Goal: Task Accomplishment & Management: Manage account settings

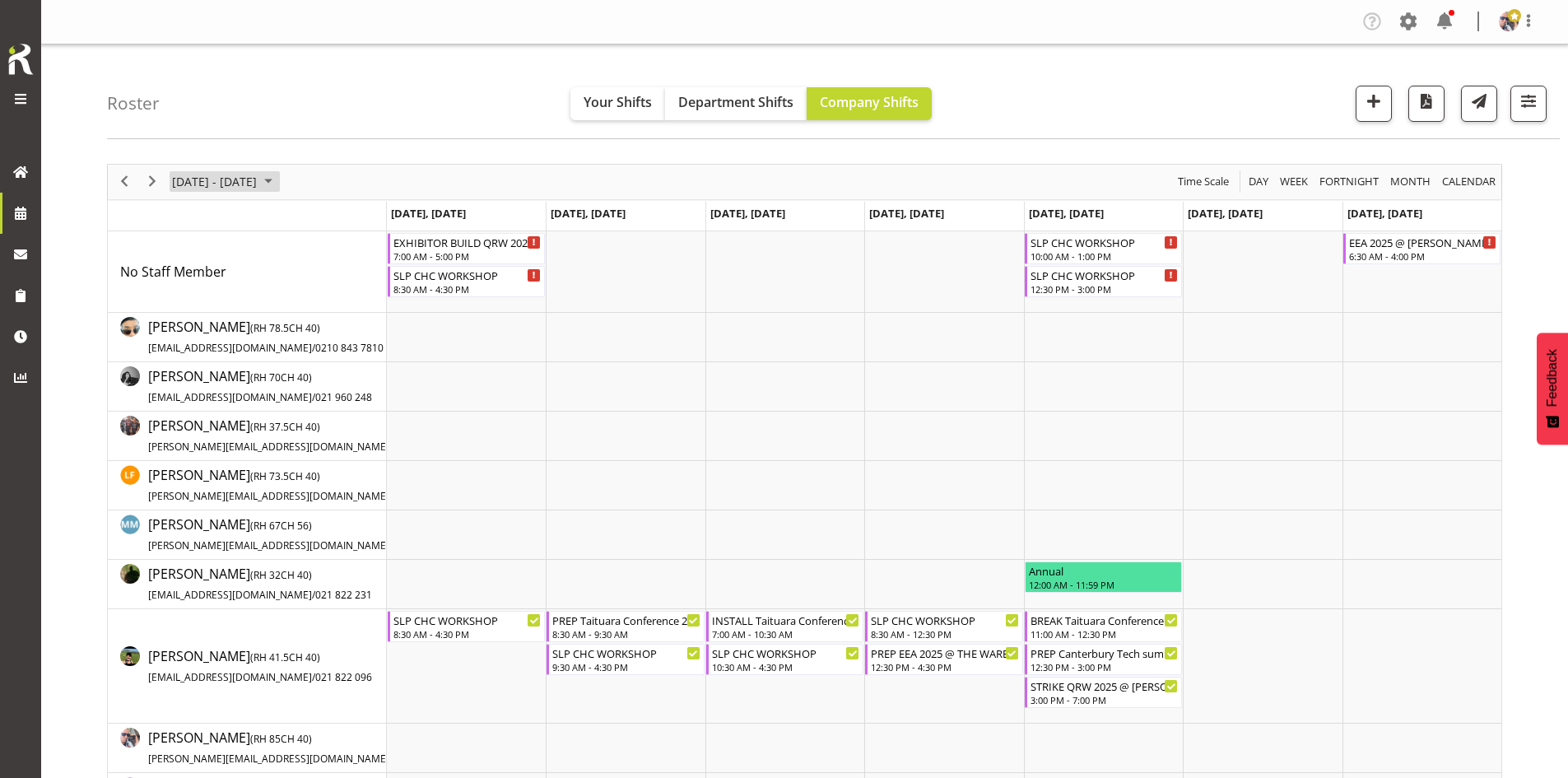
click at [278, 190] on span "September 2025" at bounding box center [268, 181] width 19 height 20
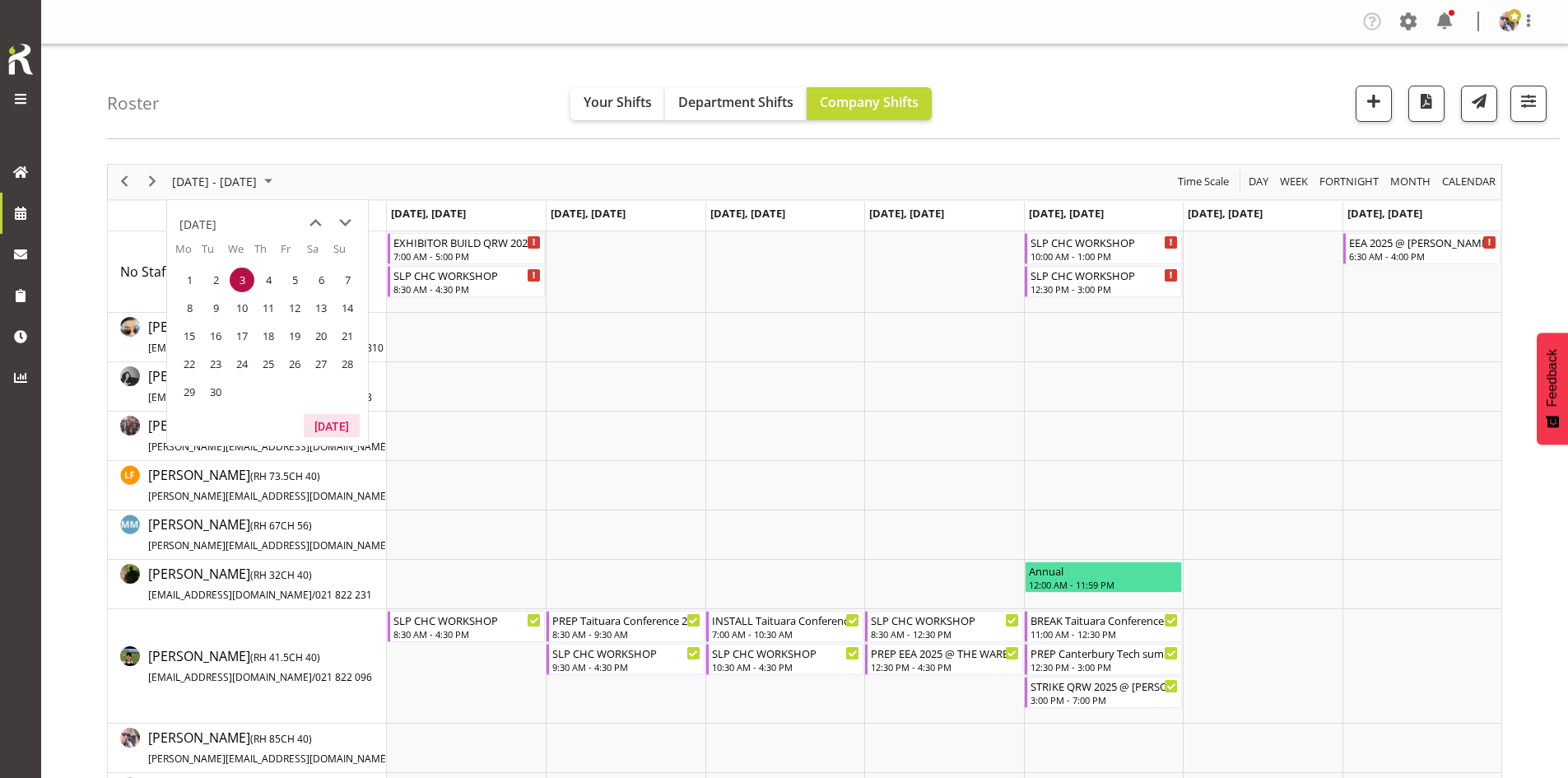
click at [342, 430] on button "[DATE]" at bounding box center [332, 425] width 56 height 23
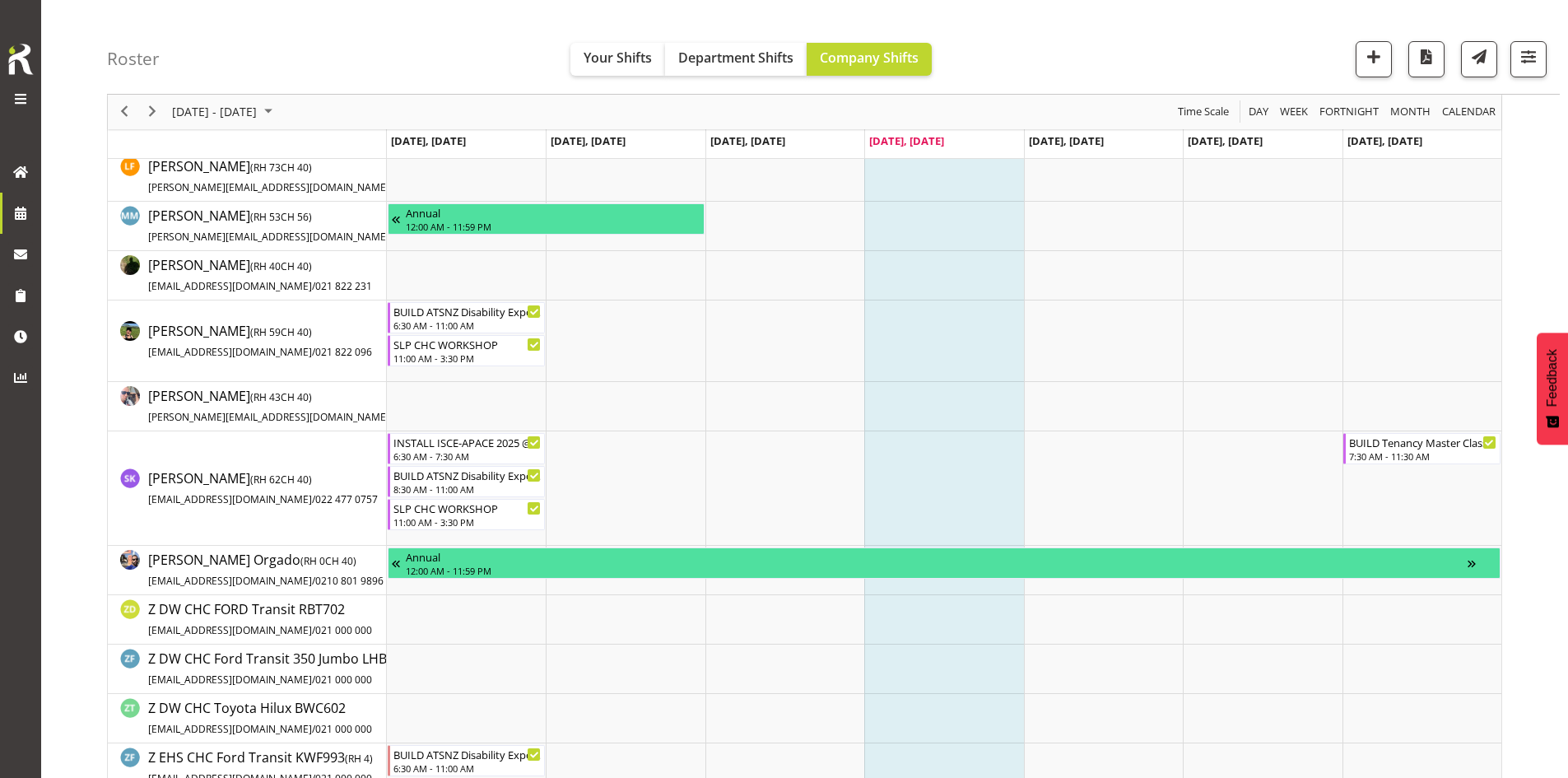
scroll to position [411, 0]
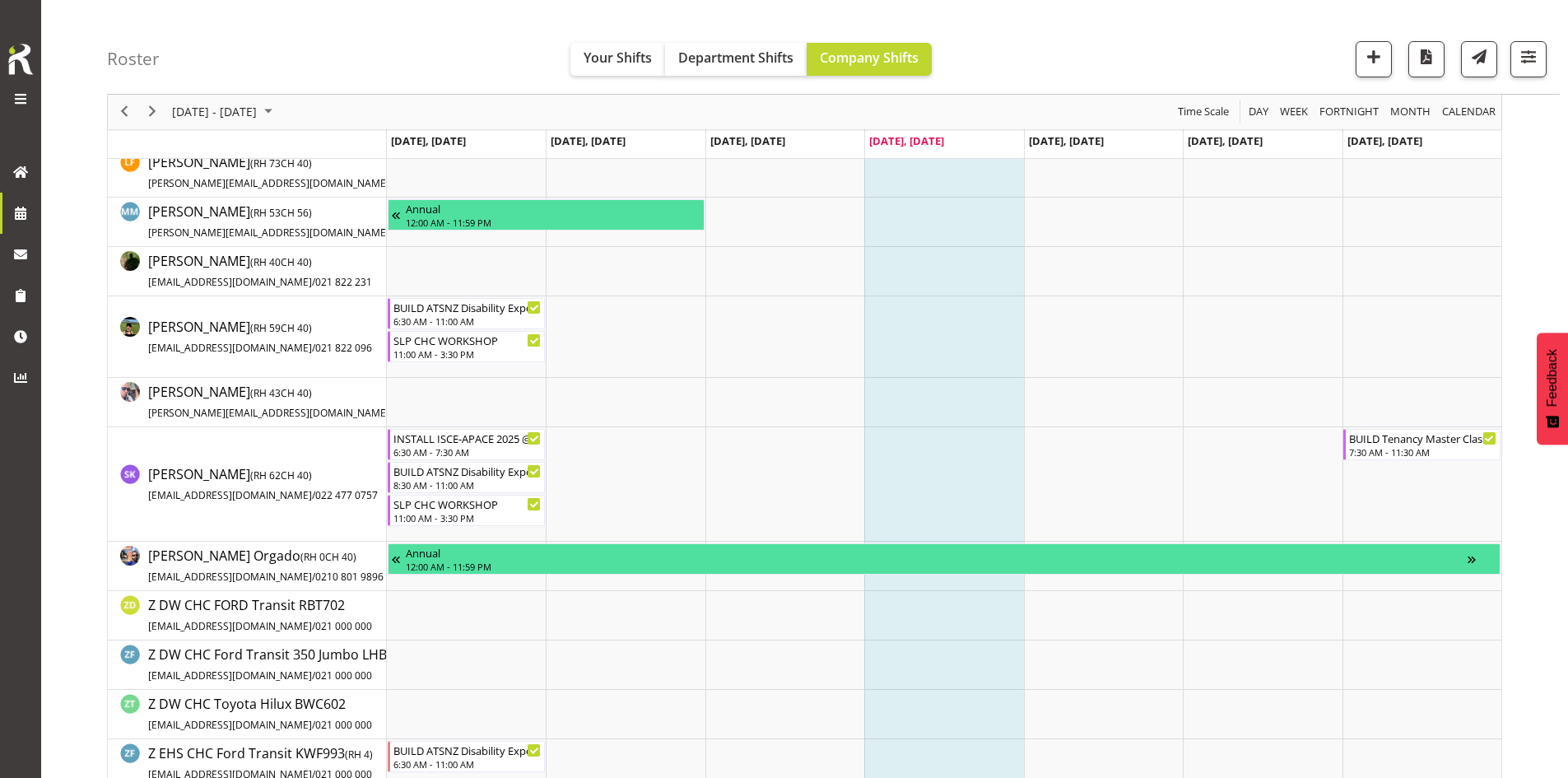
click at [165, 121] on div "next period" at bounding box center [152, 111] width 28 height 34
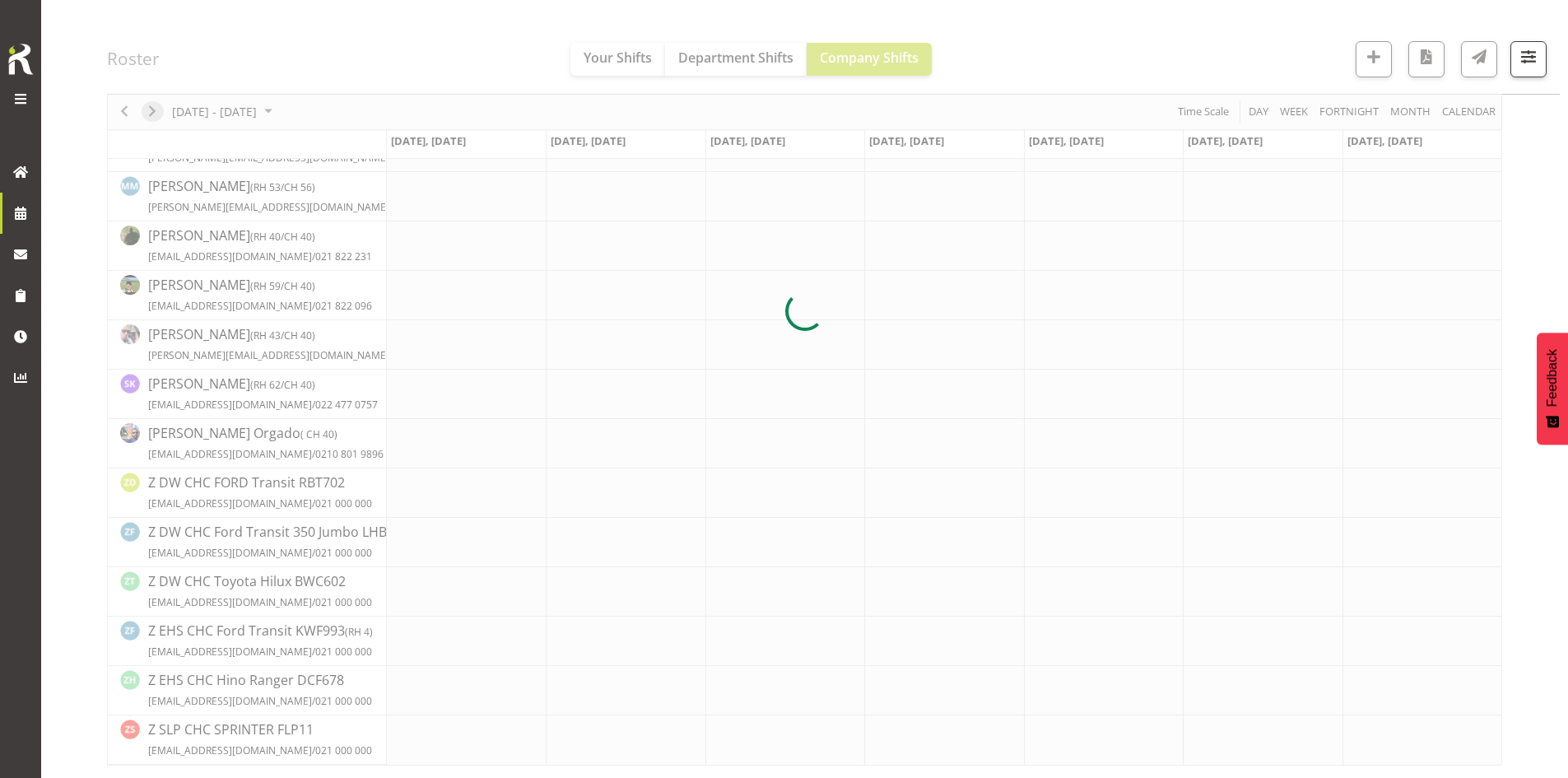
scroll to position [306, 0]
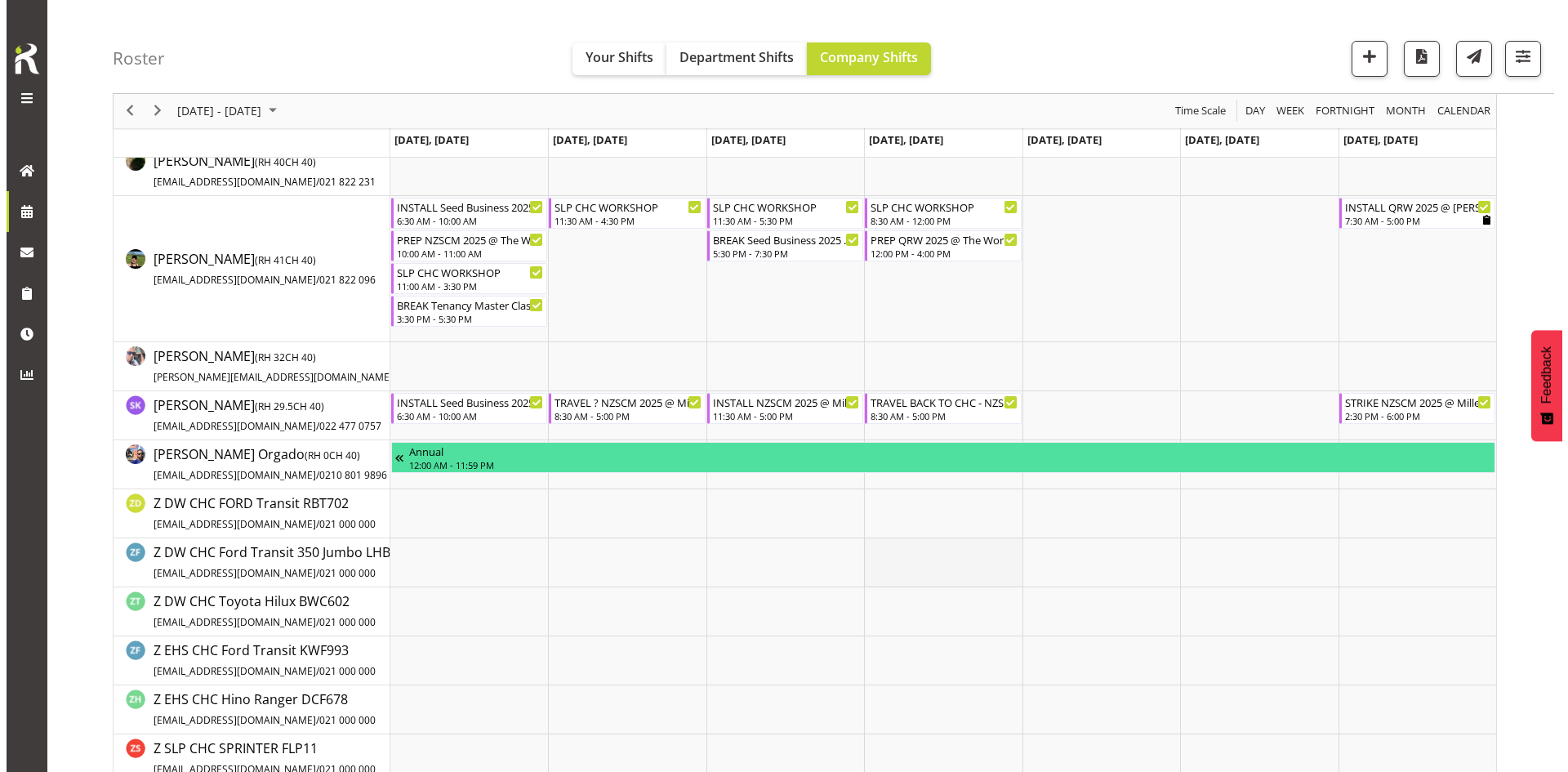
scroll to position [163, 0]
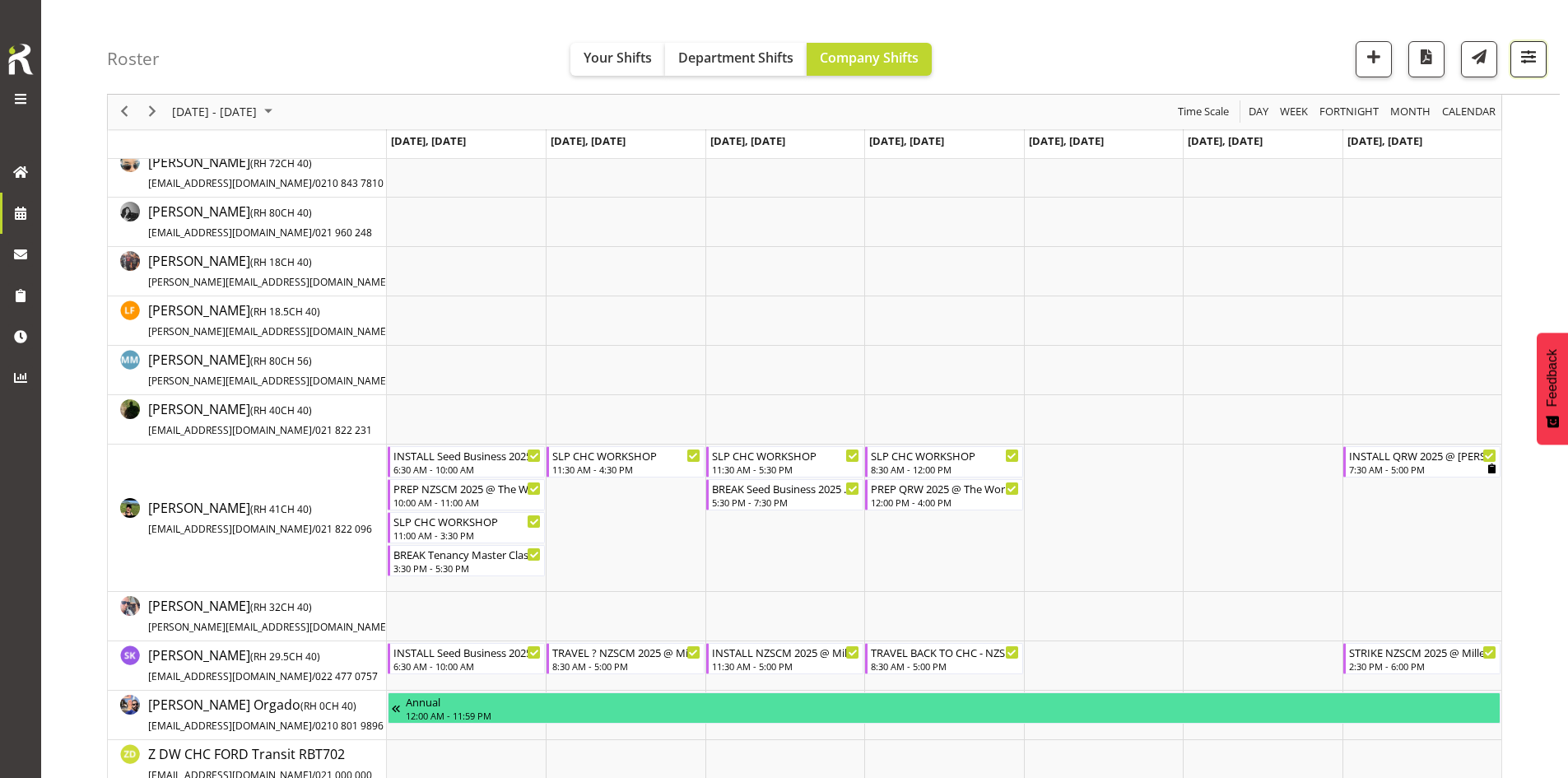
click at [1516, 60] on button "button" at bounding box center [1527, 59] width 36 height 36
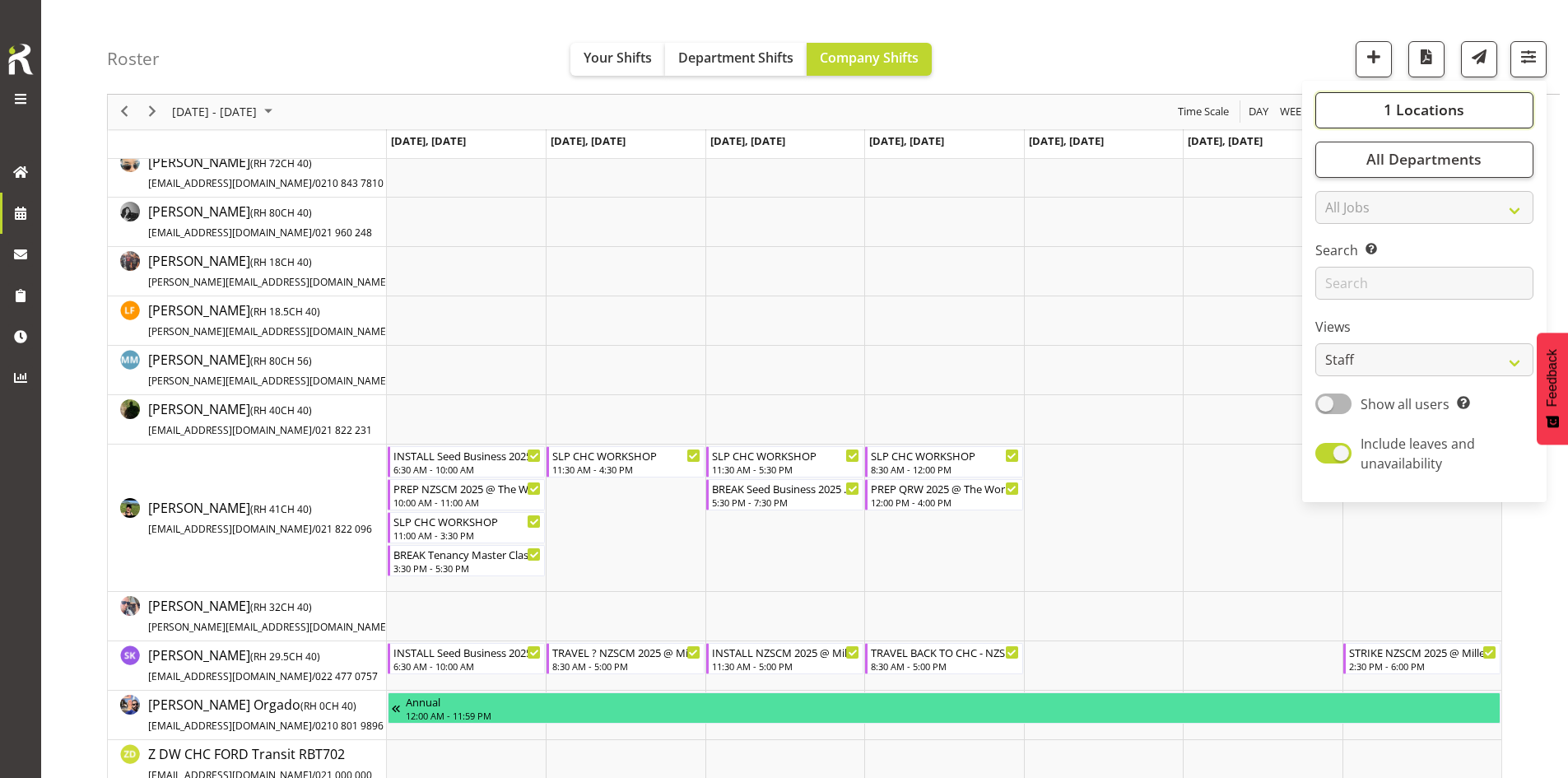
click at [1480, 103] on button "1 Locations" at bounding box center [1424, 110] width 218 height 36
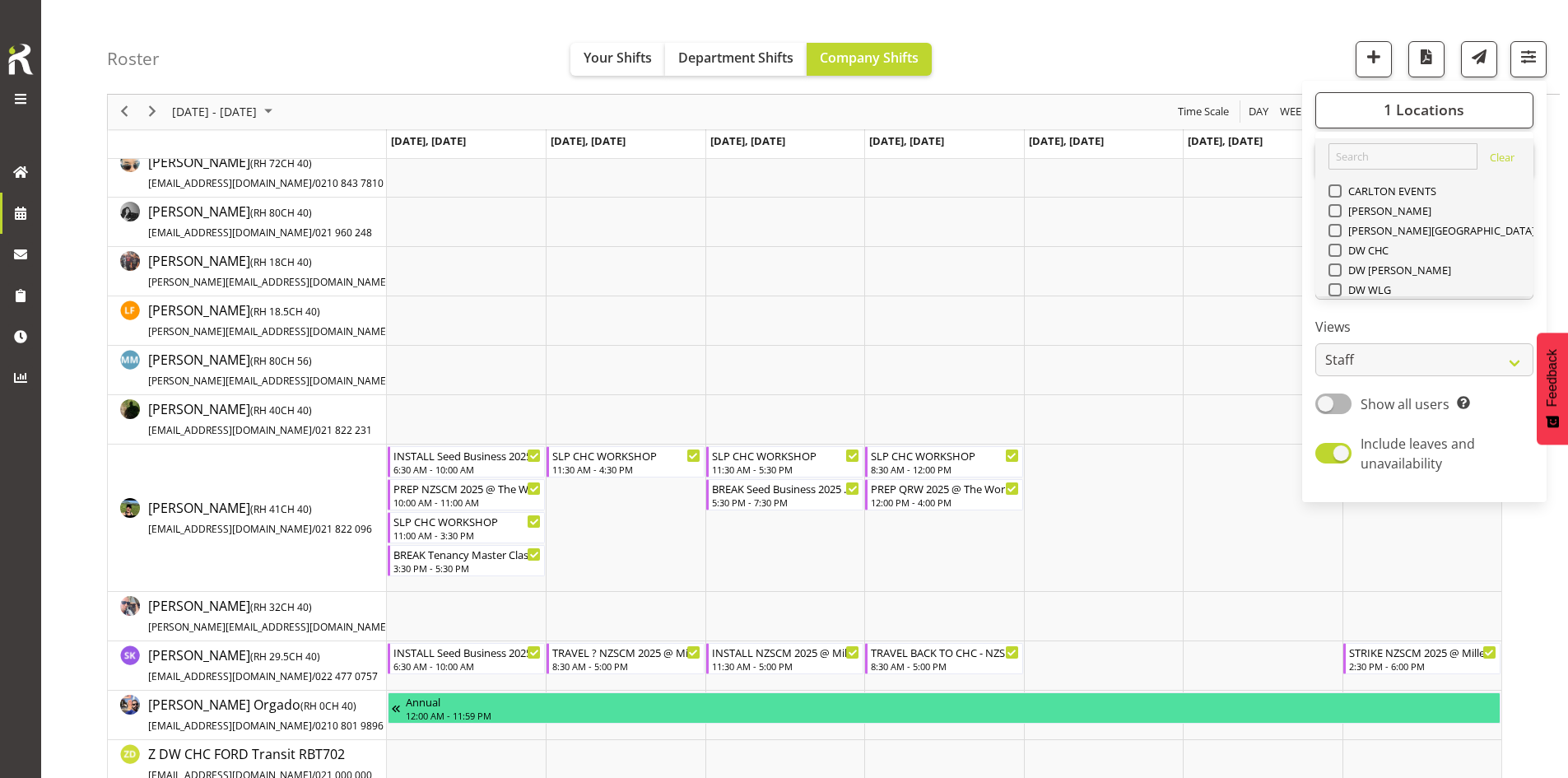
click at [1351, 402] on span "SLP" at bounding box center [1355, 408] width 26 height 13
click at [1339, 403] on input "SLP" at bounding box center [1334, 408] width 11 height 11
checkbox input "true"
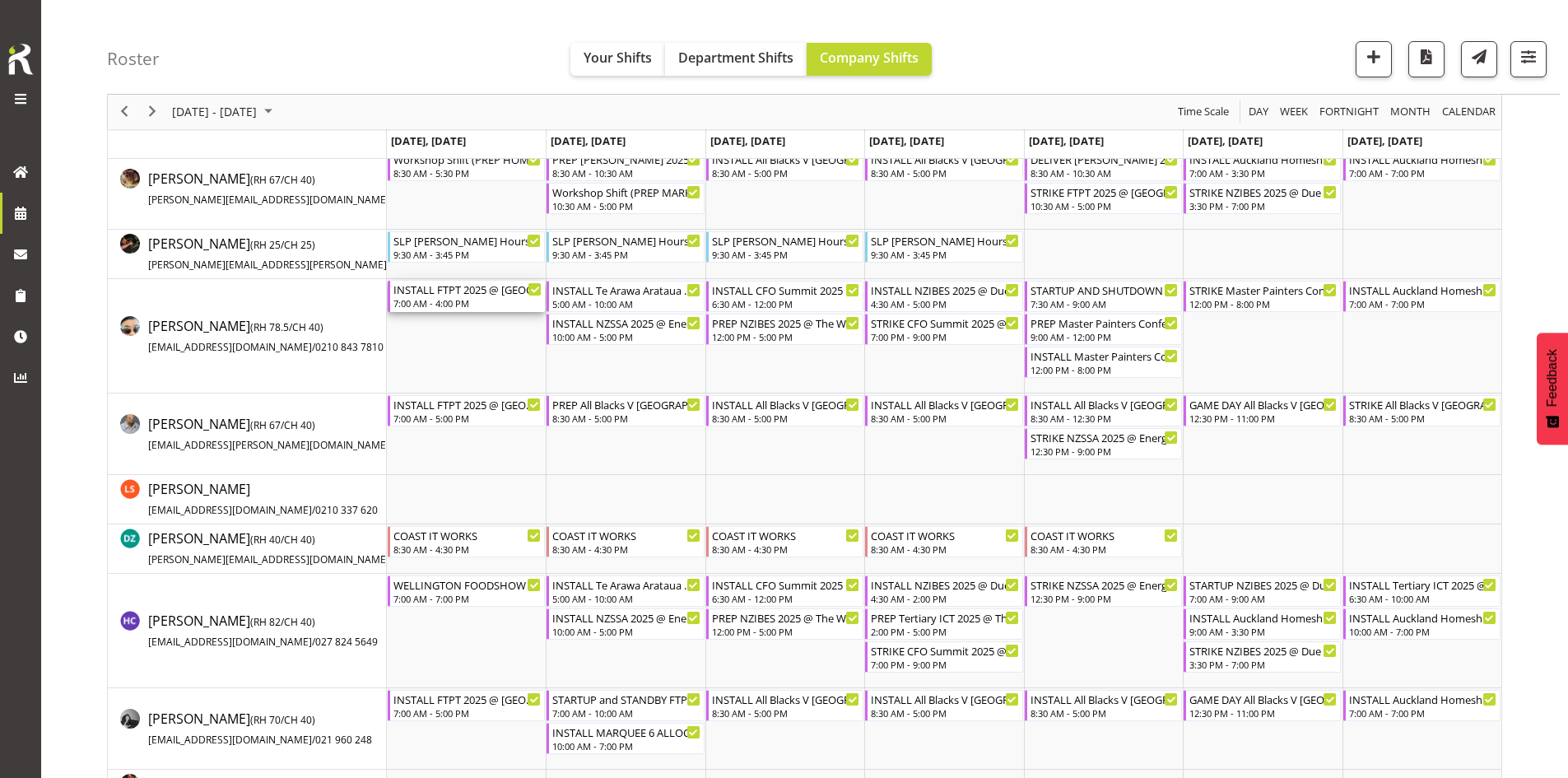
click at [455, 305] on div "7:00 AM - 4:00 PM" at bounding box center [468, 303] width 148 height 13
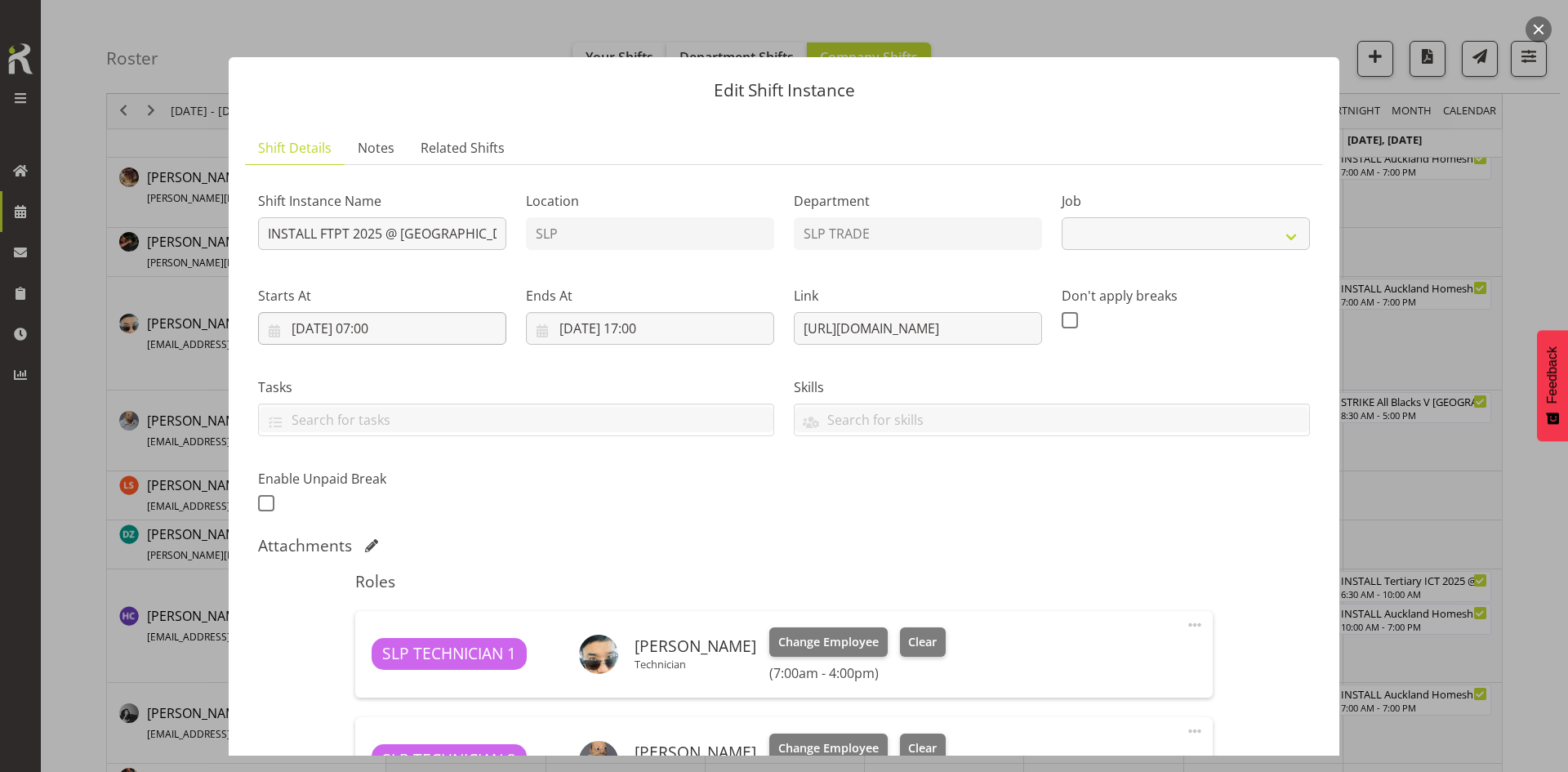
select select "9154"
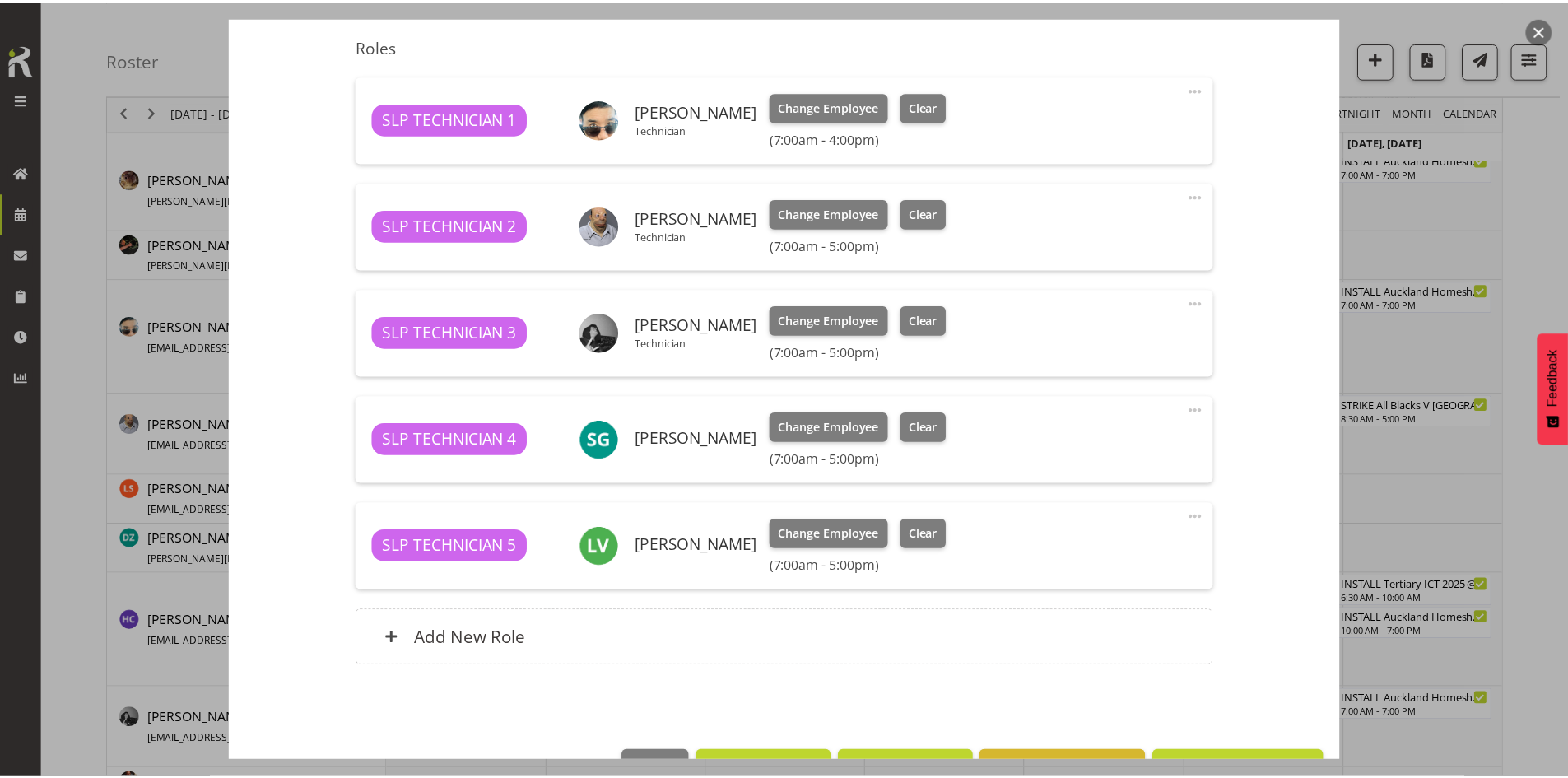
scroll to position [576, 0]
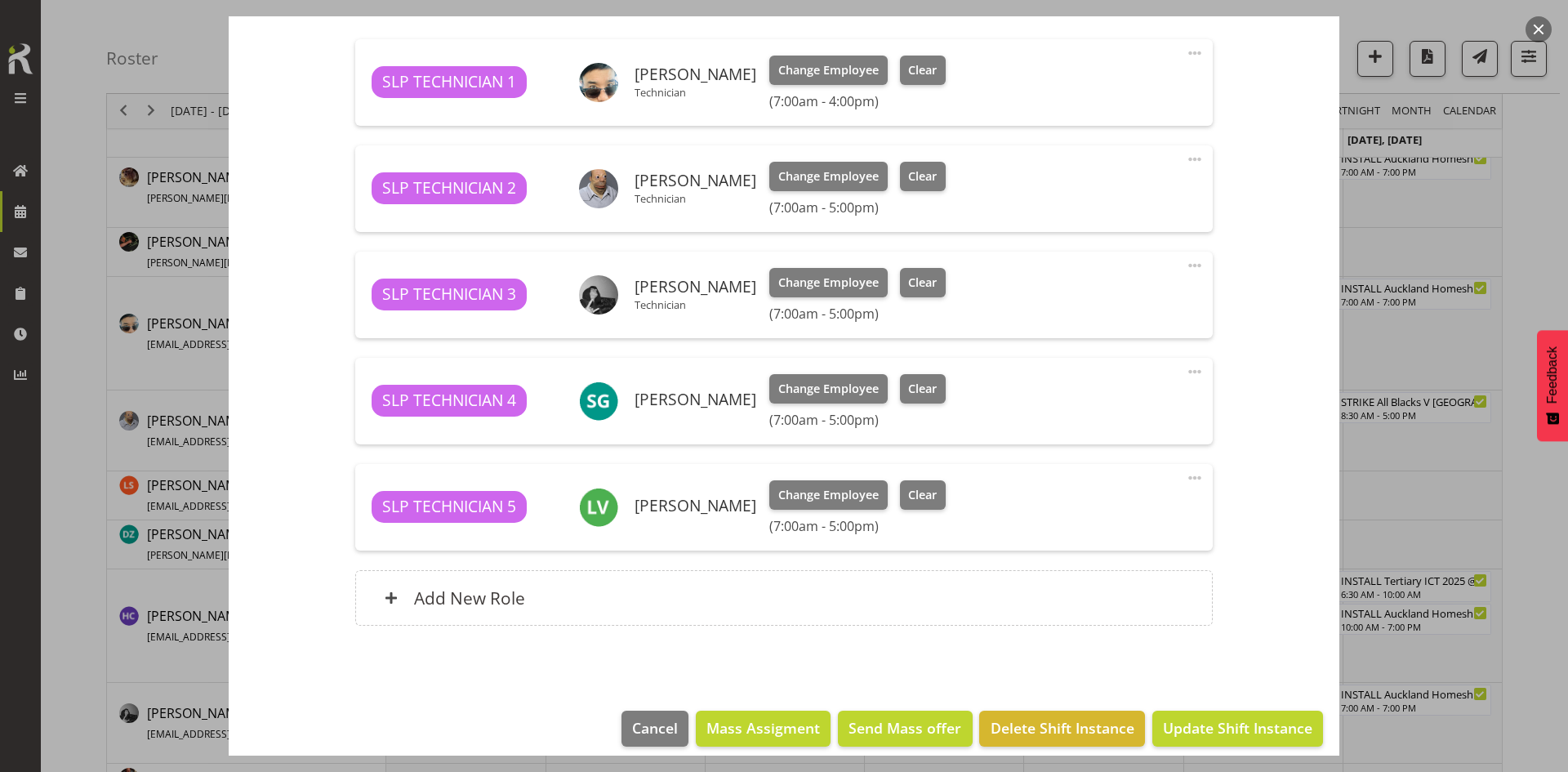
click at [569, 625] on div "Roles SLP TECHNICIAN 1 Aof Anujarawat Technician Change Employee Clear (7:00am …" at bounding box center [784, 317] width 877 height 655
click at [576, 612] on div "Add New Role" at bounding box center [783, 598] width 856 height 56
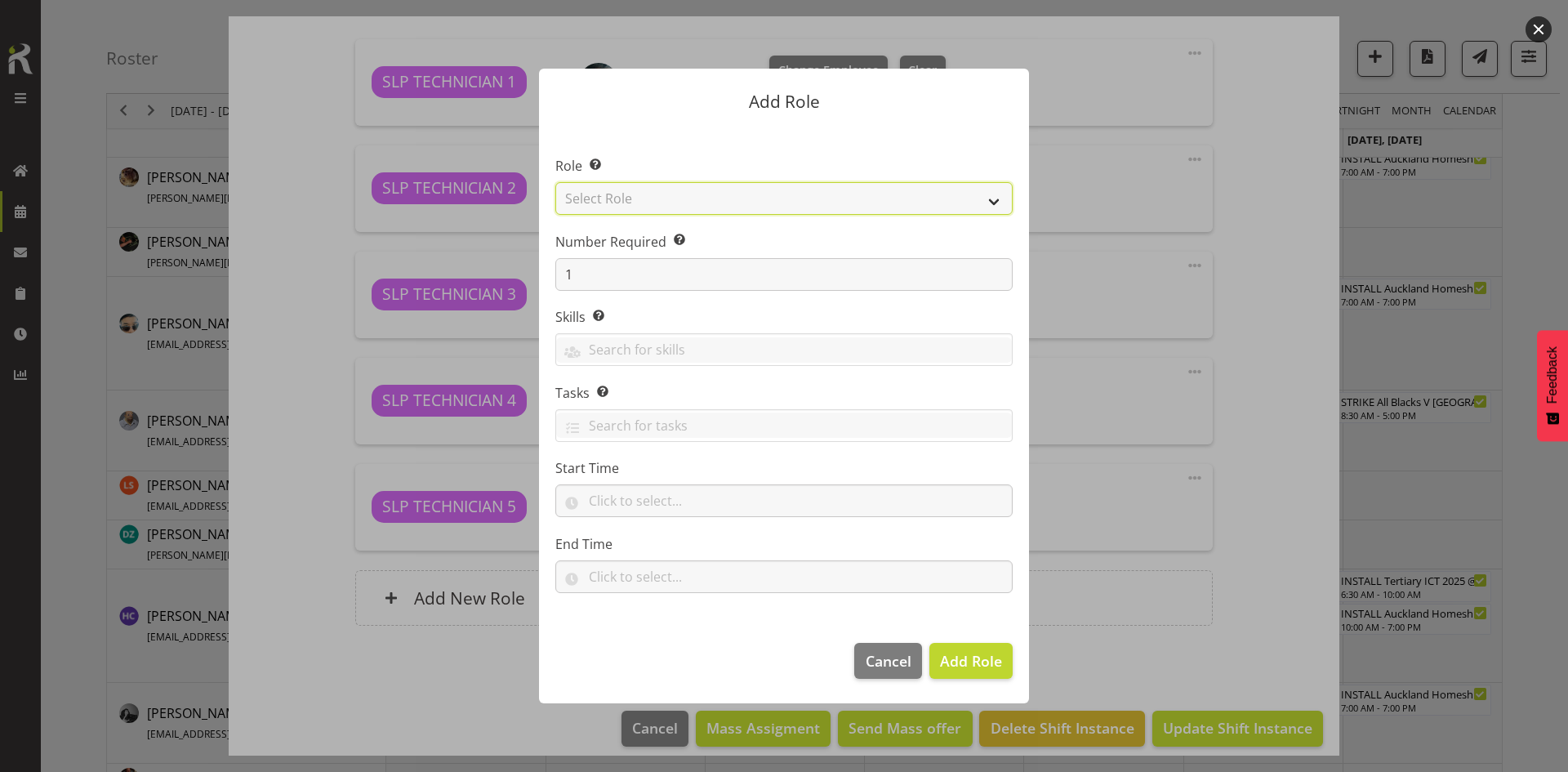
click at [883, 205] on select "Select Role ACCOUNT MANAGER ACCOUNT MANAGER DW ACCOUNTS [PERSON_NAME] VEHICLES …" at bounding box center [784, 199] width 458 height 33
drag, startPoint x: 792, startPoint y: 183, endPoint x: 792, endPoint y: 193, distance: 10.0
click at [792, 183] on select "Select Role ACCOUNT MANAGER ACCOUNT MANAGER DW ACCOUNTS [PERSON_NAME] VEHICLES …" at bounding box center [784, 199] width 458 height 33
select select "123"
click at [556, 182] on select "Select Role ACCOUNT MANAGER ACCOUNT MANAGER DW ACCOUNTS [PERSON_NAME] VEHICLES …" at bounding box center [784, 199] width 458 height 33
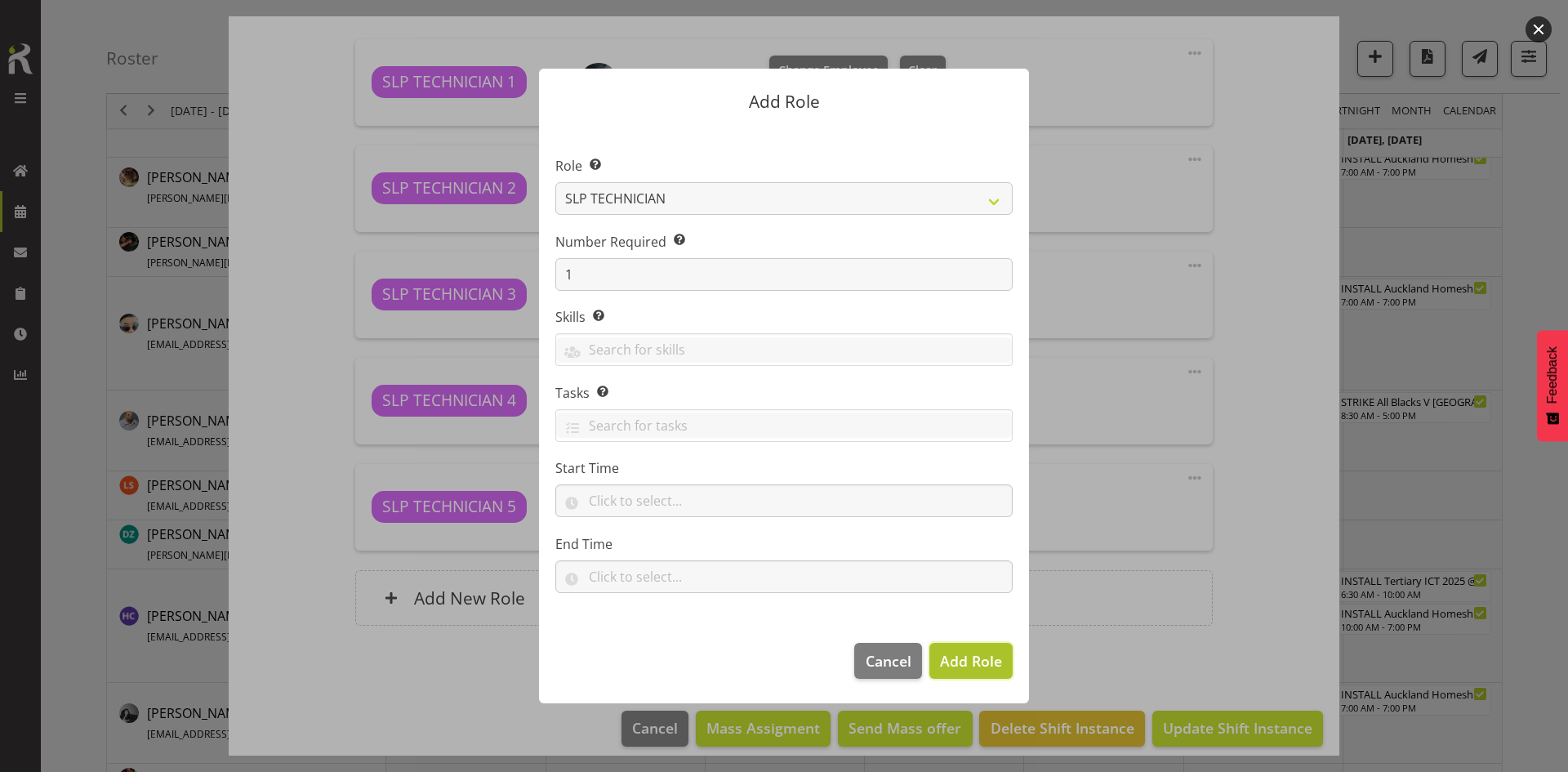
click at [968, 661] on span "Add Role" at bounding box center [971, 660] width 62 height 19
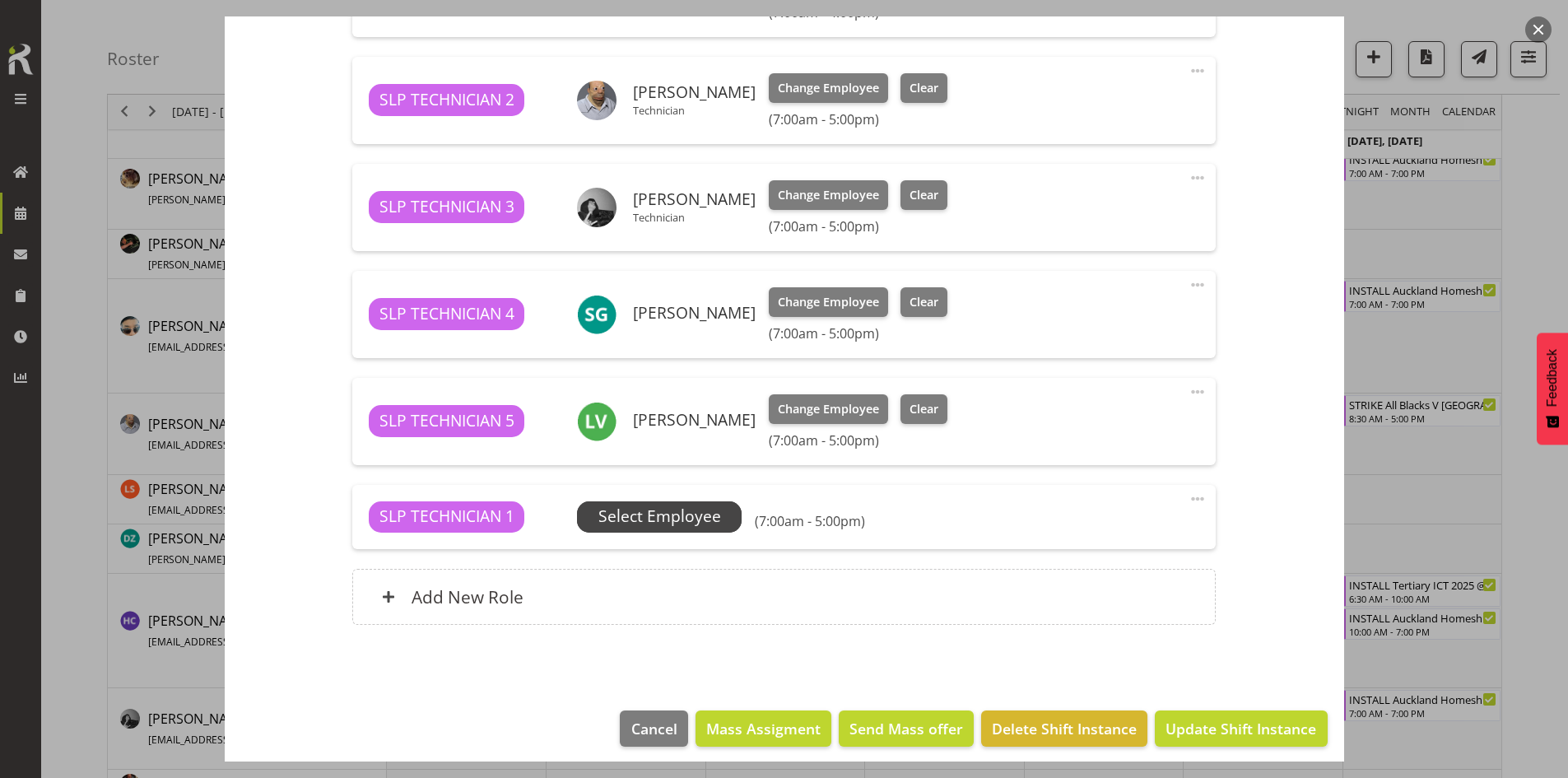
scroll to position [675, 0]
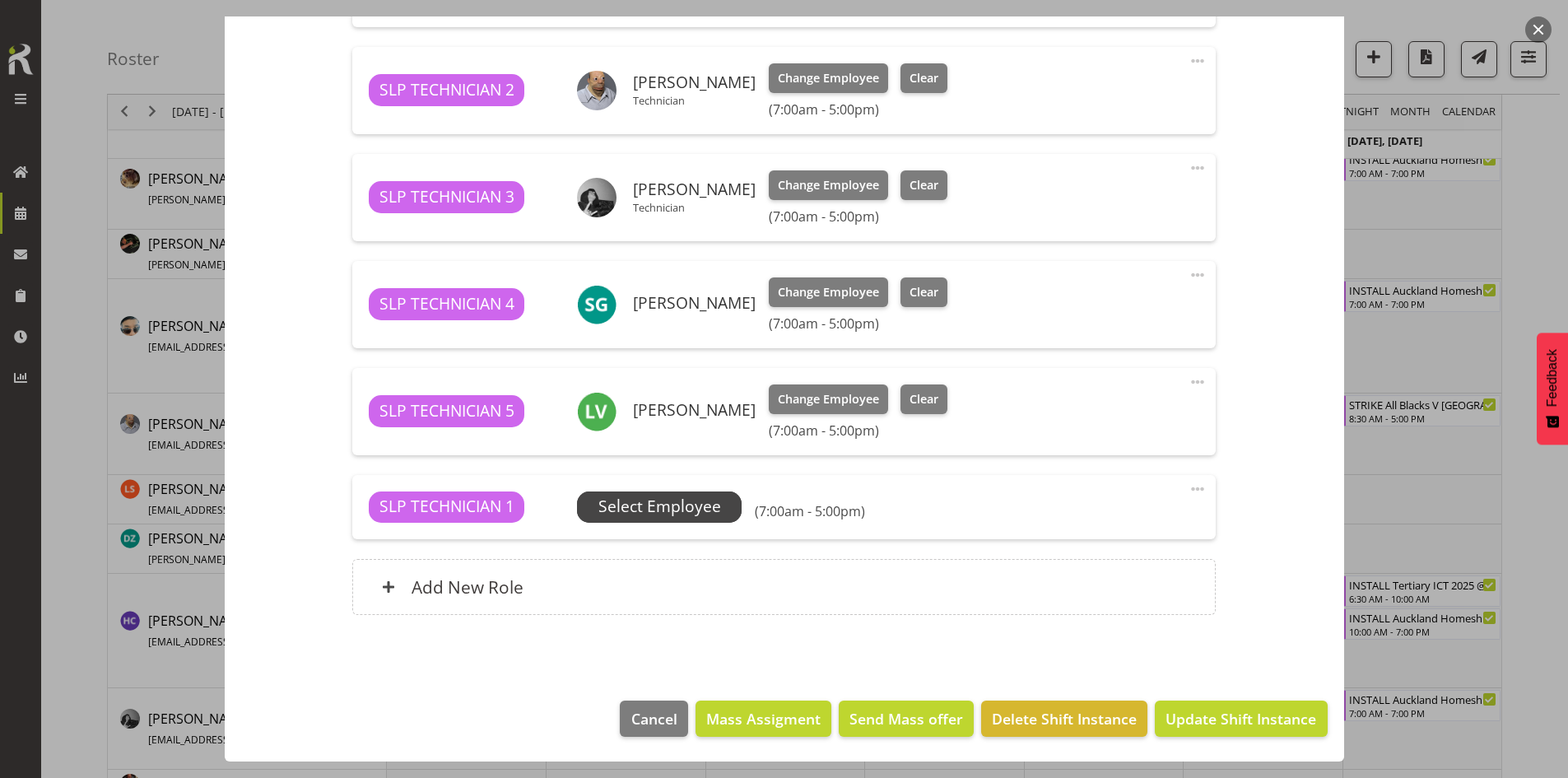
click at [687, 522] on span "Select Employee" at bounding box center [659, 507] width 164 height 31
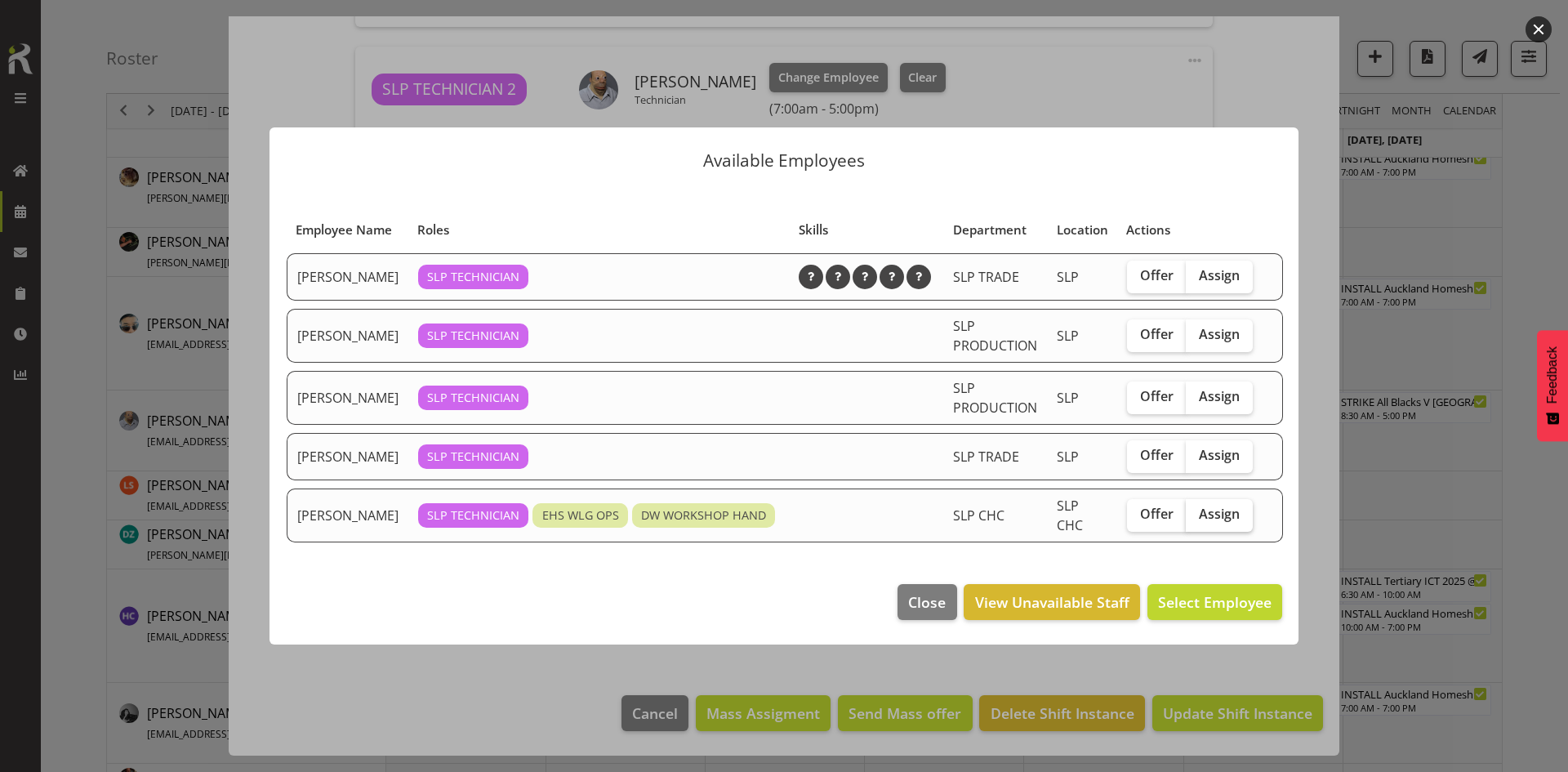
click at [1209, 522] on span "Assign" at bounding box center [1220, 513] width 41 height 17
click at [1197, 519] on input "Assign" at bounding box center [1191, 514] width 11 height 11
checkbox input "true"
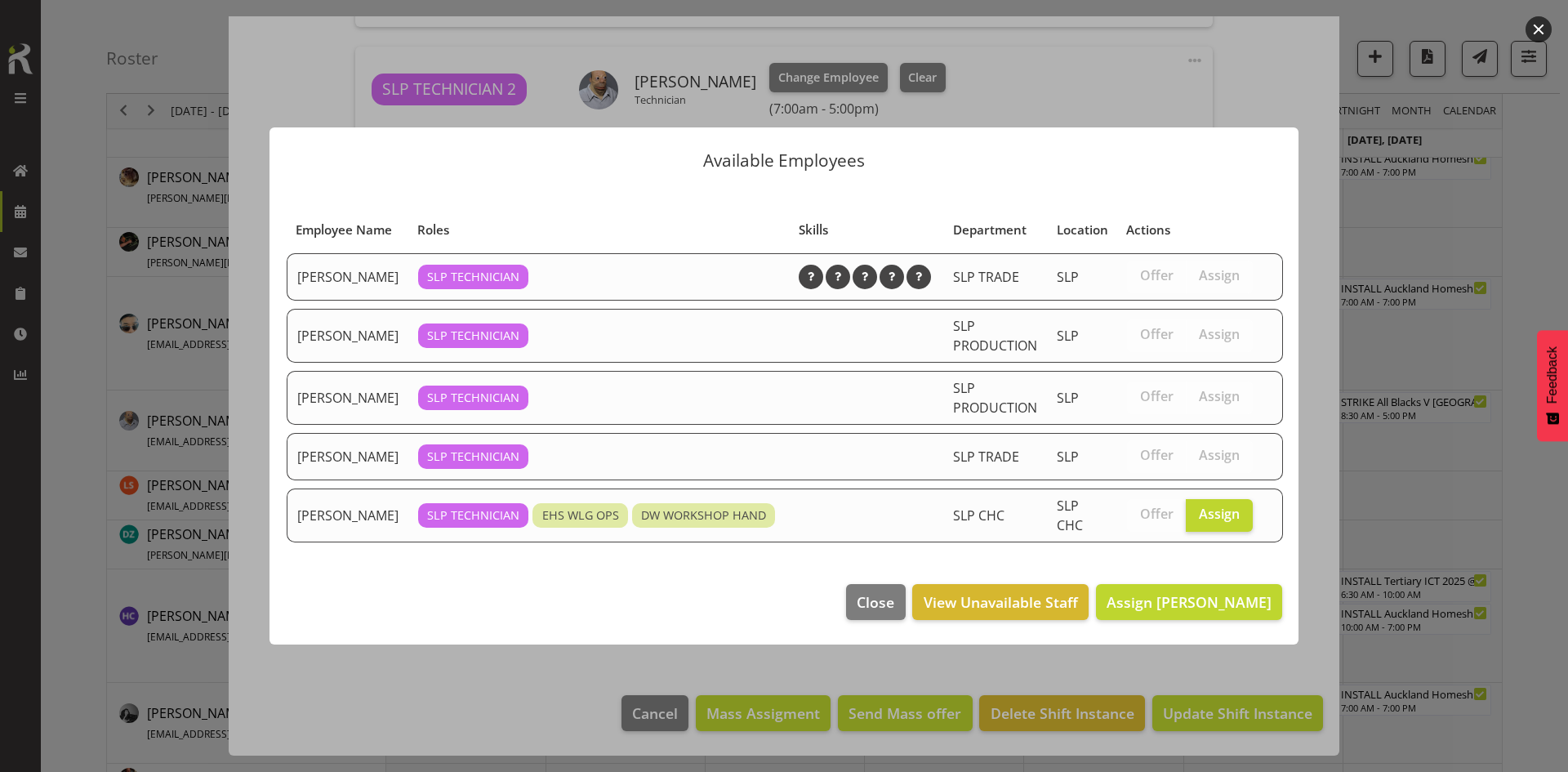
click at [1198, 592] on footer "Close View Unavailable Staff Assign [PERSON_NAME]" at bounding box center [784, 606] width 1029 height 77
click at [1194, 612] on span "Assign [PERSON_NAME]" at bounding box center [1189, 601] width 165 height 19
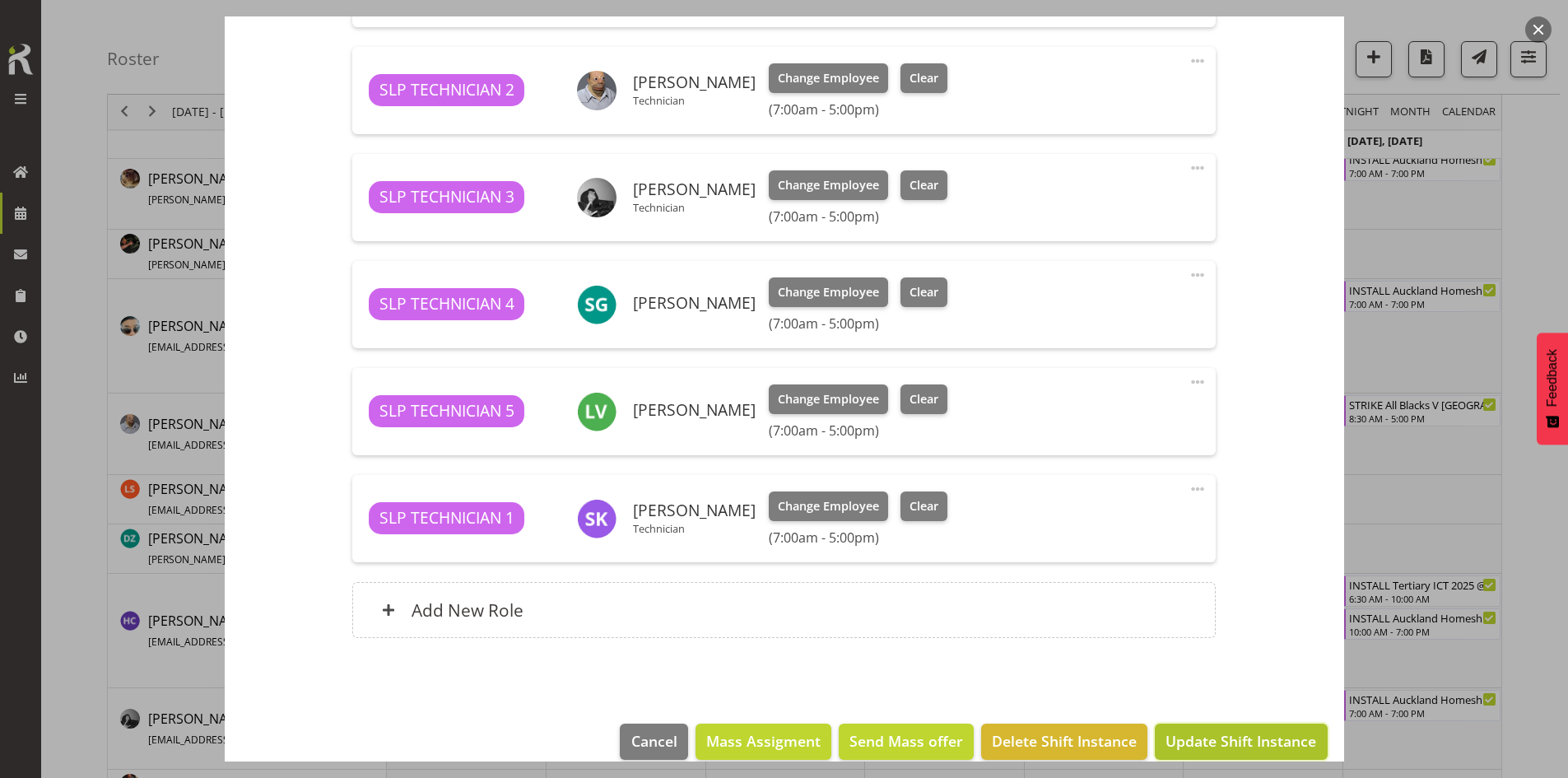
click at [1207, 728] on button "Update Shift Instance" at bounding box center [1241, 741] width 172 height 36
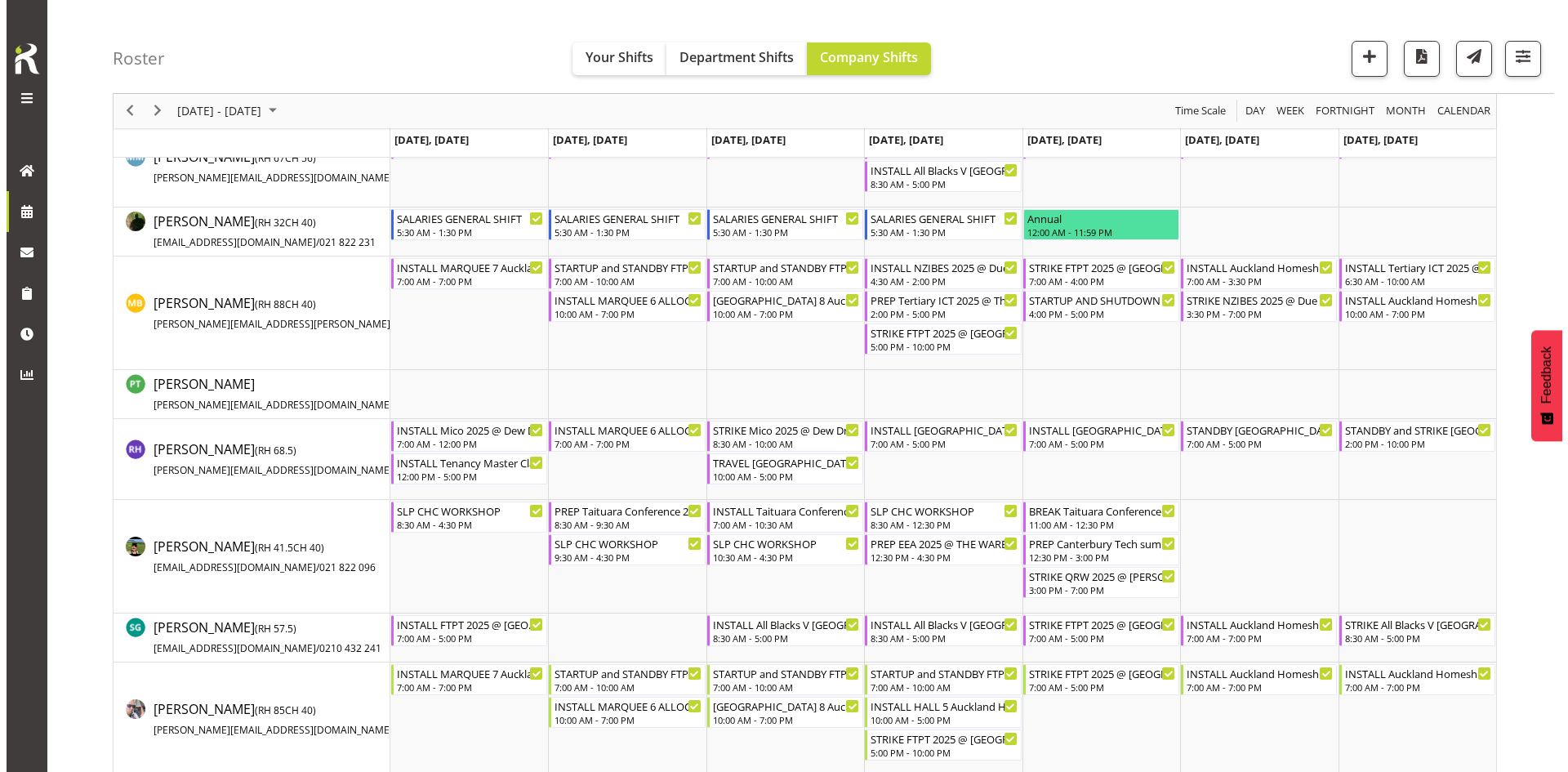
scroll to position [1388, 0]
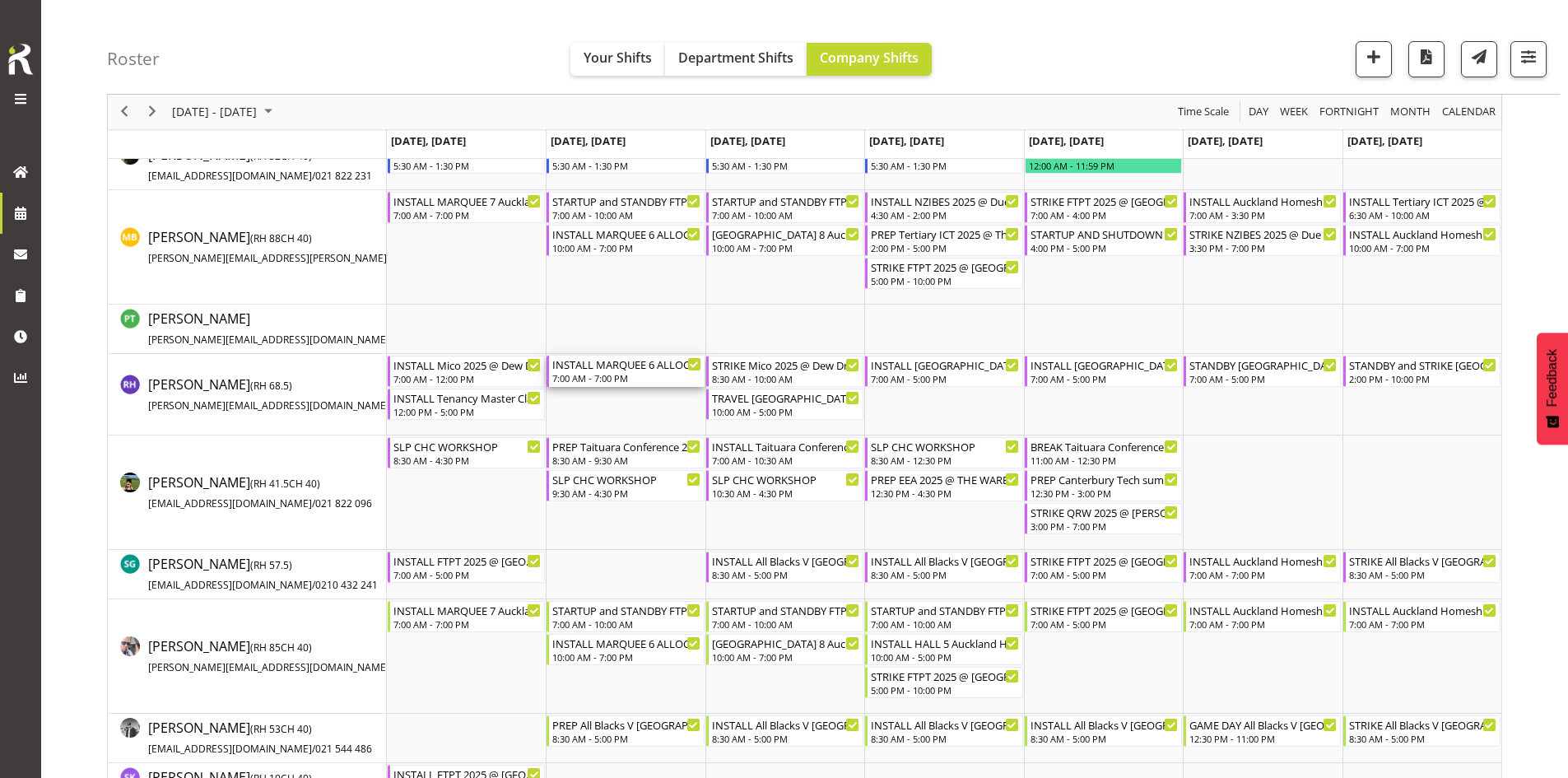
click at [618, 368] on div "INSTALL MARQUEE 6 ALLOCATION Auckland Homeshow 2025 @ [GEOGRAPHIC_DATA]" at bounding box center [626, 364] width 148 height 17
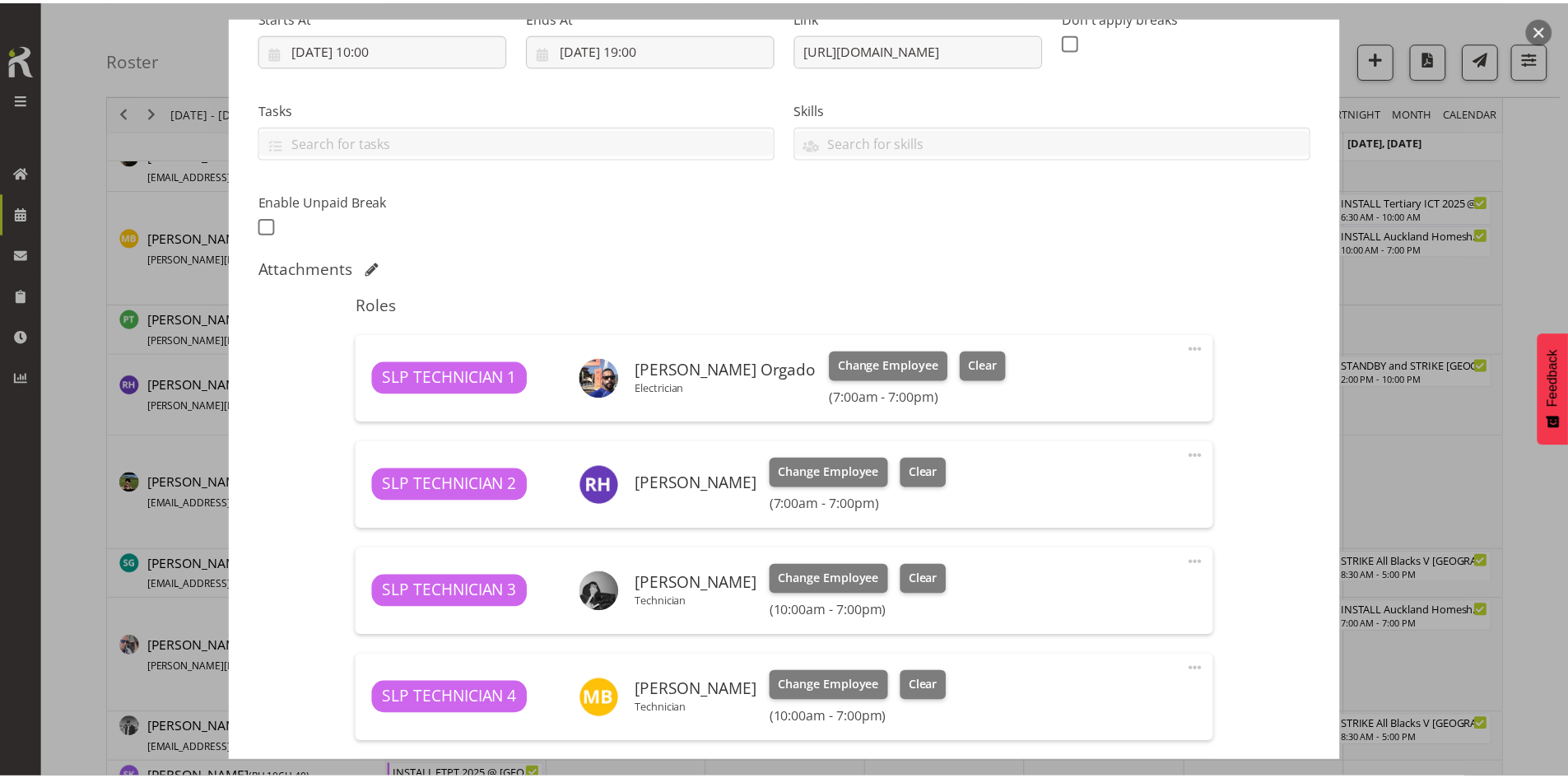
scroll to position [576, 0]
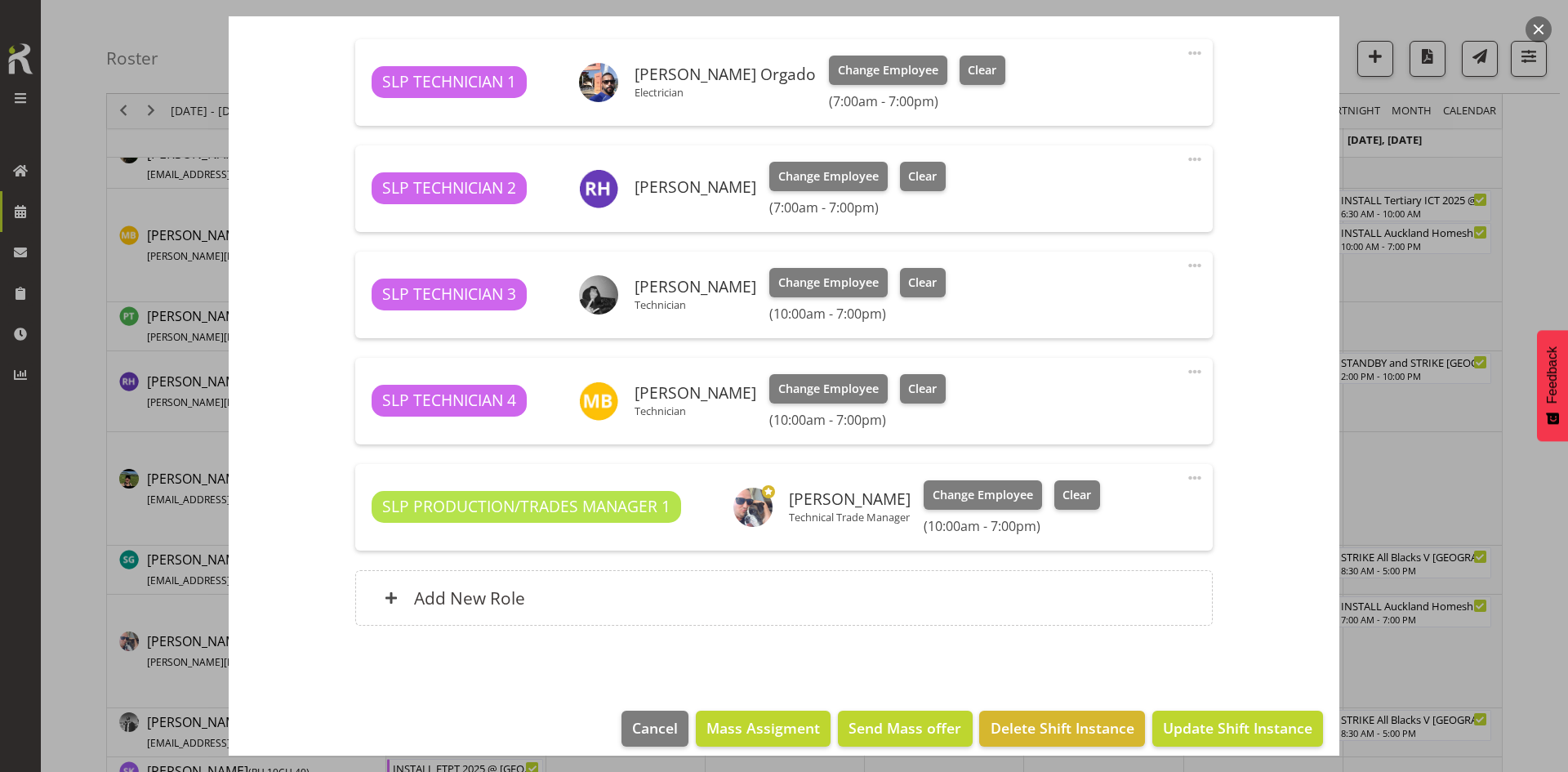
select select "9869"
click at [602, 570] on div "Add New Role" at bounding box center [783, 598] width 856 height 56
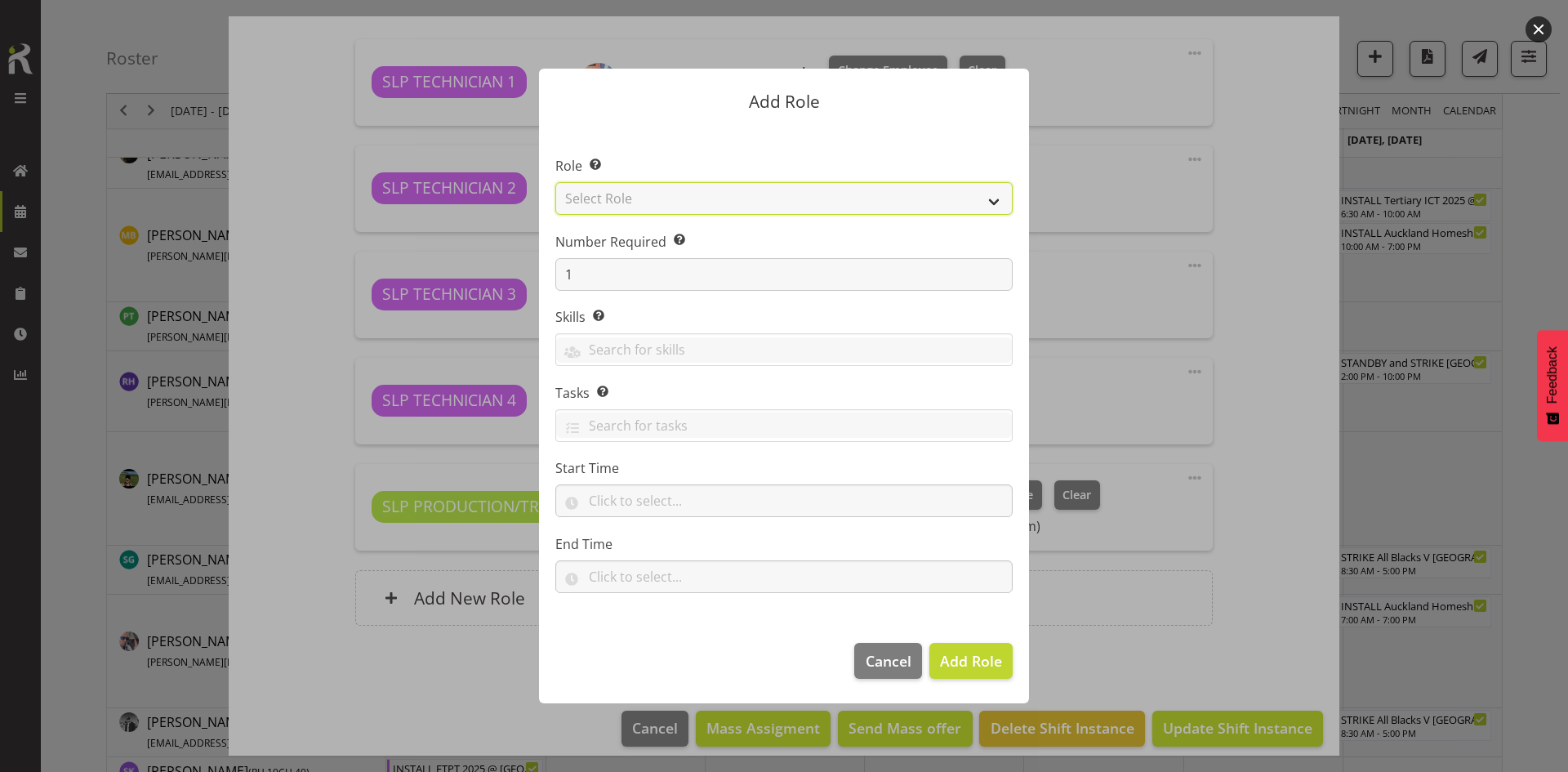
click at [827, 197] on select "Select Role ACCOUNT MANAGER ACCOUNT MANAGER DW ACCOUNTS [PERSON_NAME] VEHICLES …" at bounding box center [784, 199] width 458 height 33
select select "123"
click at [556, 182] on select "Select Role ACCOUNT MANAGER ACCOUNT MANAGER DW ACCOUNTS [PERSON_NAME] VEHICLES …" at bounding box center [784, 199] width 458 height 33
click at [960, 660] on span "Add Role" at bounding box center [971, 660] width 62 height 19
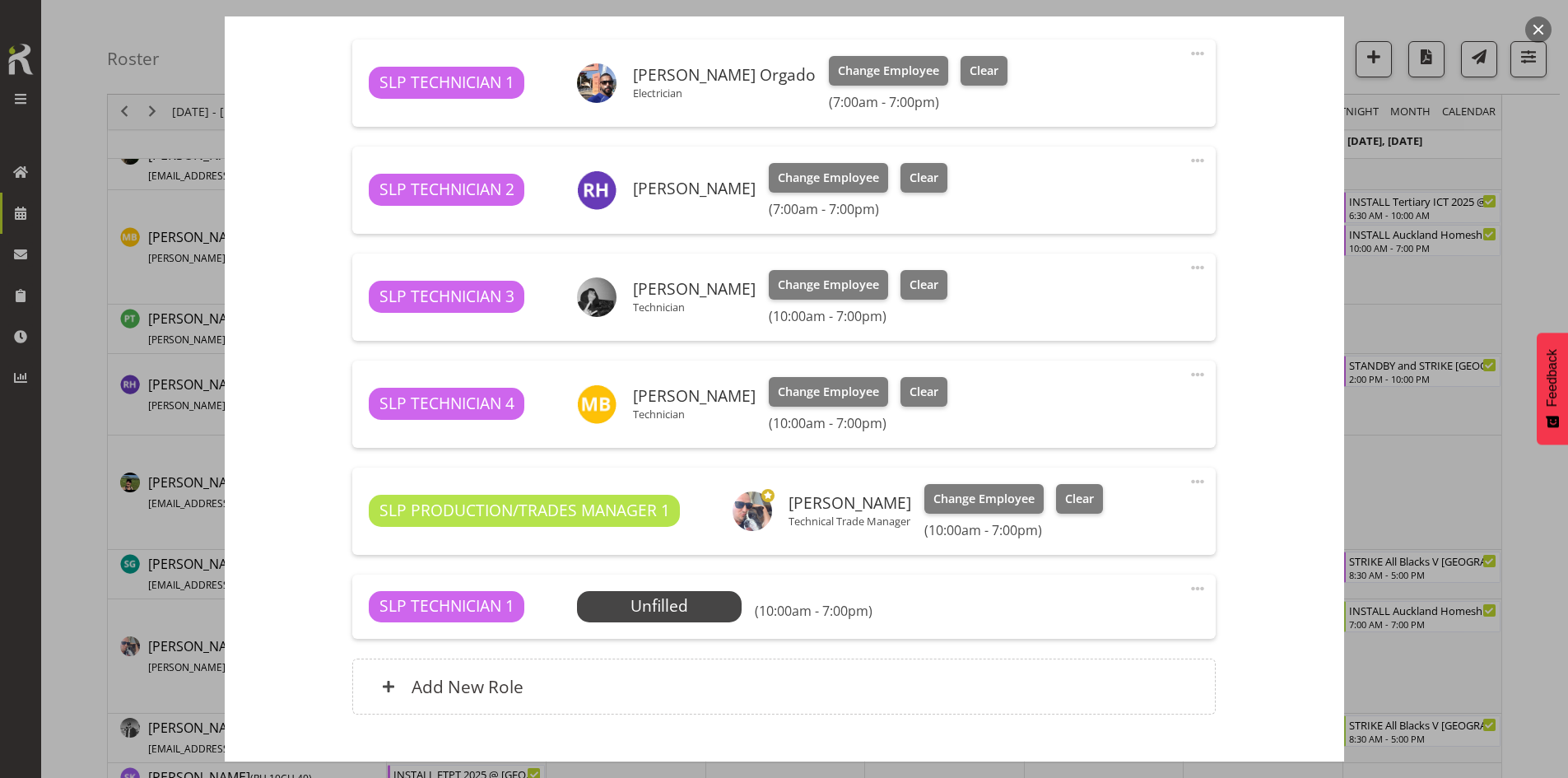
click at [1187, 589] on span at bounding box center [1197, 588] width 19 height 19
click at [1080, 633] on link "Edit" at bounding box center [1128, 625] width 158 height 30
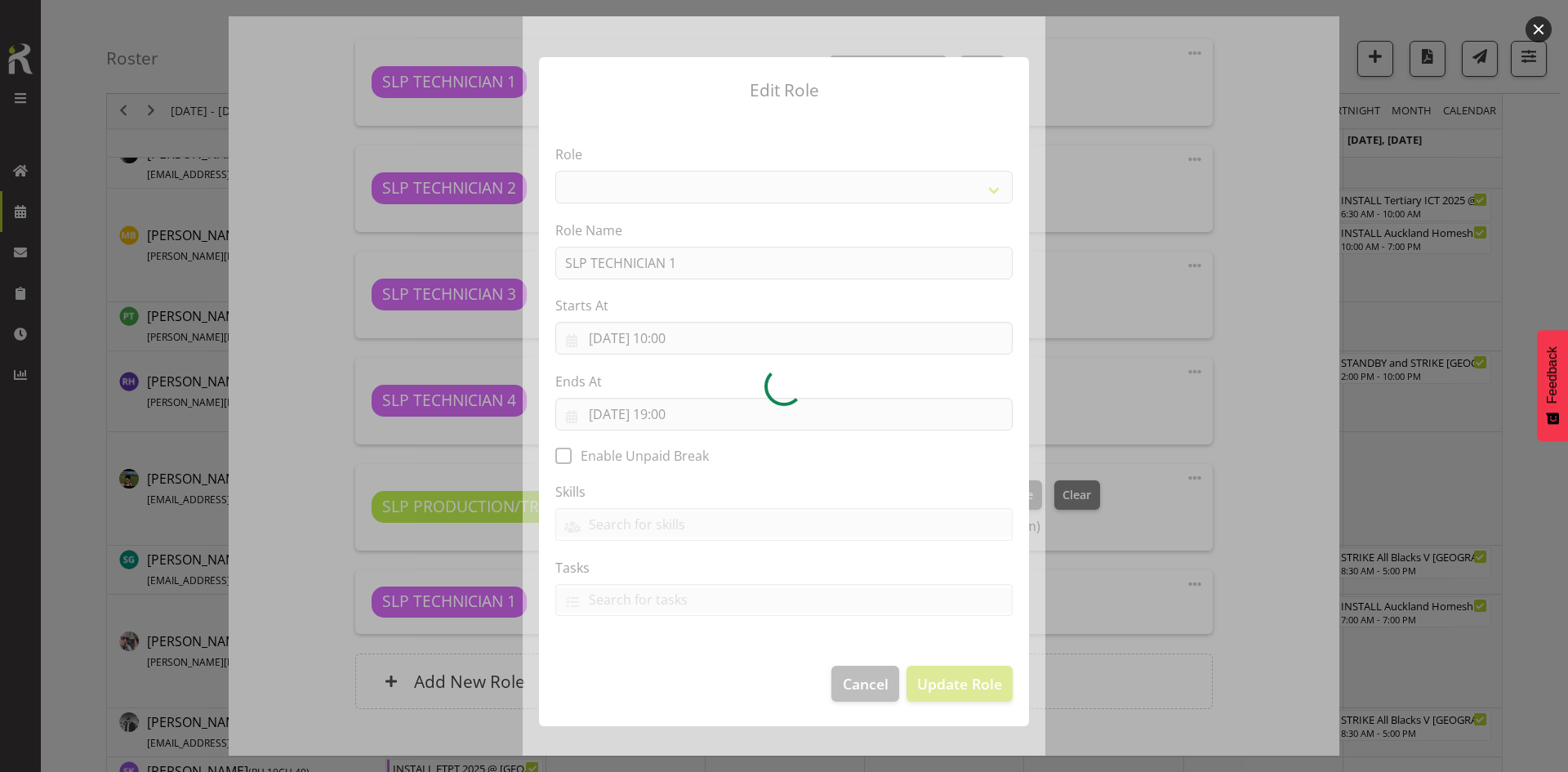
select select "123"
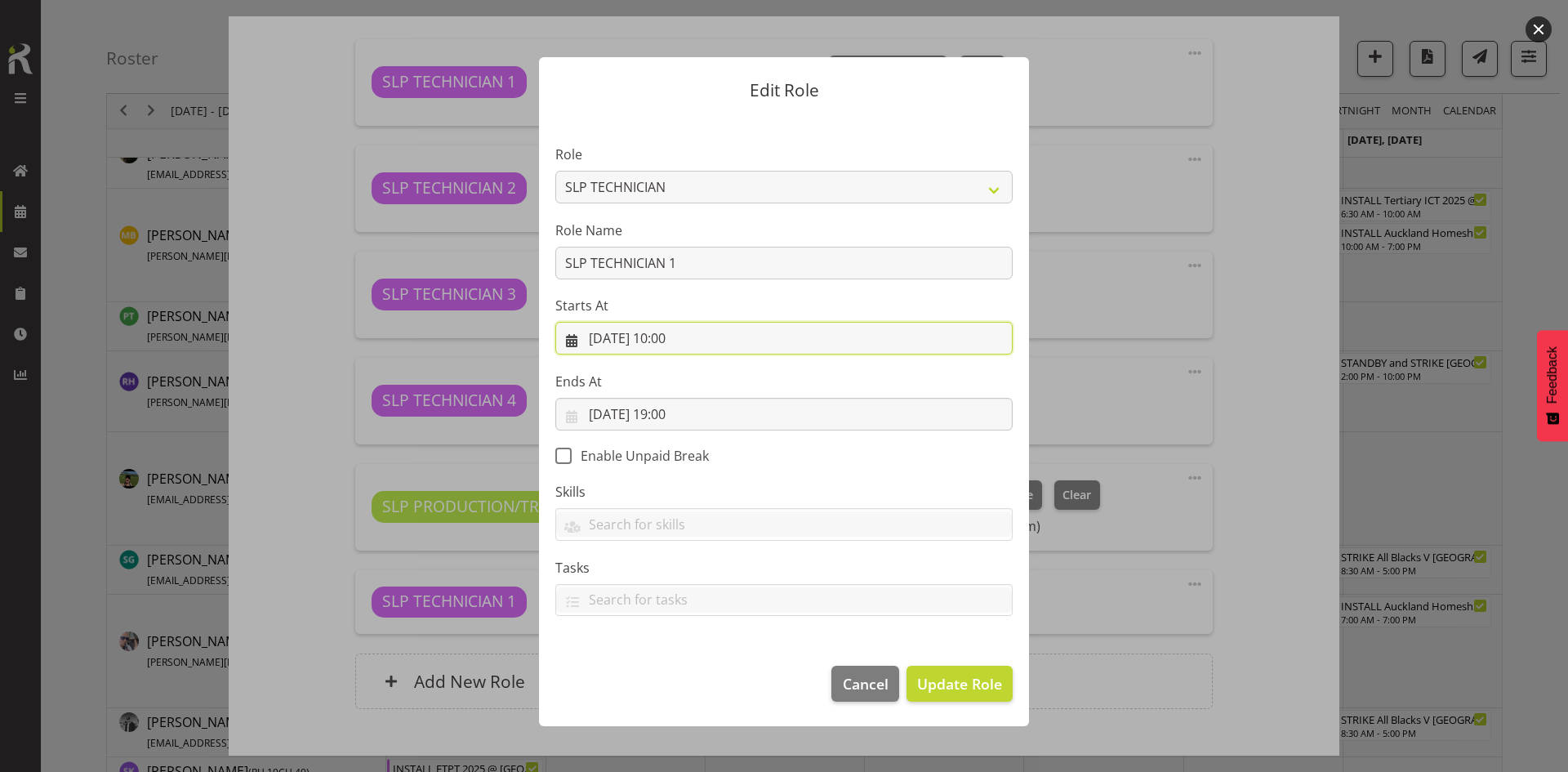
click at [728, 347] on input "02/09/2025, 10:00" at bounding box center [784, 338] width 458 height 33
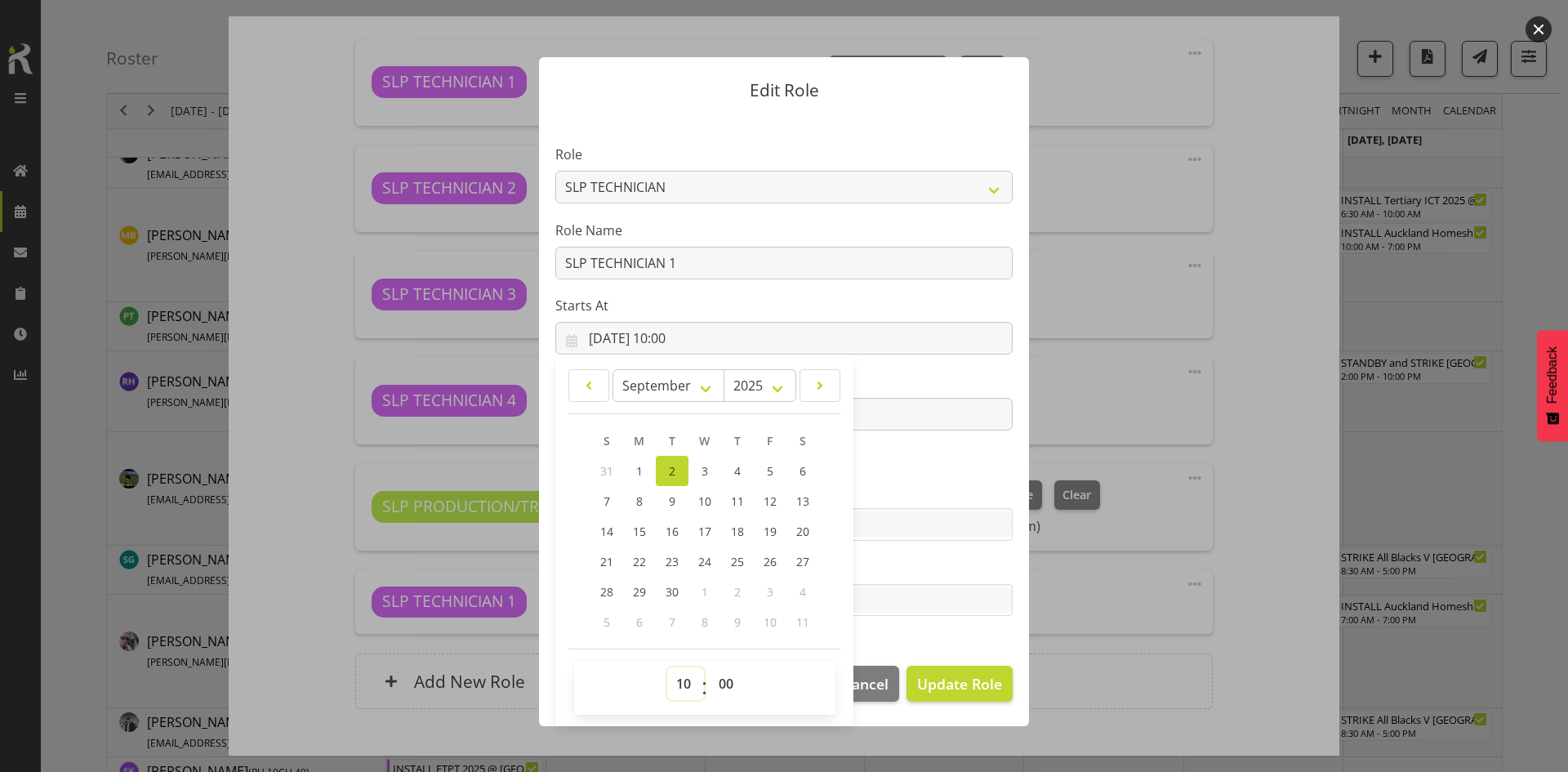
click at [687, 678] on select "00 01 02 03 04 05 06 07 08 09 10 11 12 13 14 15 16 17 18 19 20 21 22 23" at bounding box center [686, 684] width 37 height 33
select select "7"
click at [668, 667] on select "00 01 02 03 04 05 06 07 08 09 10 11 12 13 14 15 16 17 18 19 20 21 22 23" at bounding box center [686, 684] width 37 height 33
type input "02/09/2025, 07:00"
click at [961, 687] on span "Update Role" at bounding box center [959, 683] width 85 height 21
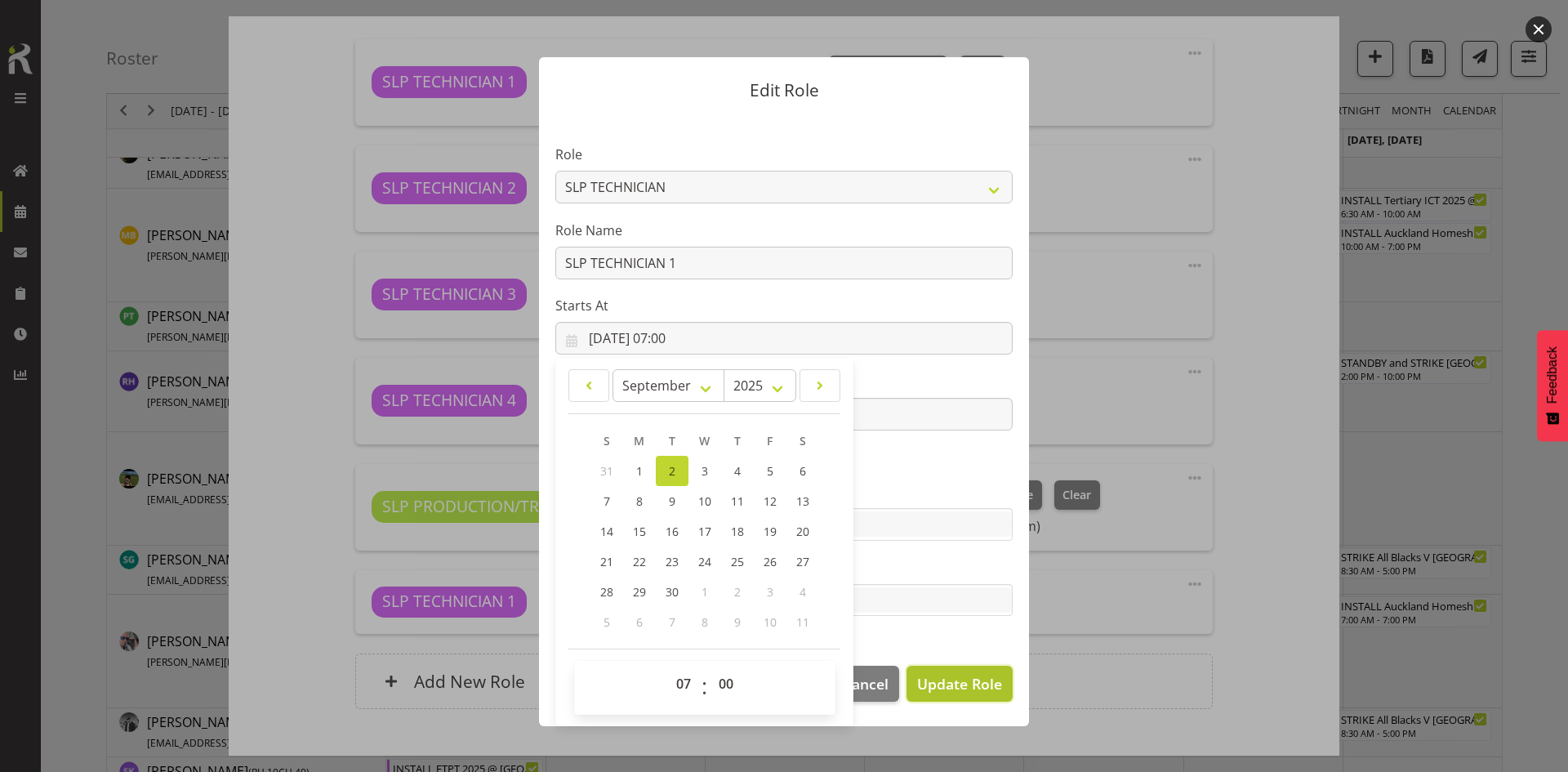
select select
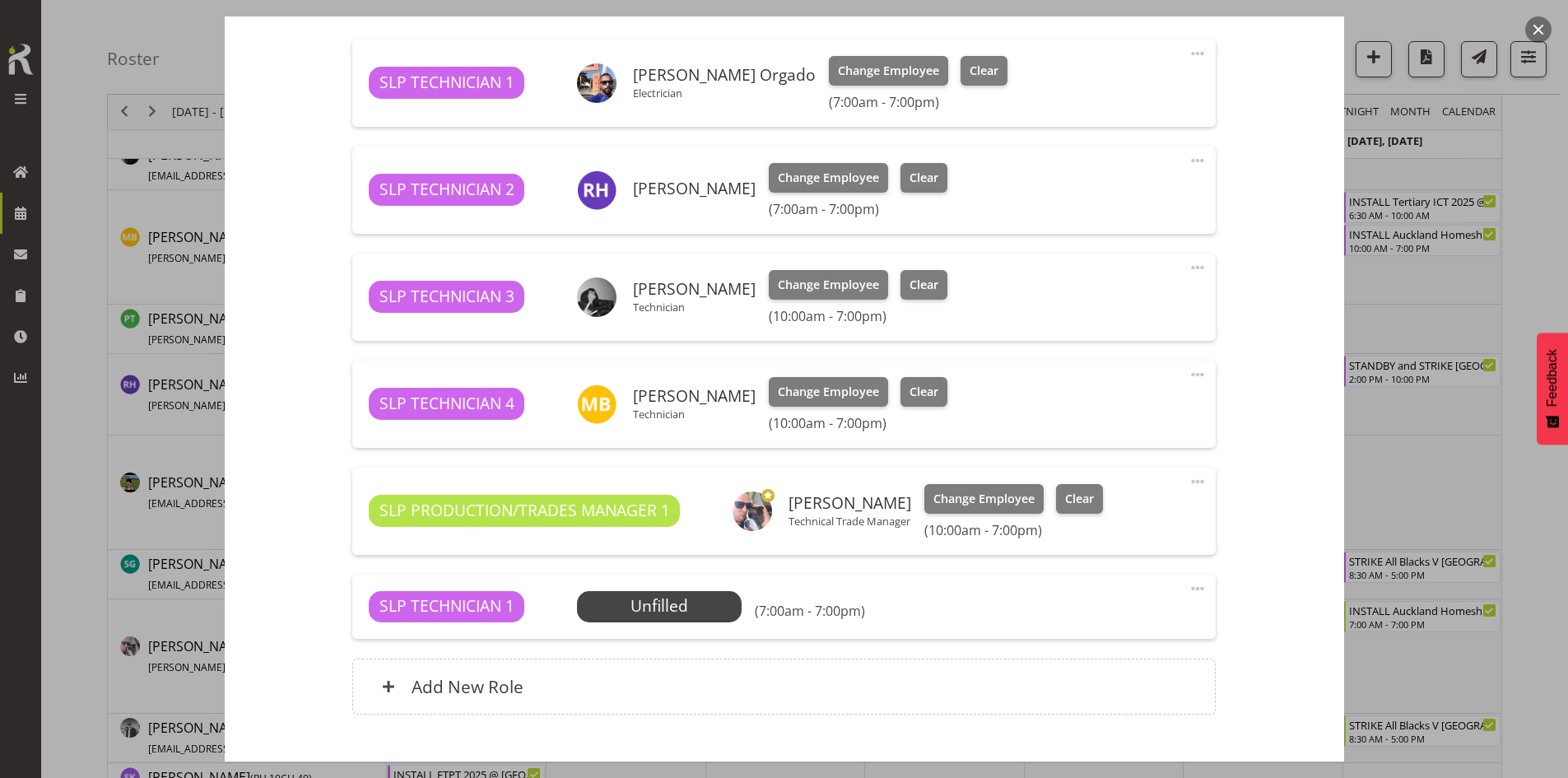
click at [662, 587] on div "SLP TECHNICIAN 1 Unfilled Select Employee (7:00am - 7:00pm) Edit Cover Role Del…" at bounding box center [784, 606] width 863 height 64
click at [704, 601] on span "Select Employee" at bounding box center [660, 606] width 123 height 24
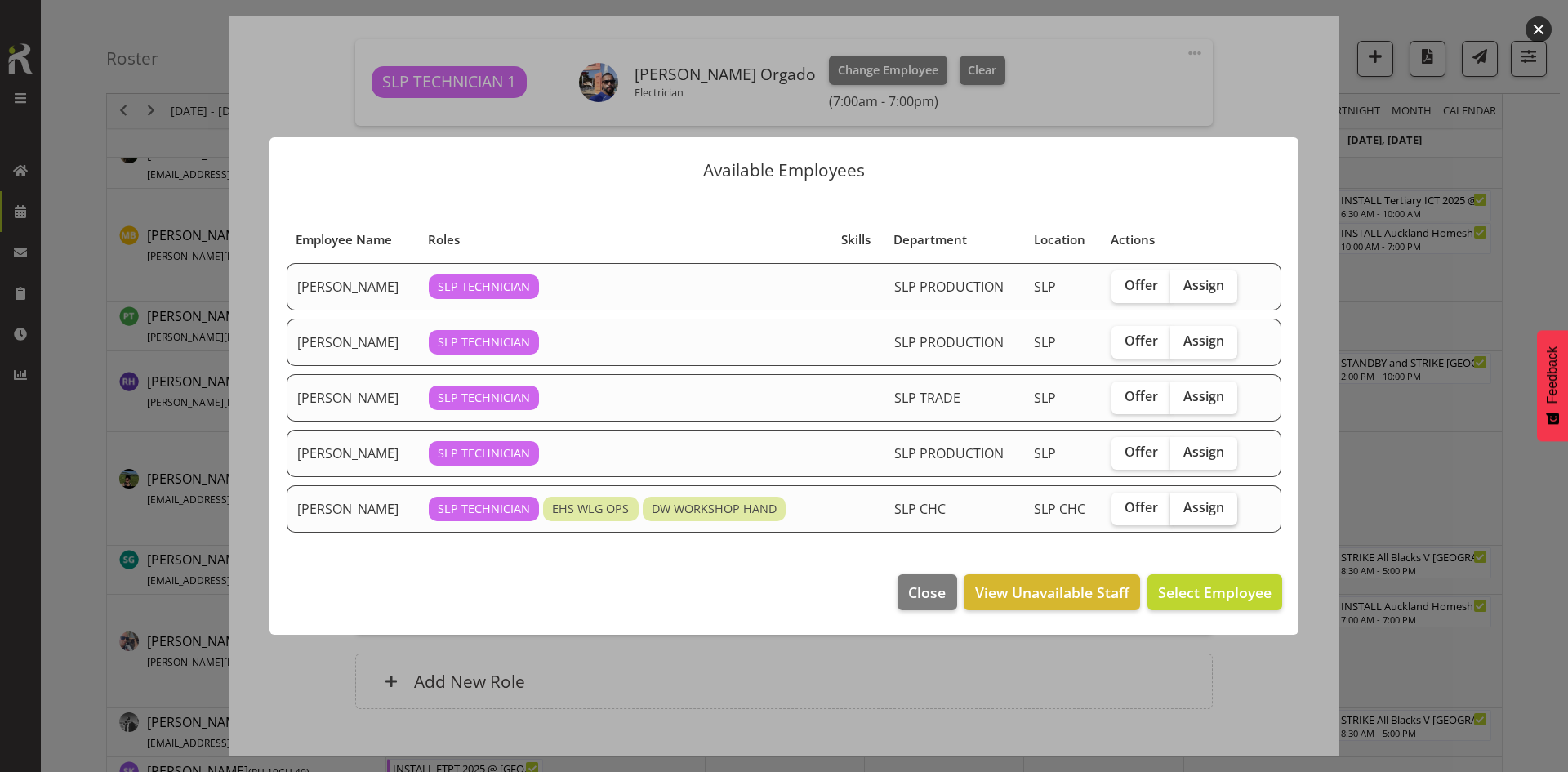
click at [1184, 499] on span "Assign" at bounding box center [1204, 507] width 41 height 17
click at [1181, 502] on input "Assign" at bounding box center [1176, 508] width 11 height 11
checkbox input "true"
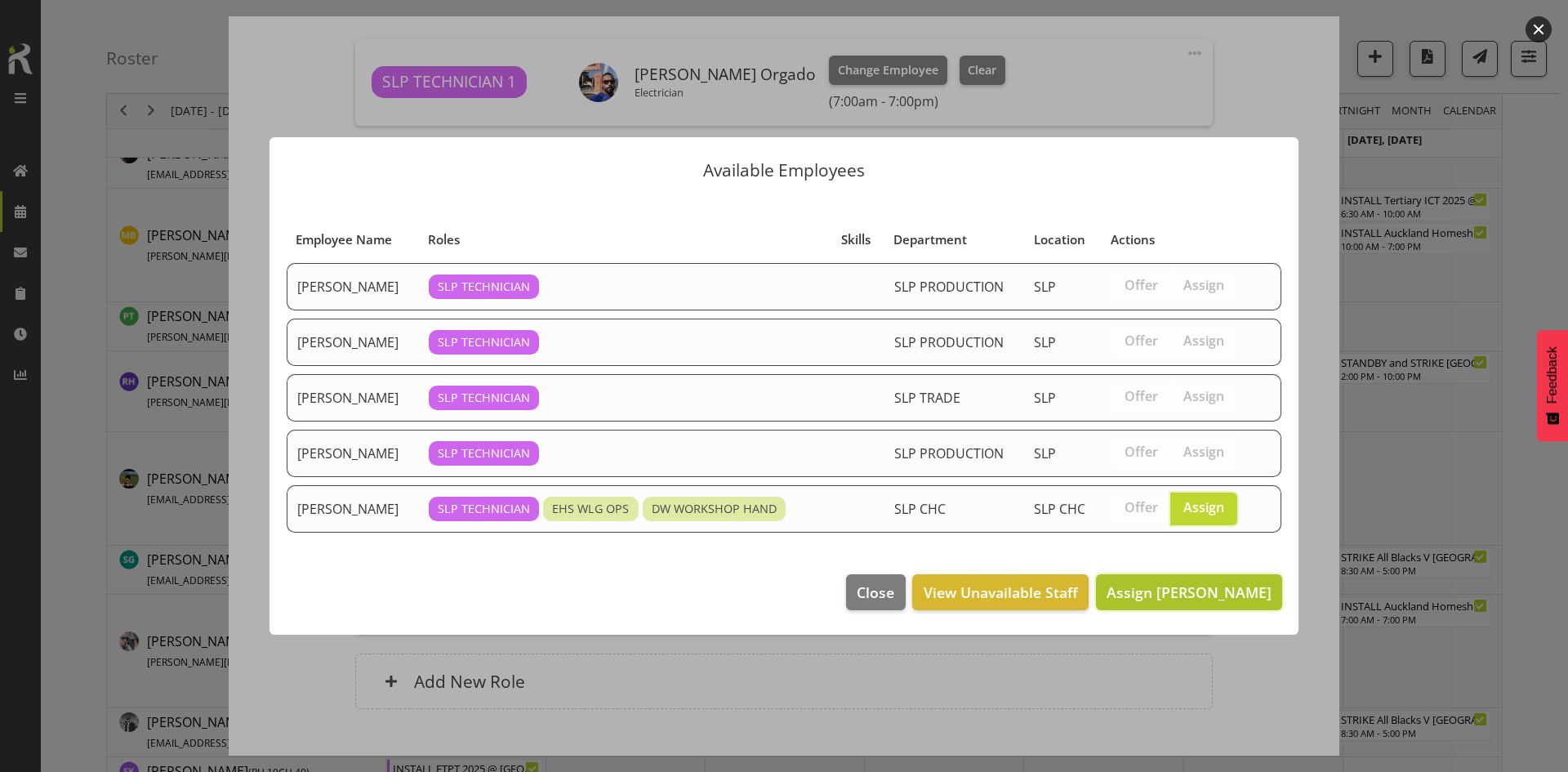
click at [1198, 590] on span "Assign [PERSON_NAME]" at bounding box center [1189, 591] width 165 height 19
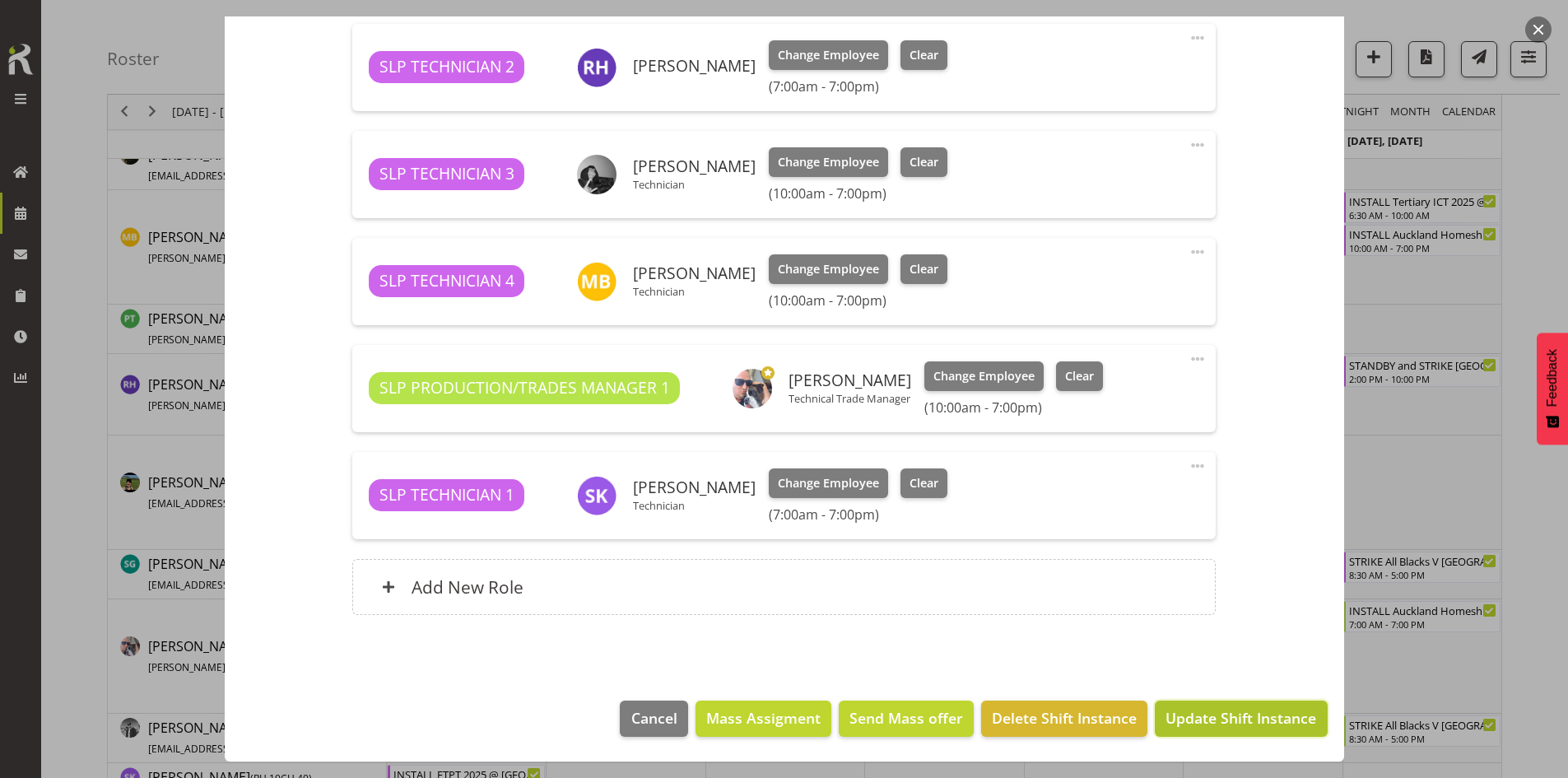
click at [1231, 721] on span "Update Shift Instance" at bounding box center [1240, 717] width 151 height 21
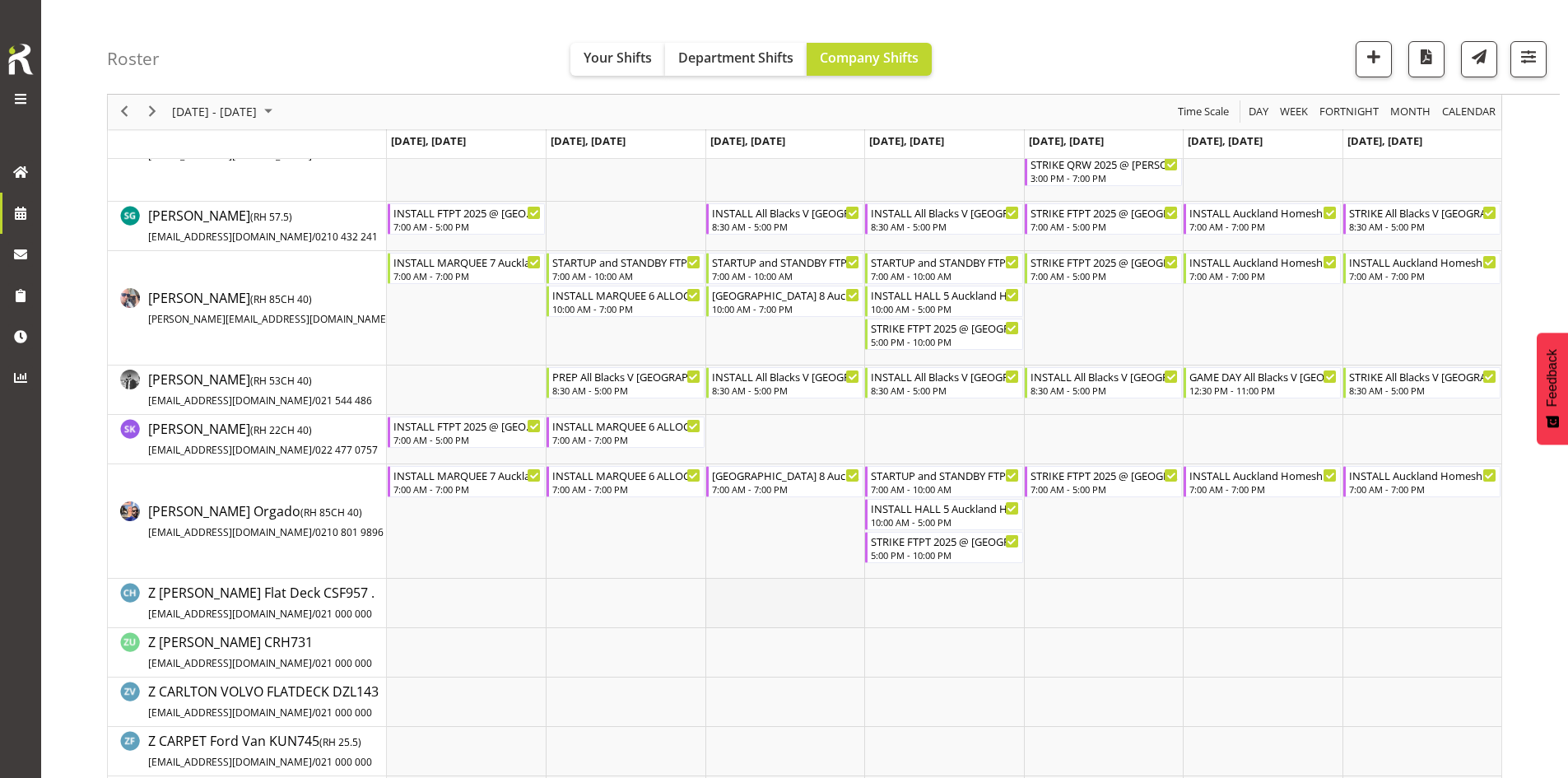
scroll to position [1734, 0]
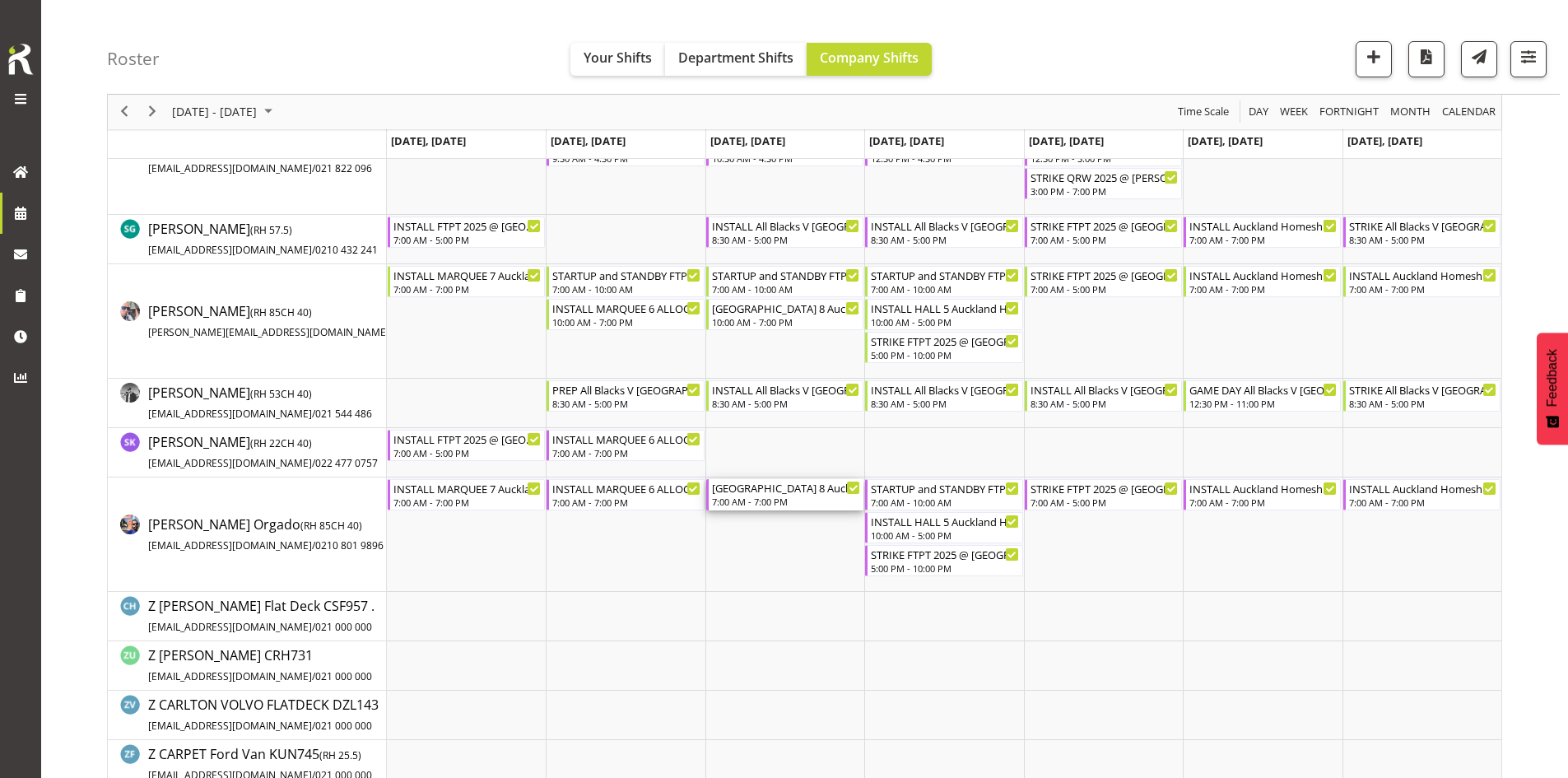
click at [779, 501] on div "7:00 AM - 7:00 PM" at bounding box center [785, 501] width 148 height 13
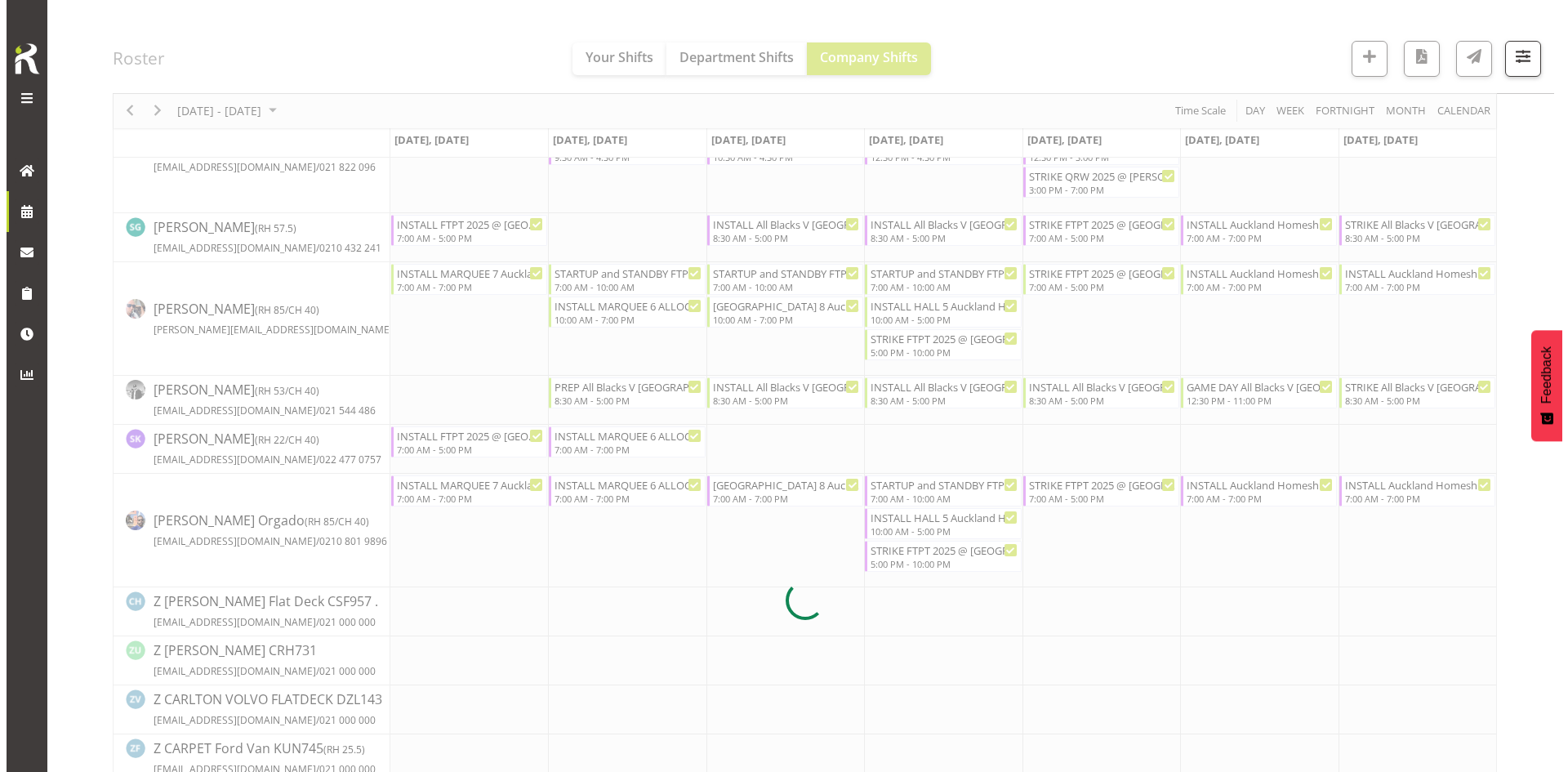
scroll to position [0, 0]
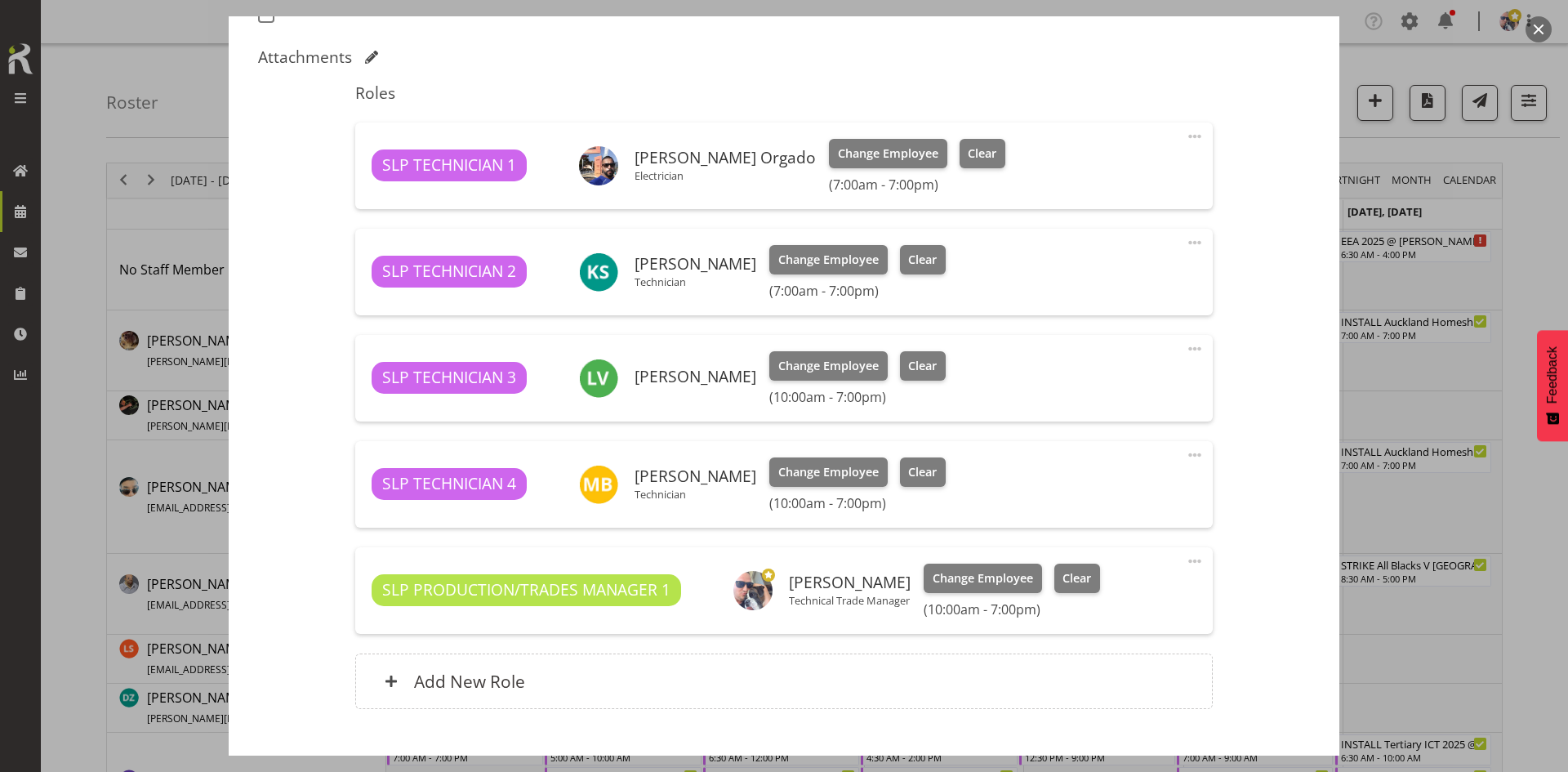
select select "9869"
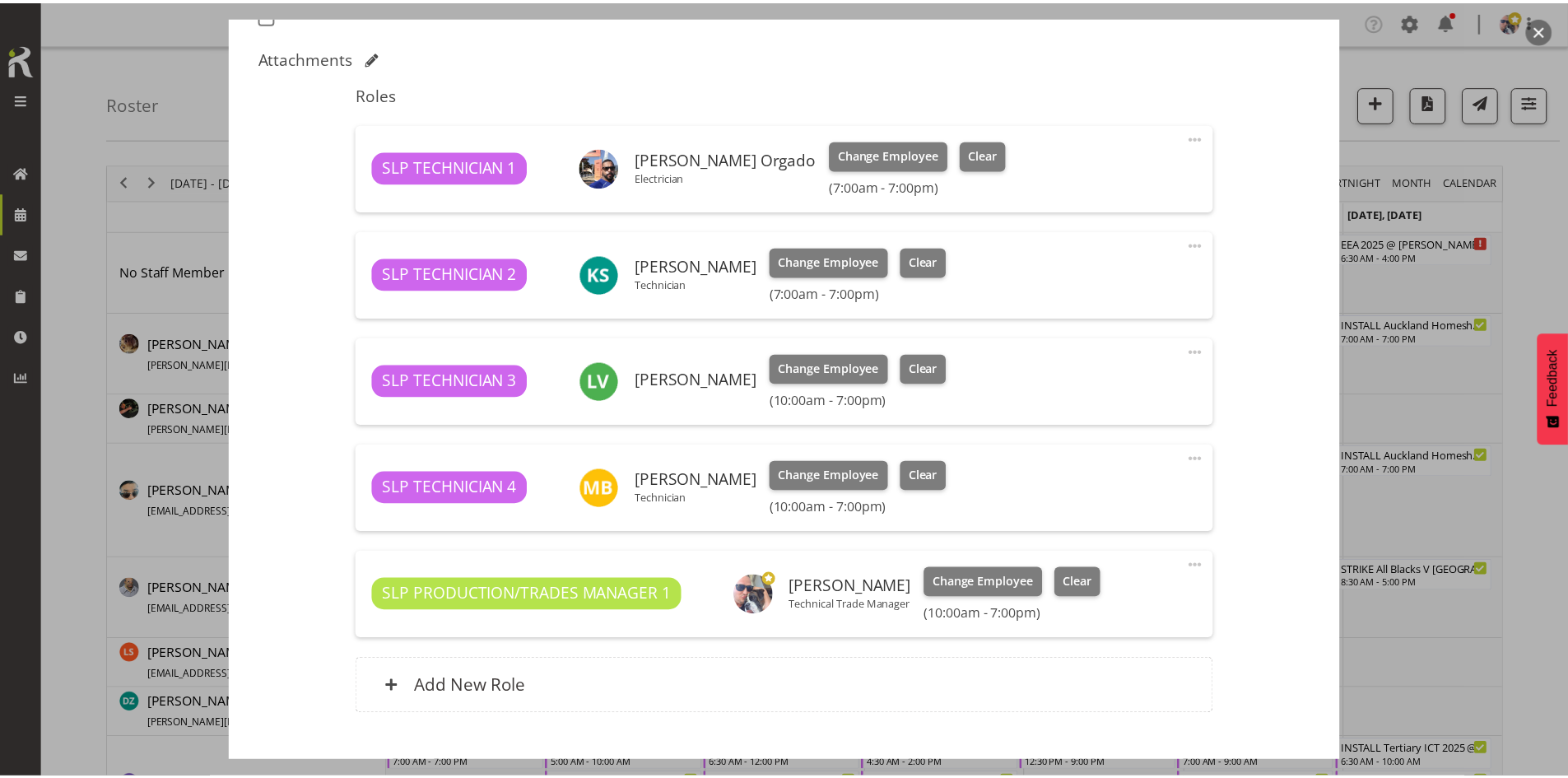
scroll to position [493, 0]
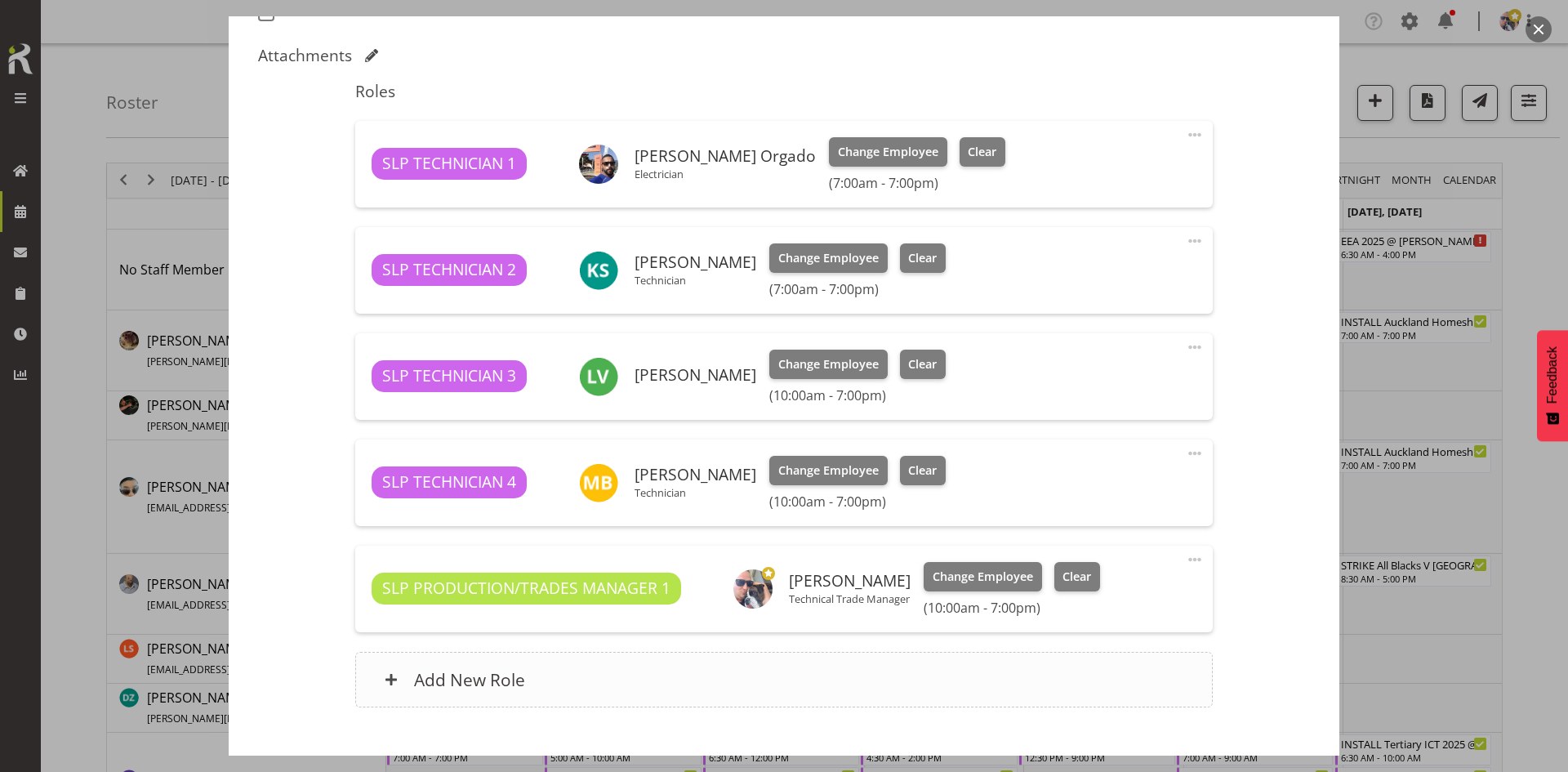
click at [712, 663] on div "Add New Role" at bounding box center [783, 679] width 856 height 56
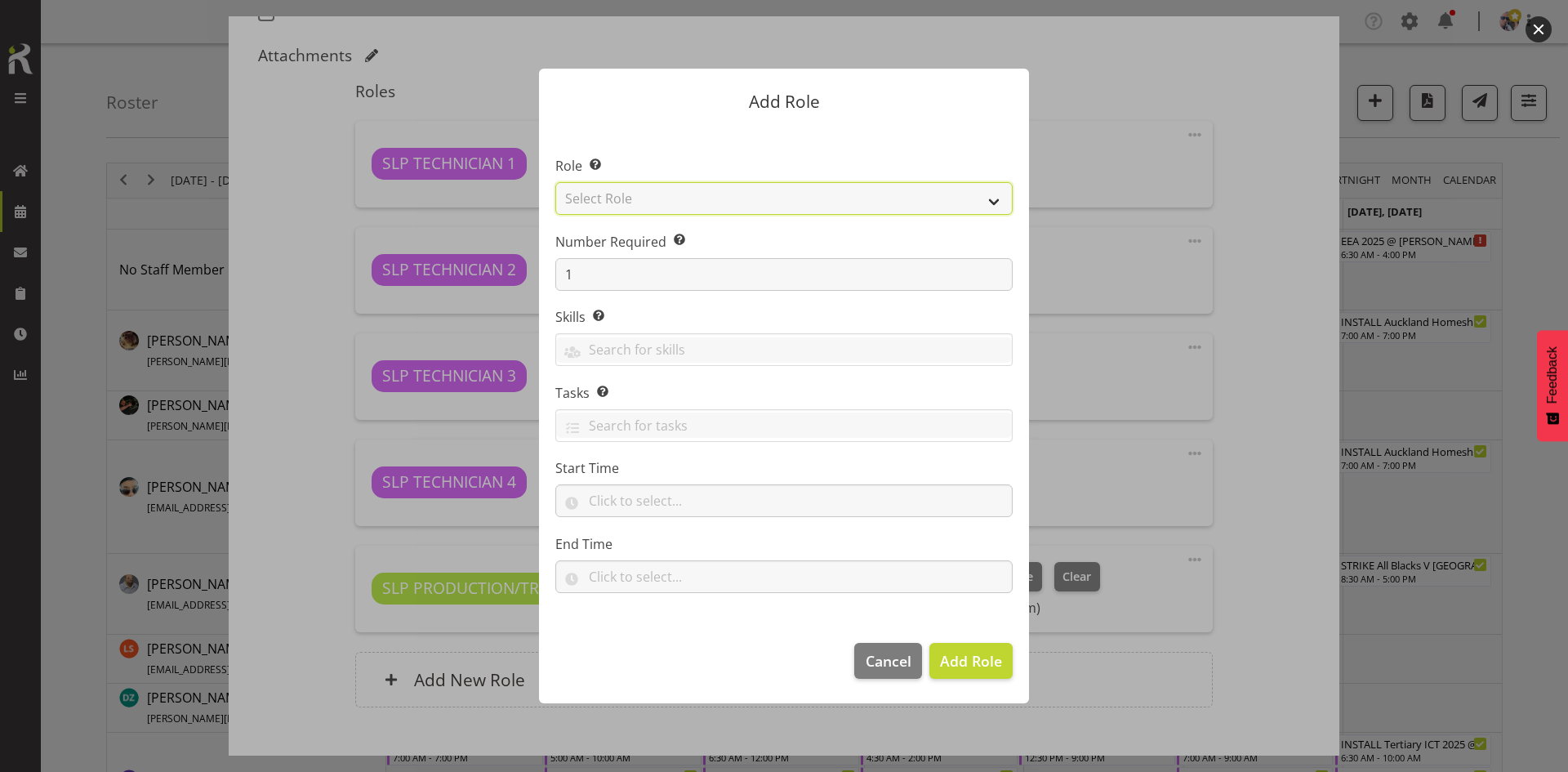
click at [953, 198] on select "Select Role ACCOUNT MANAGER ACCOUNT MANAGER DW ACCOUNTS [PERSON_NAME] VEHICLES …" at bounding box center [784, 199] width 458 height 33
select select "123"
click at [556, 182] on select "Select Role ACCOUNT MANAGER ACCOUNT MANAGER DW ACCOUNTS [PERSON_NAME] VEHICLES …" at bounding box center [784, 199] width 458 height 33
click at [960, 656] on span "Add Role" at bounding box center [971, 660] width 62 height 19
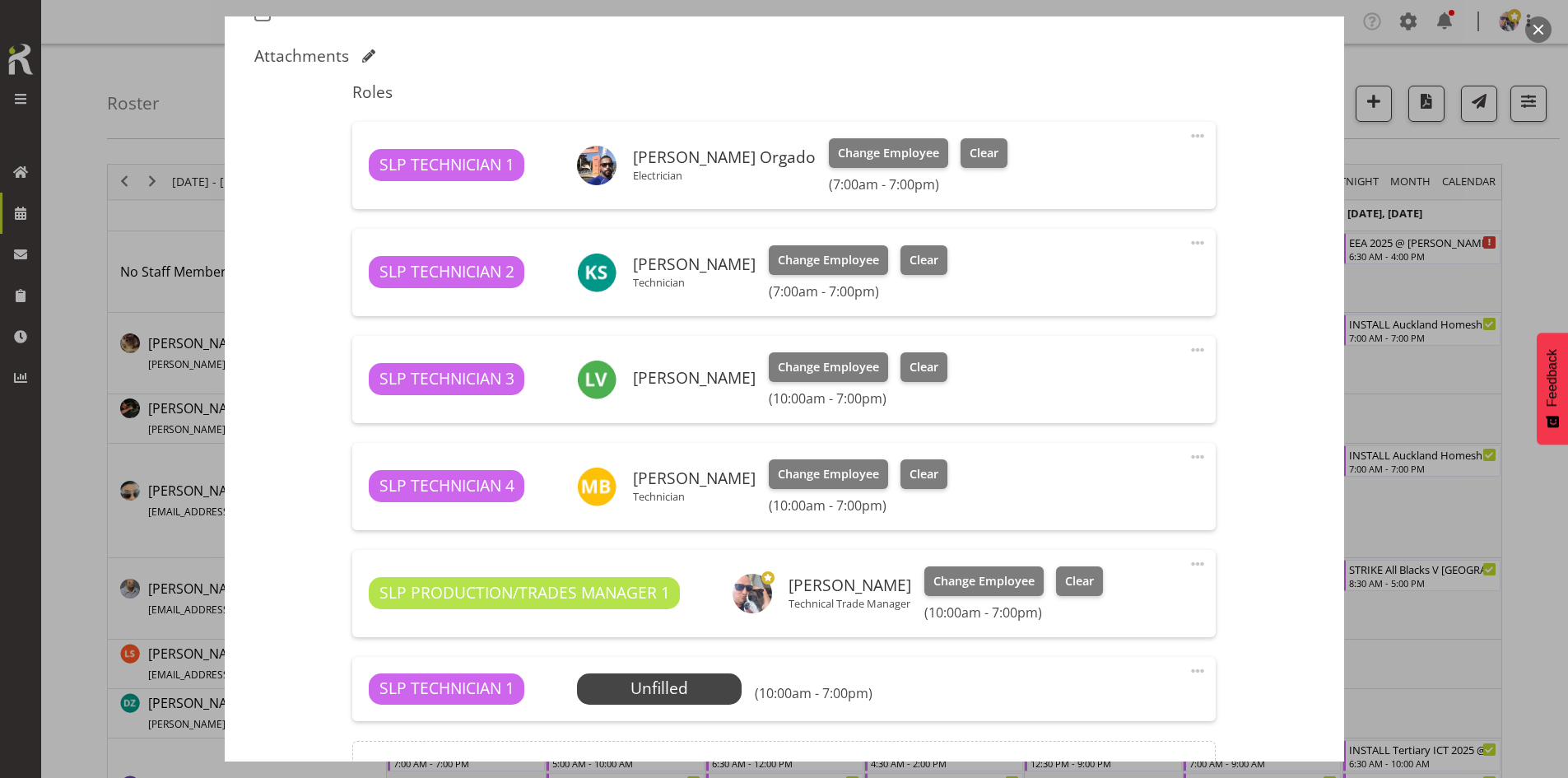
click at [1187, 665] on span at bounding box center [1197, 670] width 19 height 19
click at [1073, 701] on link "Edit" at bounding box center [1128, 707] width 158 height 30
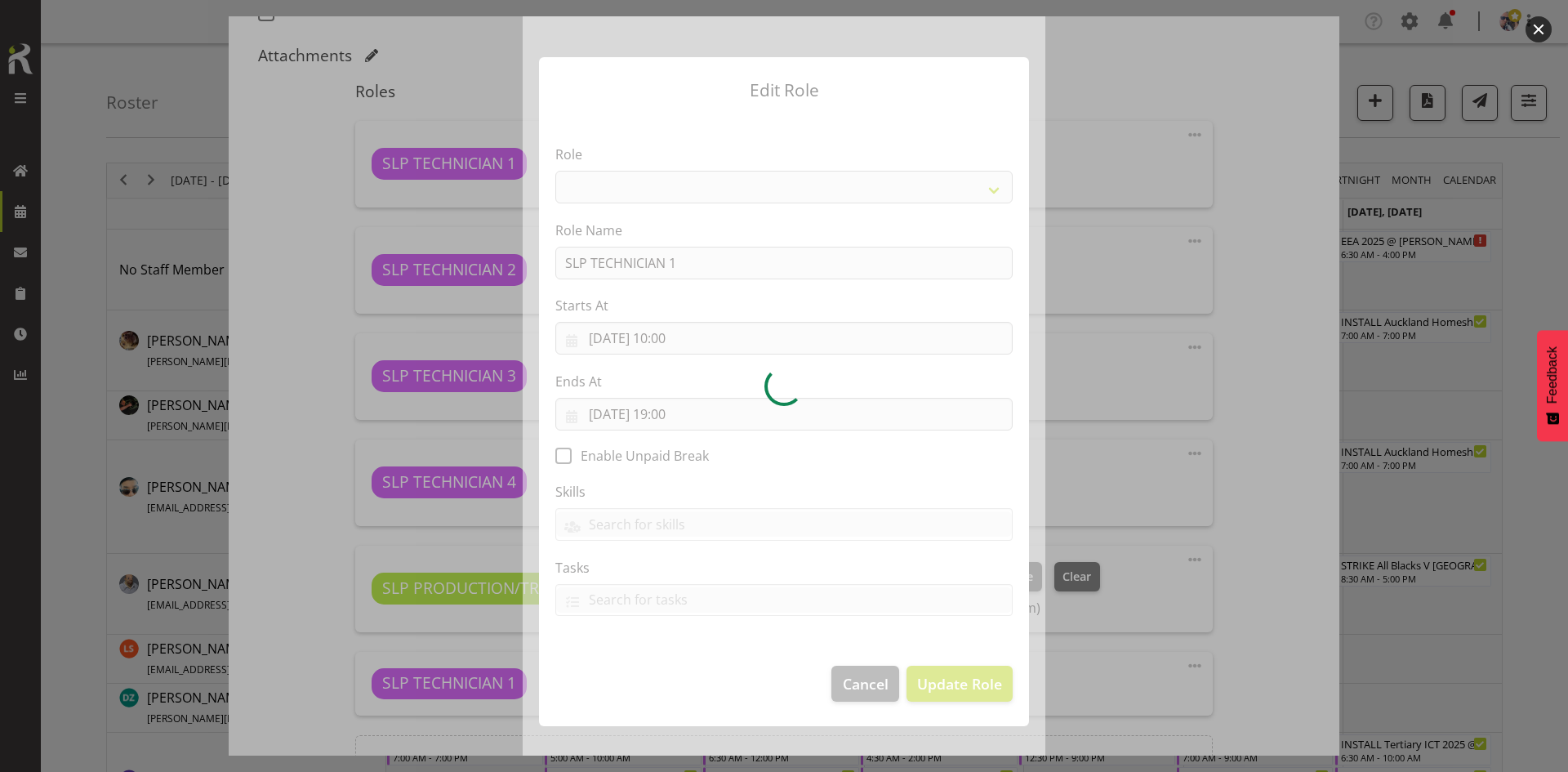
select select "123"
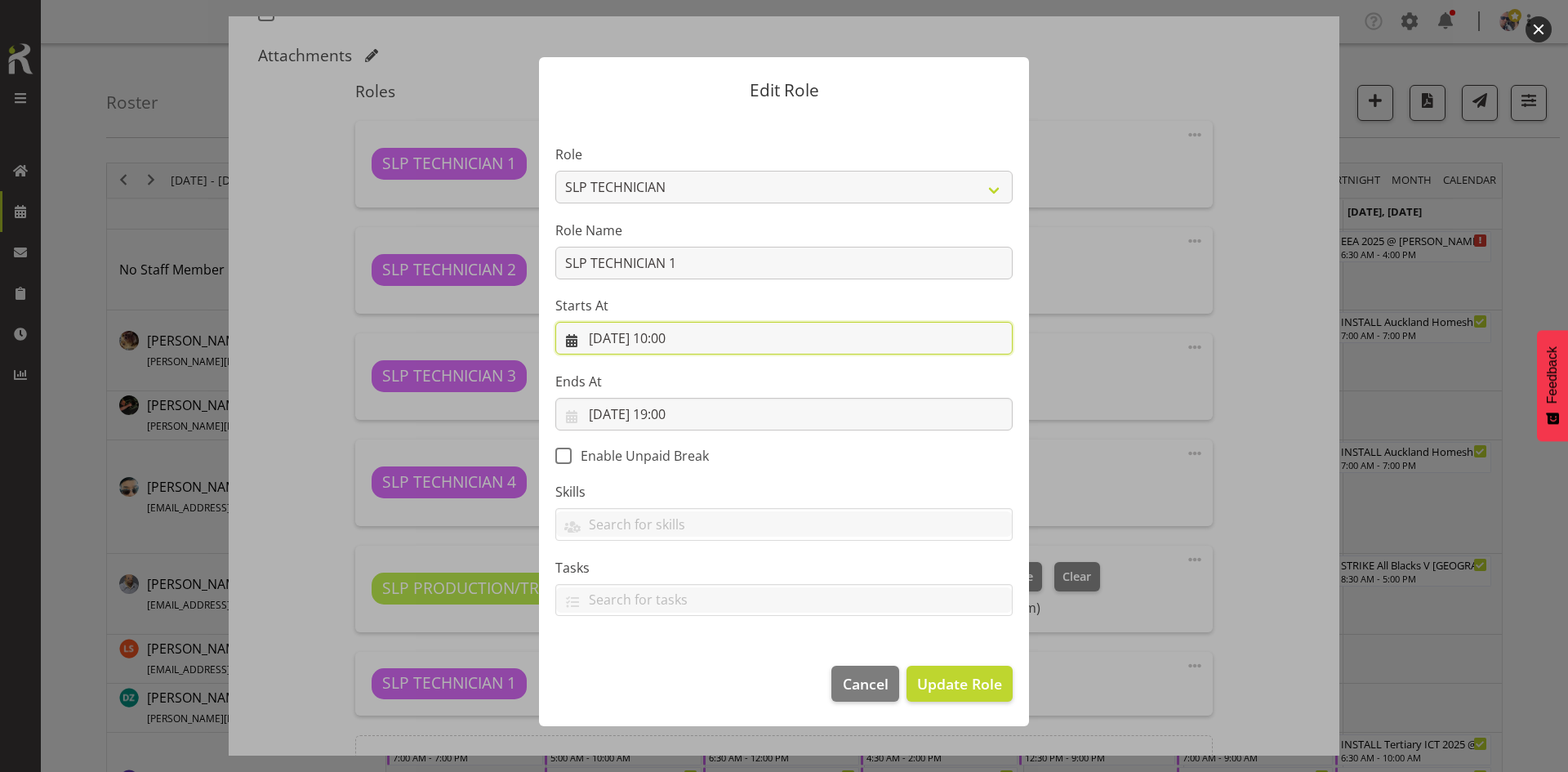
click at [733, 338] on input "03/09/2025, 10:00" at bounding box center [784, 338] width 458 height 33
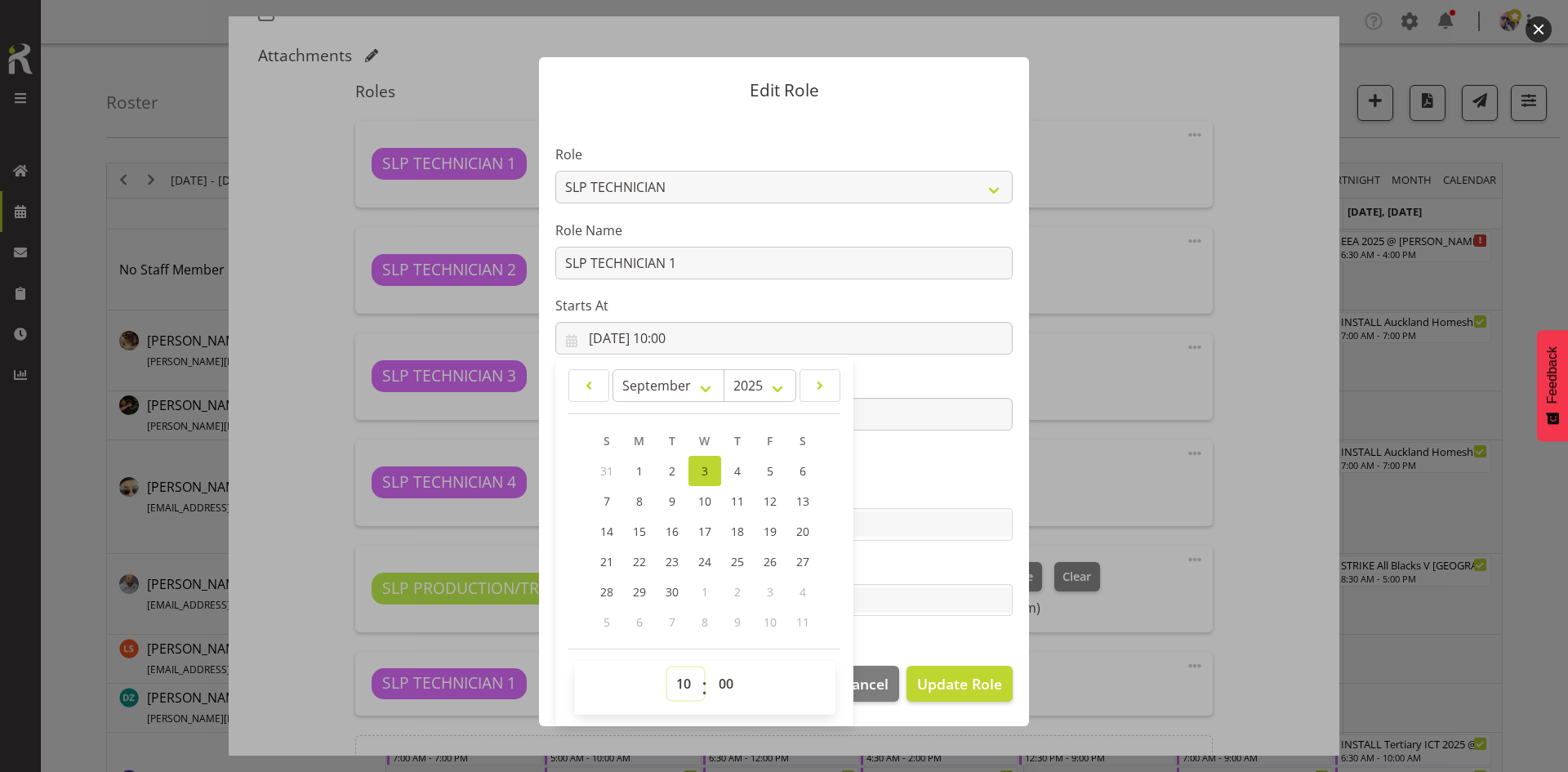
click at [682, 672] on select "00 01 02 03 04 05 06 07 08 09 10 11 12 13 14 15 16 17 18 19 20 21 22 23" at bounding box center [686, 684] width 37 height 33
select select "7"
click at [668, 667] on select "00 01 02 03 04 05 06 07 08 09 10 11 12 13 14 15 16 17 18 19 20 21 22 23" at bounding box center [686, 684] width 37 height 33
type input "03/09/2025, 07:00"
click at [917, 681] on span "Update Role" at bounding box center [959, 683] width 85 height 21
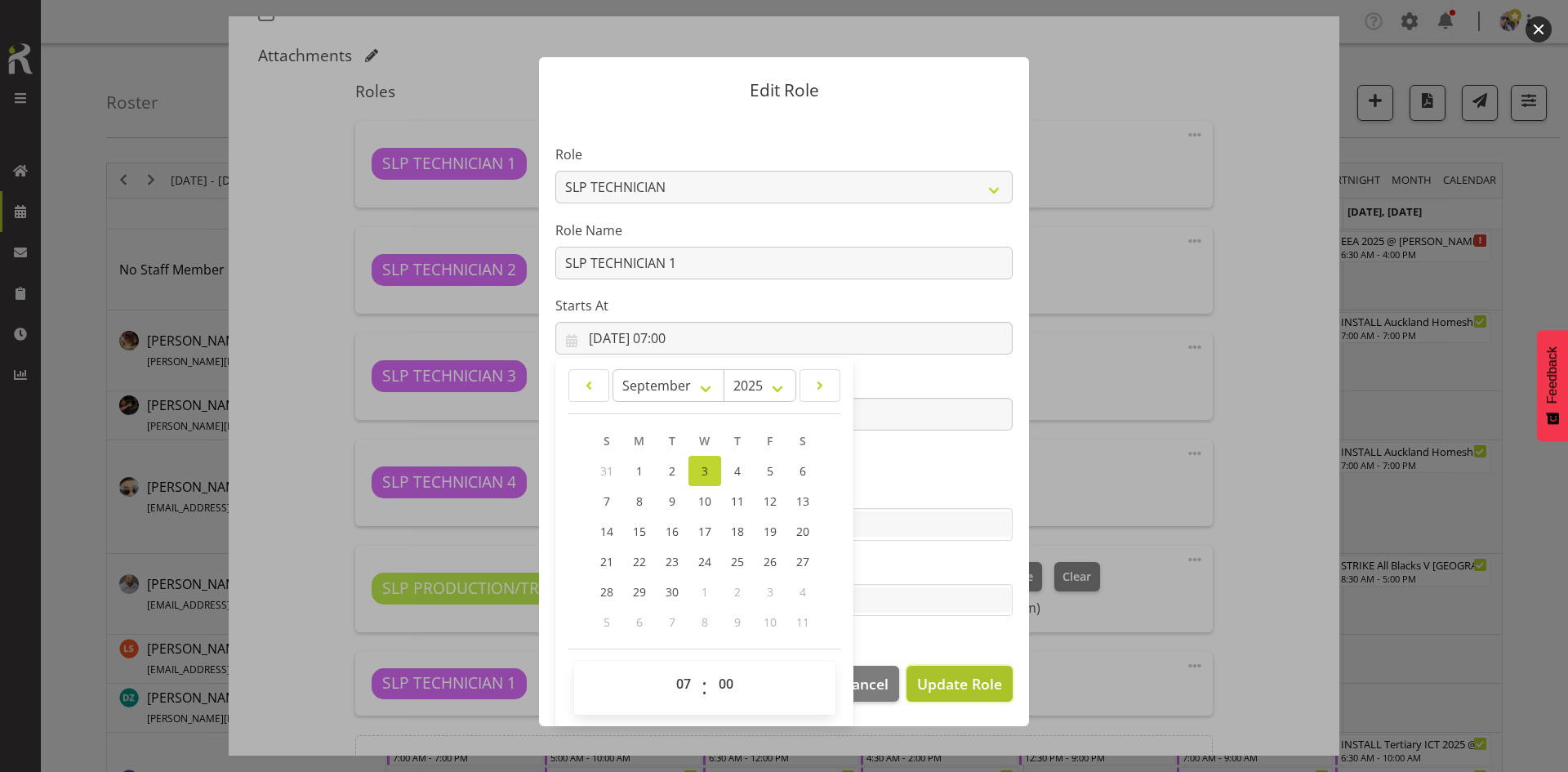
select select
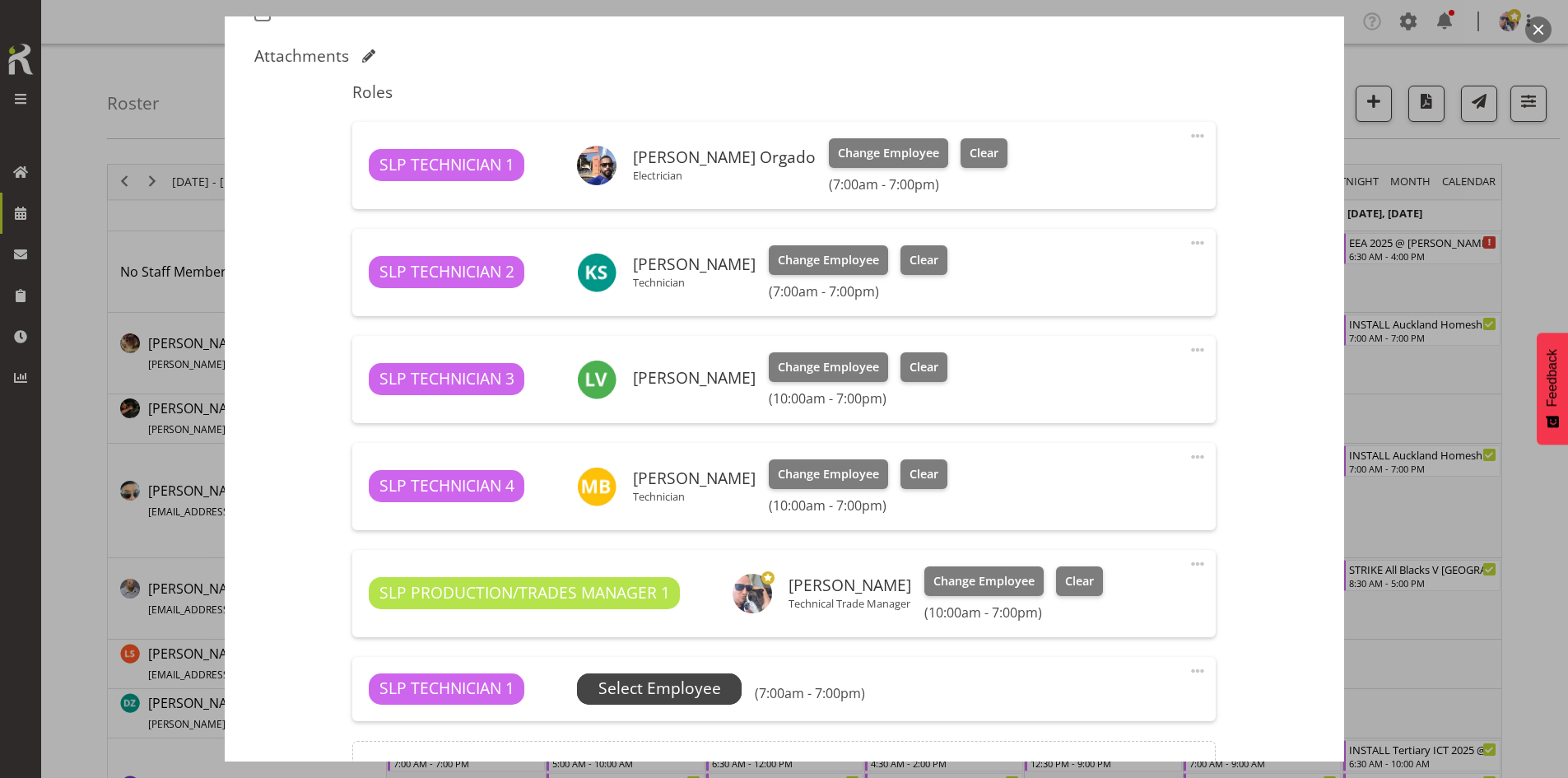
click at [702, 686] on span "Select Employee" at bounding box center [660, 688] width 123 height 24
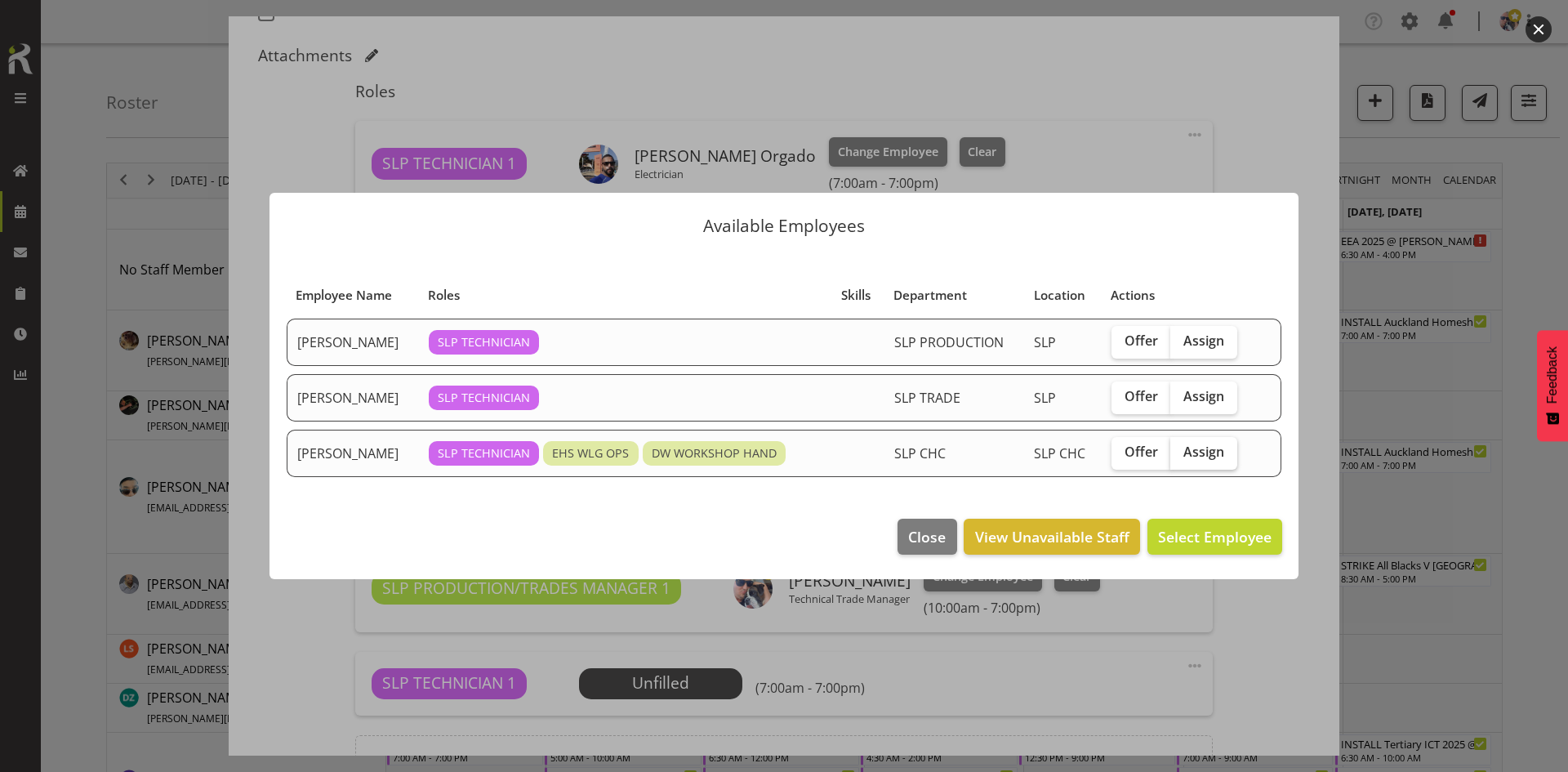
click at [1192, 458] on span "Assign" at bounding box center [1204, 452] width 41 height 17
click at [1181, 458] on input "Assign" at bounding box center [1176, 452] width 11 height 11
checkbox input "true"
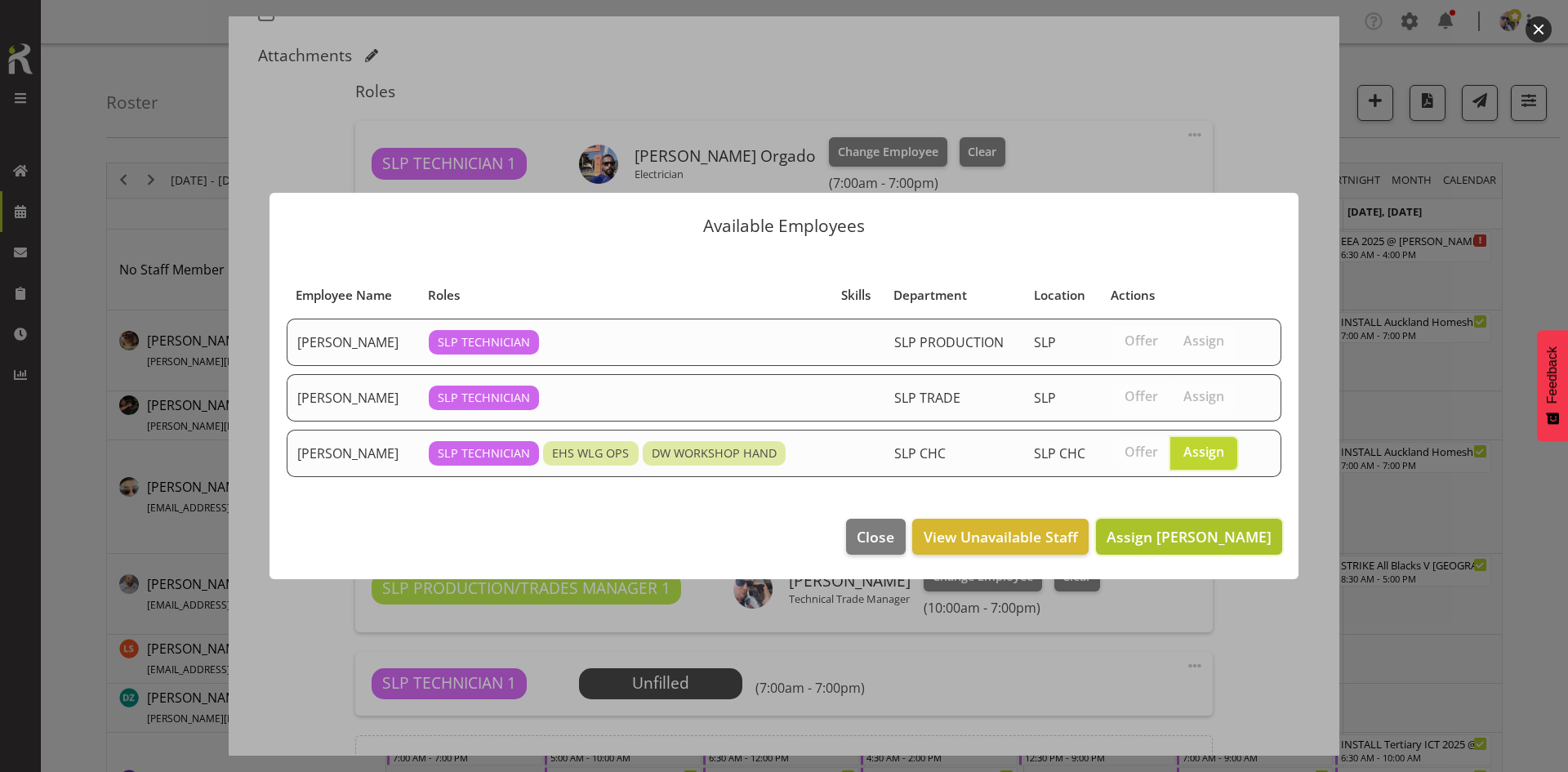
click at [1187, 526] on span "Assign [PERSON_NAME]" at bounding box center [1189, 535] width 165 height 19
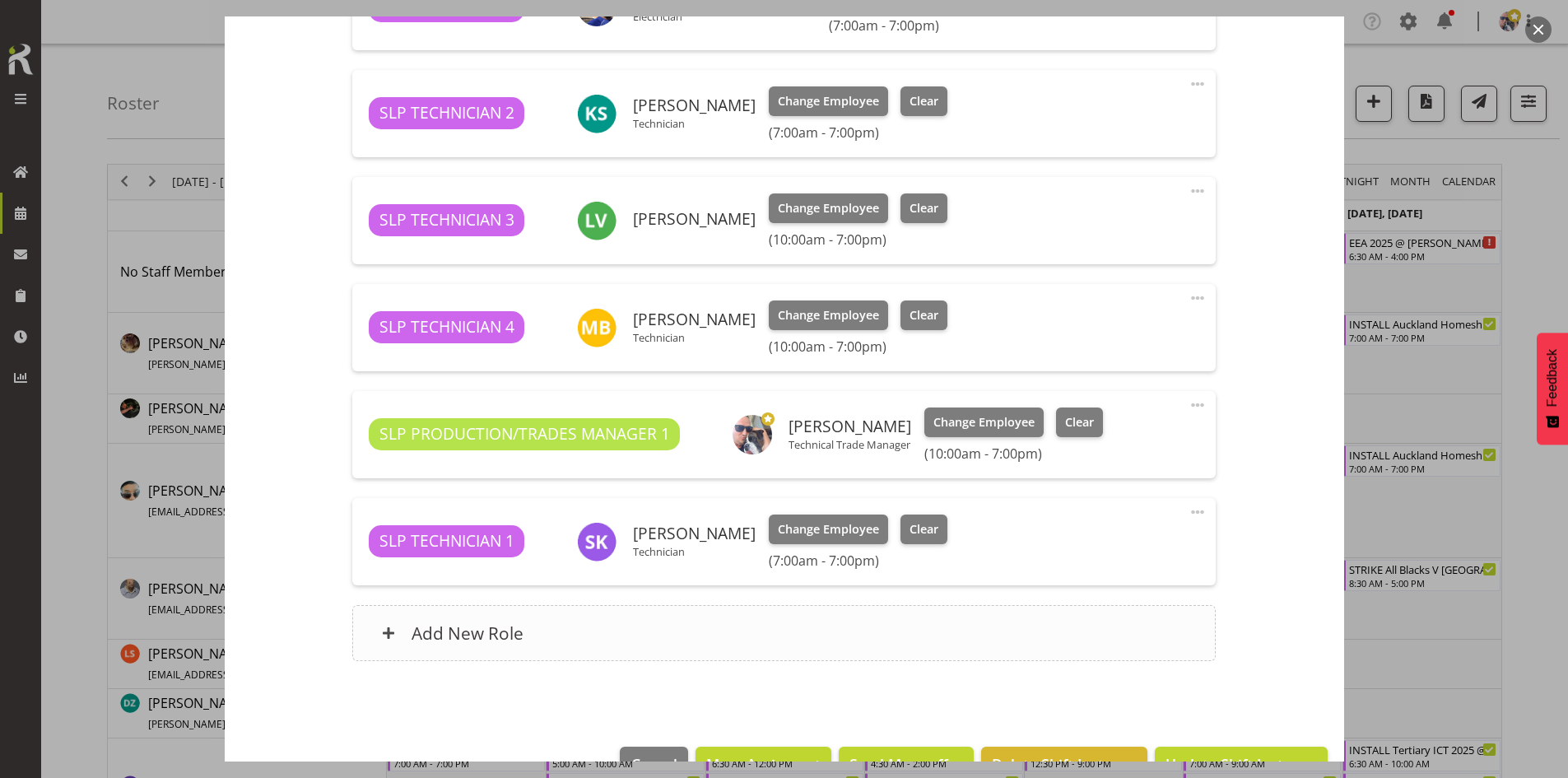
scroll to position [659, 0]
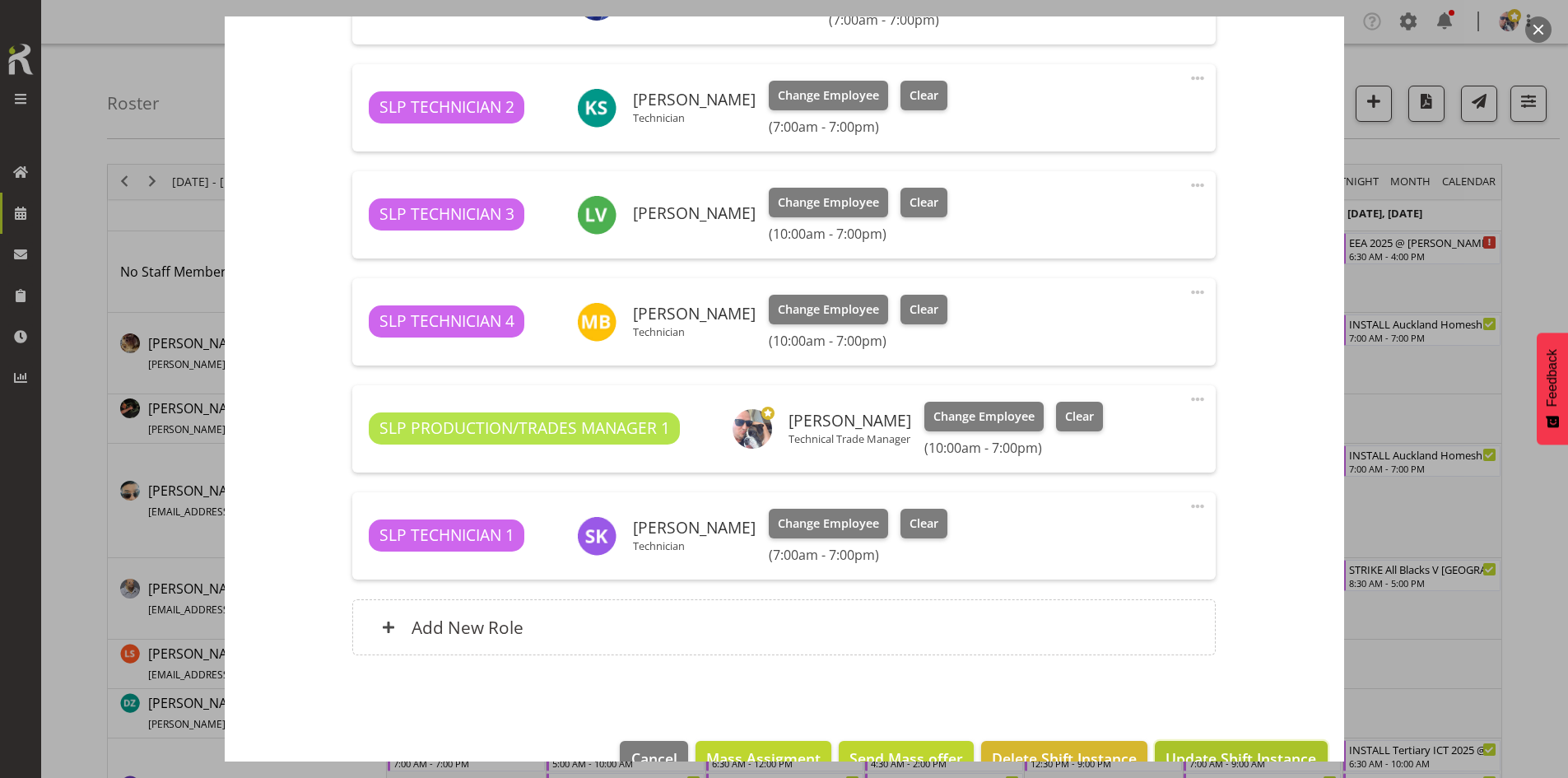
click at [1199, 752] on span "Update Shift Instance" at bounding box center [1240, 758] width 151 height 21
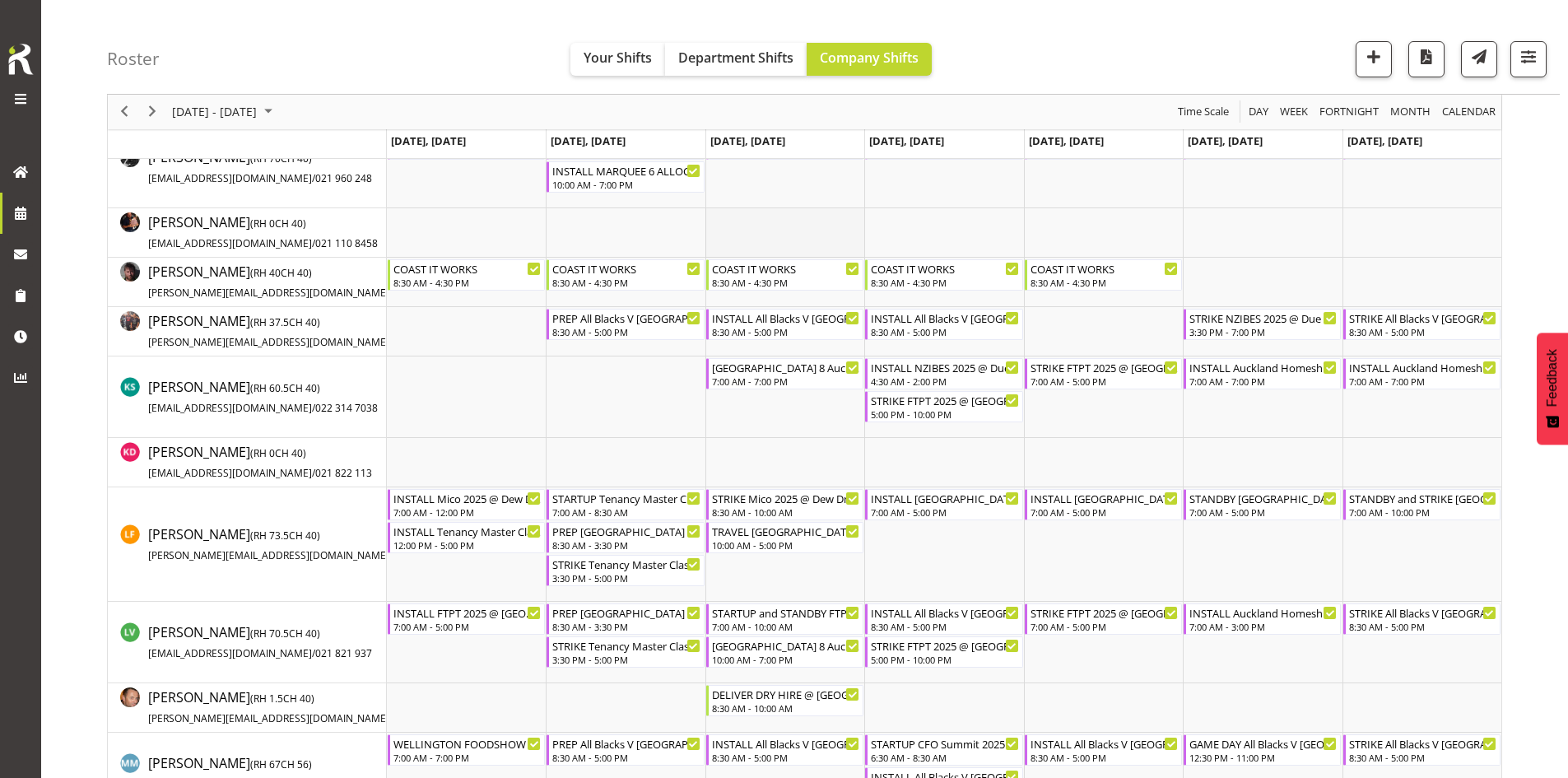
scroll to position [741, 0]
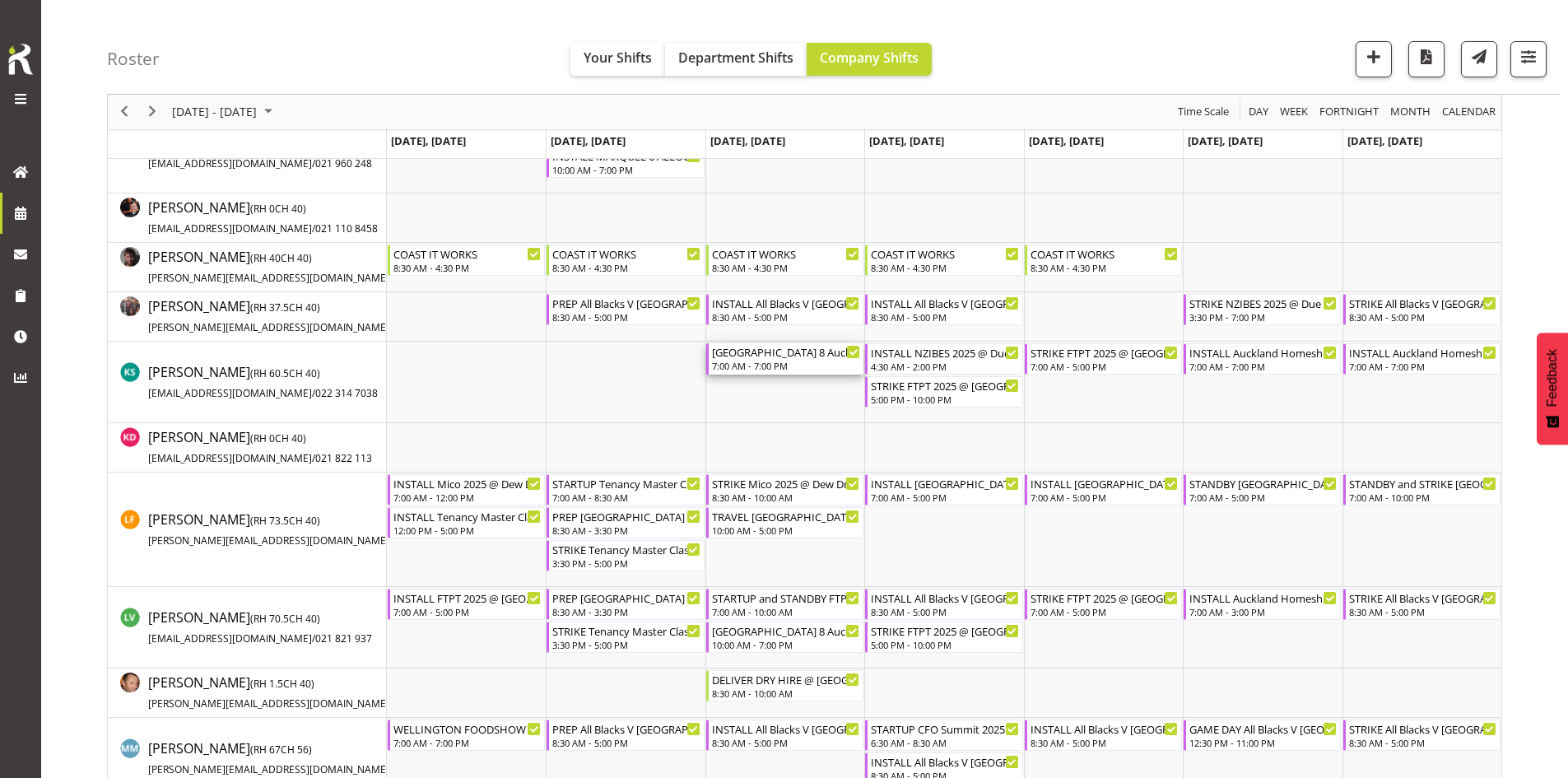
click at [775, 355] on div "[GEOGRAPHIC_DATA] 8 Auckland Homeshow 2025 @ [GEOGRAPHIC_DATA]" at bounding box center [785, 351] width 148 height 17
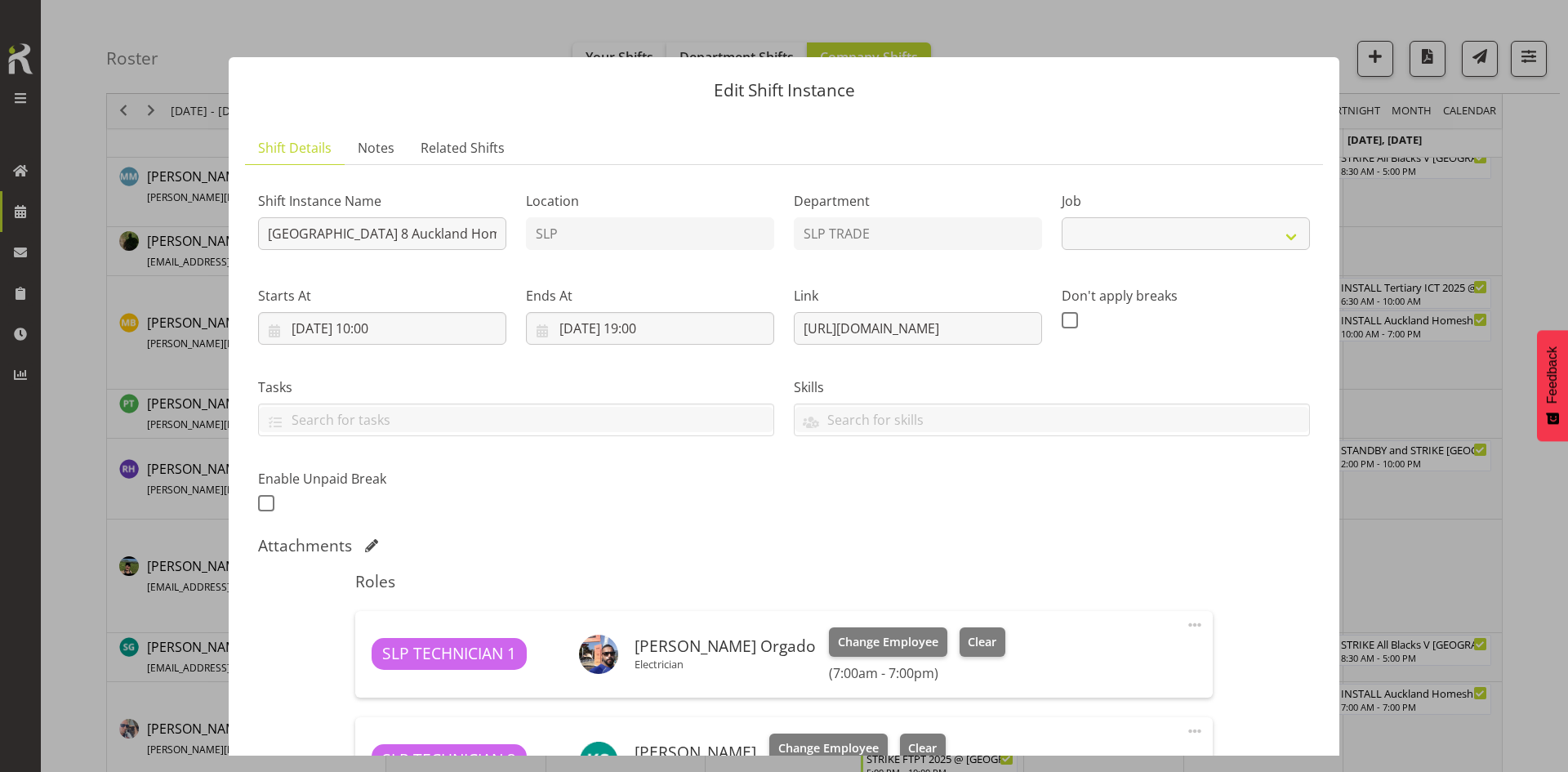
scroll to position [1307, 0]
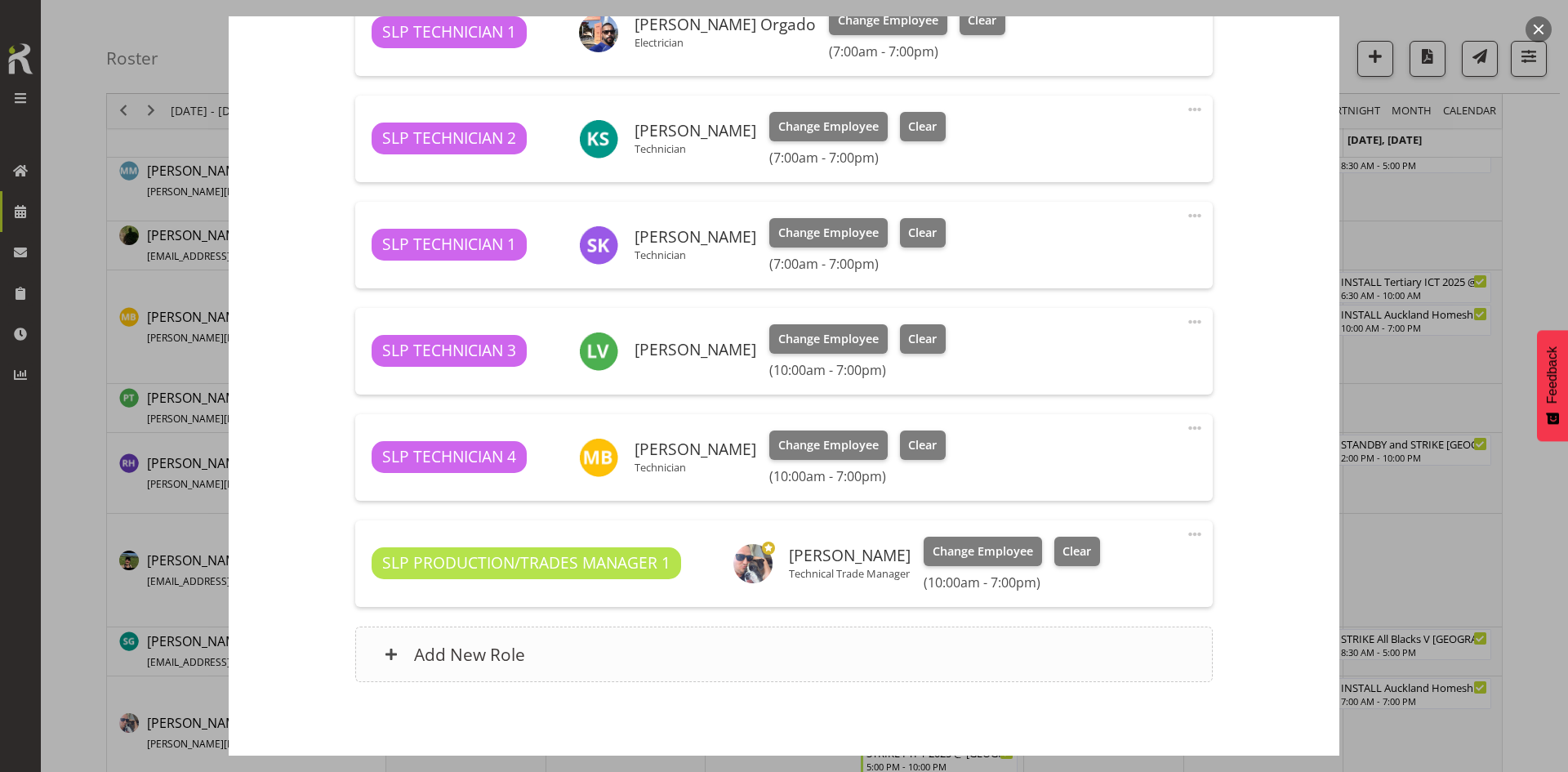
select select "9869"
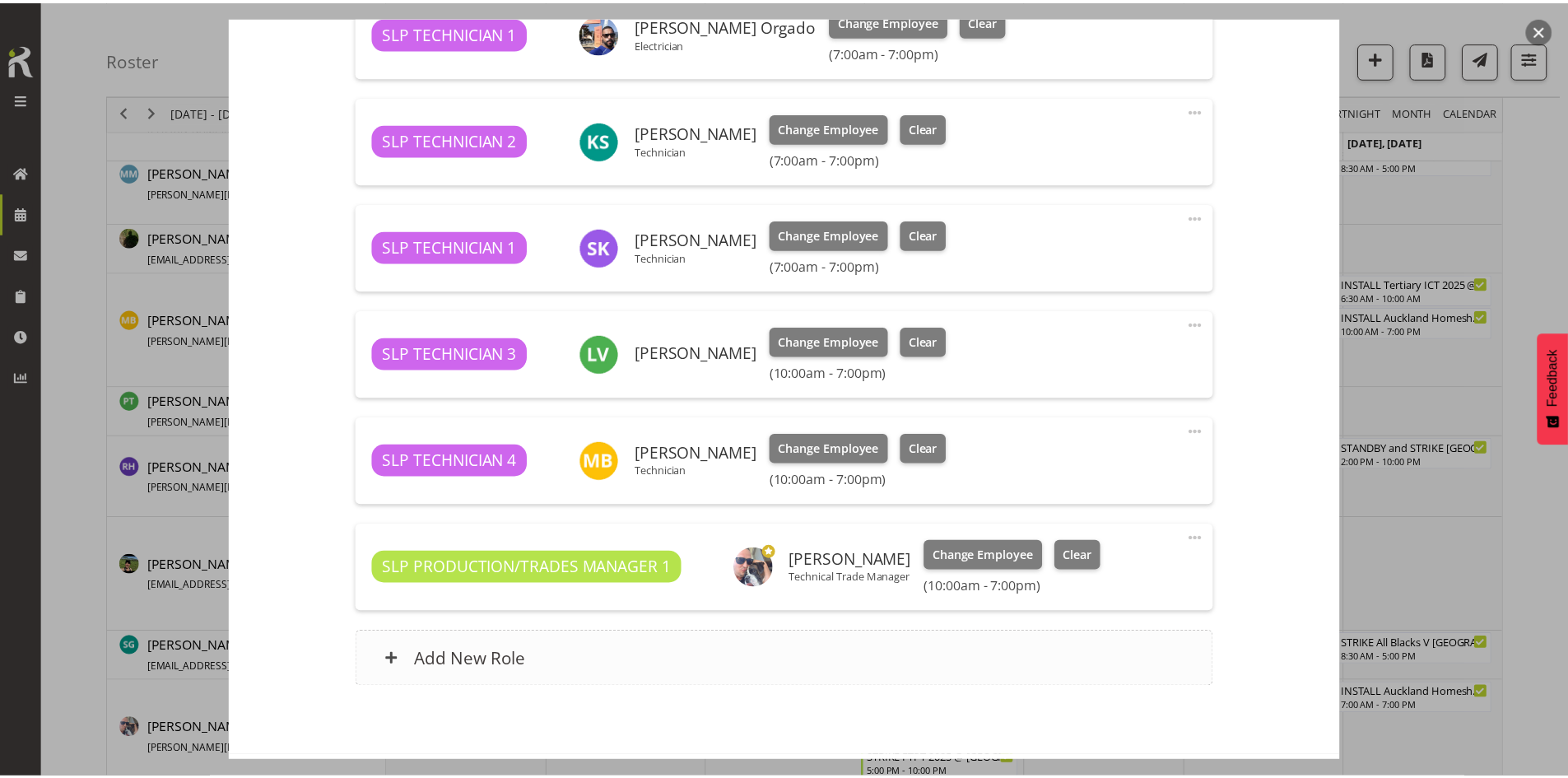
scroll to position [659, 0]
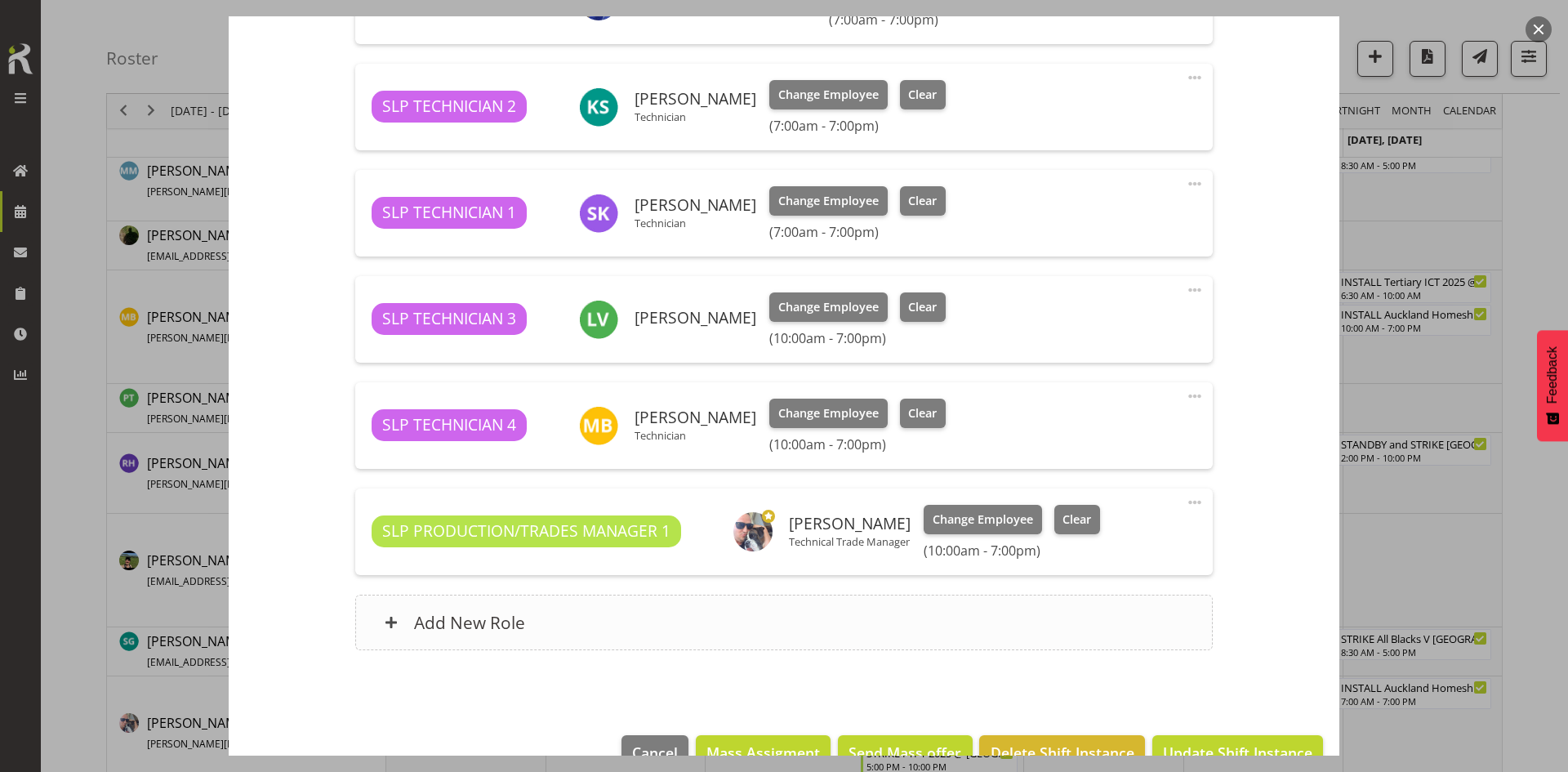
click at [668, 639] on div "Add New Role" at bounding box center [783, 622] width 856 height 56
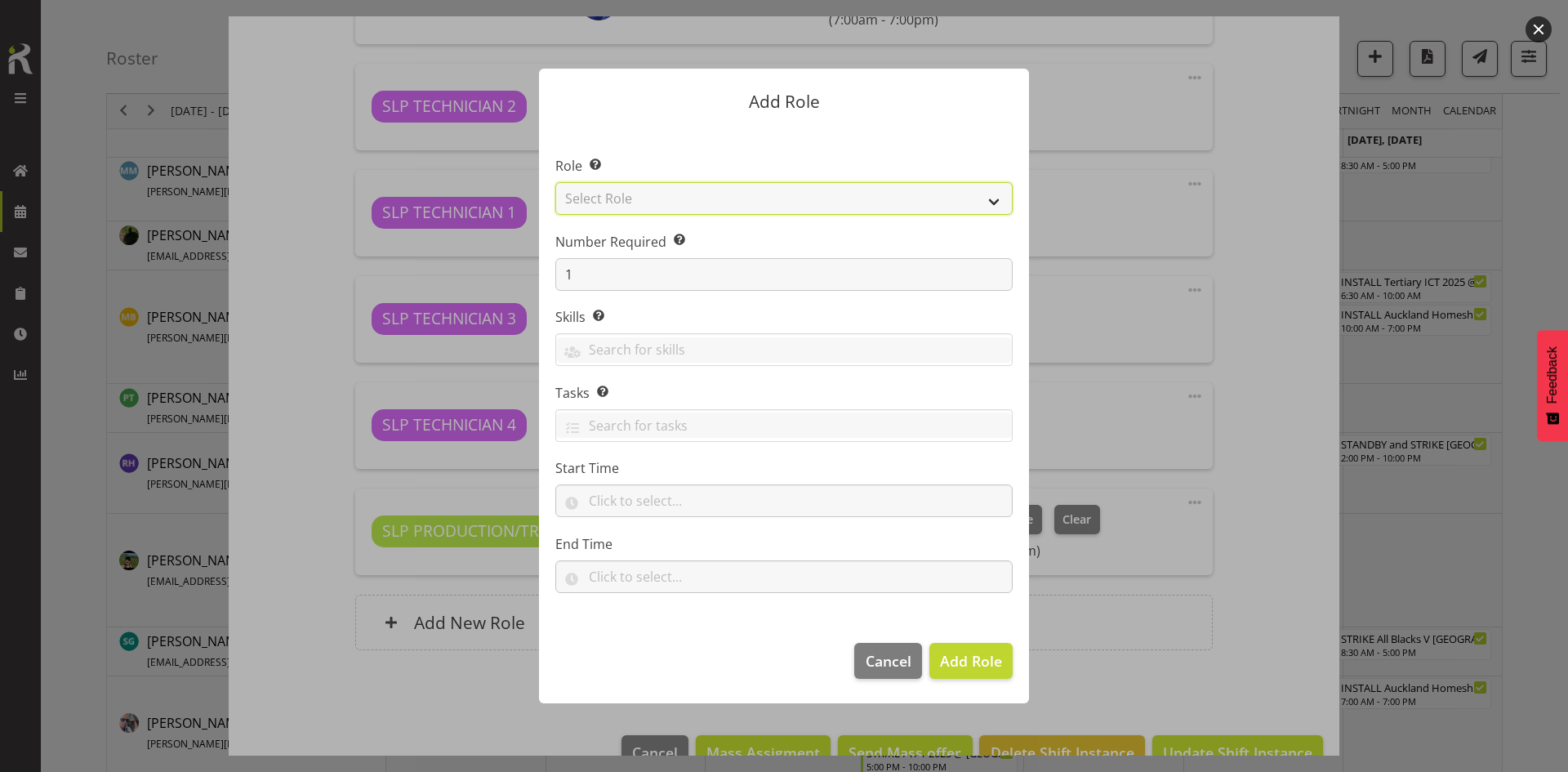
click at [966, 204] on select "Select Role ACCOUNT MANAGER ACCOUNT MANAGER DW ACCOUNTS [PERSON_NAME] VEHICLES …" at bounding box center [784, 199] width 458 height 33
select select "123"
click at [556, 182] on select "Select Role ACCOUNT MANAGER ACCOUNT MANAGER DW ACCOUNTS [PERSON_NAME] VEHICLES …" at bounding box center [784, 199] width 458 height 33
click at [974, 651] on span "Add Role" at bounding box center [971, 660] width 62 height 19
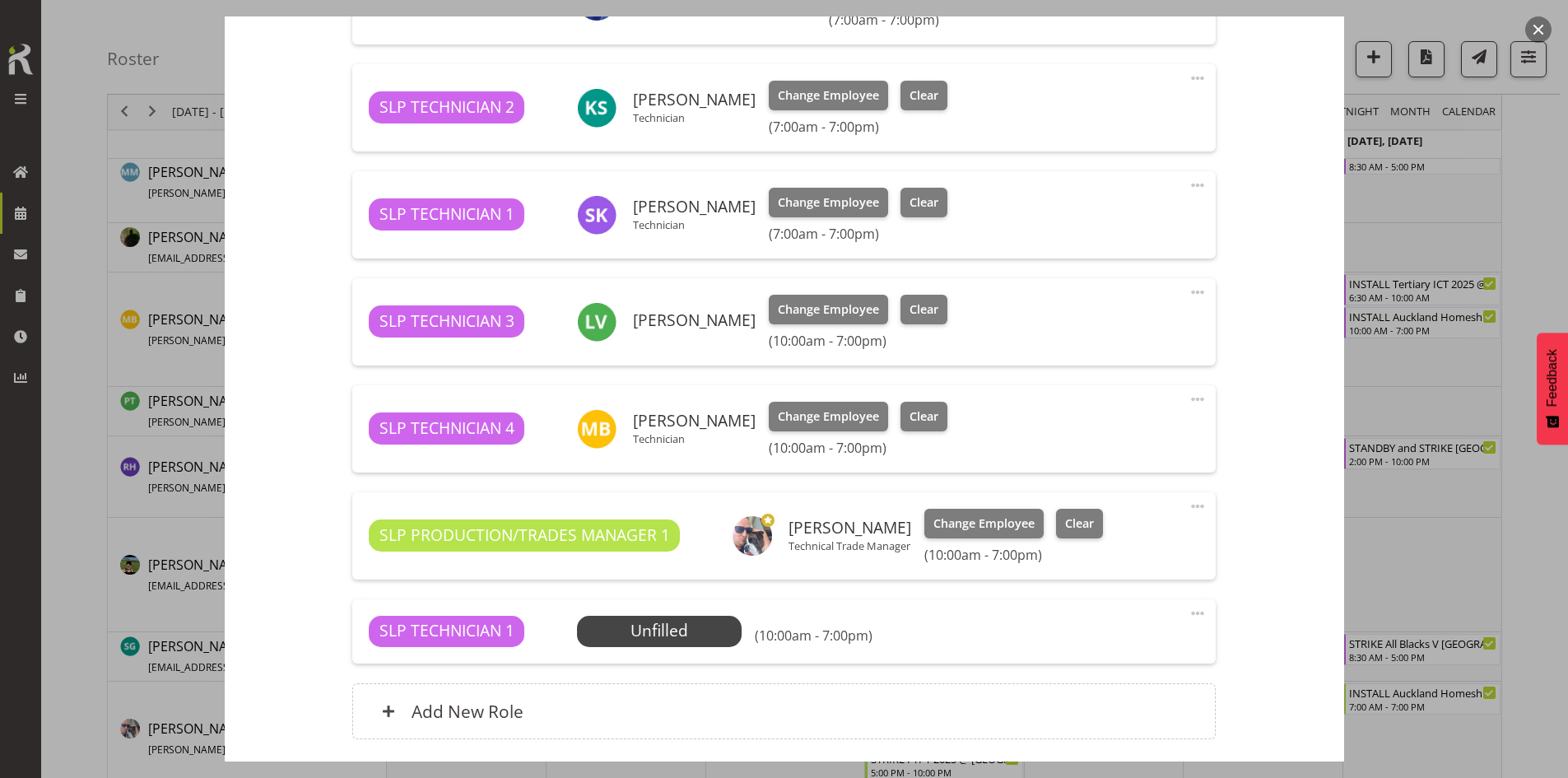
click at [1187, 617] on span at bounding box center [1197, 613] width 19 height 19
click at [1115, 640] on link "Edit" at bounding box center [1128, 650] width 158 height 30
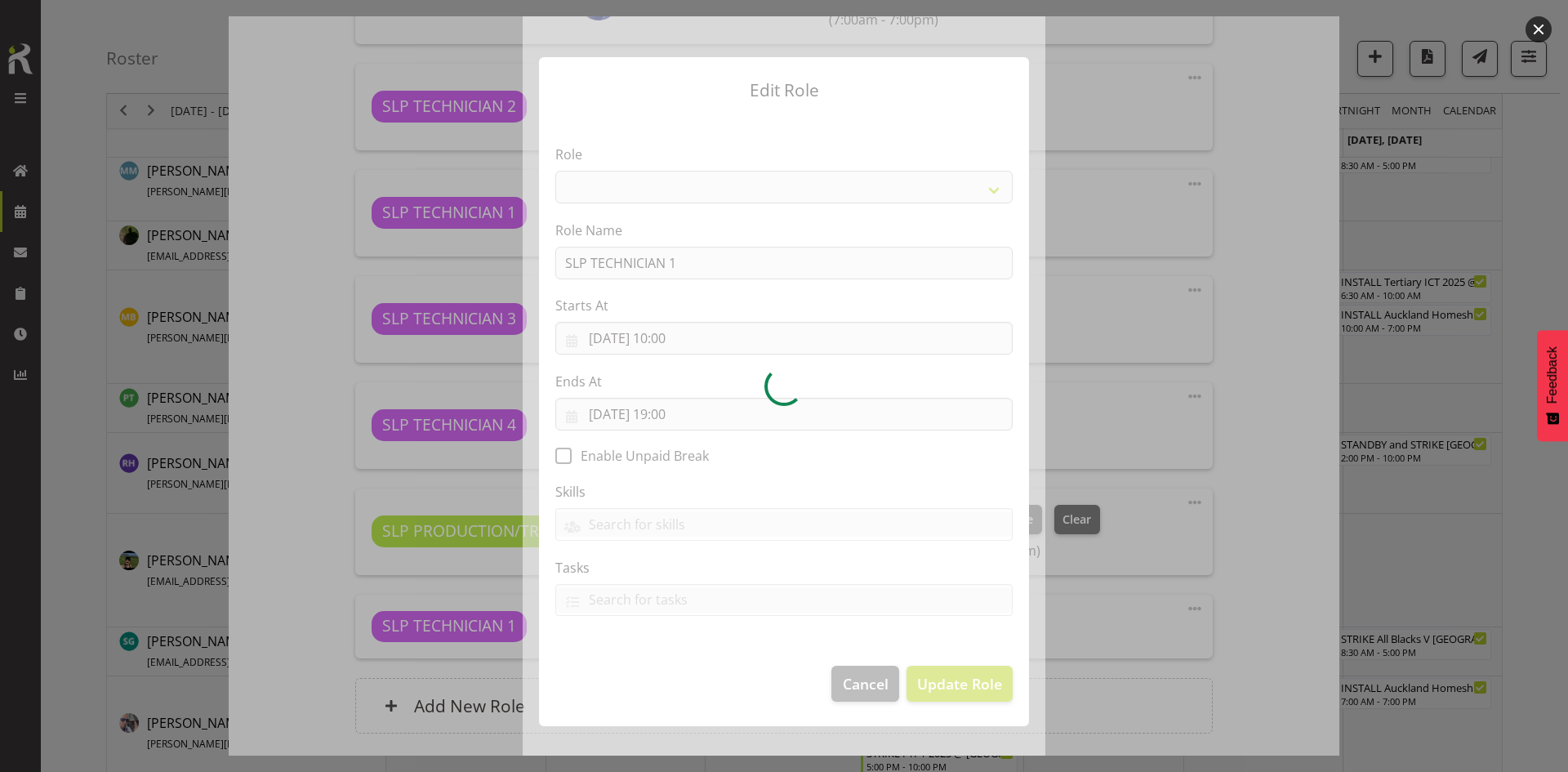
select select "123"
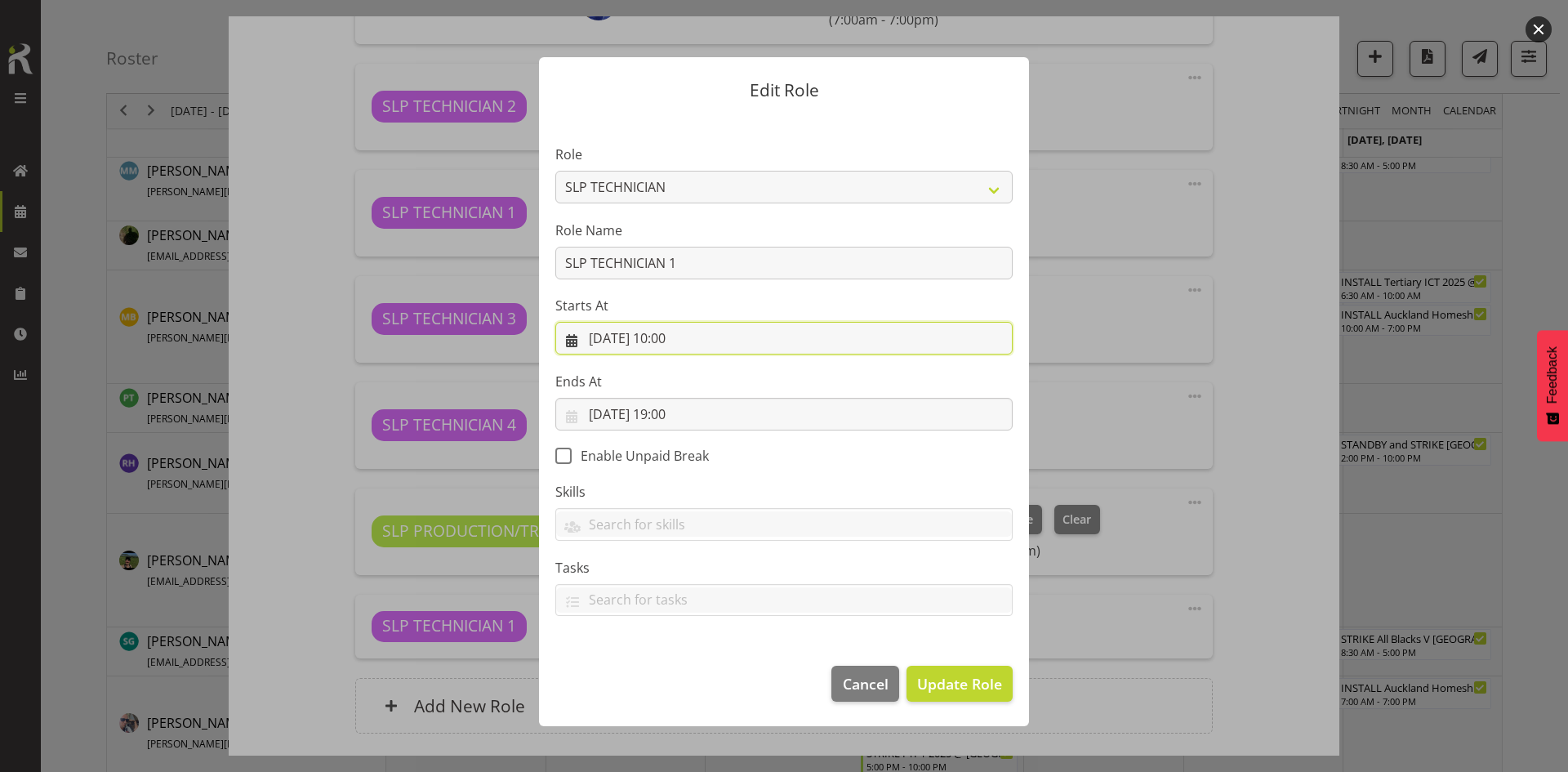
click at [709, 330] on input "03/09/2025, 10:00" at bounding box center [784, 338] width 458 height 33
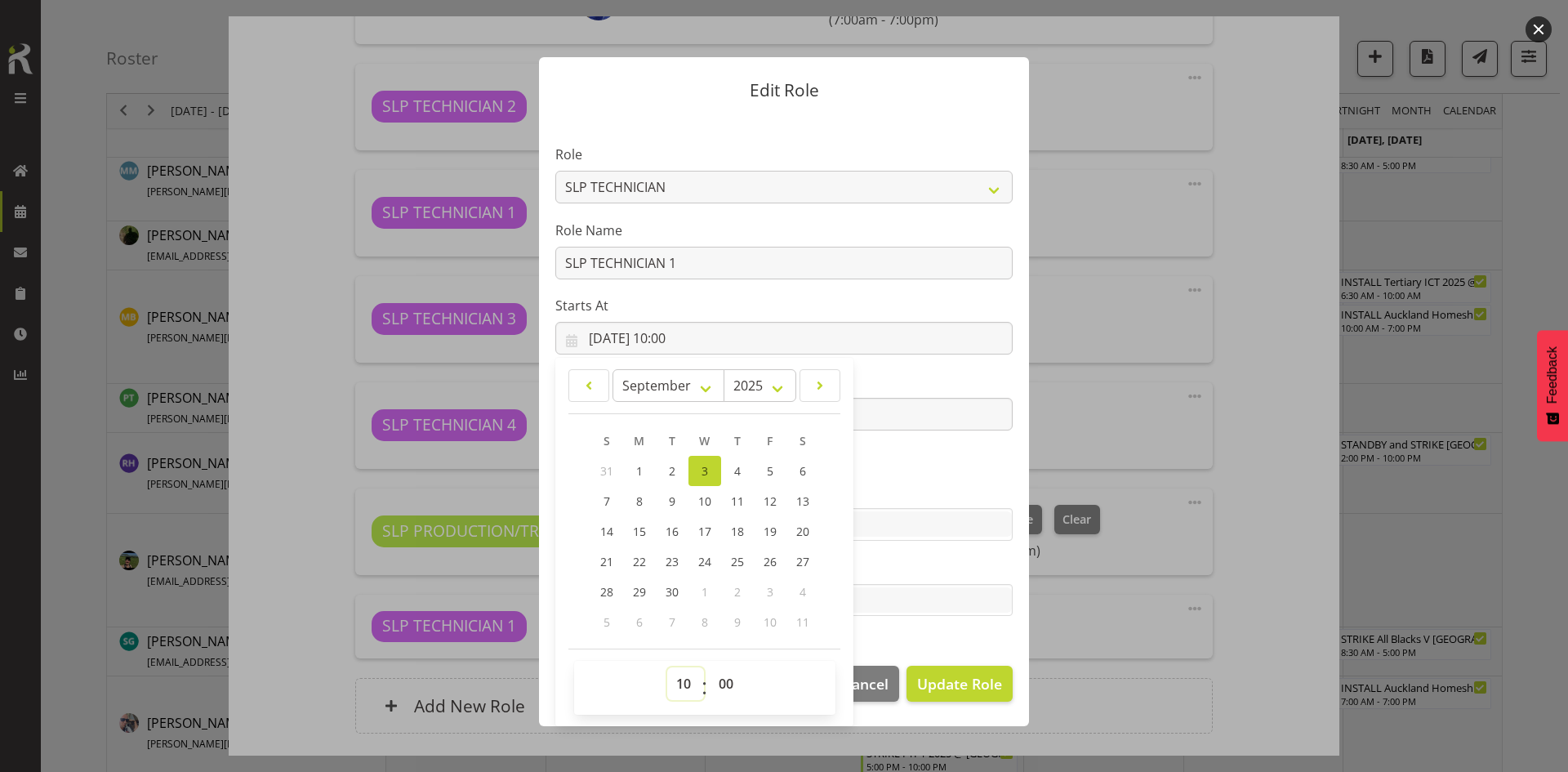
click at [683, 688] on select "00 01 02 03 04 05 06 07 08 09 10 11 12 13 14 15 16 17 18 19 20 21 22 23" at bounding box center [686, 684] width 37 height 33
select select "7"
click at [668, 667] on select "00 01 02 03 04 05 06 07 08 09 10 11 12 13 14 15 16 17 18 19 20 21 22 23" at bounding box center [686, 684] width 37 height 33
type input "03/09/2025, 07:00"
click at [975, 696] on button "Update Role" at bounding box center [960, 683] width 106 height 36
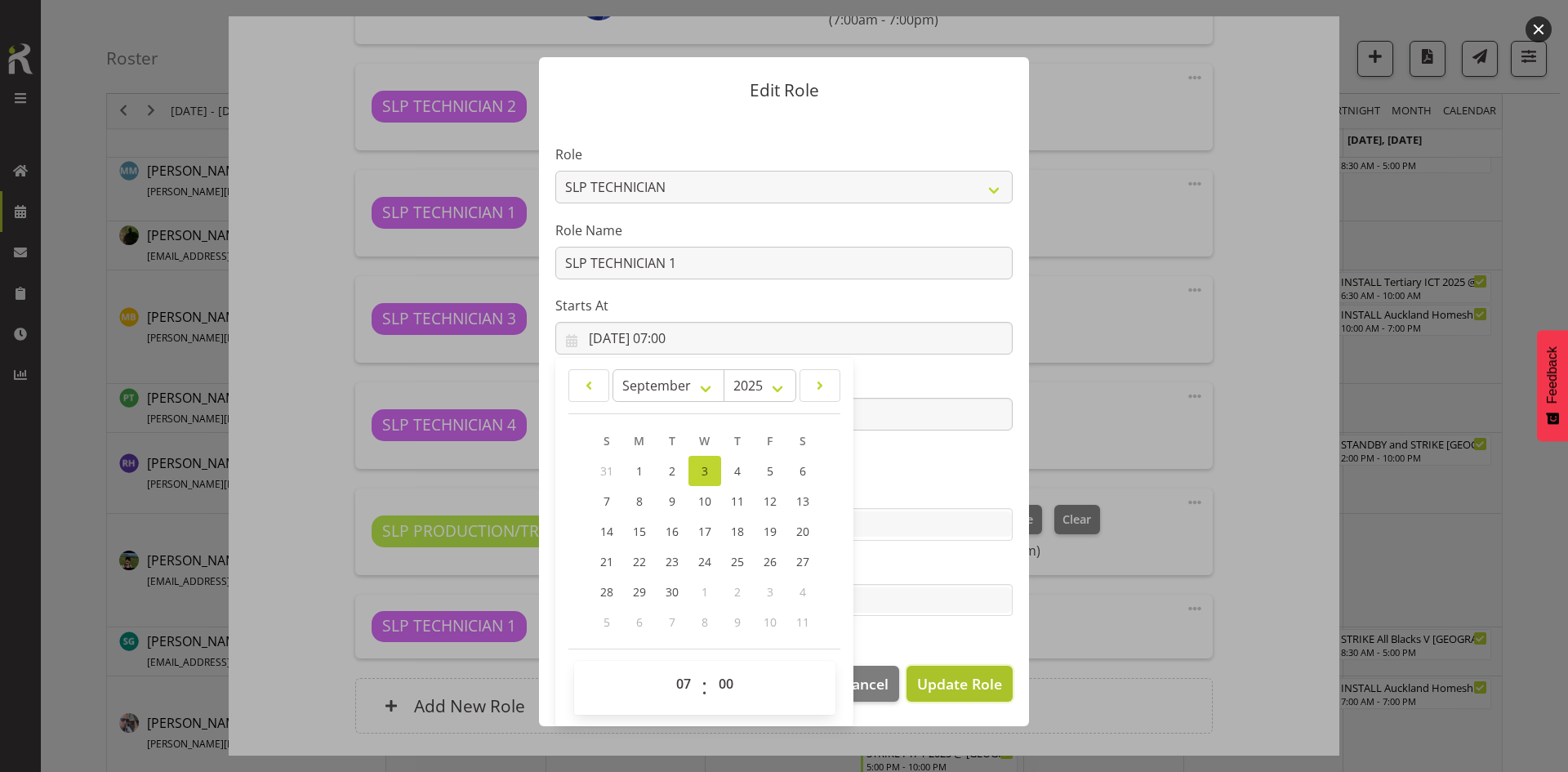
select select
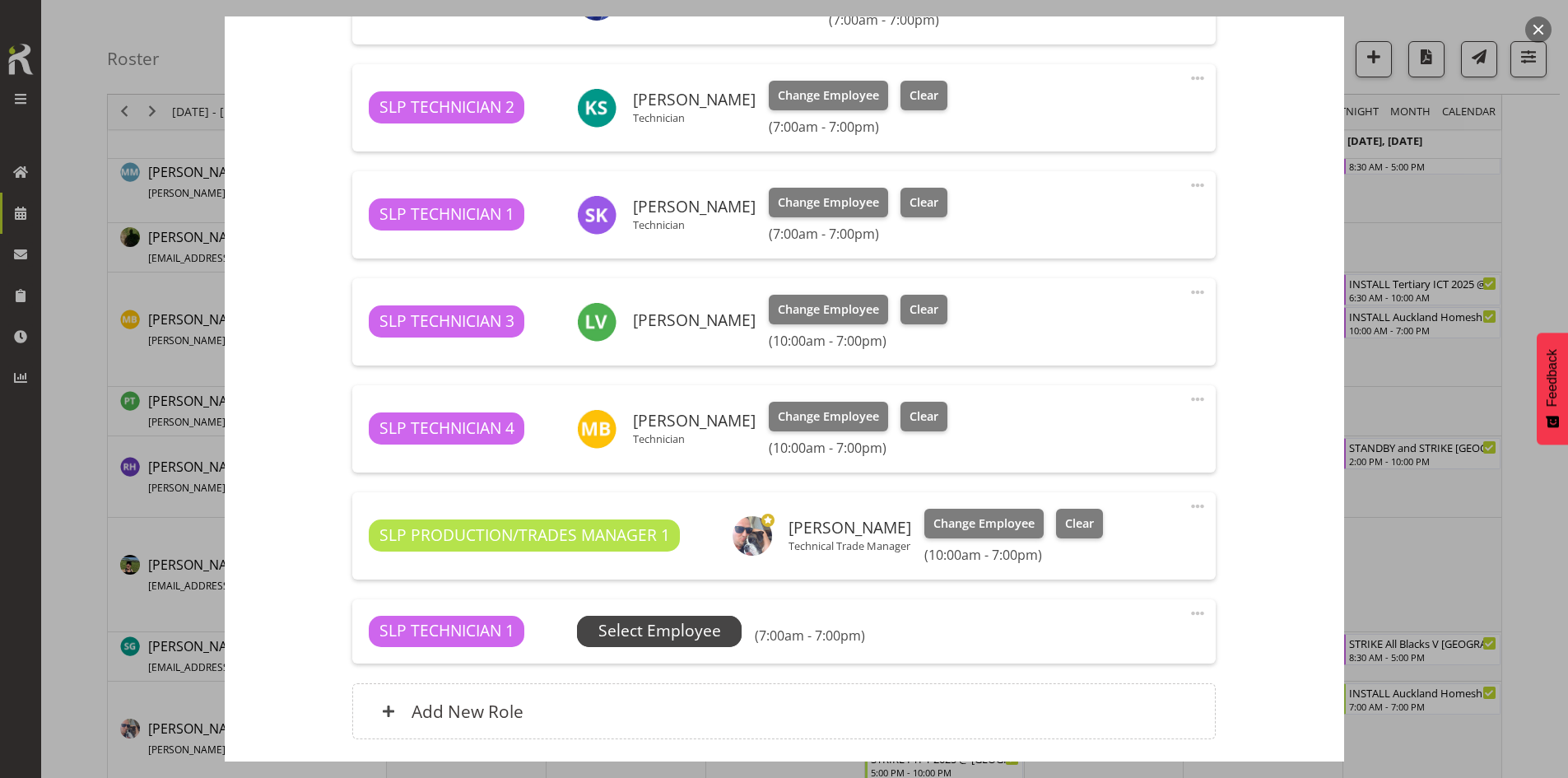
click at [701, 637] on span "Select Employee" at bounding box center [660, 631] width 123 height 24
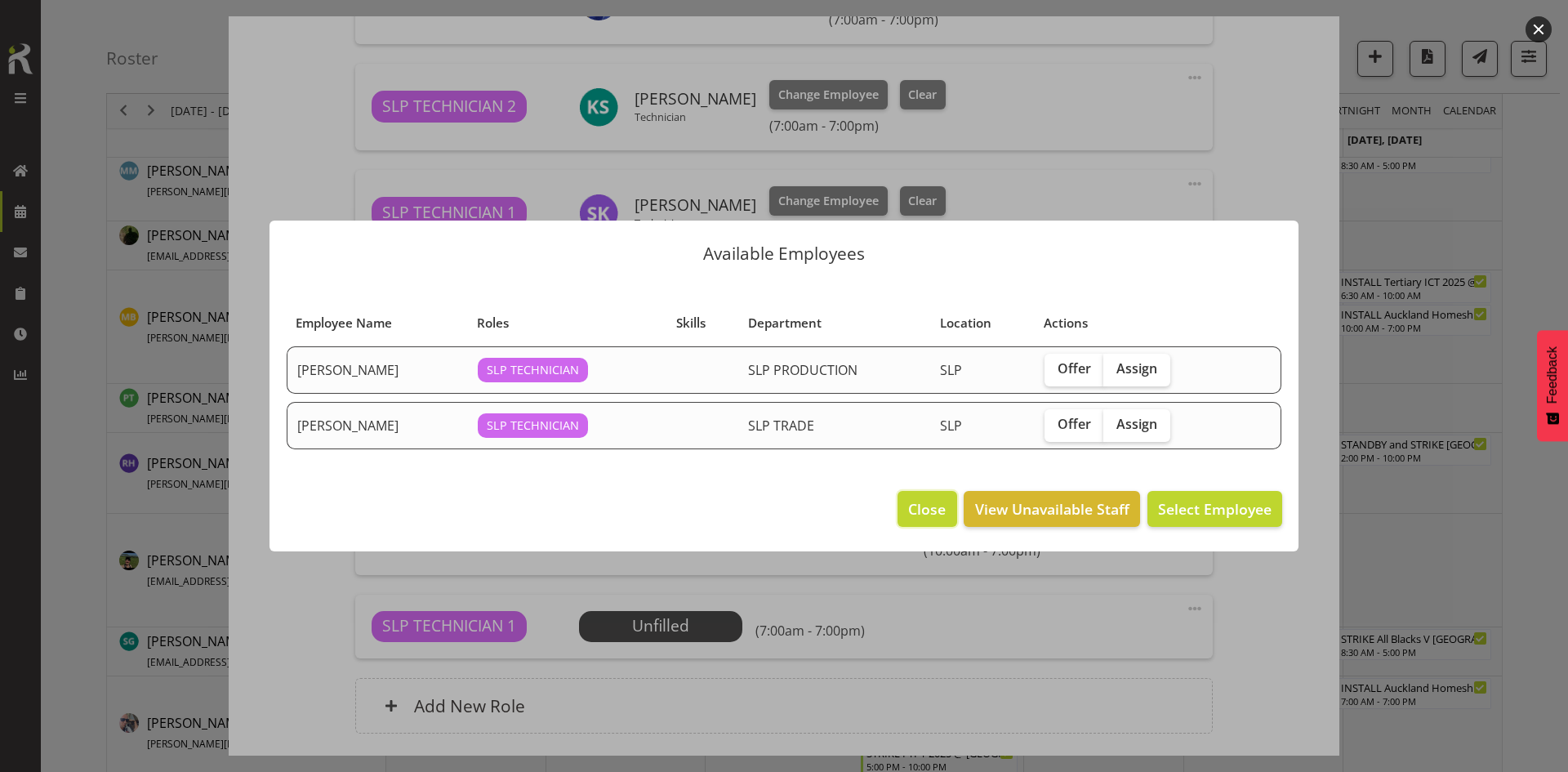
click at [921, 517] on span "Close" at bounding box center [926, 508] width 38 height 21
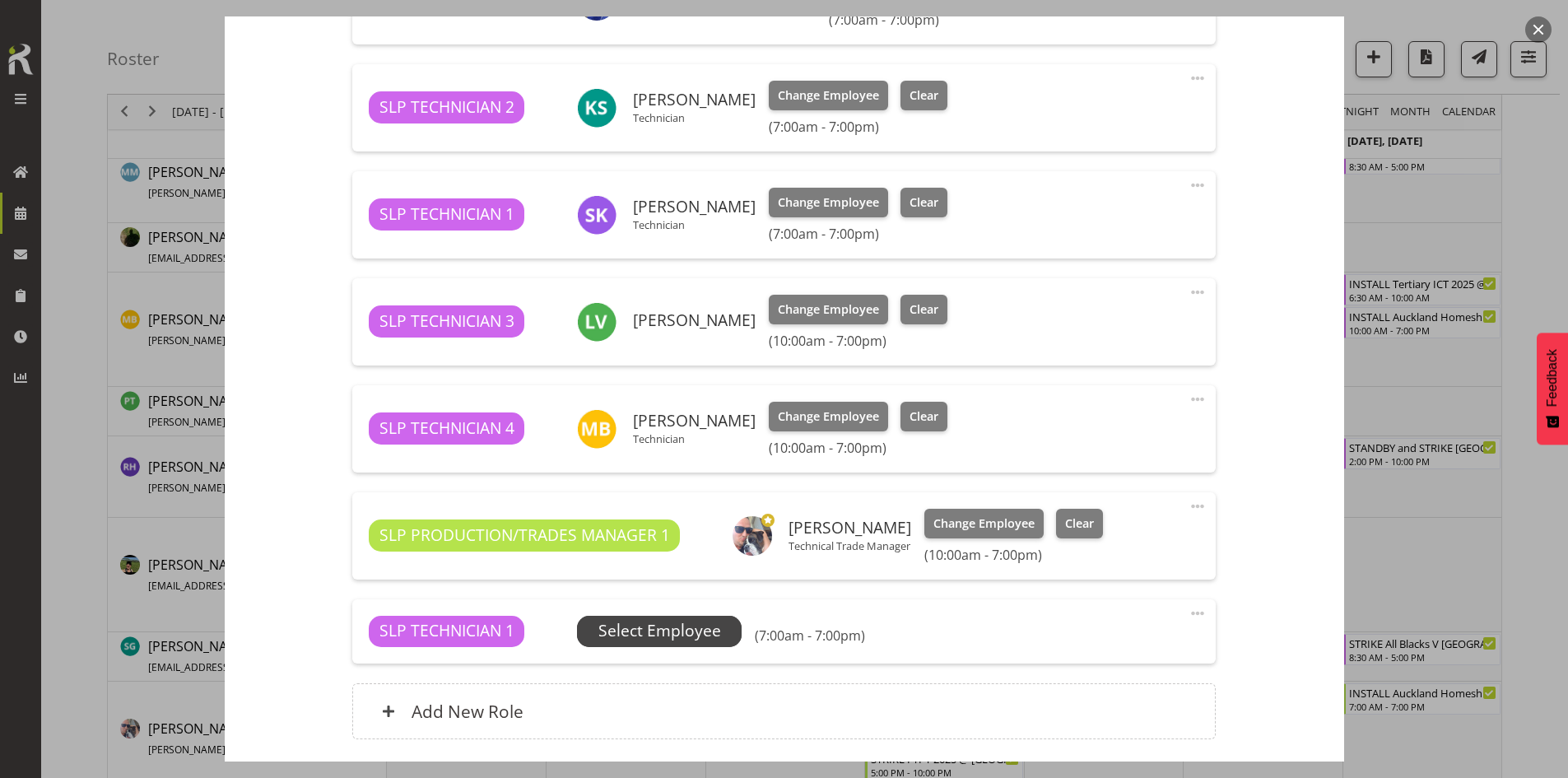
click at [699, 637] on span "Select Employee" at bounding box center [660, 631] width 123 height 24
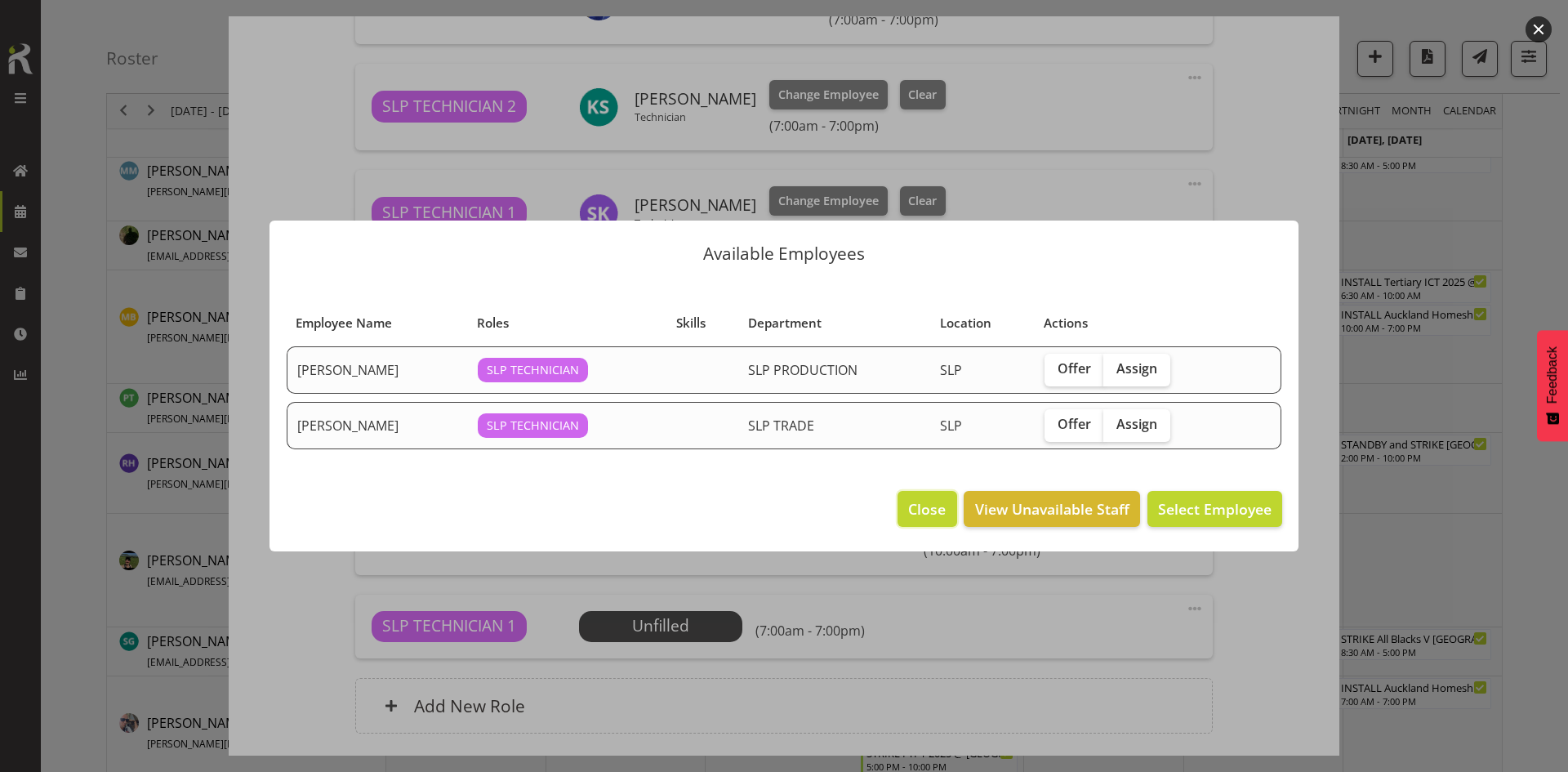
click at [920, 503] on span "Close" at bounding box center [926, 508] width 38 height 21
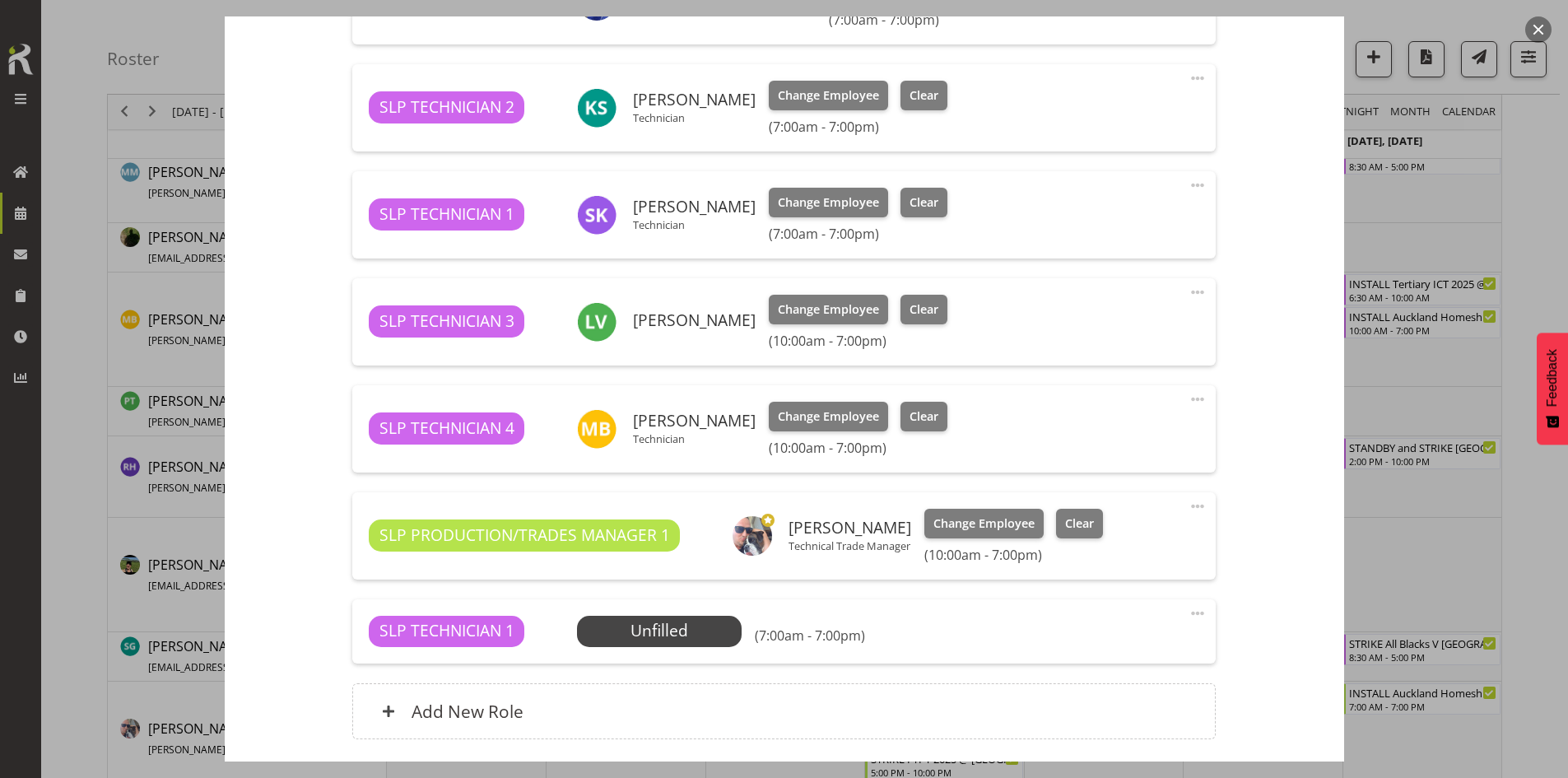
scroll to position [783, 0]
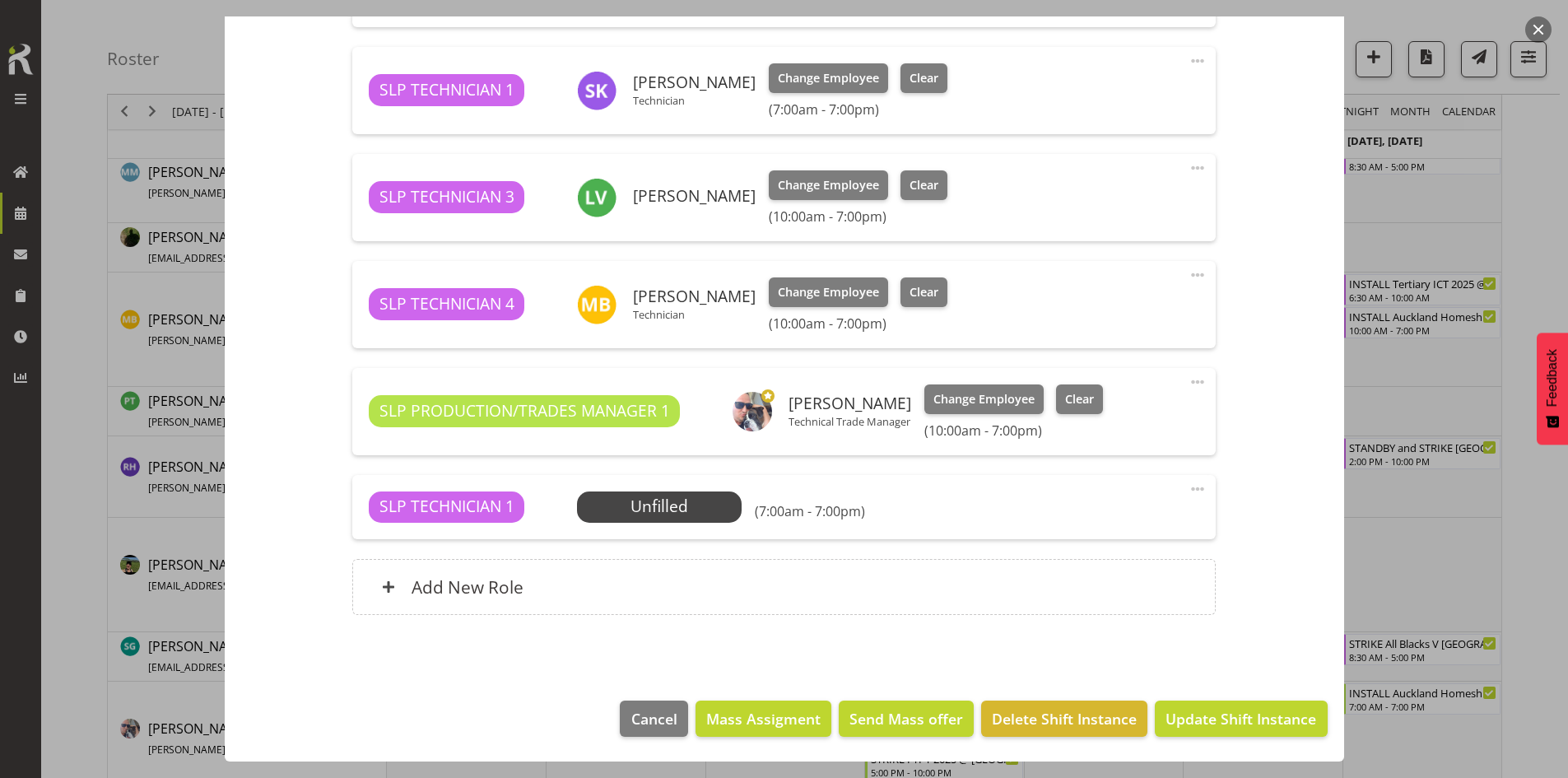
click at [1190, 487] on span at bounding box center [1197, 488] width 19 height 19
click at [1093, 579] on link "Delete" at bounding box center [1128, 584] width 158 height 30
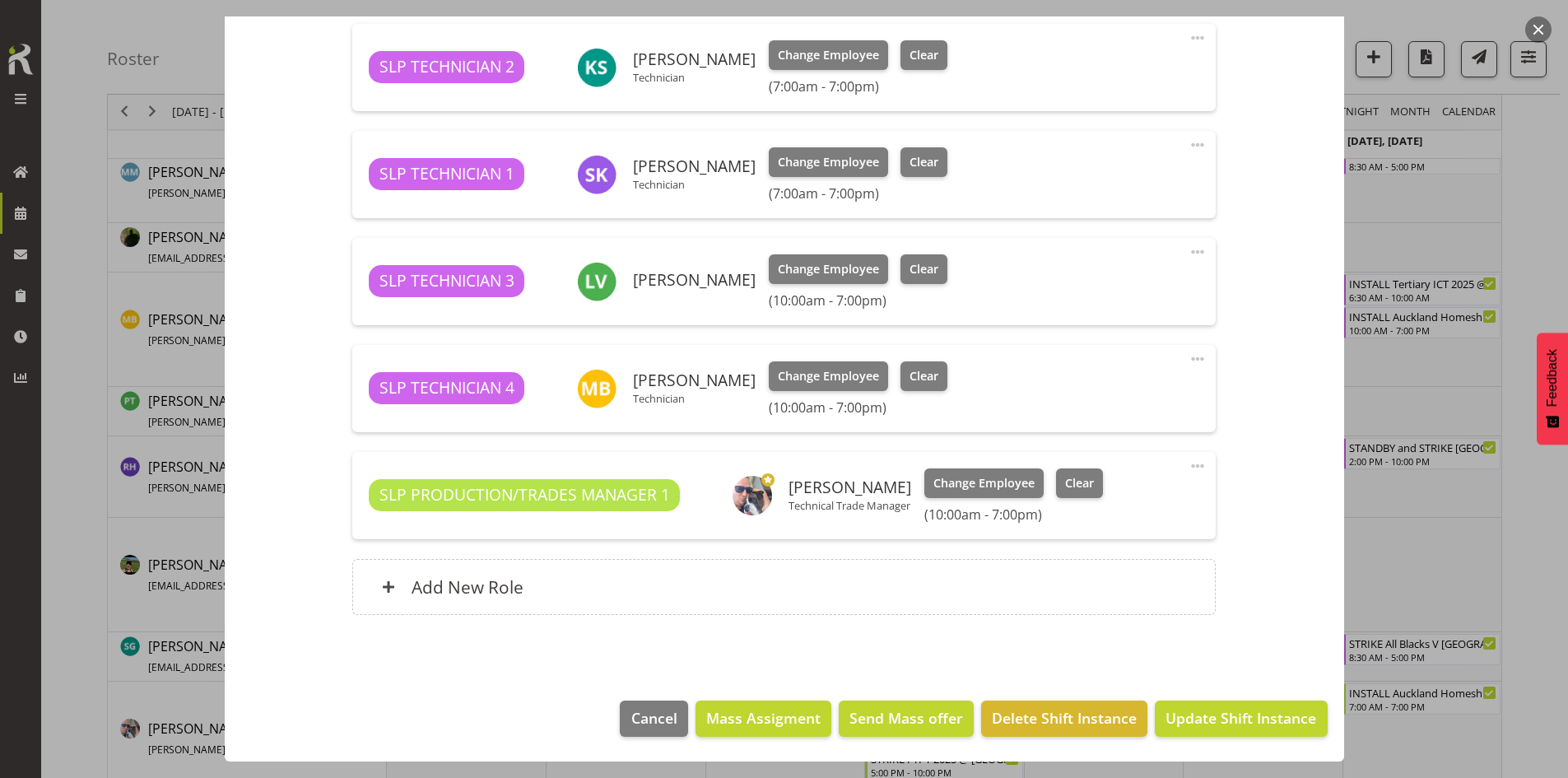
click at [1374, 598] on div at bounding box center [784, 389] width 1568 height 778
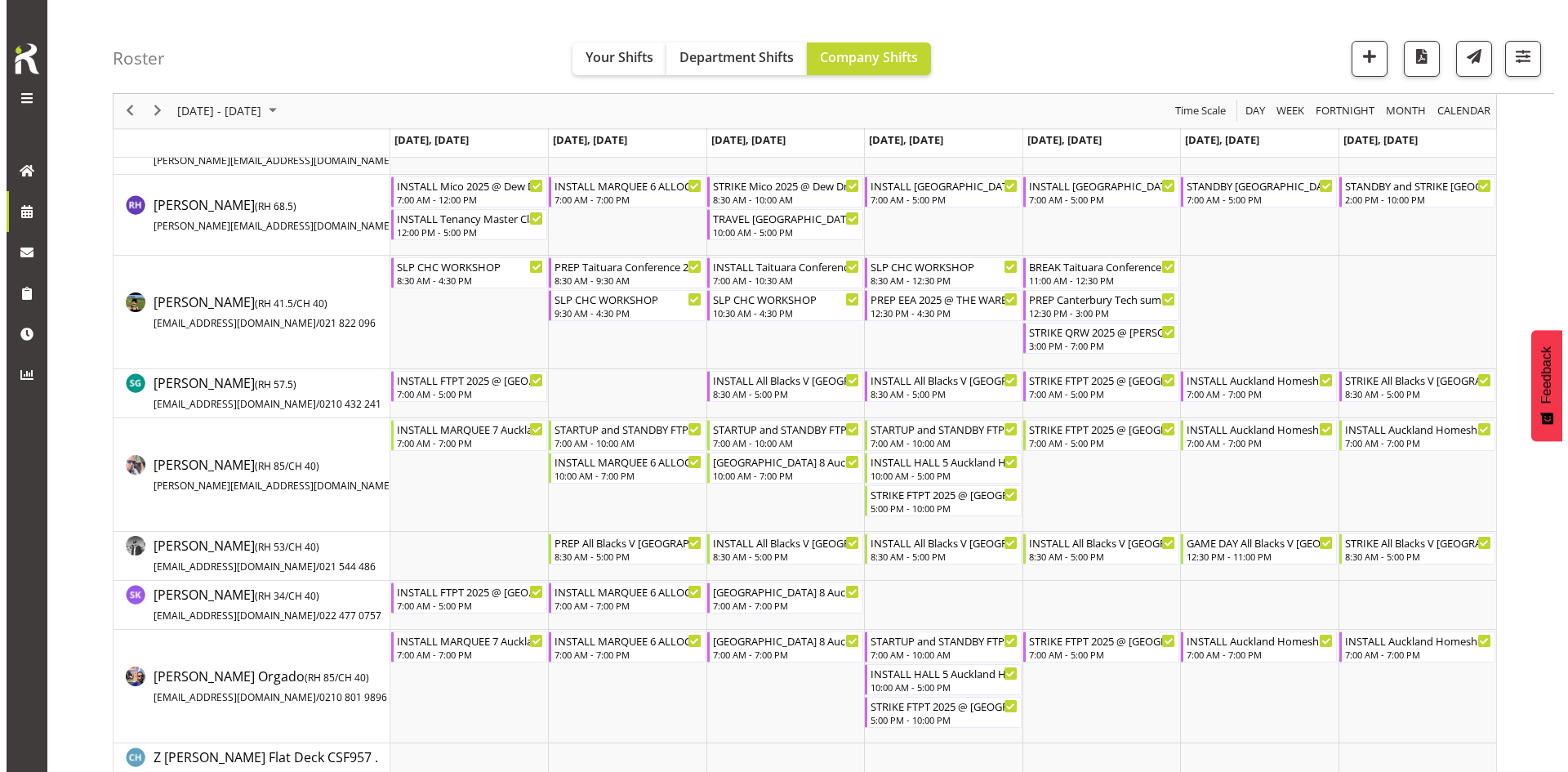
scroll to position [1633, 0]
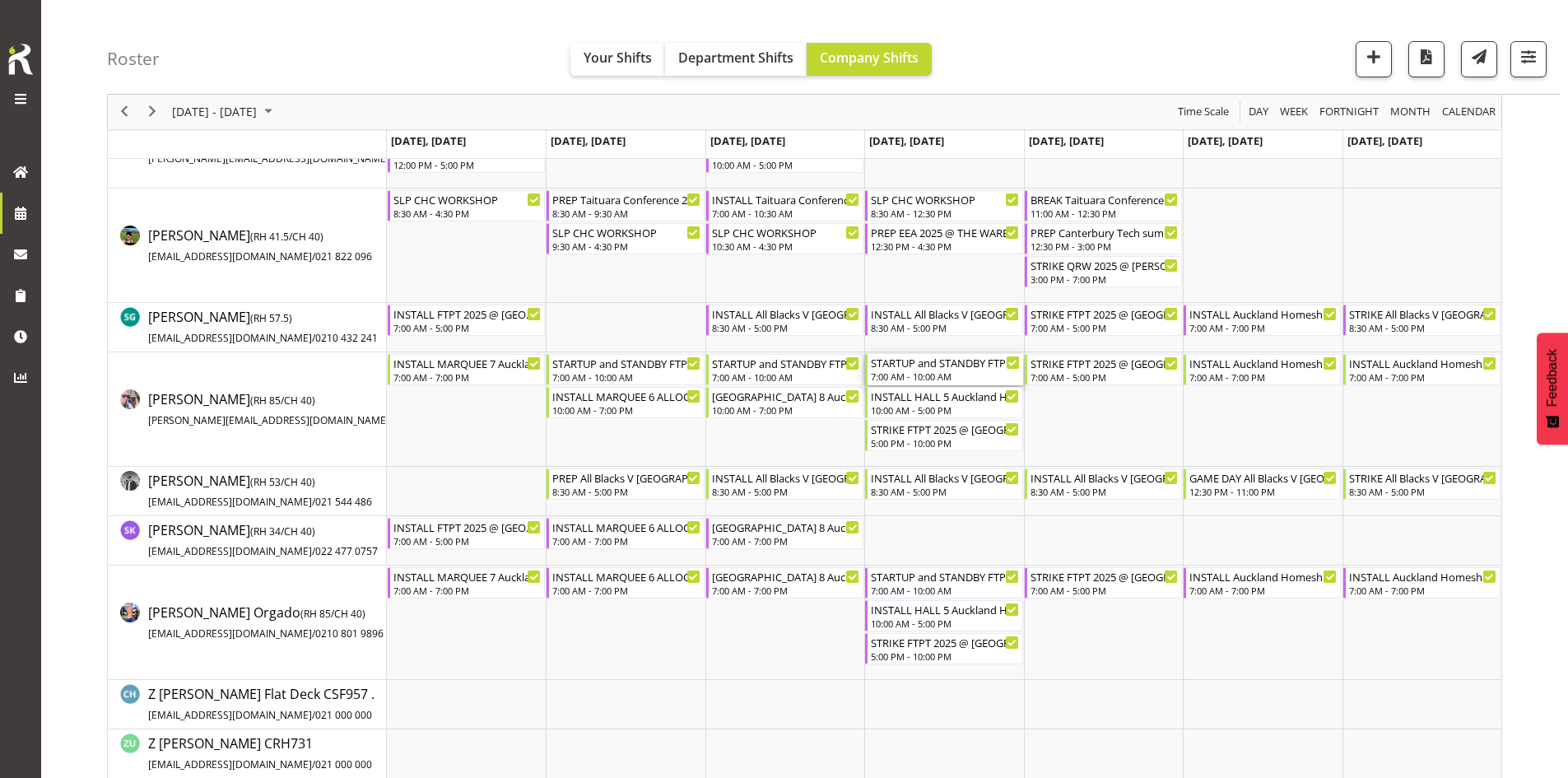
click at [927, 372] on div "7:00 AM - 10:00 AM" at bounding box center [944, 376] width 148 height 13
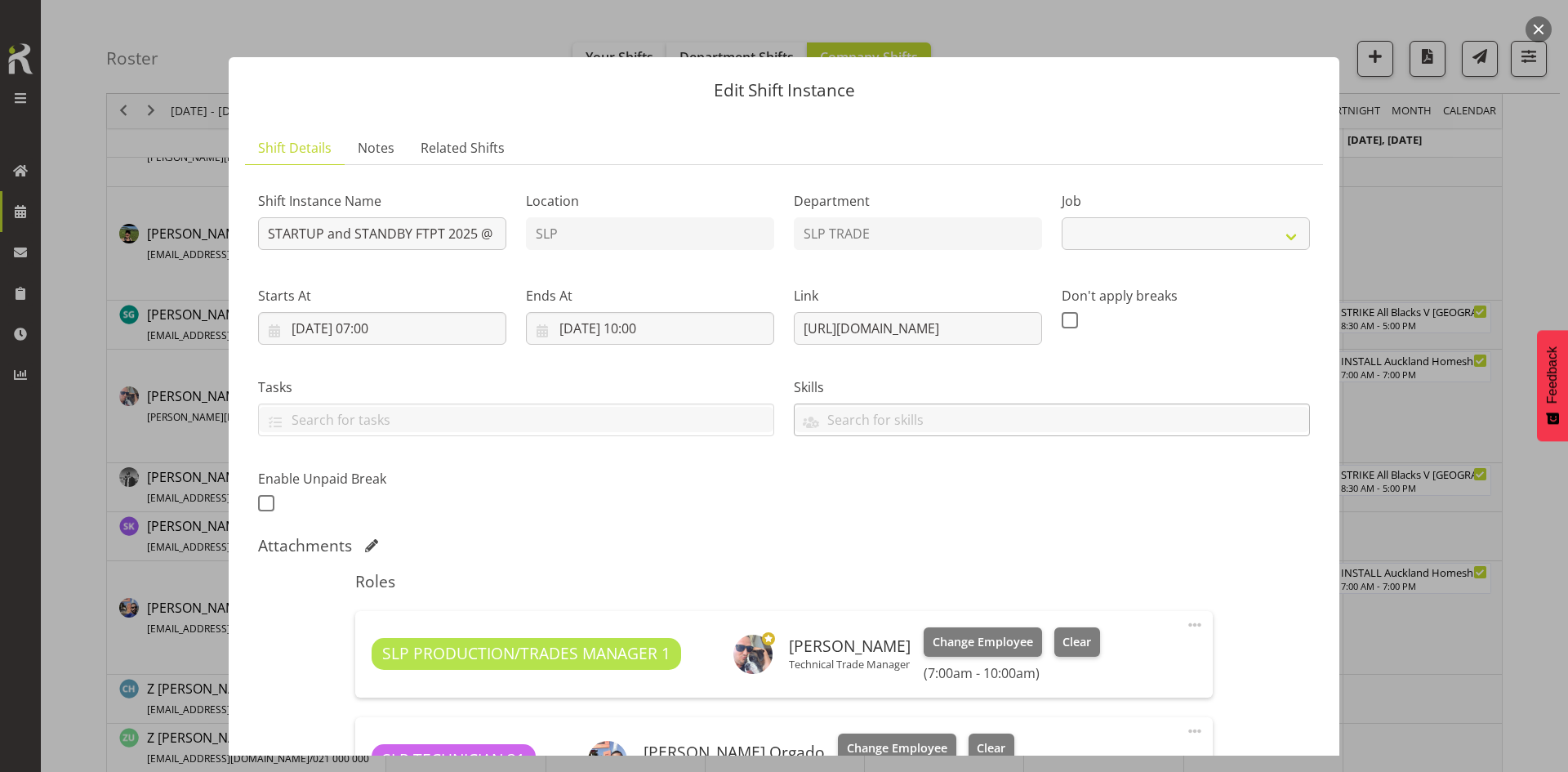
select select "9154"
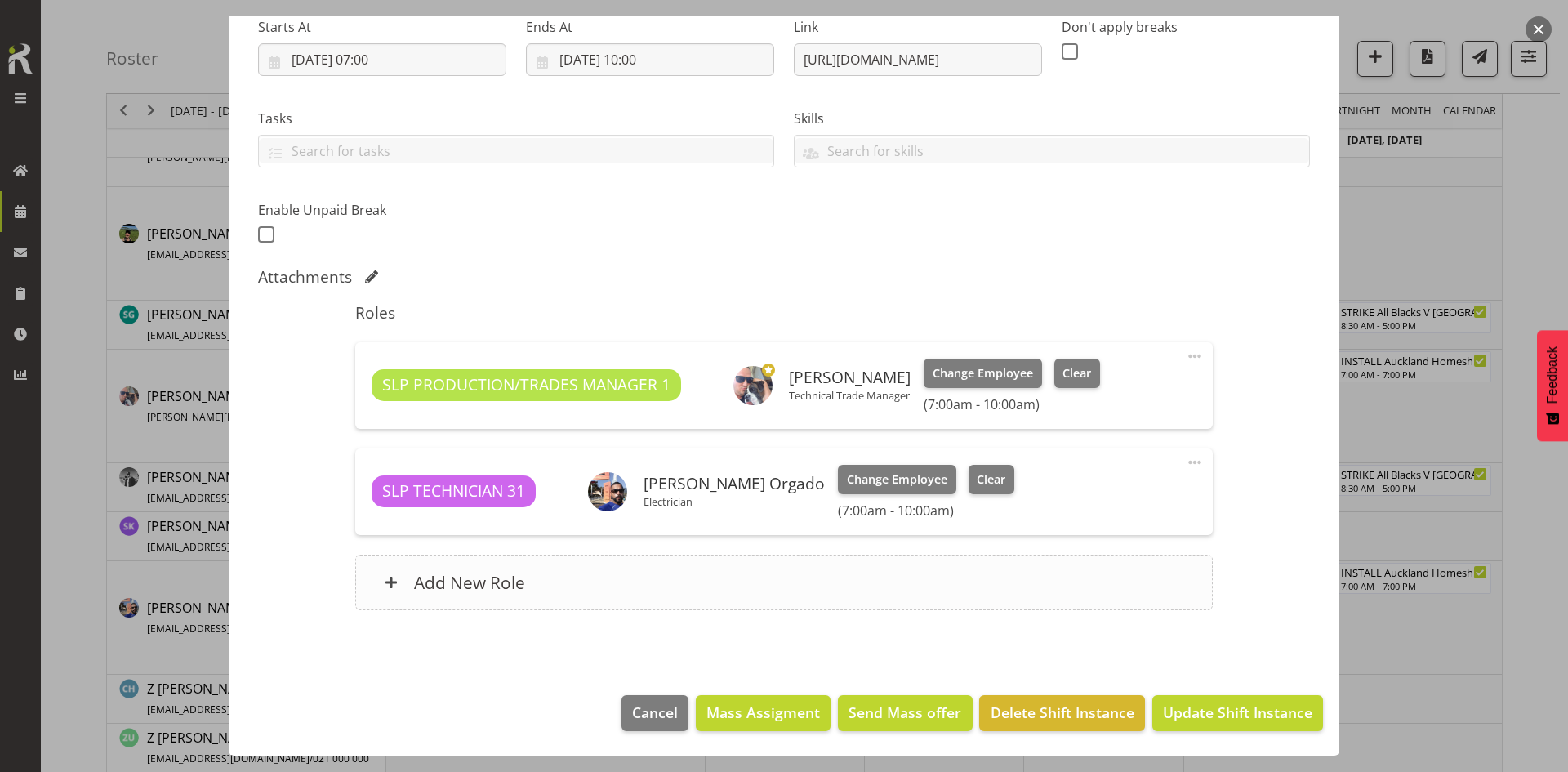
click at [734, 561] on div "Add New Role" at bounding box center [783, 582] width 856 height 56
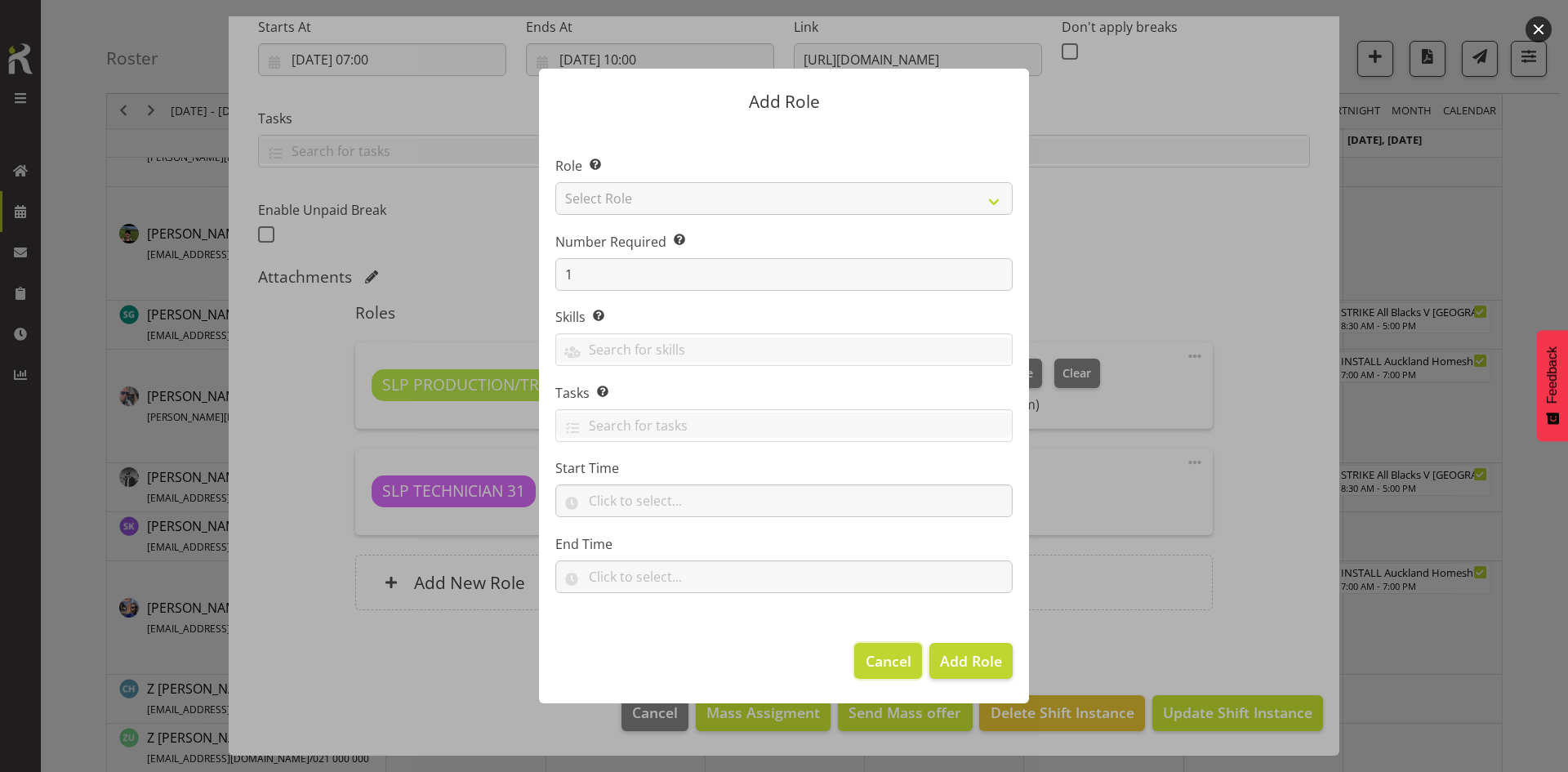
click at [877, 667] on span "Cancel" at bounding box center [889, 660] width 46 height 21
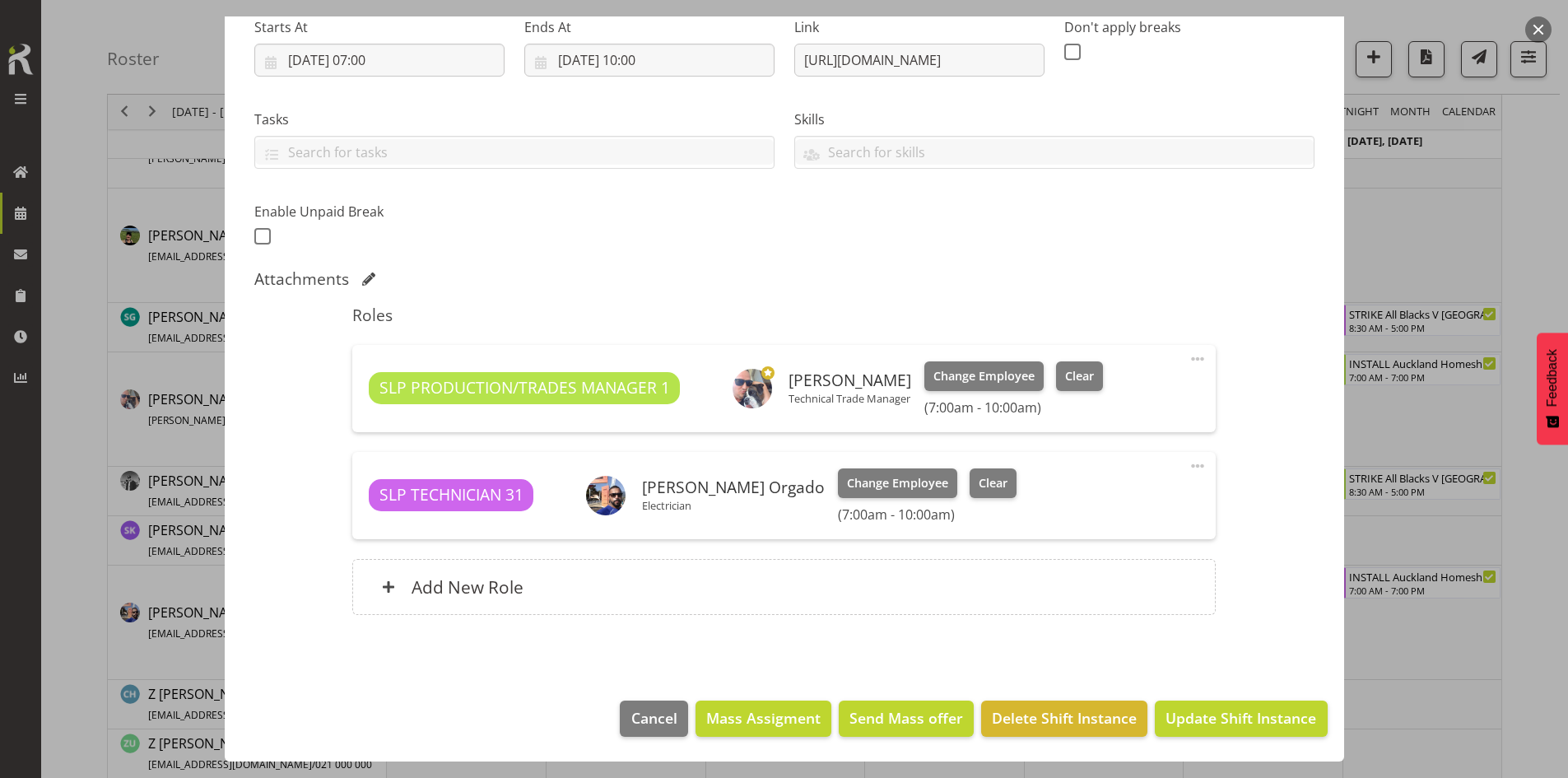
click at [1370, 616] on div at bounding box center [784, 389] width 1568 height 778
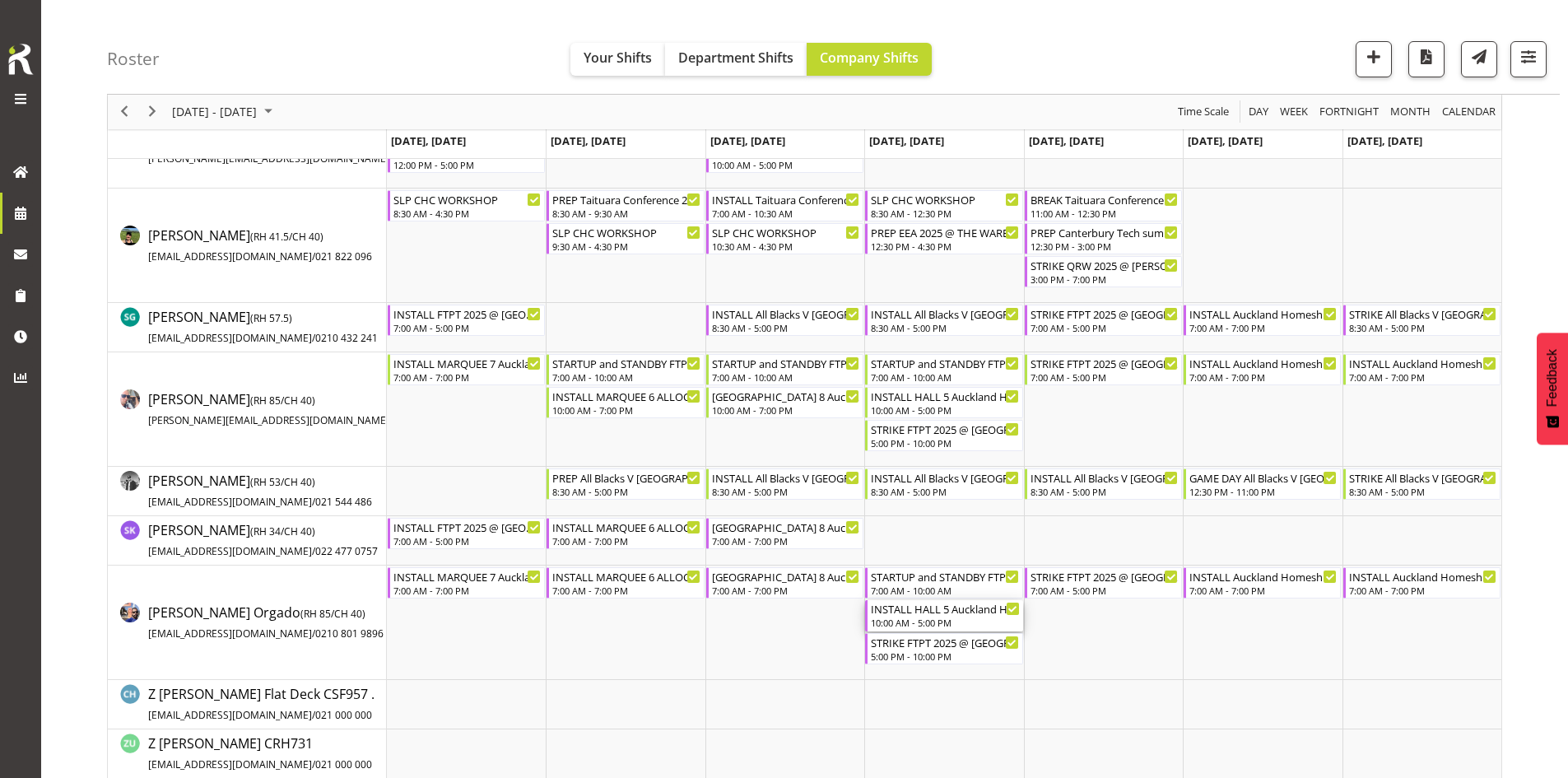
click at [930, 611] on div "INSTALL HALL 5 Auckland Homeshow 2025 @ [GEOGRAPHIC_DATA]" at bounding box center [944, 608] width 148 height 17
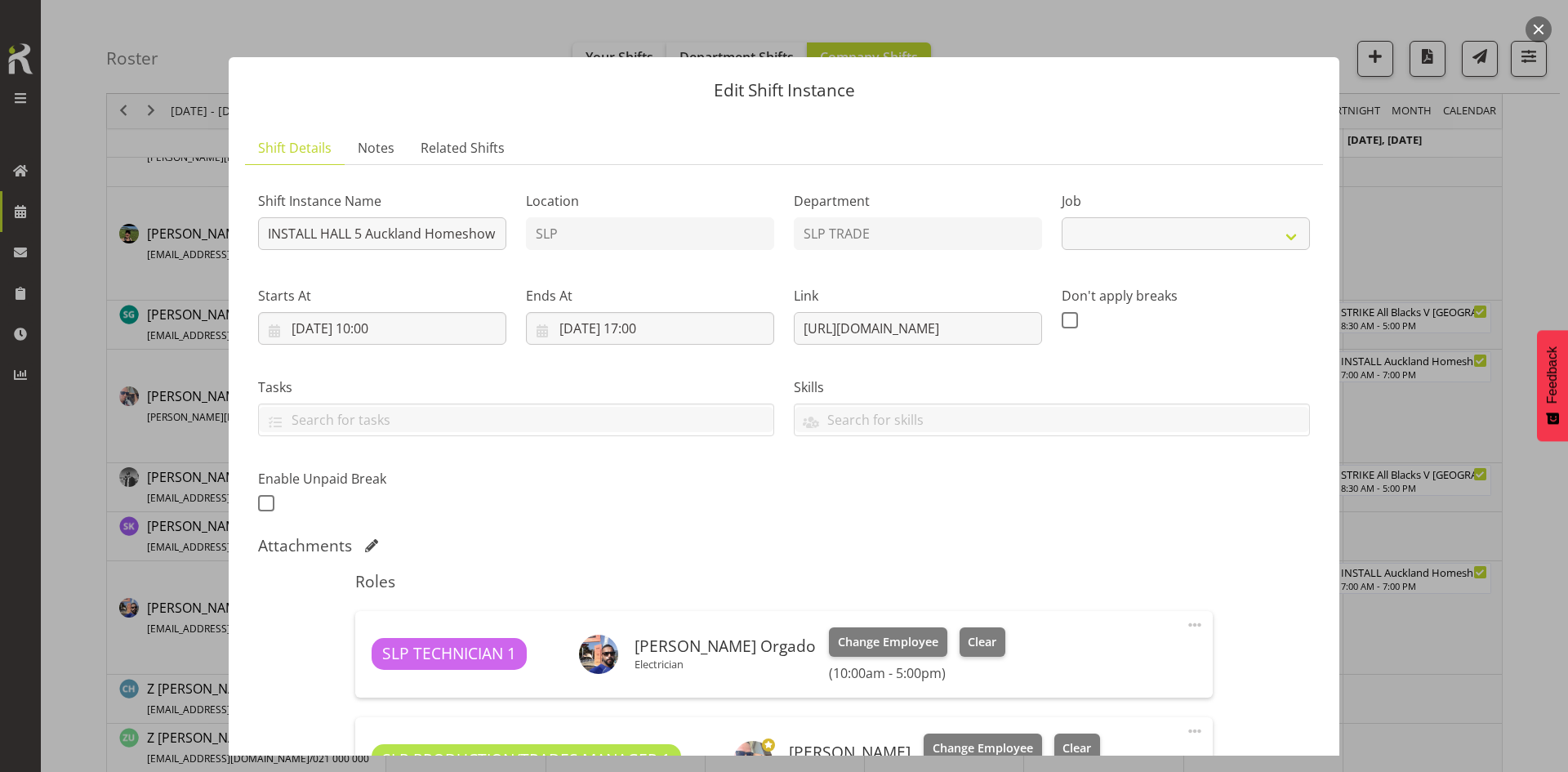
select select "9869"
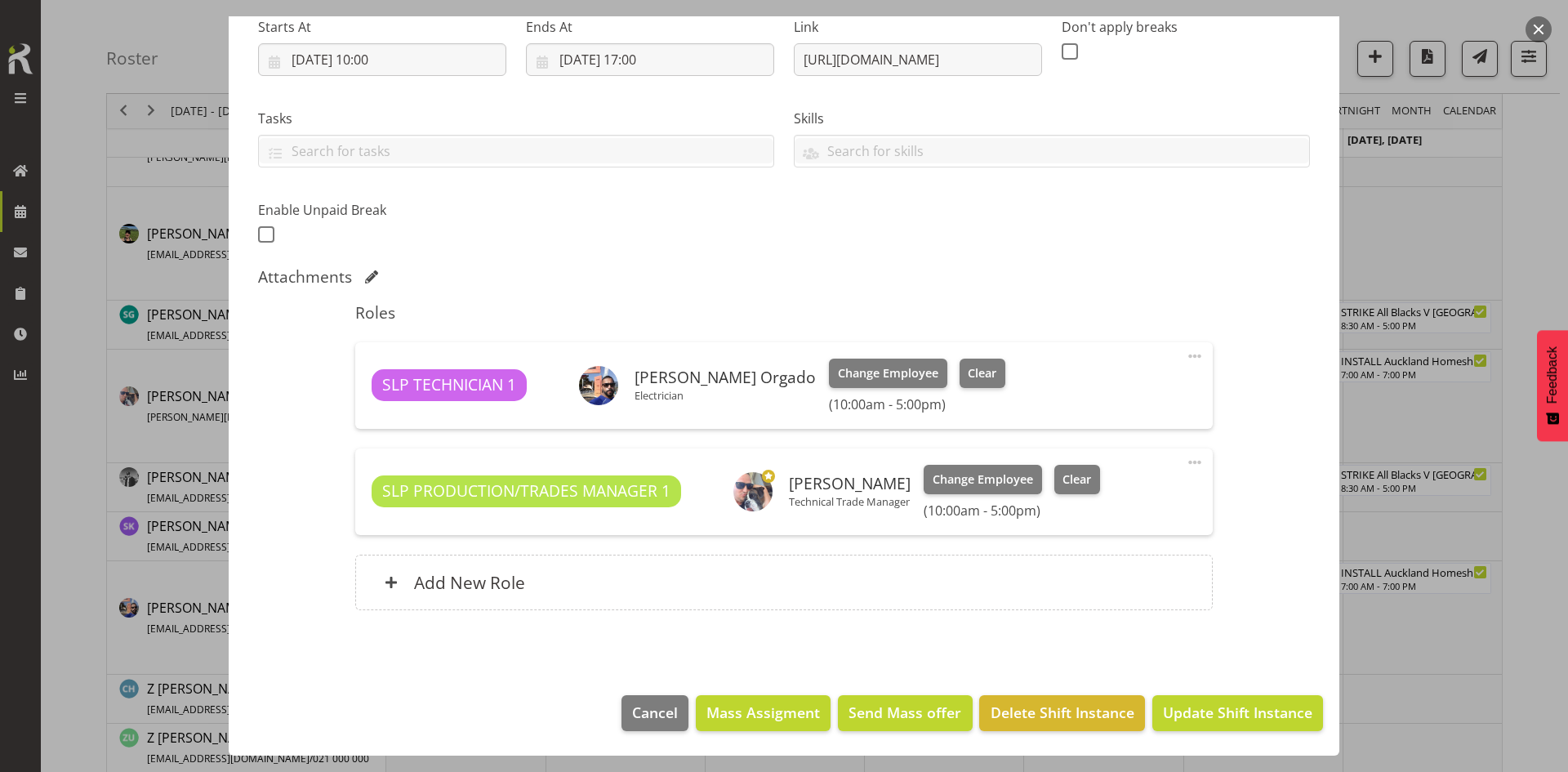
click at [1431, 601] on div at bounding box center [784, 386] width 1568 height 772
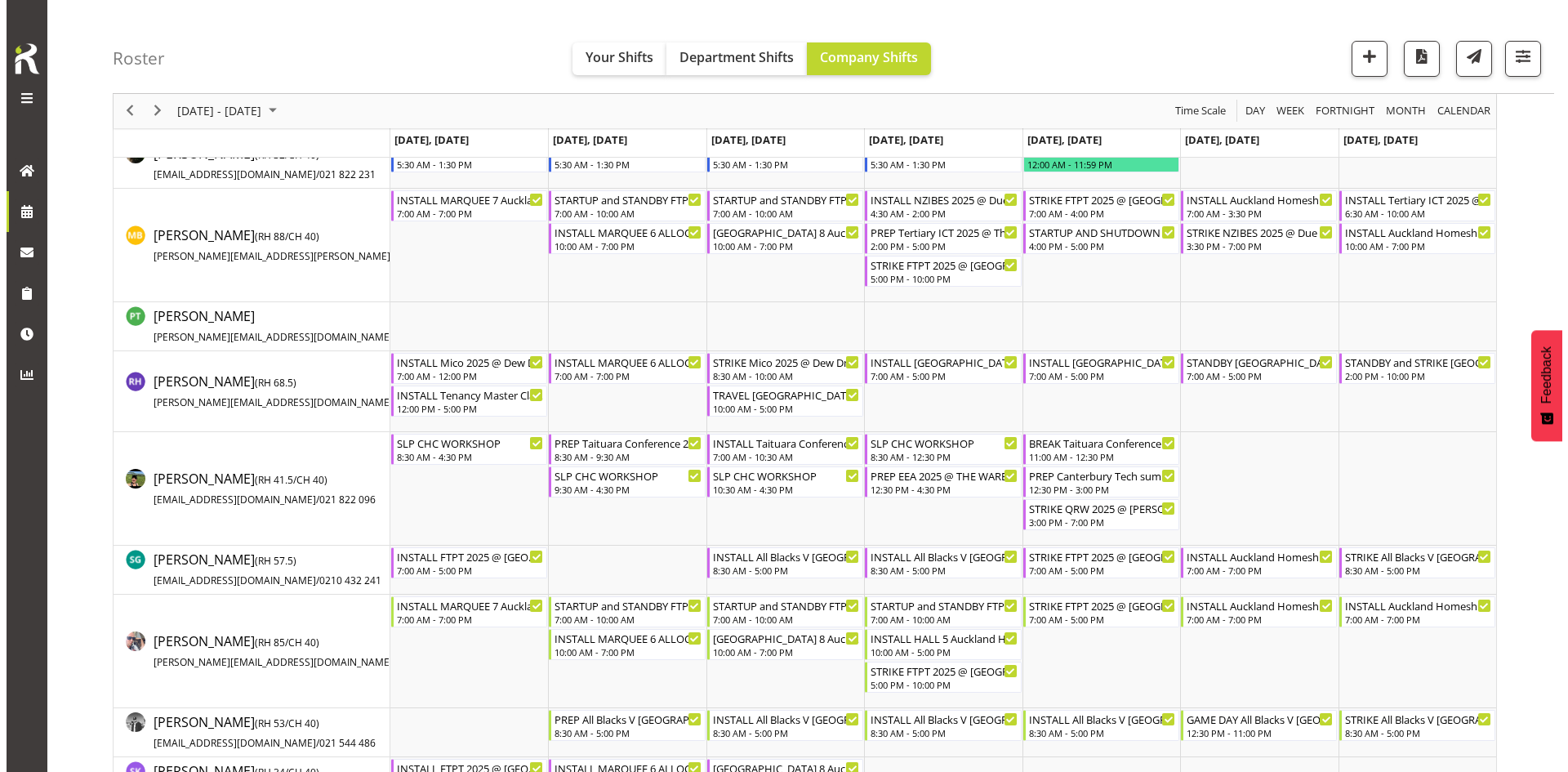
scroll to position [1470, 0]
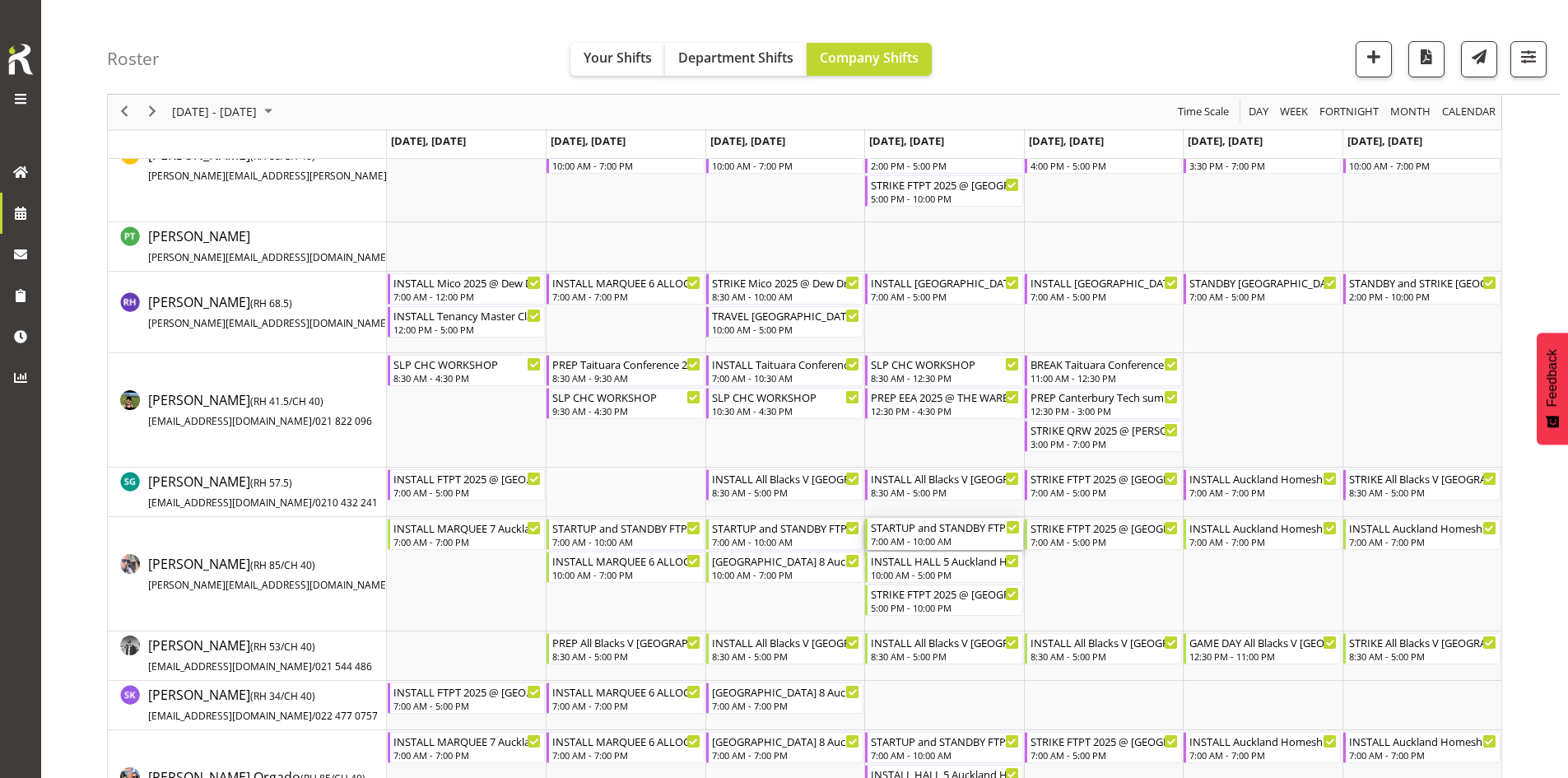
click at [939, 535] on div "STARTUP and STANDBY FTPT 2025 @ Auckland Showgrounds 7:00 AM - 10:00 AM" at bounding box center [944, 534] width 148 height 31
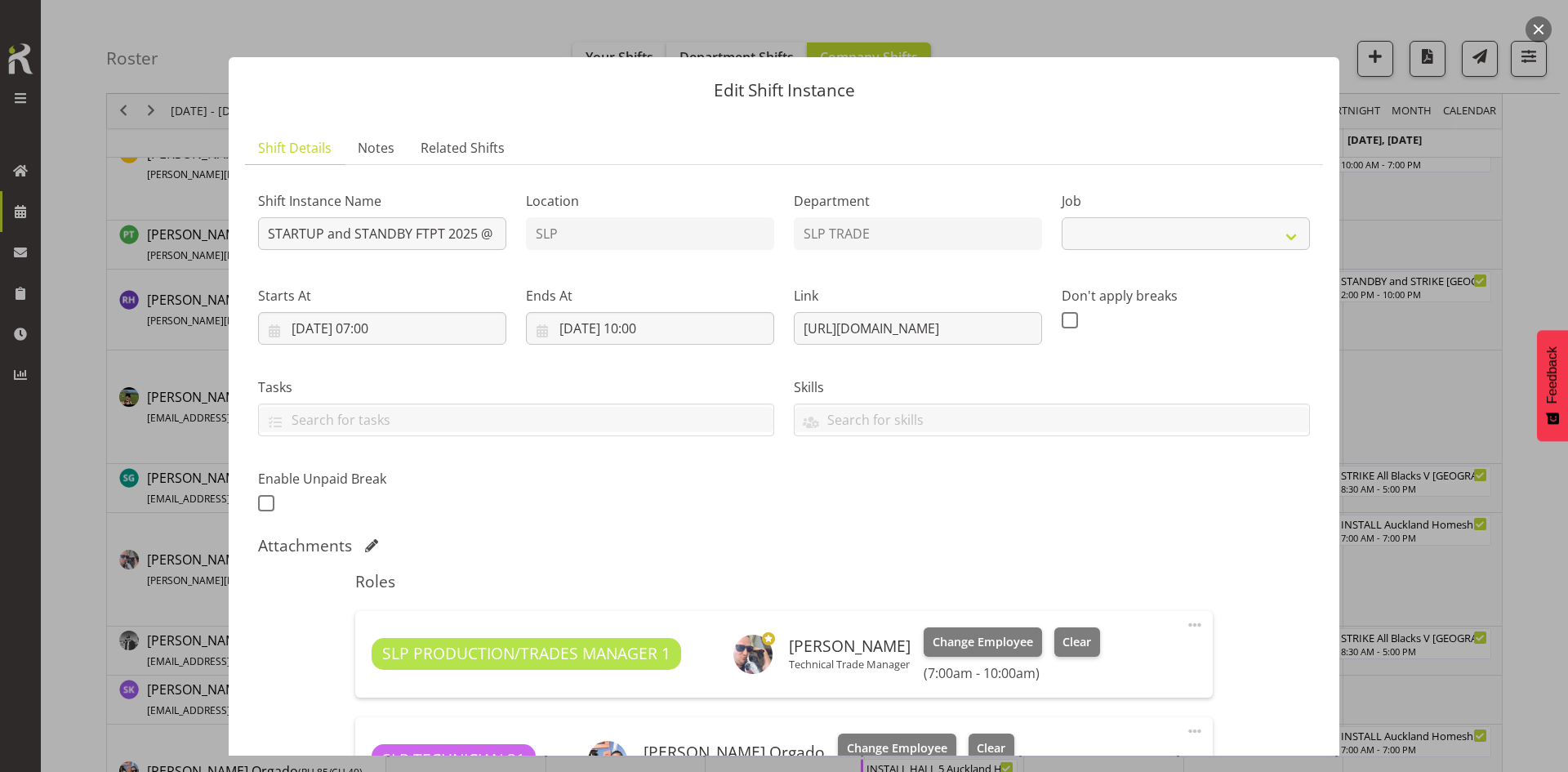
select select "9154"
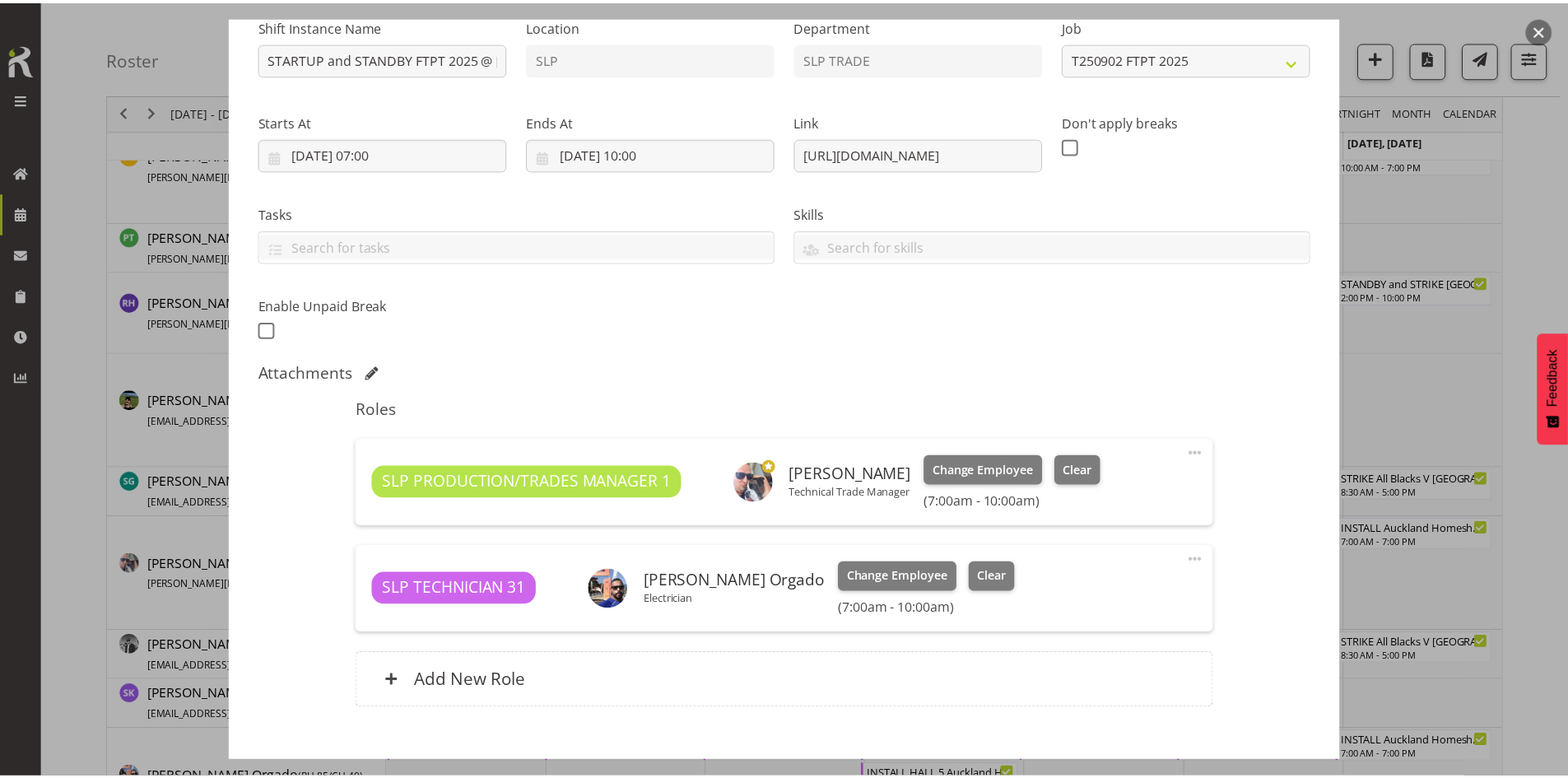
scroll to position [271, 0]
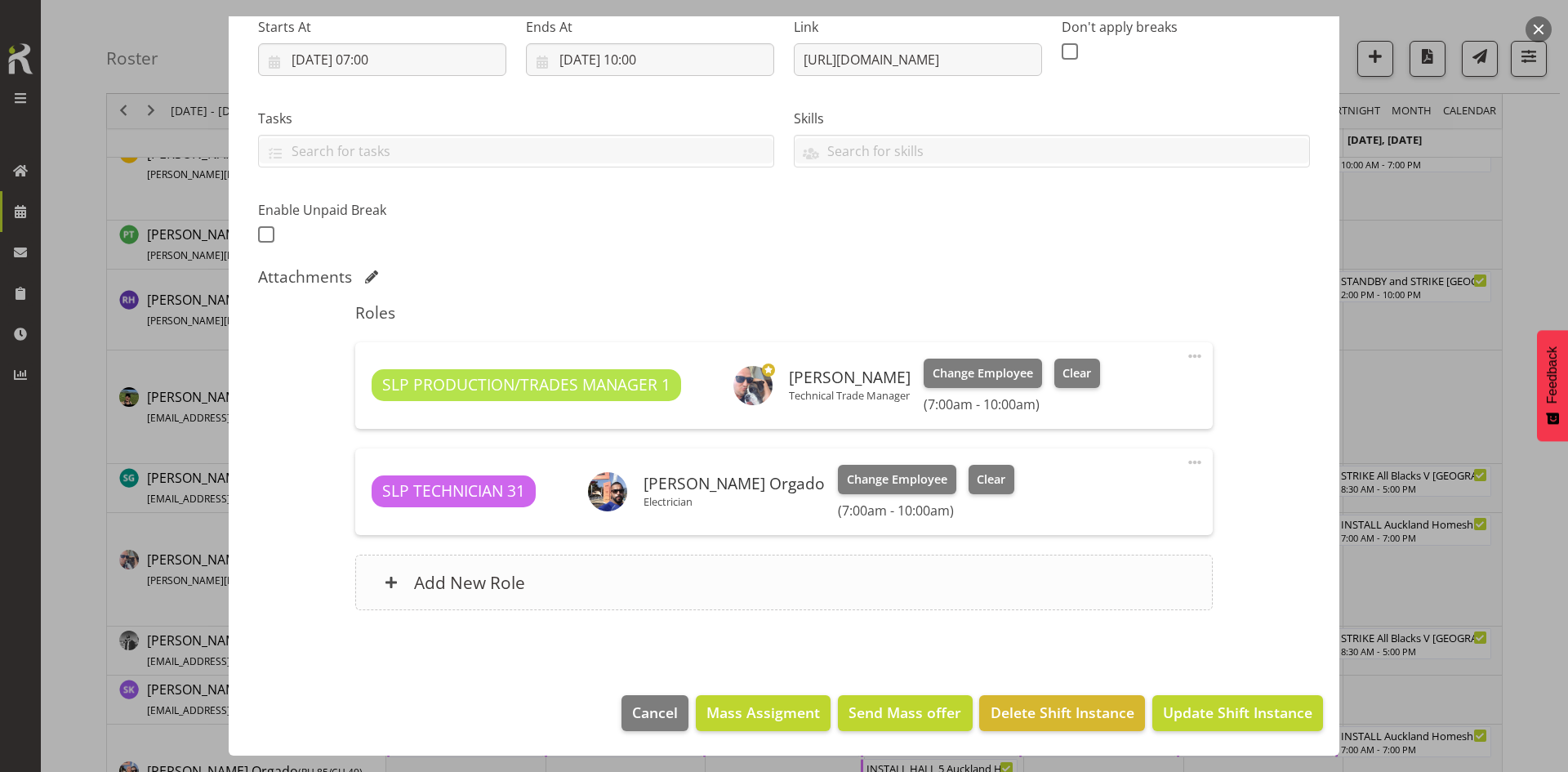
click at [706, 586] on div "Add New Role" at bounding box center [783, 582] width 856 height 56
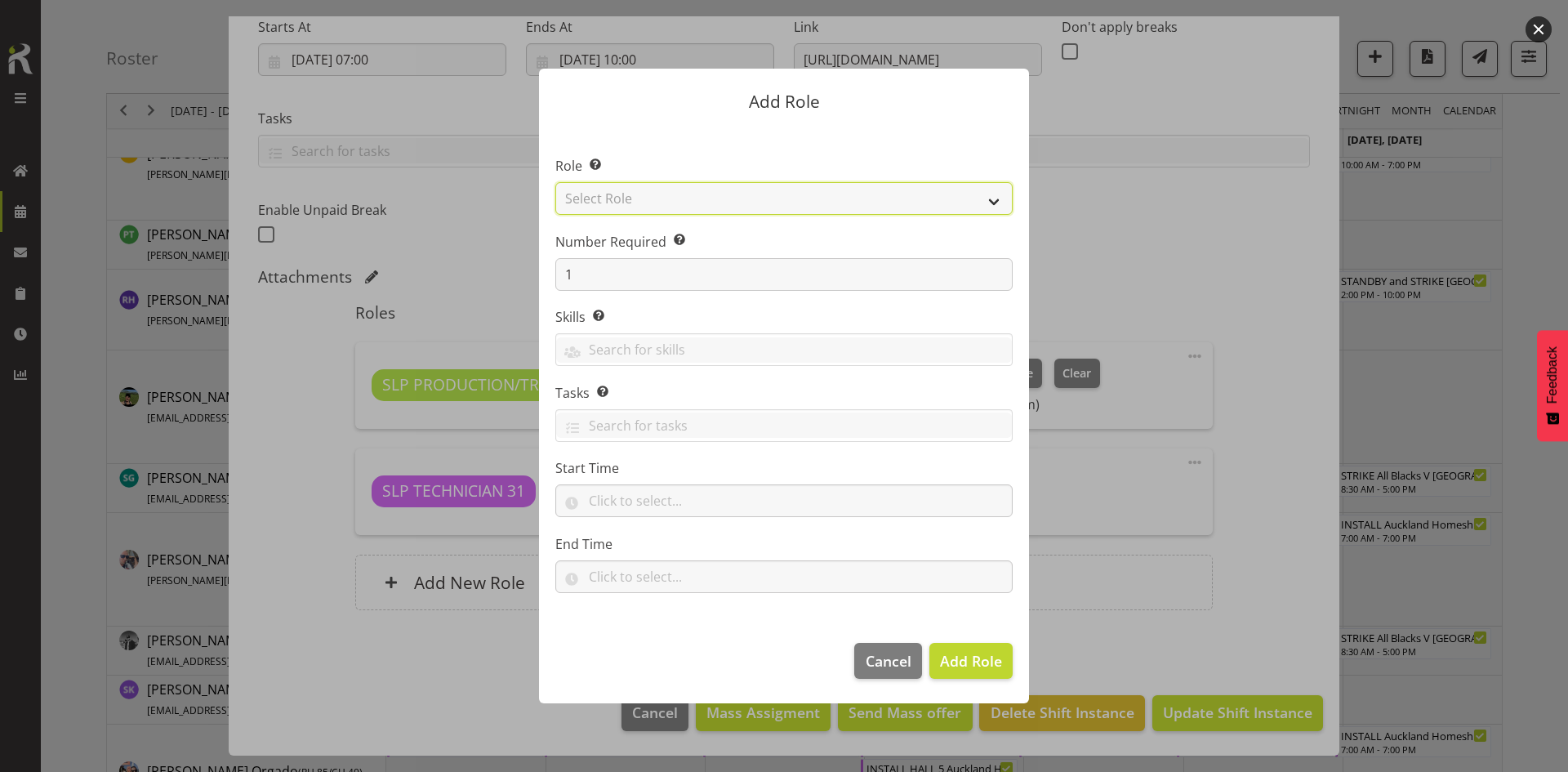
click at [937, 191] on select "Select Role ACCOUNT MANAGER ACCOUNT MANAGER DW ACCOUNTS [PERSON_NAME] VEHICLES …" at bounding box center [784, 199] width 458 height 33
select select "123"
click at [556, 182] on select "Select Role ACCOUNT MANAGER ACCOUNT MANAGER DW ACCOUNTS [PERSON_NAME] VEHICLES …" at bounding box center [784, 199] width 458 height 33
click at [979, 656] on span "Add Role" at bounding box center [971, 660] width 62 height 19
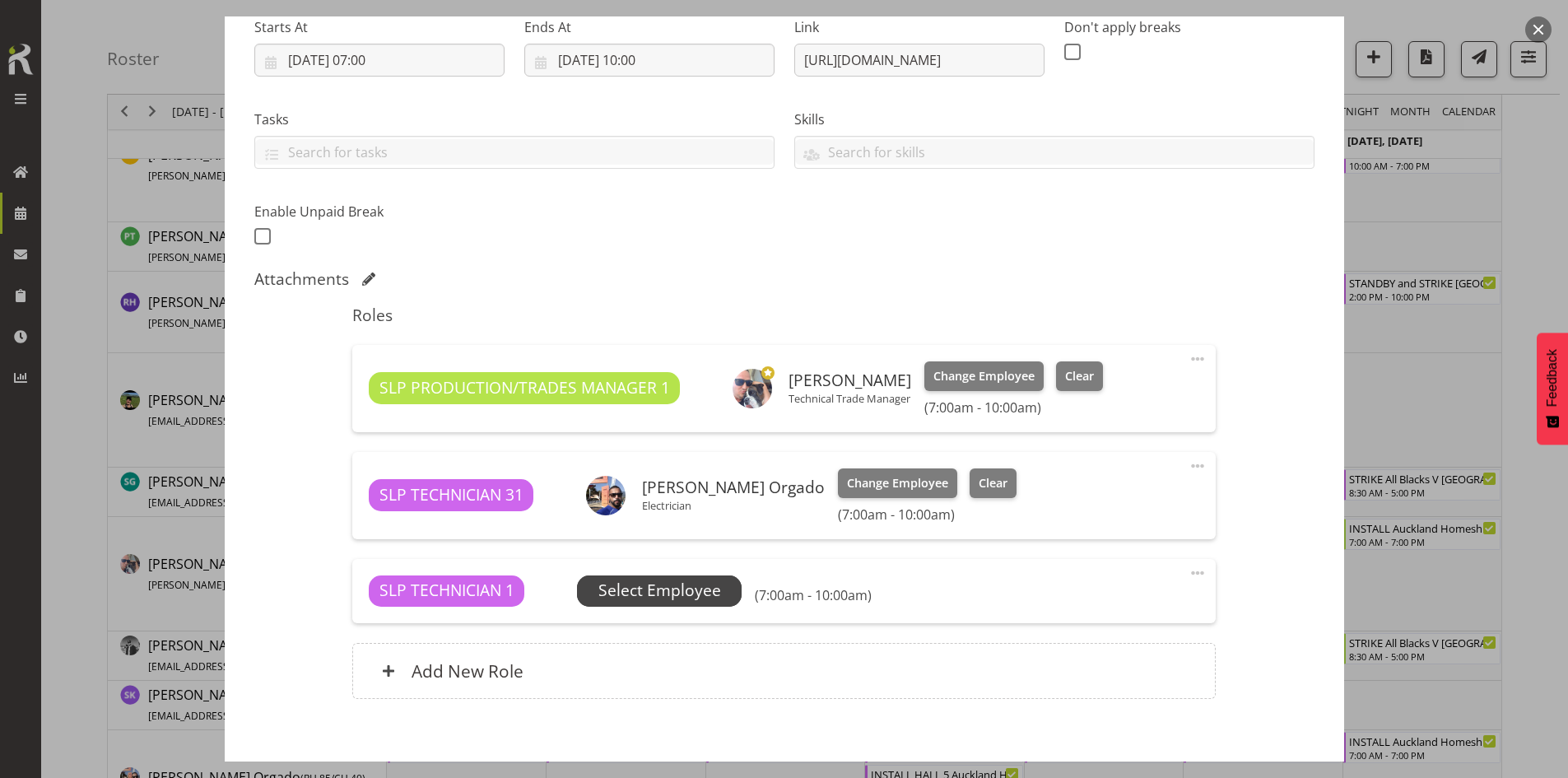
click at [657, 595] on span "Select Employee" at bounding box center [660, 590] width 123 height 24
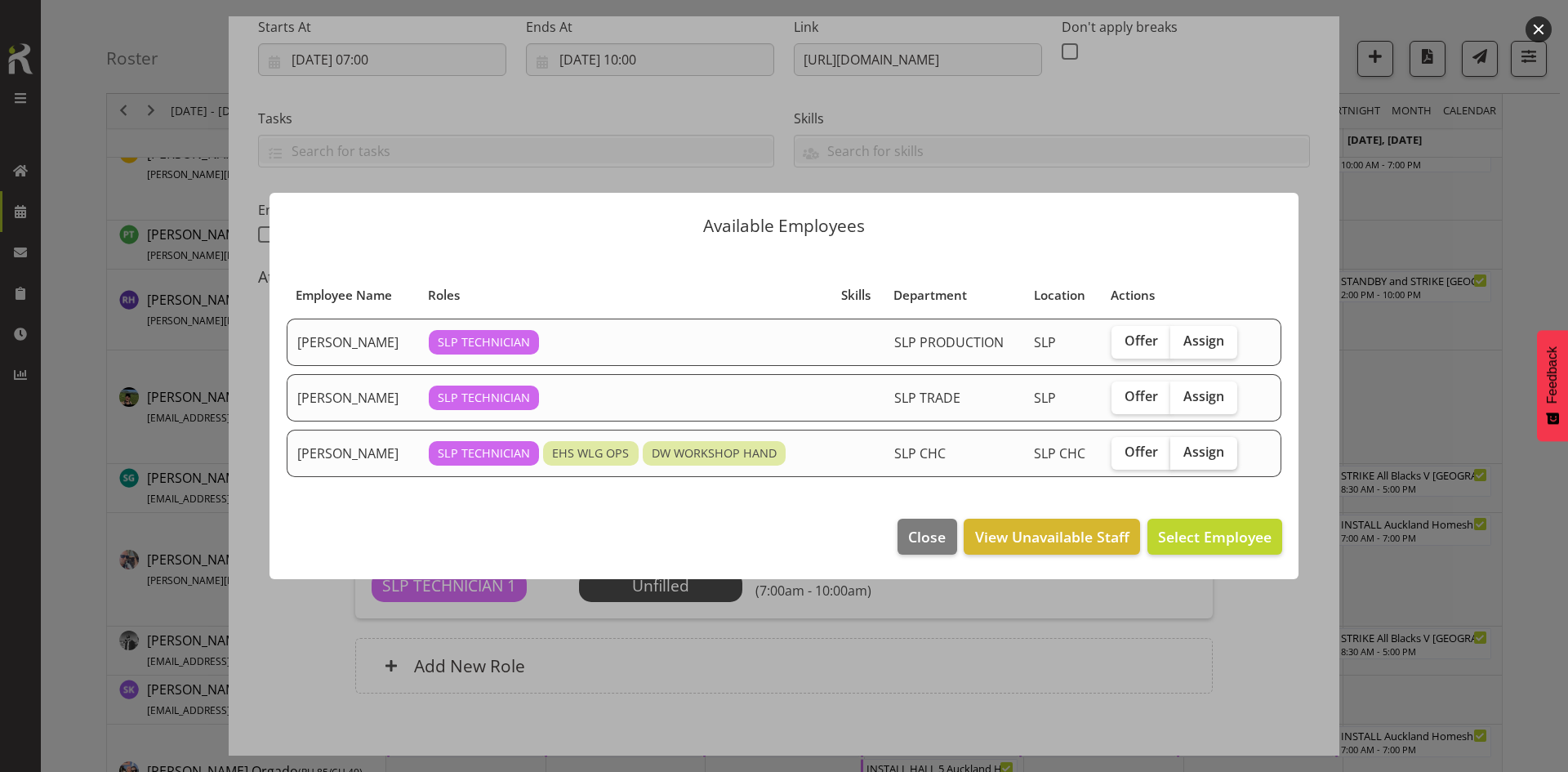
click at [1209, 448] on span "Assign" at bounding box center [1204, 452] width 41 height 17
click at [1181, 448] on input "Assign" at bounding box center [1176, 452] width 11 height 11
checkbox input "true"
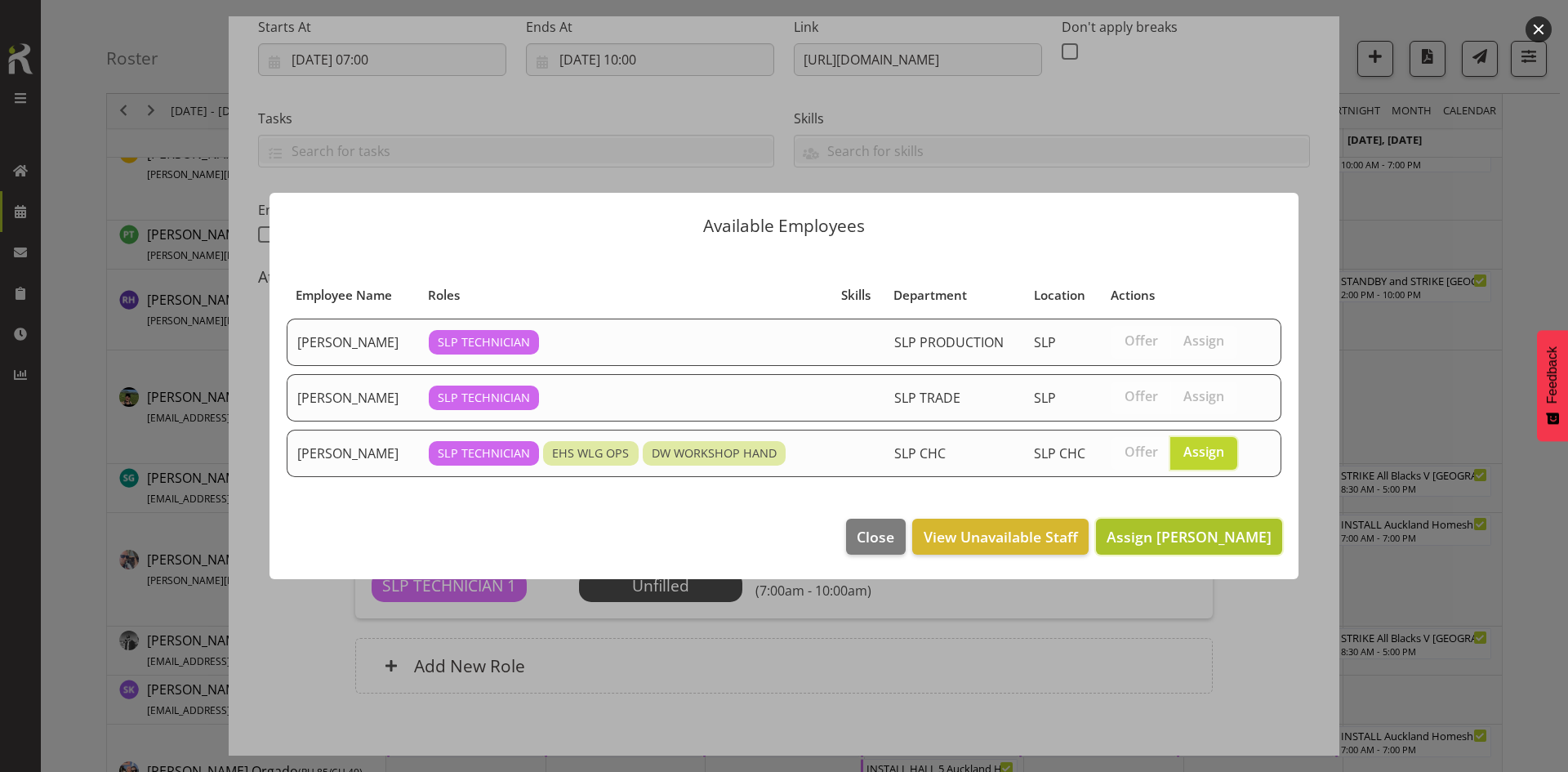
click at [1193, 524] on button "Assign [PERSON_NAME]" at bounding box center [1188, 536] width 186 height 36
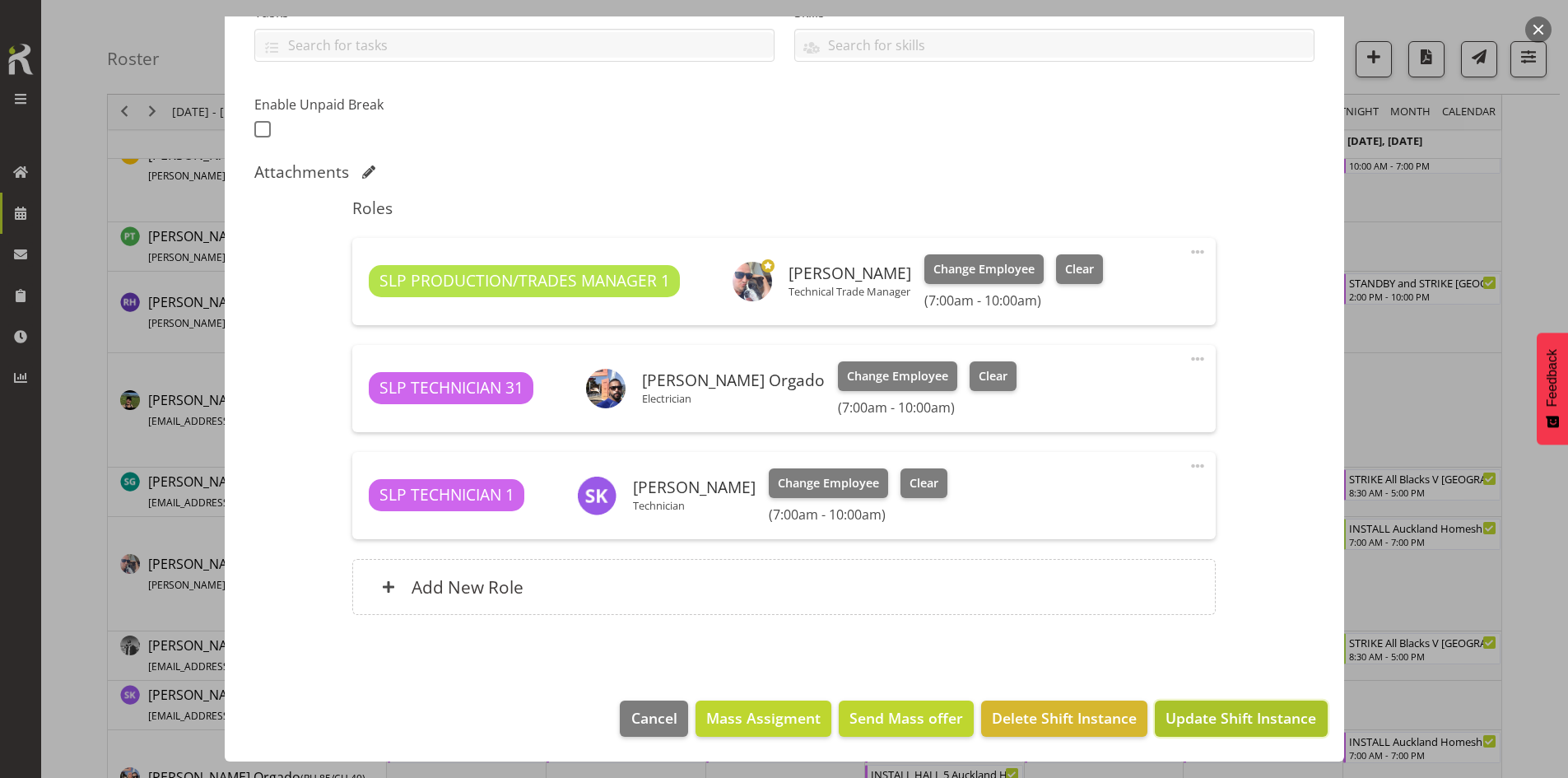
click at [1222, 701] on button "Update Shift Instance" at bounding box center [1241, 718] width 172 height 36
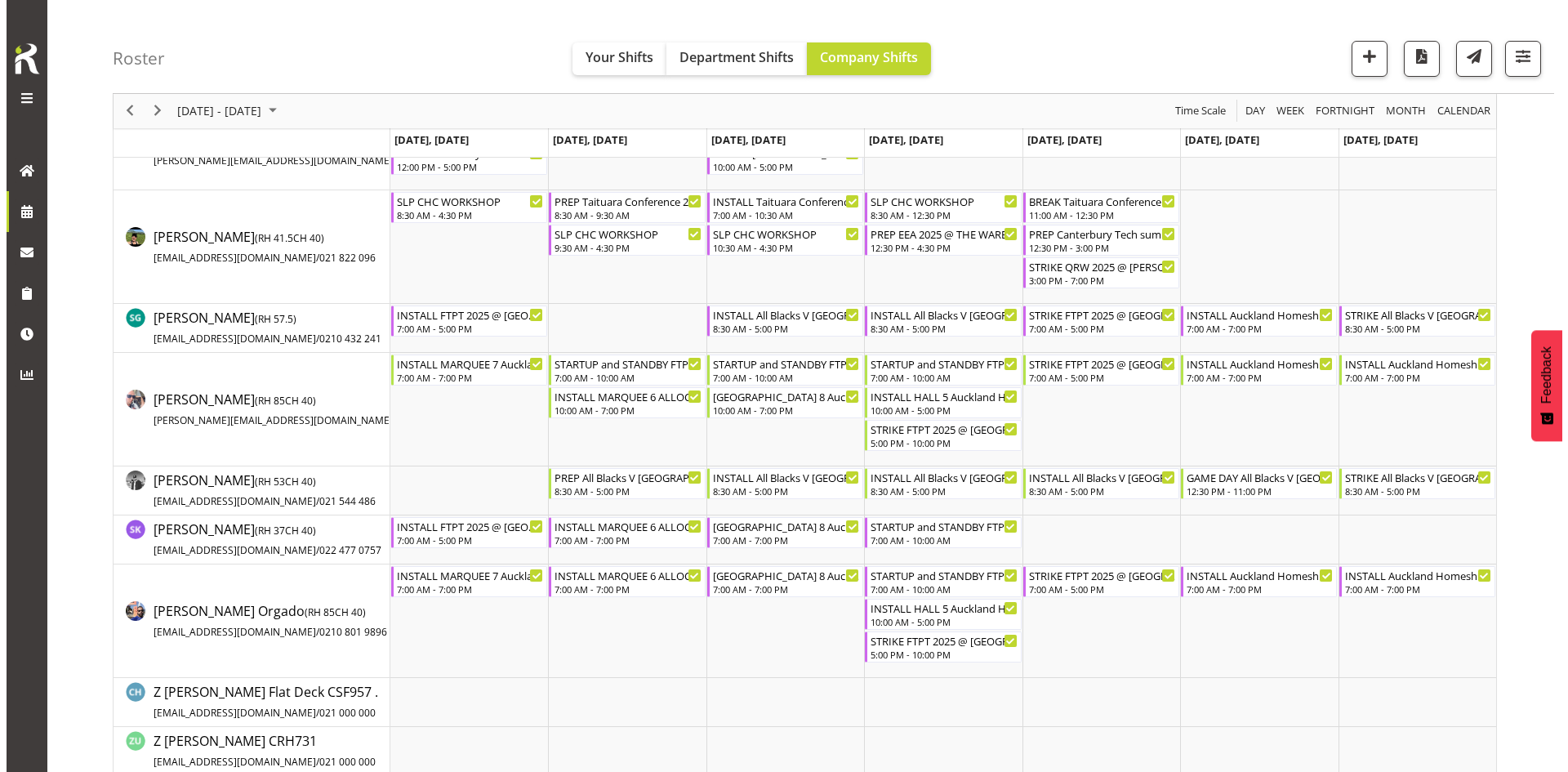
scroll to position [1633, 0]
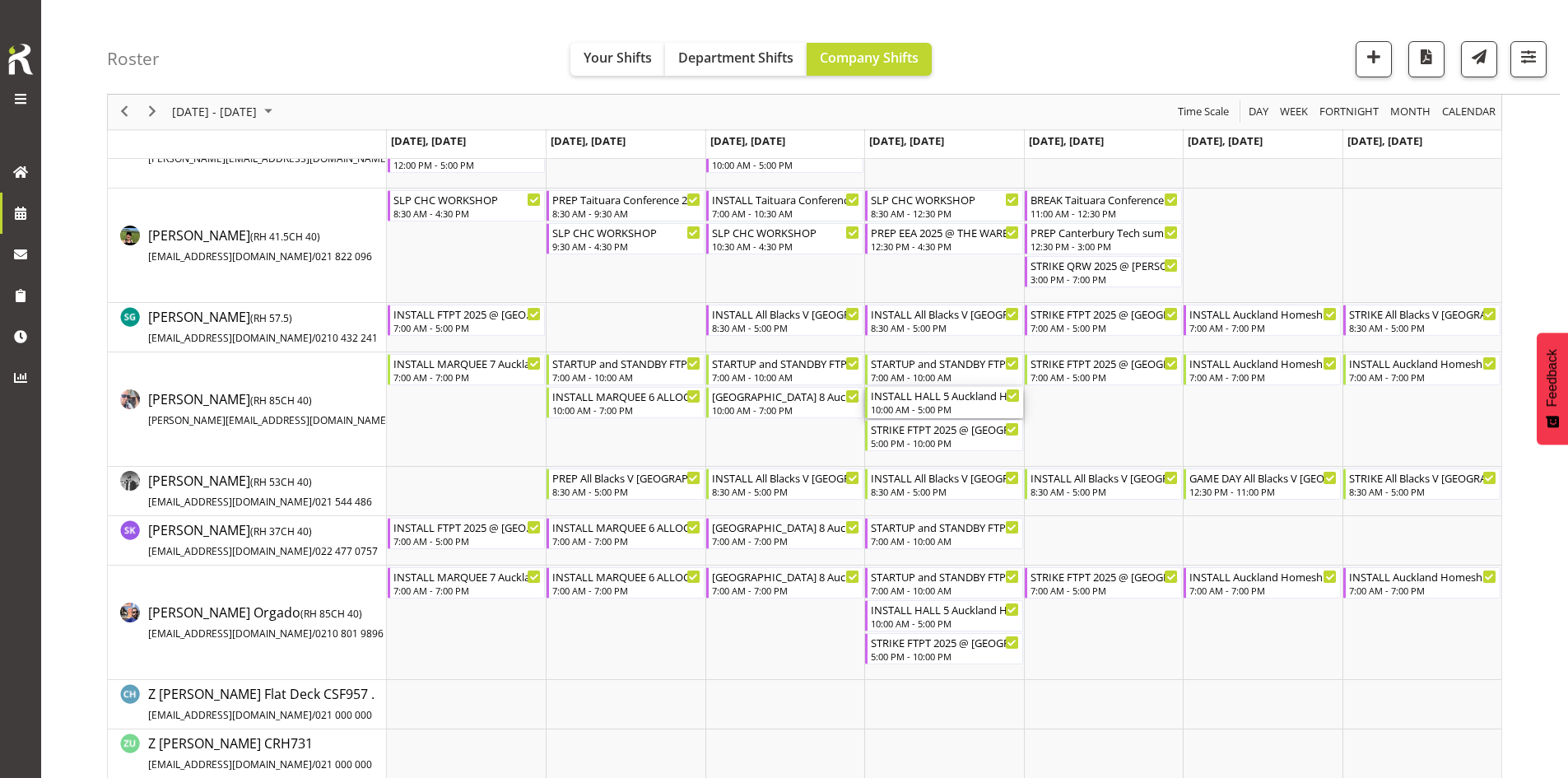
click at [939, 397] on div "INSTALL HALL 5 Auckland Homeshow 2025 @ [GEOGRAPHIC_DATA]" at bounding box center [944, 395] width 148 height 17
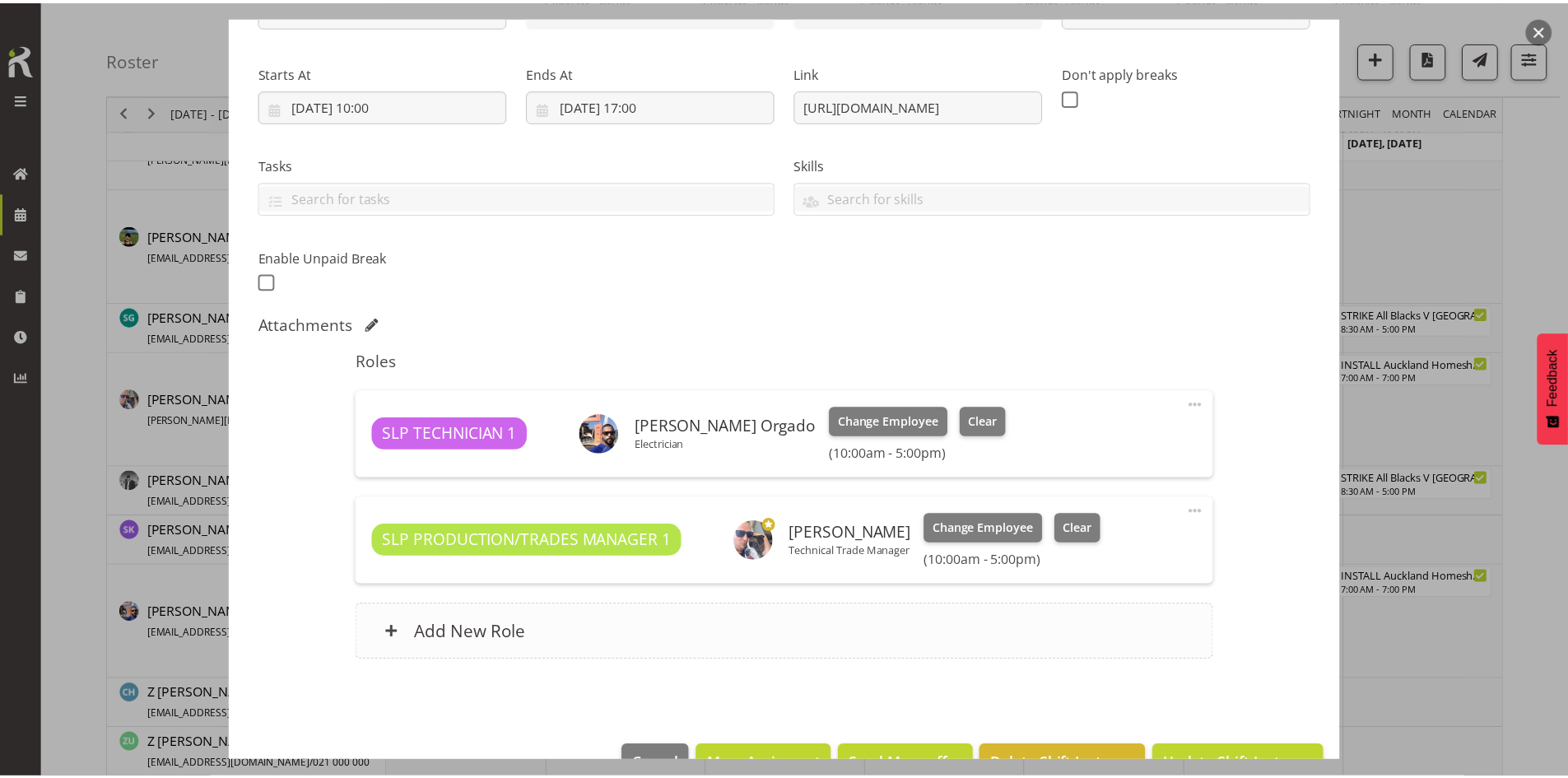
scroll to position [271, 0]
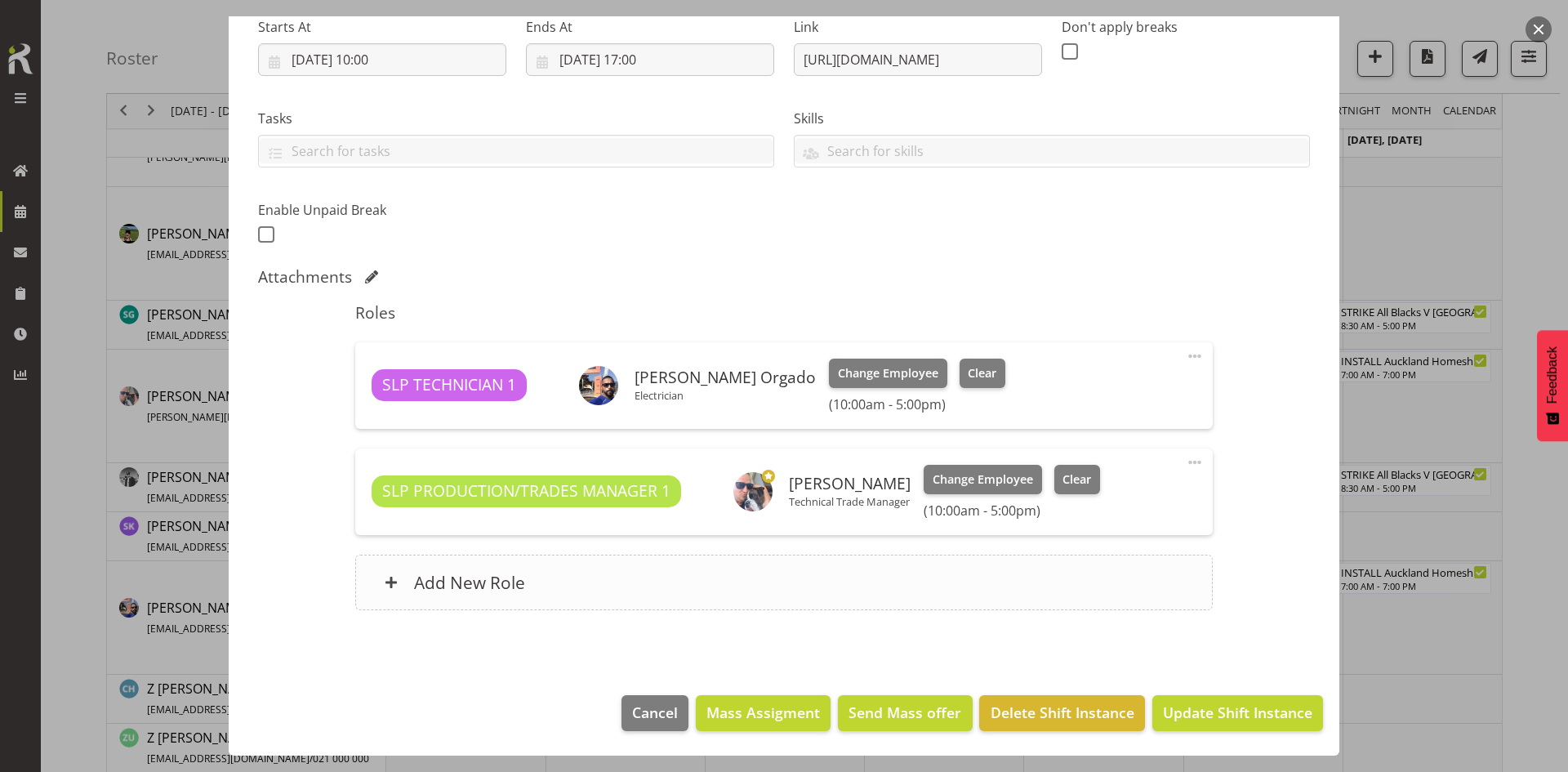
click at [800, 575] on div "Add New Role" at bounding box center [783, 582] width 856 height 56
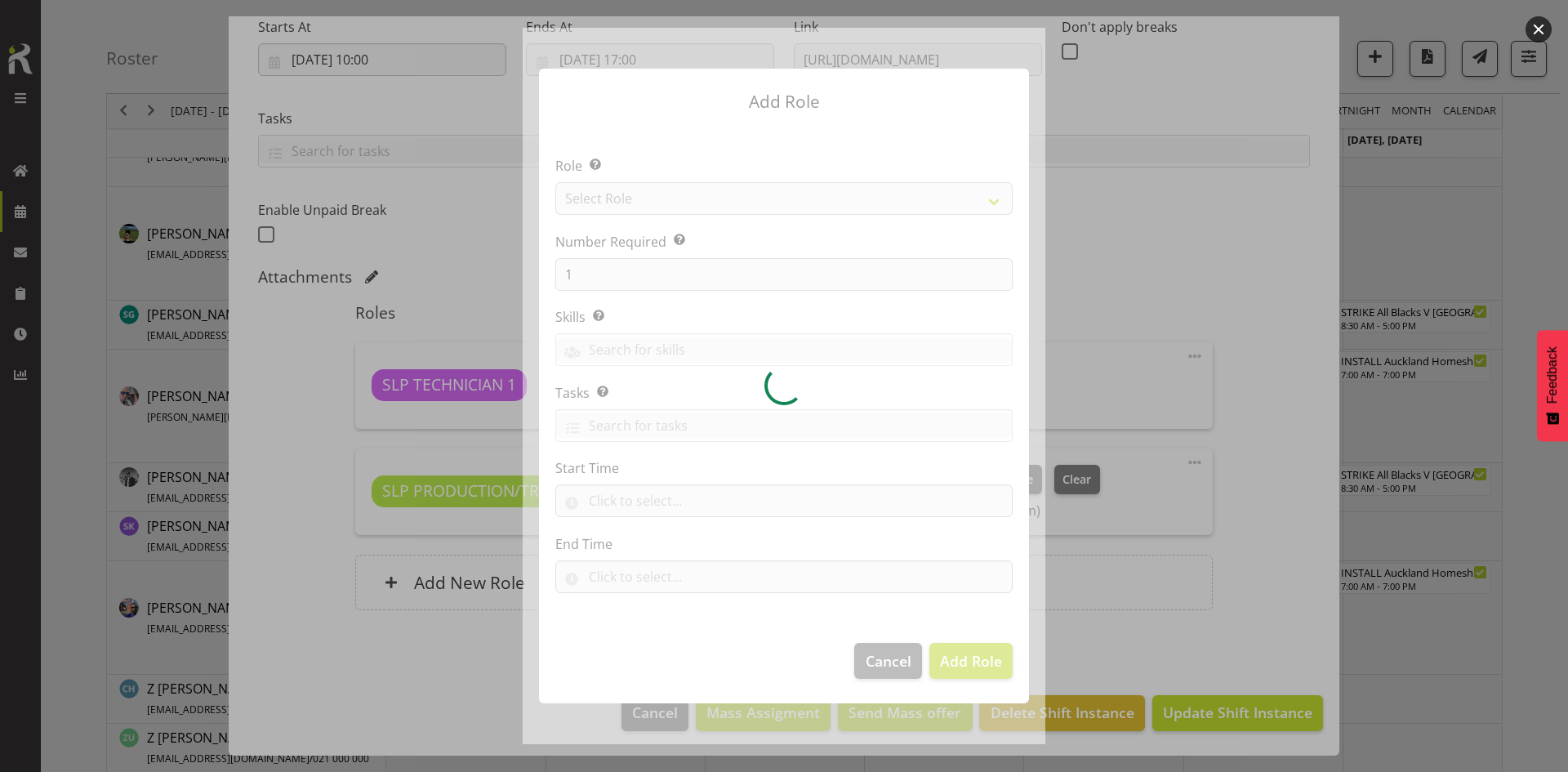
select select "9869"
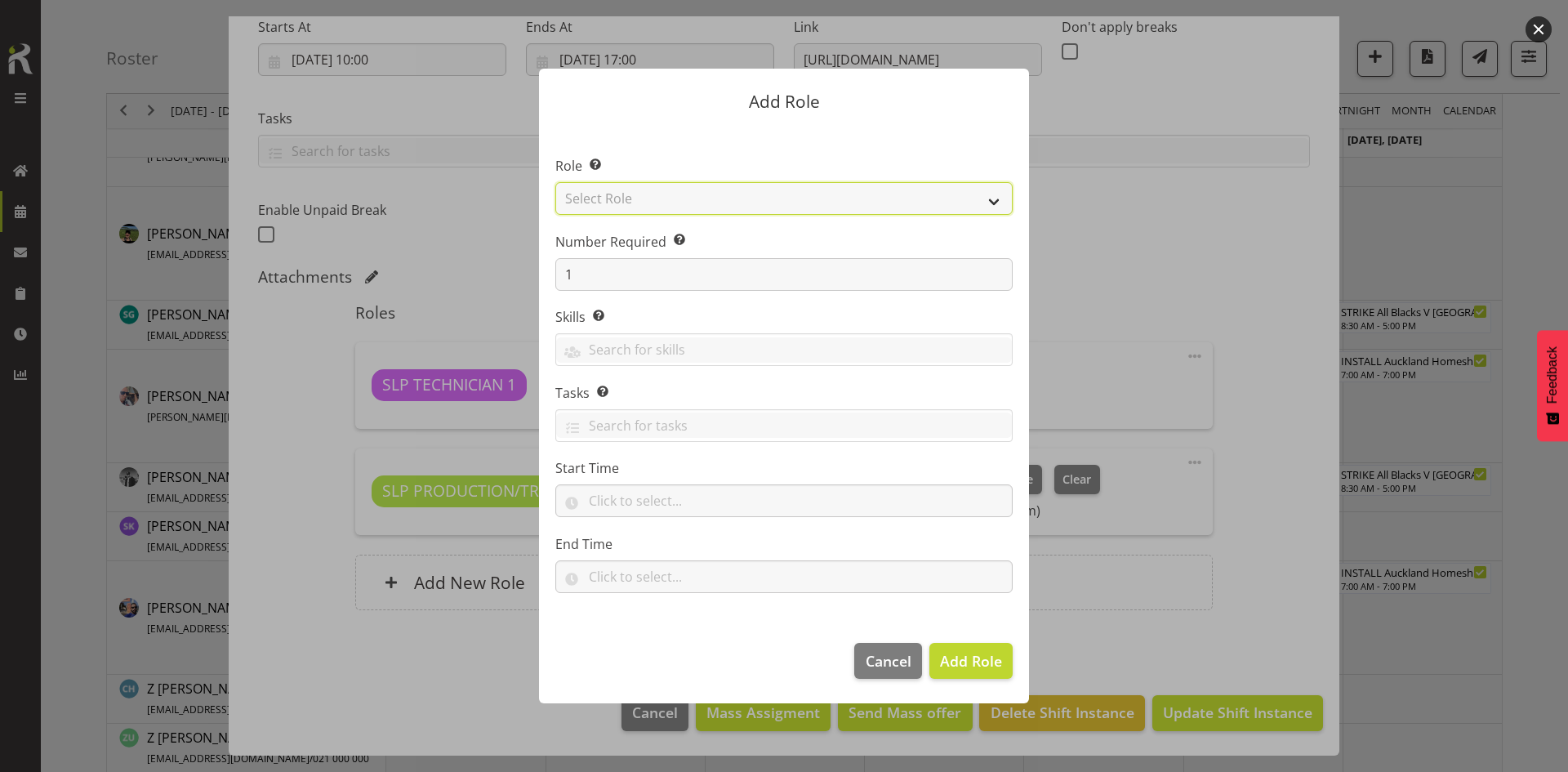
click at [980, 190] on select "Select Role ACCOUNT MANAGER ACCOUNT MANAGER DW ACCOUNTS [PERSON_NAME] VEHICLES …" at bounding box center [784, 199] width 458 height 33
select select "123"
click at [556, 182] on select "Select Role ACCOUNT MANAGER ACCOUNT MANAGER DW ACCOUNTS [PERSON_NAME] VEHICLES …" at bounding box center [784, 199] width 458 height 33
click at [998, 666] on span "Add Role" at bounding box center [971, 660] width 62 height 19
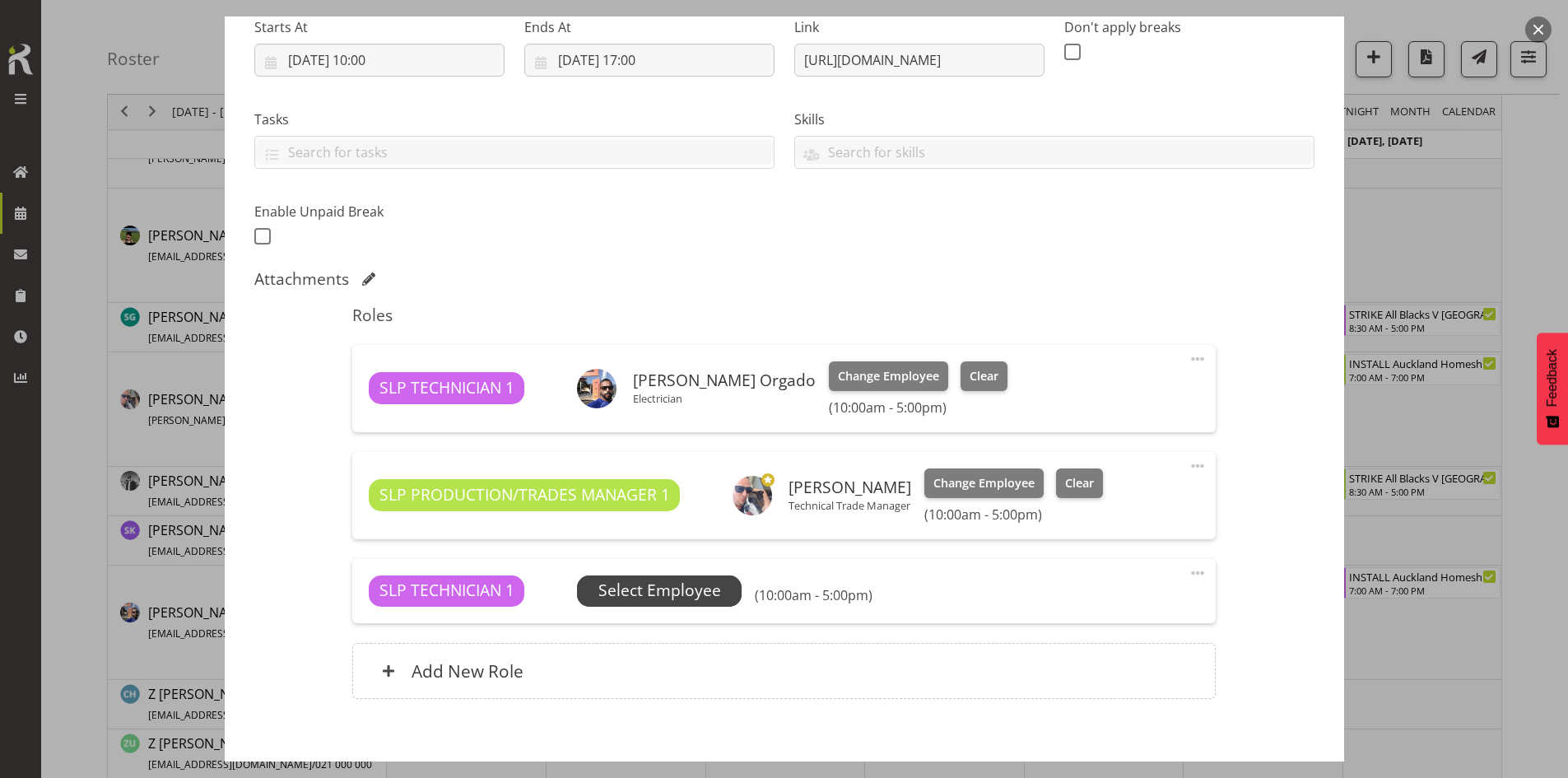
click at [730, 592] on span "Select Employee" at bounding box center [659, 591] width 164 height 31
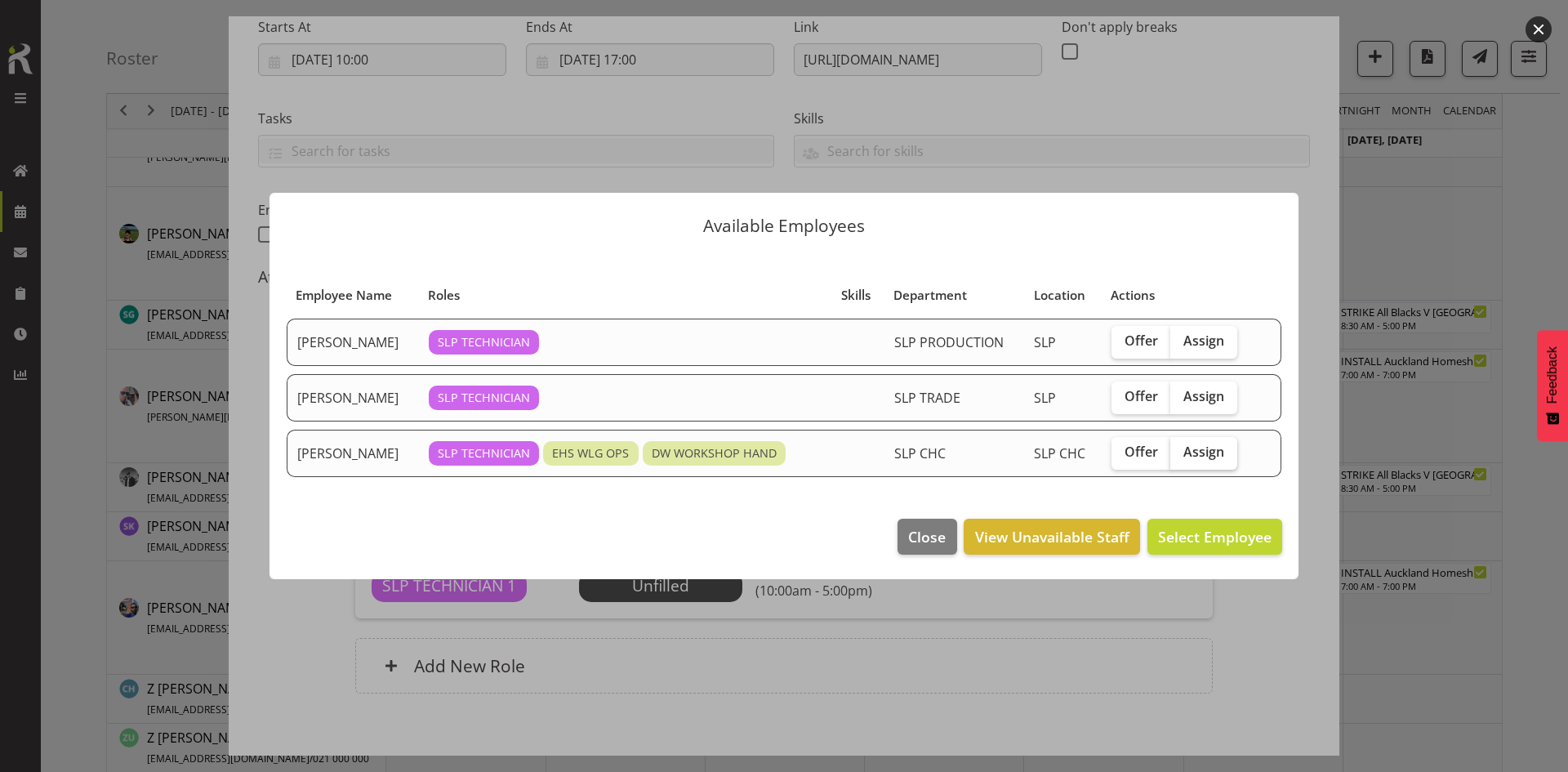
click at [1198, 453] on span "Assign" at bounding box center [1204, 452] width 41 height 17
click at [1181, 453] on input "Assign" at bounding box center [1176, 452] width 11 height 11
checkbox input "true"
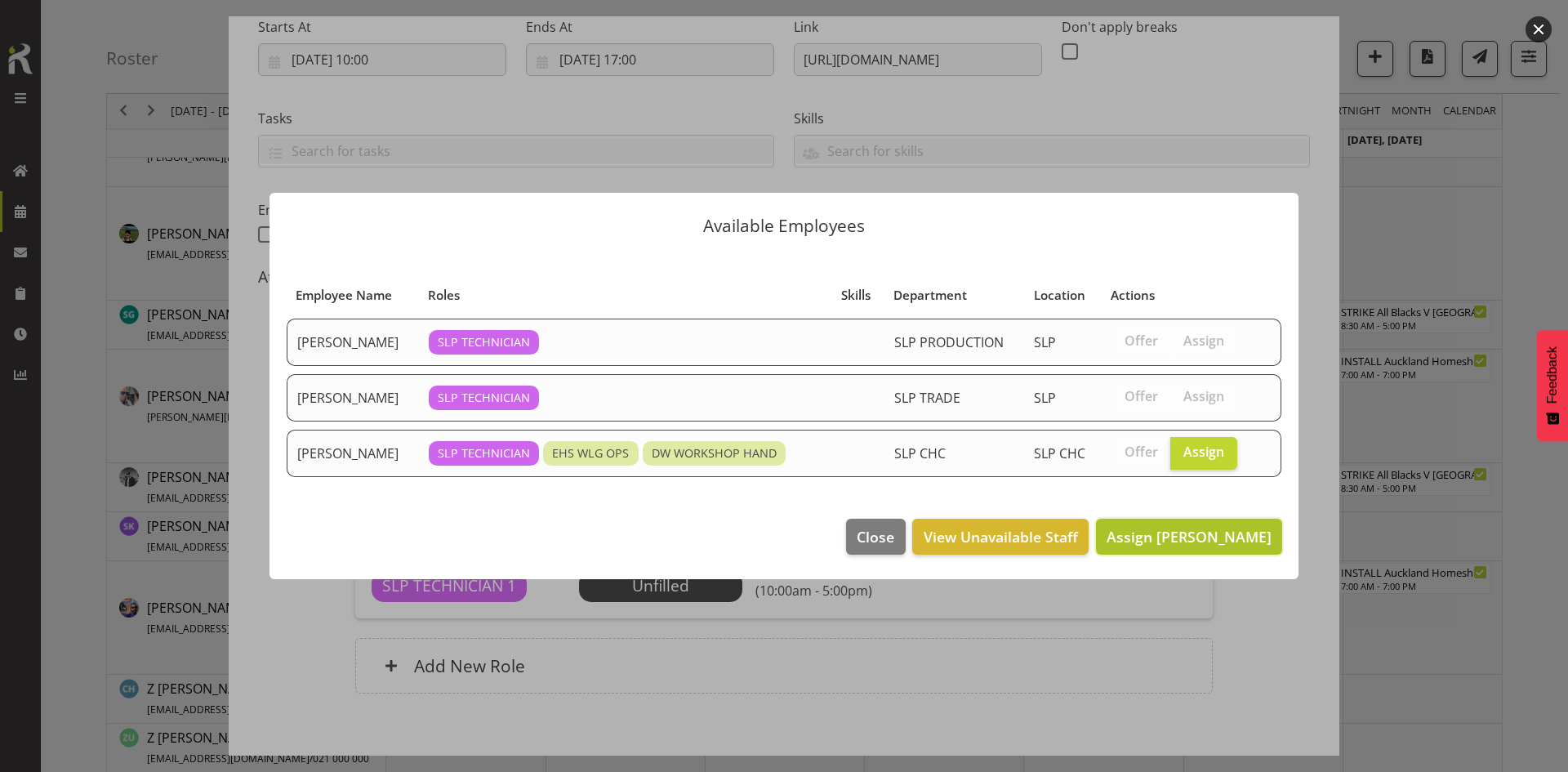
click at [1181, 529] on span "Assign [PERSON_NAME]" at bounding box center [1189, 535] width 165 height 19
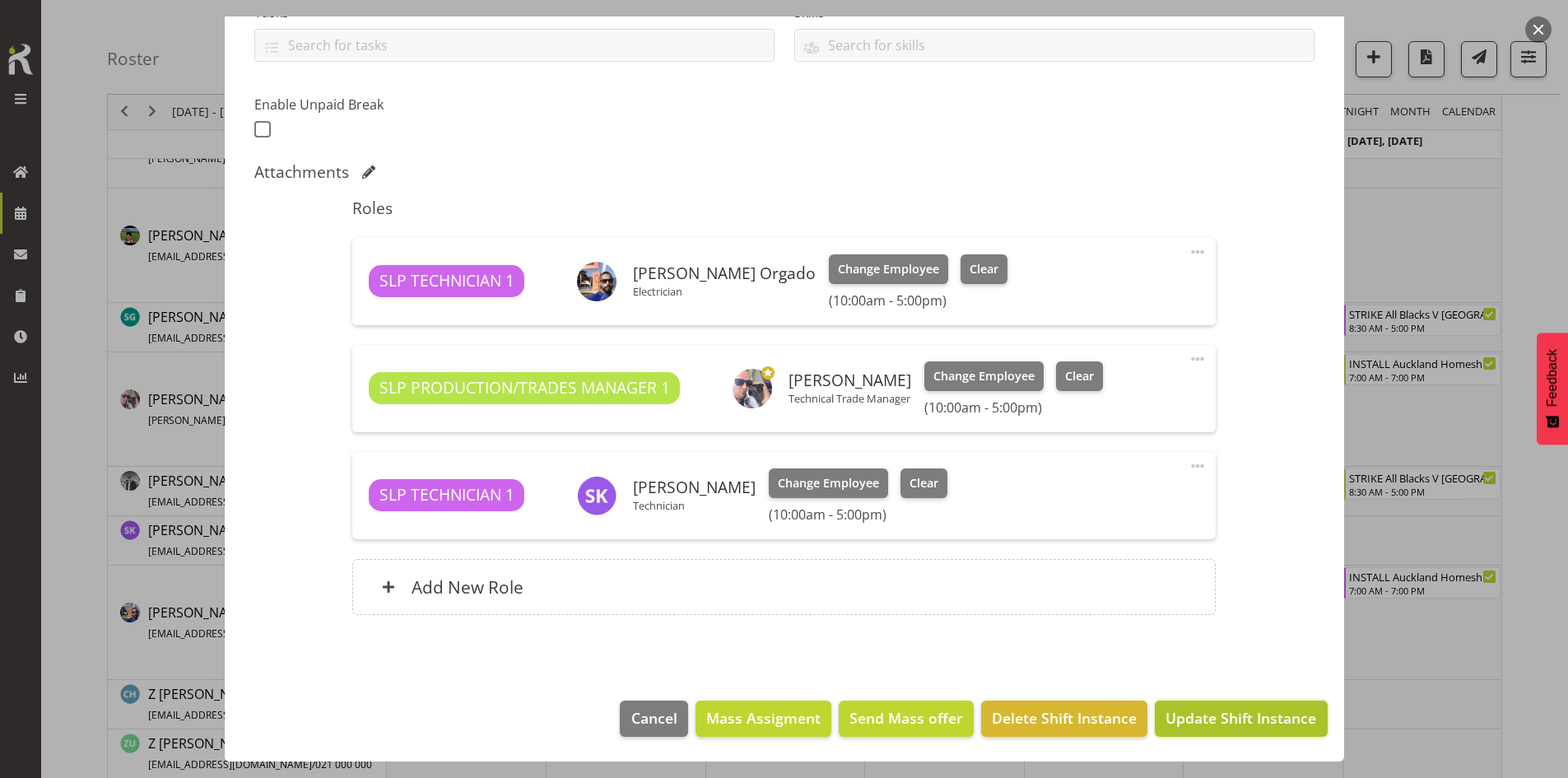
click at [1244, 723] on button "Update Shift Instance" at bounding box center [1241, 718] width 172 height 36
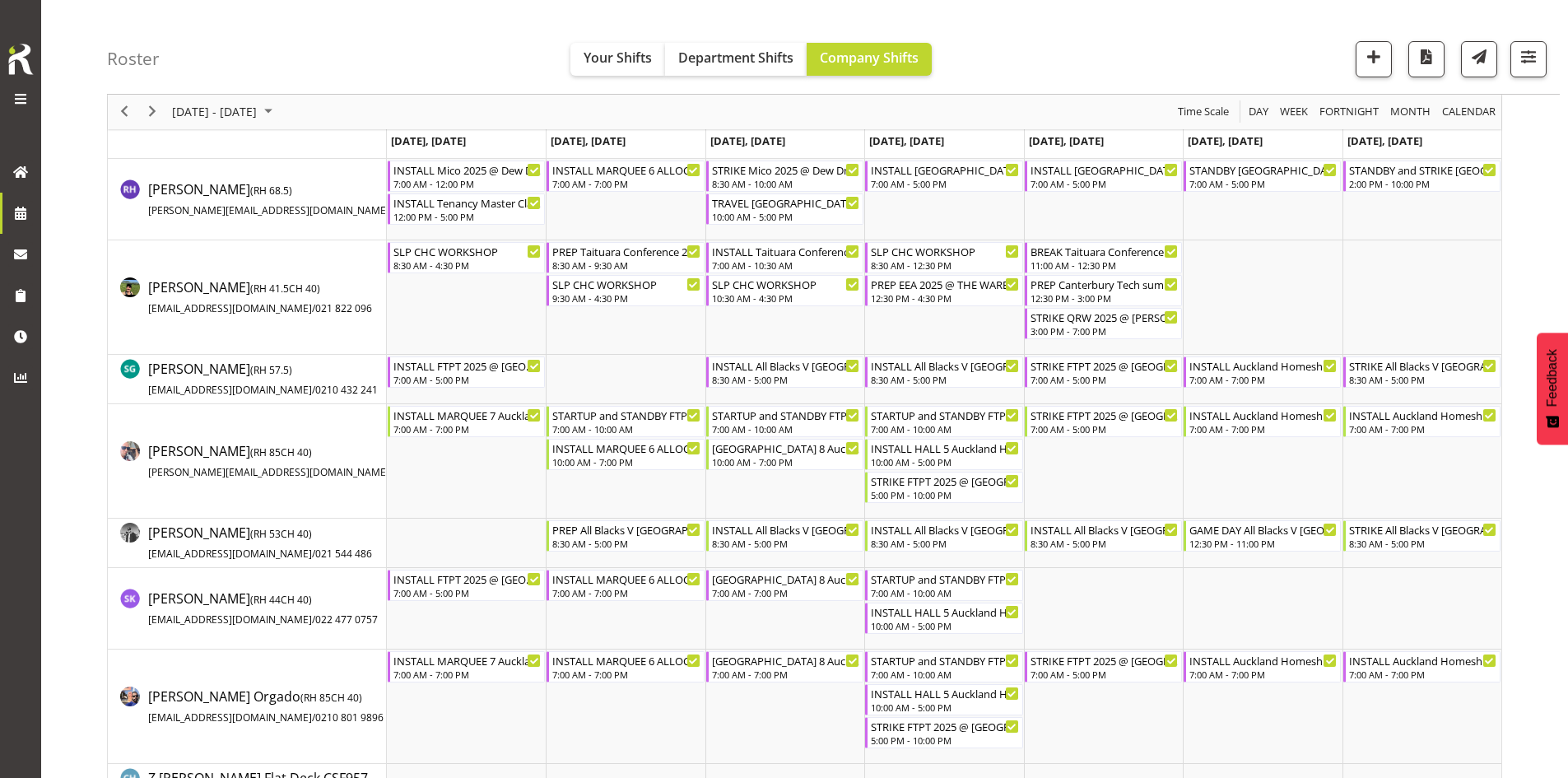
scroll to position [1896, 0]
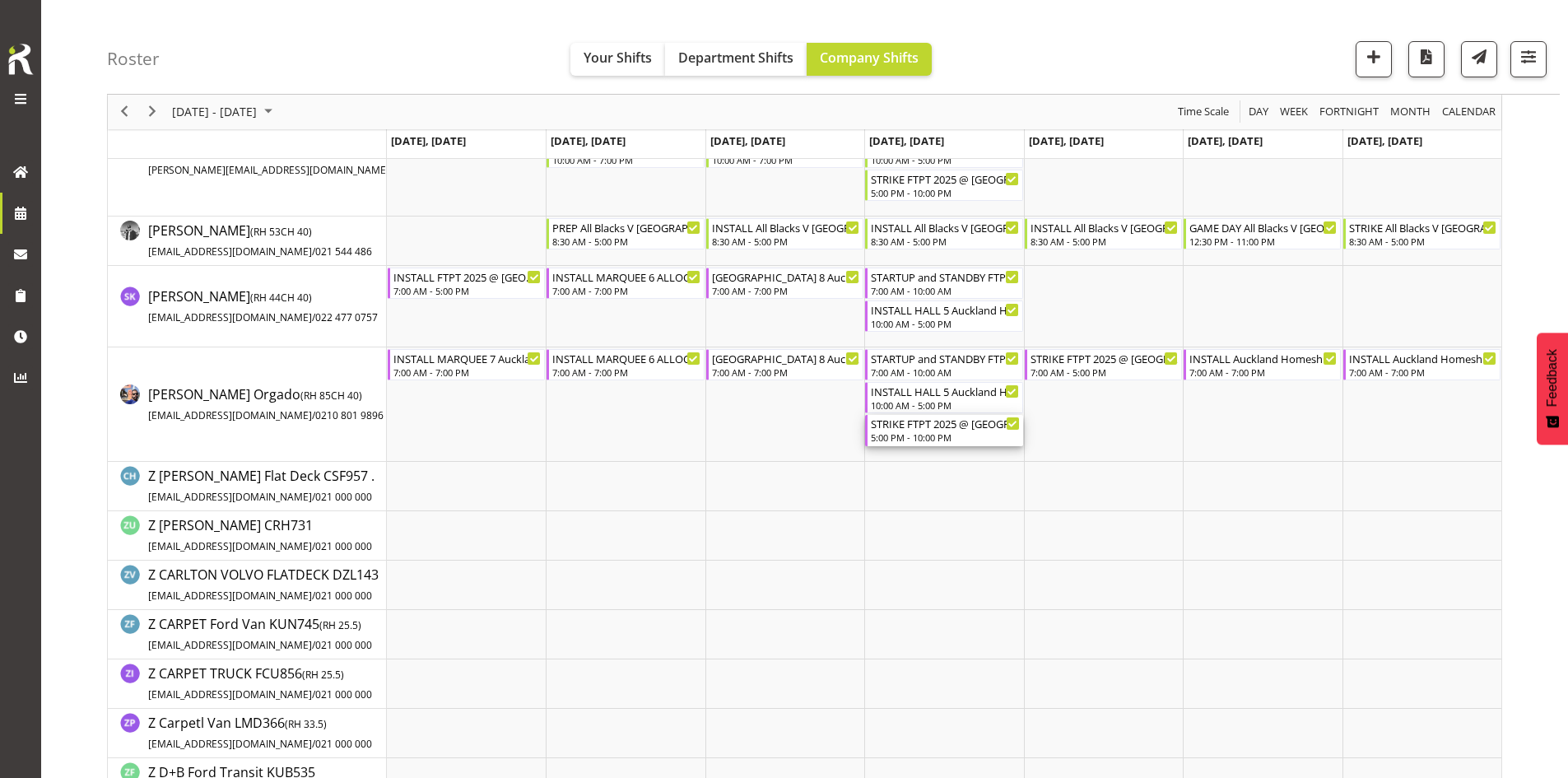
click at [970, 441] on div "5:00 PM - 10:00 PM" at bounding box center [944, 437] width 148 height 13
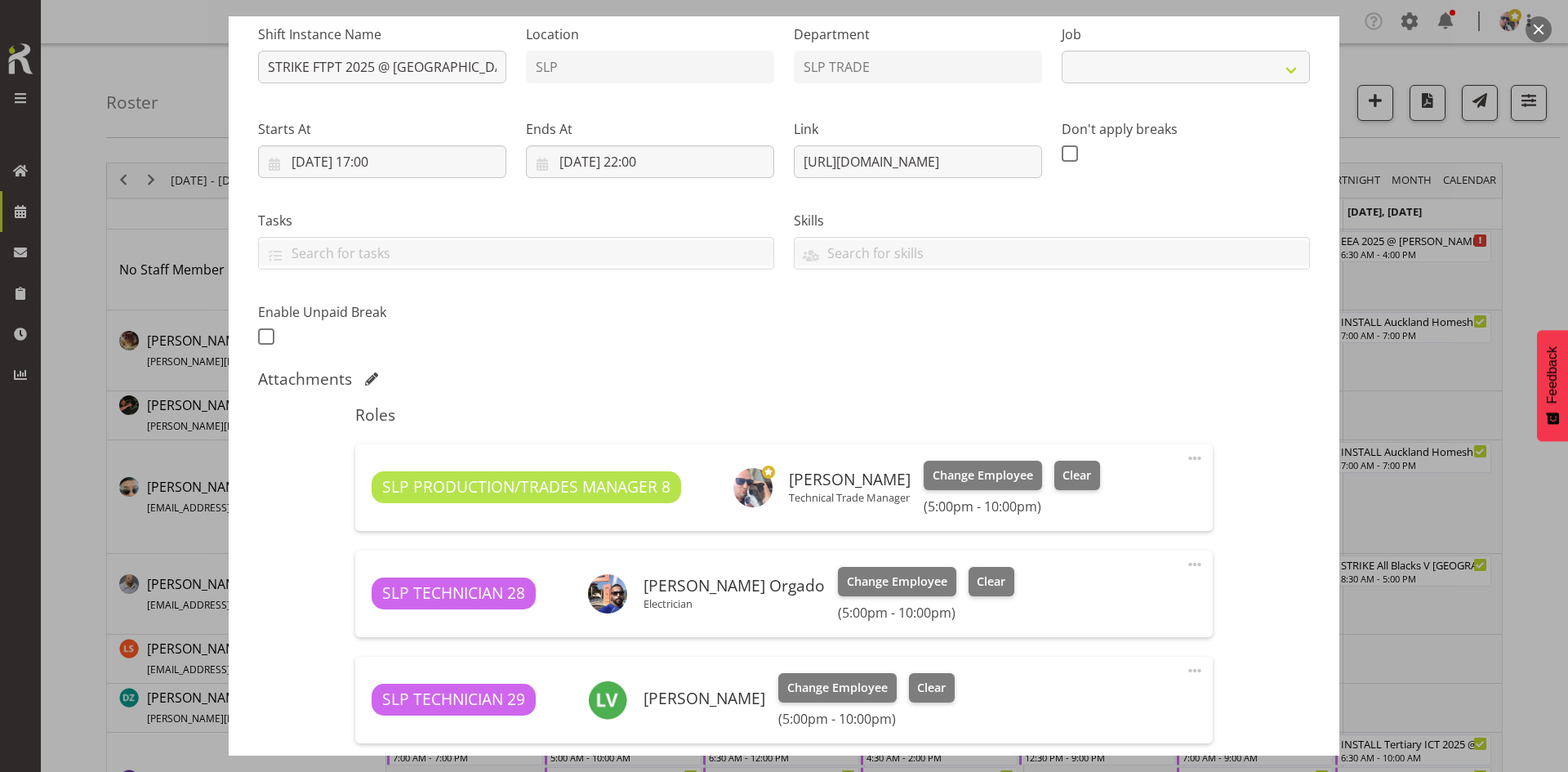
scroll to position [571, 0]
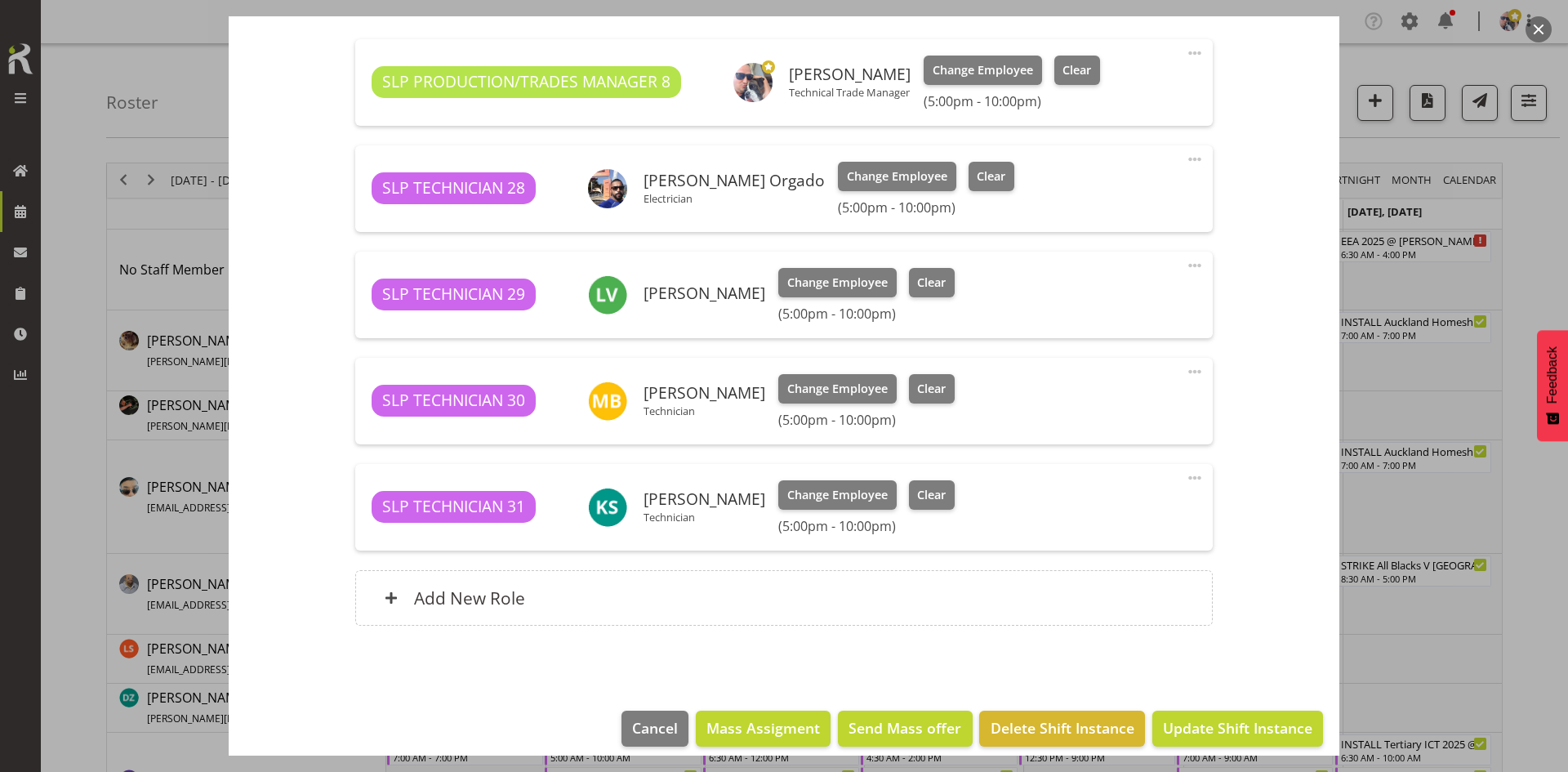
select select "9154"
click at [703, 590] on div "Add New Role" at bounding box center [783, 598] width 856 height 56
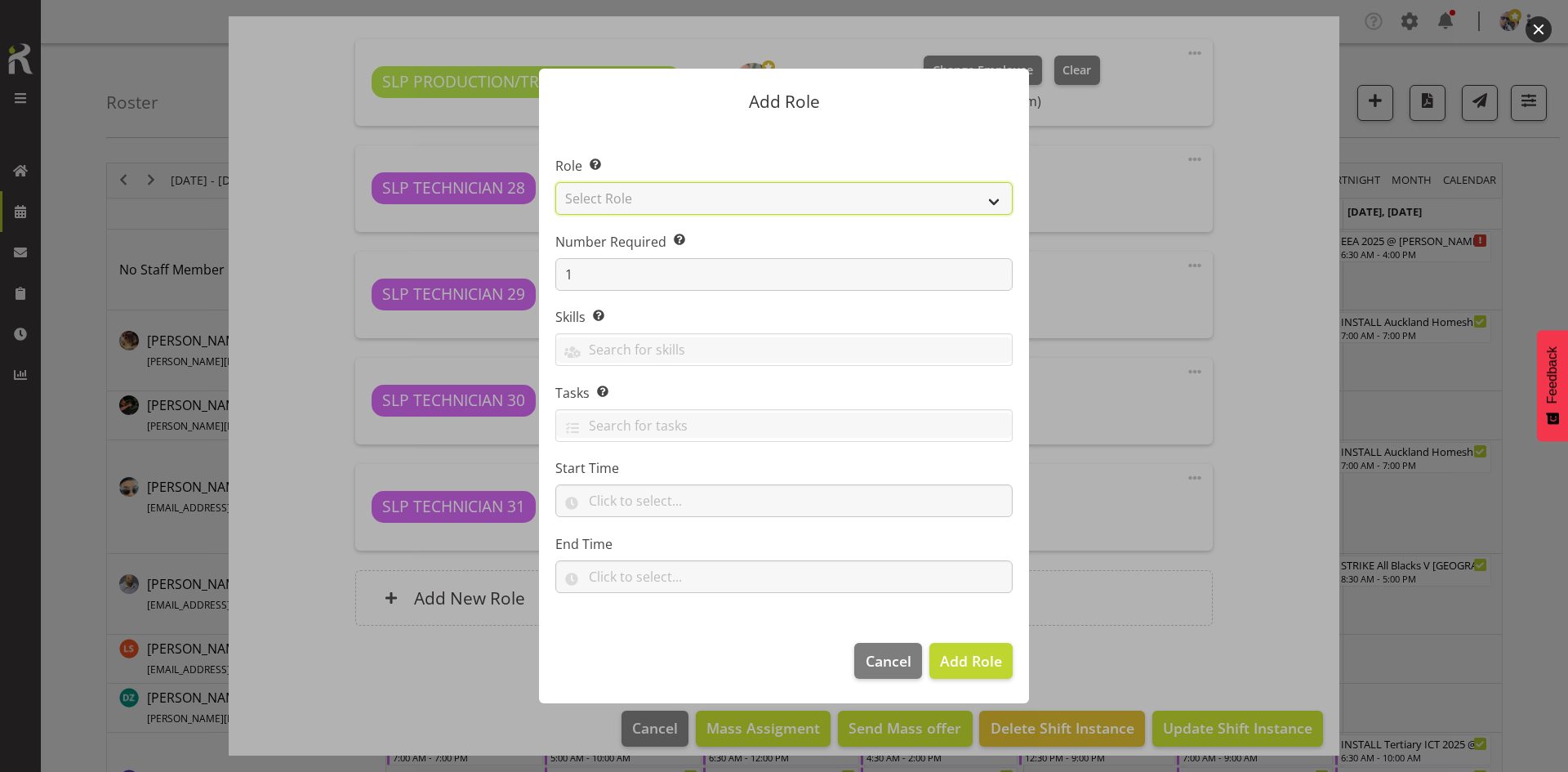
click at [915, 191] on select "Select Role ACCOUNT MANAGER ACCOUNT MANAGER DW ACCOUNTS [PERSON_NAME] VEHICLES …" at bounding box center [784, 199] width 458 height 33
select select "123"
click at [556, 182] on select "Select Role ACCOUNT MANAGER ACCOUNT MANAGER DW ACCOUNTS [PERSON_NAME] VEHICLES …" at bounding box center [784, 199] width 458 height 33
click at [973, 658] on span "Add Role" at bounding box center [971, 660] width 62 height 19
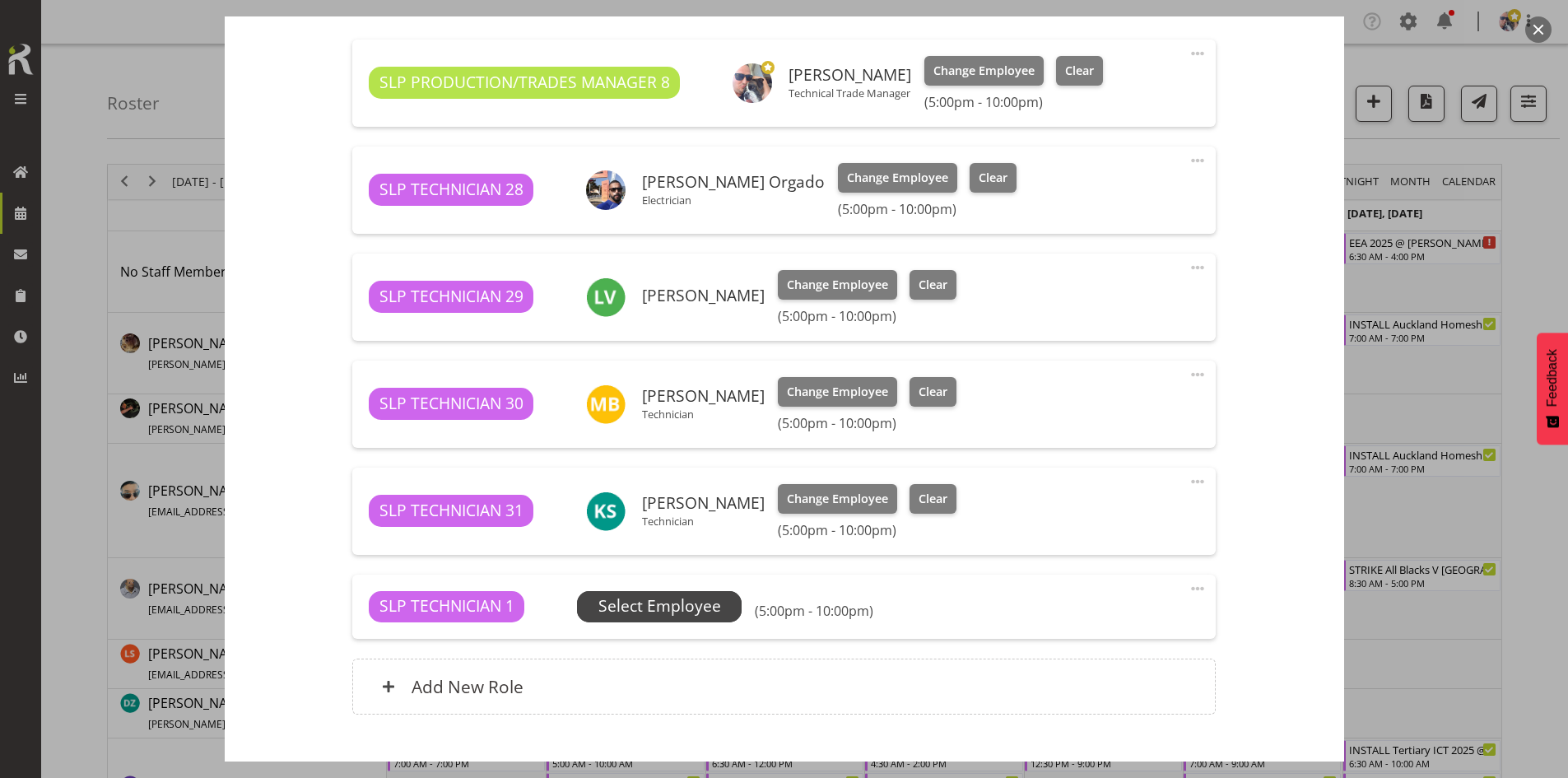
click at [717, 602] on span "Select Employee" at bounding box center [660, 606] width 123 height 24
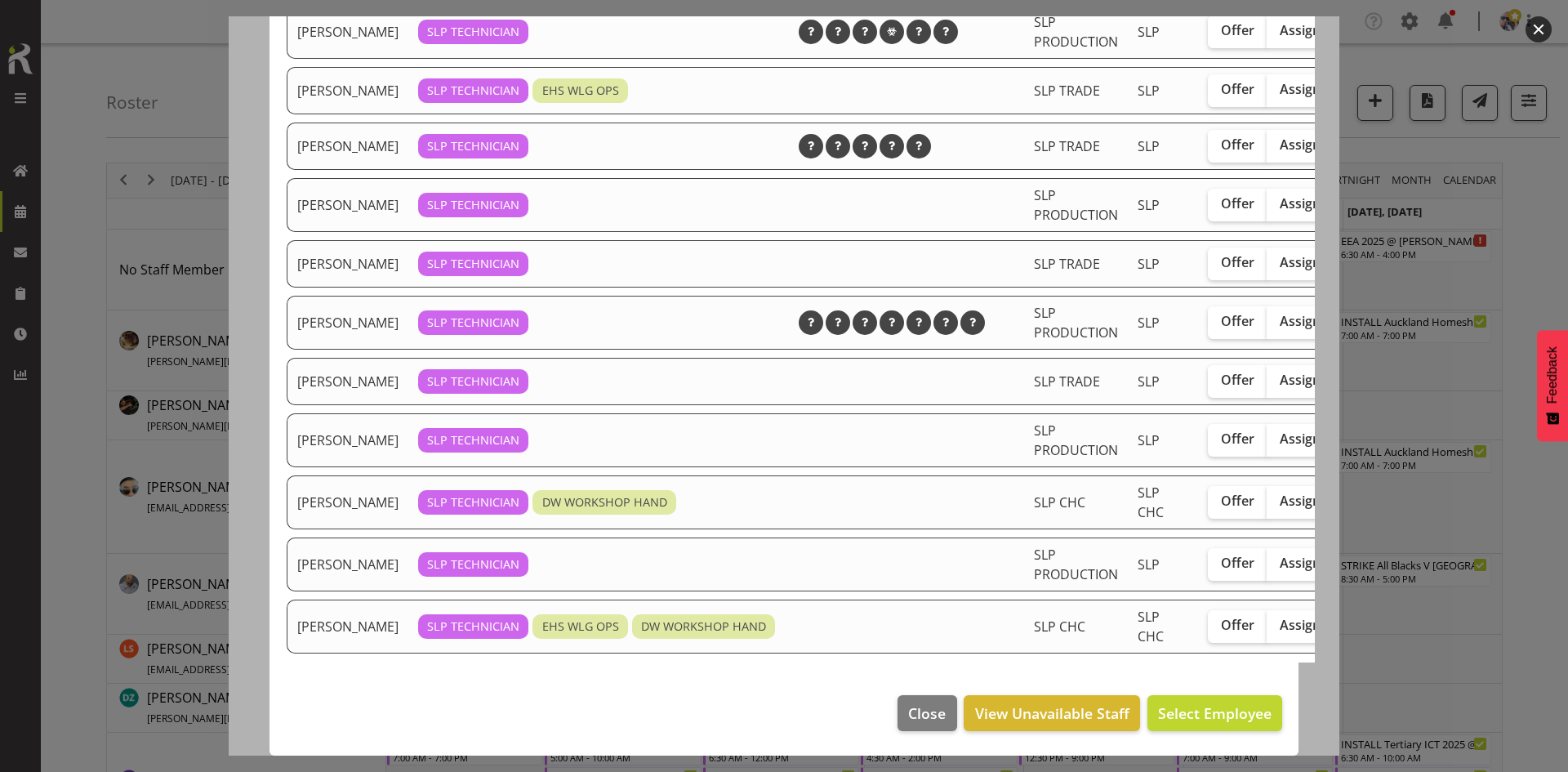
scroll to position [297, 0]
click at [1280, 616] on span "Assign" at bounding box center [1300, 624] width 41 height 17
click at [1266, 620] on input "Assign" at bounding box center [1272, 625] width 11 height 11
checkbox input "true"
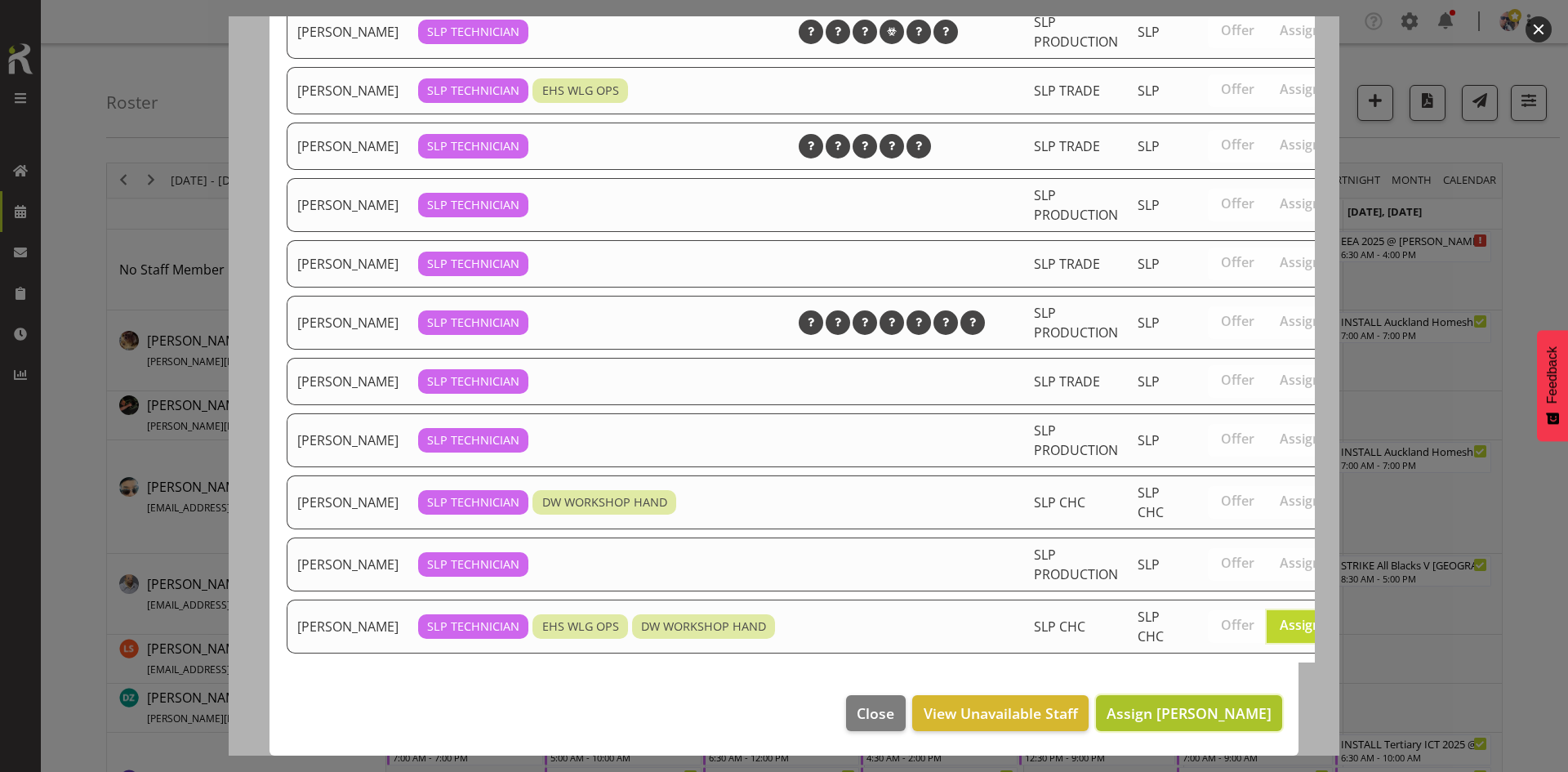
click at [1187, 709] on span "Assign [PERSON_NAME]" at bounding box center [1189, 712] width 165 height 19
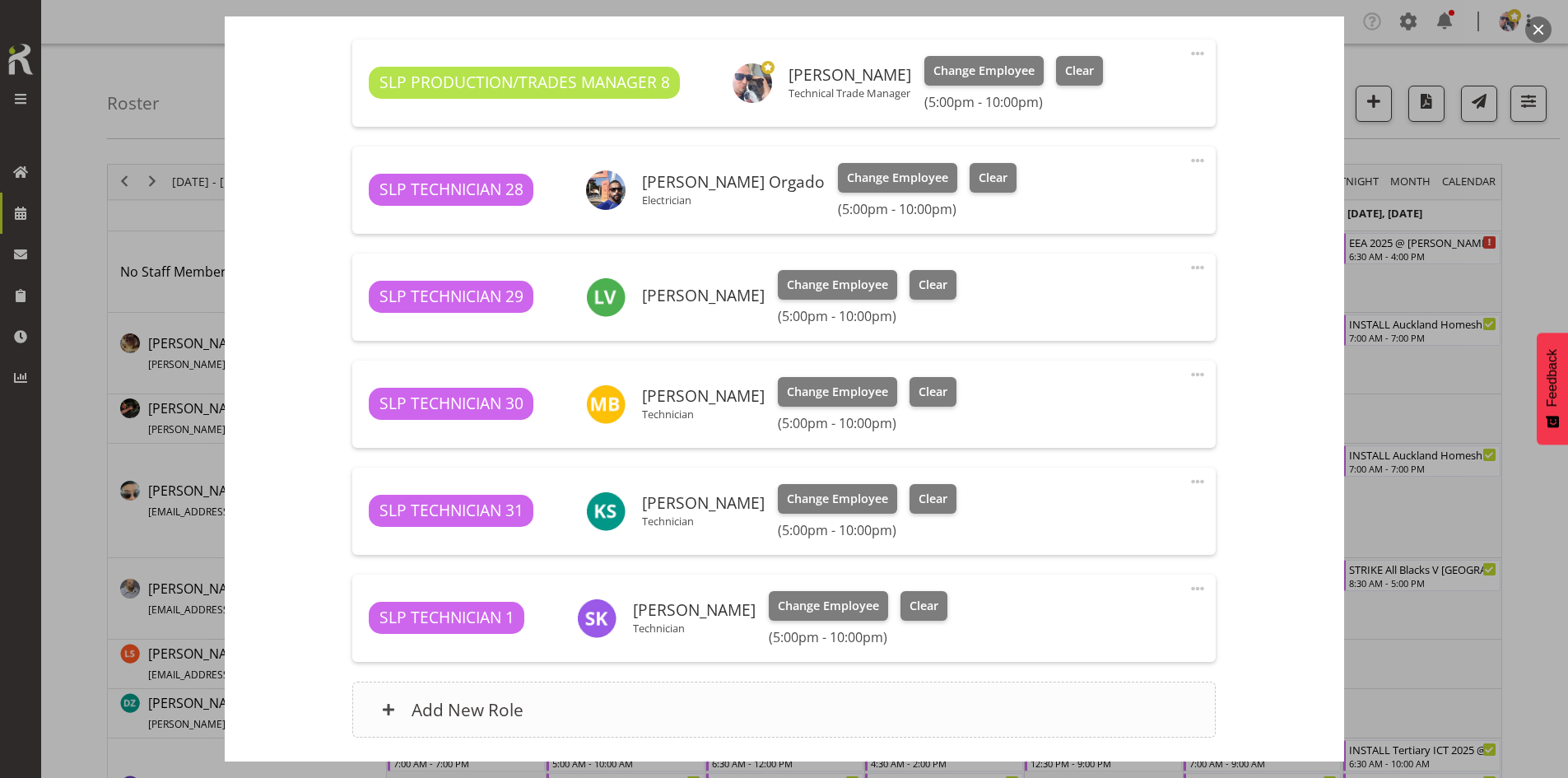
scroll to position [699, 0]
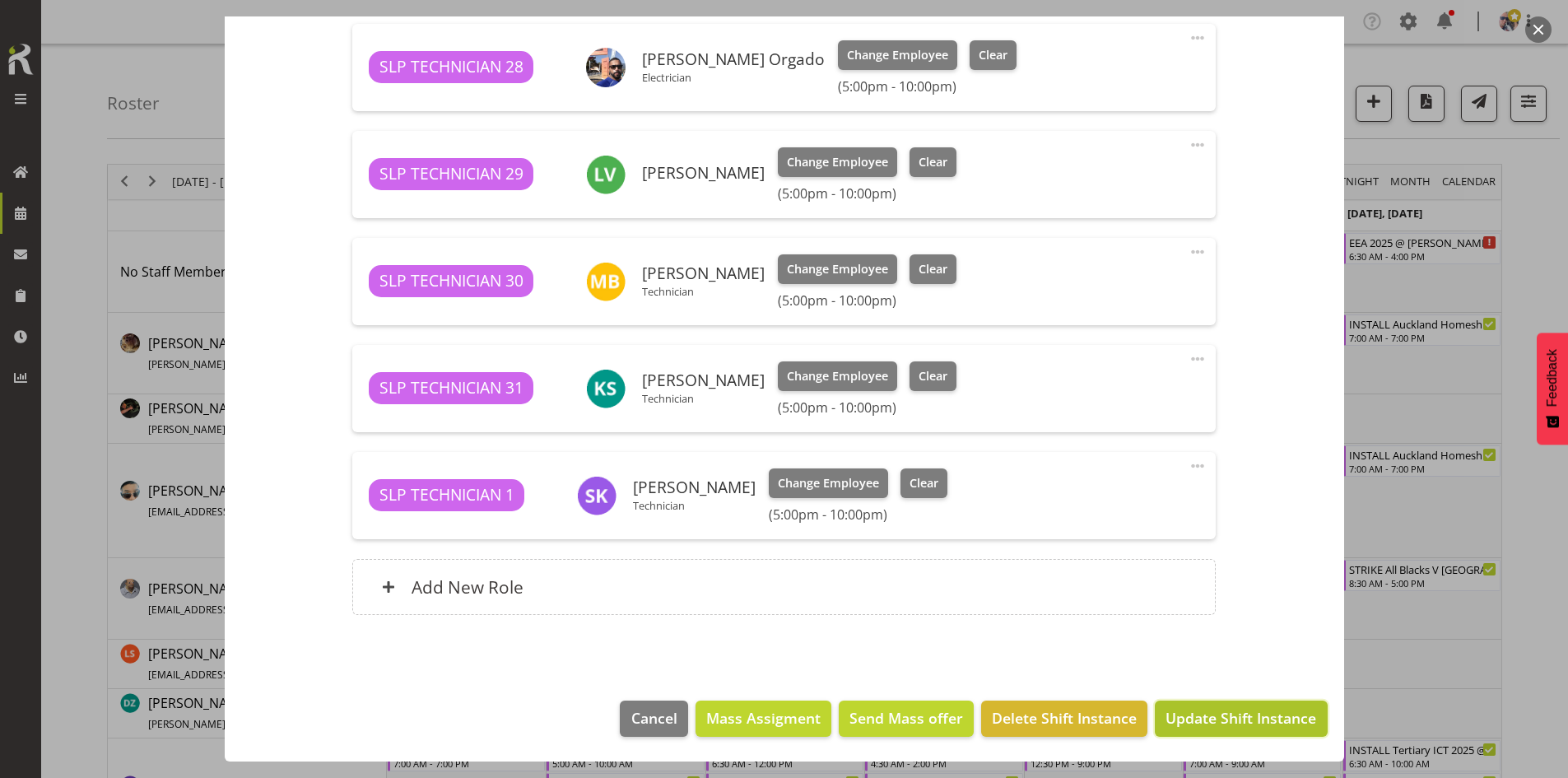
click at [1216, 714] on span "Update Shift Instance" at bounding box center [1240, 717] width 151 height 21
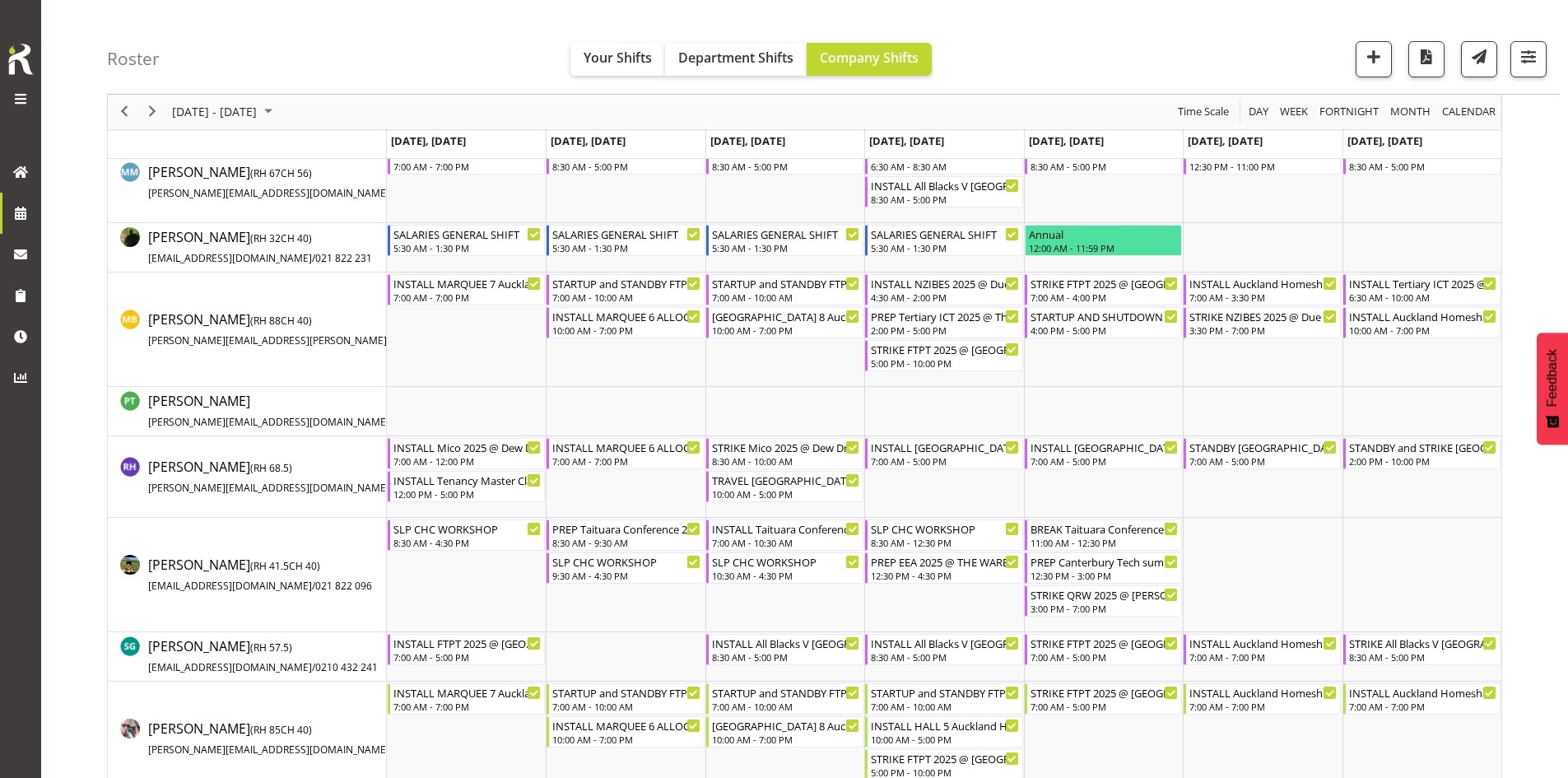
scroll to position [1728, 0]
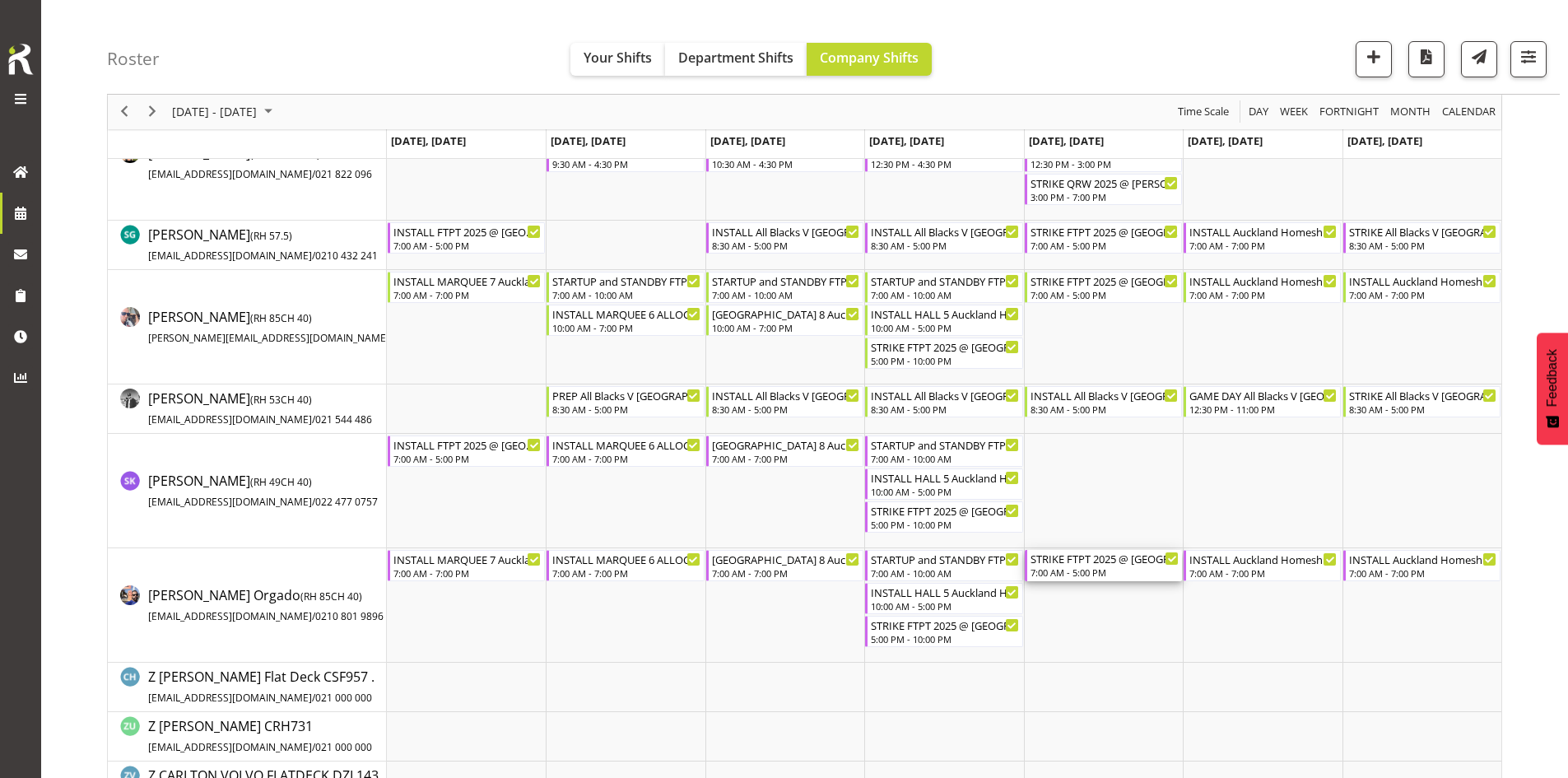
click at [1096, 560] on div "STRIKE FTPT 2025 @ Auckland Showgrounds" at bounding box center [1104, 558] width 148 height 17
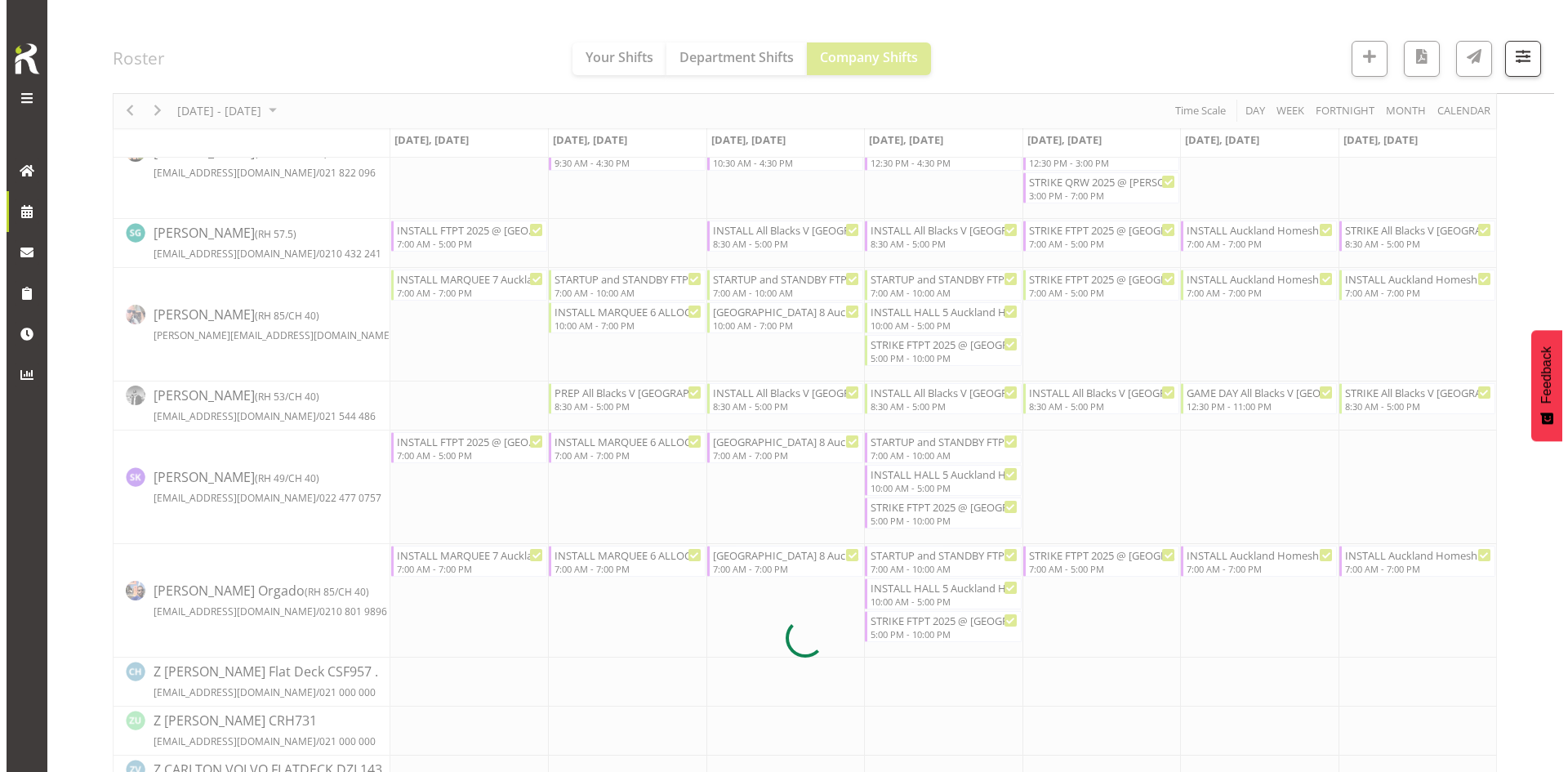
scroll to position [0, 0]
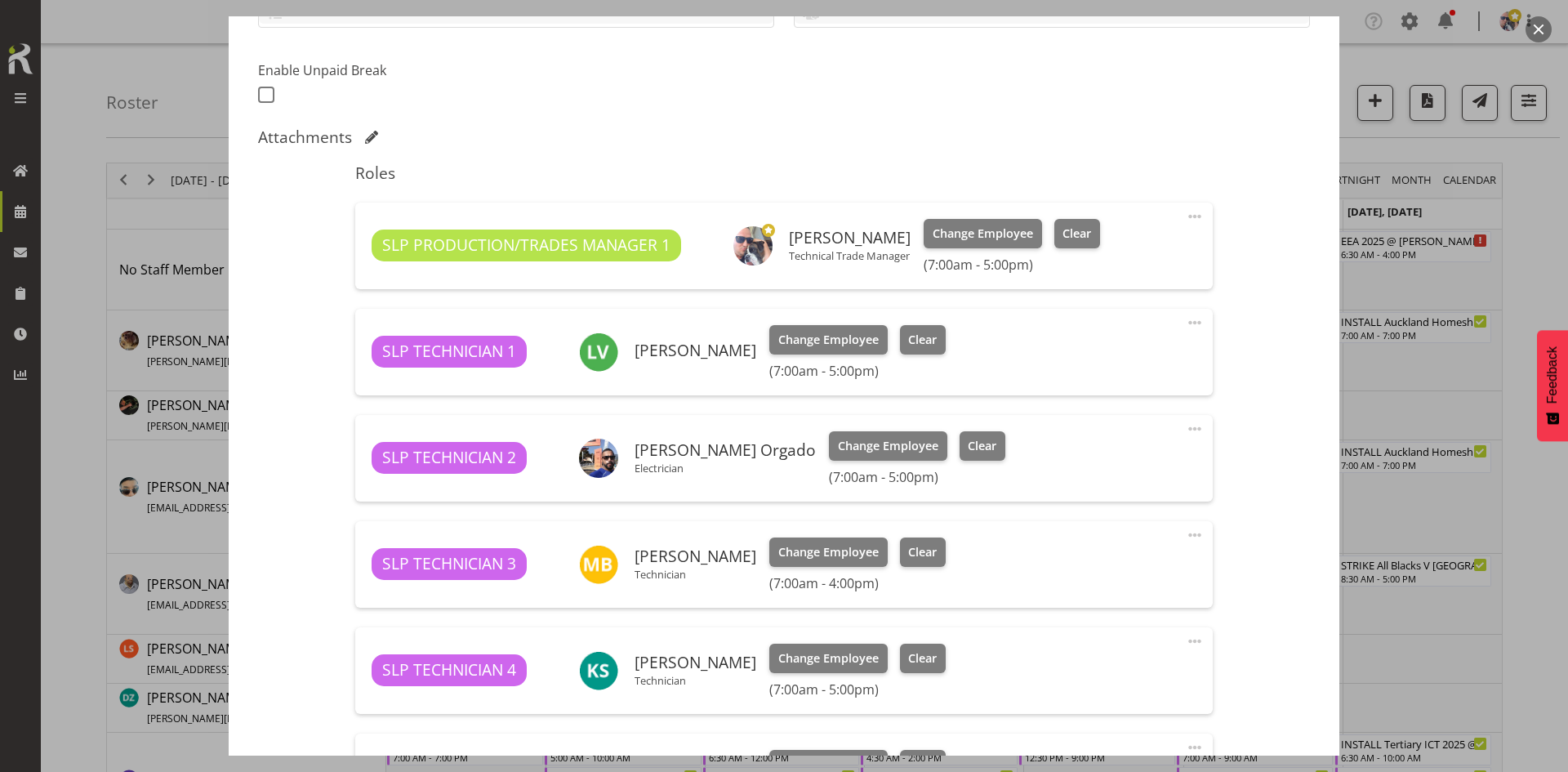
select select "9154"
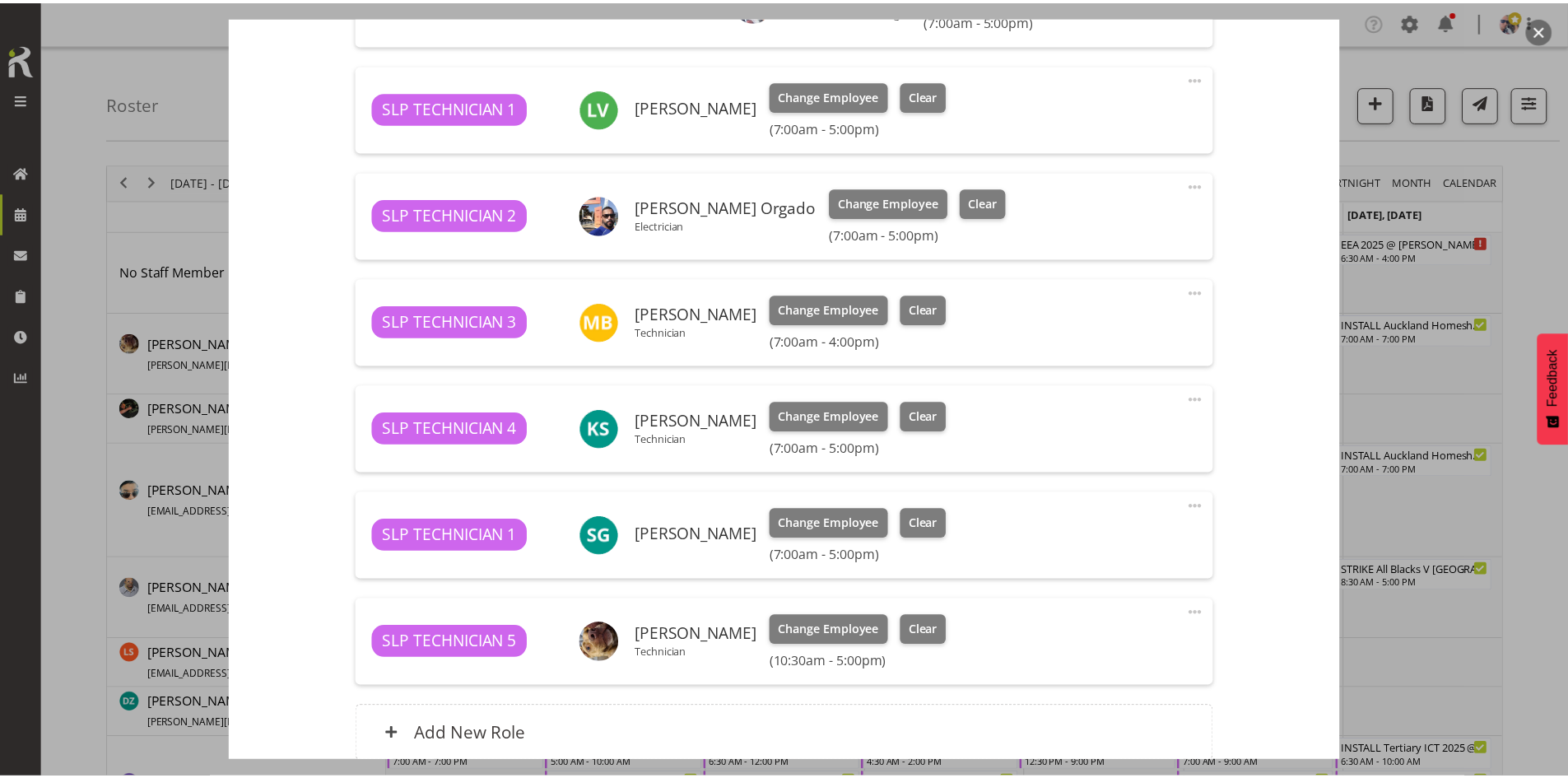
scroll to position [806, 0]
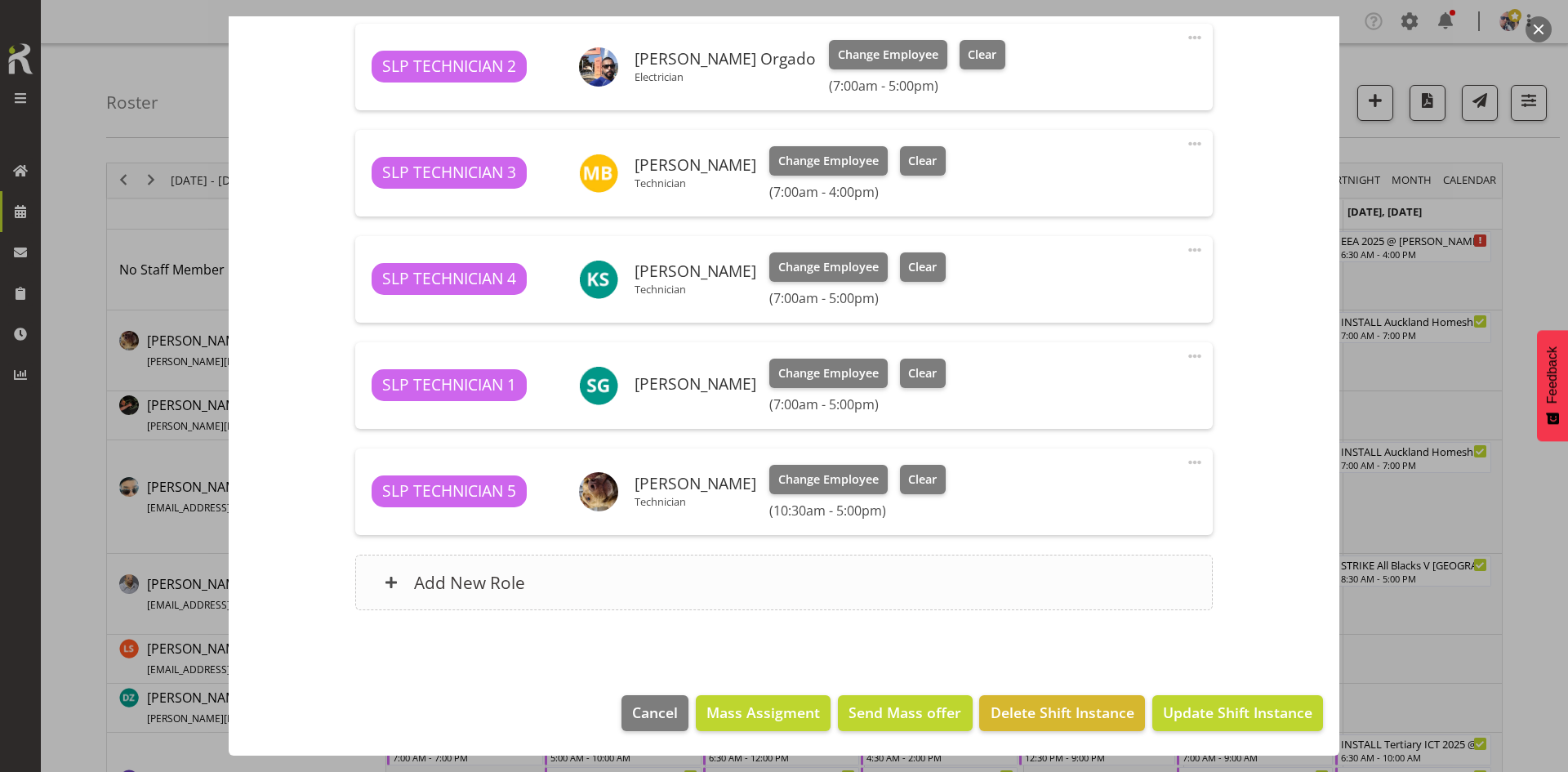
click at [763, 557] on div "Add New Role" at bounding box center [783, 582] width 856 height 56
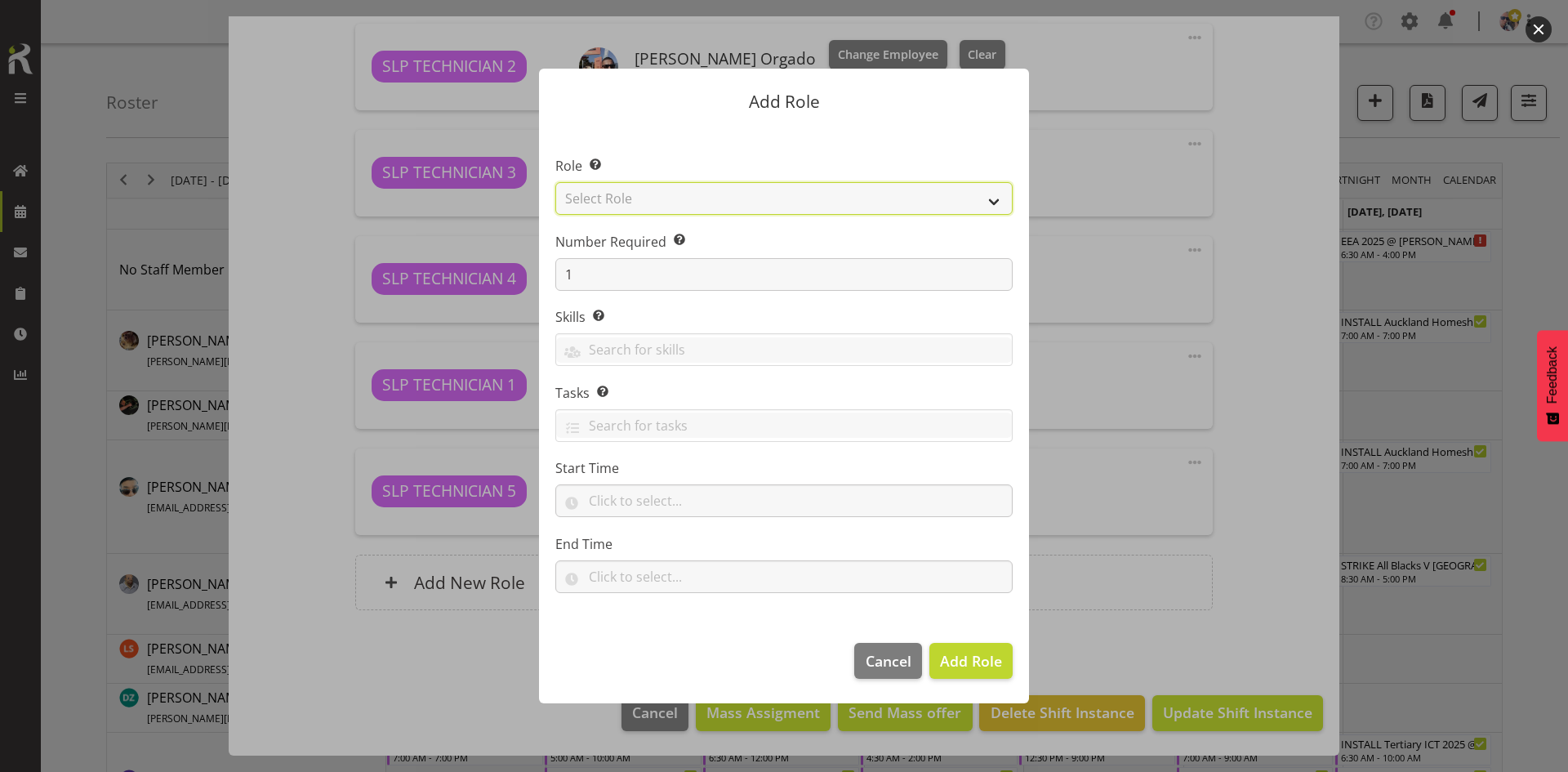
click at [938, 193] on select "Select Role ACCOUNT MANAGER ACCOUNT MANAGER DW ACCOUNTS [PERSON_NAME] VEHICLES …" at bounding box center [784, 199] width 458 height 33
select select "123"
click at [556, 182] on select "Select Role ACCOUNT MANAGER ACCOUNT MANAGER DW ACCOUNTS [PERSON_NAME] VEHICLES …" at bounding box center [784, 199] width 458 height 33
click at [990, 663] on span "Add Role" at bounding box center [971, 660] width 62 height 19
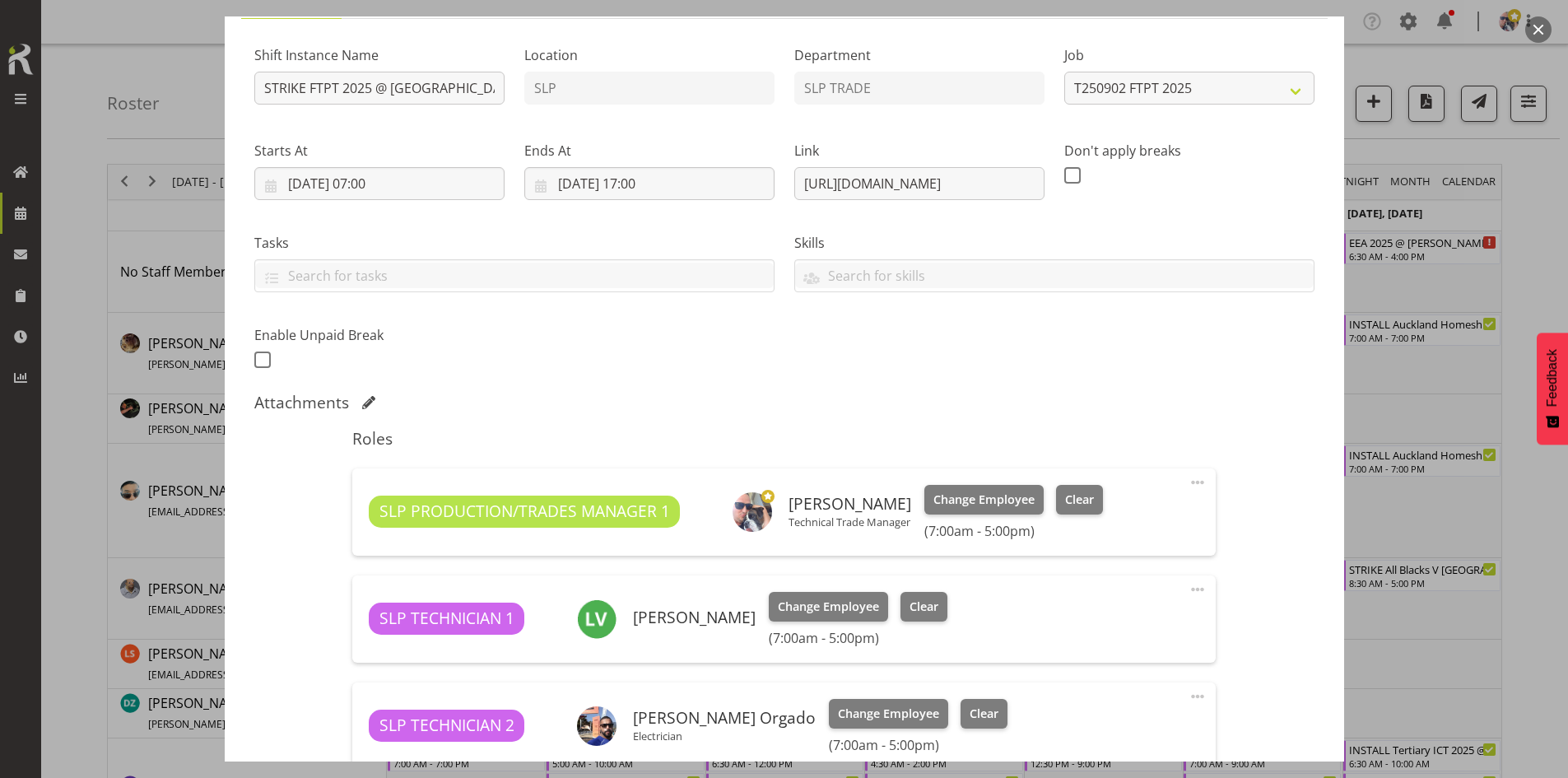
scroll to position [890, 0]
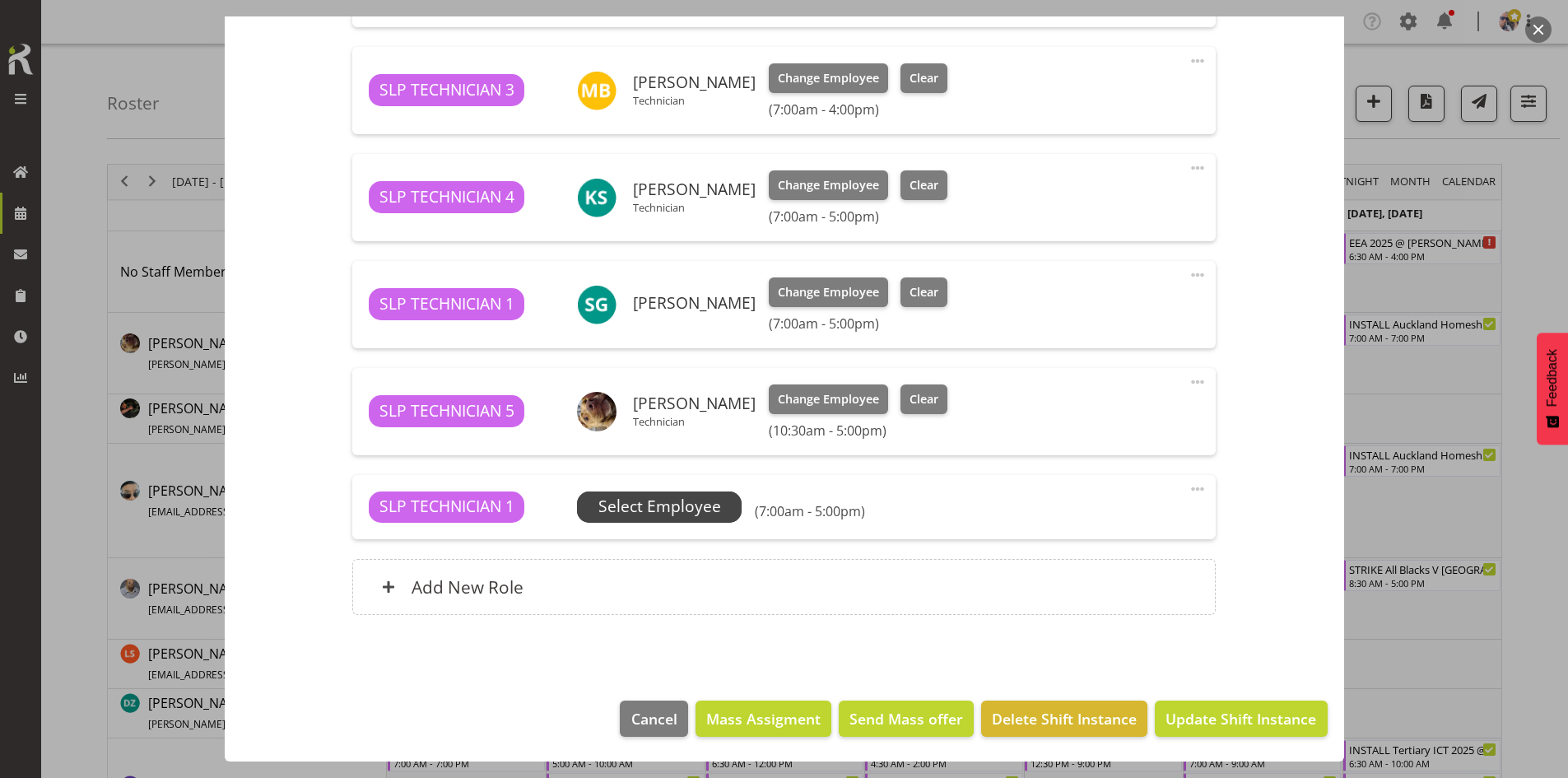
click at [681, 513] on span "Select Employee" at bounding box center [660, 506] width 123 height 24
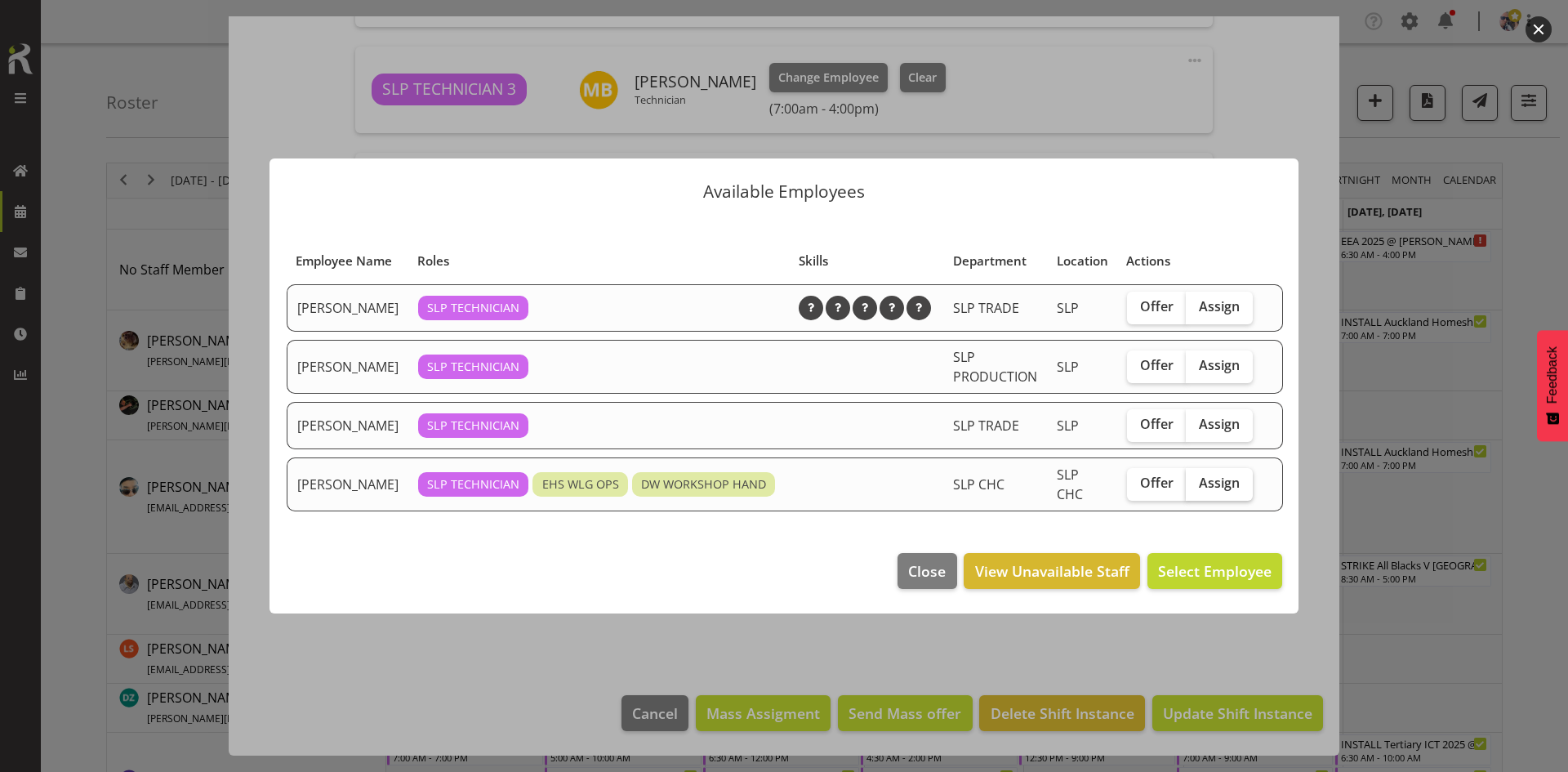
click at [1228, 489] on span "Assign" at bounding box center [1220, 482] width 41 height 17
click at [1197, 489] on input "Assign" at bounding box center [1191, 483] width 11 height 11
checkbox input "true"
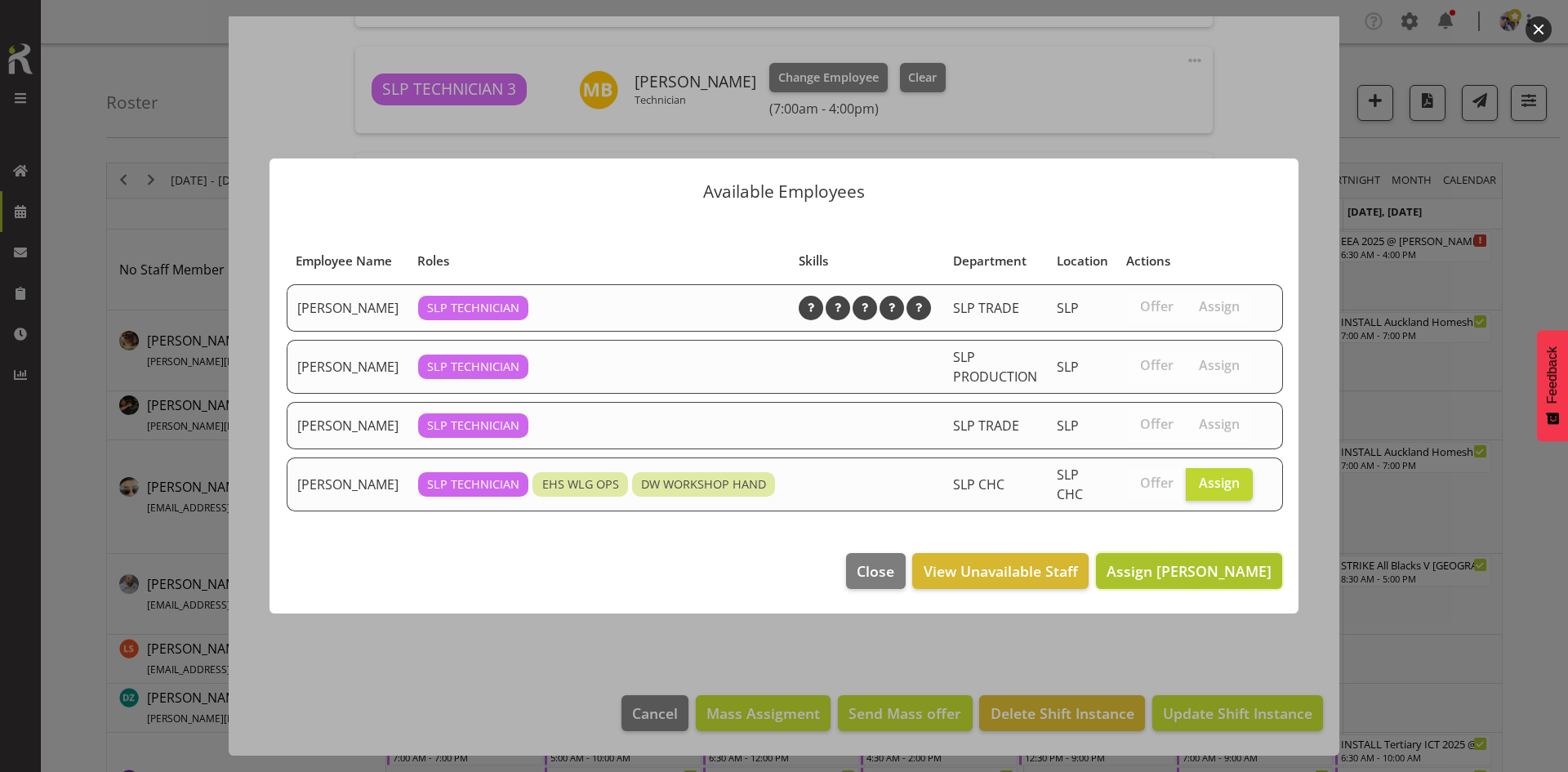
click at [1192, 571] on span "Assign [PERSON_NAME]" at bounding box center [1189, 570] width 165 height 19
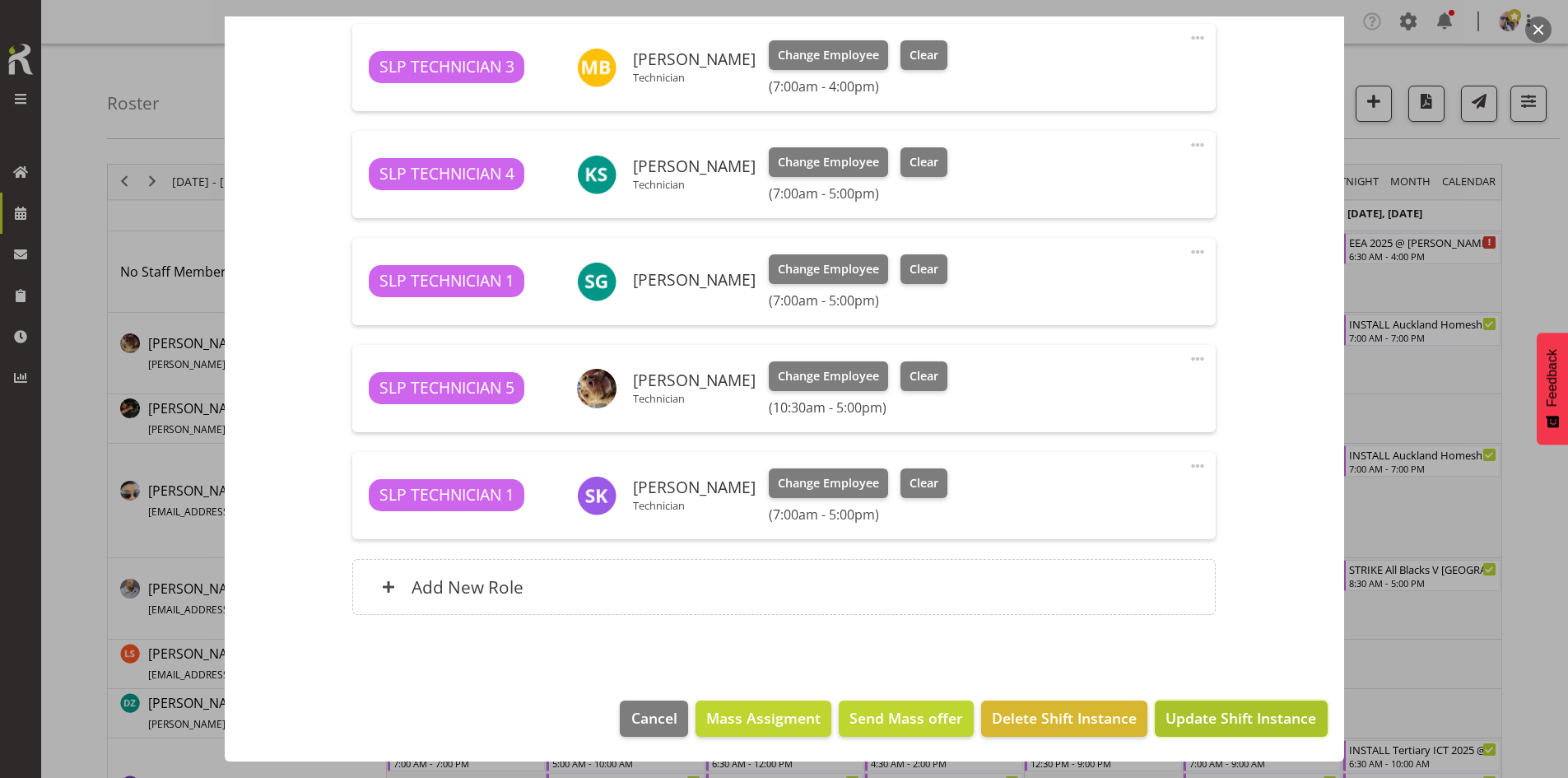
click at [1201, 711] on span "Update Shift Instance" at bounding box center [1240, 717] width 151 height 21
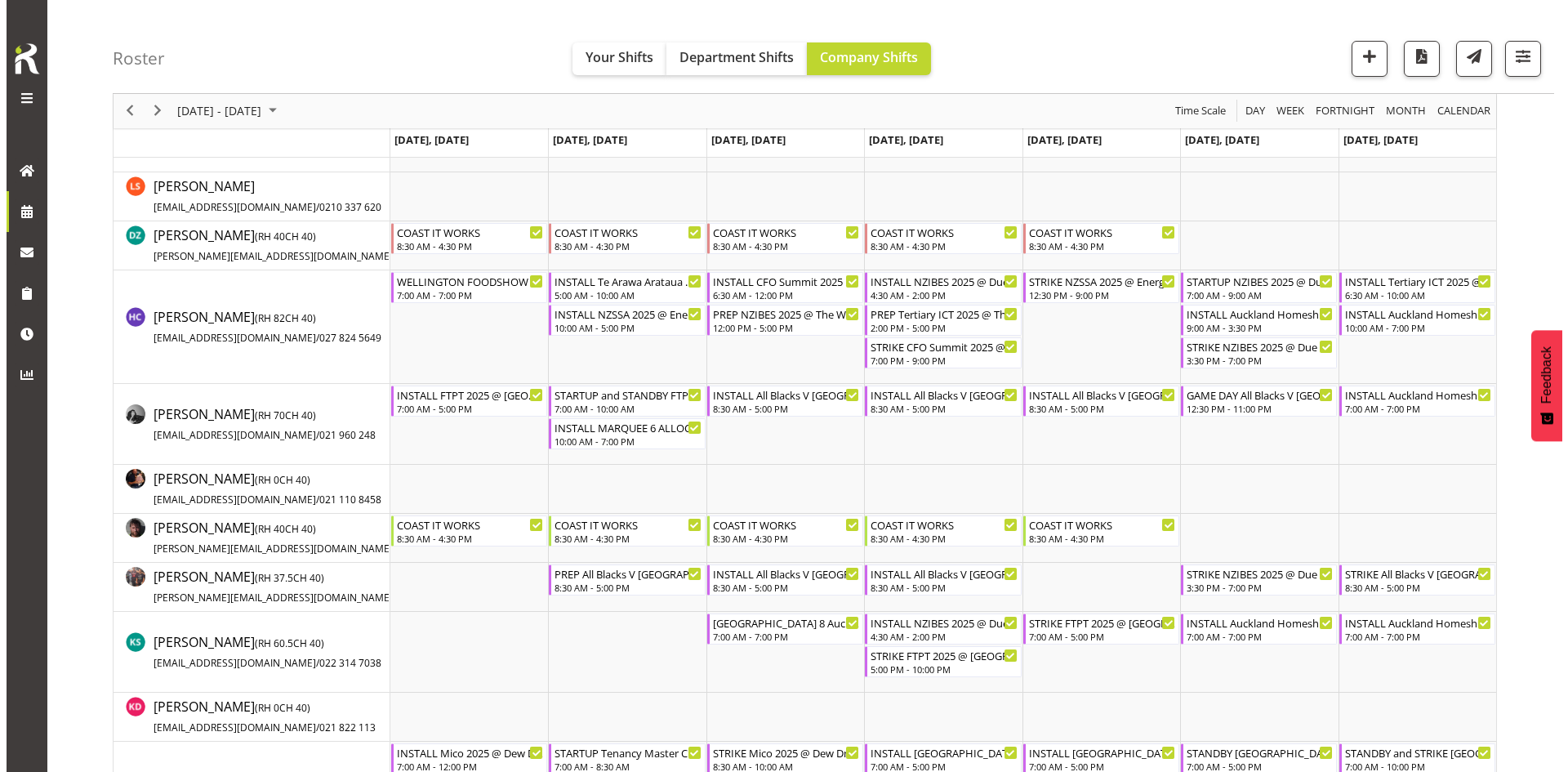
scroll to position [571, 0]
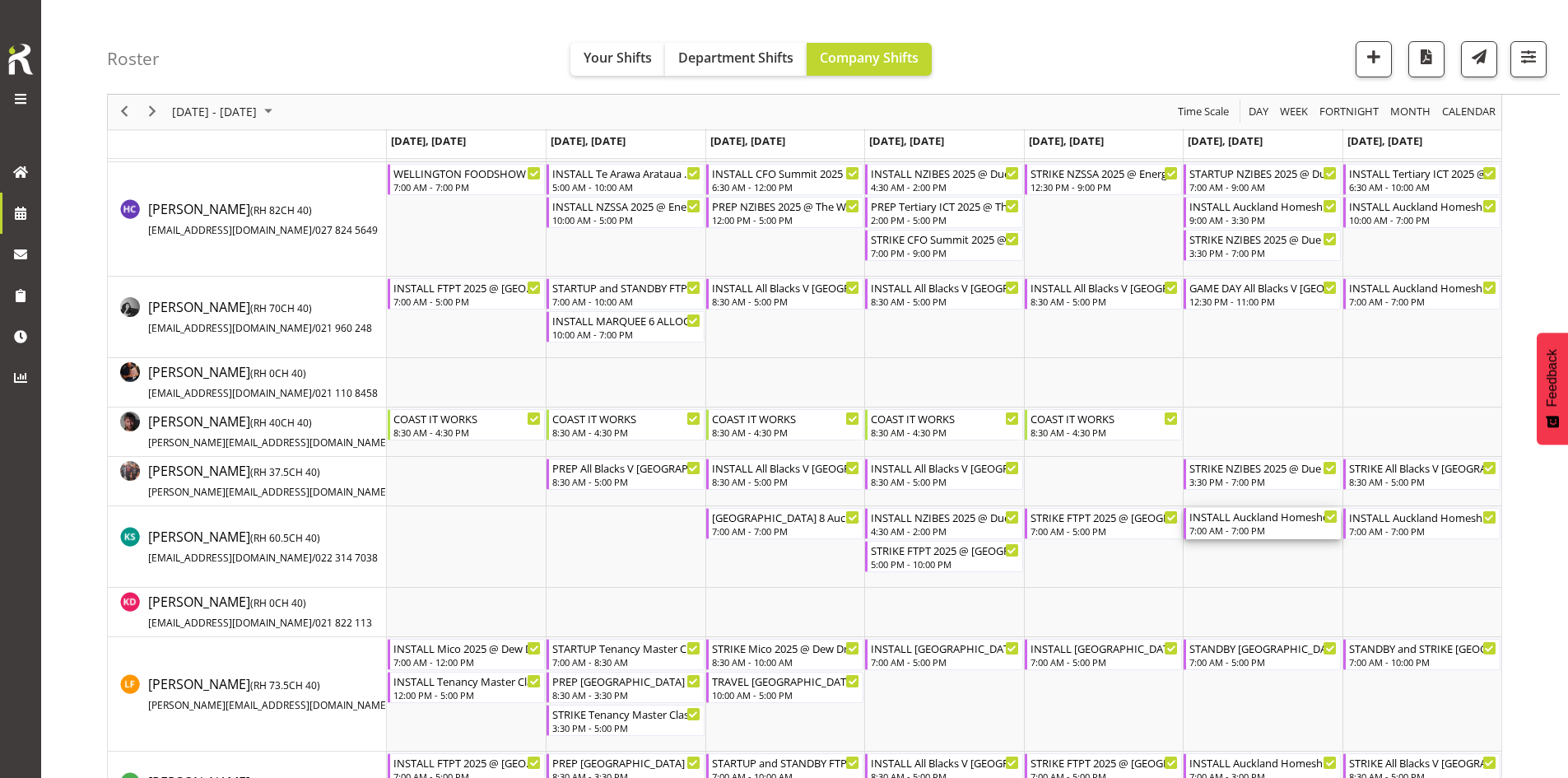
click at [1251, 511] on div "INSTALL Auckland Homeshow 2025 @ [GEOGRAPHIC_DATA]" at bounding box center [1263, 517] width 148 height 17
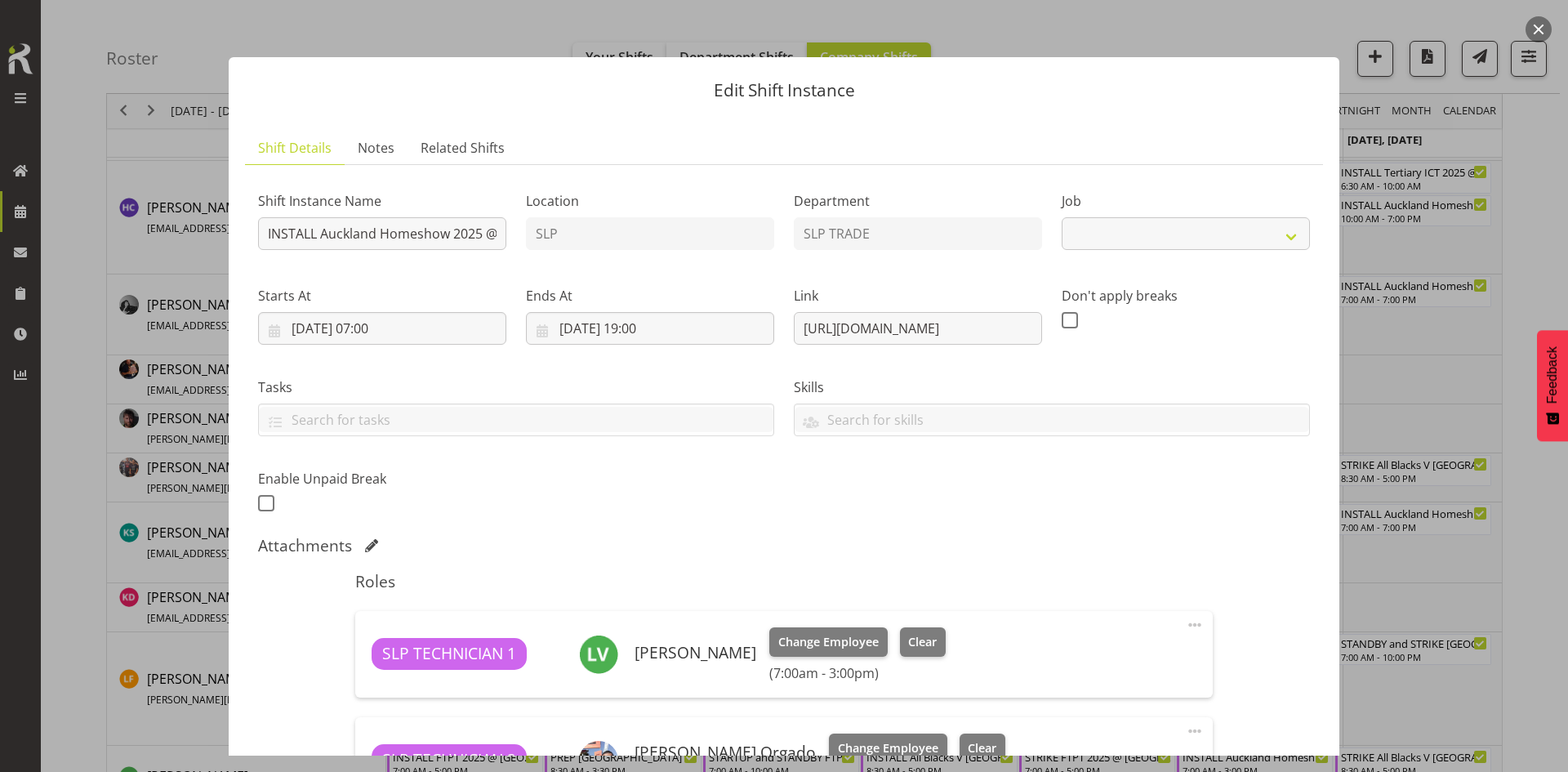
select select "9869"
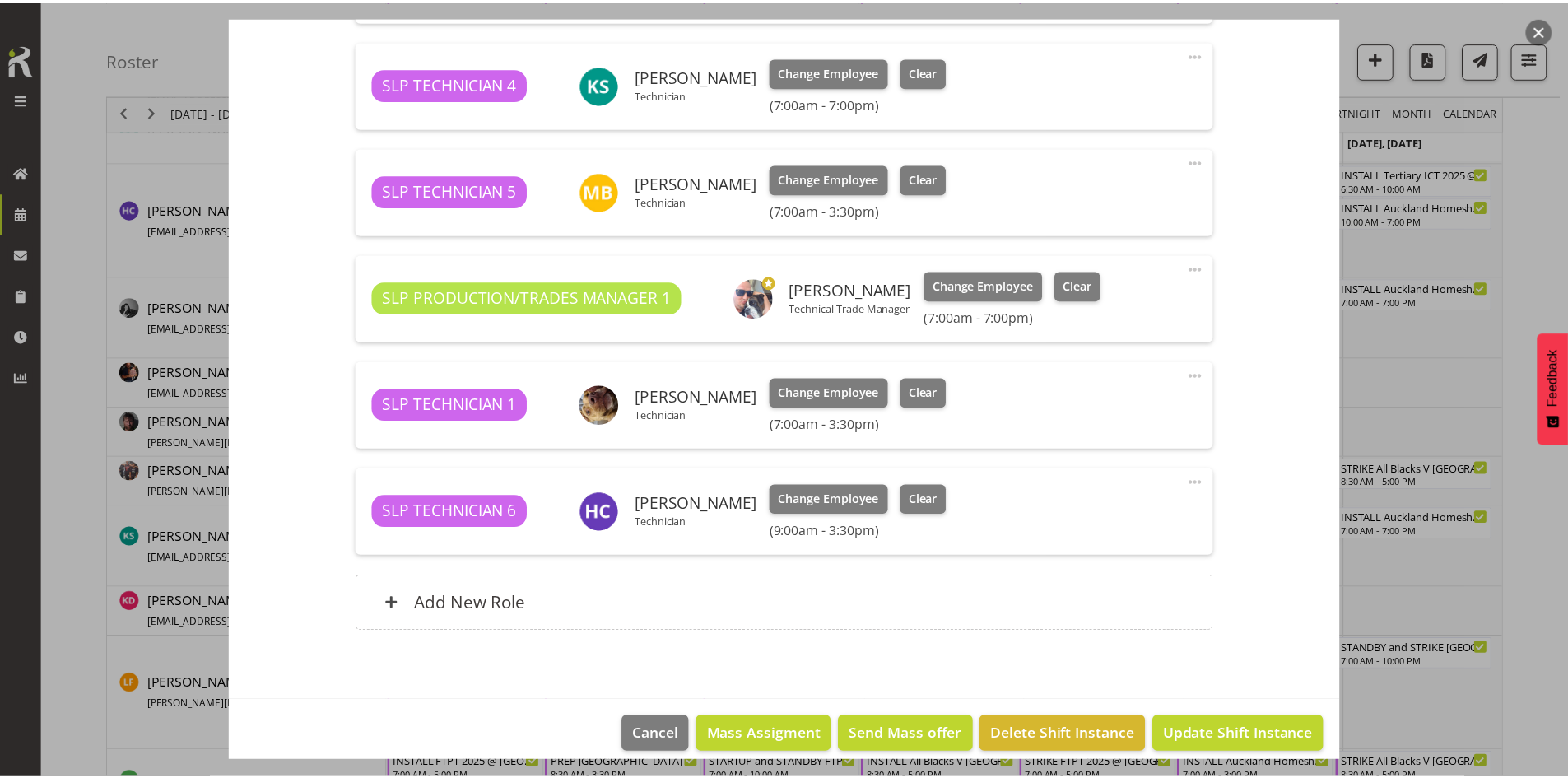
scroll to position [906, 0]
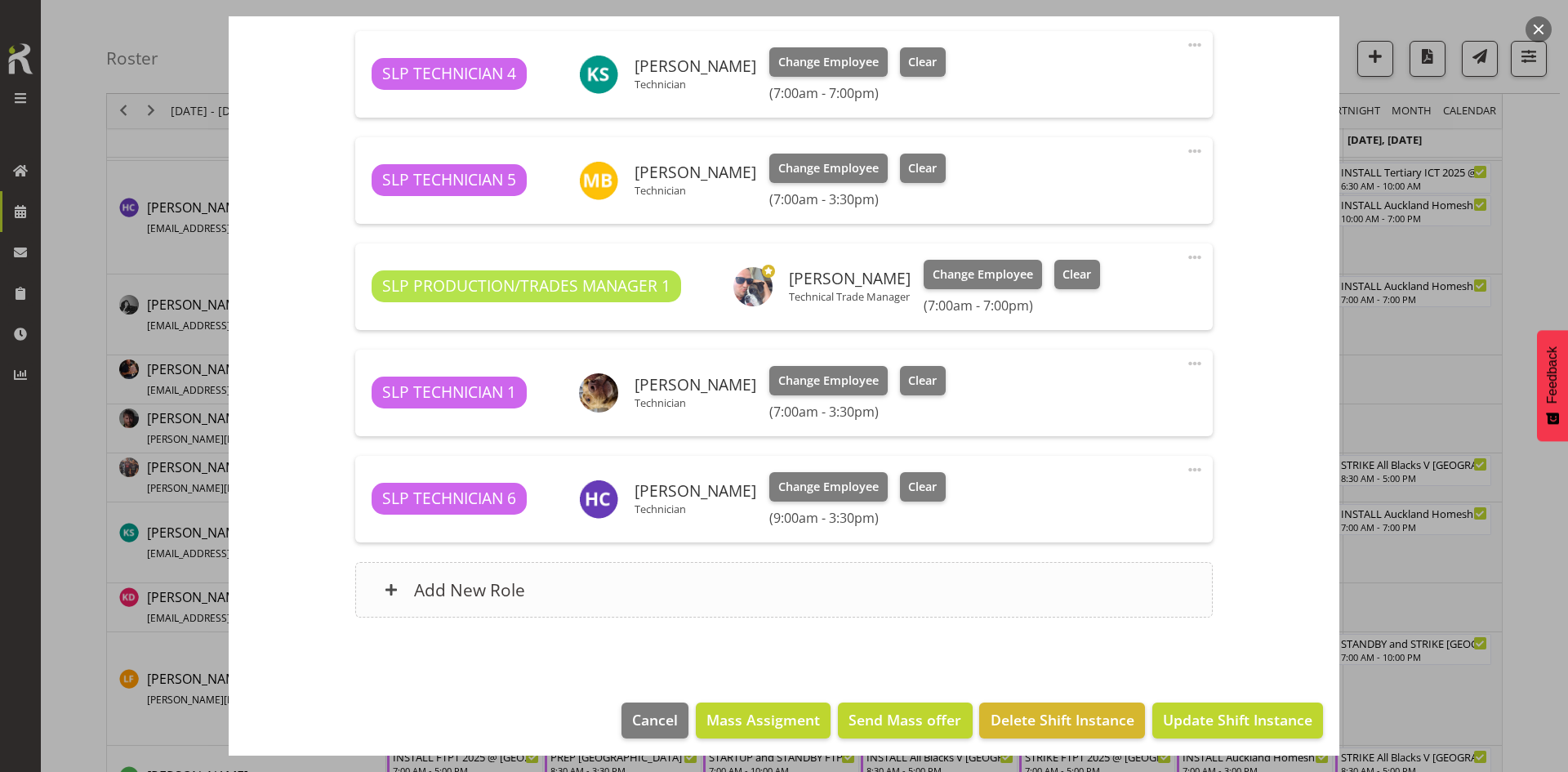
click at [712, 571] on div "Add New Role" at bounding box center [783, 590] width 856 height 56
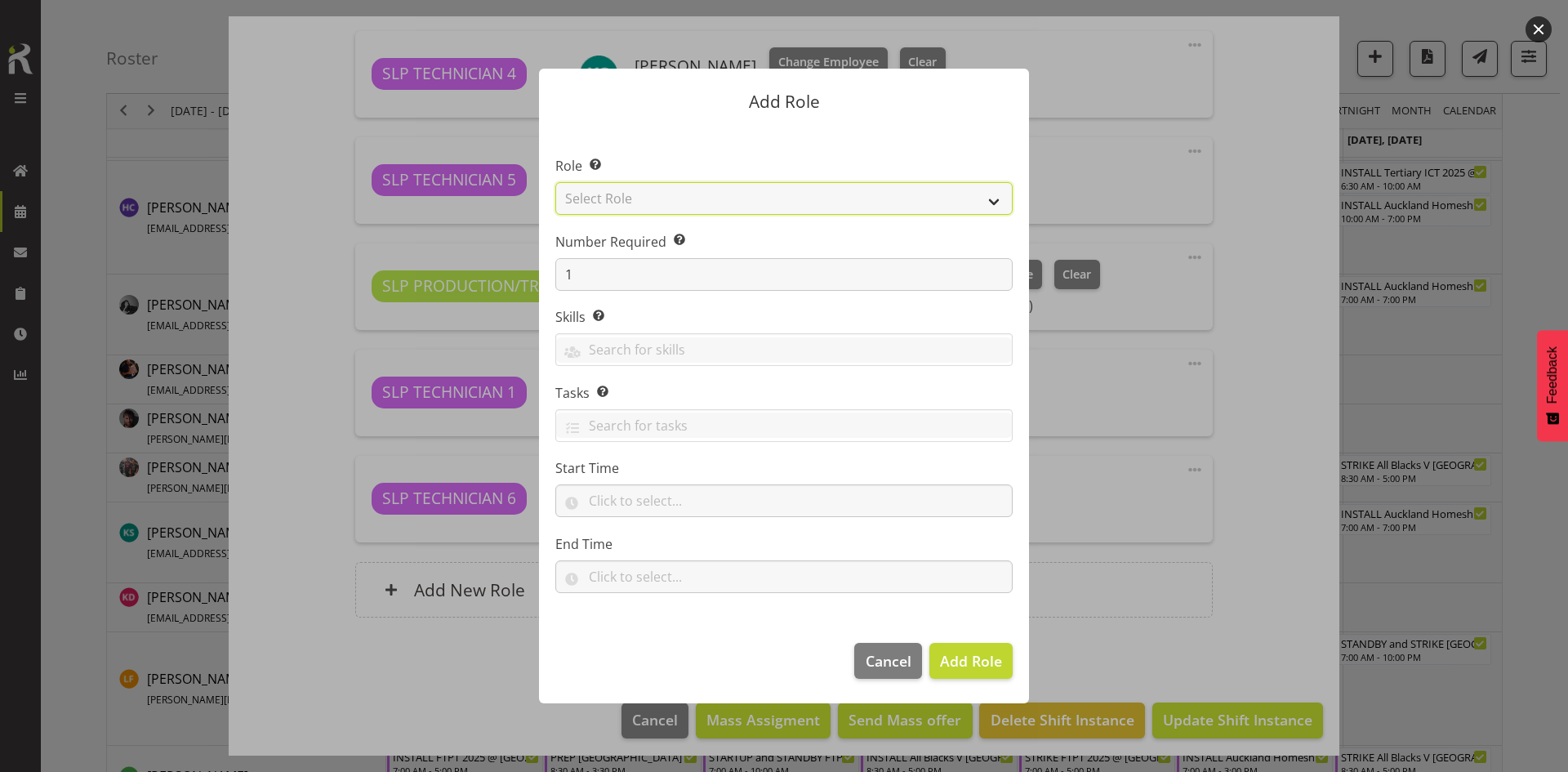
click at [951, 198] on select "Select Role ACCOUNT MANAGER ACCOUNT MANAGER DW ACCOUNTS [PERSON_NAME] VEHICLES …" at bounding box center [784, 199] width 458 height 33
select select "123"
click at [556, 182] on select "Select Role ACCOUNT MANAGER ACCOUNT MANAGER DW ACCOUNTS [PERSON_NAME] VEHICLES …" at bounding box center [784, 199] width 458 height 33
click at [1006, 656] on button "Add Role" at bounding box center [971, 660] width 83 height 36
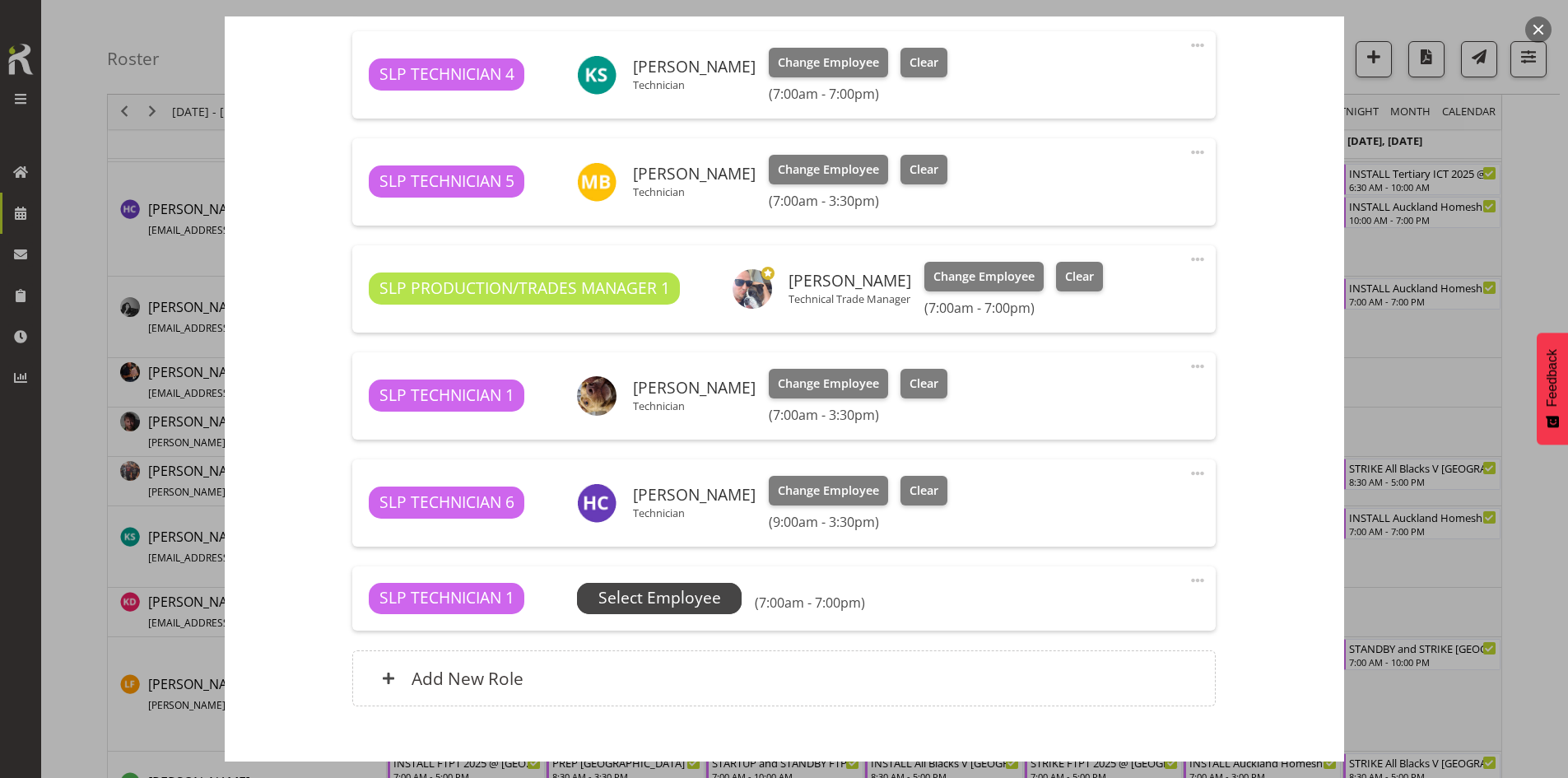
click at [705, 597] on span "Select Employee" at bounding box center [660, 598] width 123 height 24
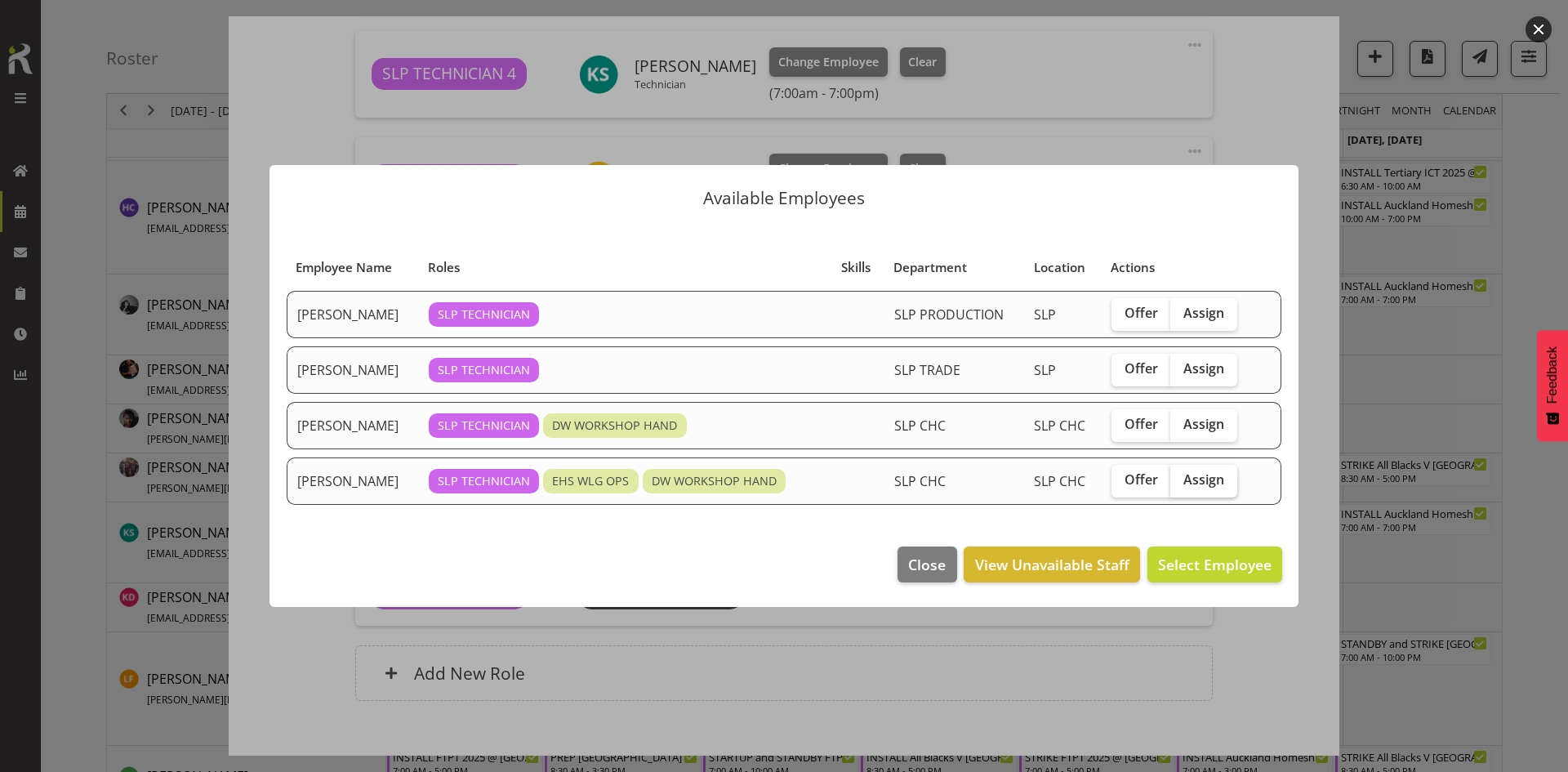
click at [1199, 472] on span "Assign" at bounding box center [1204, 480] width 41 height 17
click at [1181, 474] on input "Assign" at bounding box center [1176, 480] width 11 height 11
checkbox input "true"
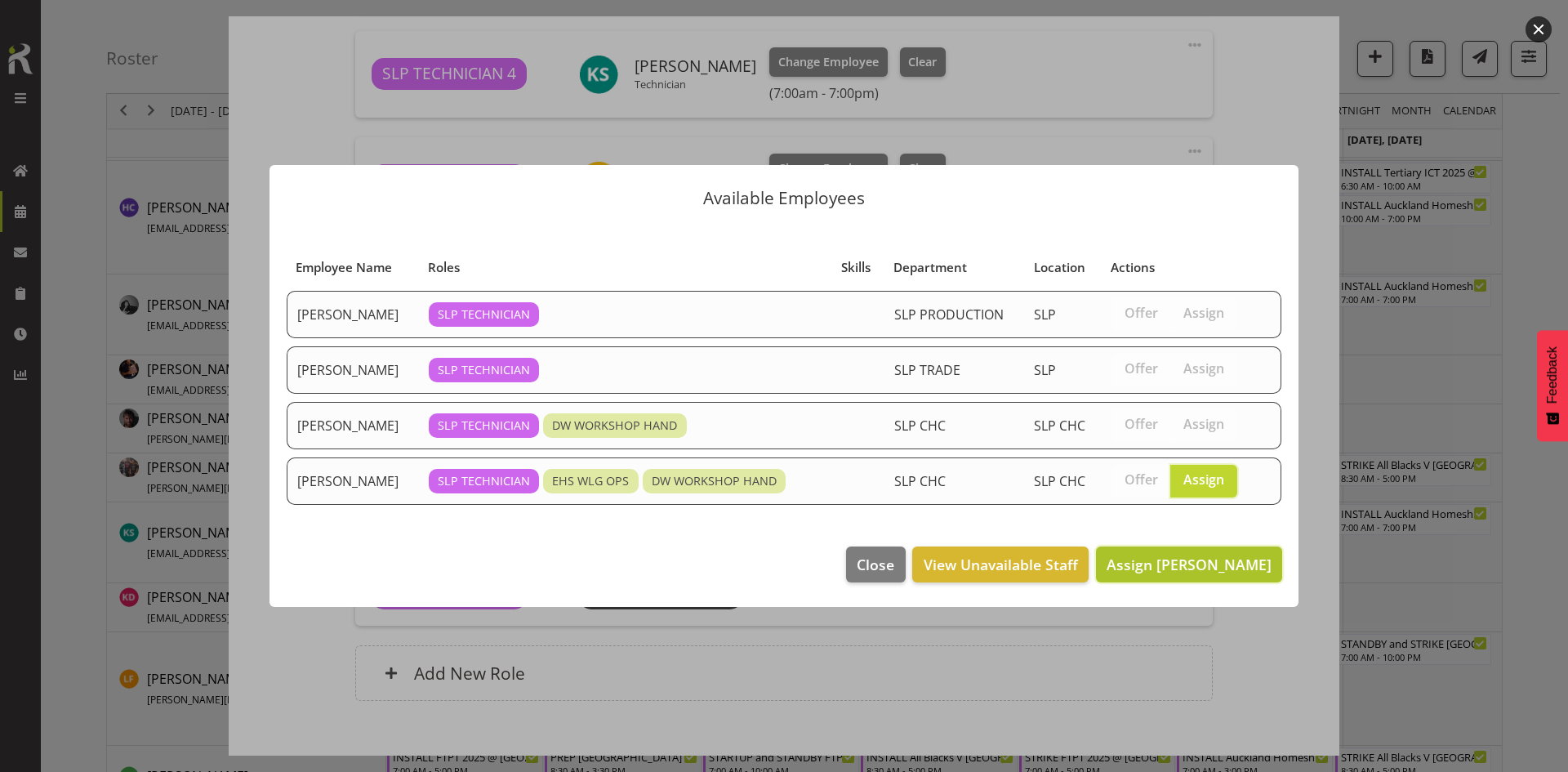
click at [1203, 555] on span "Assign [PERSON_NAME]" at bounding box center [1189, 564] width 165 height 19
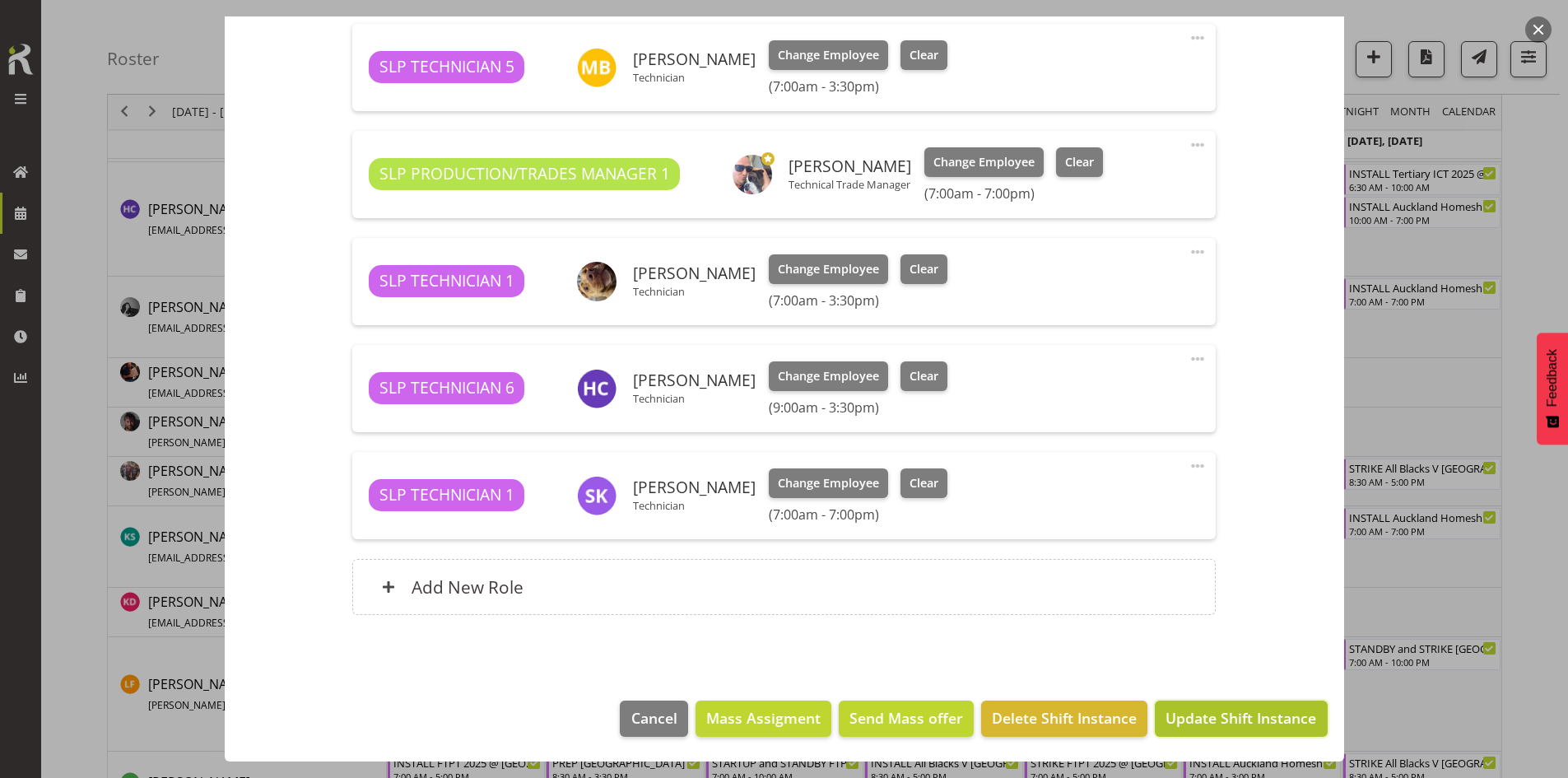
click at [1216, 709] on span "Update Shift Instance" at bounding box center [1240, 717] width 151 height 21
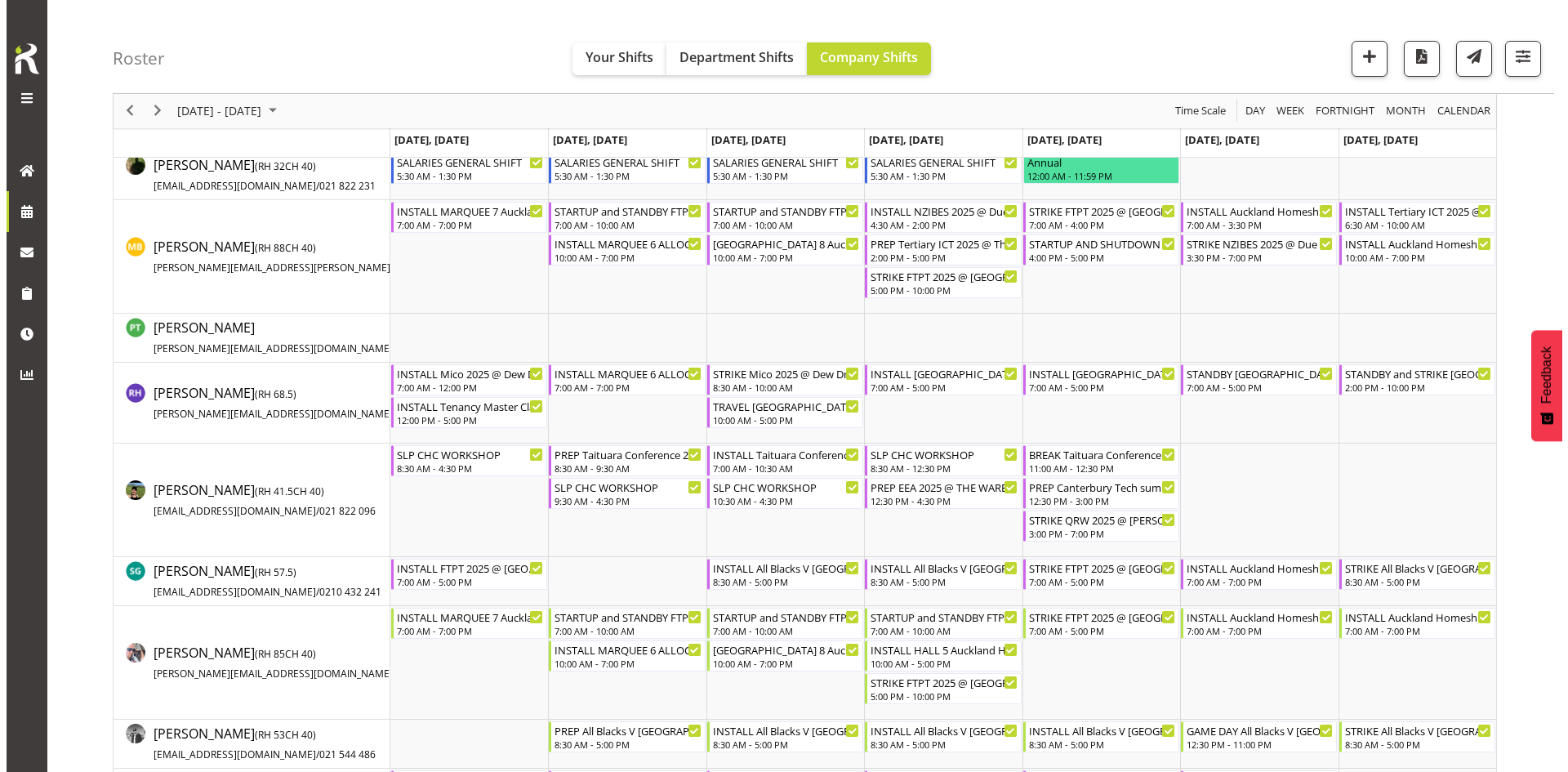
scroll to position [1388, 0]
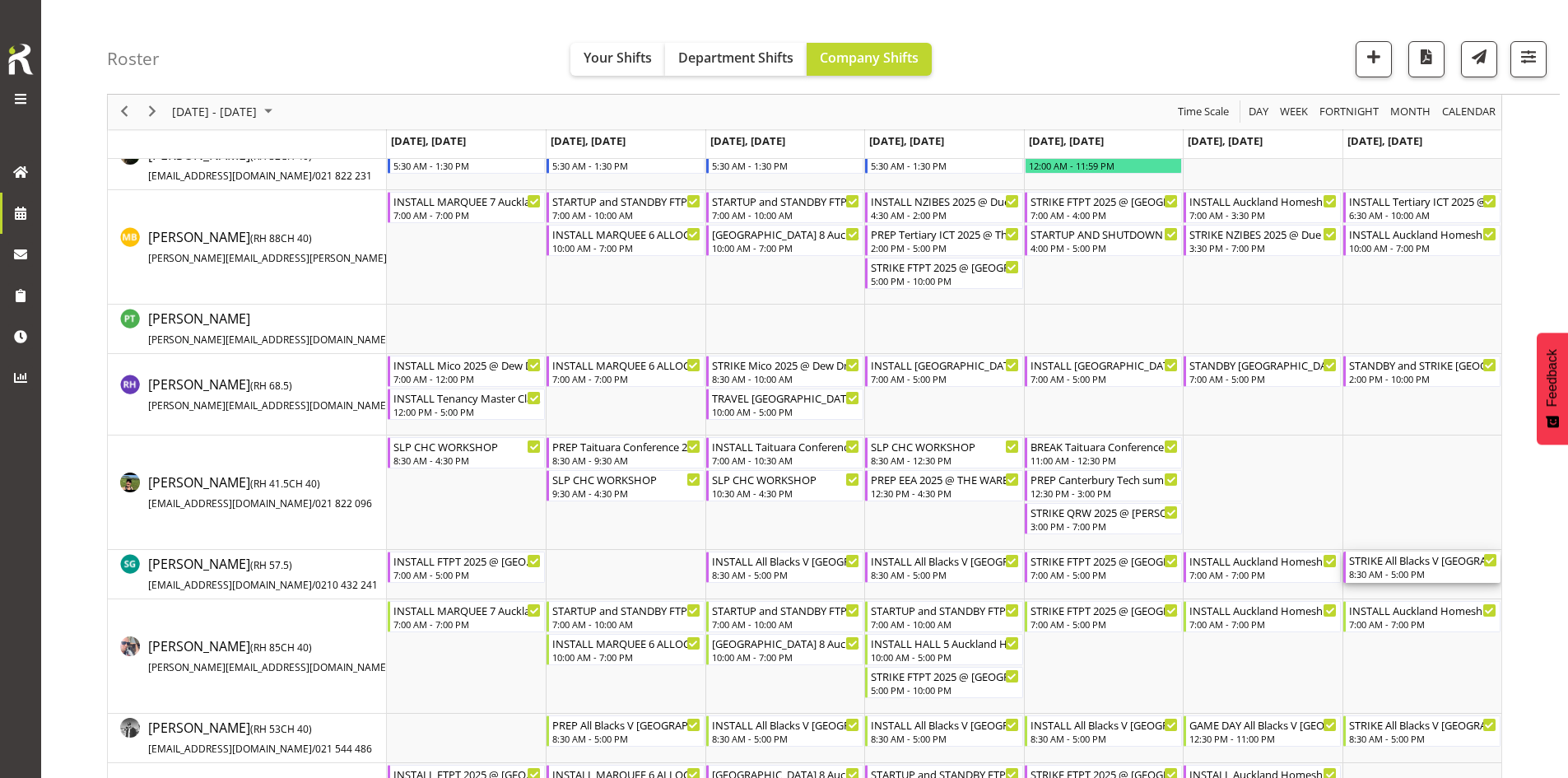
click at [1443, 570] on div "8:30 AM - 5:00 PM" at bounding box center [1423, 574] width 148 height 13
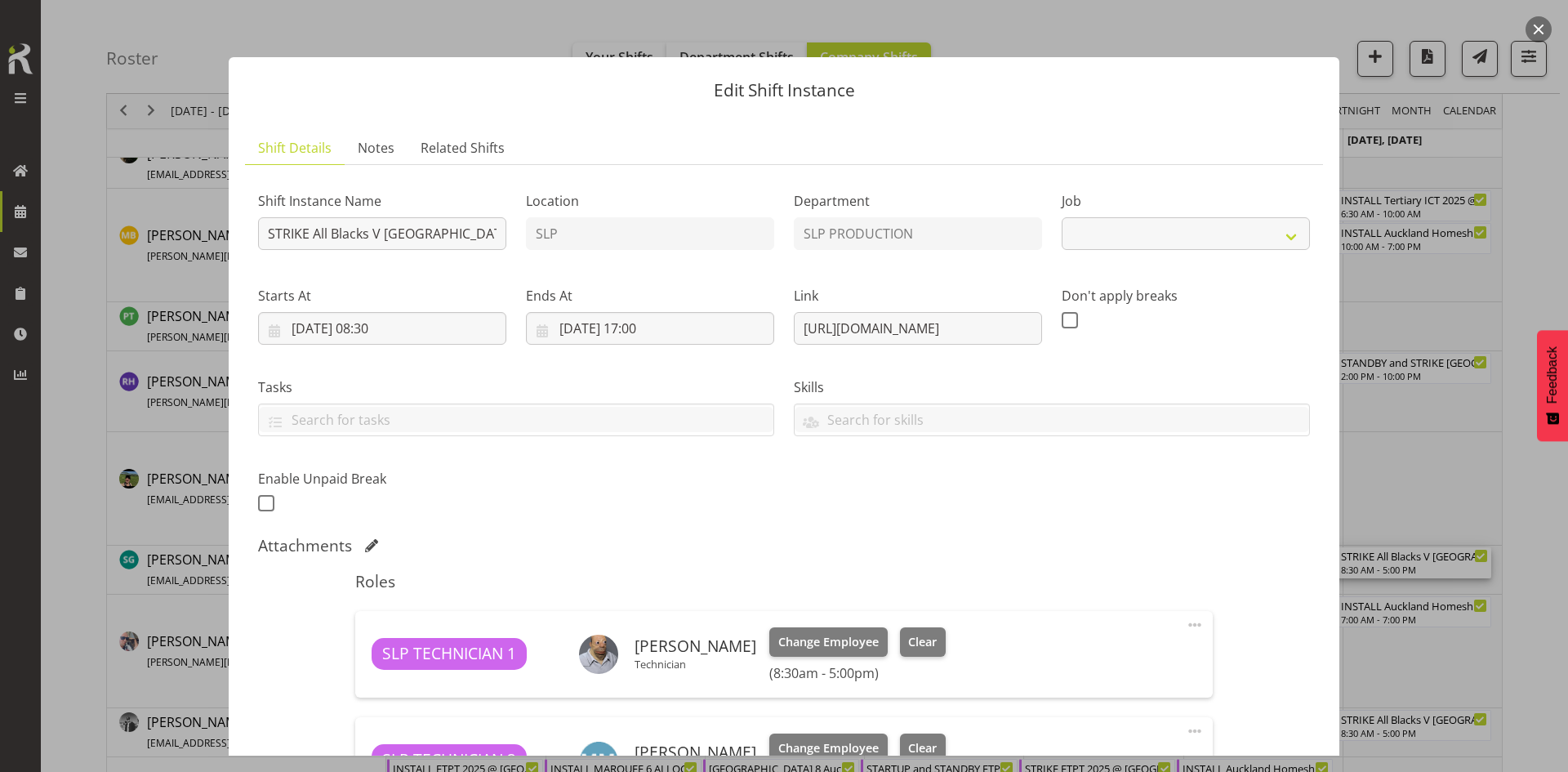
select select "10197"
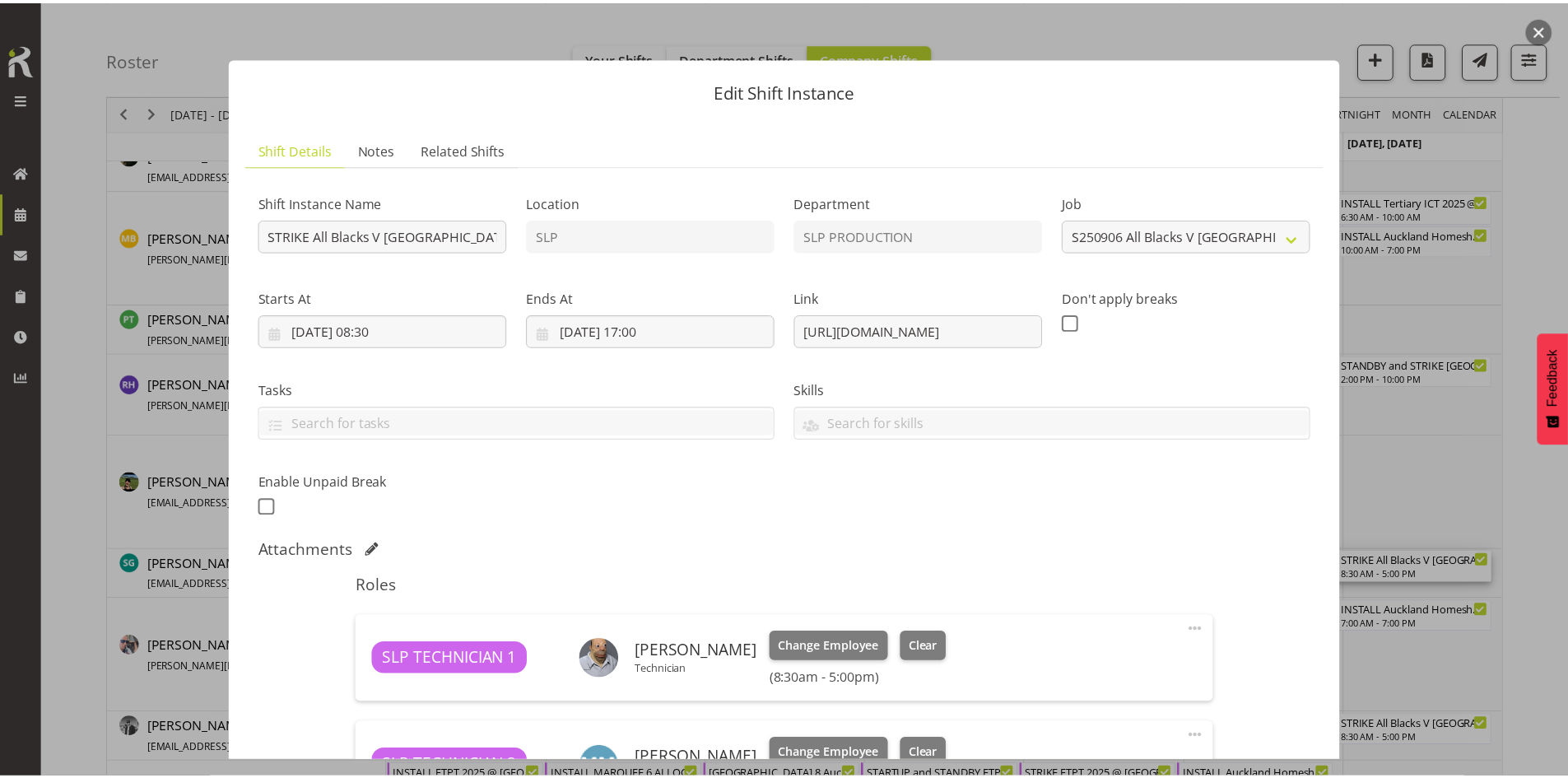
scroll to position [82, 0]
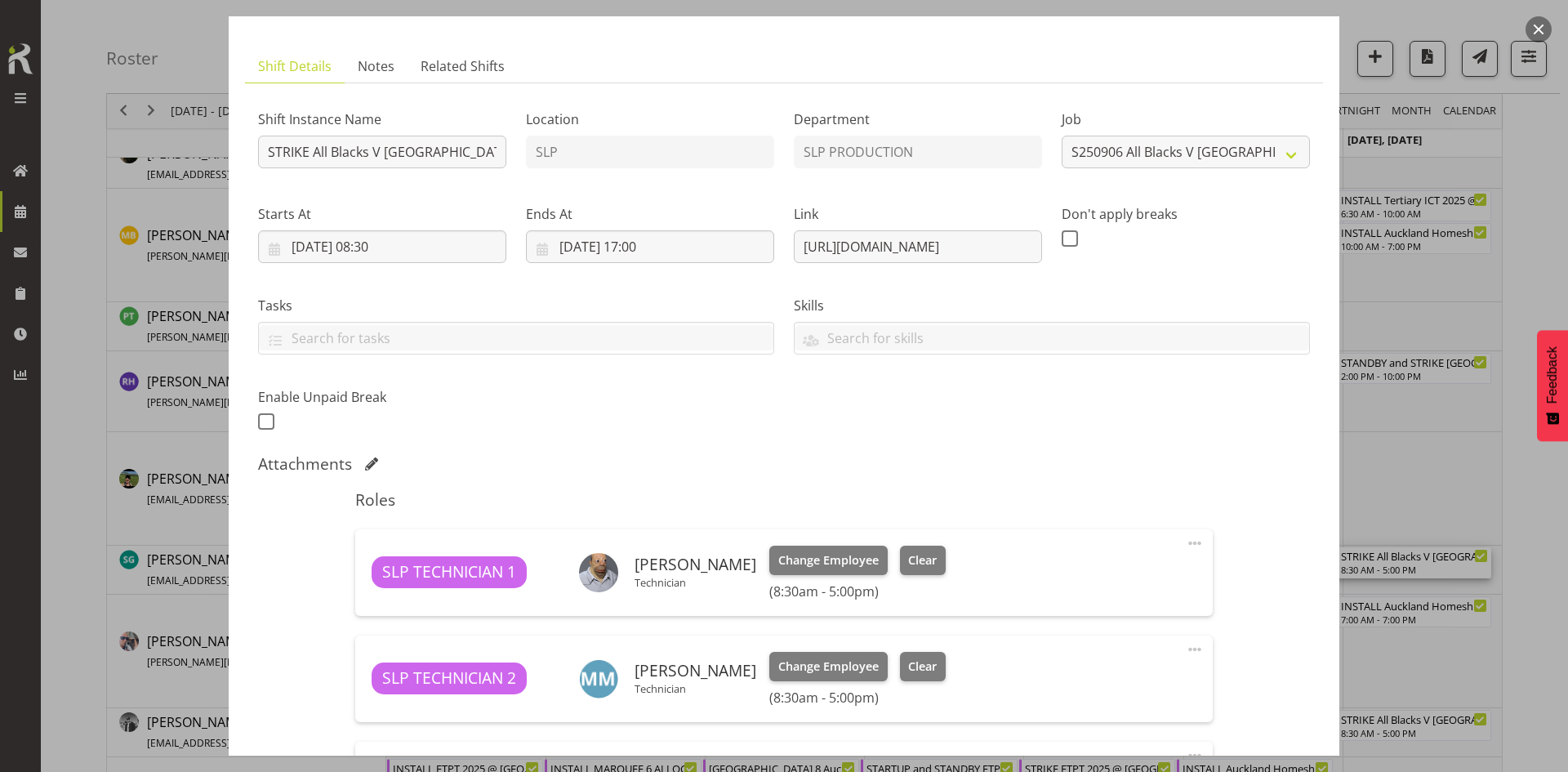
click at [1541, 28] on button "button" at bounding box center [1539, 29] width 27 height 27
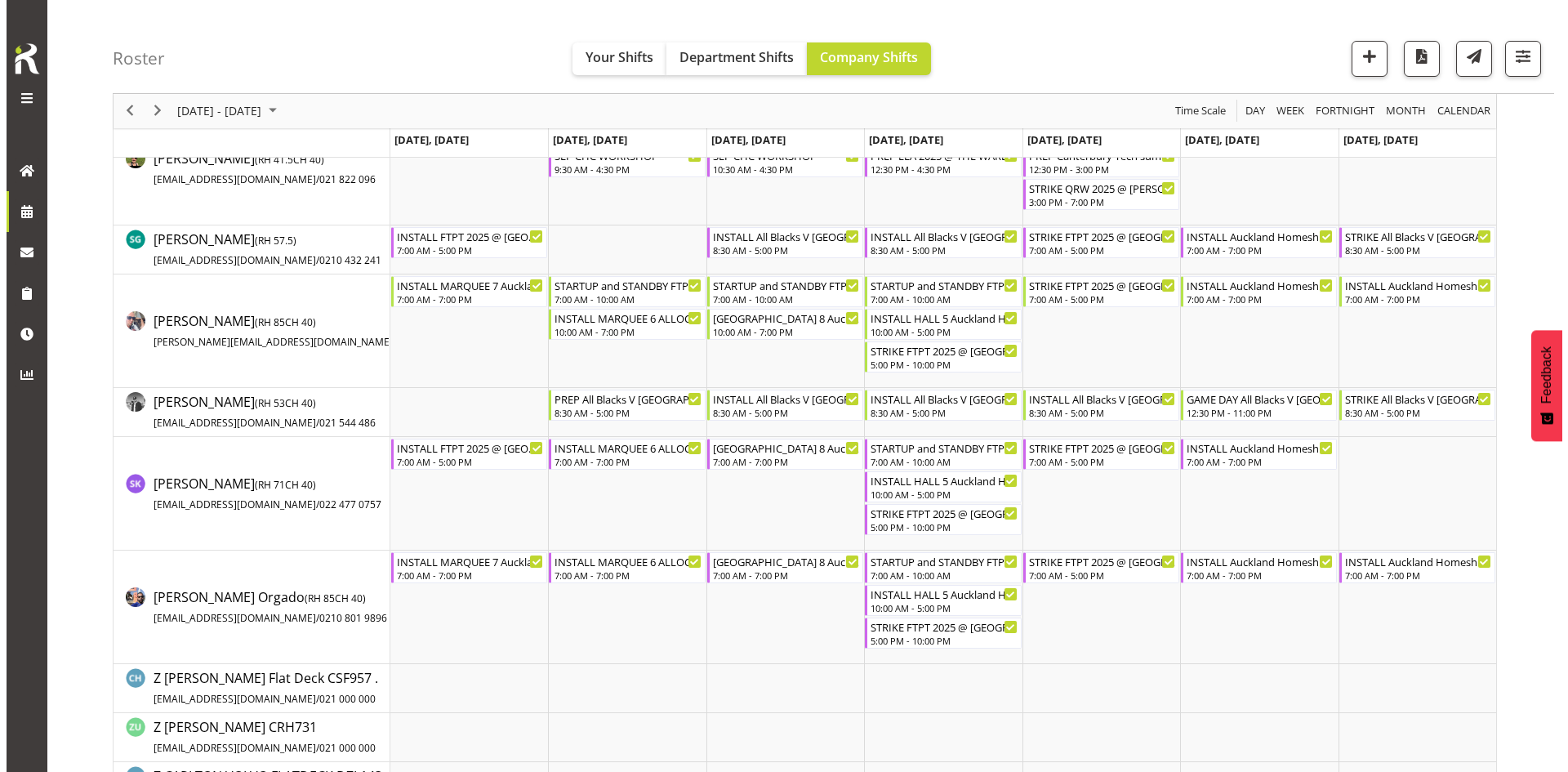
scroll to position [1715, 0]
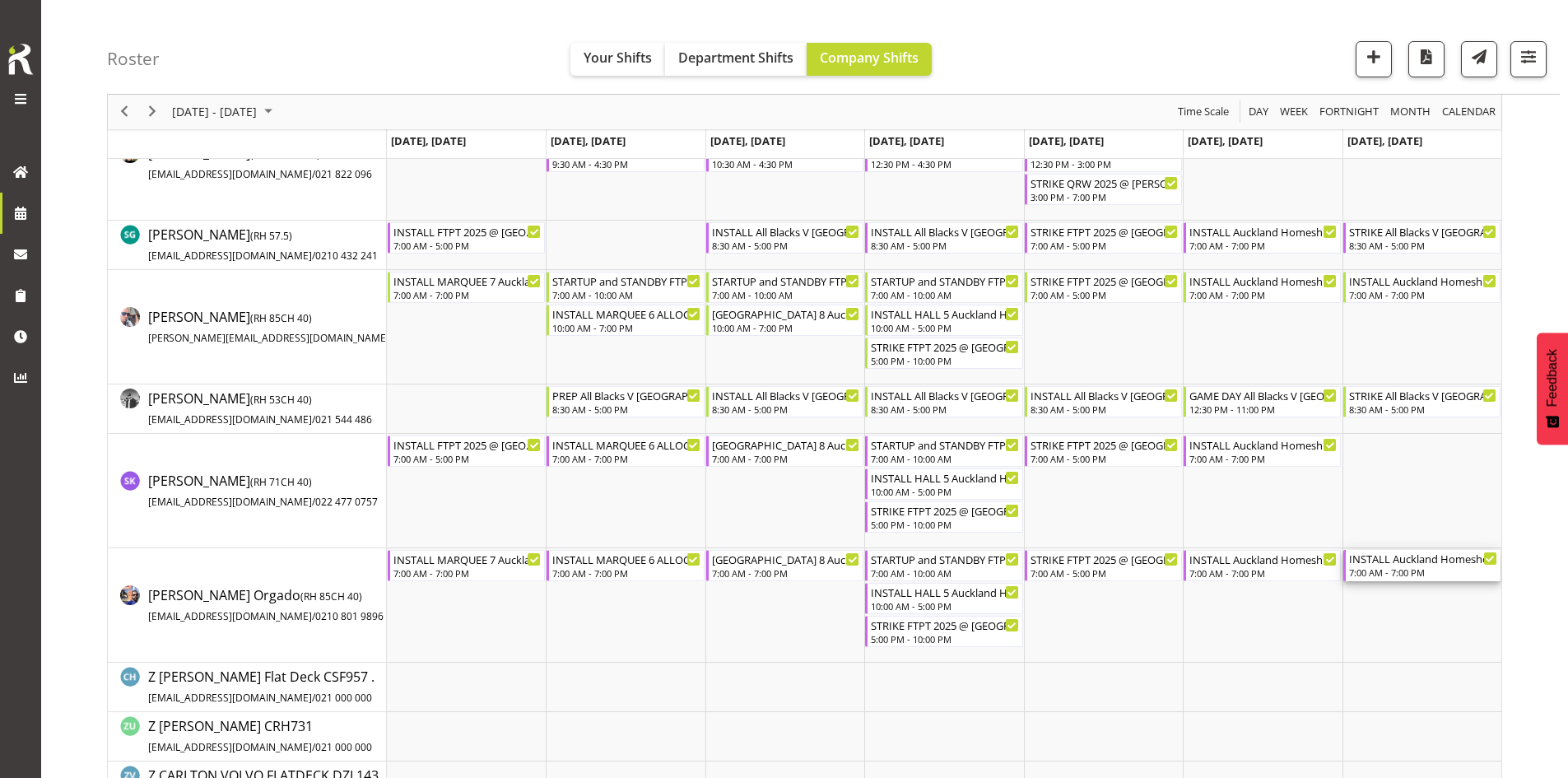
click at [1410, 566] on div "INSTALL Auckland Homeshow 2025 @ [GEOGRAPHIC_DATA] 7:00 AM - 7:00 PM" at bounding box center [1423, 565] width 148 height 31
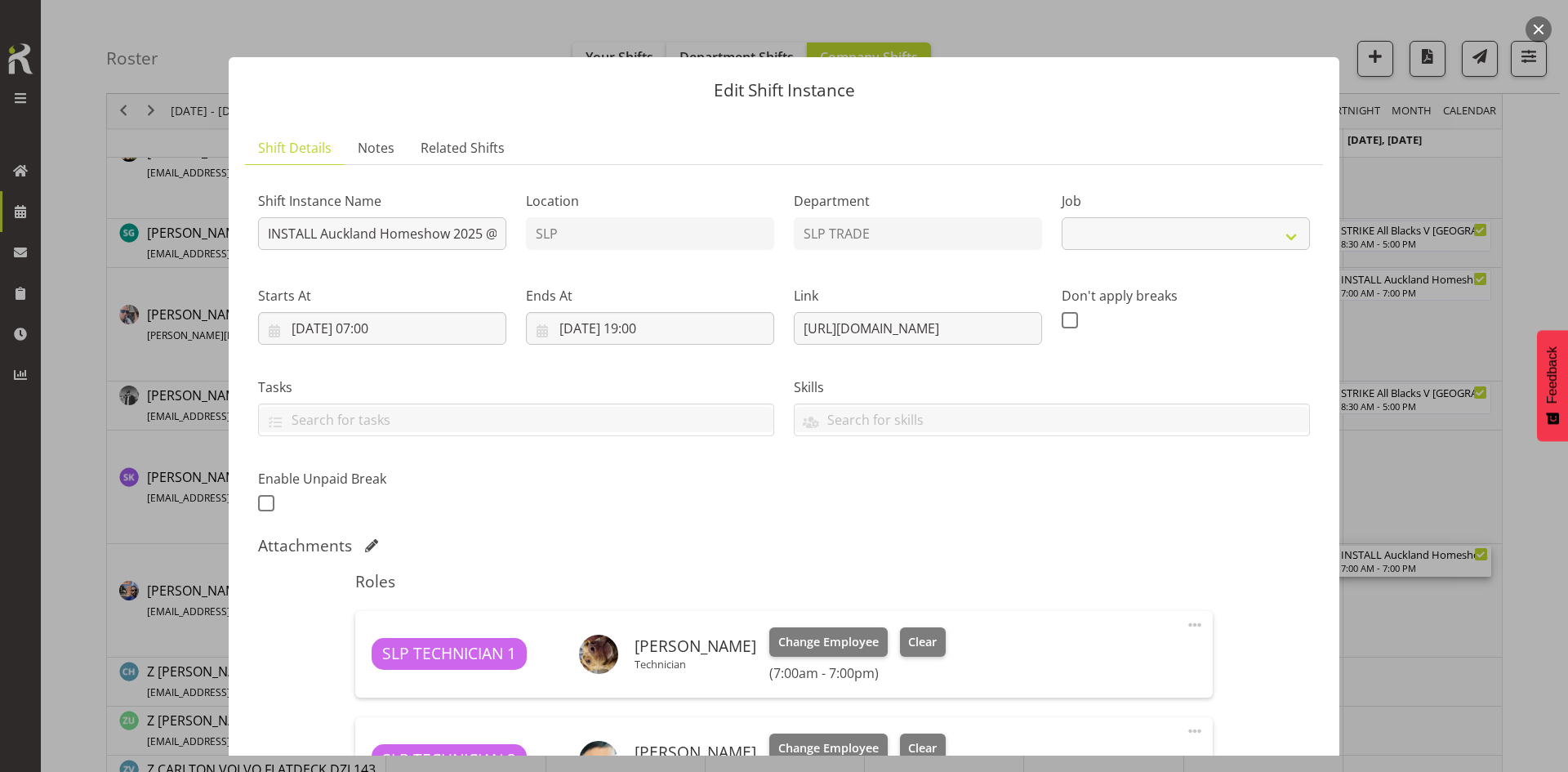
select select "9869"
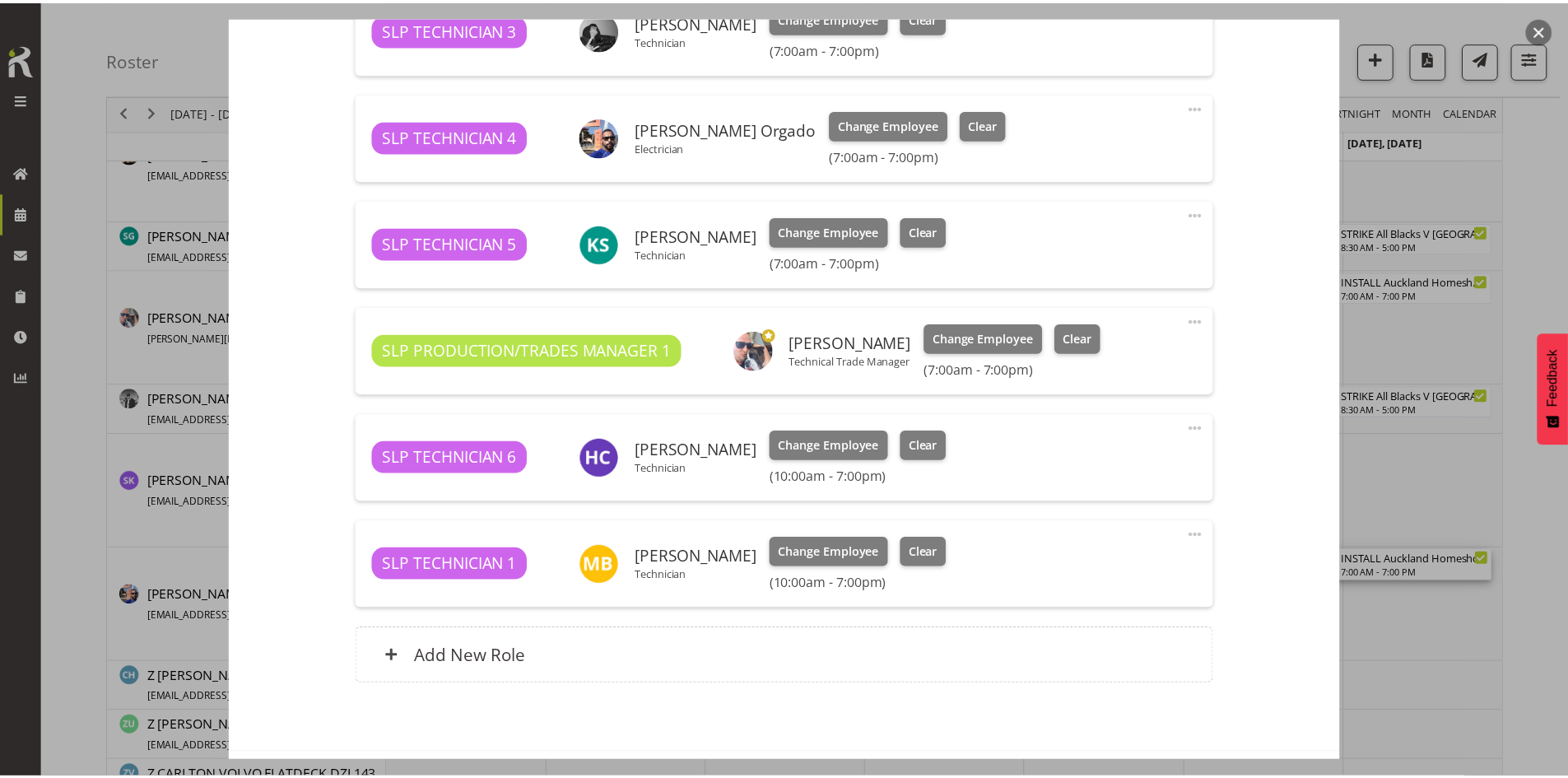
scroll to position [906, 0]
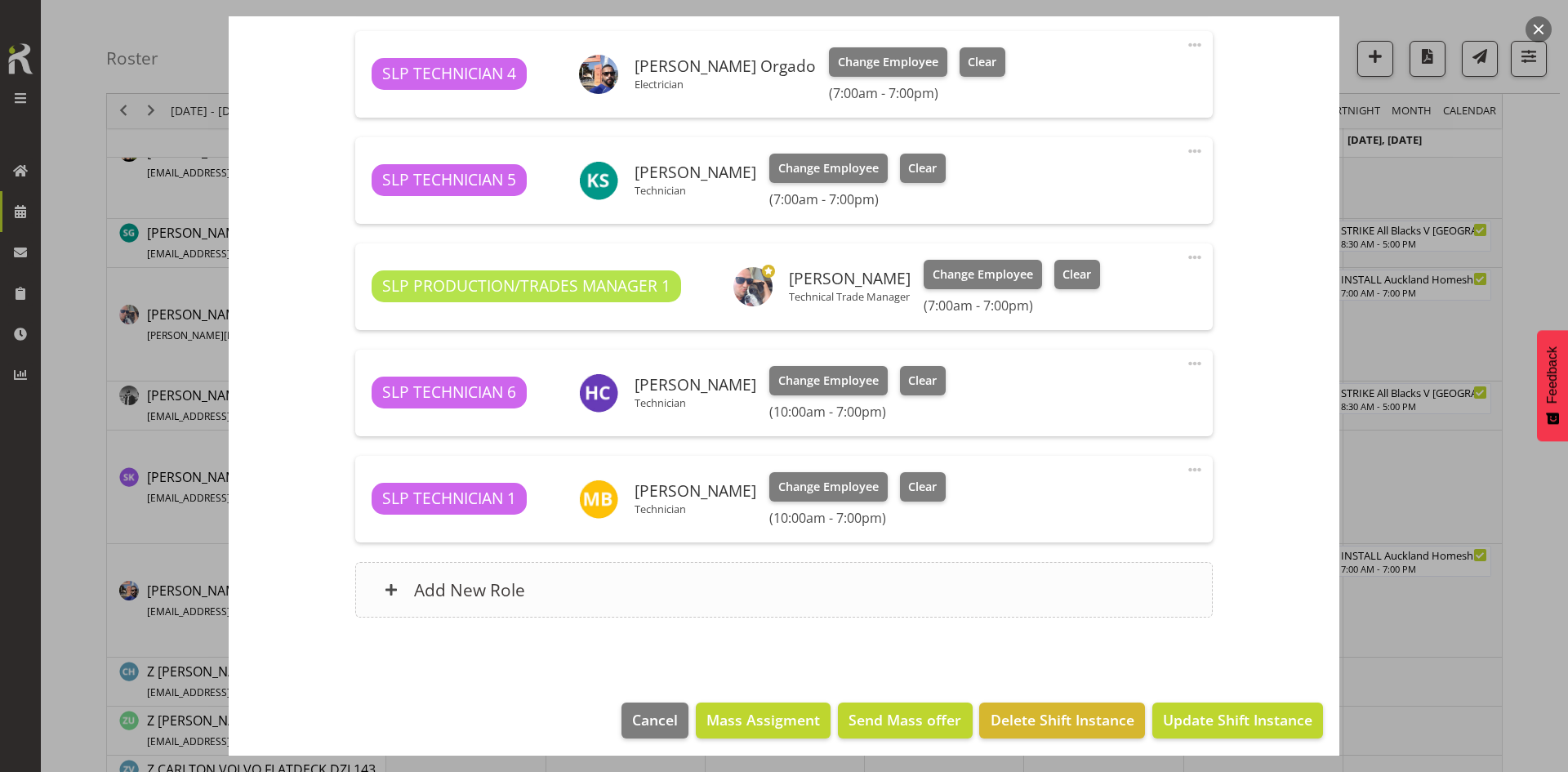
click at [695, 579] on div "Add New Role" at bounding box center [783, 590] width 856 height 56
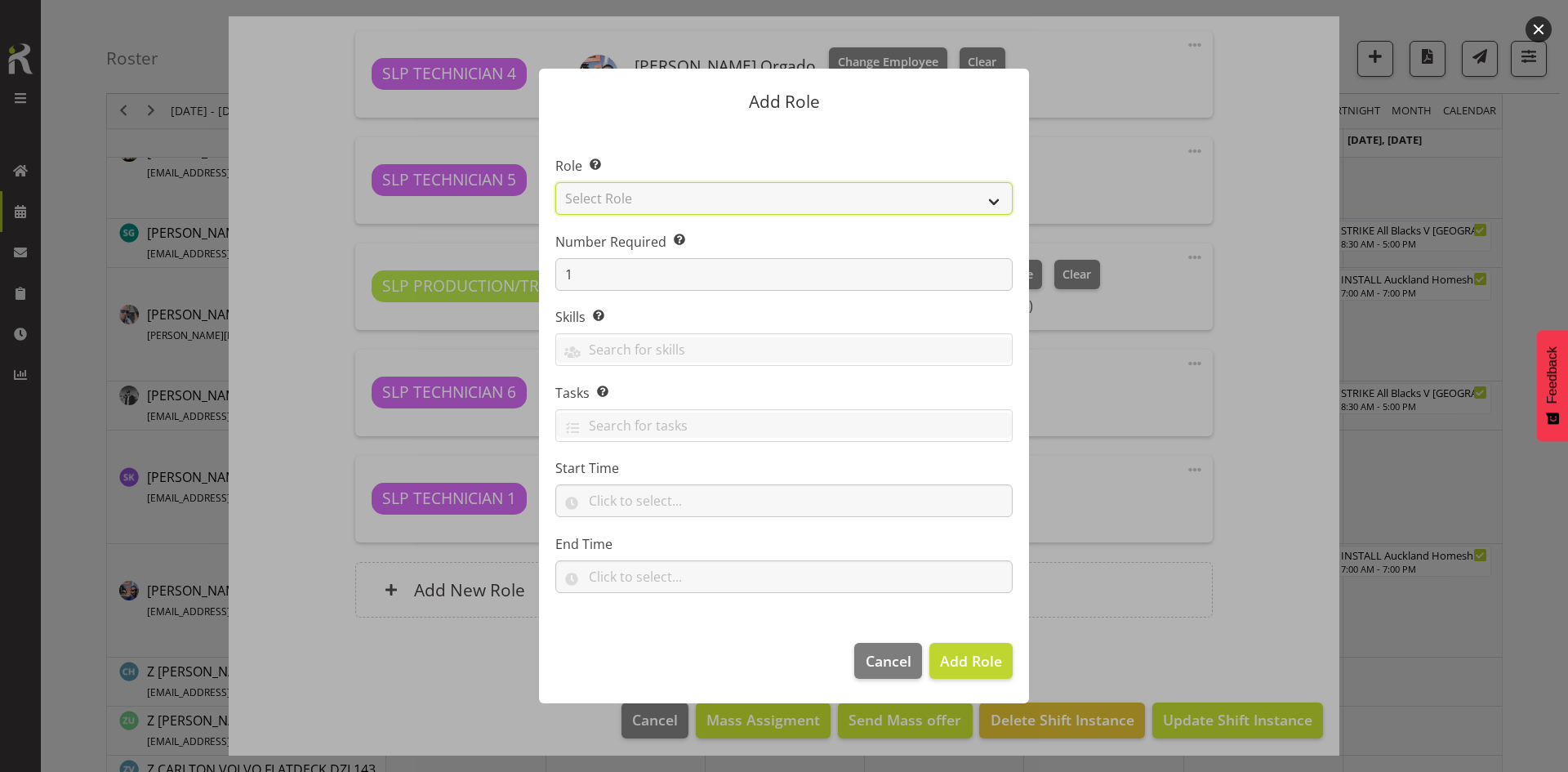
drag, startPoint x: 957, startPoint y: 197, endPoint x: 952, endPoint y: 208, distance: 12.1
click at [957, 197] on select "Select Role ACCOUNT MANAGER ACCOUNT MANAGER DW ACCOUNTS [PERSON_NAME] VEHICLES …" at bounding box center [784, 199] width 458 height 33
select select "123"
click at [556, 182] on select "Select Role ACCOUNT MANAGER ACCOUNT MANAGER DW ACCOUNTS [PERSON_NAME] VEHICLES …" at bounding box center [784, 199] width 458 height 33
click at [977, 651] on span "Add Role" at bounding box center [971, 660] width 62 height 19
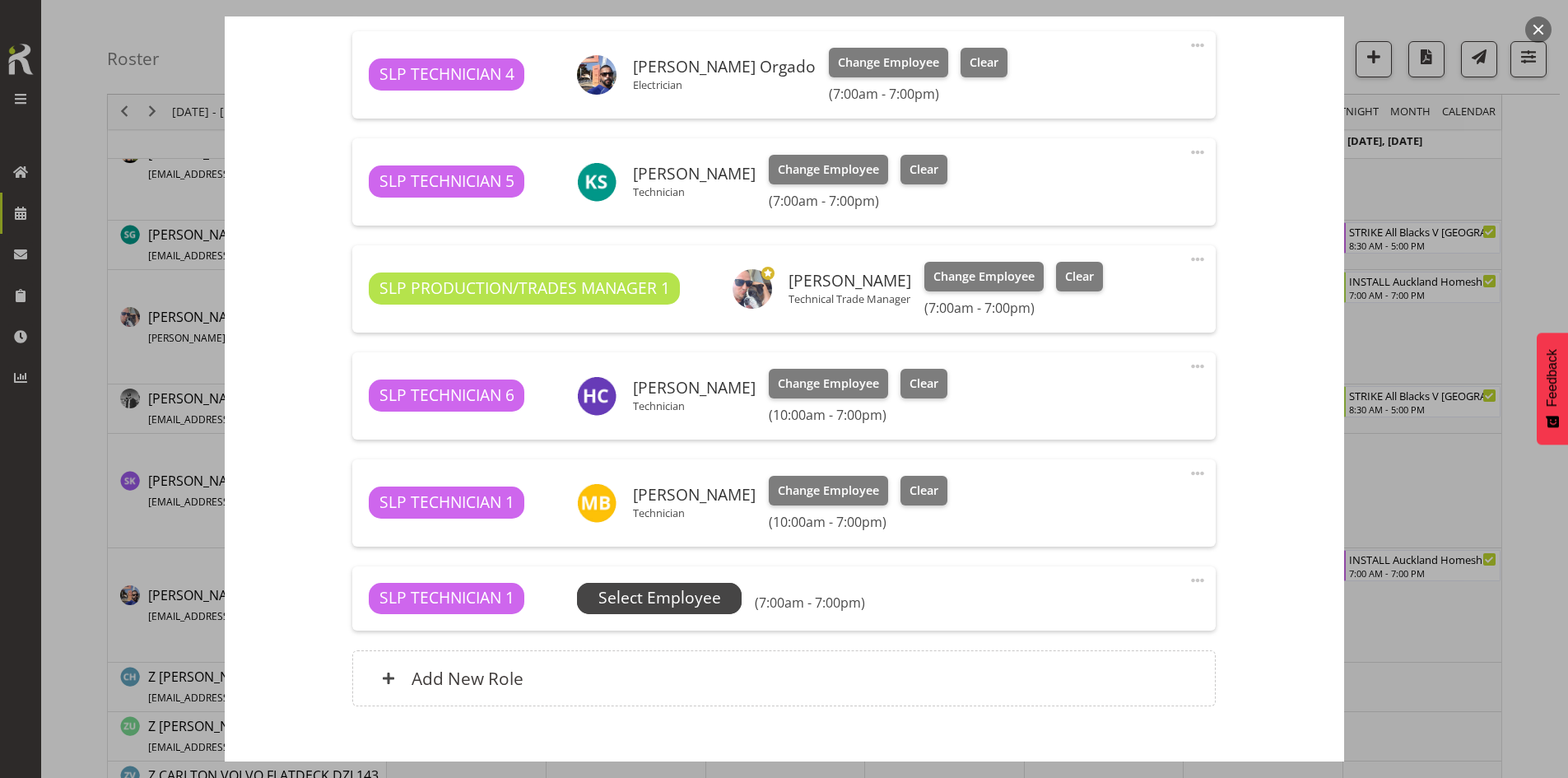
click at [709, 600] on span "Select Employee" at bounding box center [660, 598] width 123 height 24
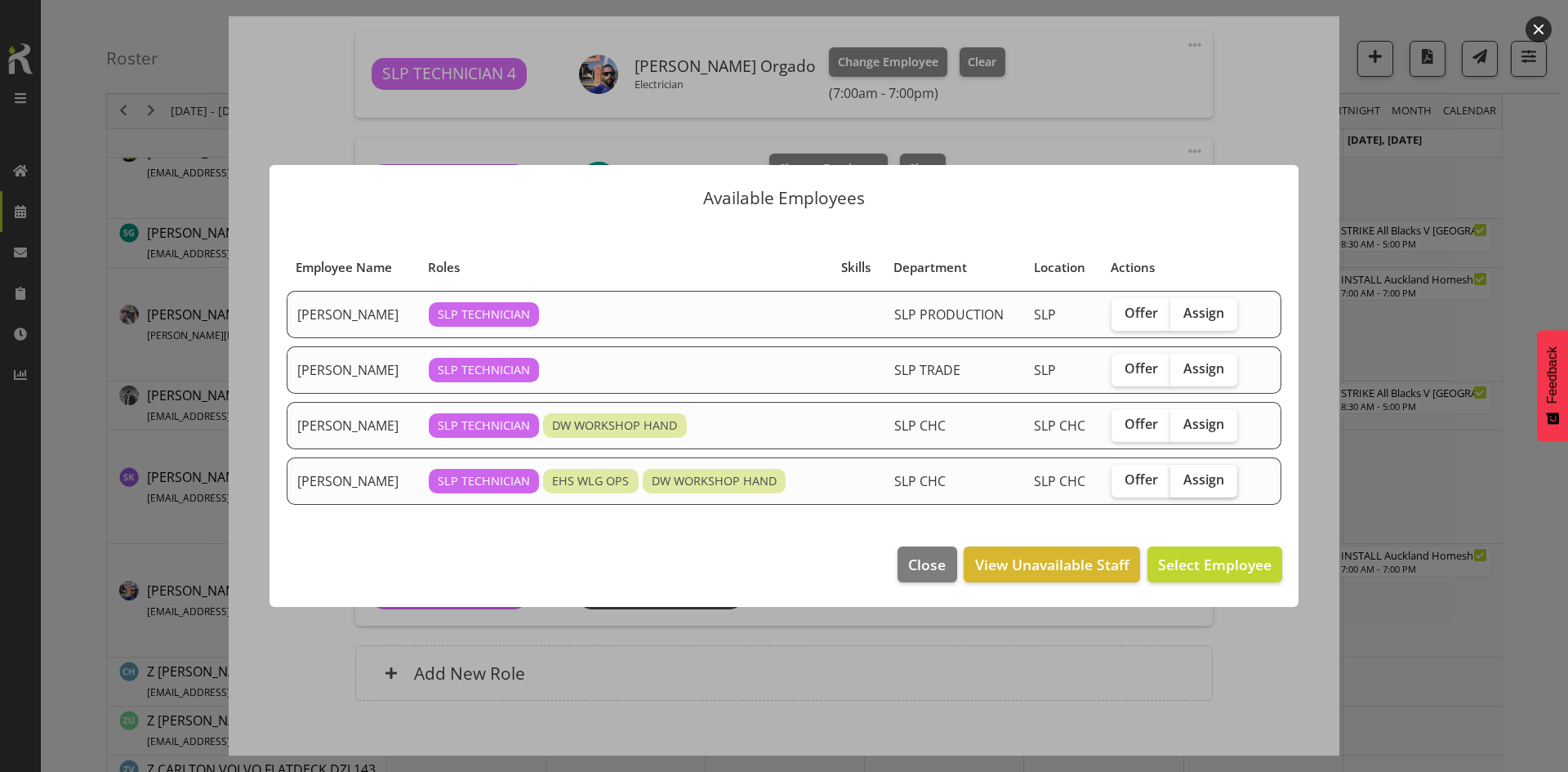
click at [1199, 481] on span "Assign" at bounding box center [1204, 480] width 41 height 17
click at [1181, 481] on input "Assign" at bounding box center [1176, 480] width 11 height 11
checkbox input "true"
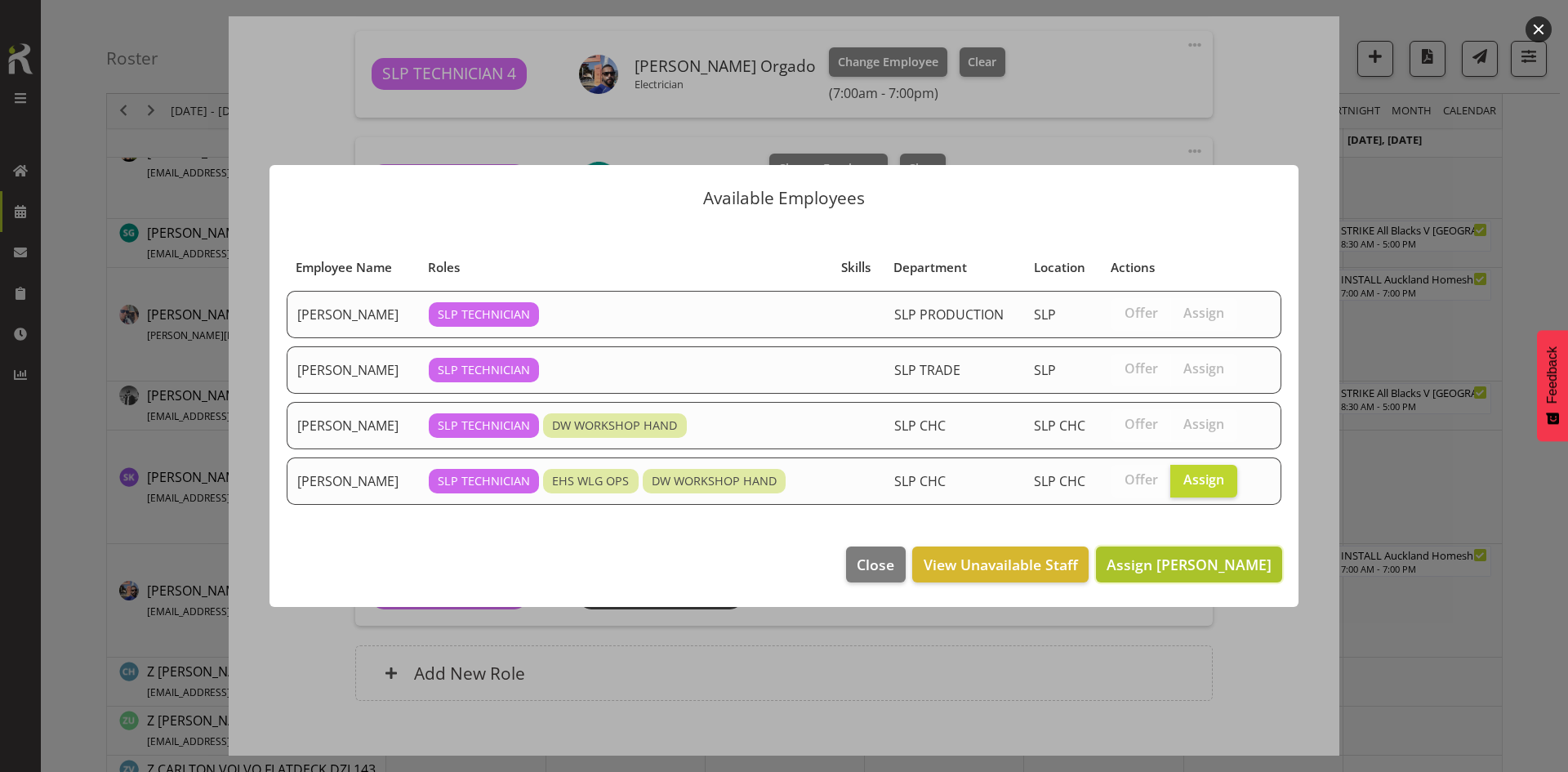
click at [1183, 552] on button "Assign [PERSON_NAME]" at bounding box center [1188, 564] width 186 height 36
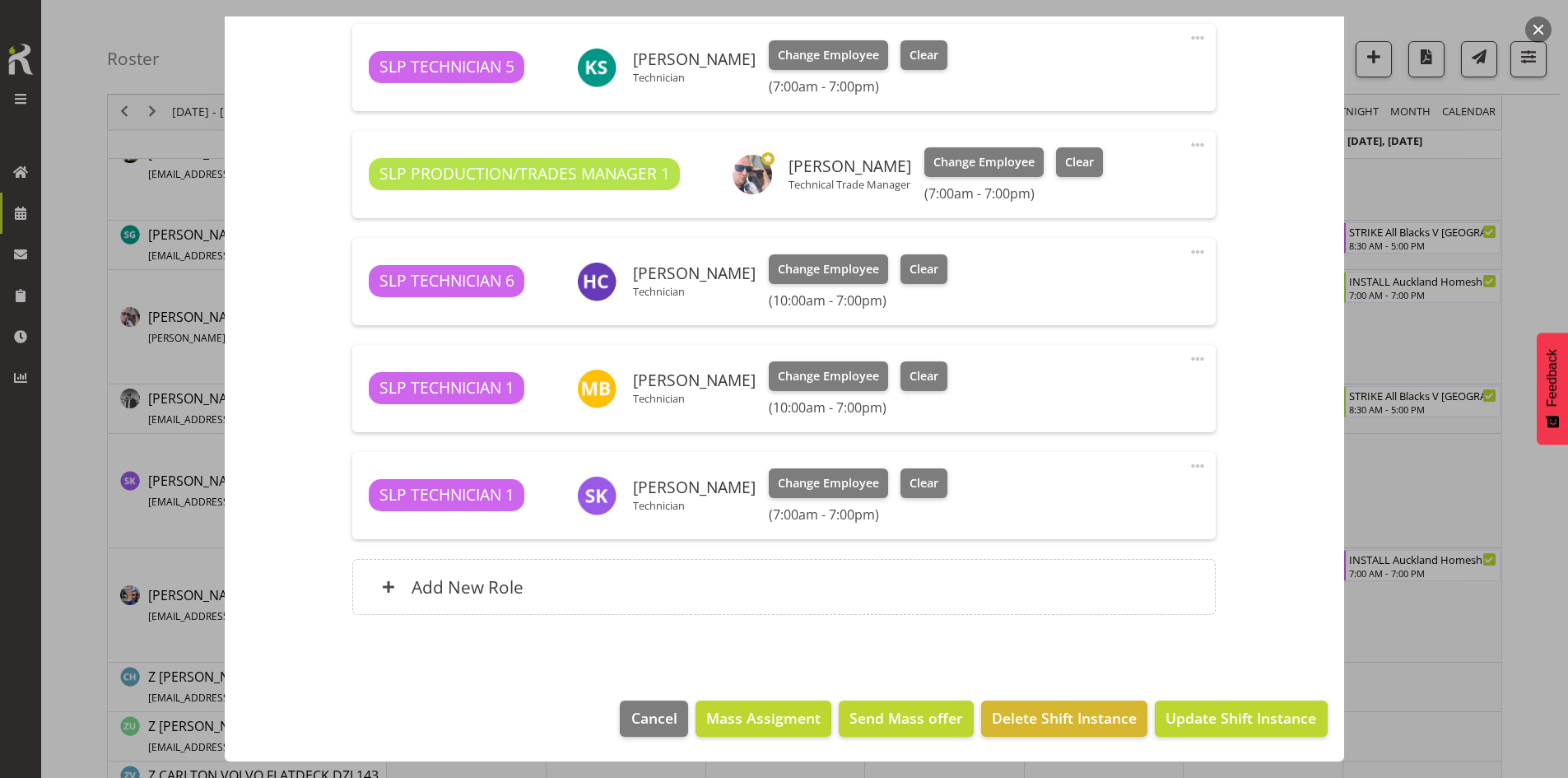
click at [1229, 699] on footer "Cancel Mass Assigment Send Mass offer Delete Shift Instance Update Shift Instan…" at bounding box center [784, 723] width 1119 height 78
click at [1220, 703] on button "Update Shift Instance" at bounding box center [1241, 718] width 172 height 36
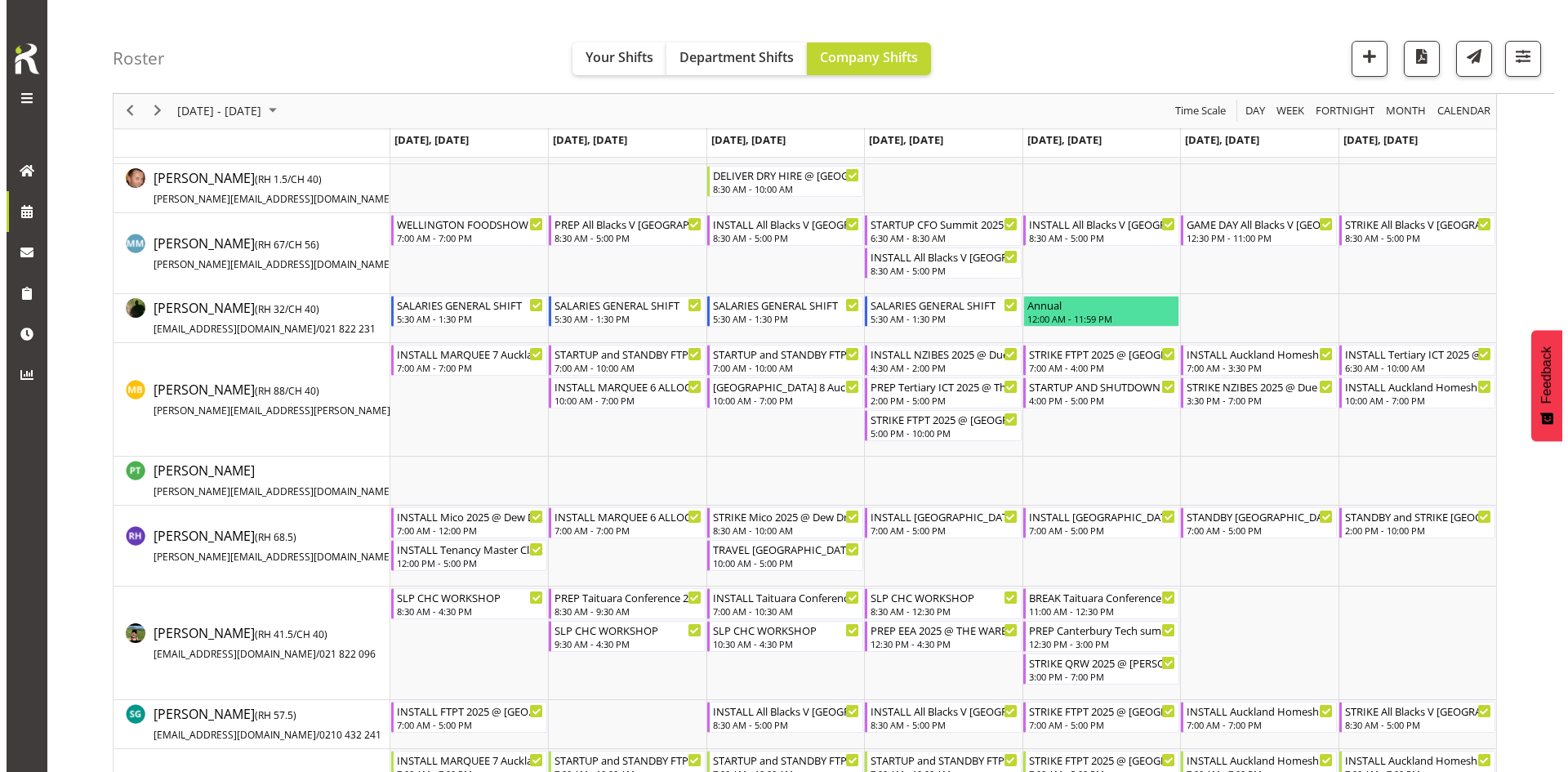
scroll to position [0, 0]
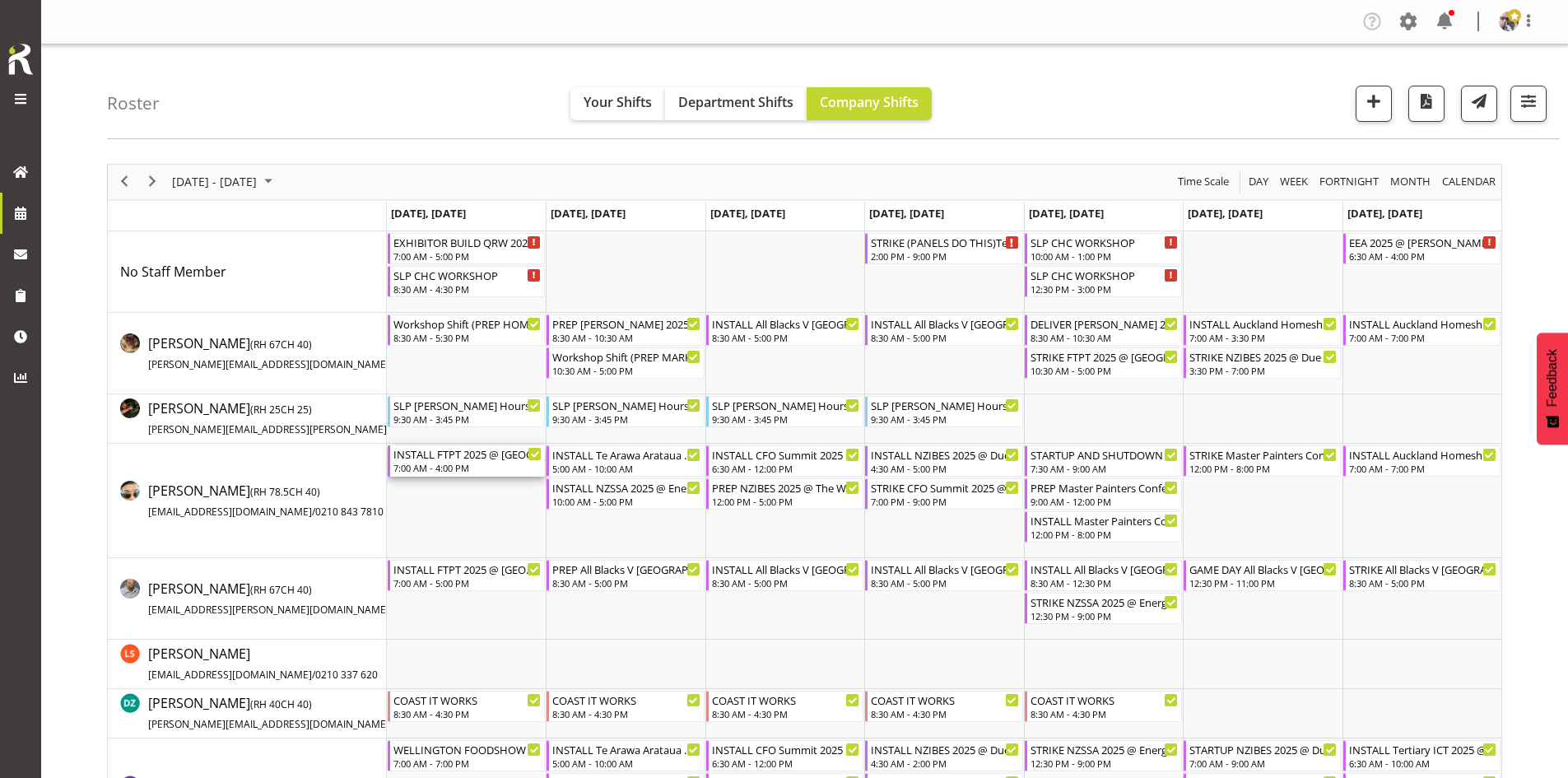
click at [448, 456] on div "INSTALL FTPT 2025 @ Auckland Showgrounds" at bounding box center [468, 454] width 148 height 17
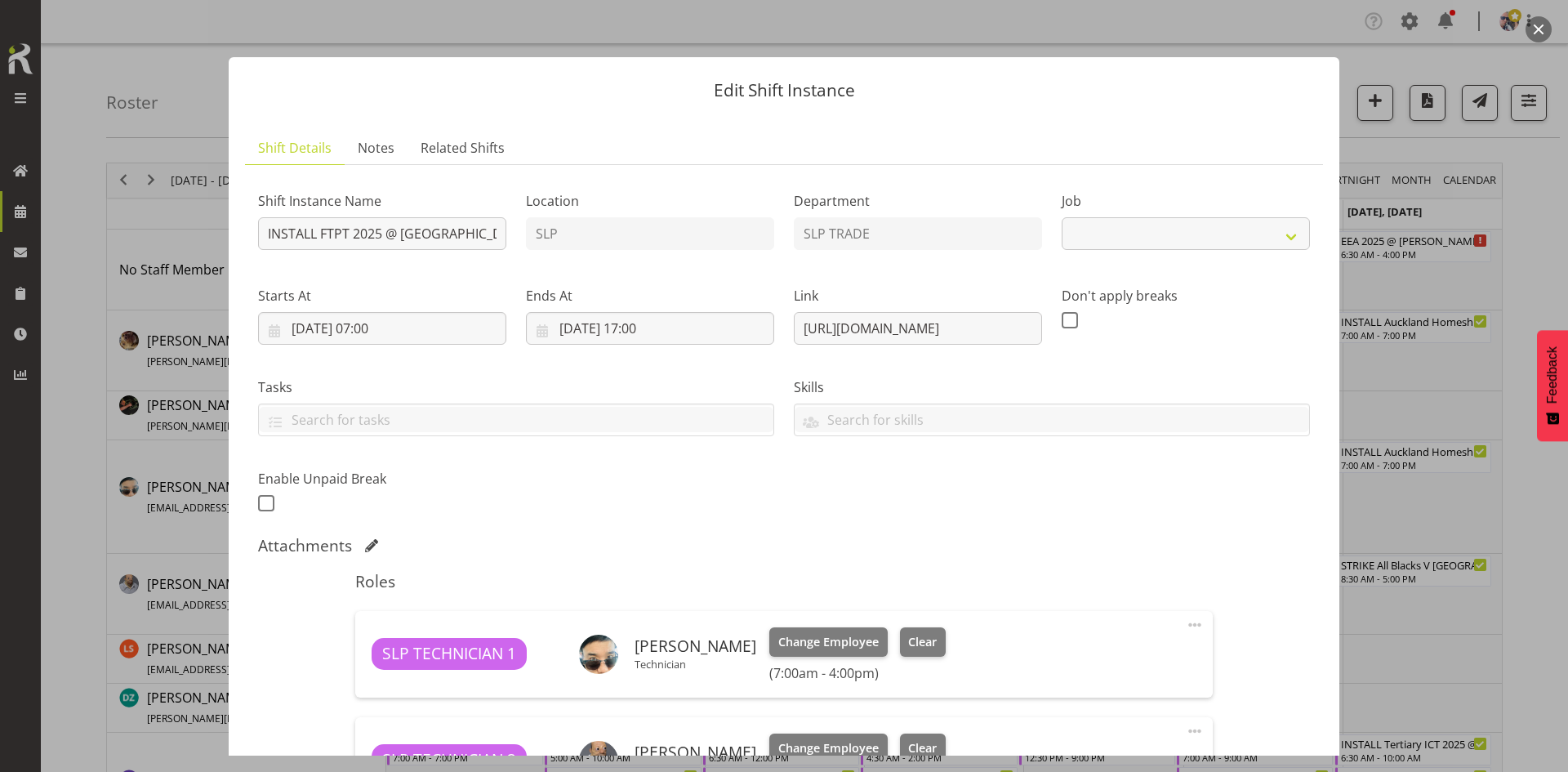
select select "9154"
click at [1535, 27] on button "button" at bounding box center [1539, 29] width 27 height 27
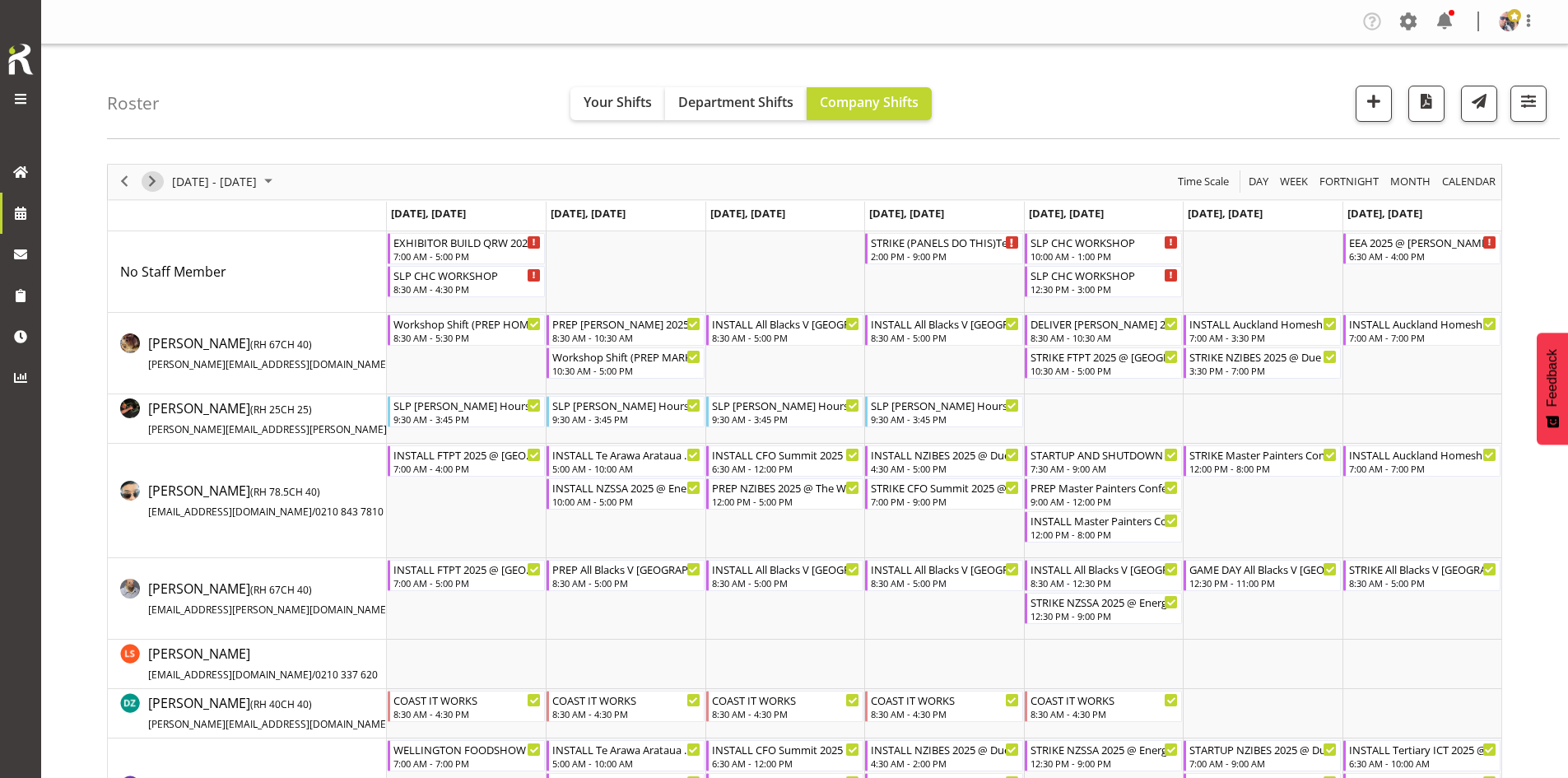
click at [144, 188] on span "Next" at bounding box center [152, 181] width 19 height 20
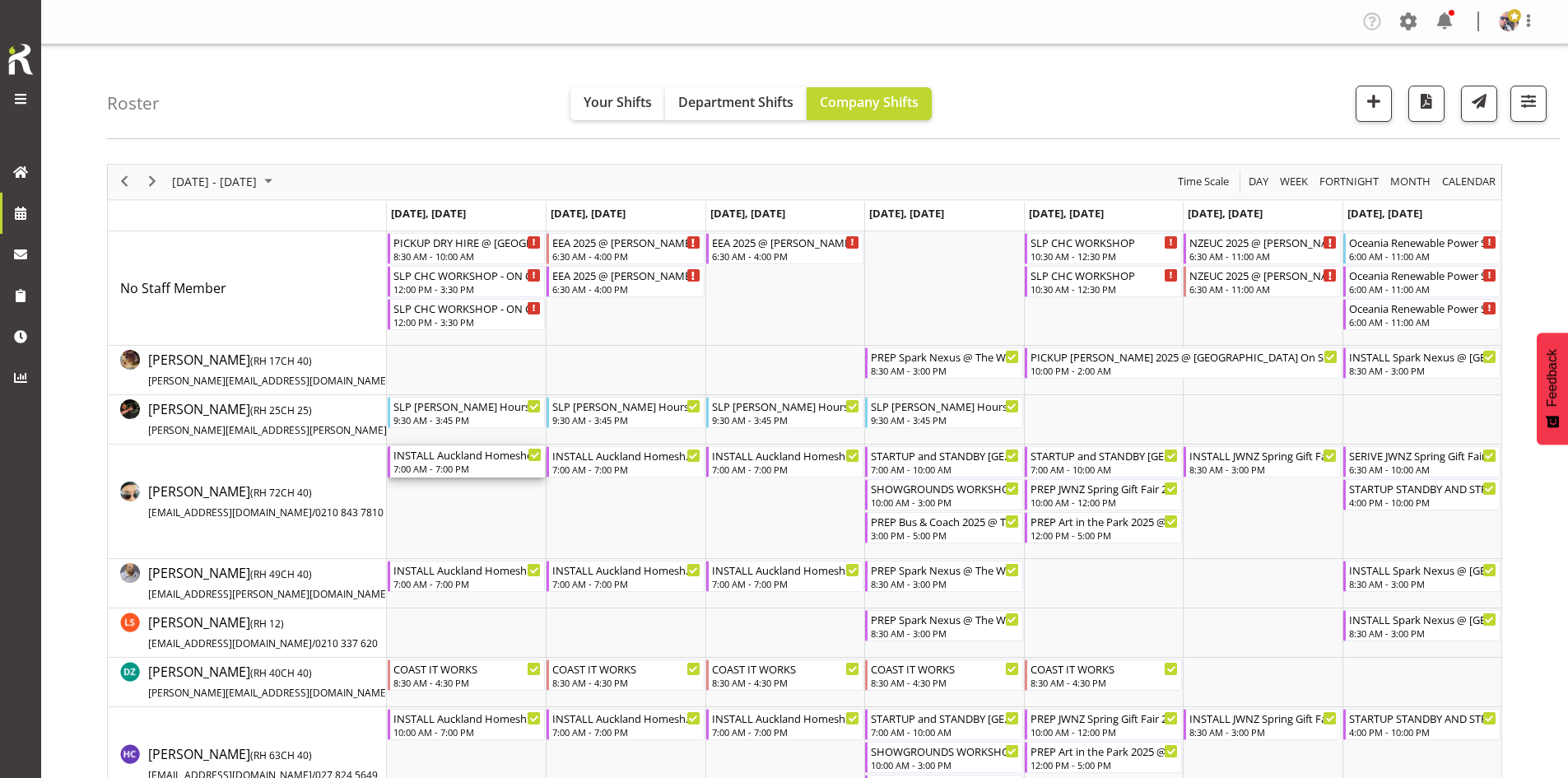
click at [483, 457] on div "INSTALL Auckland Homeshow 2025 @ [GEOGRAPHIC_DATA]" at bounding box center [468, 455] width 148 height 17
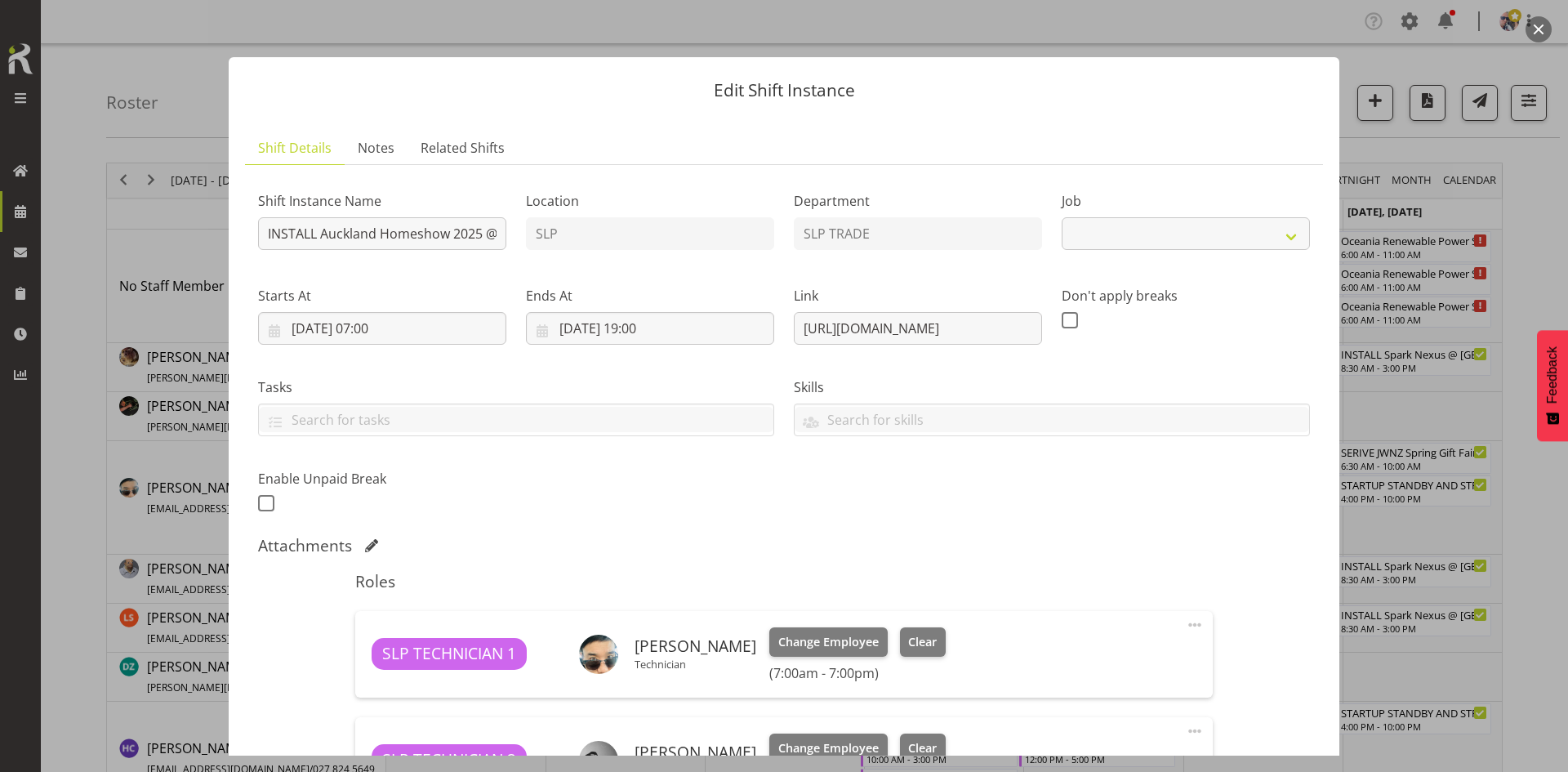
select select "9869"
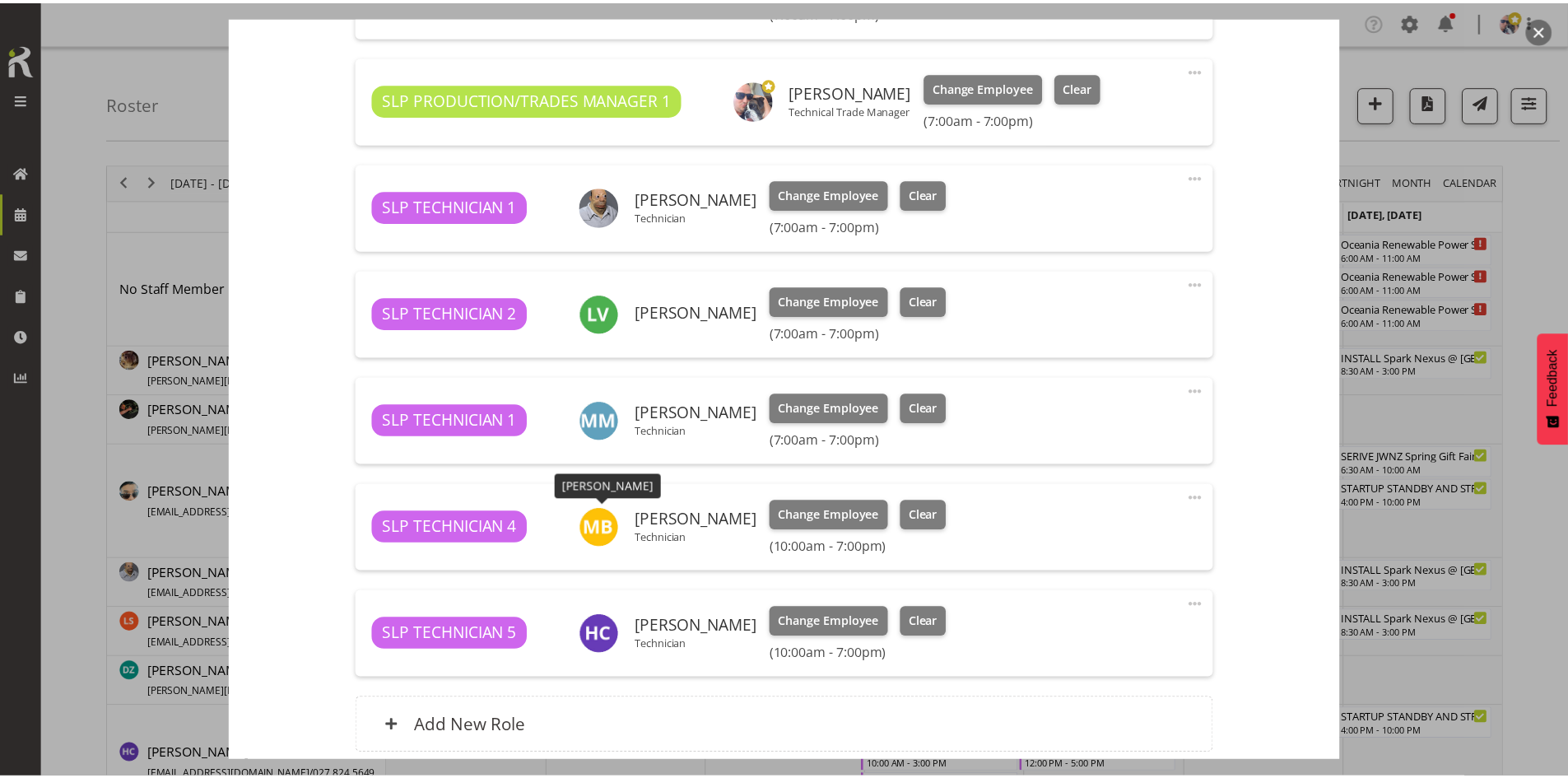
scroll to position [1126, 0]
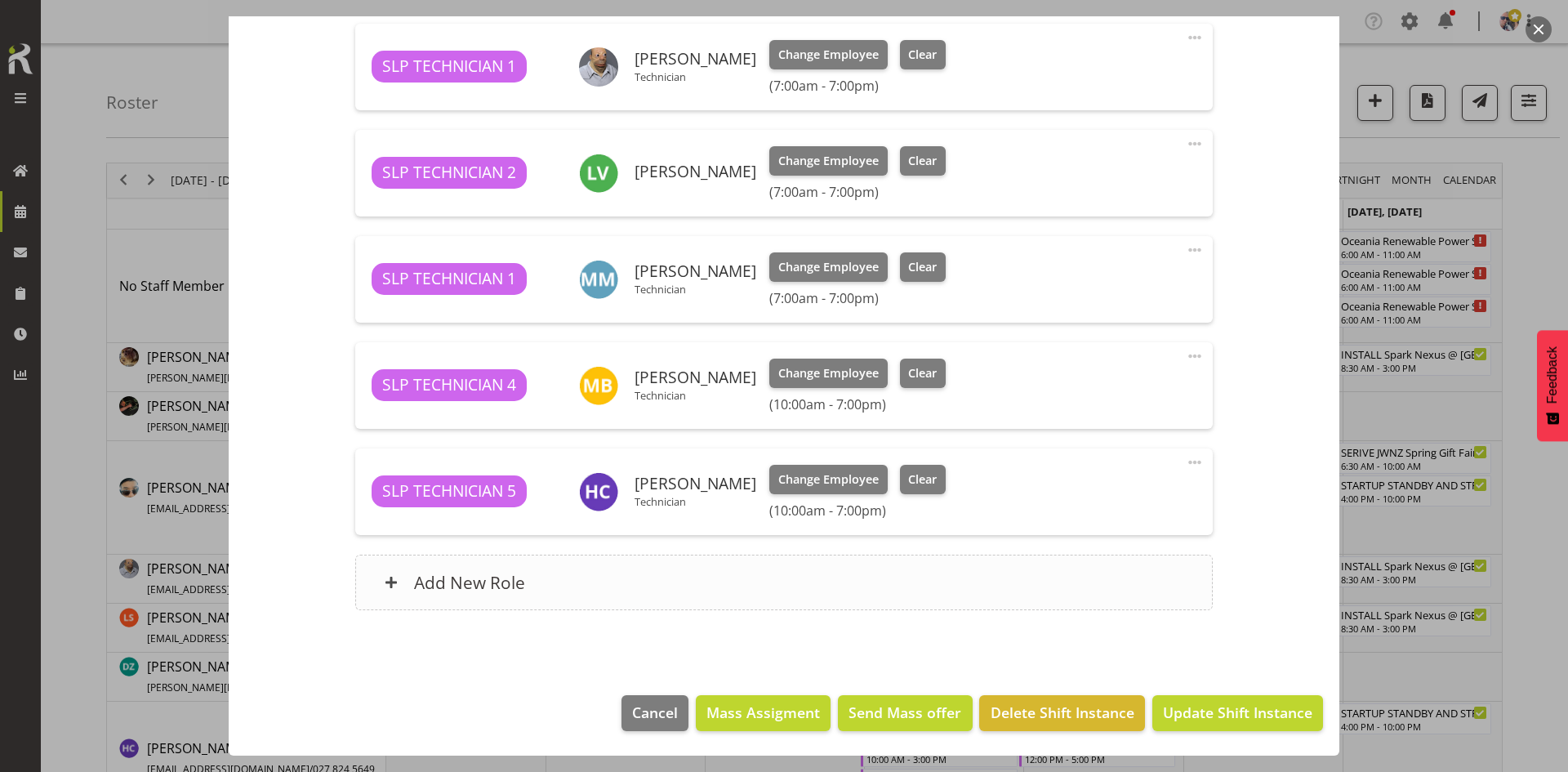
click at [685, 567] on div "Add New Role" at bounding box center [783, 582] width 856 height 56
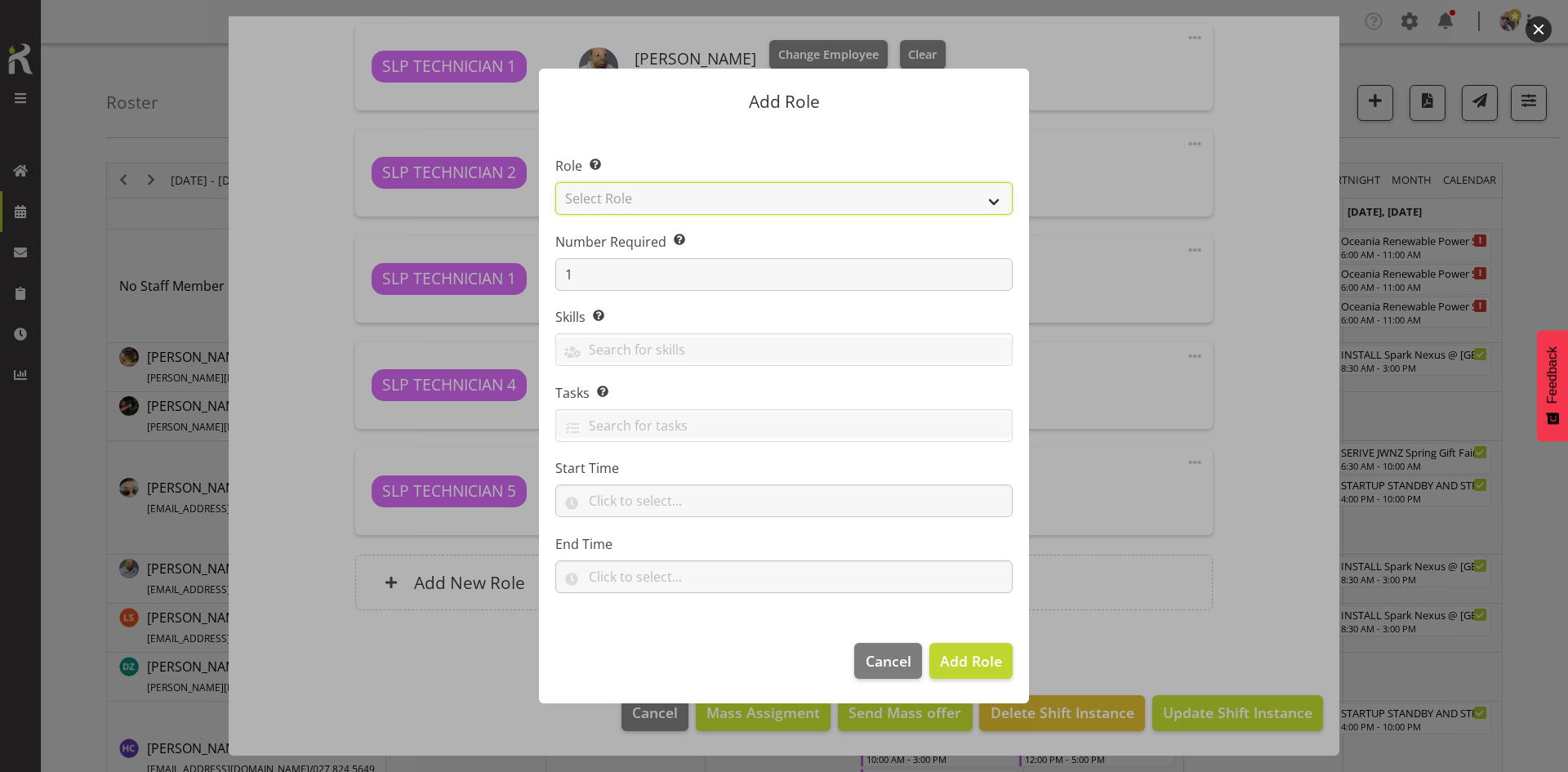
click at [946, 203] on select "Select Role ACCOUNT MANAGER ACCOUNT MANAGER DW ACCOUNTS [PERSON_NAME] VEHICLES …" at bounding box center [784, 199] width 458 height 33
select select "123"
click at [556, 182] on select "Select Role ACCOUNT MANAGER ACCOUNT MANAGER DW ACCOUNTS [PERSON_NAME] VEHICLES …" at bounding box center [784, 199] width 458 height 33
click at [959, 661] on span "Add Role" at bounding box center [971, 660] width 62 height 19
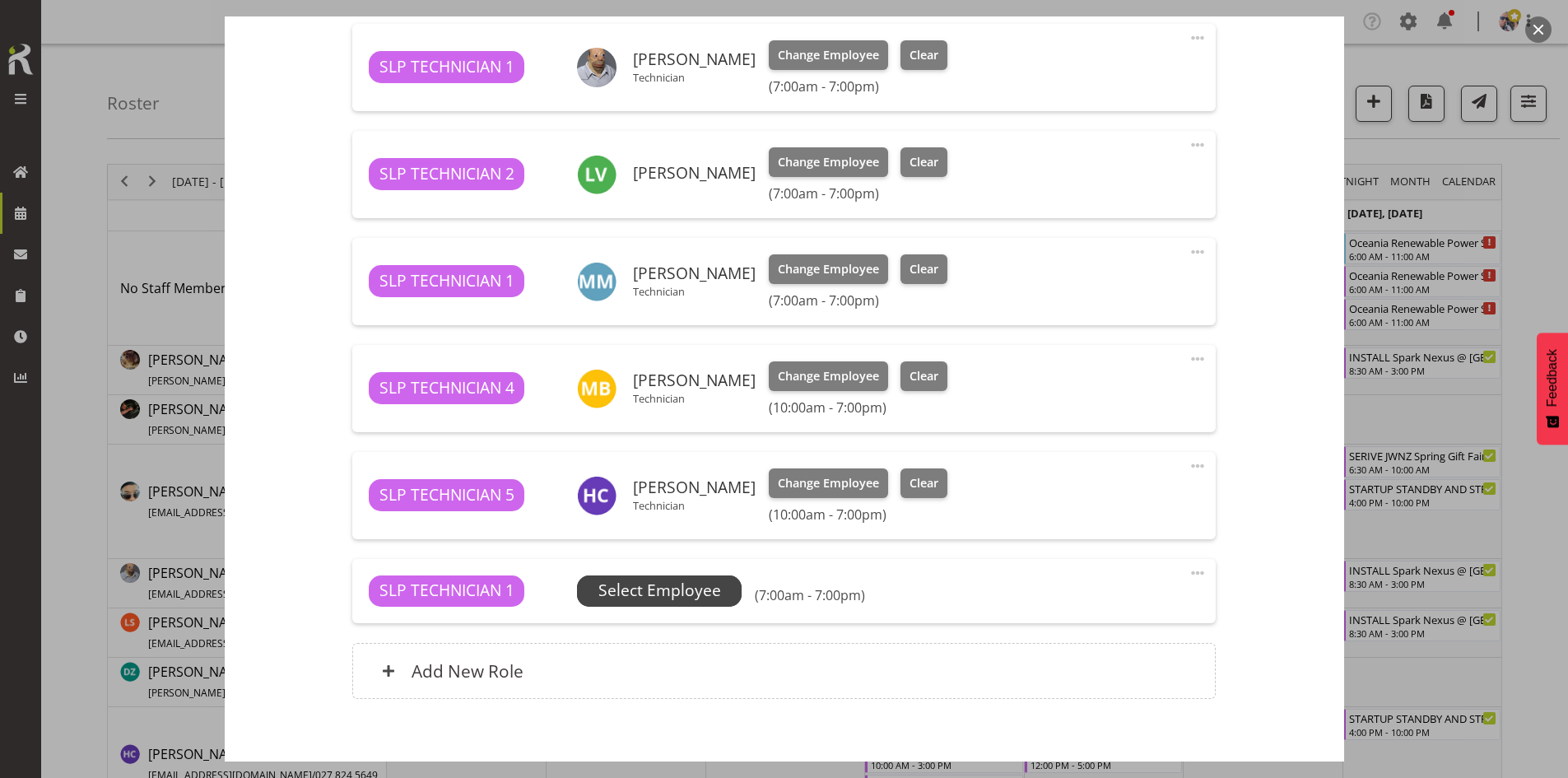
click at [720, 591] on span "Select Employee" at bounding box center [659, 591] width 164 height 31
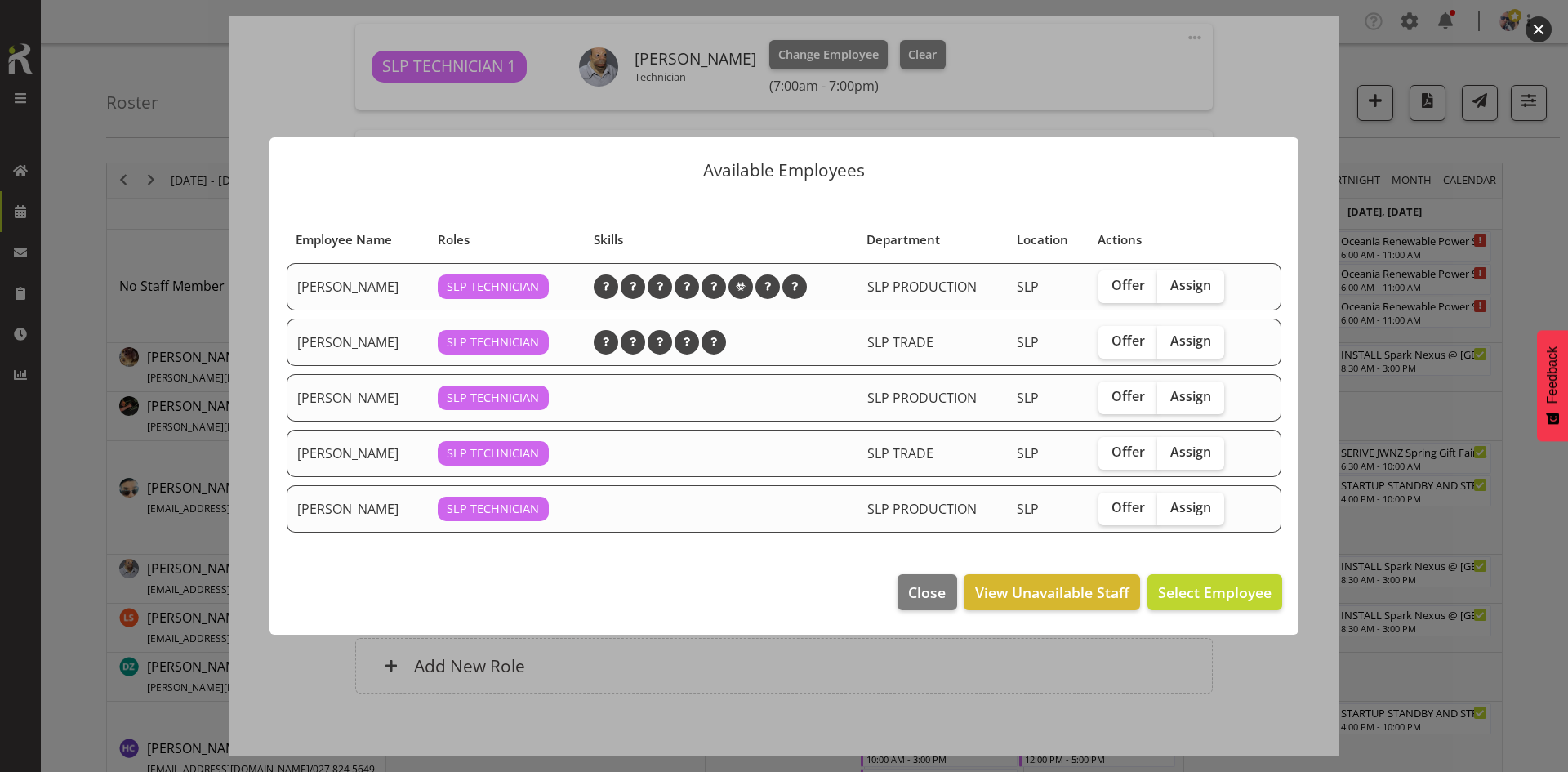
click at [934, 571] on footer "Close View Unavailable Staff Select Employee" at bounding box center [784, 596] width 1029 height 77
click at [933, 581] on span "Close" at bounding box center [926, 591] width 38 height 21
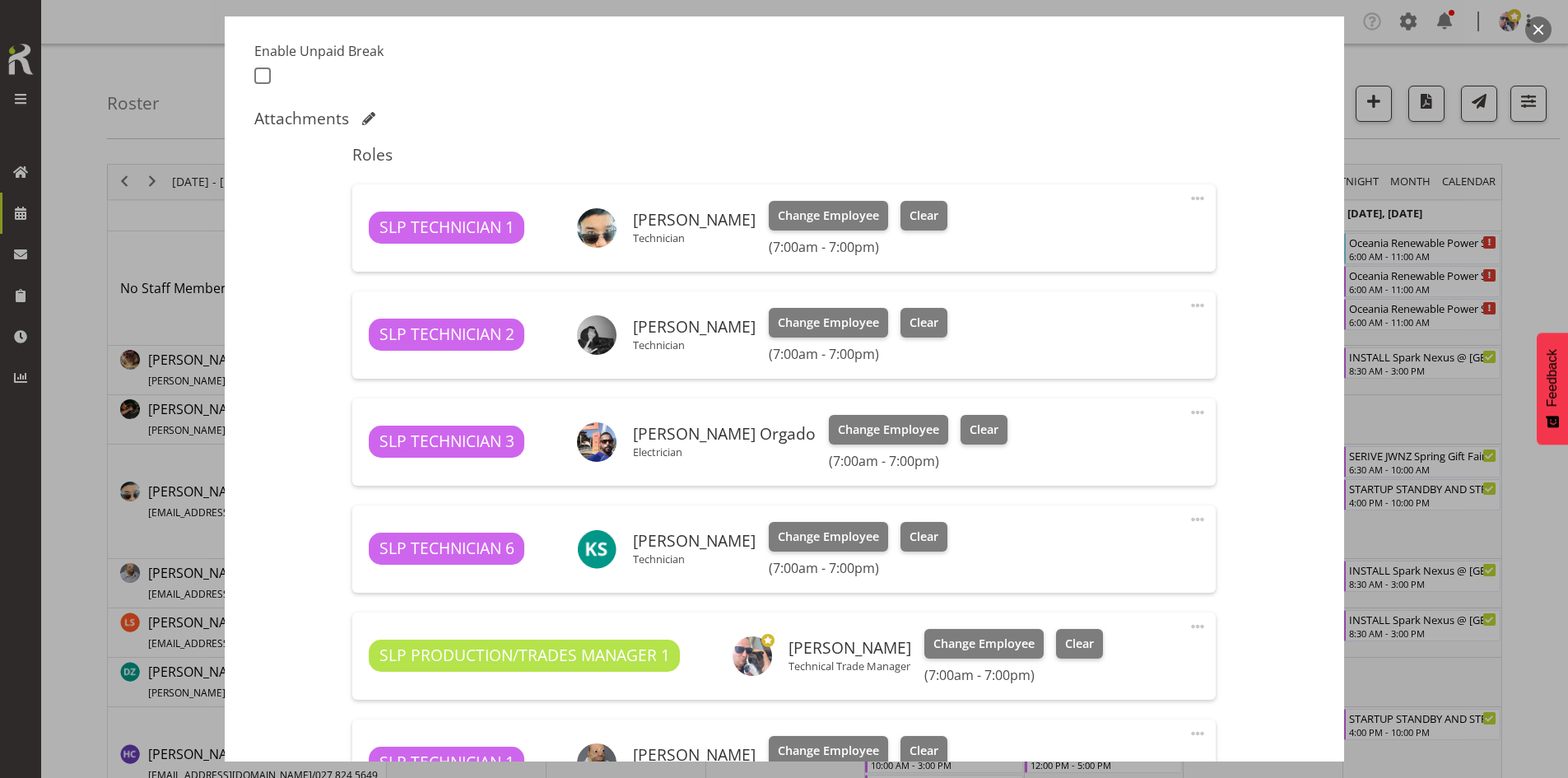
scroll to position [386, 0]
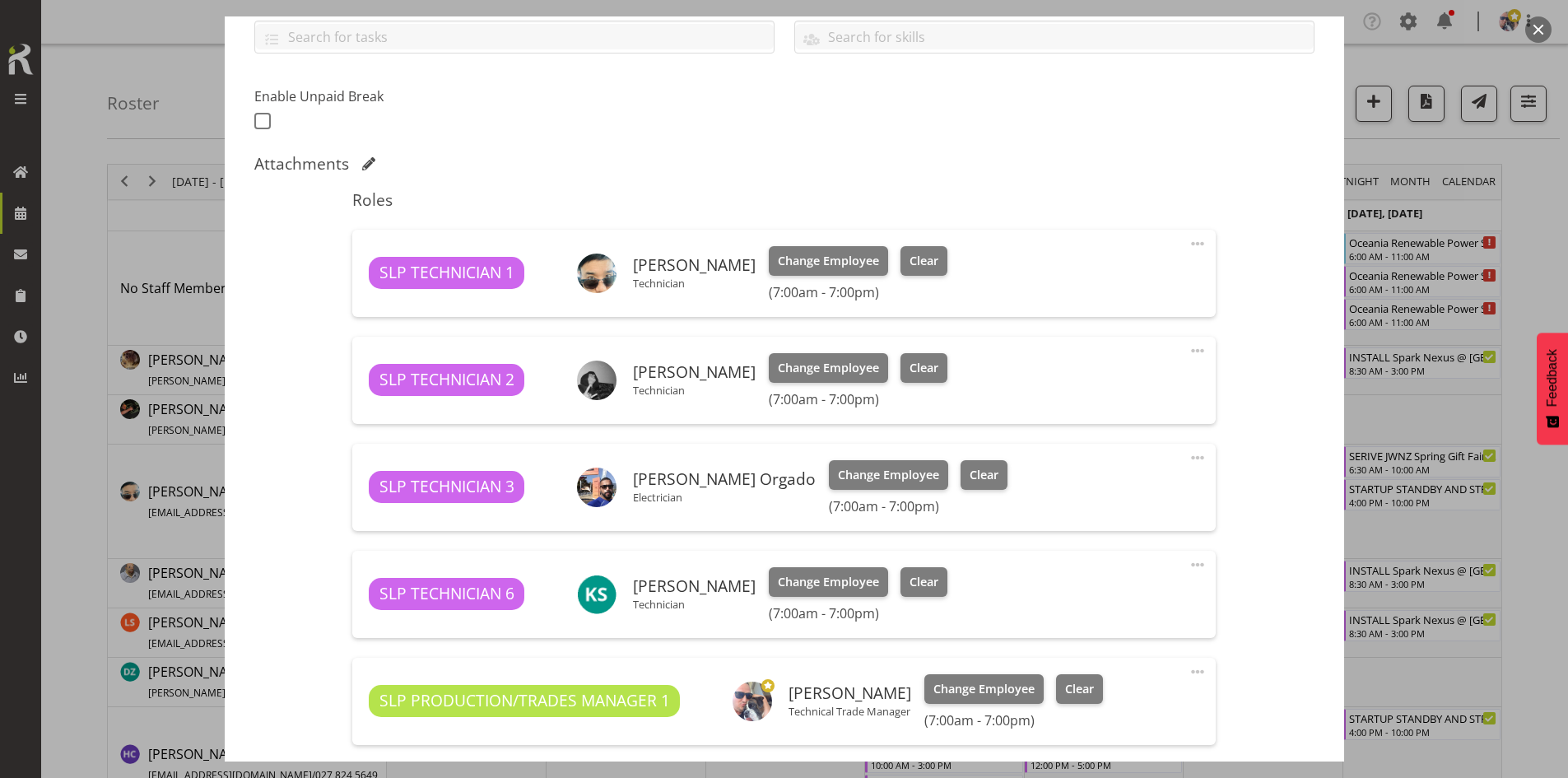
click at [1538, 28] on button "button" at bounding box center [1538, 30] width 27 height 27
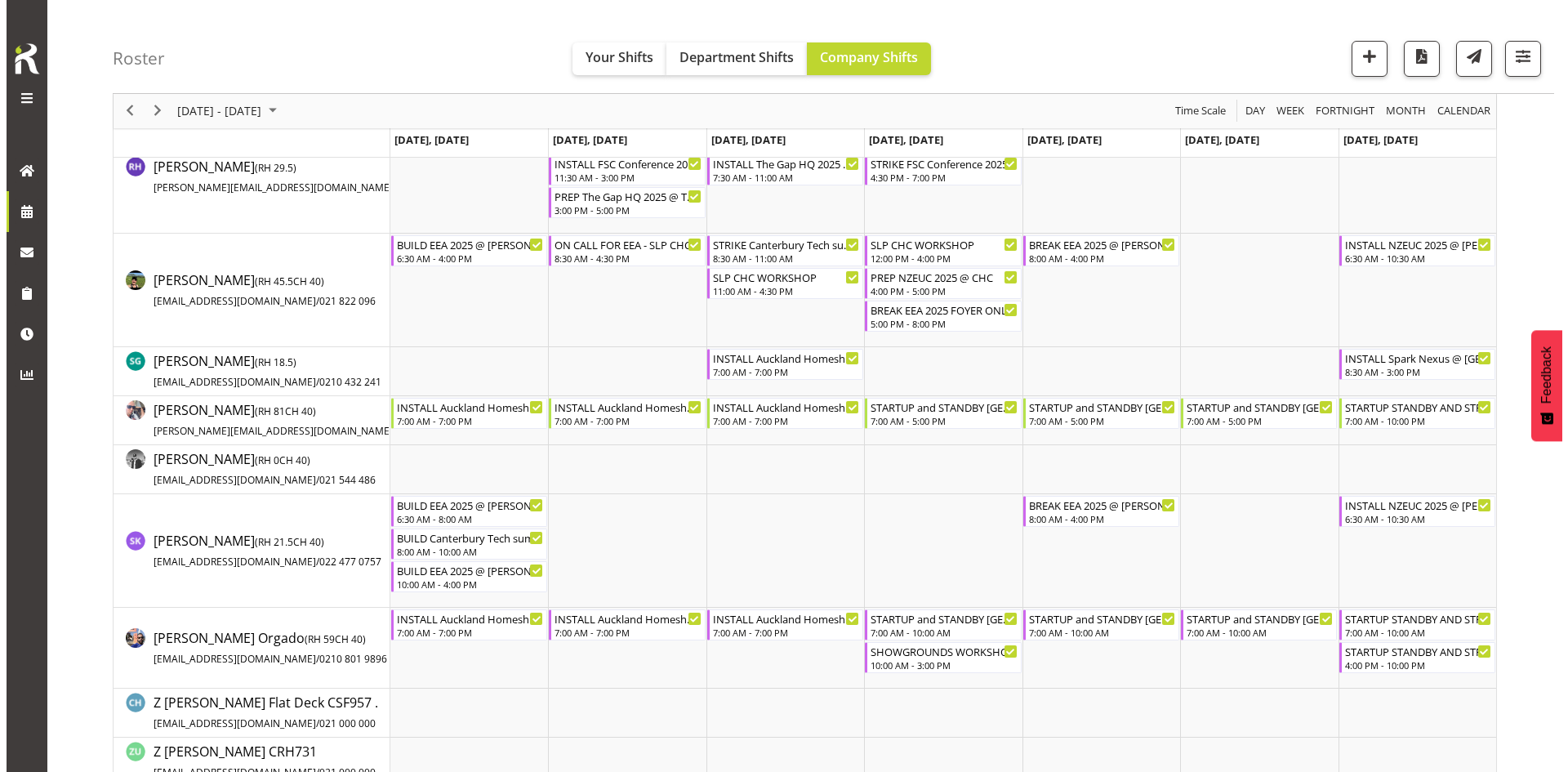
scroll to position [1633, 0]
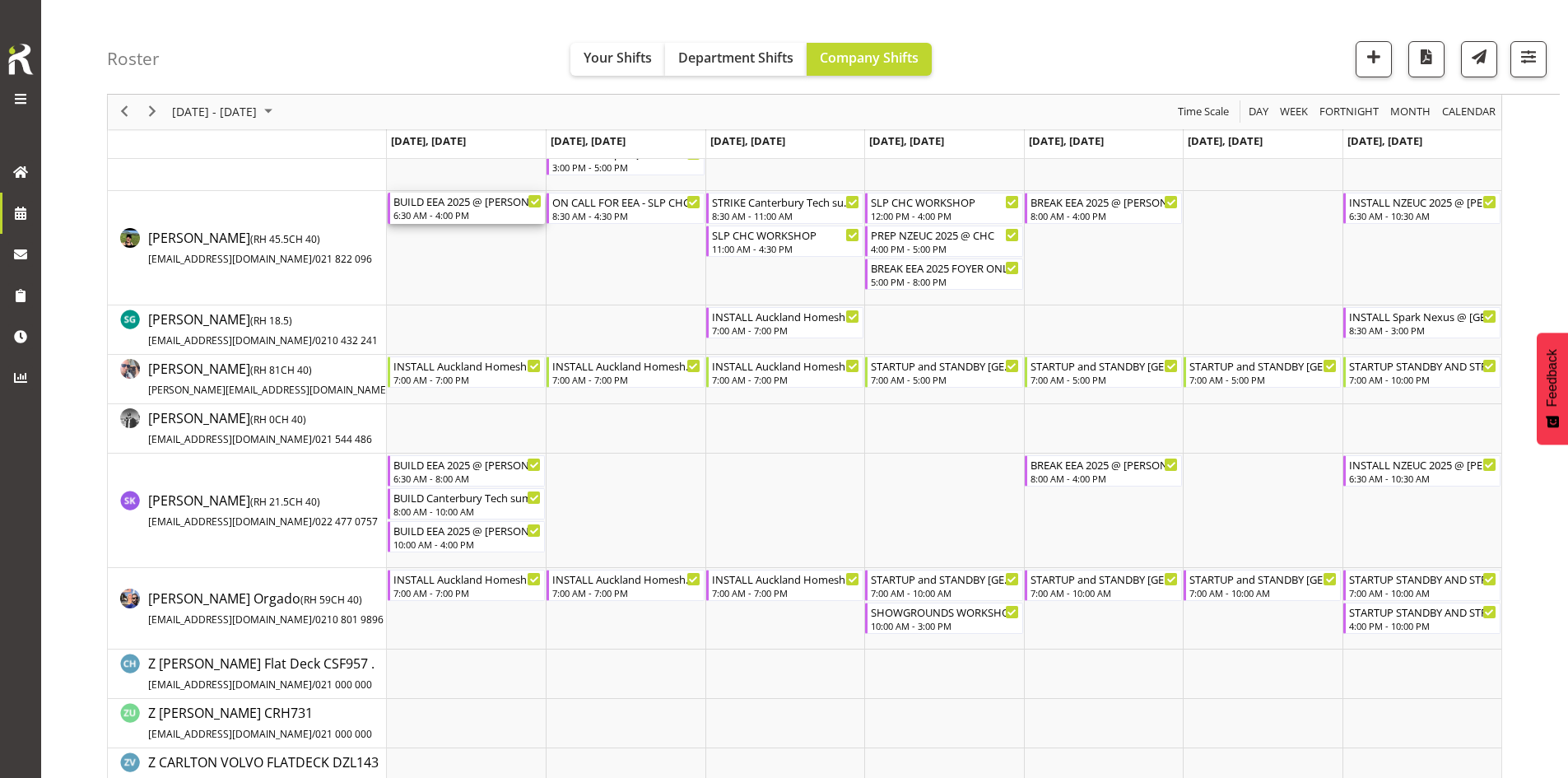
click at [468, 202] on div "BUILD EEA 2025 @ [PERSON_NAME] On Site @ 0700" at bounding box center [468, 201] width 148 height 17
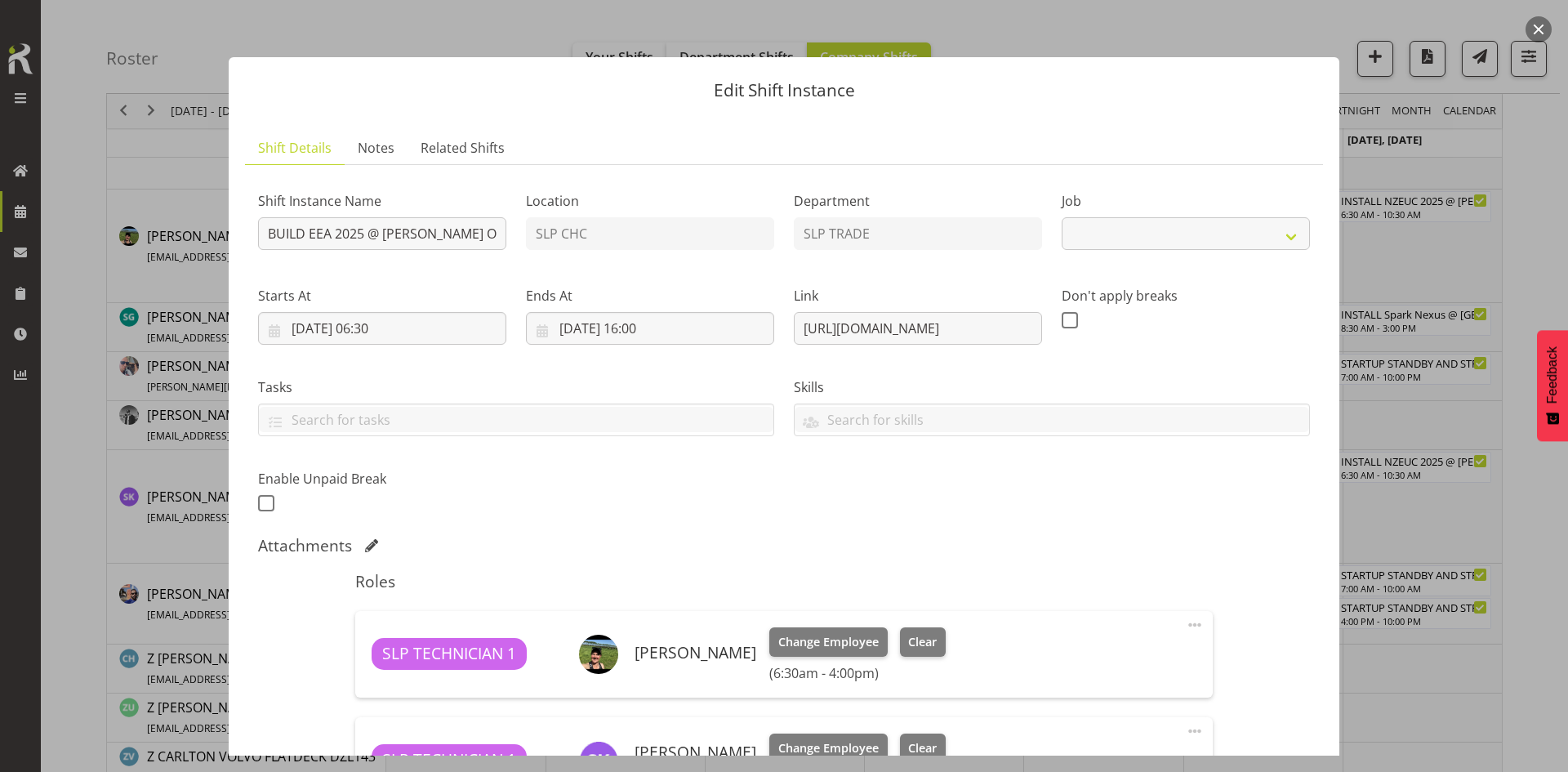
select select "10510"
click at [1546, 23] on button "button" at bounding box center [1539, 29] width 27 height 27
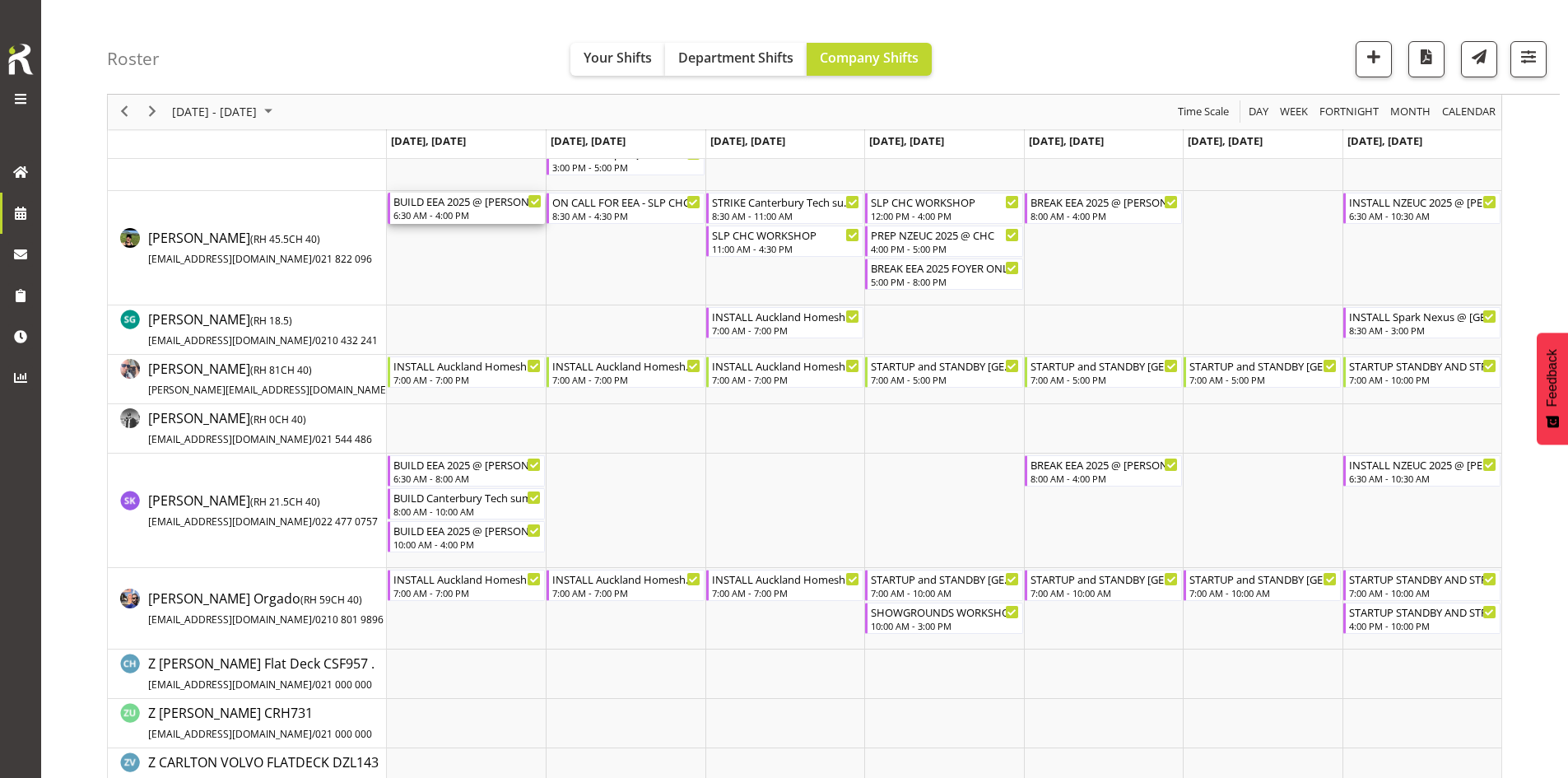
click at [465, 214] on div "6:30 AM - 4:00 PM" at bounding box center [468, 214] width 148 height 13
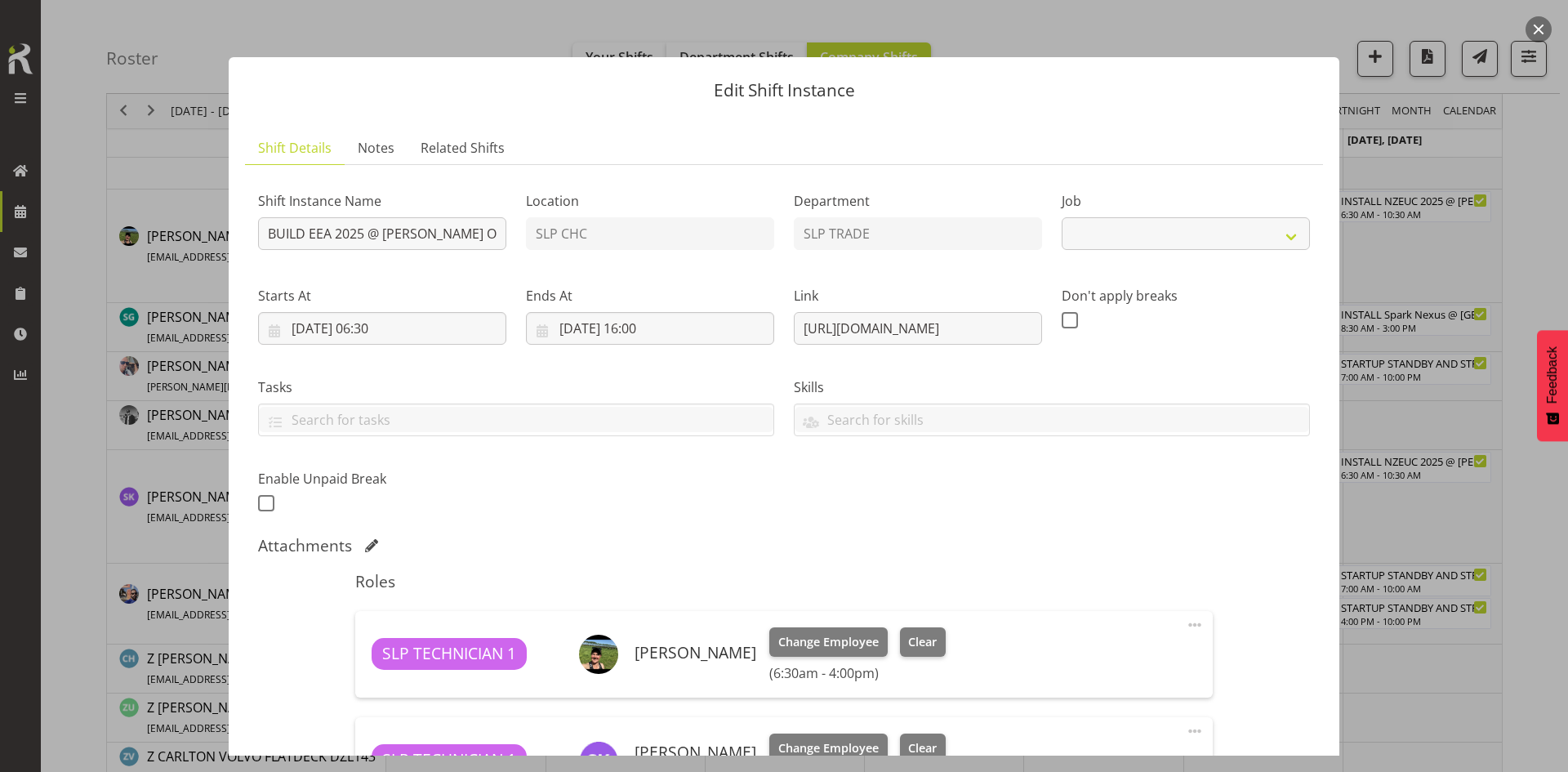
select select "10510"
click at [1537, 34] on button "button" at bounding box center [1539, 29] width 27 height 27
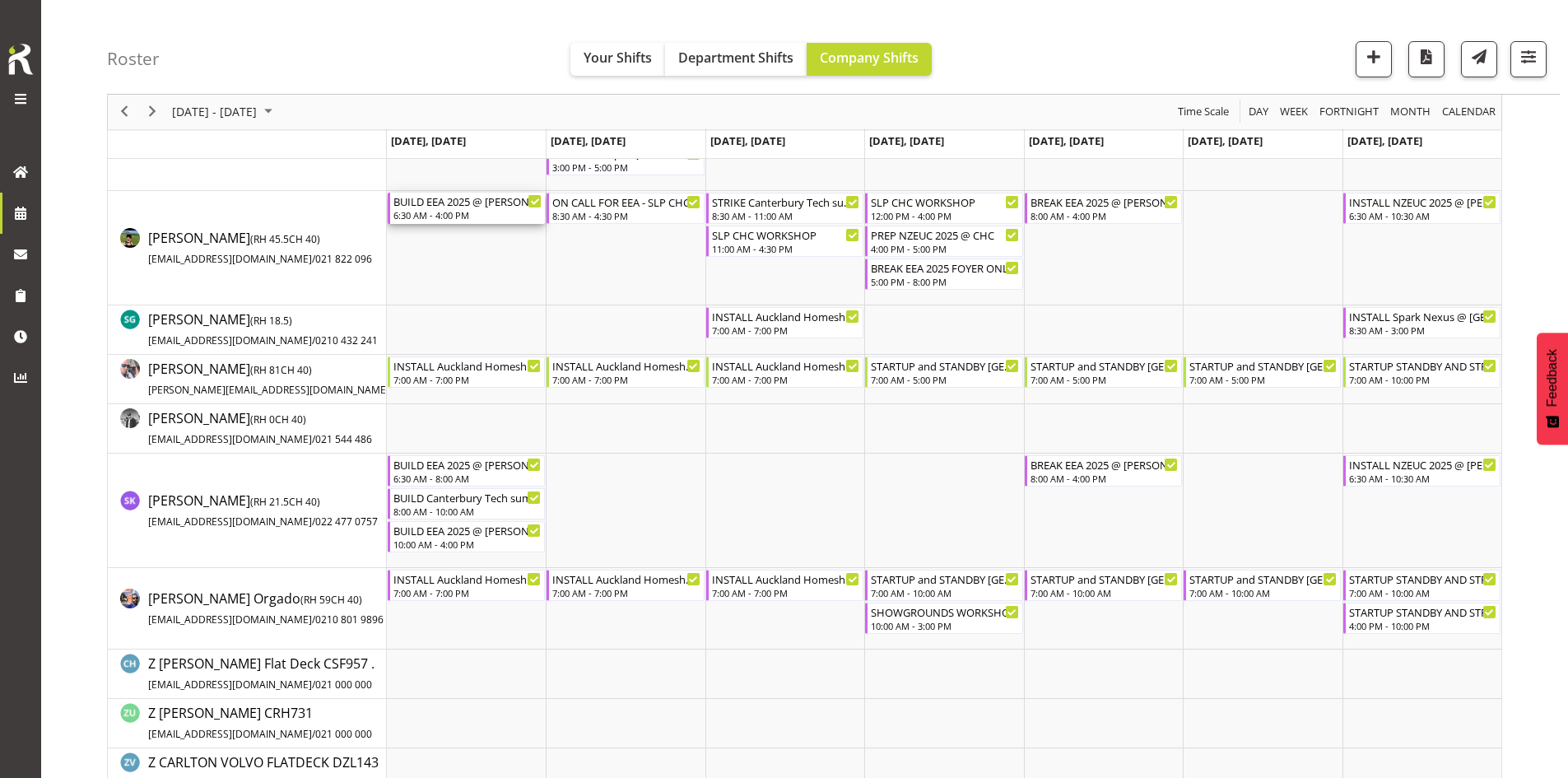
click at [444, 214] on div "6:30 AM - 4:00 PM" at bounding box center [468, 214] width 148 height 13
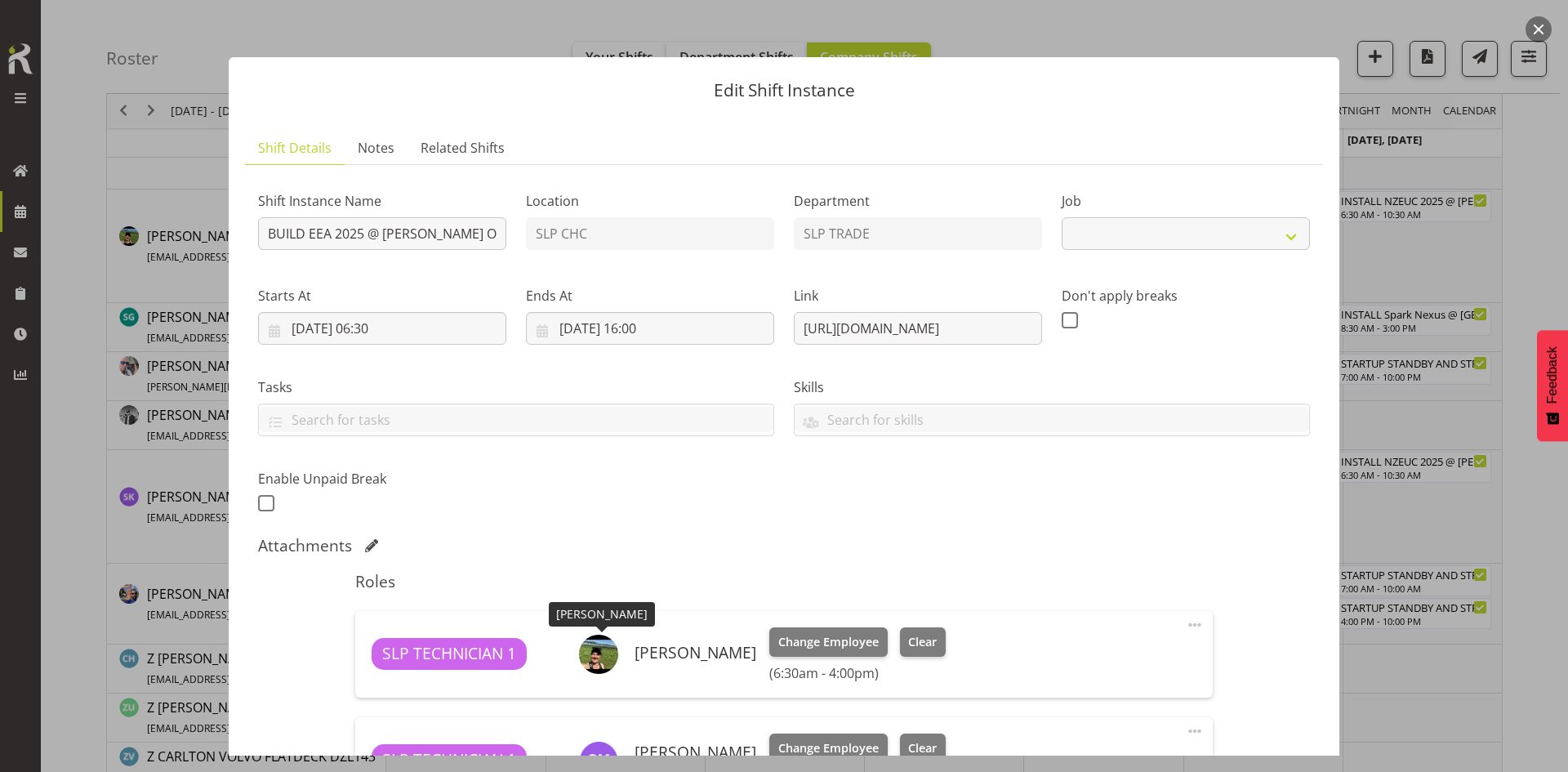
select select "10510"
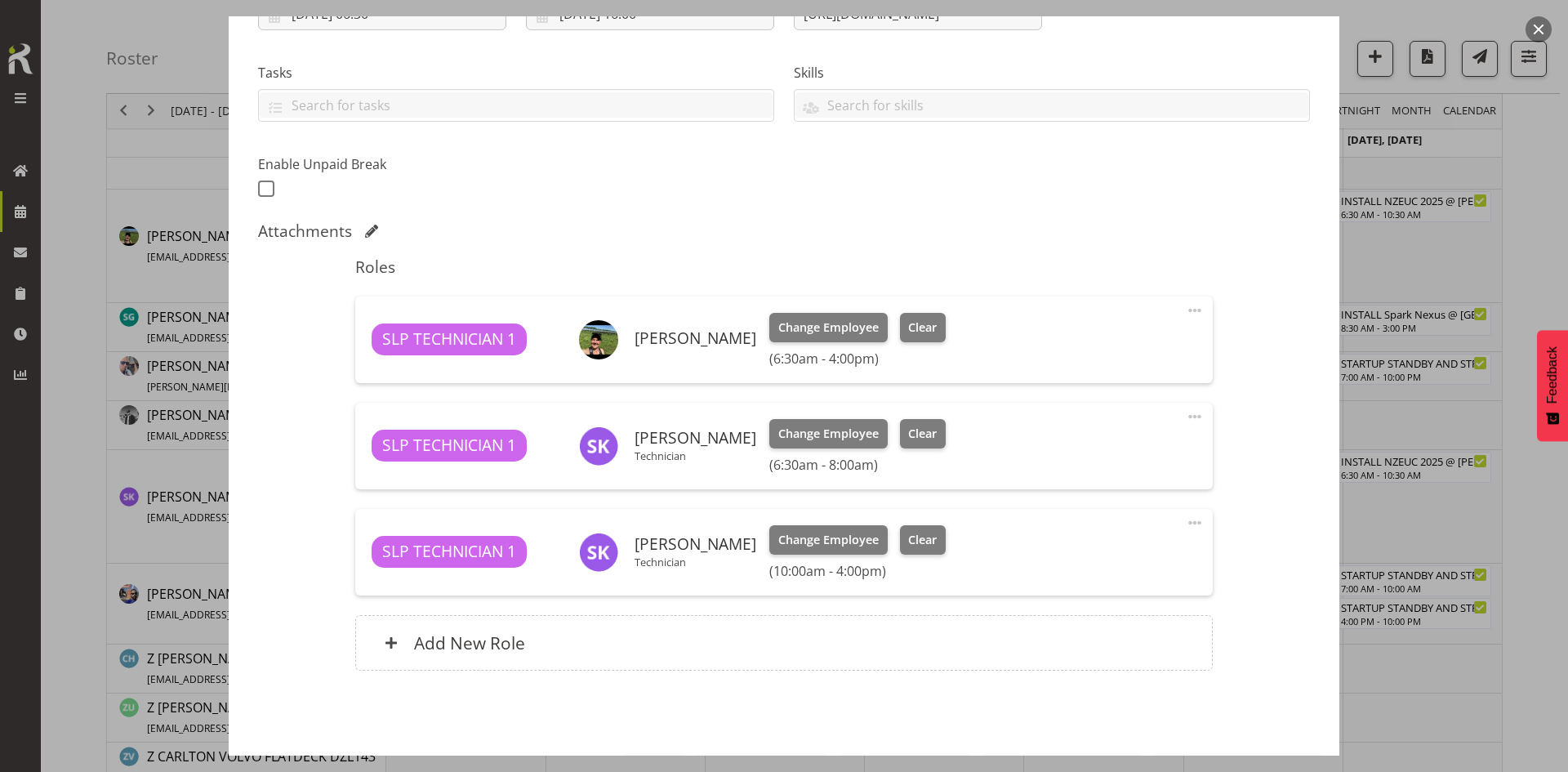
scroll to position [326, 0]
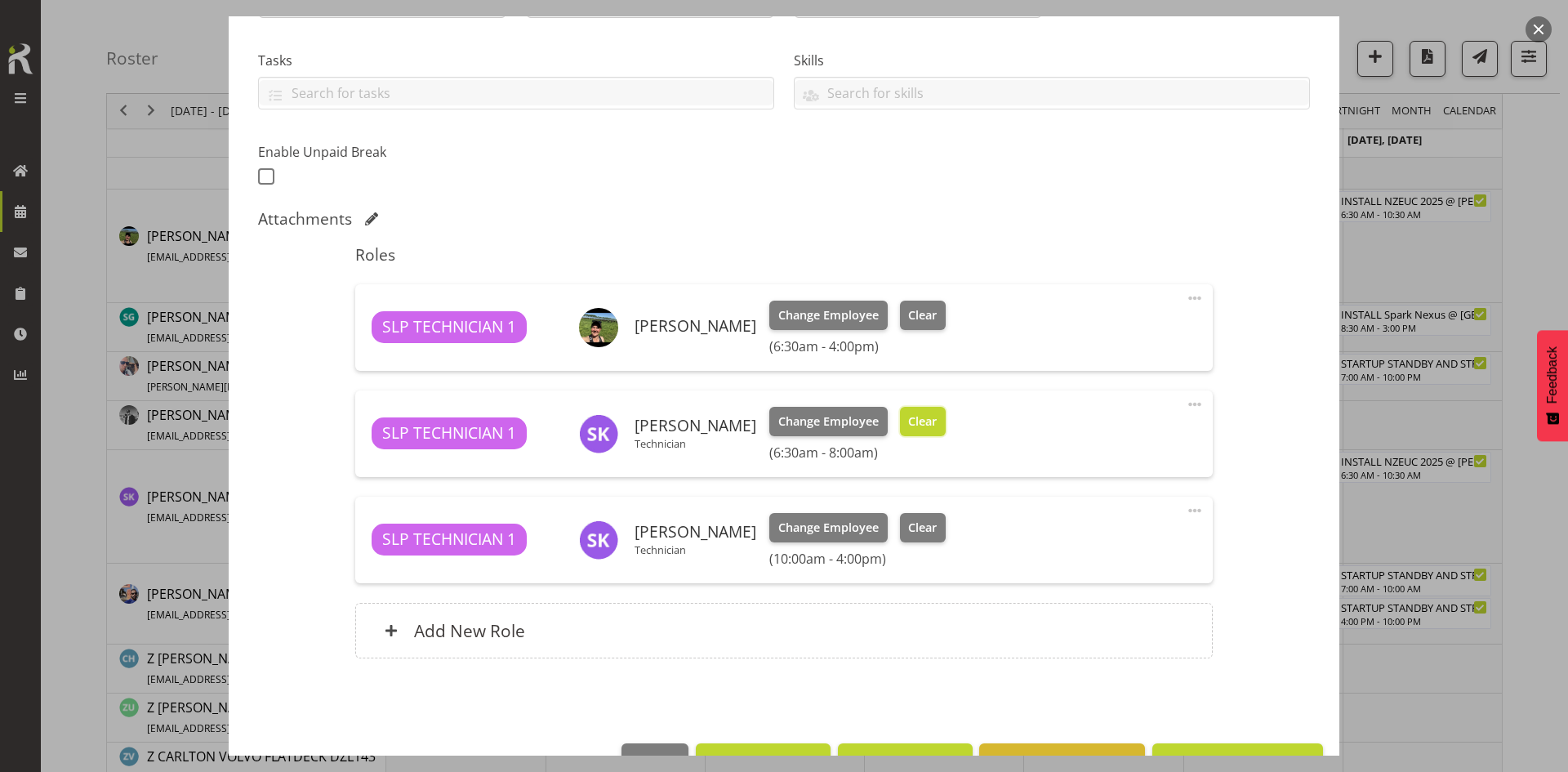
click at [911, 427] on span "Clear" at bounding box center [922, 422] width 28 height 18
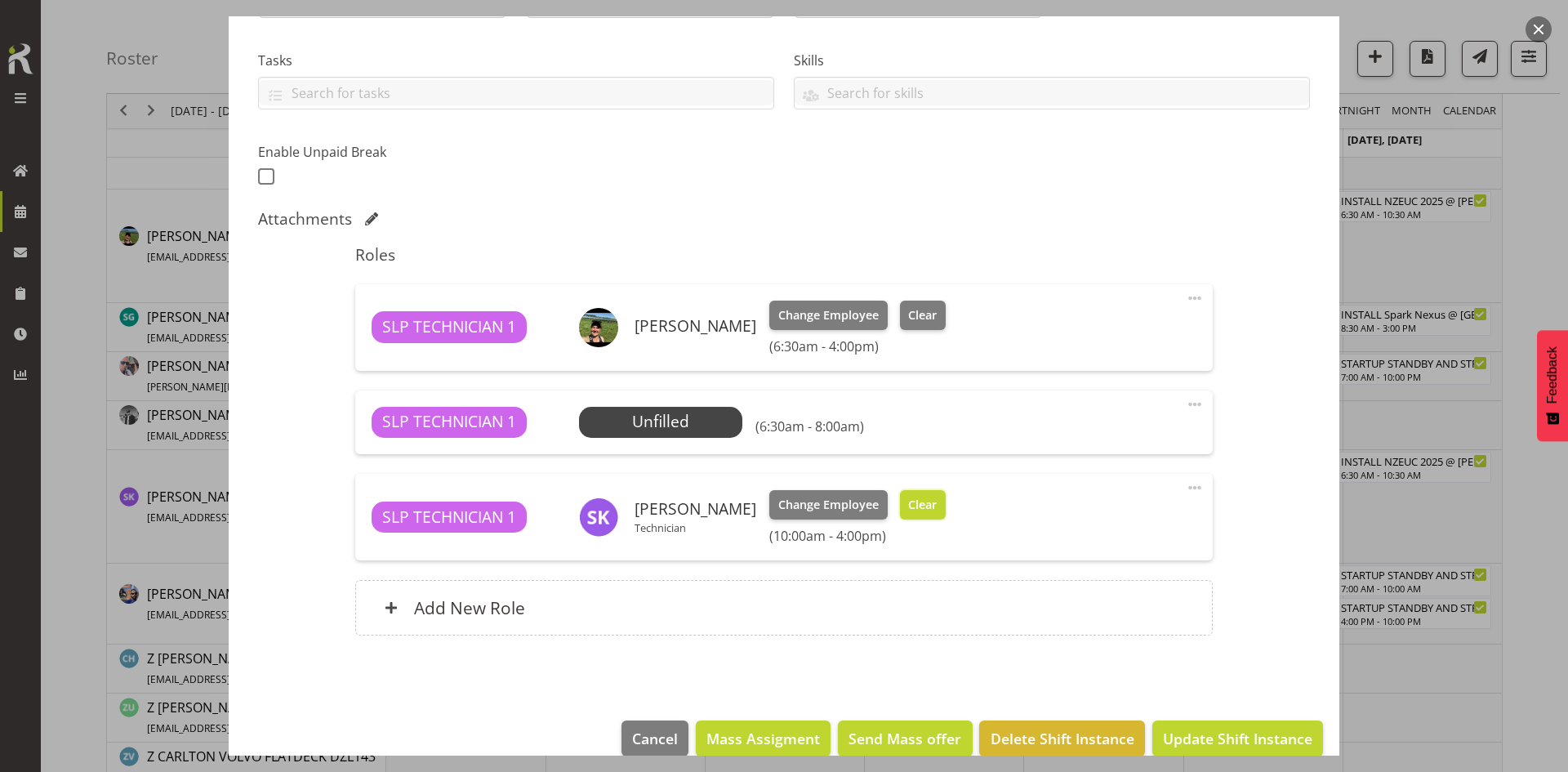
click at [908, 504] on span "Clear" at bounding box center [922, 505] width 28 height 18
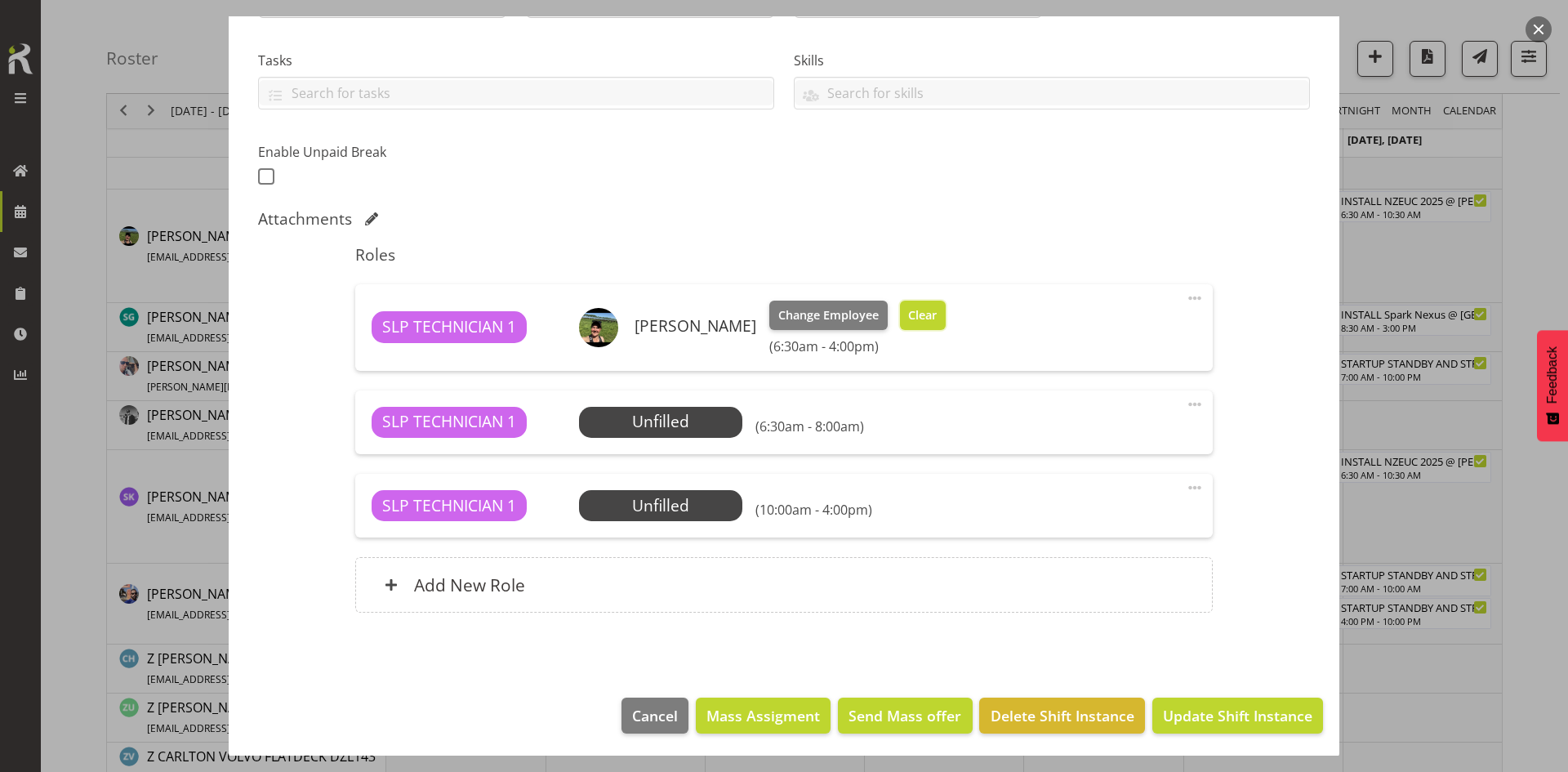
click at [908, 324] on button "Clear" at bounding box center [923, 315] width 47 height 29
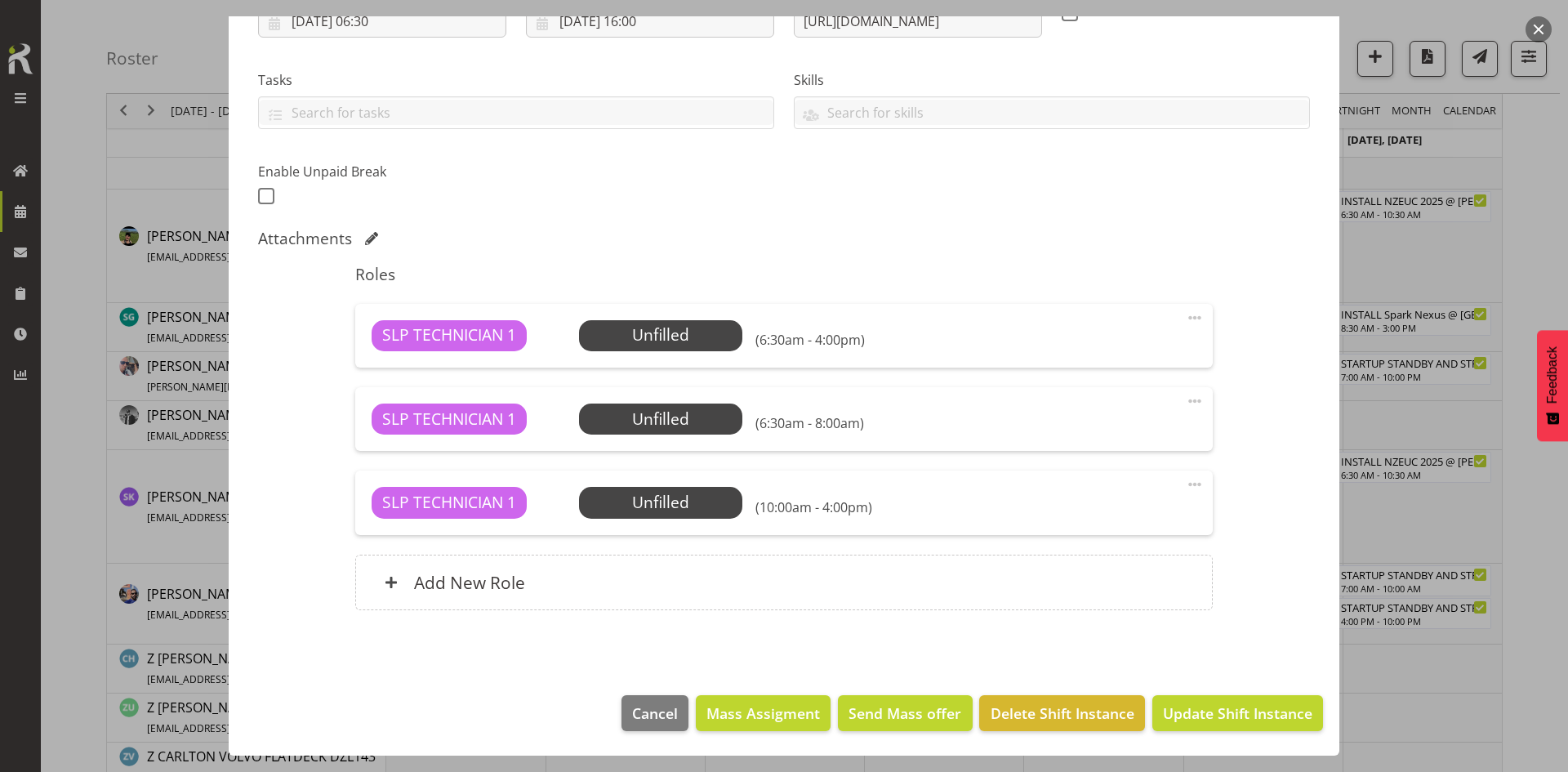
scroll to position [307, 0]
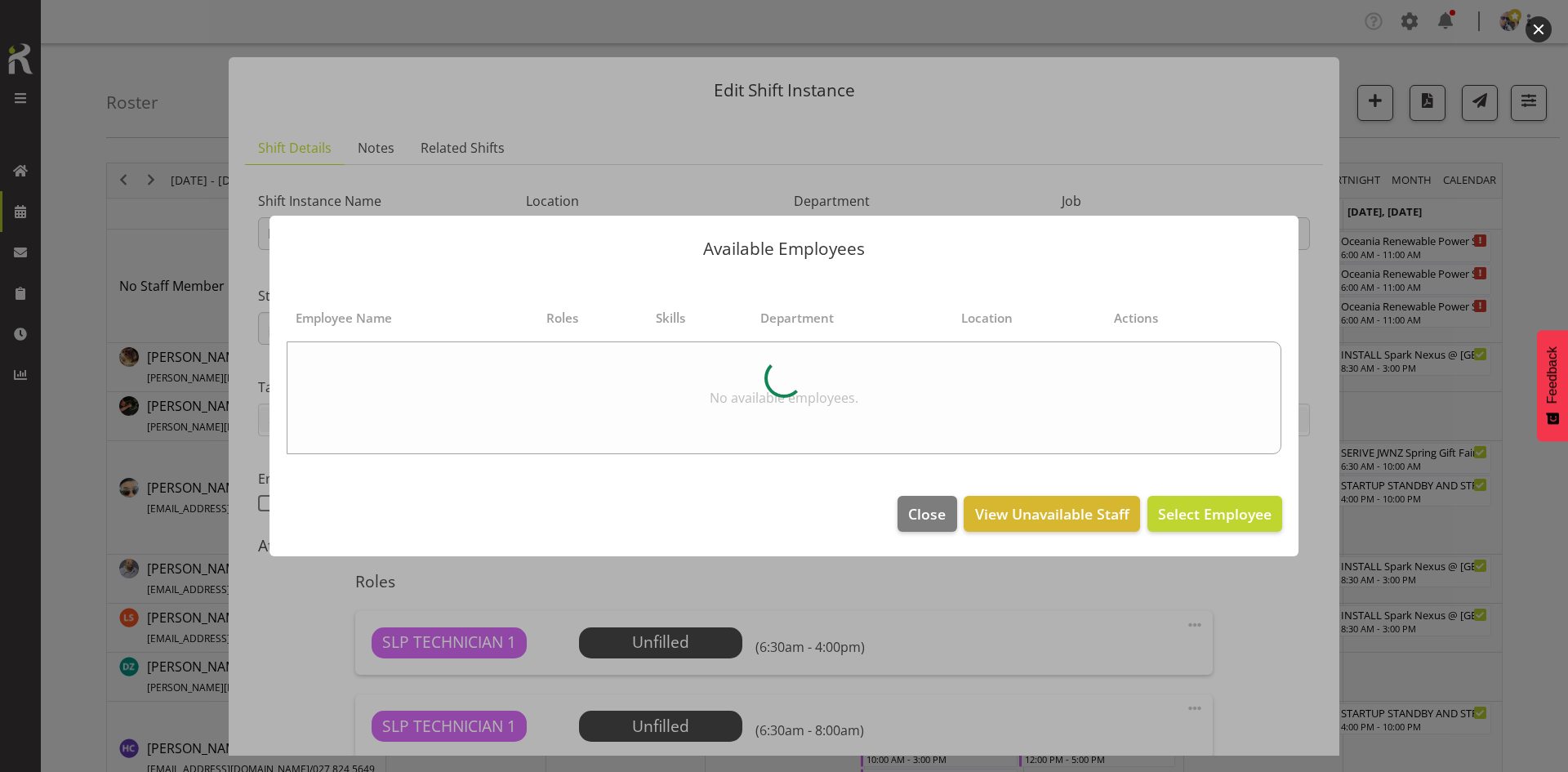
select select "10510"
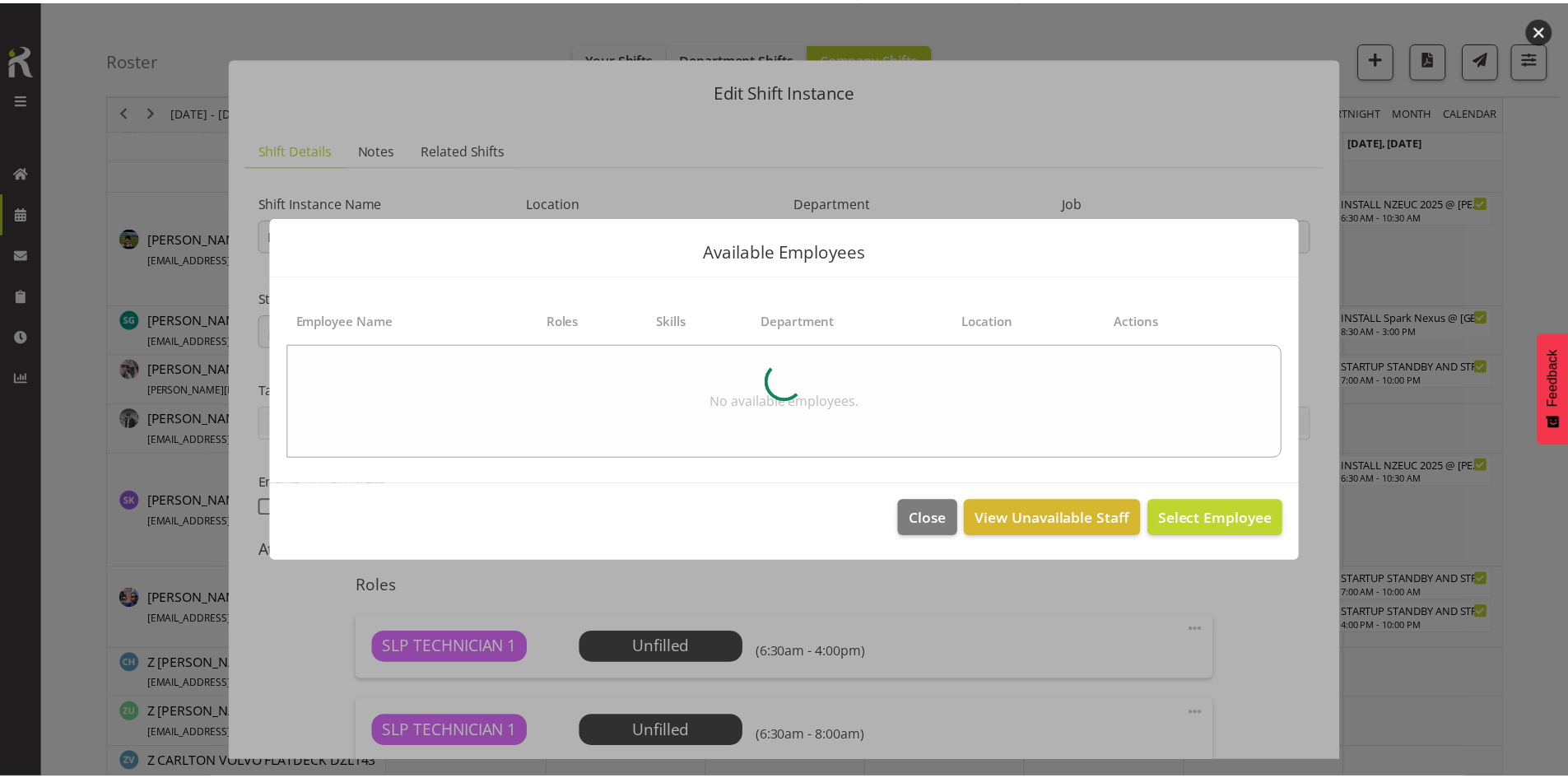
scroll to position [310, 0]
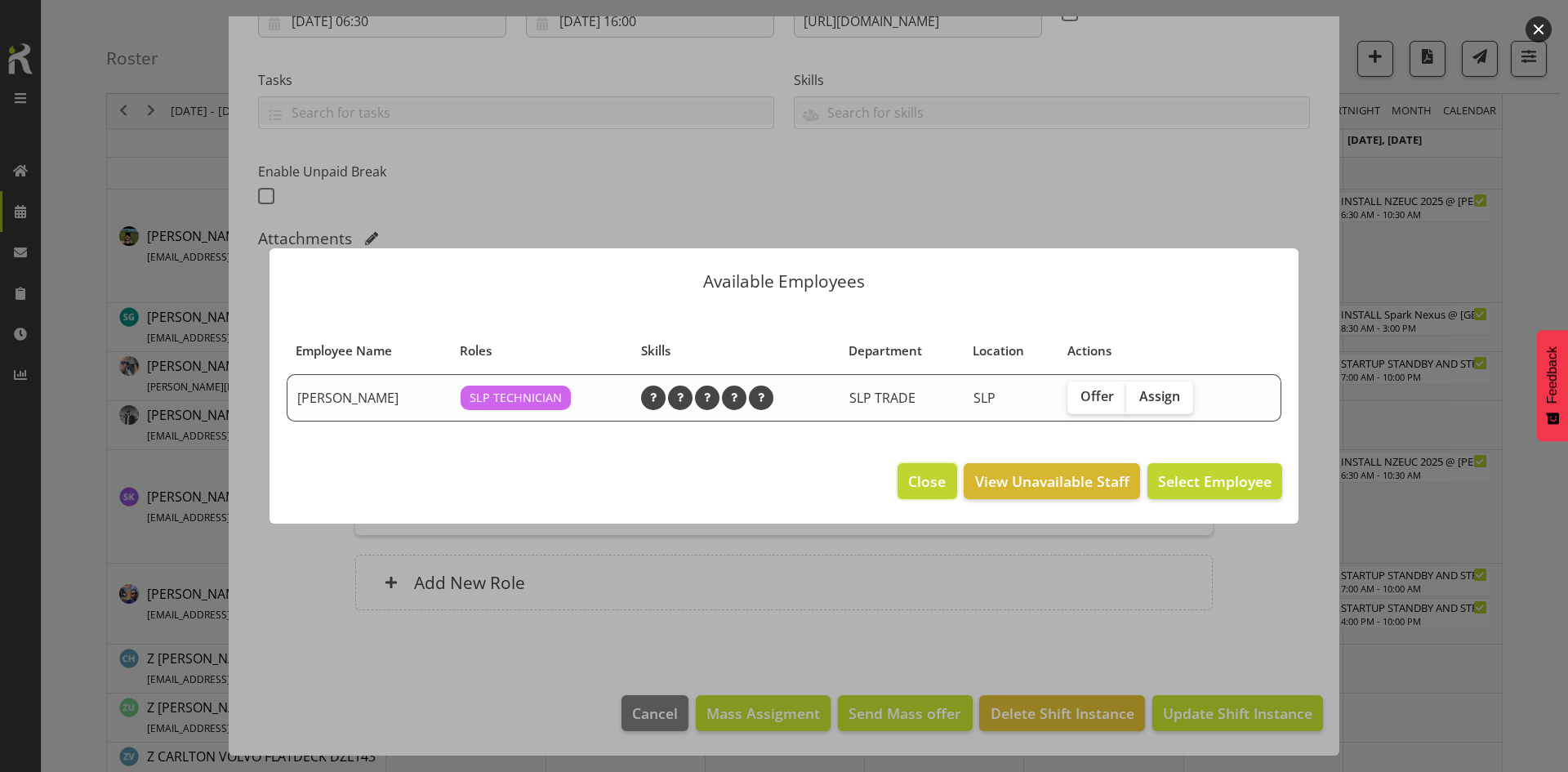
click at [913, 472] on span "Close" at bounding box center [926, 480] width 38 height 21
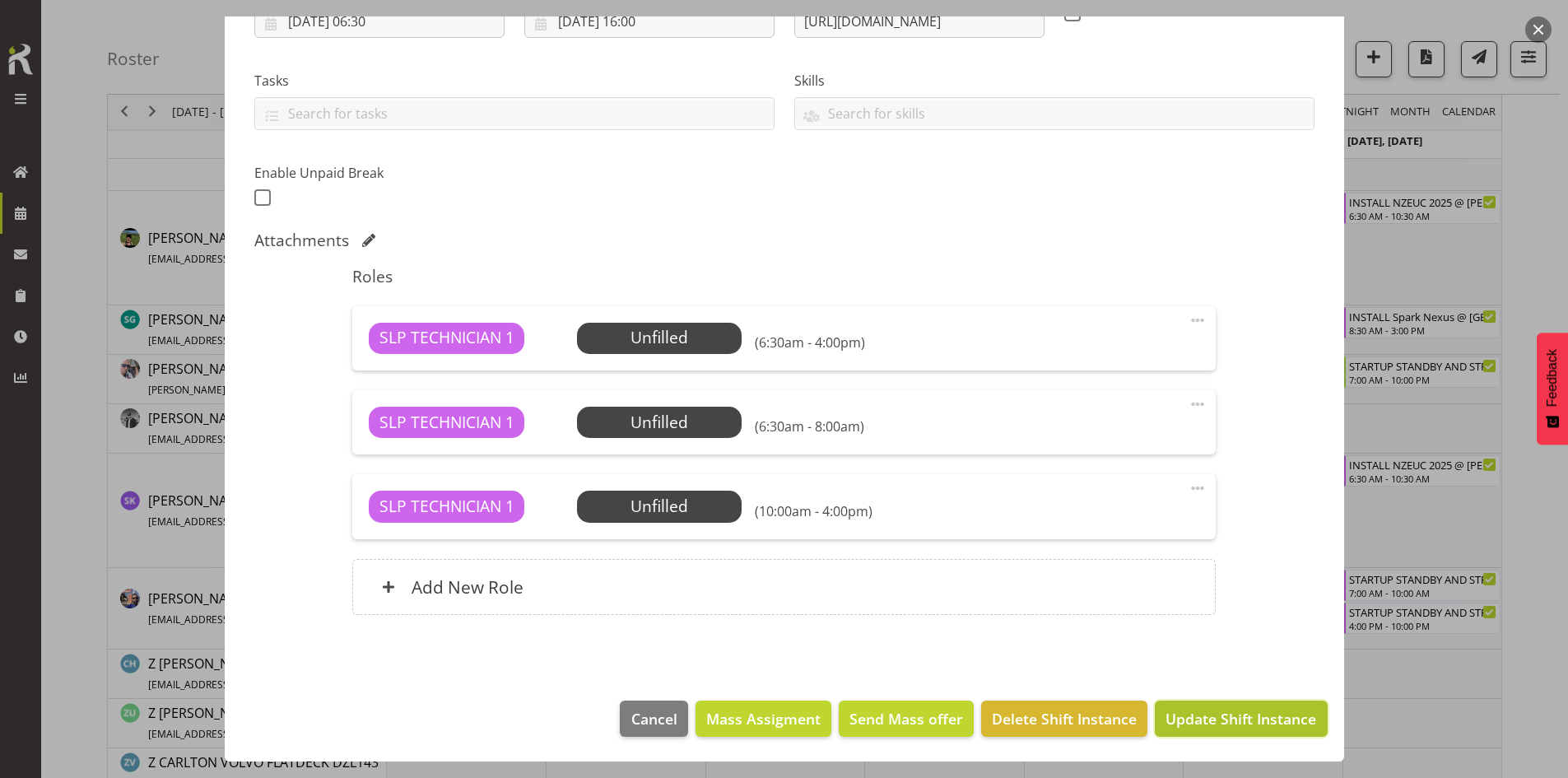
click at [1186, 706] on button "Update Shift Instance" at bounding box center [1241, 718] width 172 height 36
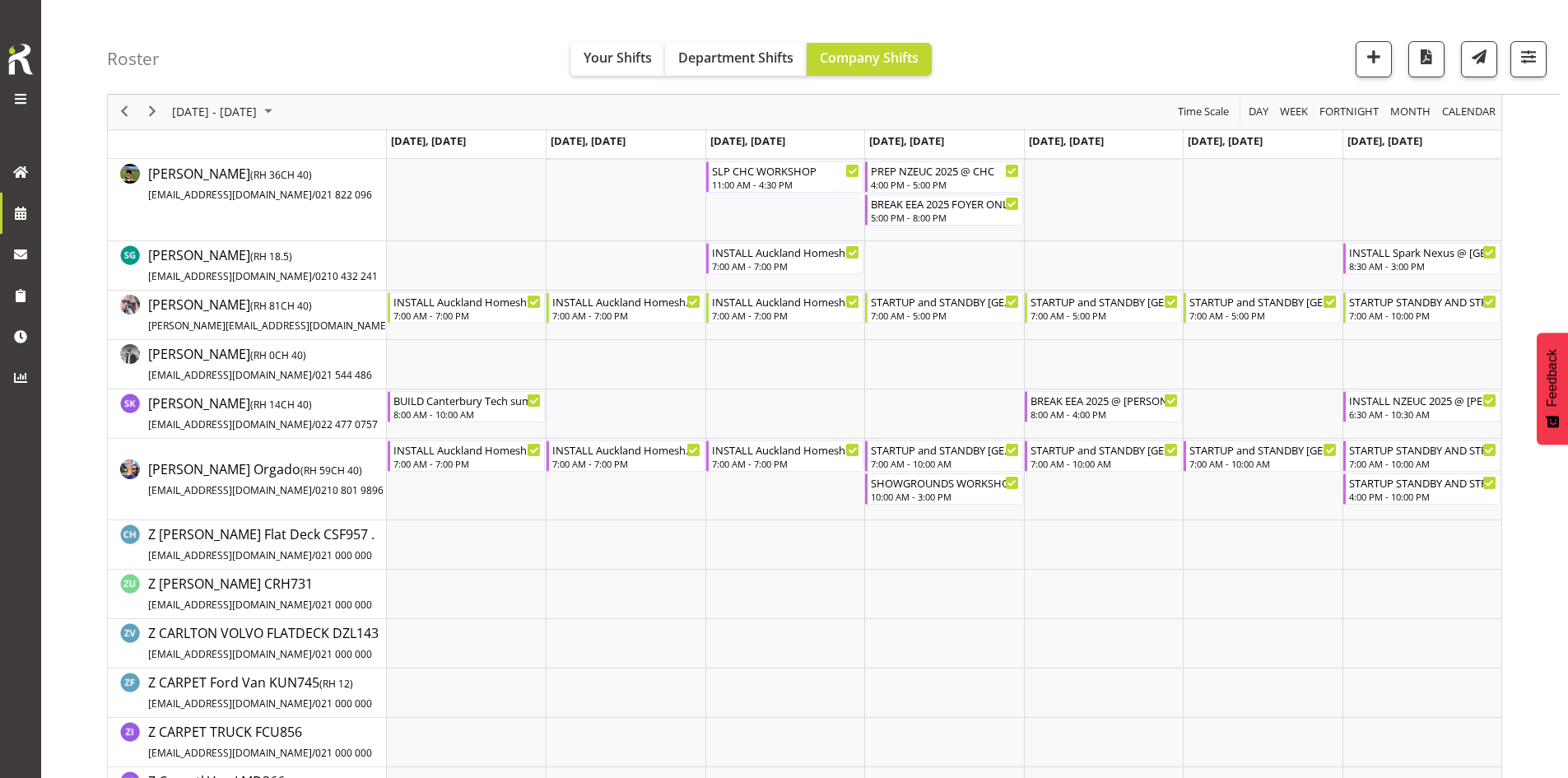
scroll to position [1810, 0]
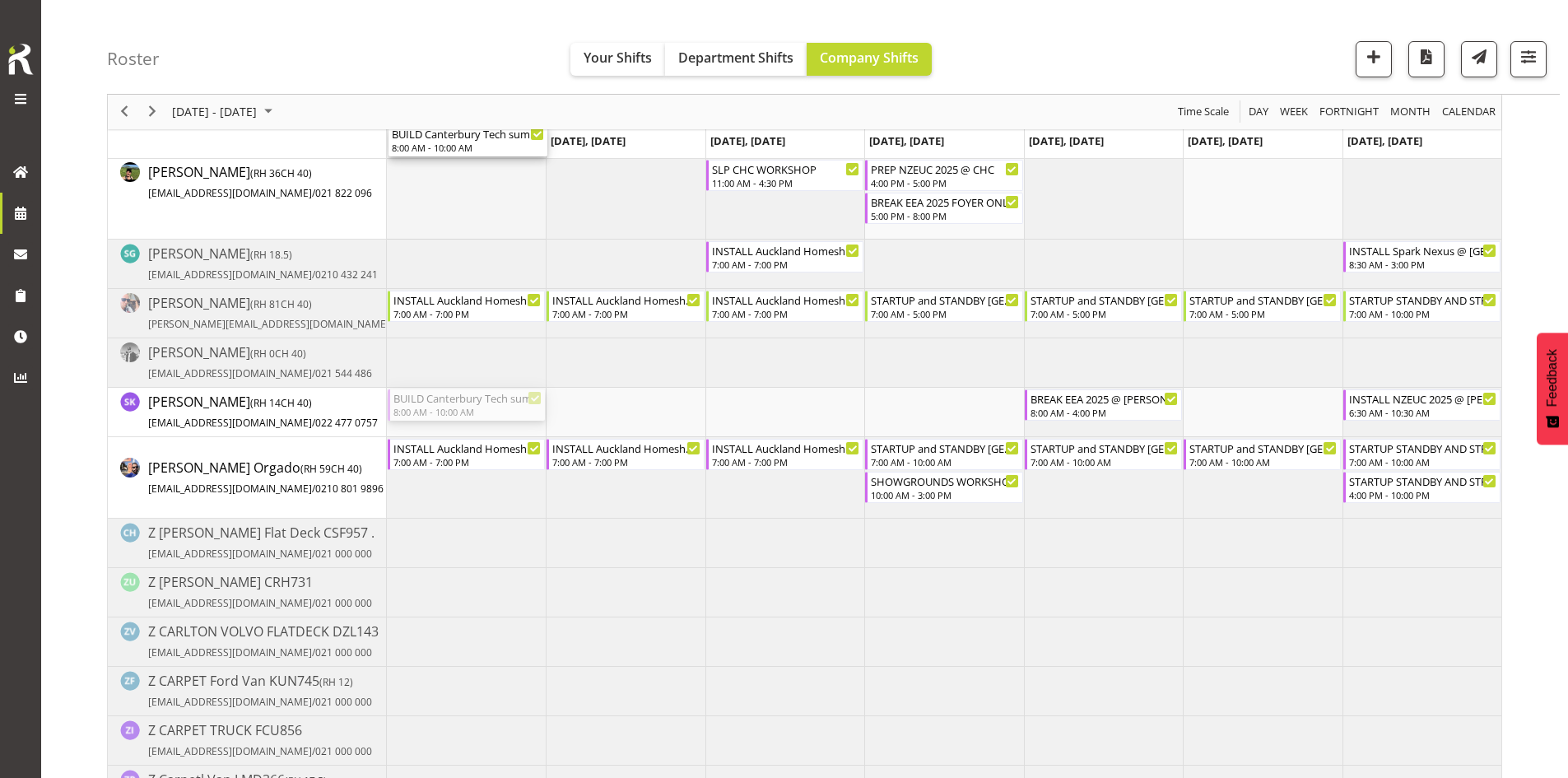
drag, startPoint x: 461, startPoint y: 399, endPoint x: 449, endPoint y: 228, distance: 171.4
click at [449, 228] on div "BUILD EEA 2025 @ [PERSON_NAME] On Site @ 0700 6:30 AM - 4:00 PM BUILD EEA 2025 …" at bounding box center [944, 564] width 1114 height 4286
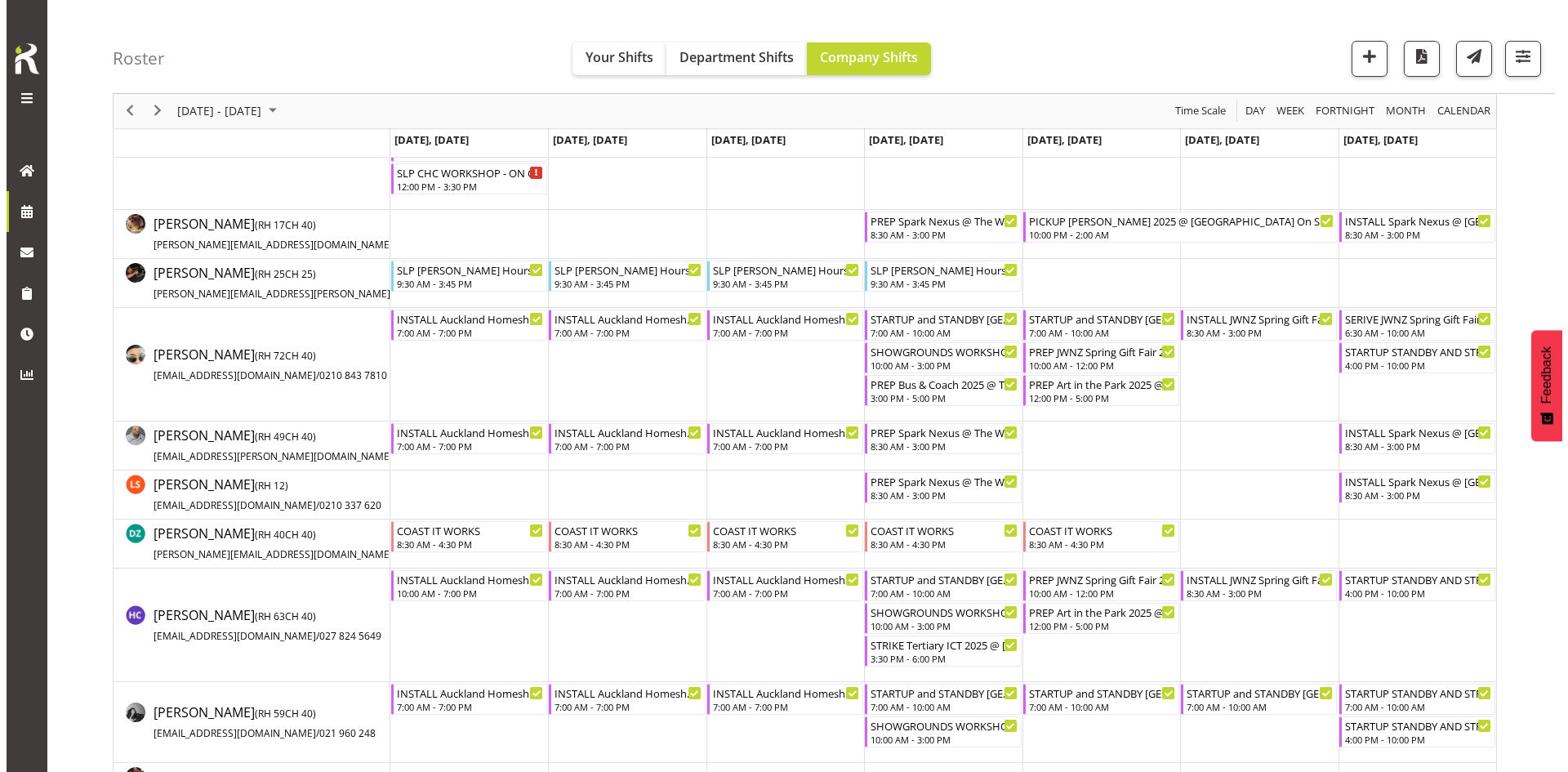
scroll to position [0, 0]
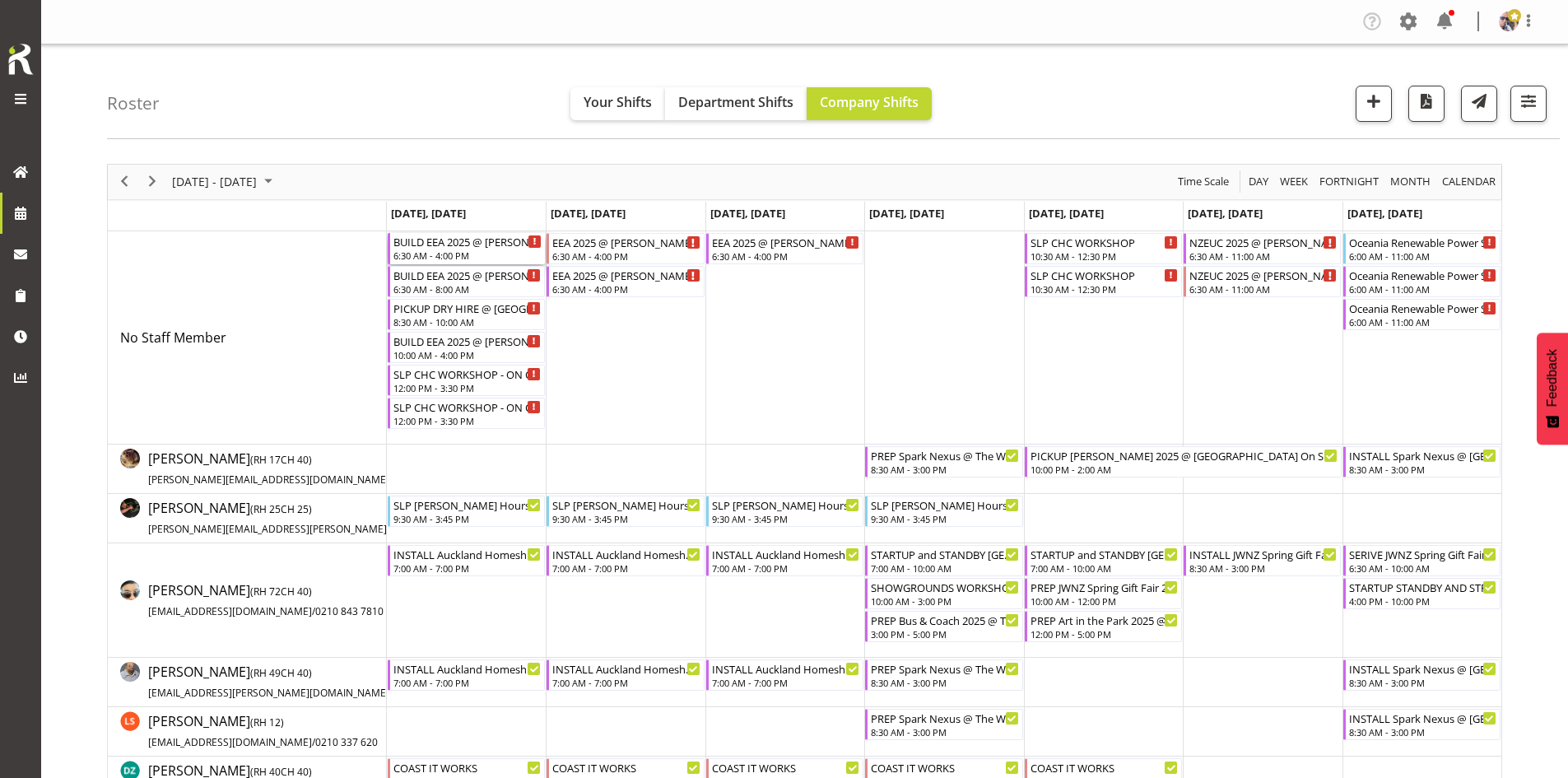
click at [478, 261] on div "6:30 AM - 4:00 PM" at bounding box center [468, 255] width 148 height 13
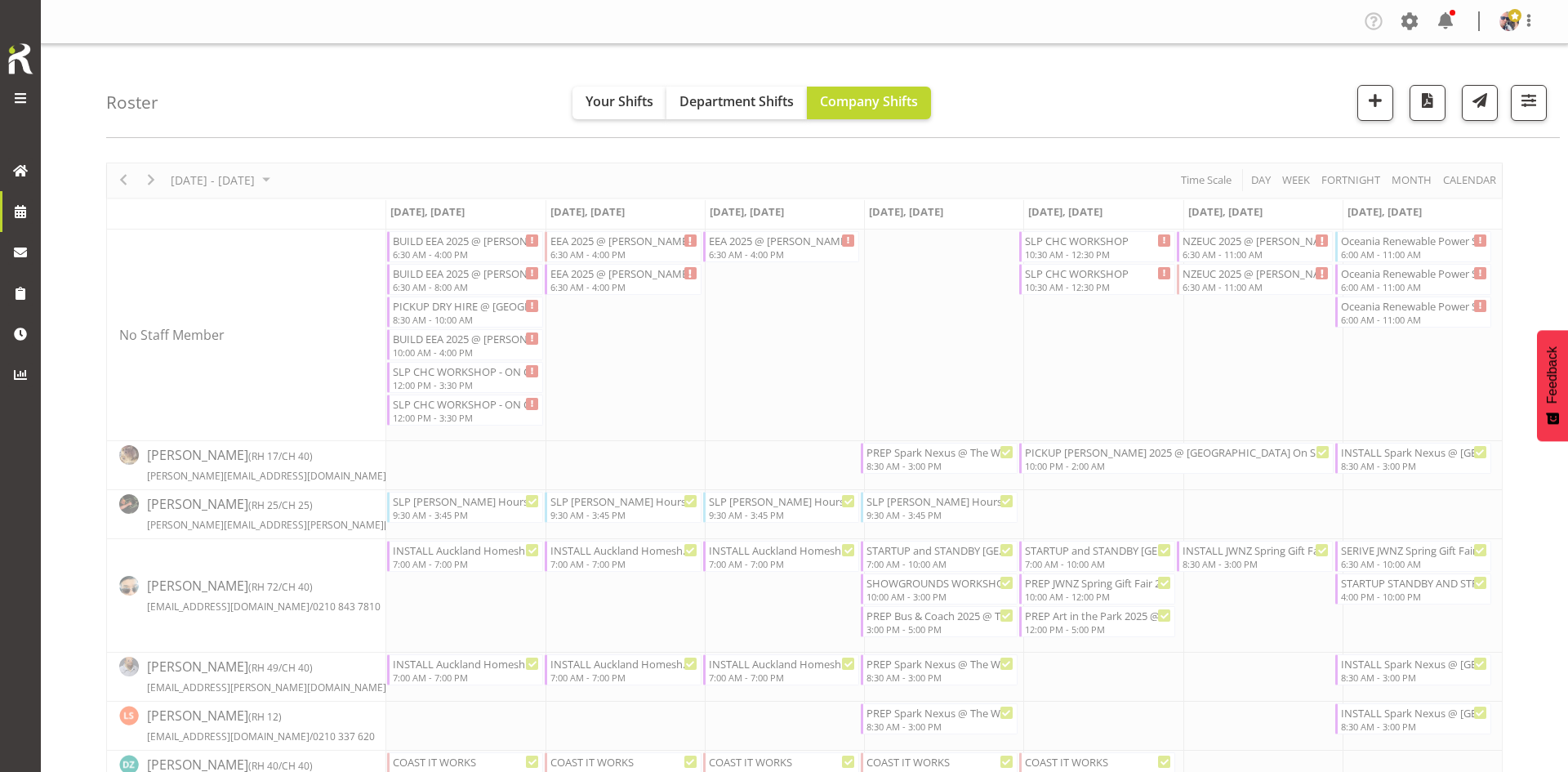
select select
select select "8"
select select "2025"
select select "16"
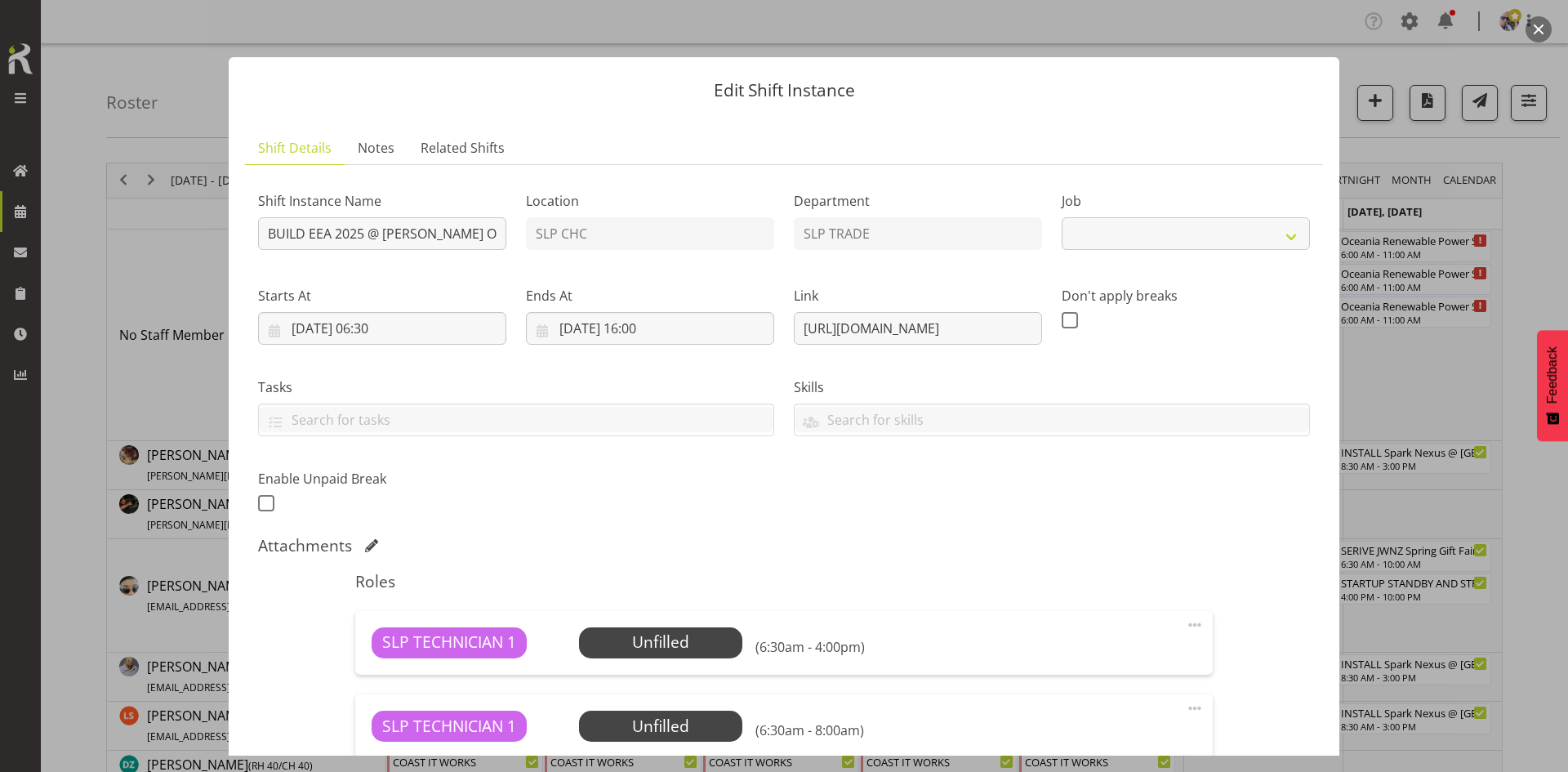
select select "10510"
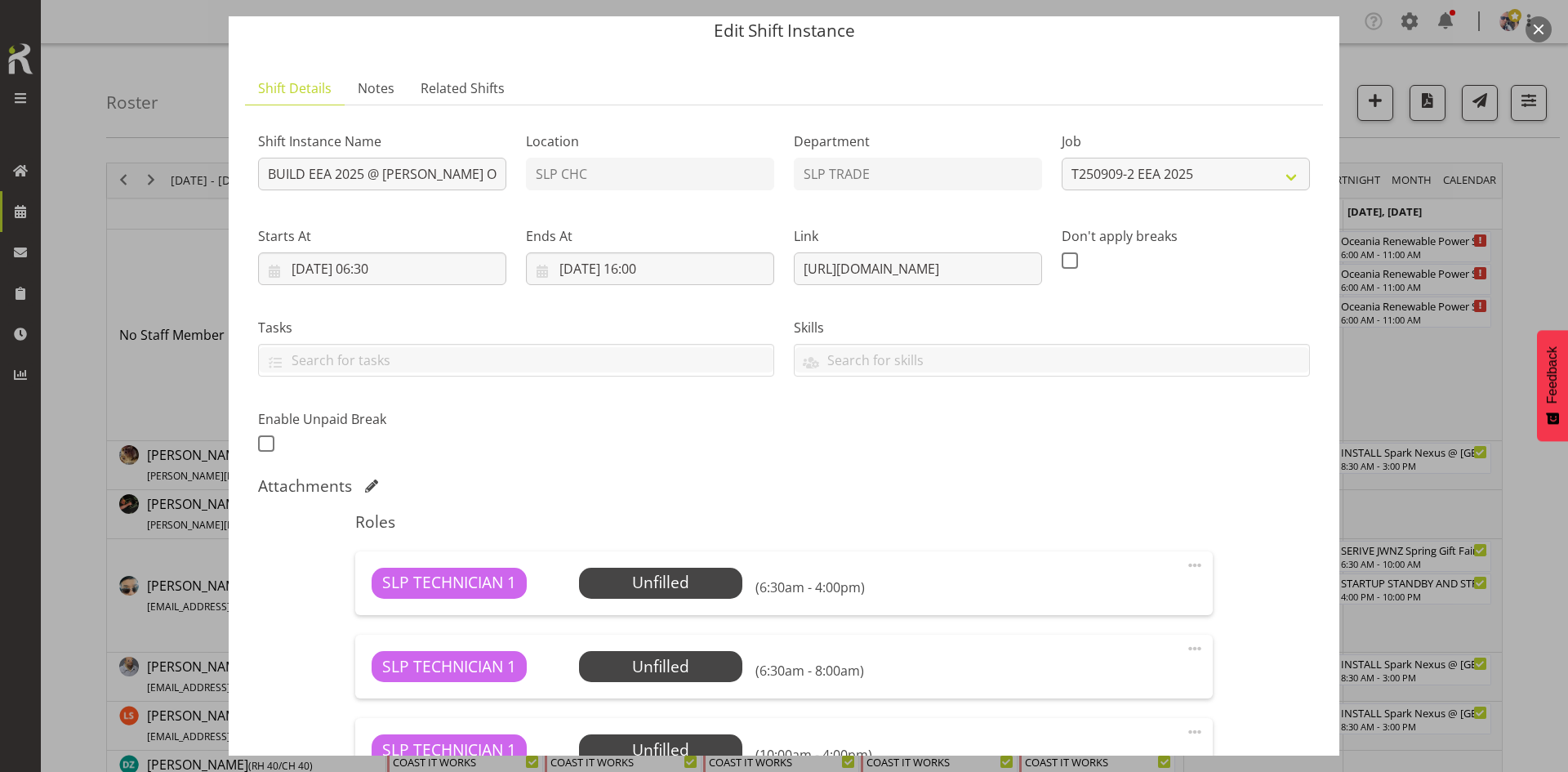
scroll to position [163, 0]
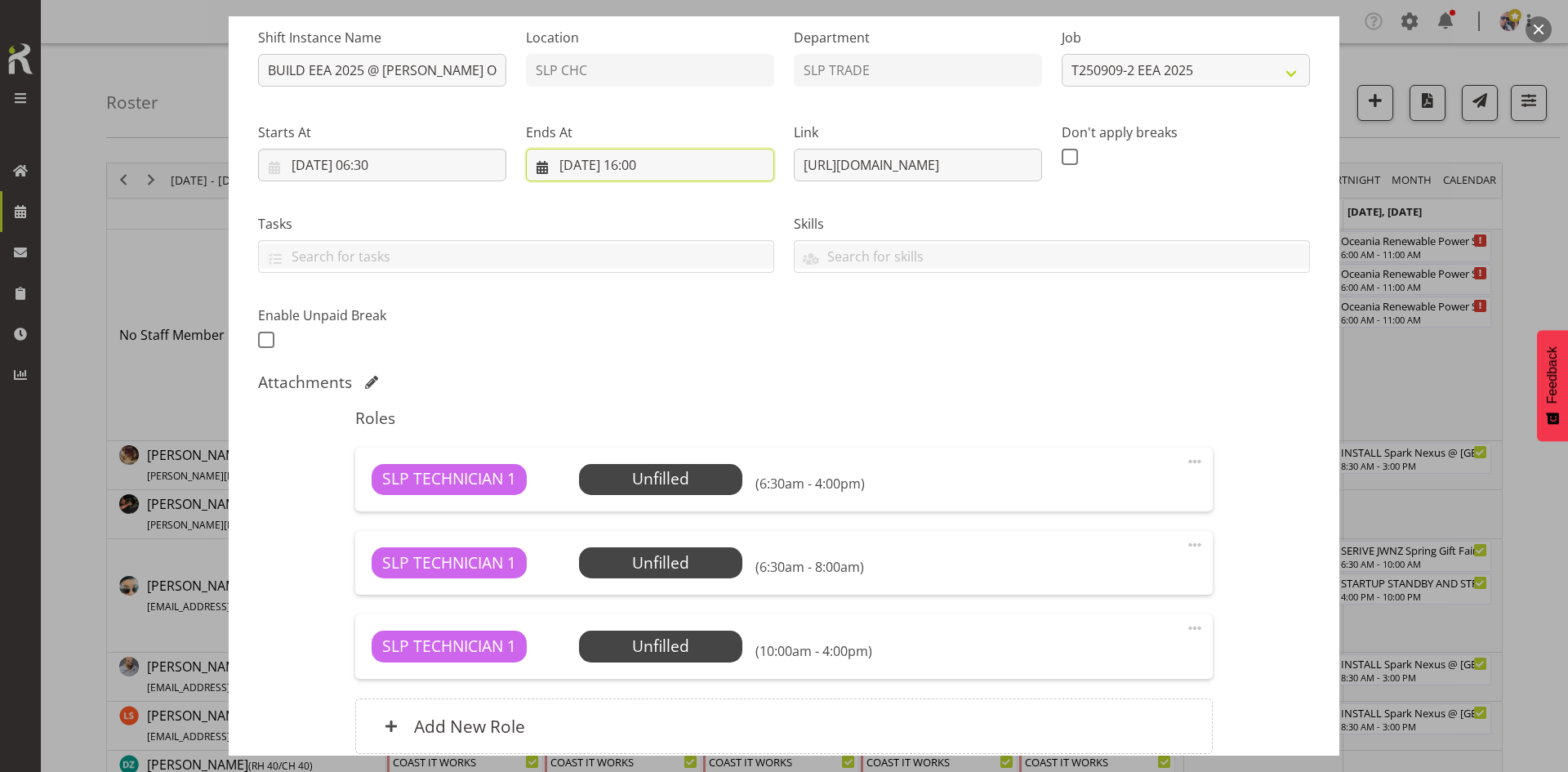
click at [668, 180] on input "[DATE] 16:00" at bounding box center [650, 165] width 248 height 33
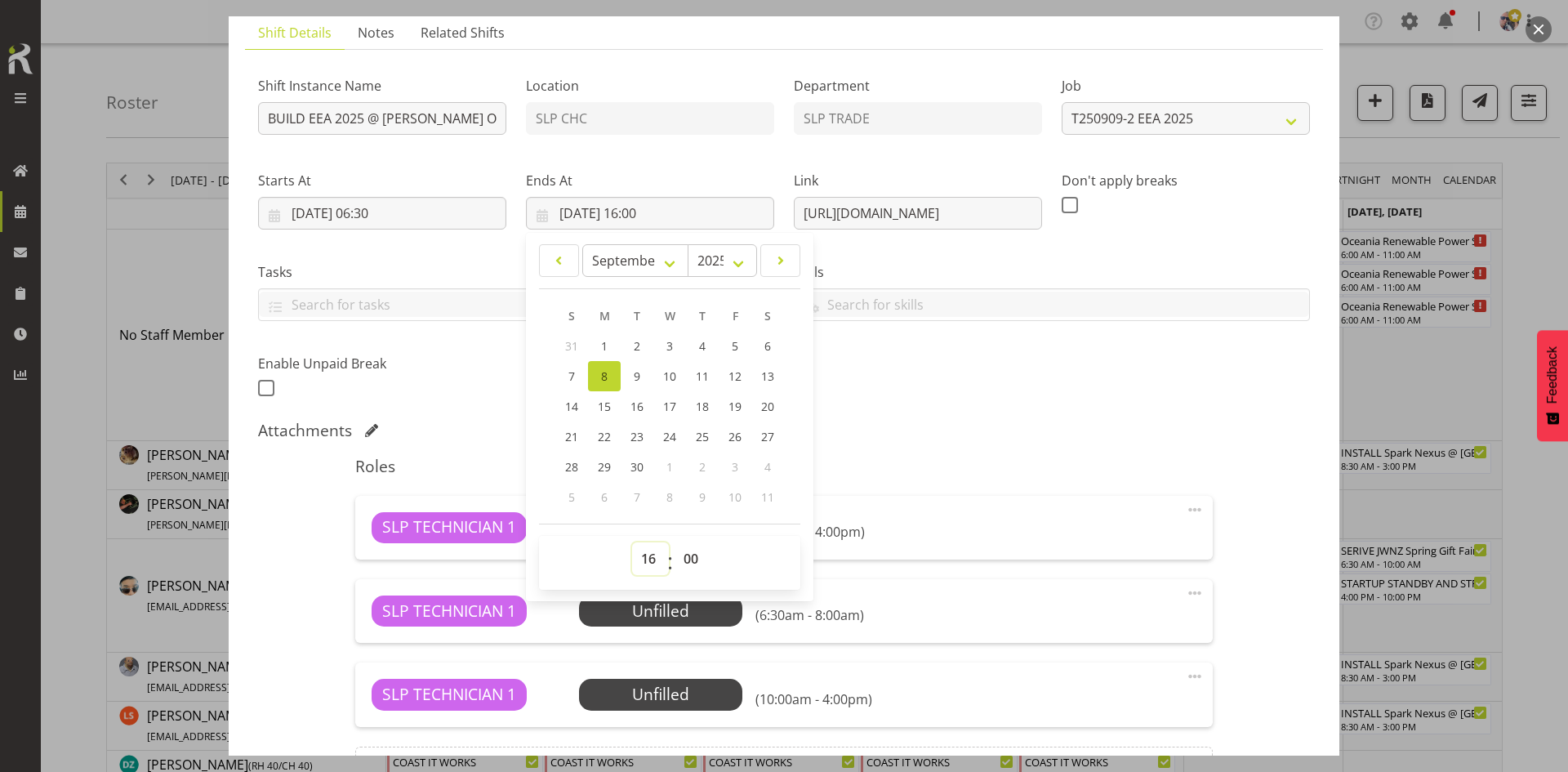
click at [644, 508] on div "January February March April May June July August September October November [D…" at bounding box center [670, 416] width 288 height 355
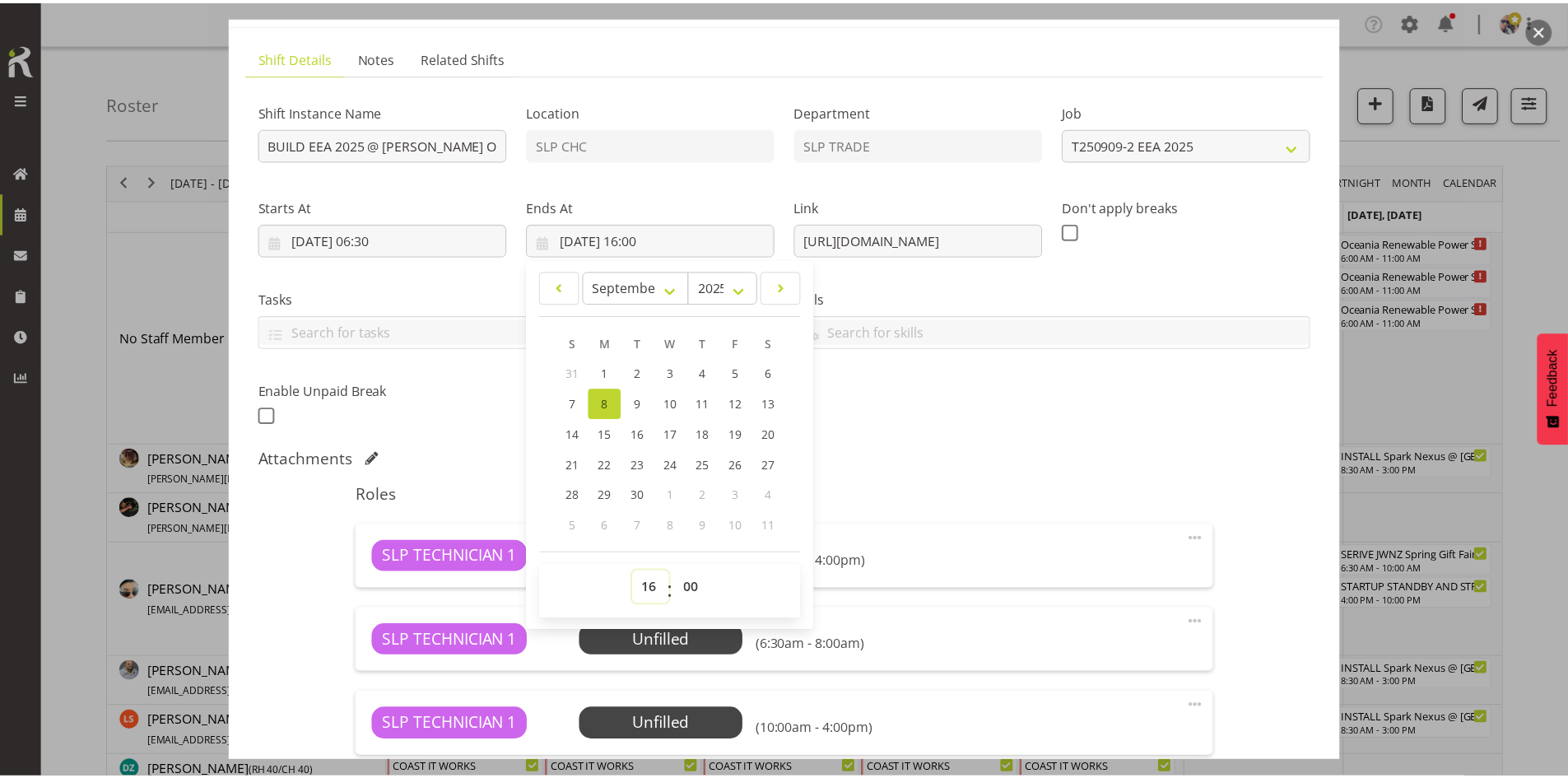
scroll to position [82, 0]
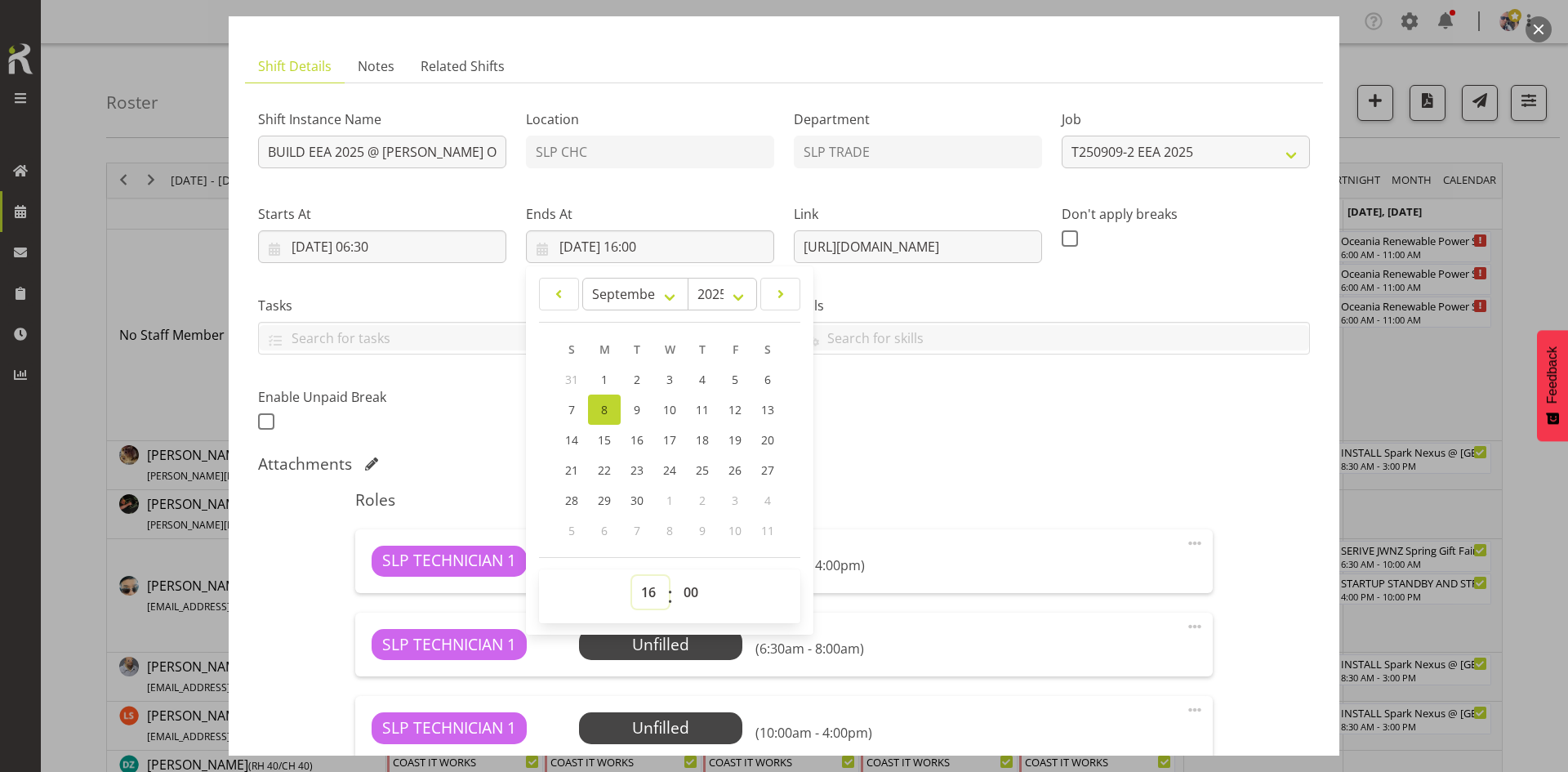
click at [643, 597] on select "00 01 02 03 04 05 06 07 08 09 10 11 12 13 14 15 16 17 18 19 20 21 22 23" at bounding box center [650, 592] width 37 height 33
select select "8"
click at [632, 576] on select "00 01 02 03 04 05 06 07 08 09 10 11 12 13 14 15 16 17 18 19 20 21 22 23" at bounding box center [650, 592] width 37 height 33
type input "[DATE] 08:00"
click at [898, 489] on div "Roles SLP TECHNICIAN 1 Unfilled Select Employee (6:30am - 8:00am) Edit Cover Ro…" at bounding box center [784, 667] width 877 height 375
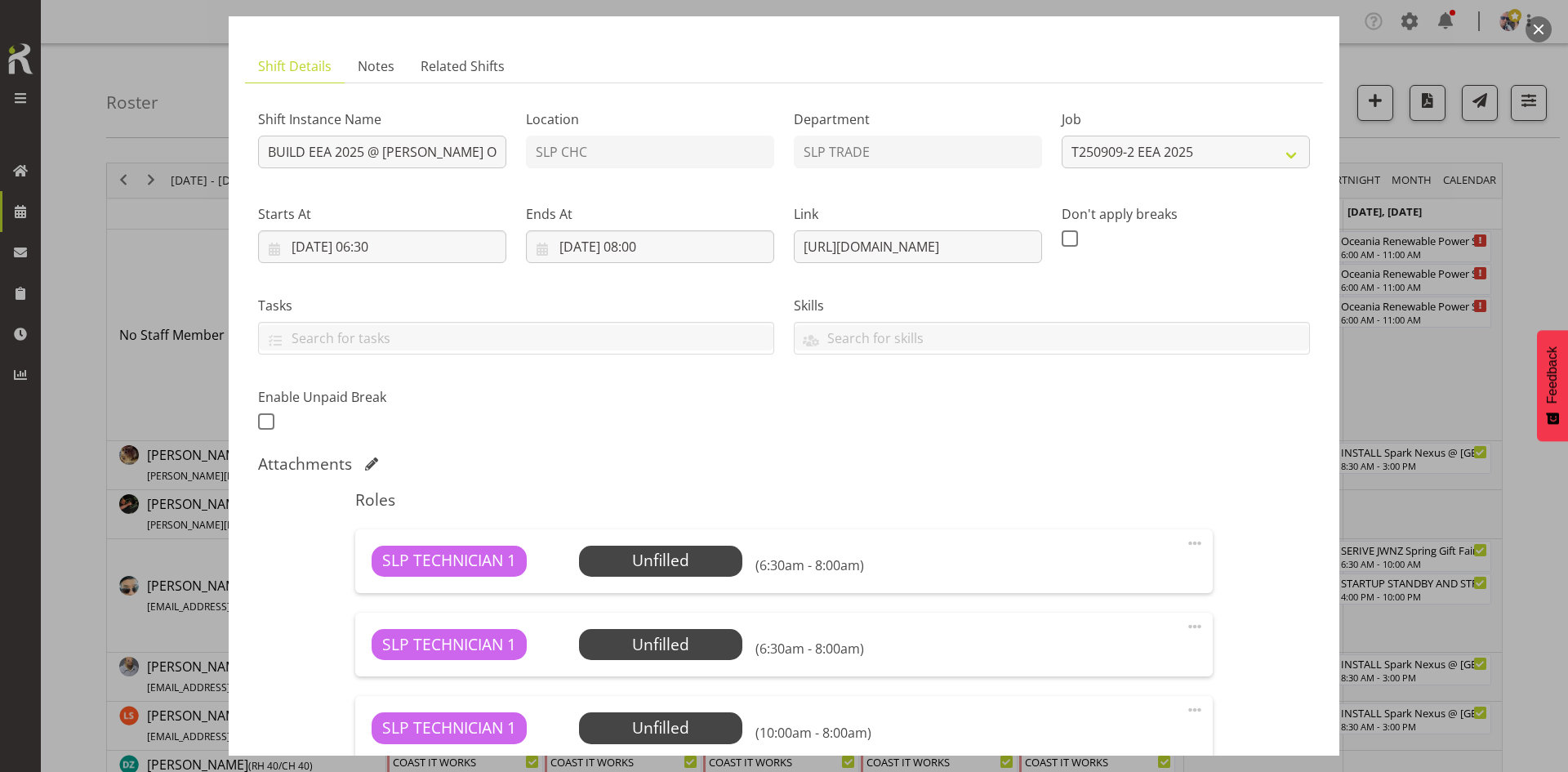
click at [1185, 631] on span at bounding box center [1194, 625] width 19 height 19
click at [1089, 722] on link "Delete" at bounding box center [1126, 721] width 157 height 29
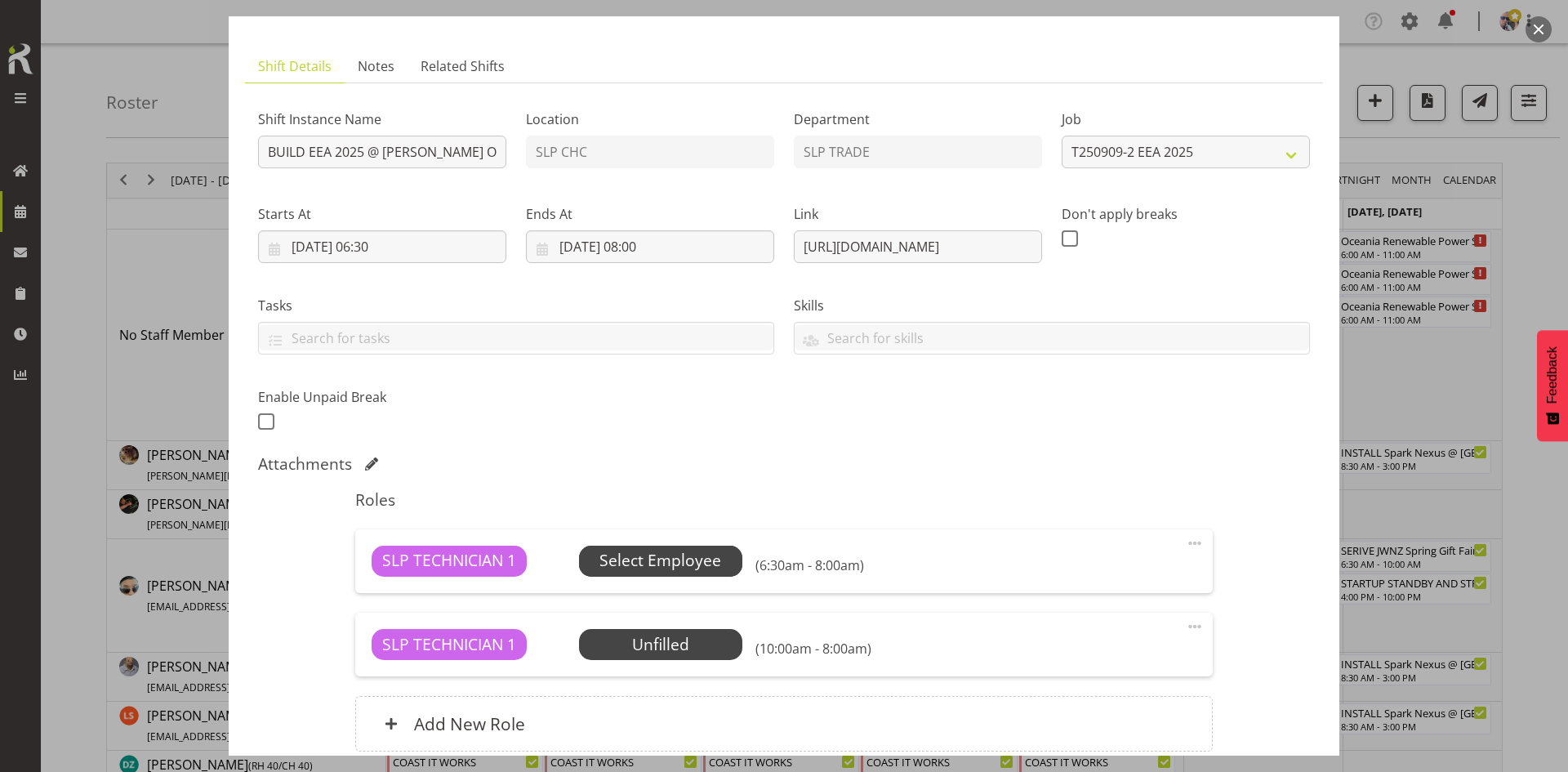
click at [691, 568] on span "Select Employee" at bounding box center [660, 561] width 122 height 24
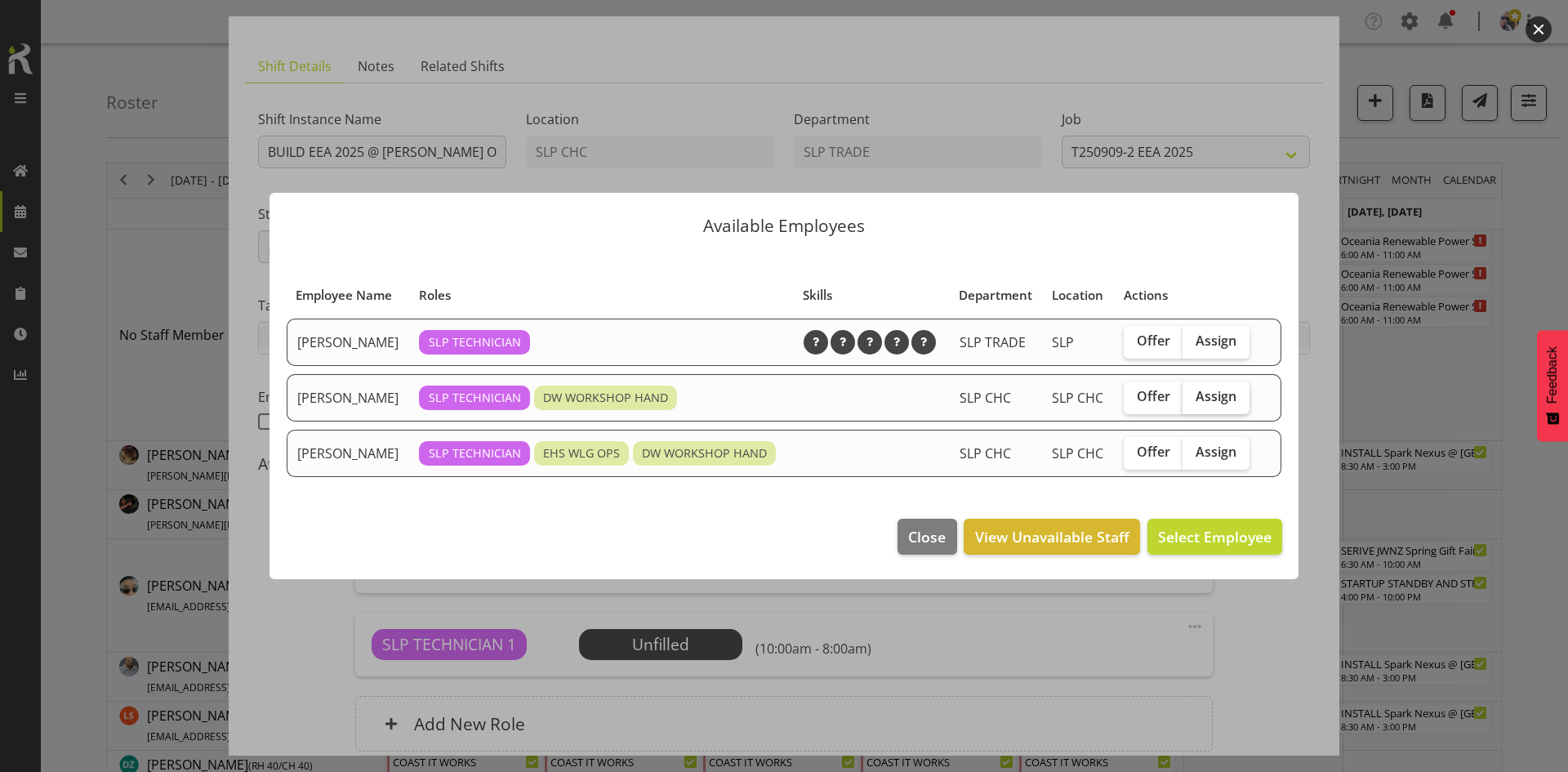
click at [1219, 394] on span "Assign" at bounding box center [1216, 396] width 41 height 17
click at [1193, 394] on input "Assign" at bounding box center [1188, 397] width 11 height 11
checkbox input "true"
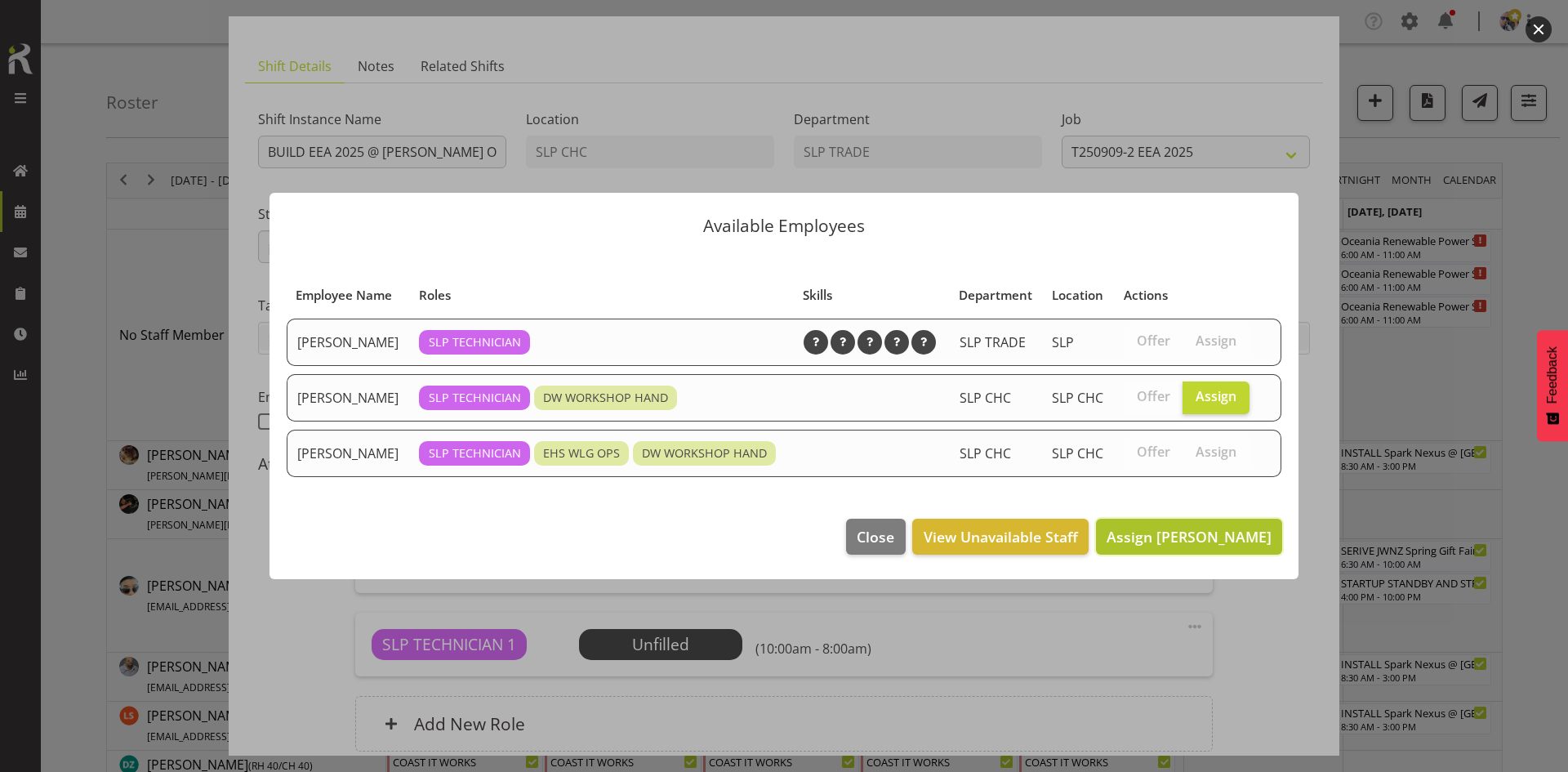
click at [1188, 527] on span "Assign [PERSON_NAME]" at bounding box center [1189, 535] width 165 height 19
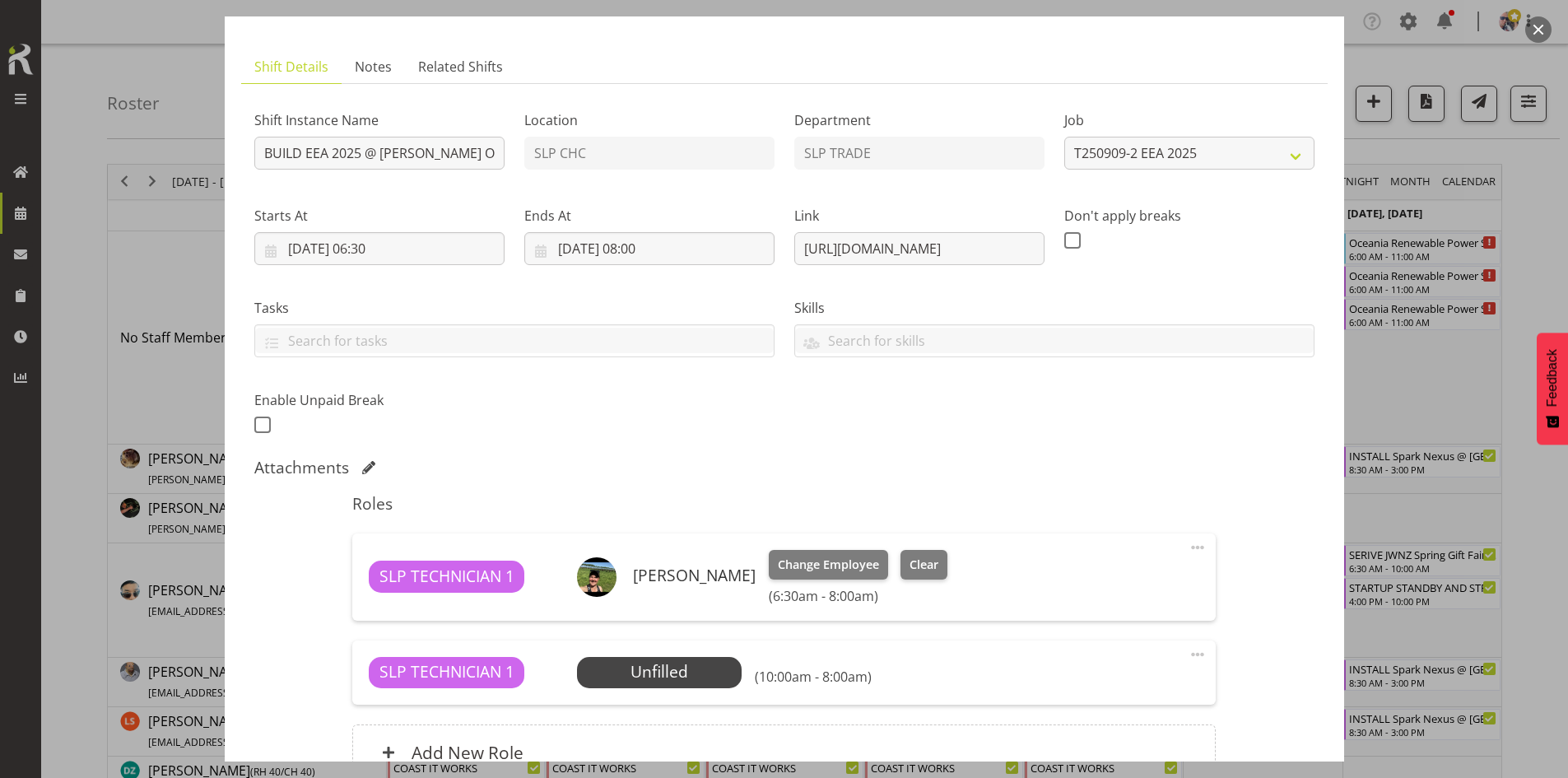
click at [1191, 652] on span at bounding box center [1197, 653] width 19 height 19
click at [1117, 737] on link "Delete" at bounding box center [1128, 749] width 158 height 30
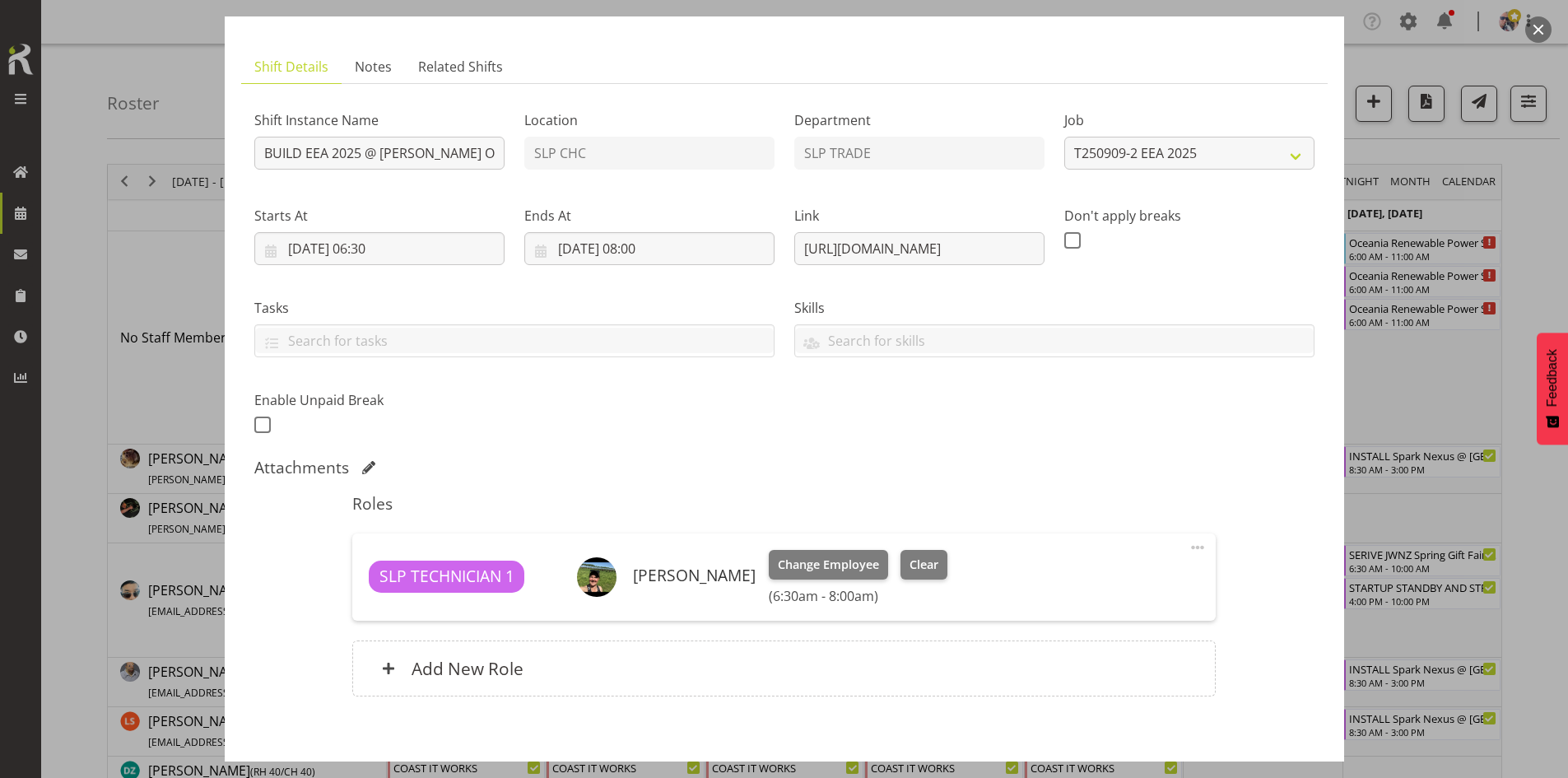
scroll to position [164, 0]
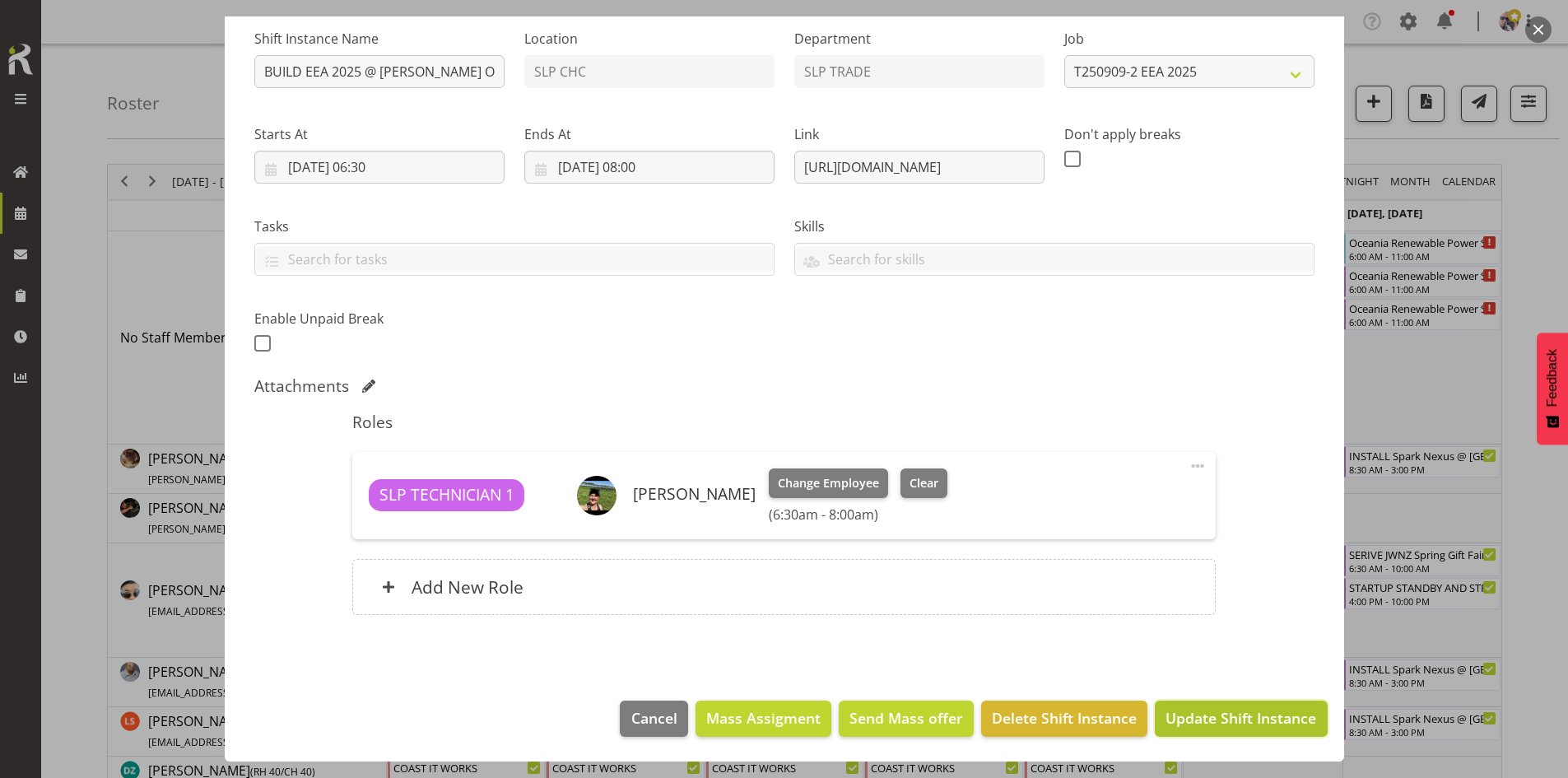
click at [1231, 734] on button "Update Shift Instance" at bounding box center [1241, 718] width 172 height 36
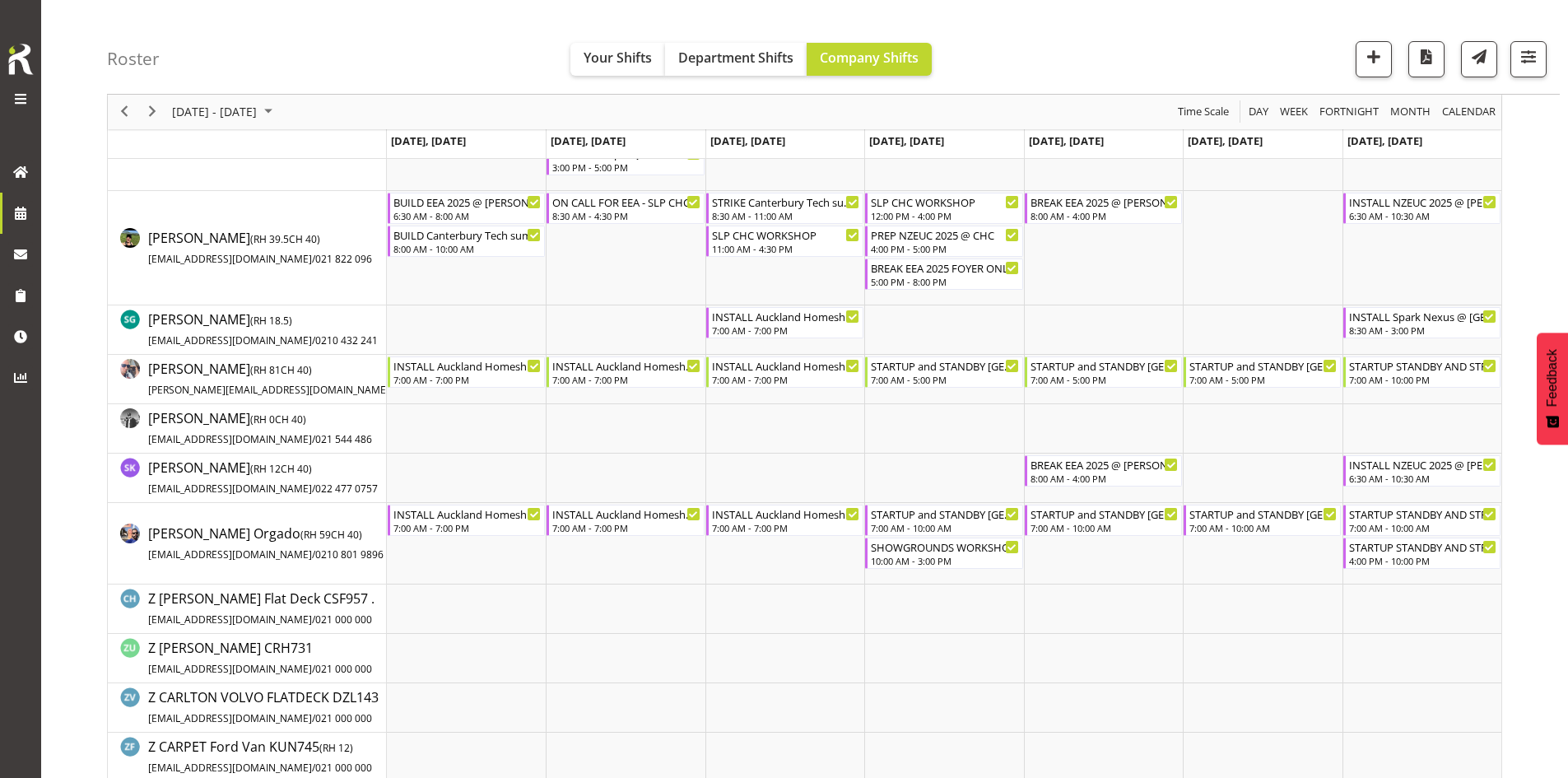
scroll to position [1563, 0]
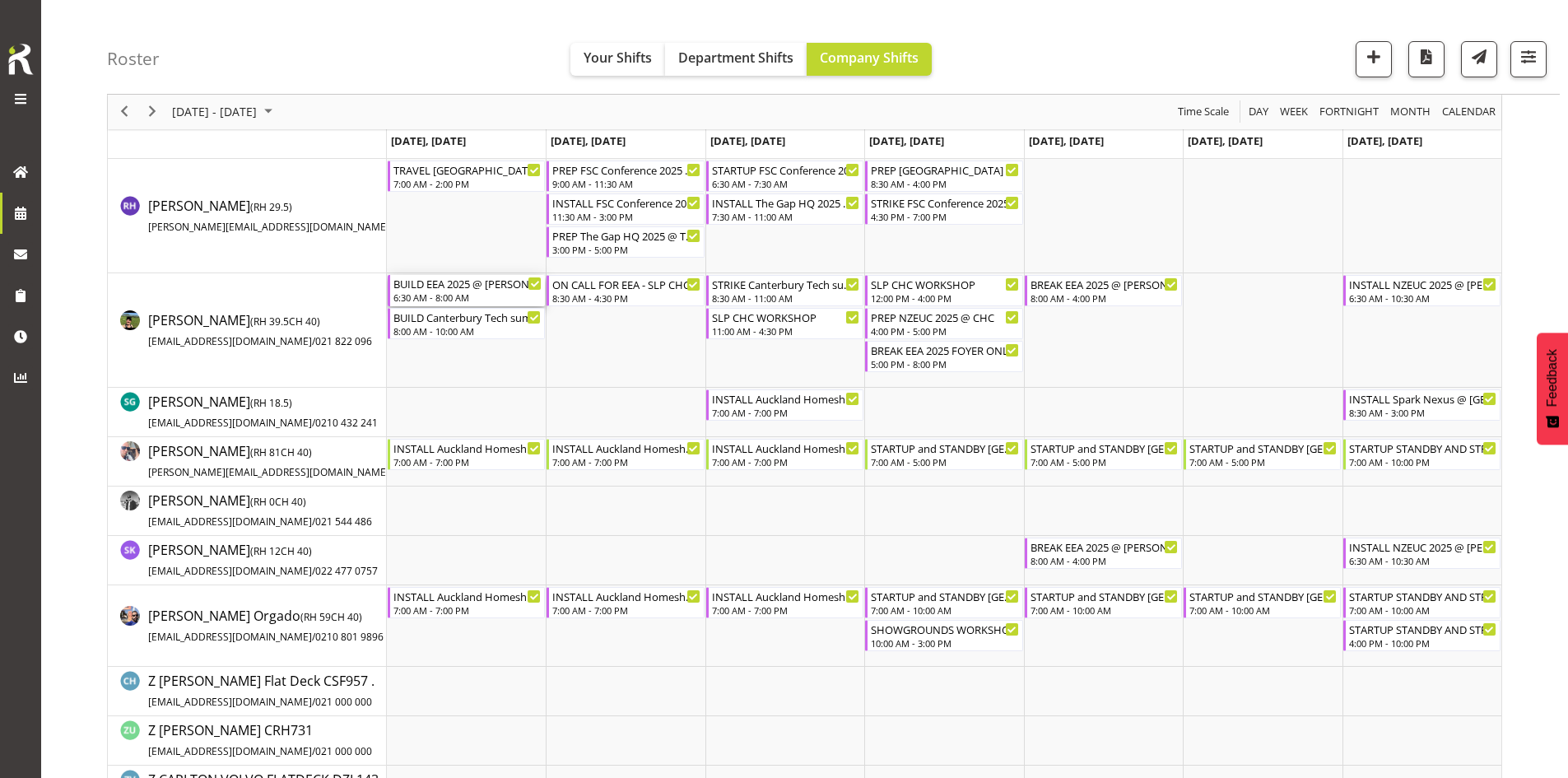
click at [455, 294] on div "6:30 AM - 8:00 AM" at bounding box center [468, 297] width 148 height 13
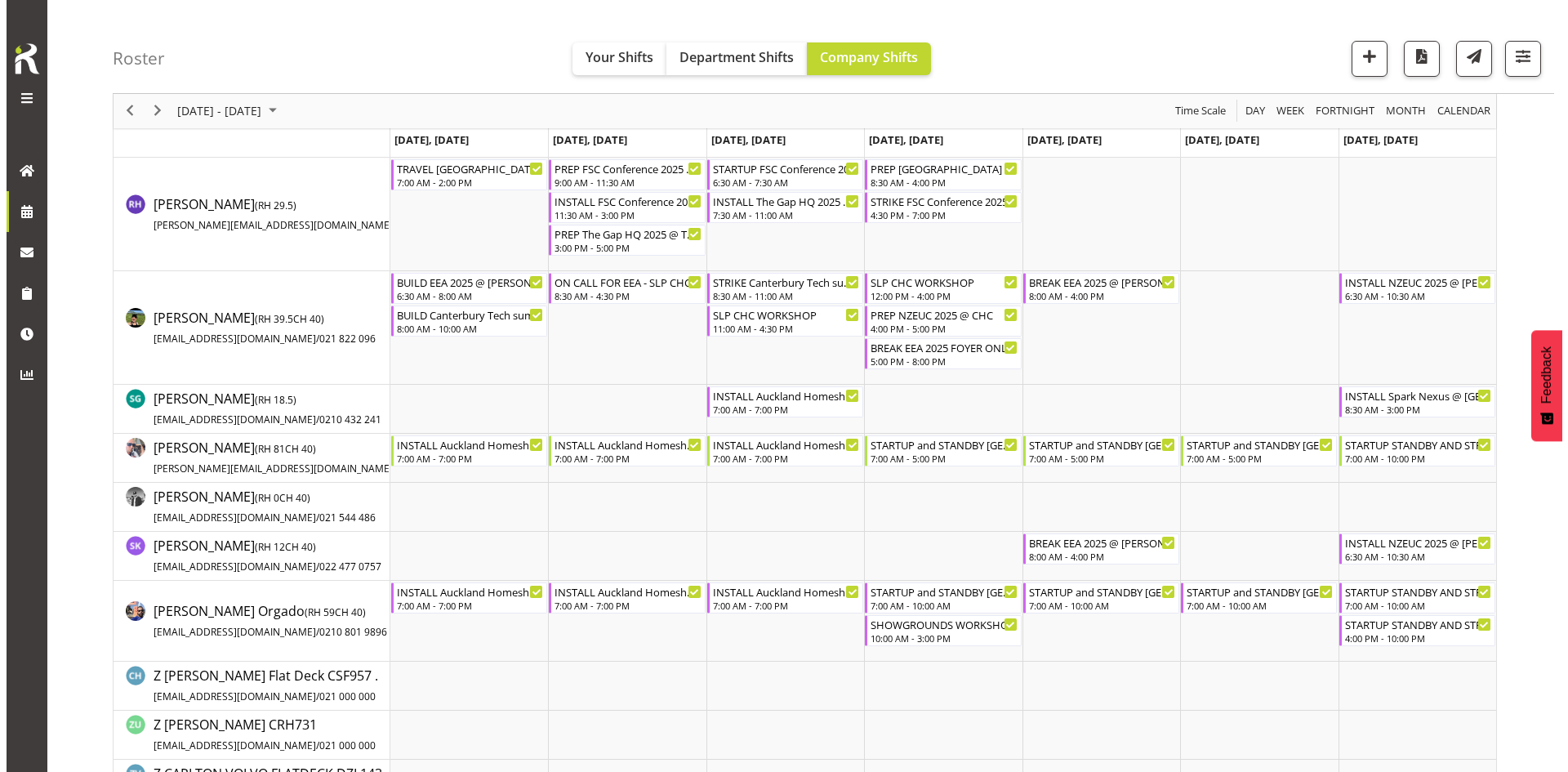
scroll to position [0, 0]
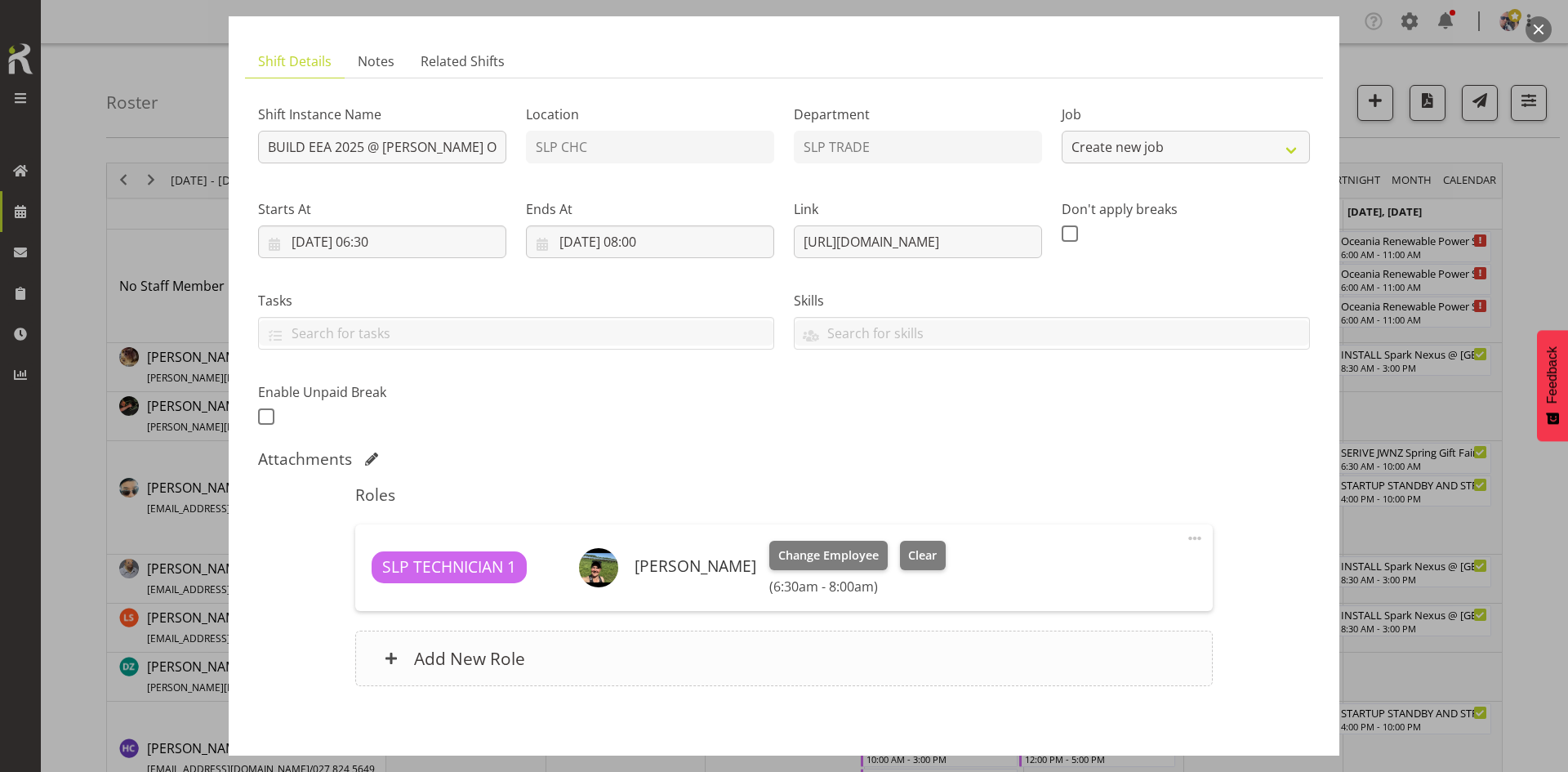
select select "10510"
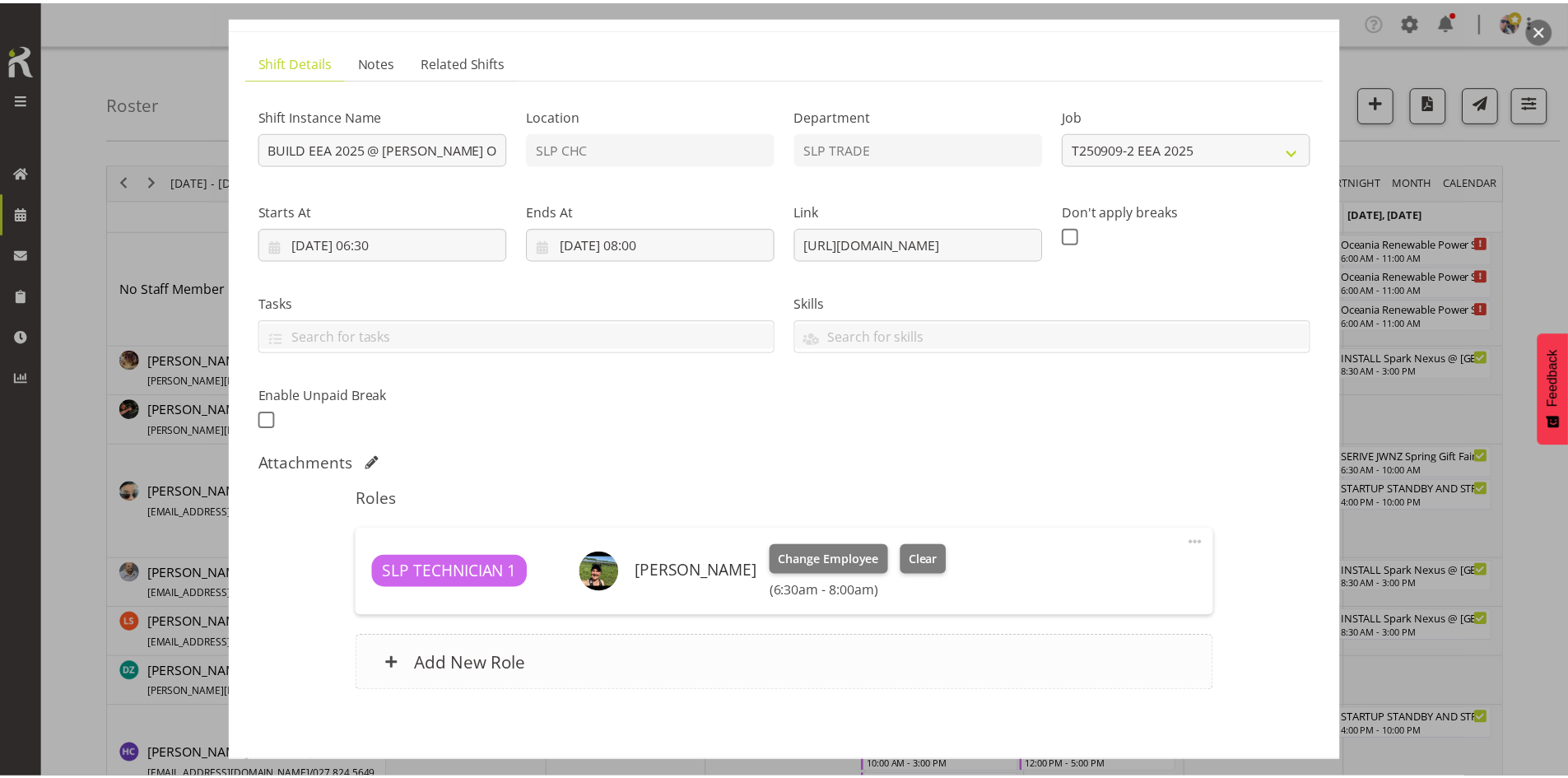
scroll to position [164, 0]
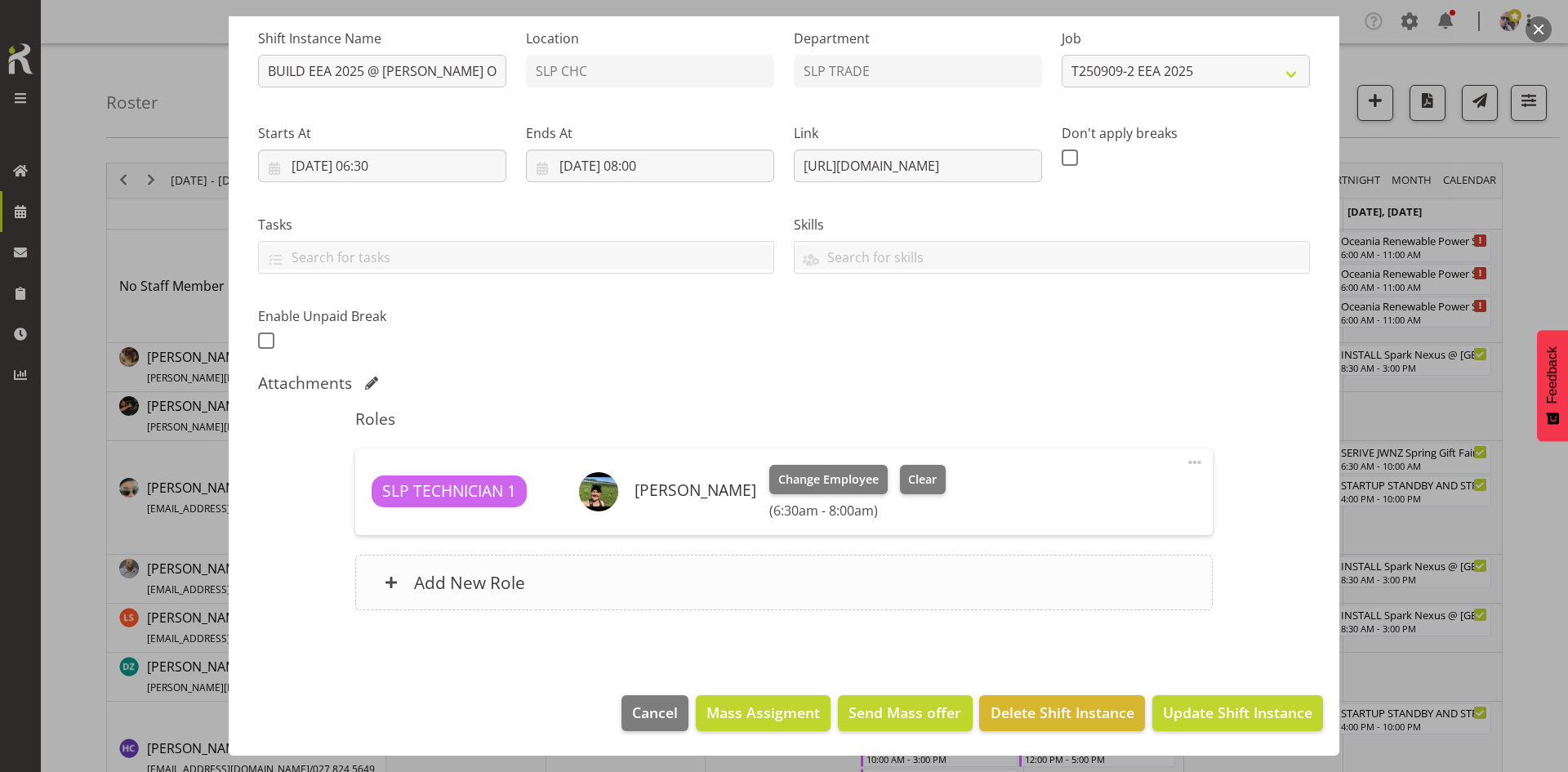
click at [661, 563] on div "Add New Role" at bounding box center [783, 582] width 856 height 56
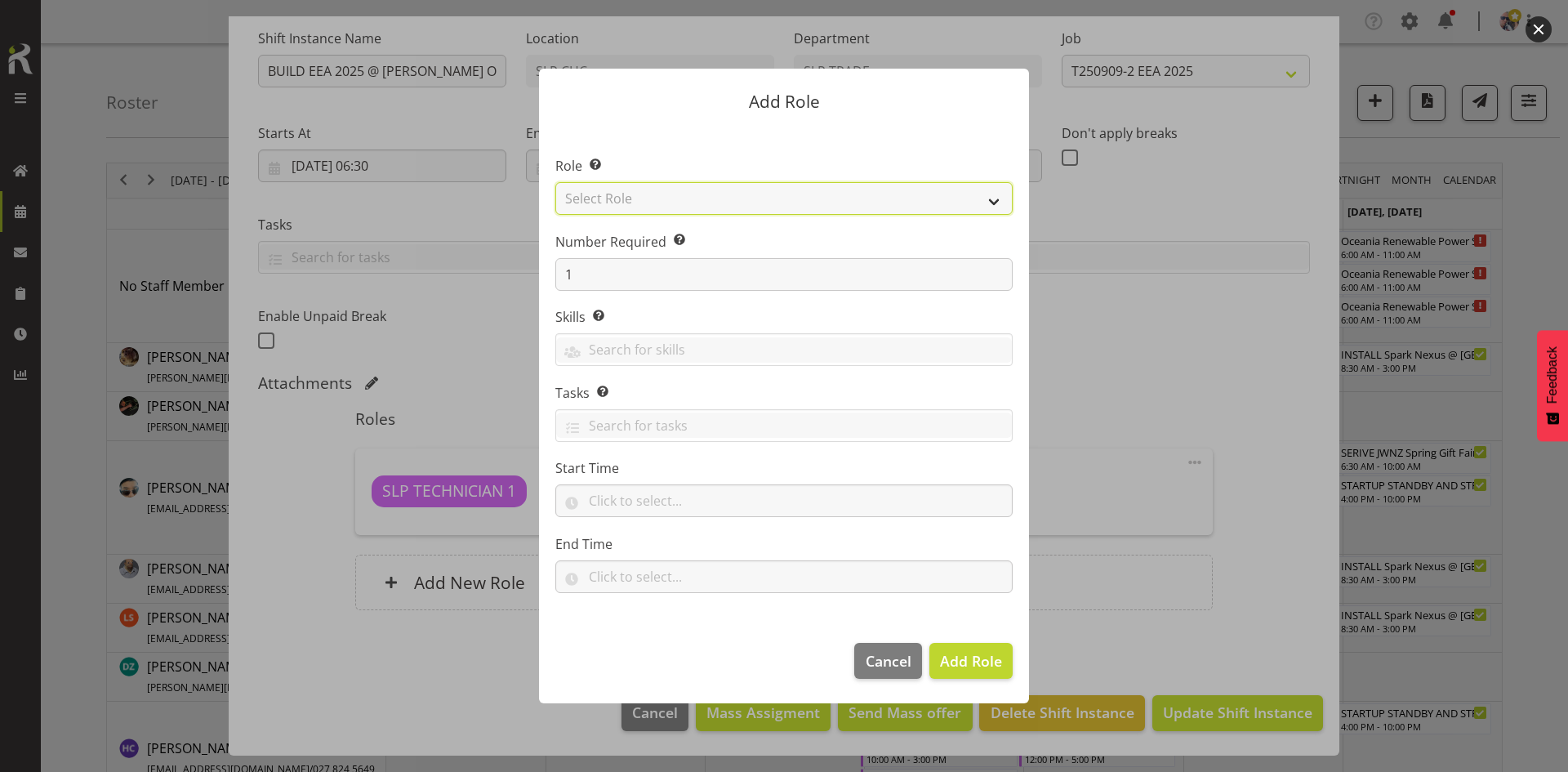
click at [938, 202] on select "Select Role ACCOUNT MANAGER ACCOUNT MANAGER DW ACCOUNTS [PERSON_NAME] VEHICLES …" at bounding box center [784, 199] width 458 height 33
select select "123"
click at [556, 182] on select "Select Role ACCOUNT MANAGER ACCOUNT MANAGER DW ACCOUNTS [PERSON_NAME] VEHICLES …" at bounding box center [784, 199] width 458 height 33
click at [958, 647] on button "Add Role" at bounding box center [971, 660] width 83 height 36
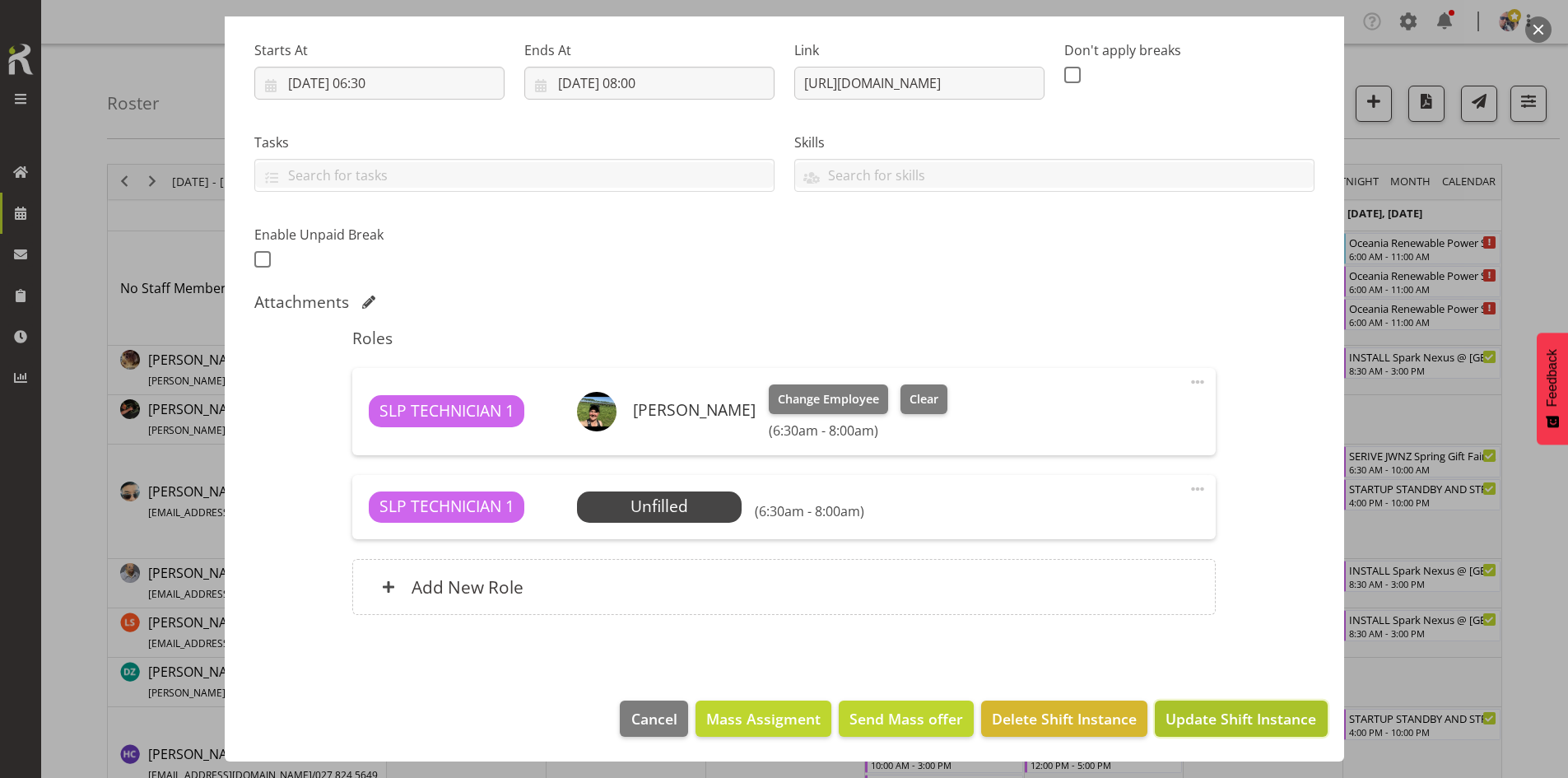
click at [1211, 734] on button "Update Shift Instance" at bounding box center [1241, 718] width 172 height 36
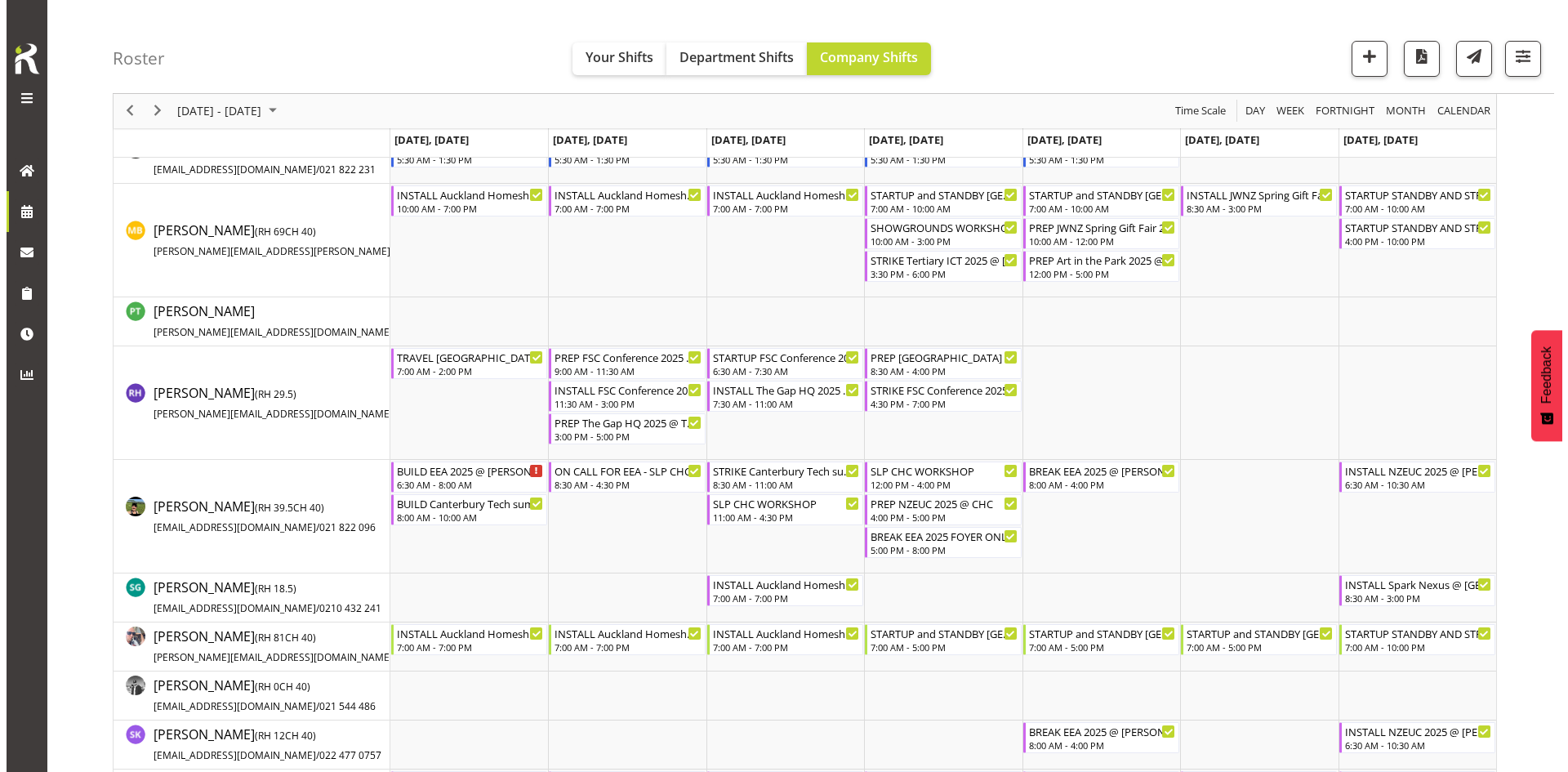
scroll to position [1388, 0]
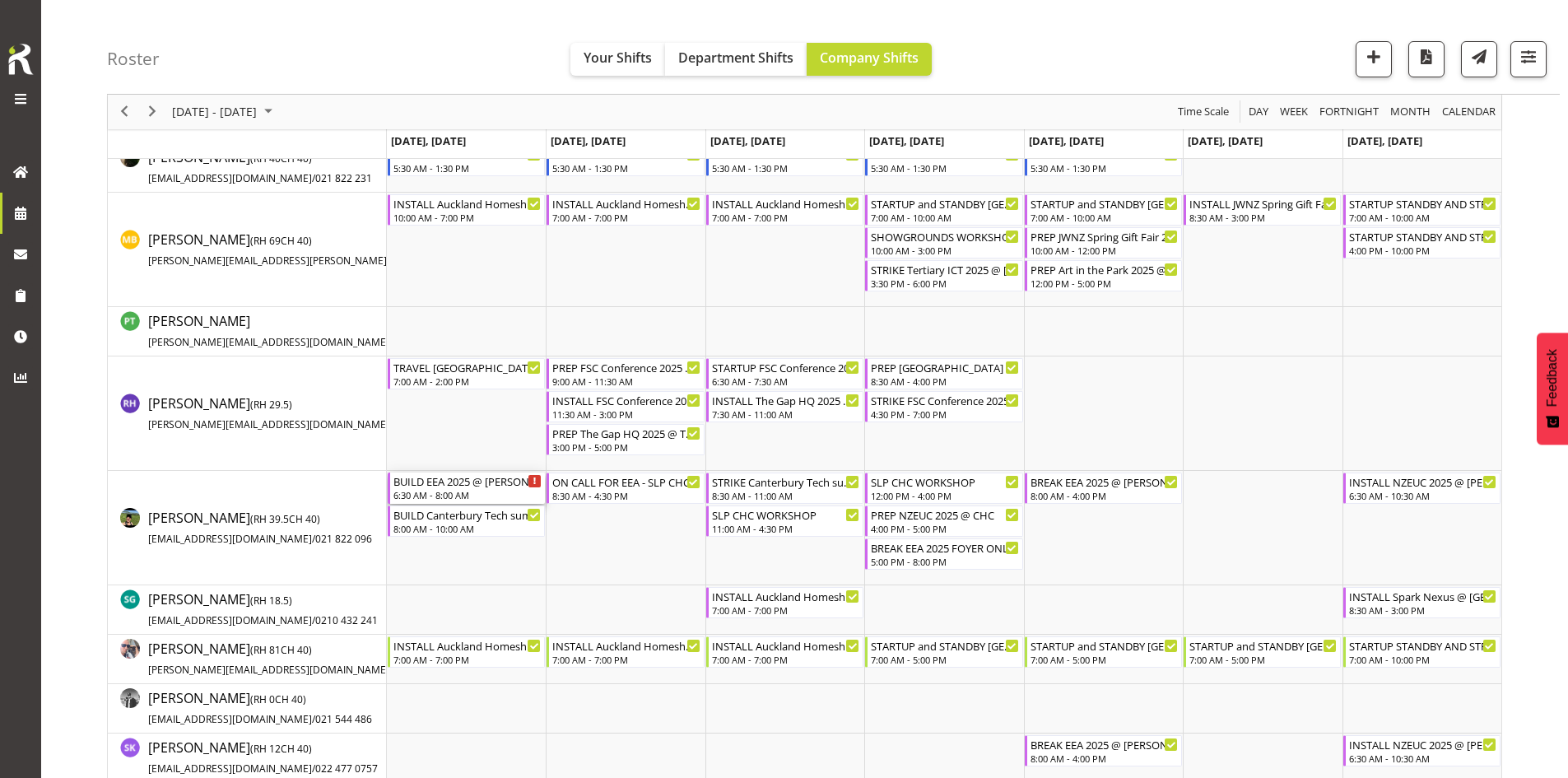
click at [485, 493] on div "6:30 AM - 8:00 AM" at bounding box center [468, 494] width 148 height 13
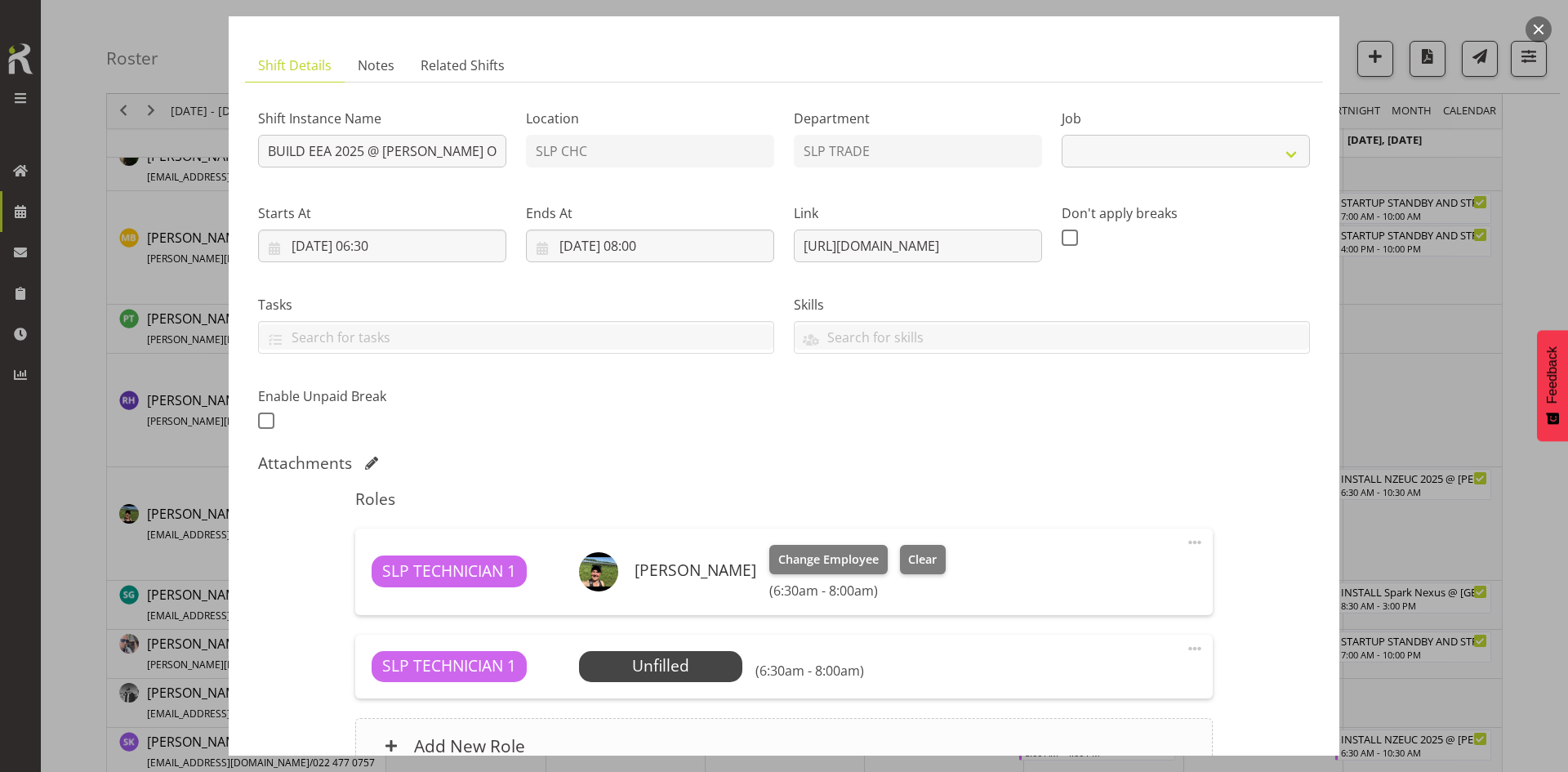
scroll to position [246, 0]
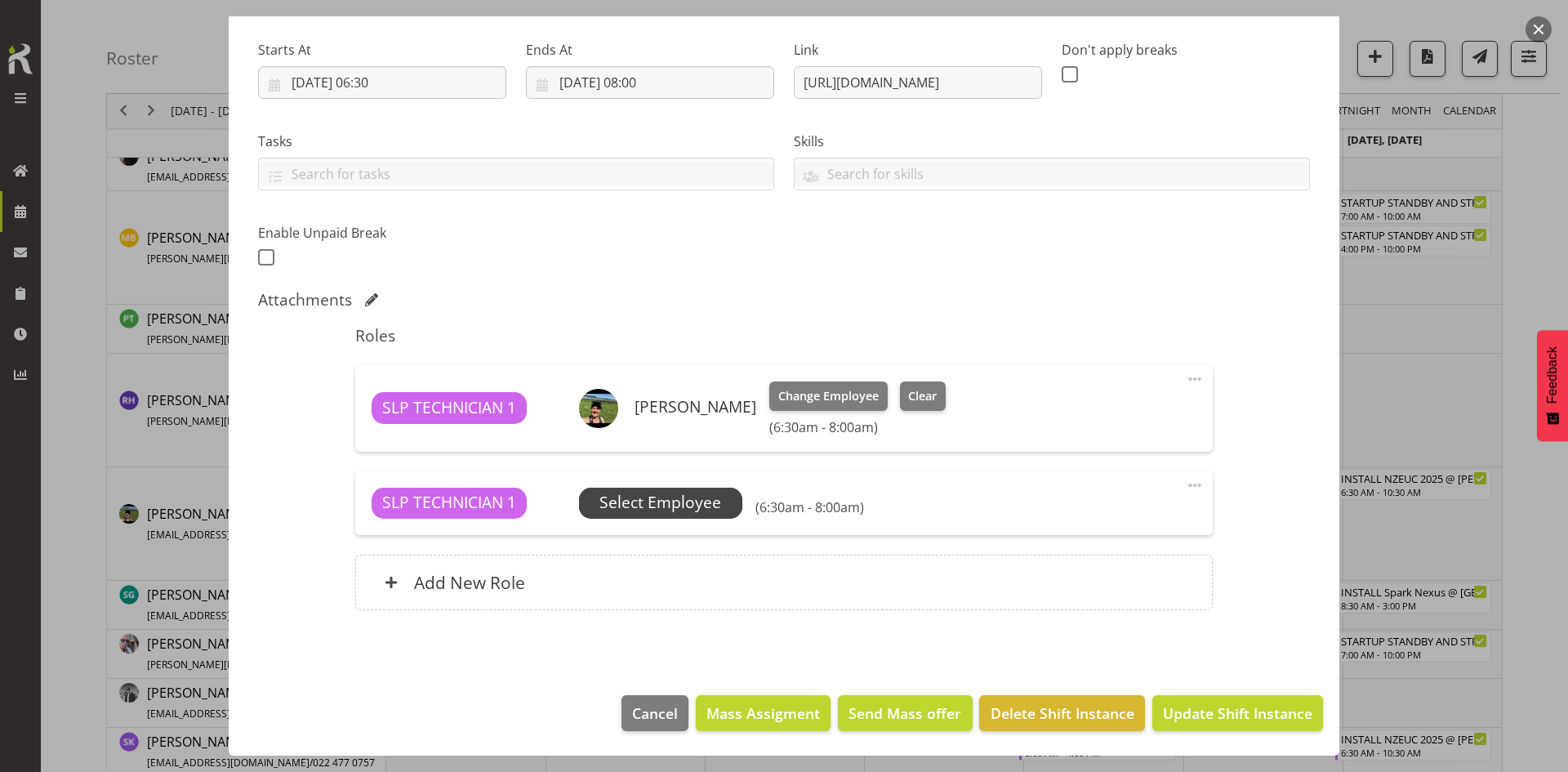
select select "10510"
click at [1186, 480] on span at bounding box center [1194, 484] width 19 height 19
click at [1076, 524] on link "Edit" at bounding box center [1126, 521] width 157 height 29
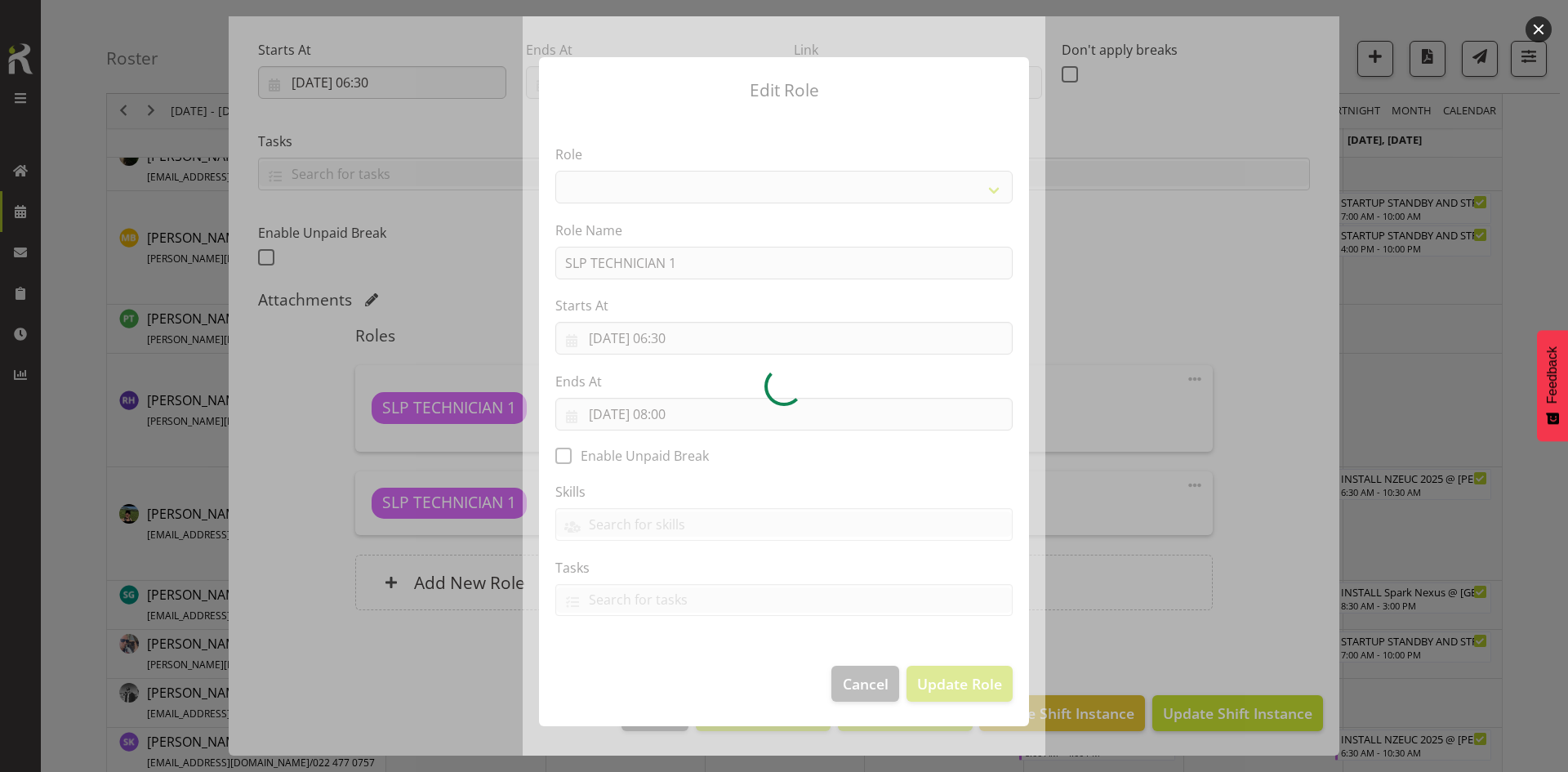
select select "123"
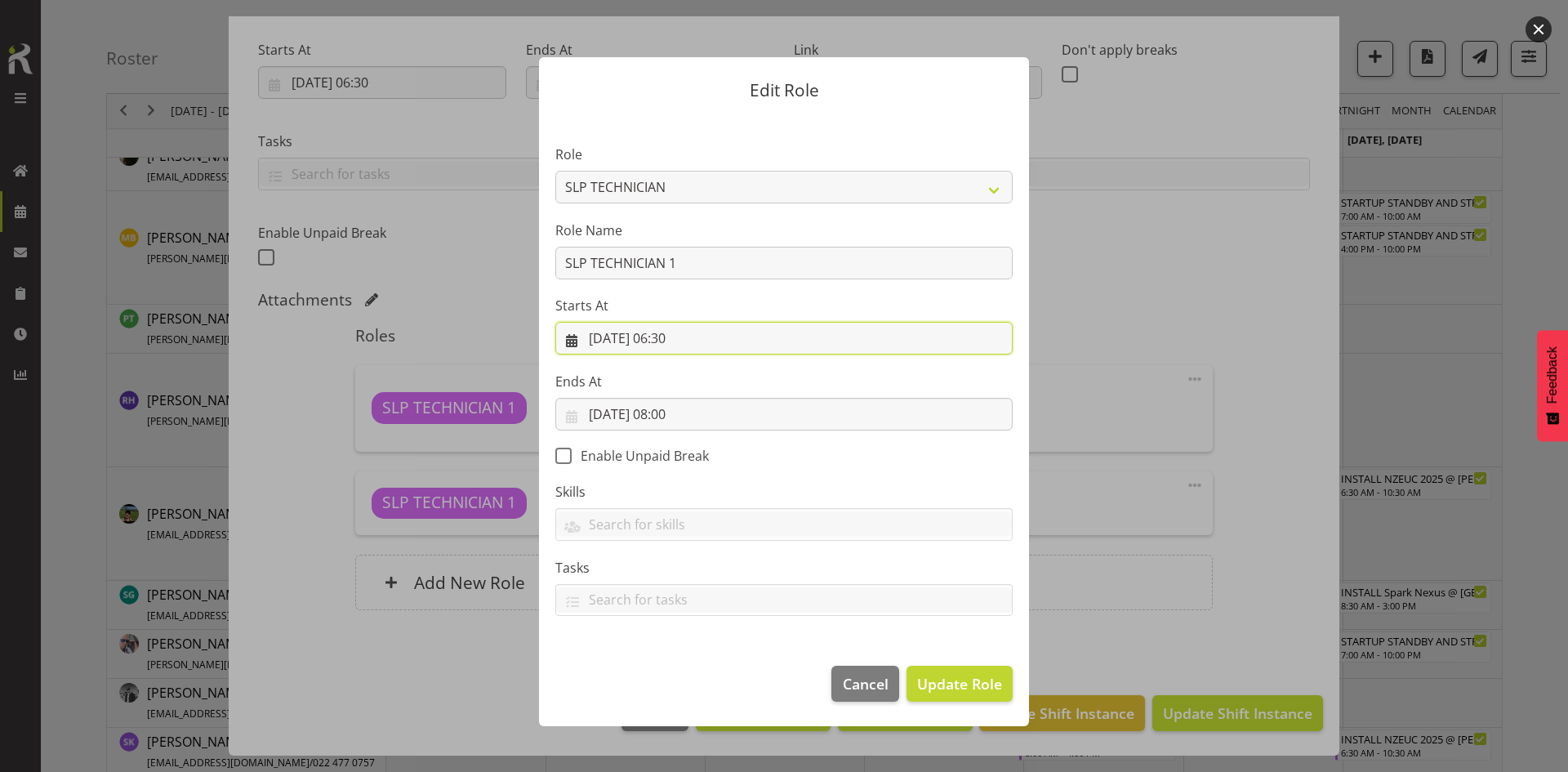
click at [739, 340] on input "[DATE] 06:30" at bounding box center [784, 338] width 458 height 33
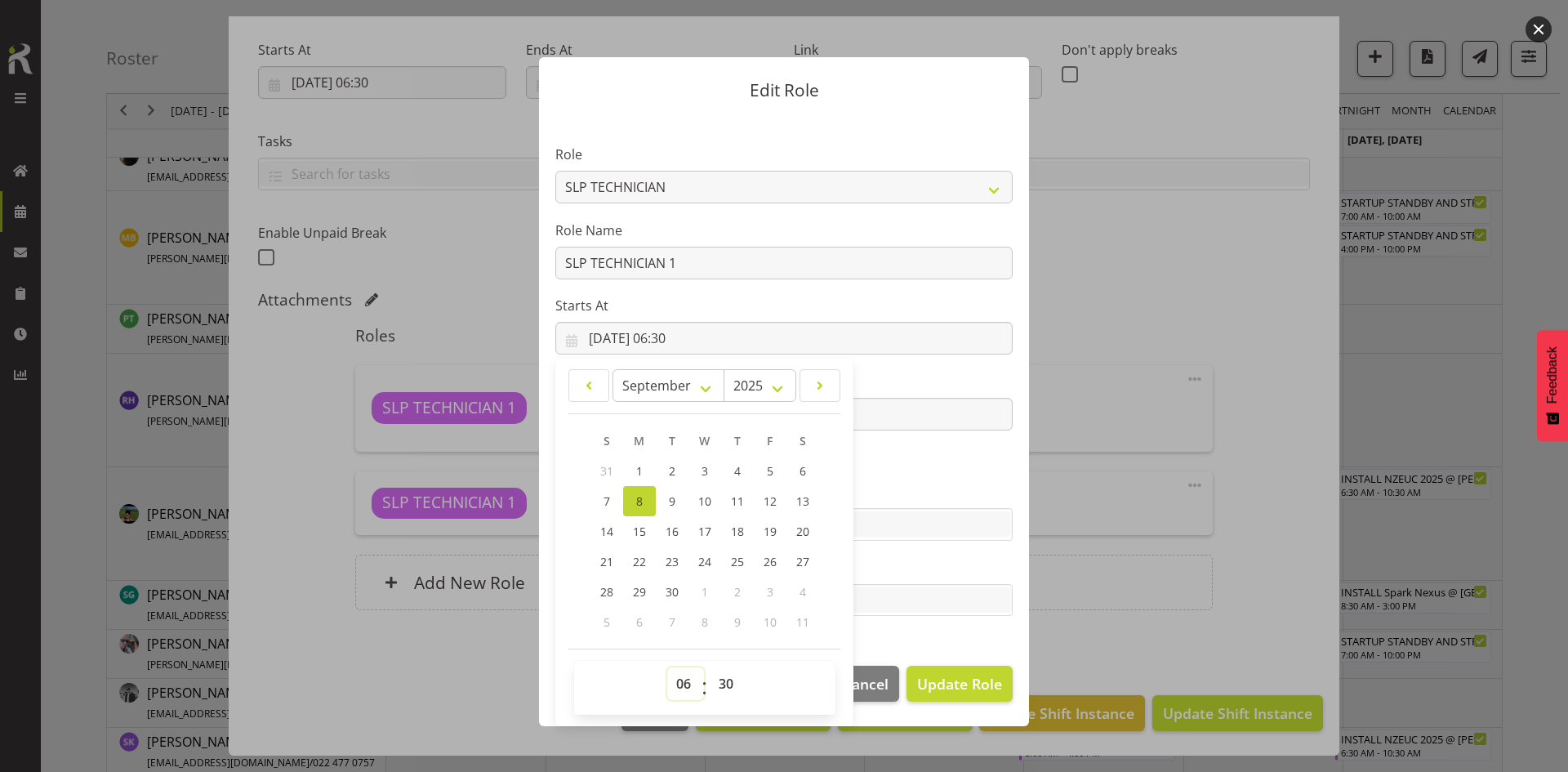
drag, startPoint x: 690, startPoint y: 680, endPoint x: 690, endPoint y: 671, distance: 9.0
click at [690, 680] on select "00 01 02 03 04 05 06 07 08 09 10 11 12 13 14 15 16 17 18 19 20 21 22 23" at bounding box center [686, 684] width 37 height 33
click at [656, 437] on div "T" at bounding box center [672, 440] width 33 height 30
click at [692, 678] on select "00 01 02 03 04 05 06 07 08 09 10 11 12 13 14 15 16 17 18 19 20 21 22 23" at bounding box center [686, 684] width 37 height 33
select select "10"
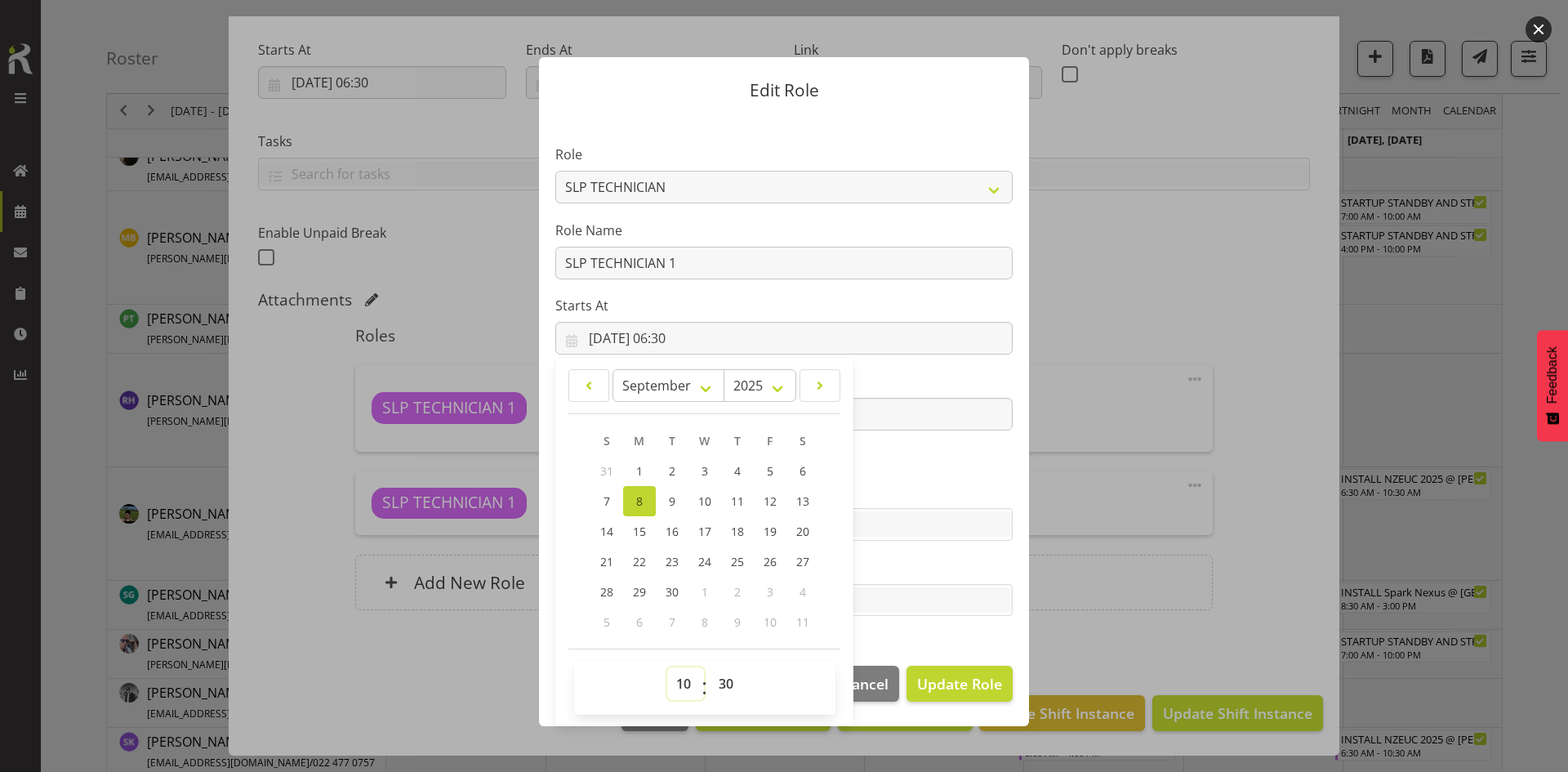
click at [668, 667] on select "00 01 02 03 04 05 06 07 08 09 10 11 12 13 14 15 16 17 18 19 20 21 22 23" at bounding box center [686, 684] width 37 height 33
type input "[DATE] 10:30"
click at [728, 676] on select "00 01 02 03 04 05 06 07 08 09 10 11 12 13 14 15 16 17 18 19 20 21 22 23 24 25 2…" at bounding box center [728, 684] width 37 height 33
select select "0"
click at [710, 667] on select "00 01 02 03 04 05 06 07 08 09 10 11 12 13 14 15 16 17 18 19 20 21 22 23 24 25 2…" at bounding box center [728, 684] width 37 height 33
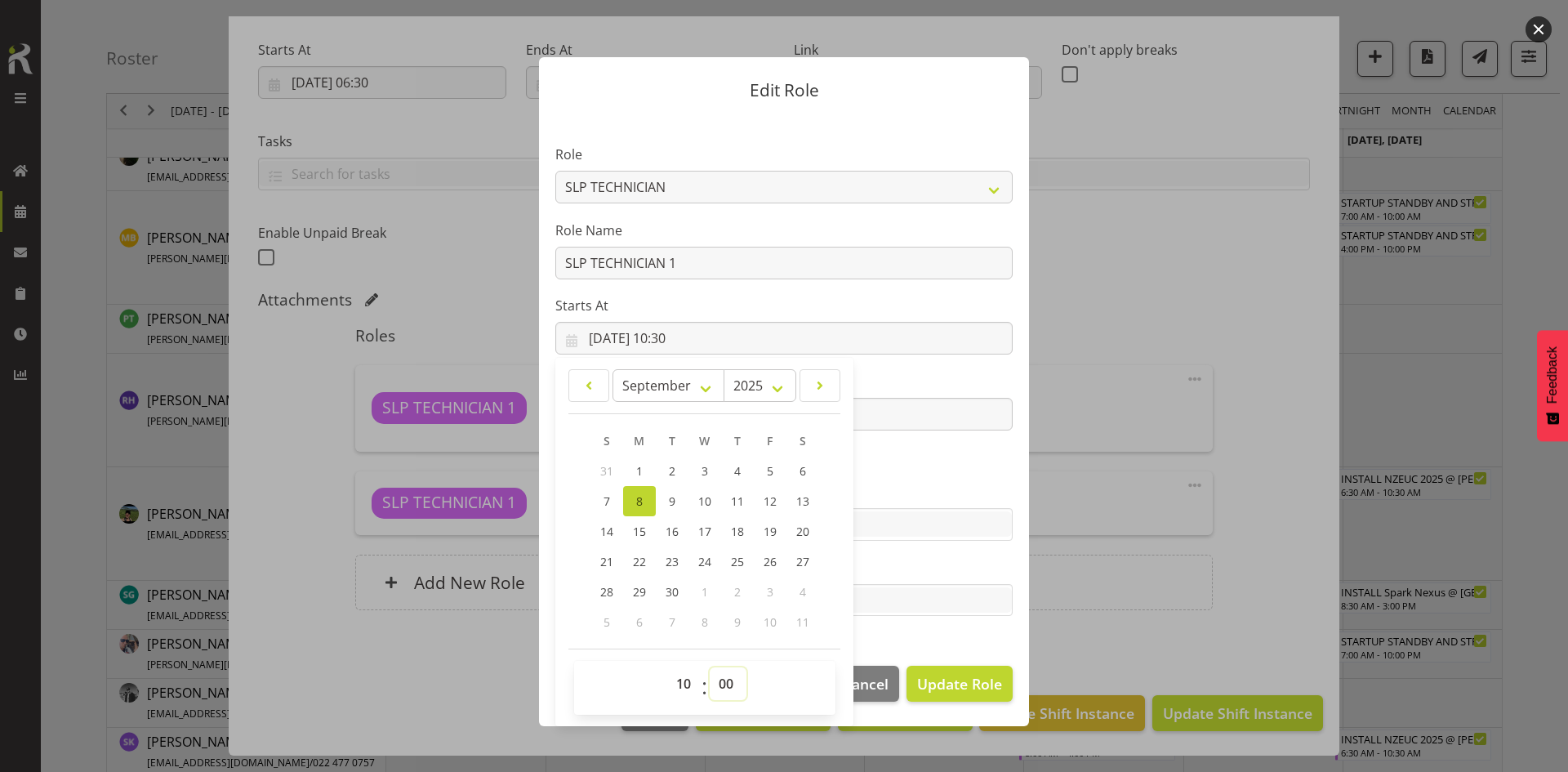
type input "[DATE] 10:00"
click at [895, 480] on section "Role ACCOUNT MANAGER ACCOUNT MANAGER DW ACCOUNTS [PERSON_NAME] VEHICLES AKL [PE…" at bounding box center [784, 382] width 490 height 534
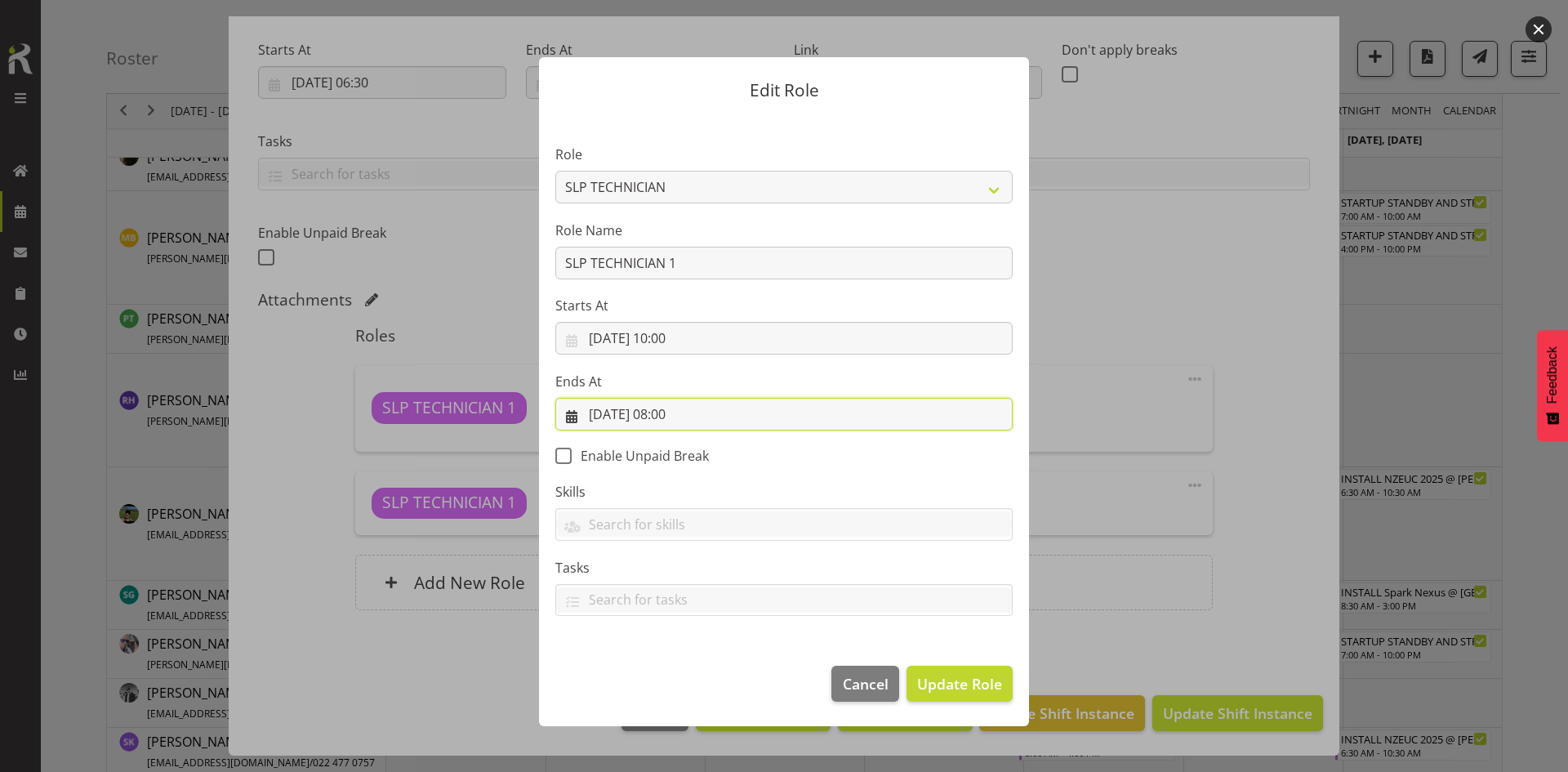
click at [741, 416] on input "[DATE] 08:00" at bounding box center [784, 414] width 458 height 33
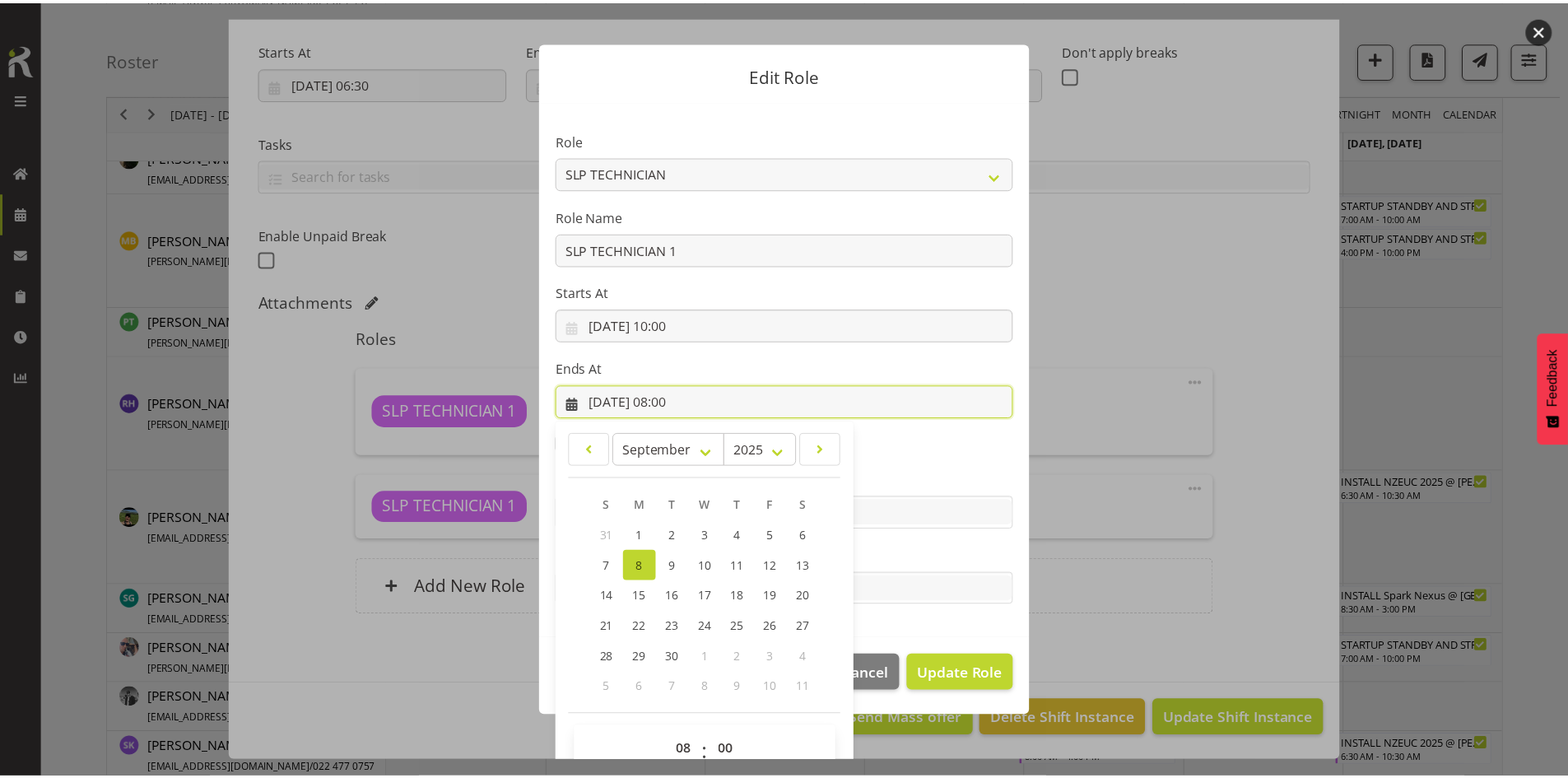
scroll to position [47, 0]
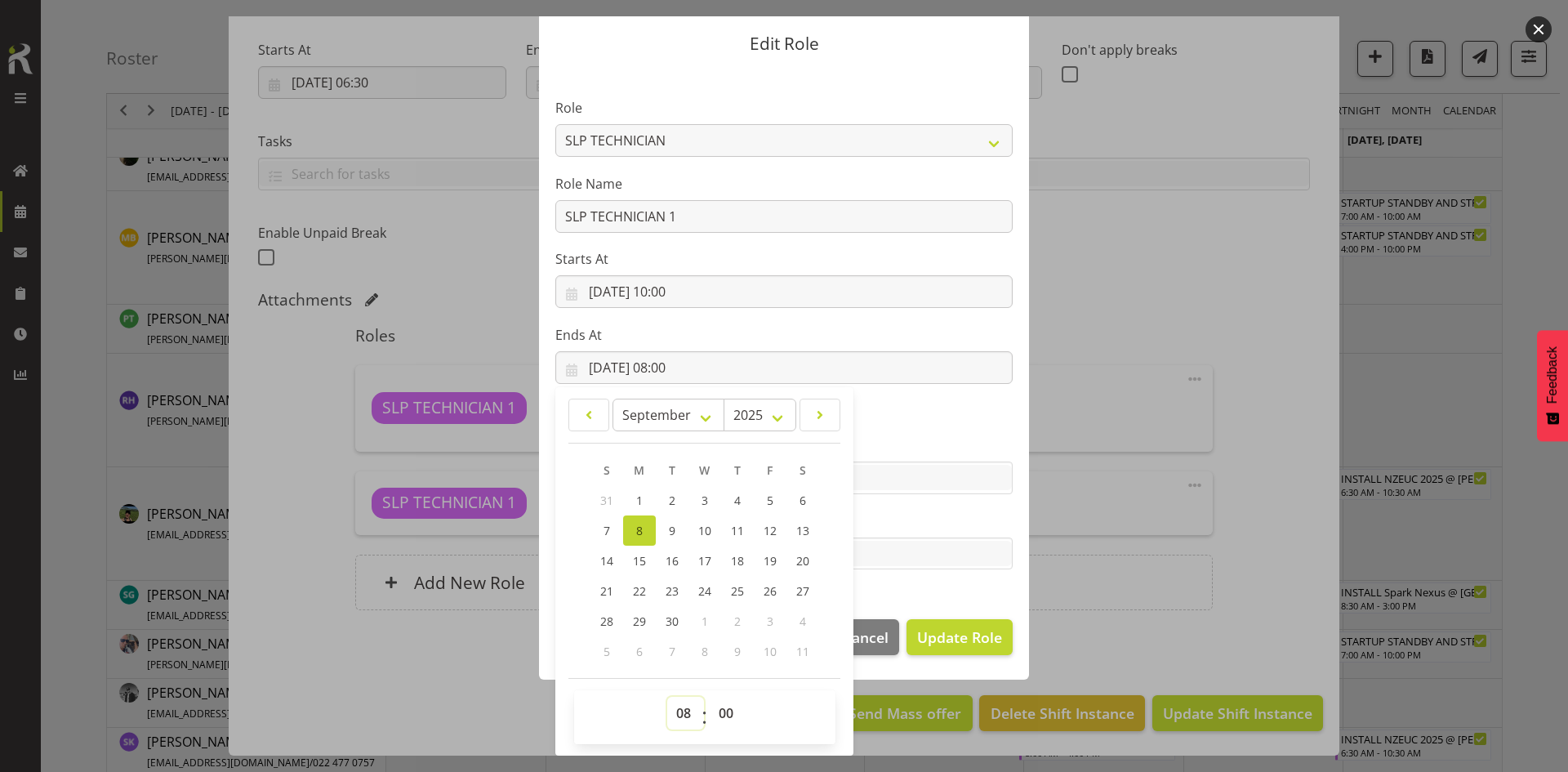
click at [671, 711] on select "00 01 02 03 04 05 06 07 08 09 10 11 12 13 14 15 16 17 18 19 20 21 22 23" at bounding box center [686, 713] width 37 height 33
select select "16"
click at [668, 697] on select "00 01 02 03 04 05 06 07 08 09 10 11 12 13 14 15 16 17 18 19 20 21 22 23" at bounding box center [686, 713] width 37 height 33
type input "[DATE] 16:00"
click at [937, 633] on span "Update Role" at bounding box center [959, 636] width 85 height 21
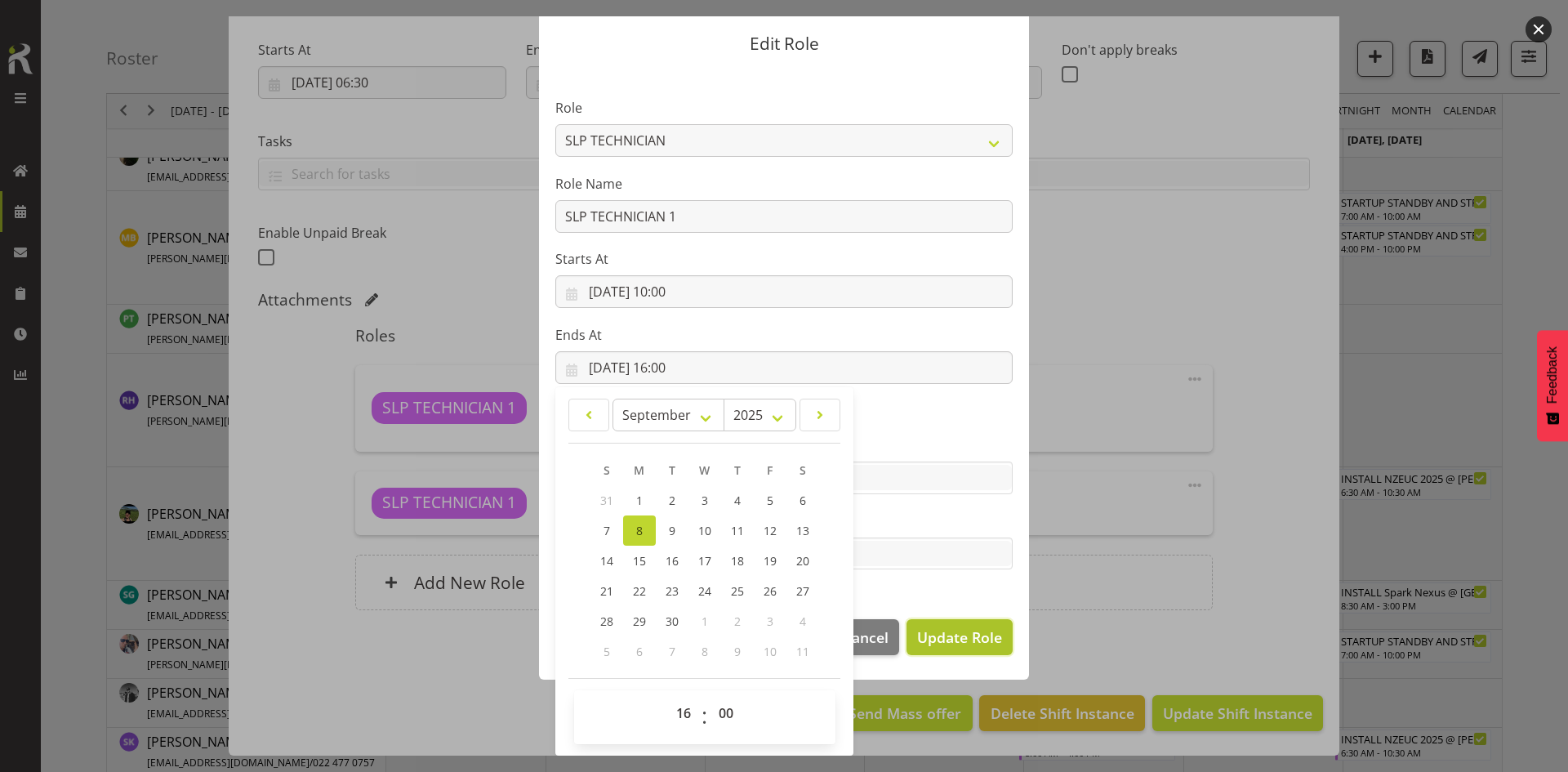
select select
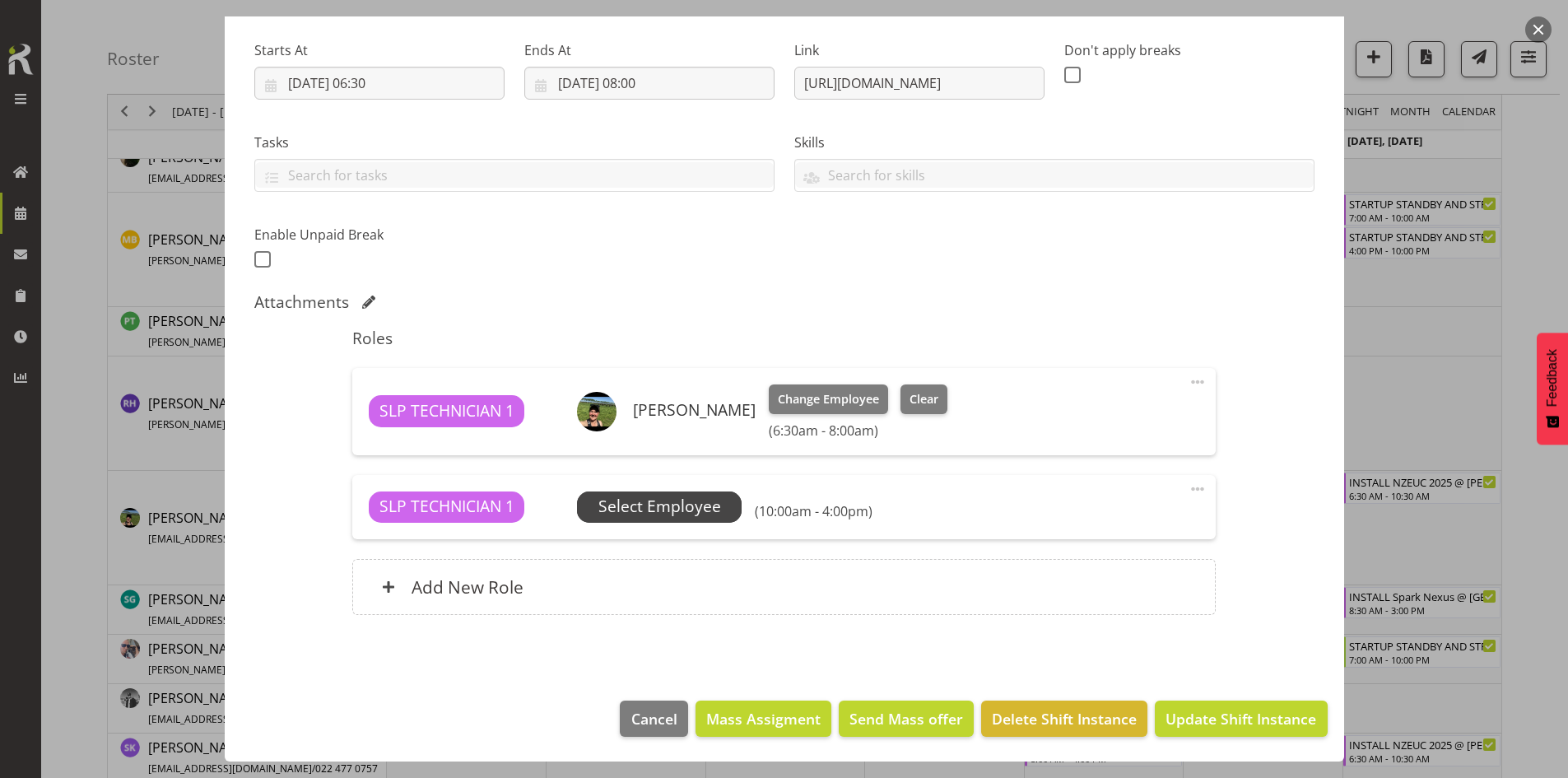
click at [732, 494] on span "Select Employee" at bounding box center [659, 507] width 164 height 31
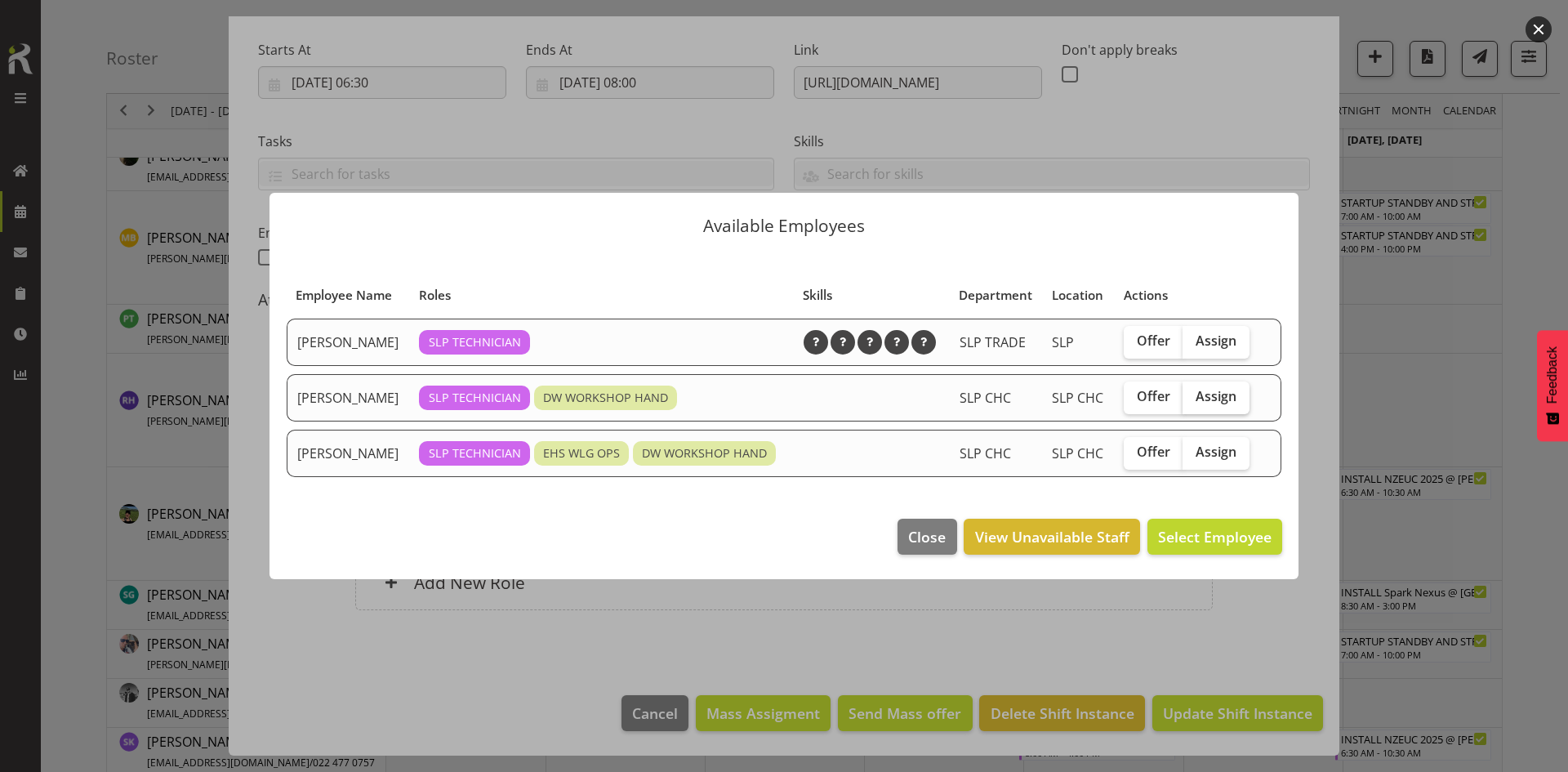
click at [1219, 392] on span "Assign" at bounding box center [1216, 396] width 41 height 17
click at [1193, 392] on input "Assign" at bounding box center [1188, 397] width 11 height 11
checkbox input "true"
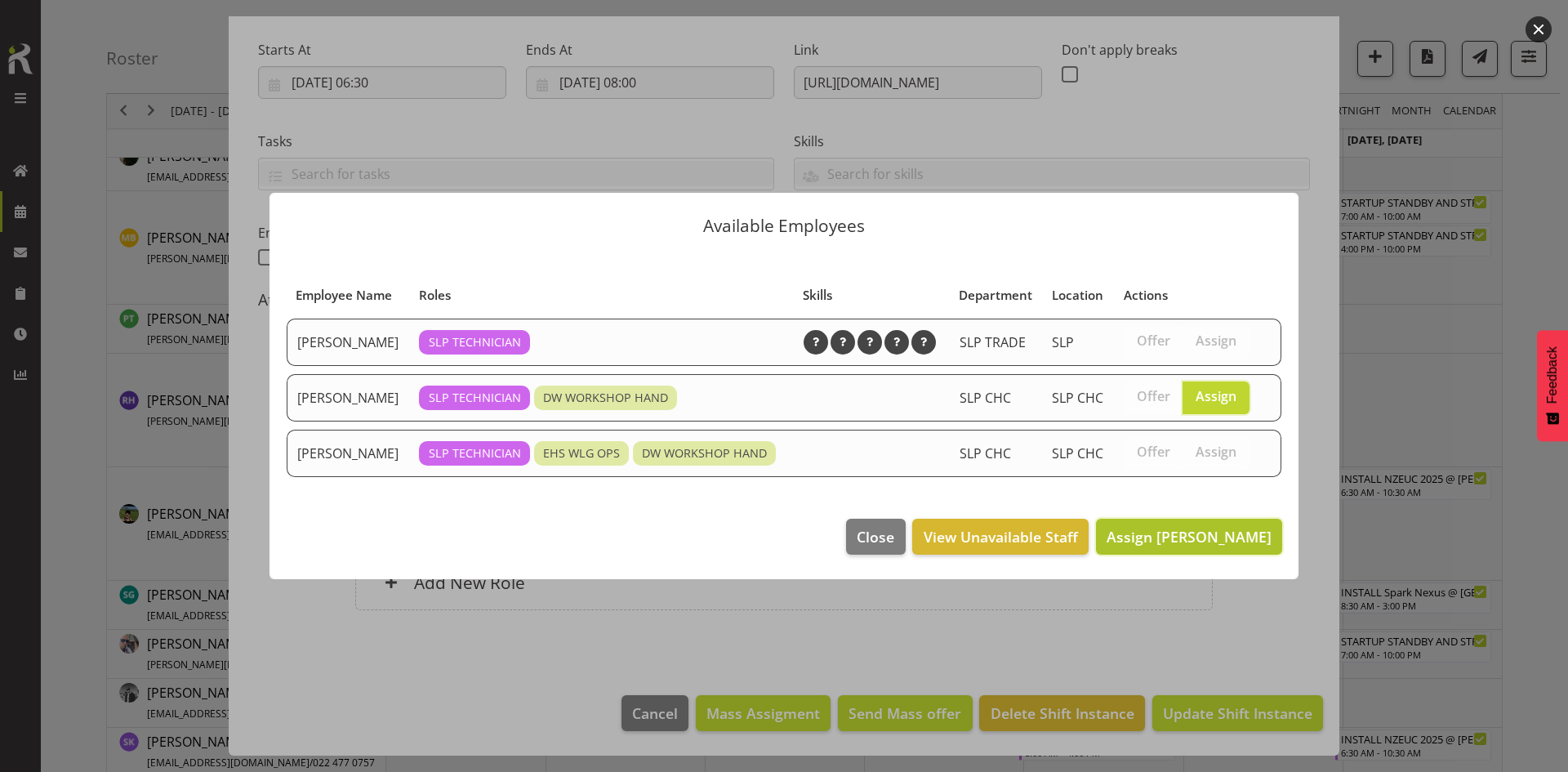
click at [1174, 539] on span "Assign [PERSON_NAME]" at bounding box center [1189, 535] width 165 height 19
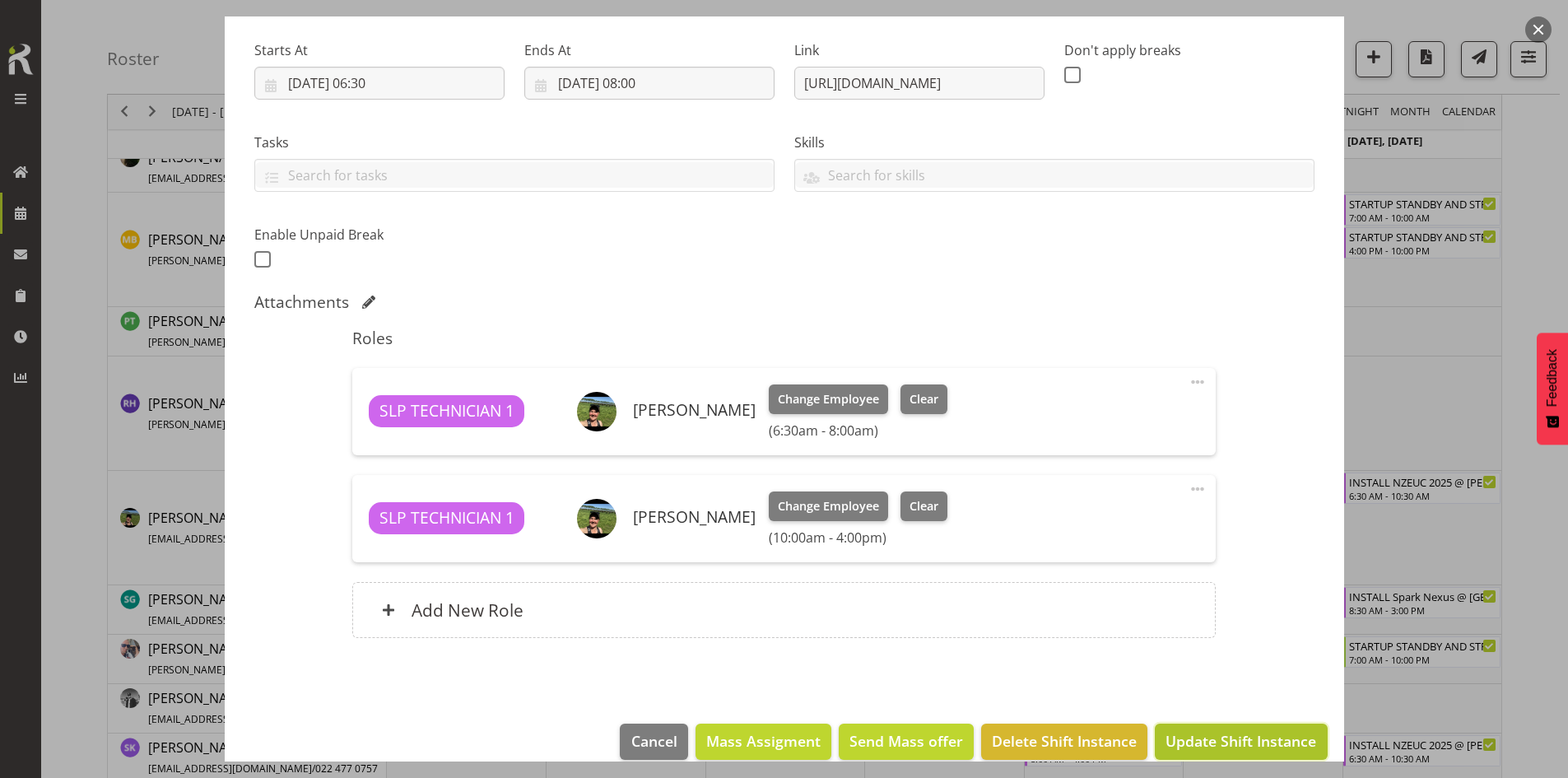
click at [1182, 723] on button "Update Shift Instance" at bounding box center [1241, 741] width 172 height 36
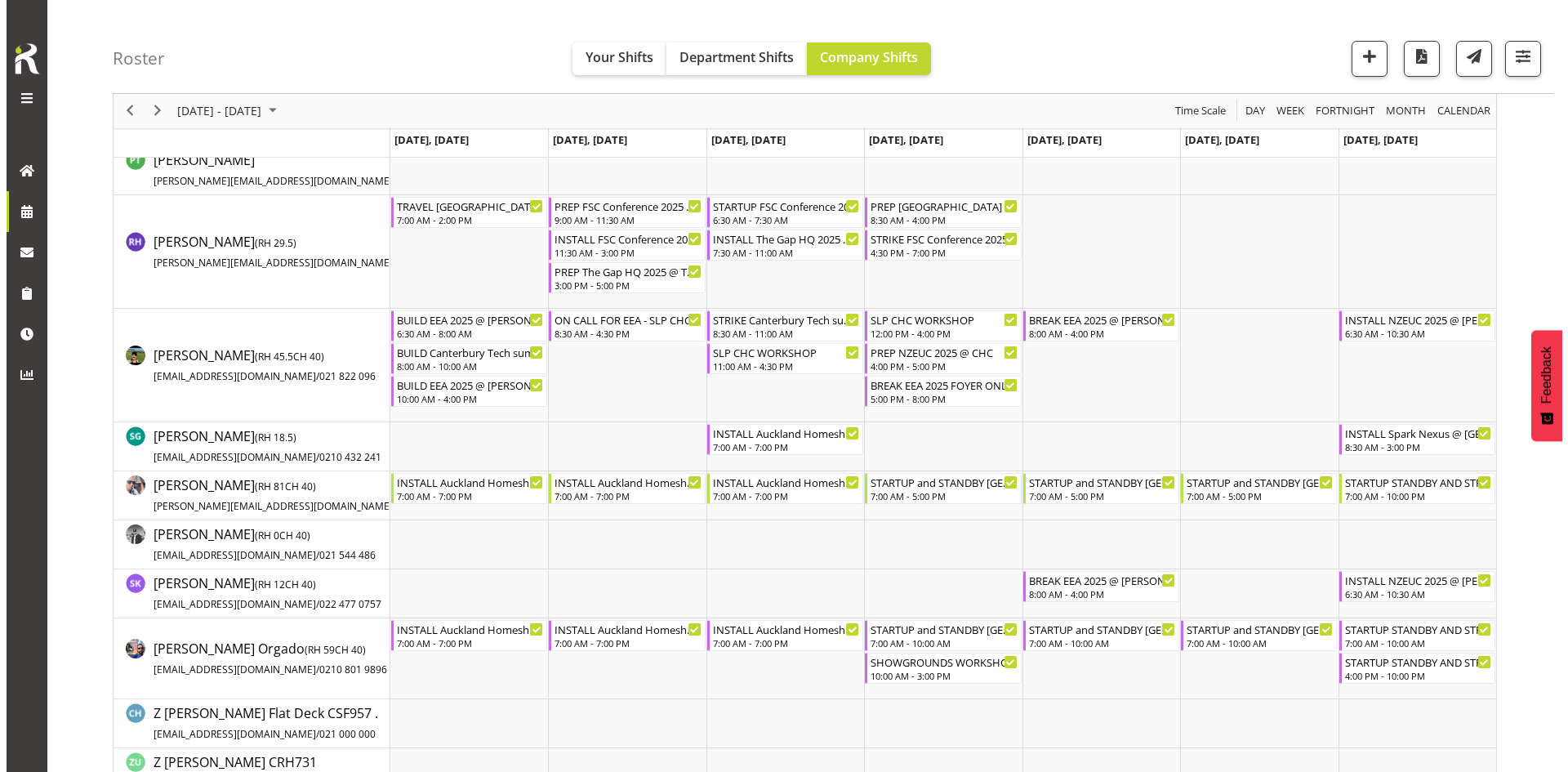
scroll to position [1491, 0]
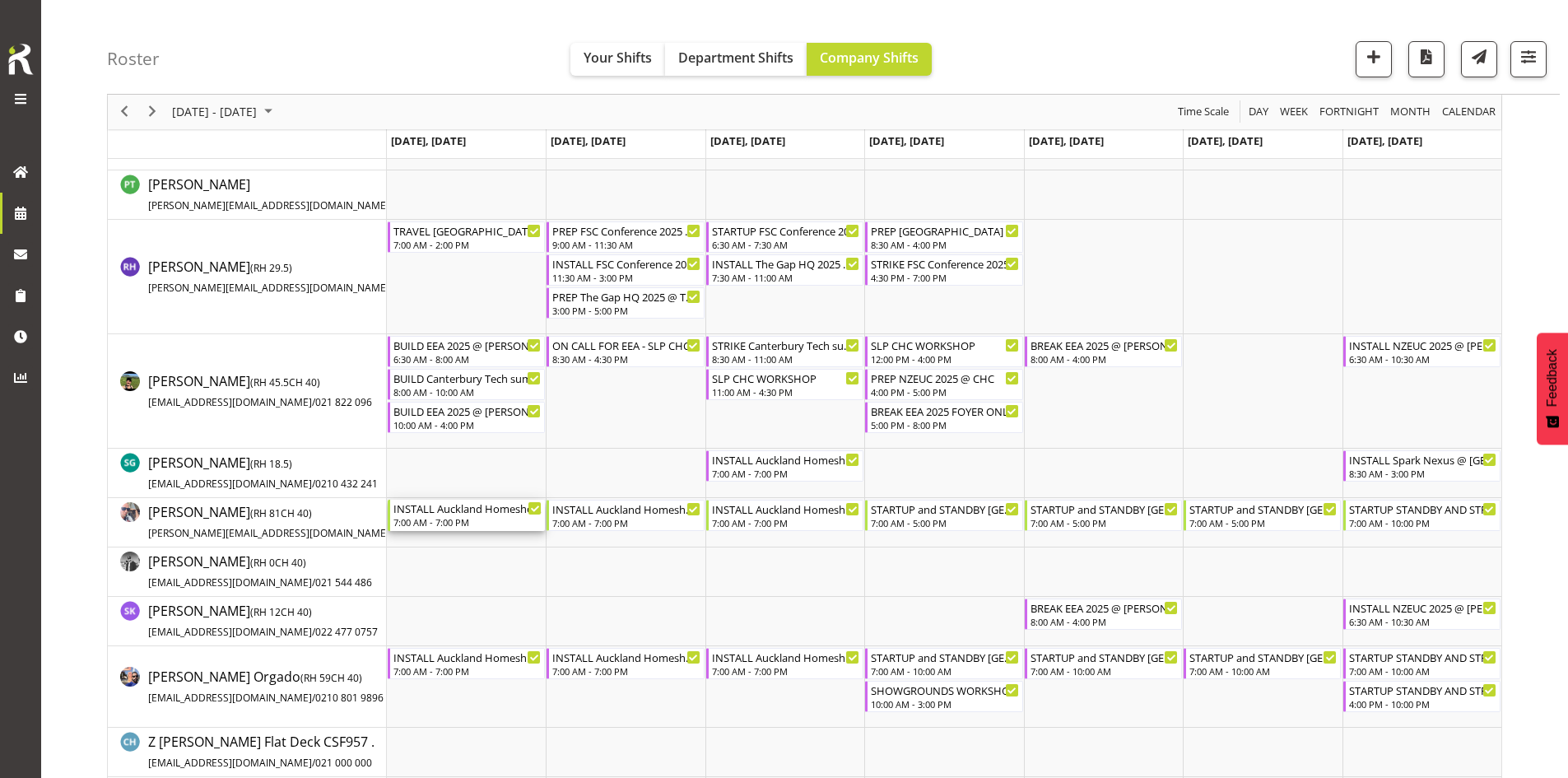
click at [500, 523] on div "7:00 AM - 7:00 PM" at bounding box center [468, 522] width 148 height 13
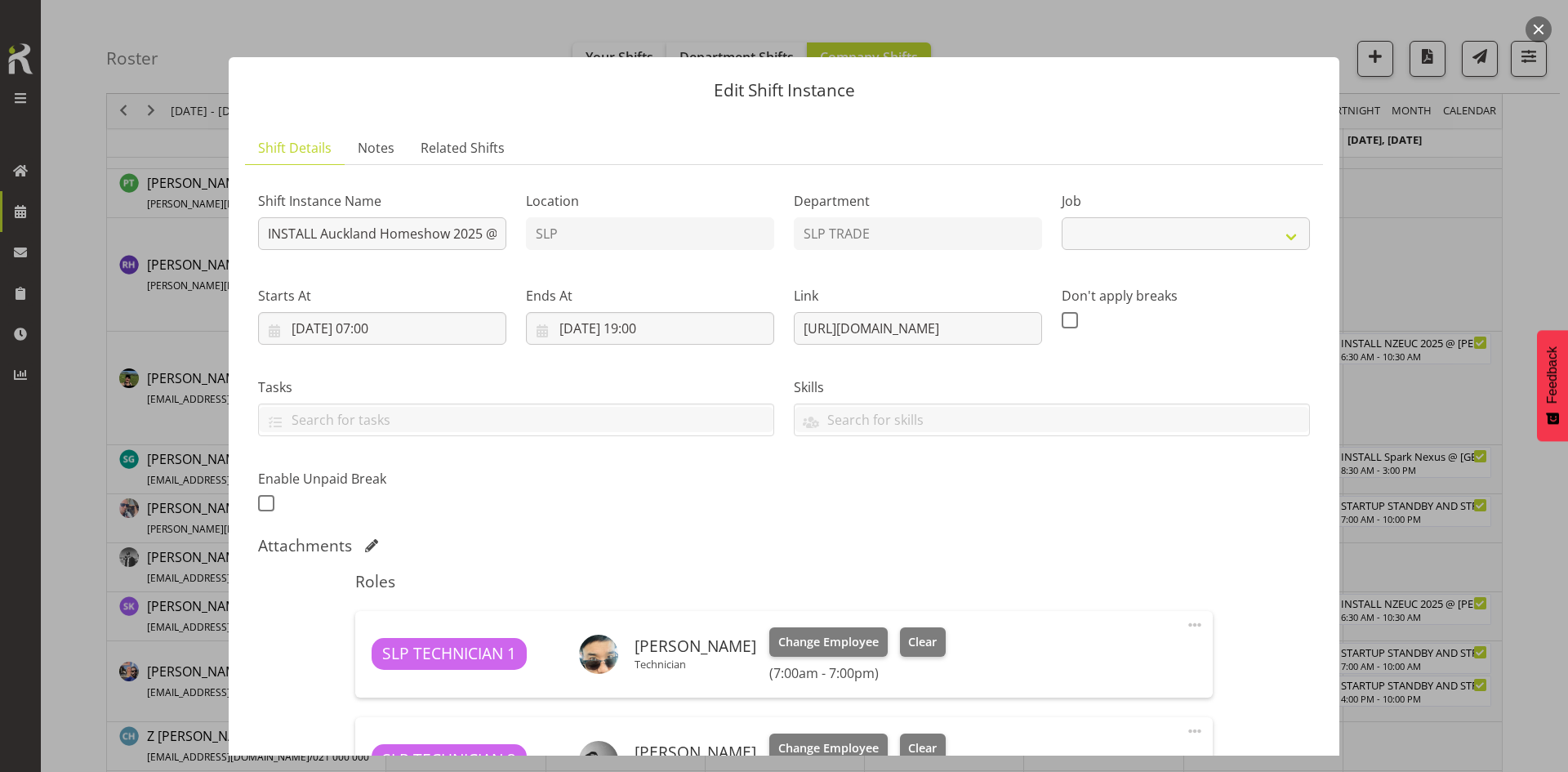
select select "9869"
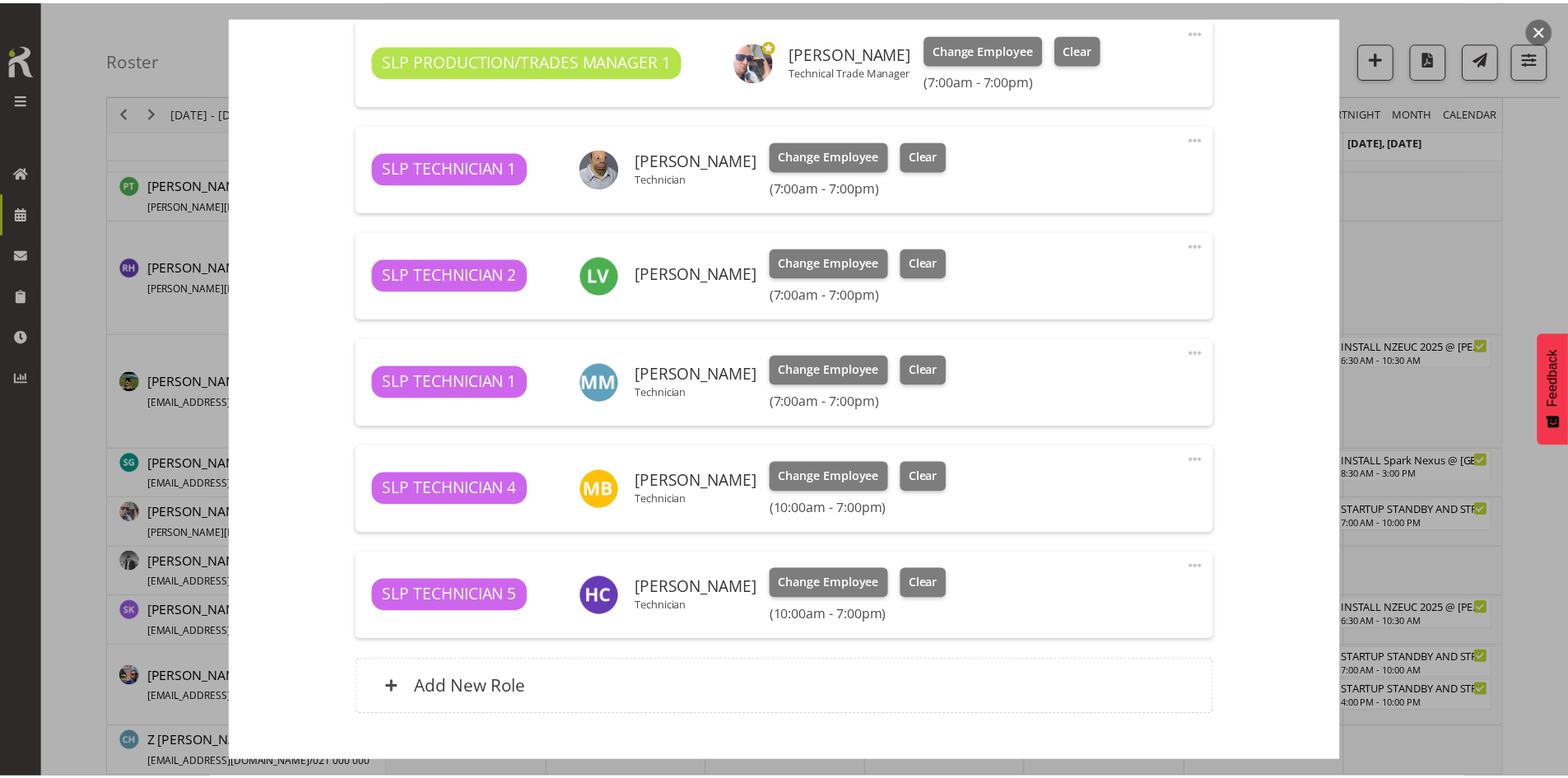
scroll to position [1070, 0]
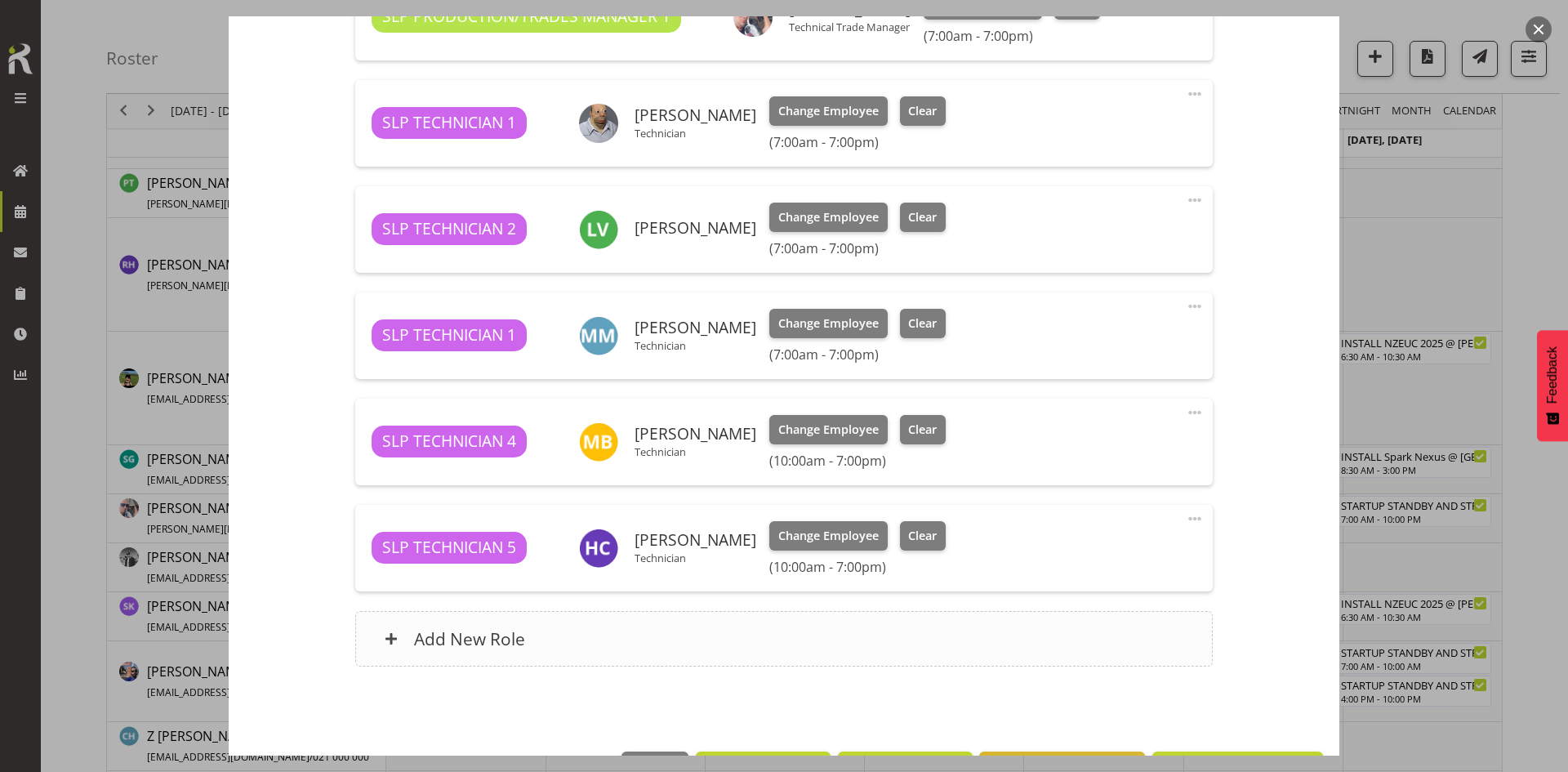
click at [693, 631] on div "Add New Role" at bounding box center [783, 638] width 856 height 56
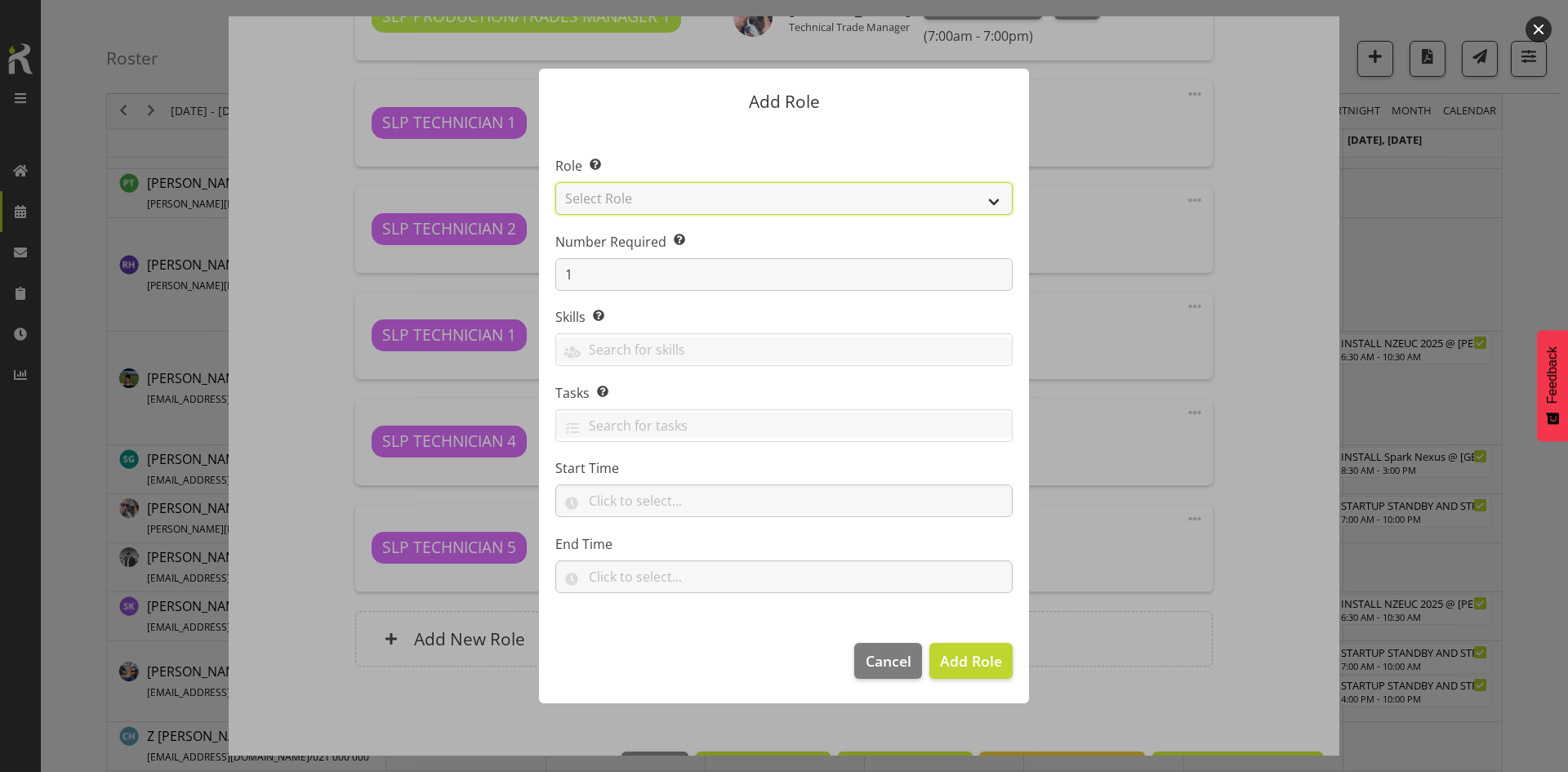
click at [852, 205] on select "Select Role ACCOUNT MANAGER ACCOUNT MANAGER DW ACCOUNTS [PERSON_NAME] VEHICLES …" at bounding box center [784, 199] width 458 height 33
select select "123"
click at [556, 182] on select "Select Role ACCOUNT MANAGER ACCOUNT MANAGER DW ACCOUNTS [PERSON_NAME] VEHICLES …" at bounding box center [784, 199] width 458 height 33
click at [954, 659] on span "Add Role" at bounding box center [971, 660] width 62 height 19
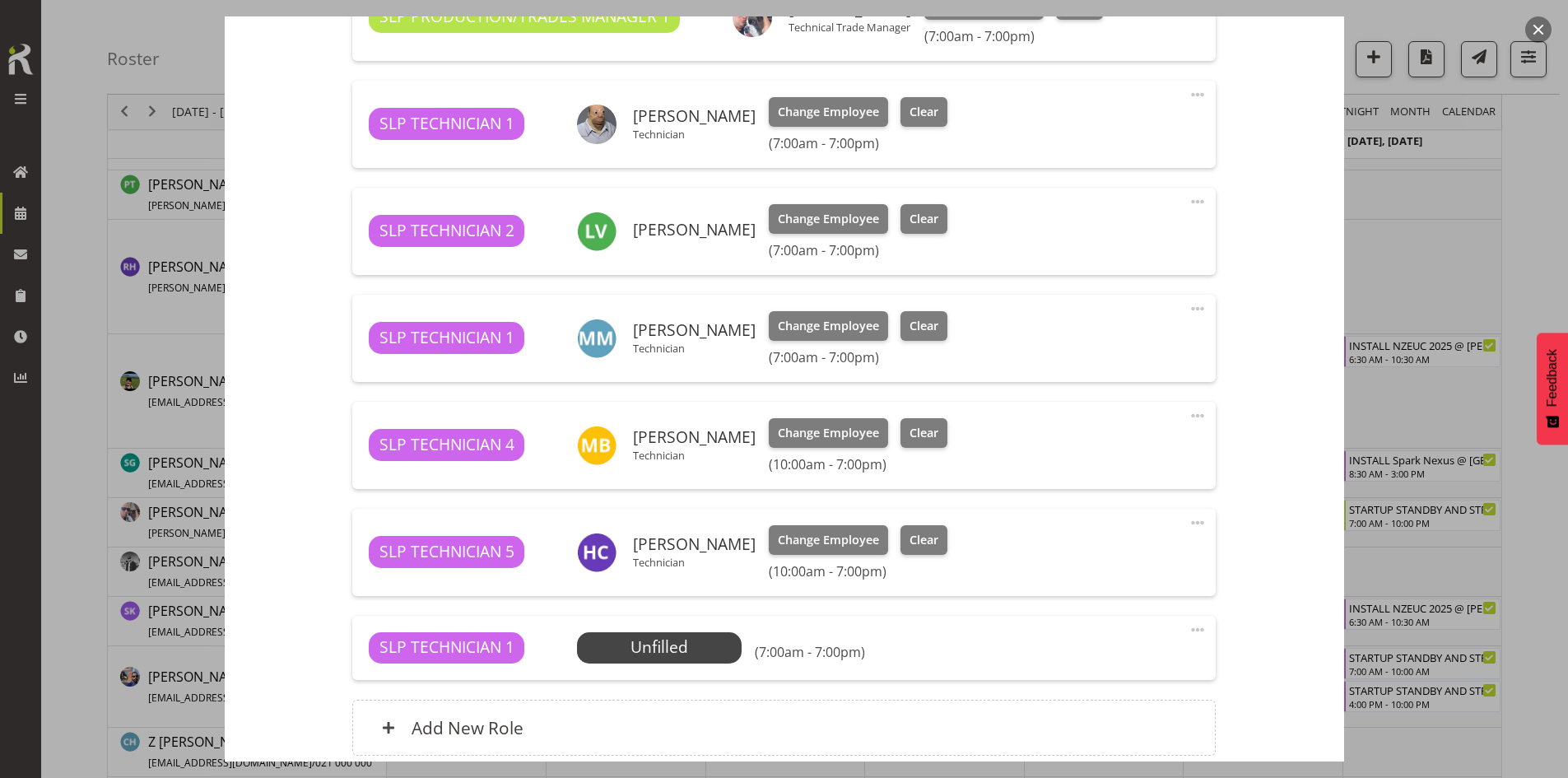
click at [670, 626] on div "SLP TECHNICIAN 1 Unfilled Select Employee (7:00am - 7:00pm) Edit Cover Role Del…" at bounding box center [784, 647] width 863 height 64
click at [669, 649] on span "Select Employee" at bounding box center [660, 648] width 123 height 24
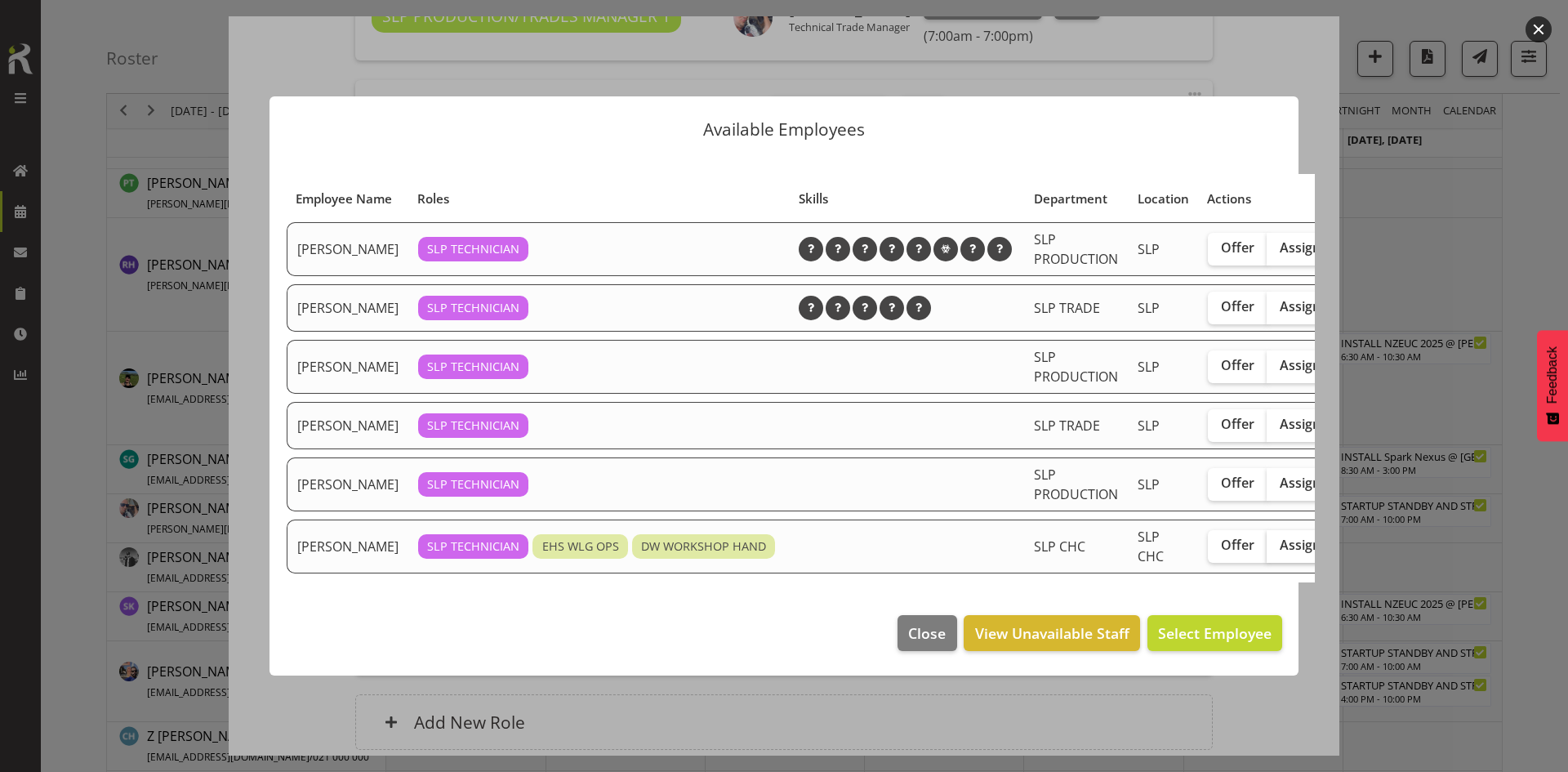
click at [1280, 553] on span "Assign" at bounding box center [1300, 545] width 41 height 17
click at [1266, 550] on input "Assign" at bounding box center [1272, 546] width 11 height 11
checkbox input "true"
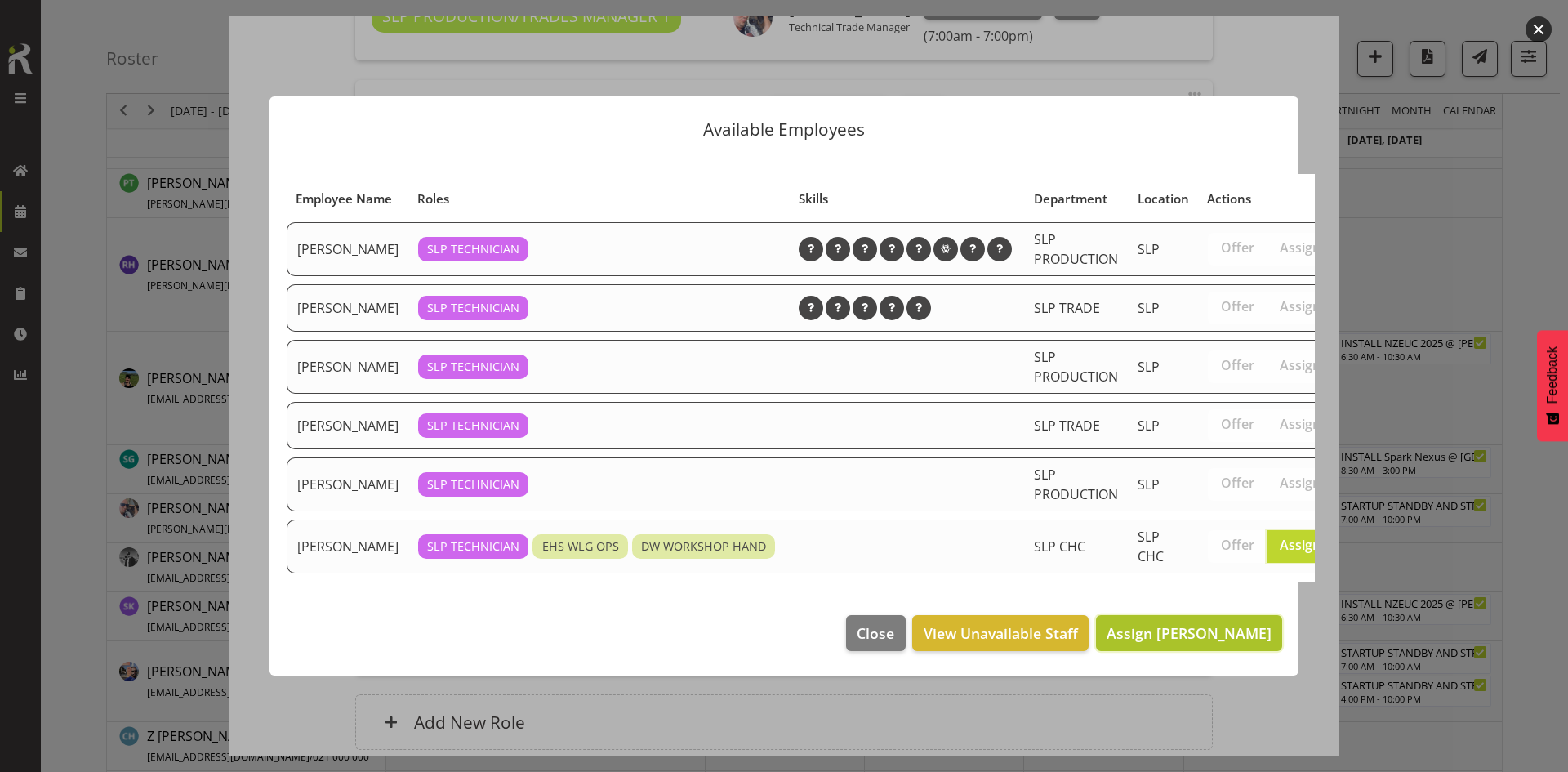
click at [1203, 640] on span "Assign [PERSON_NAME]" at bounding box center [1189, 633] width 165 height 19
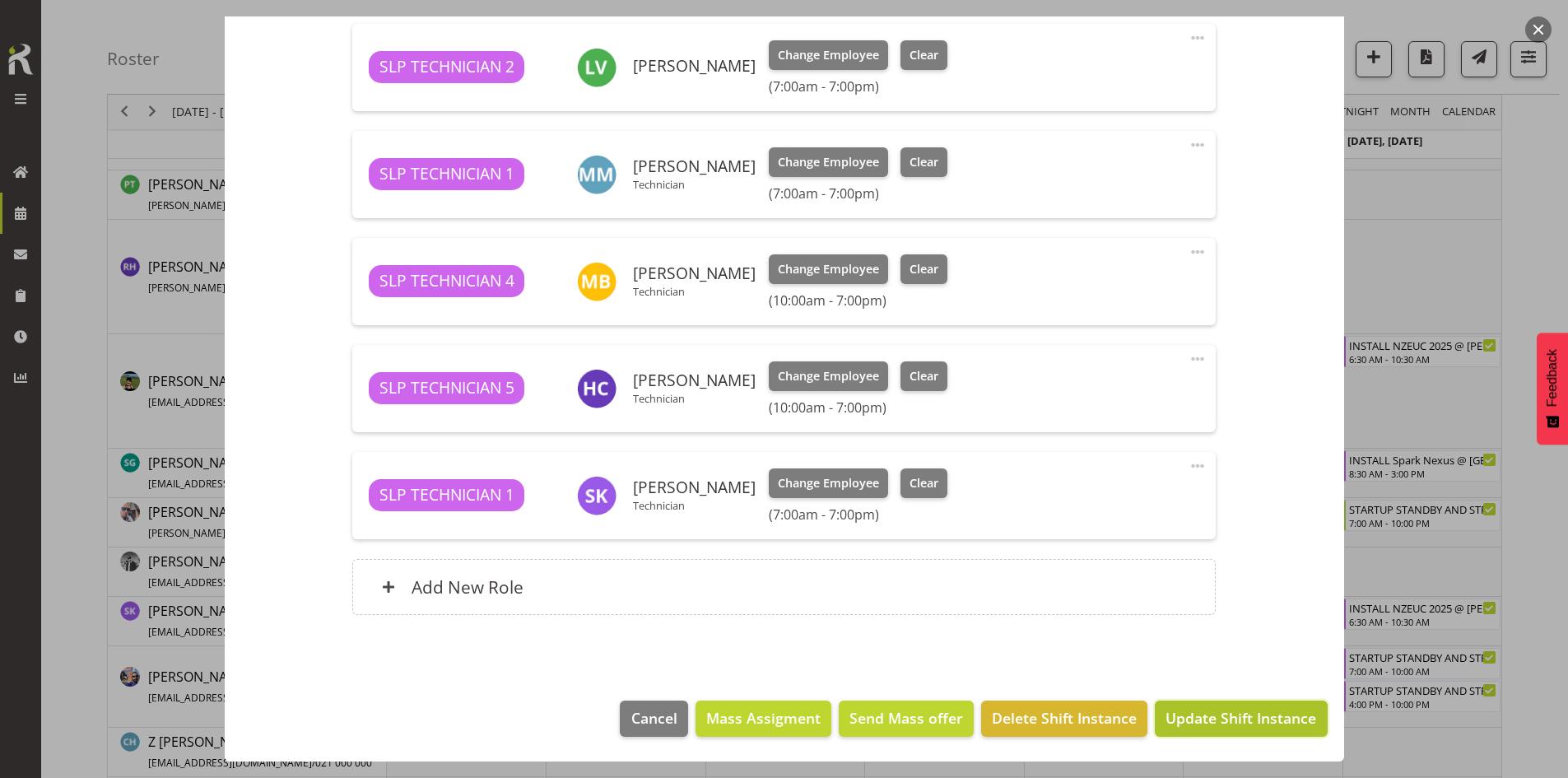
click at [1222, 726] on span "Update Shift Instance" at bounding box center [1240, 717] width 151 height 21
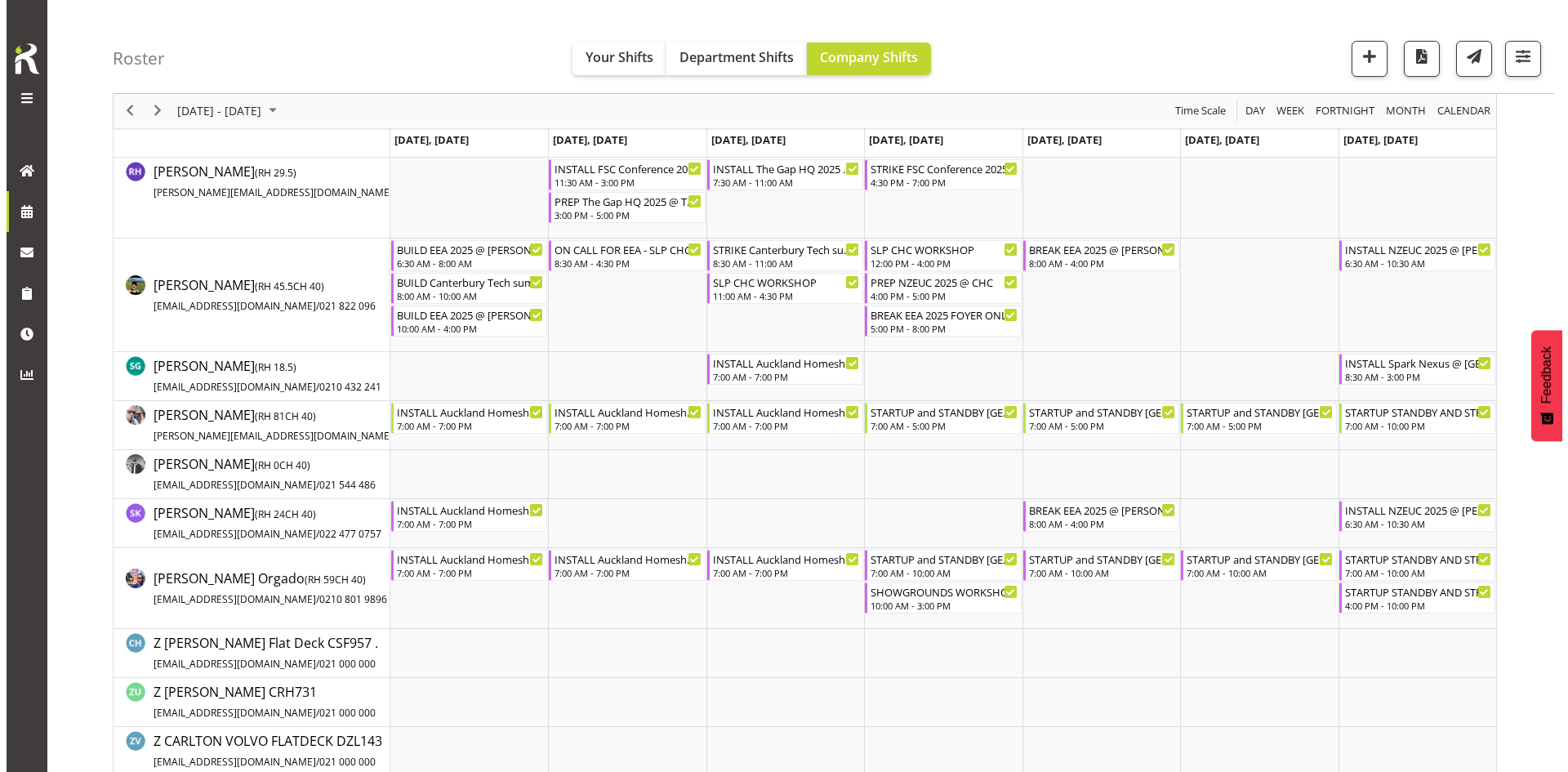
scroll to position [1551, 0]
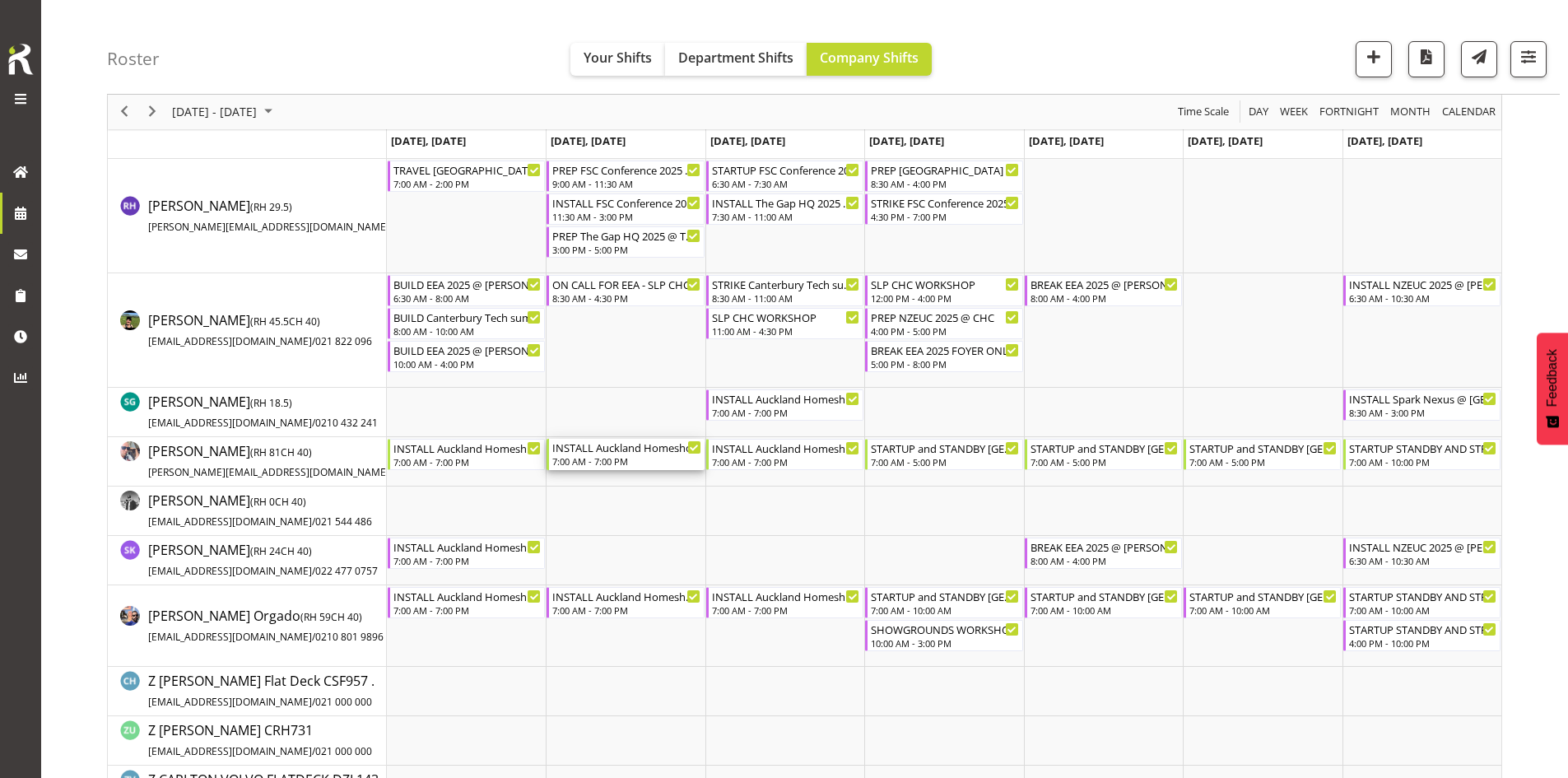
click at [637, 463] on div "7:00 AM - 7:00 PM" at bounding box center [626, 461] width 148 height 13
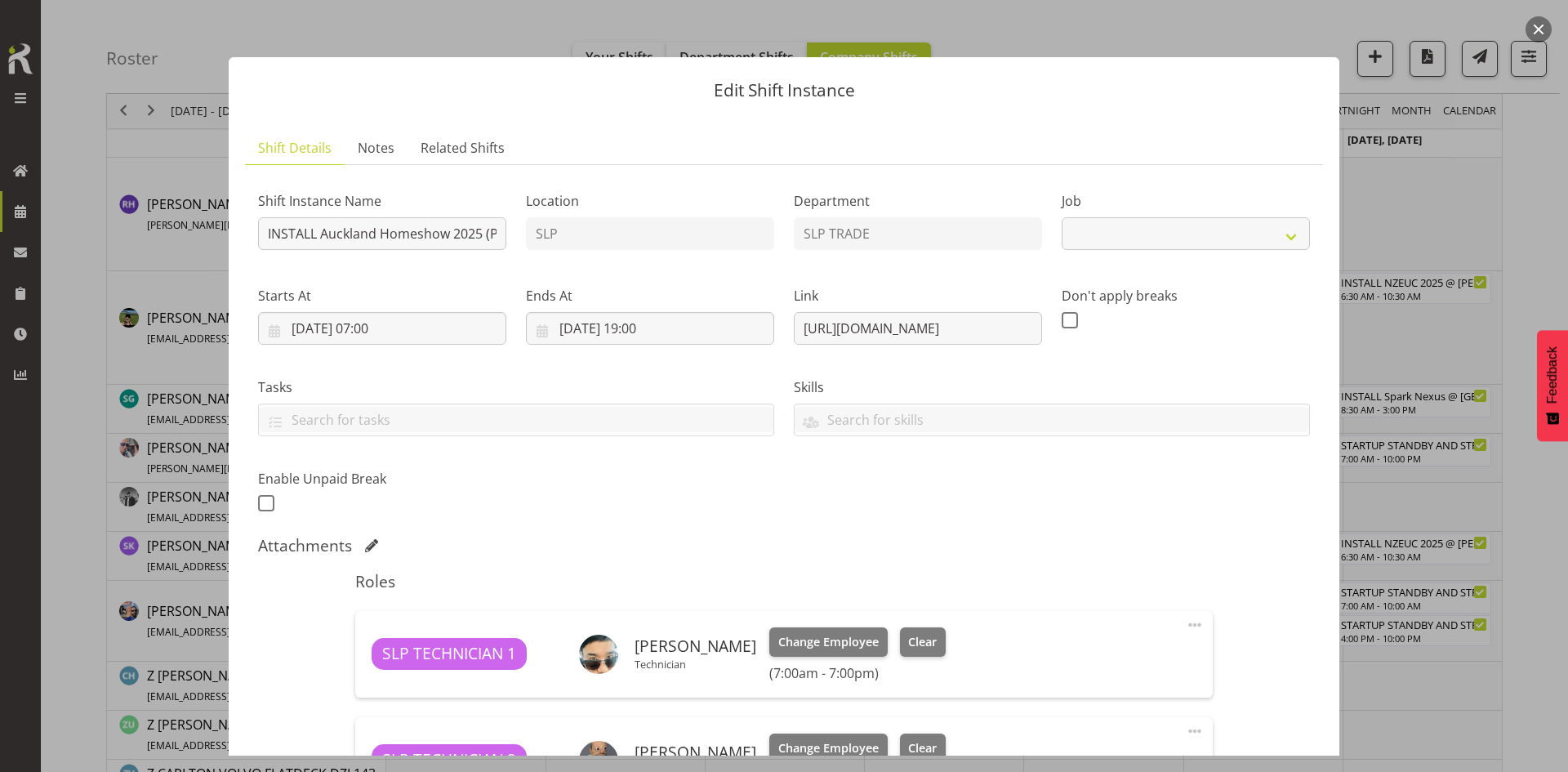
select select "9869"
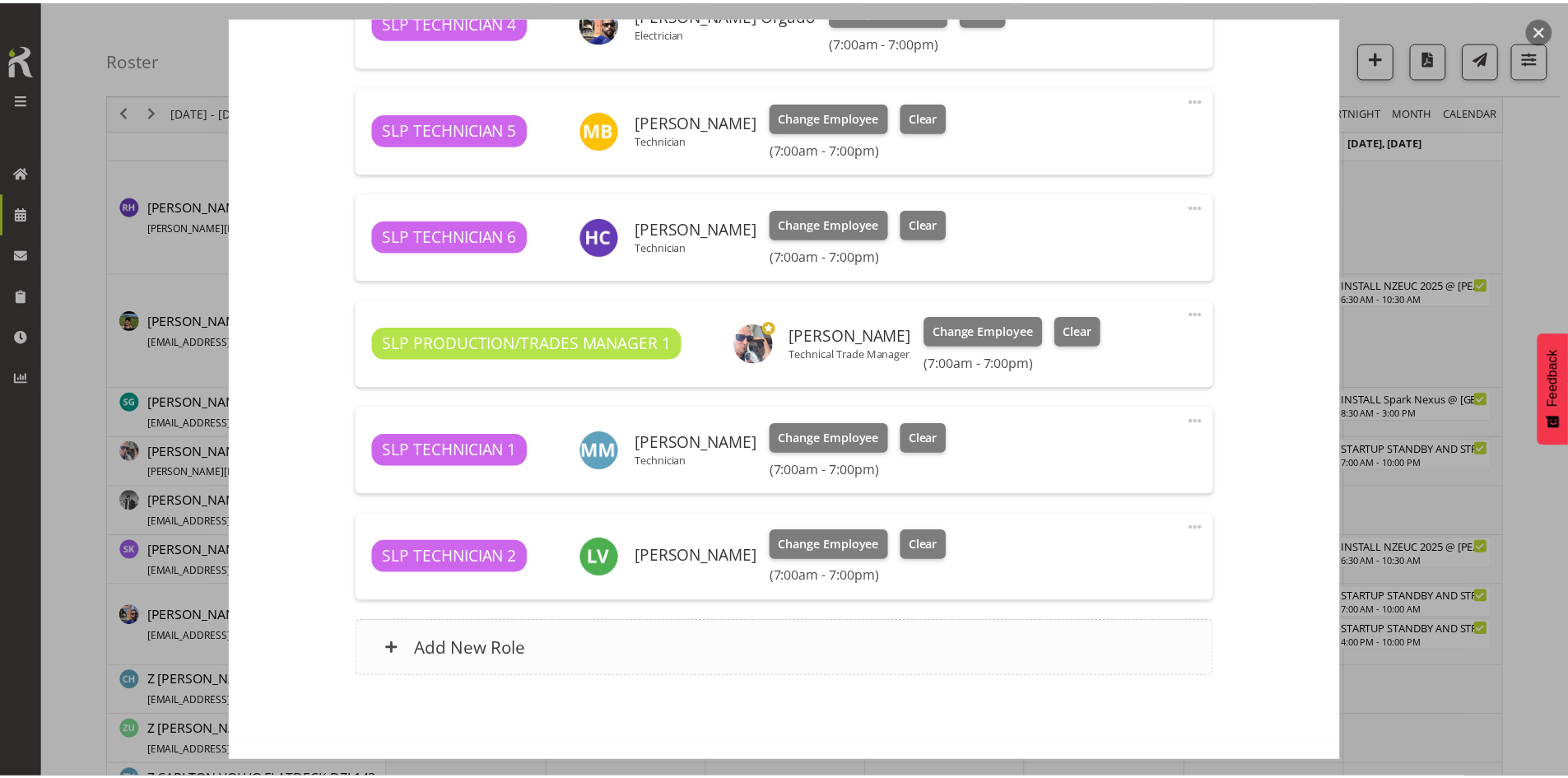
scroll to position [1020, 0]
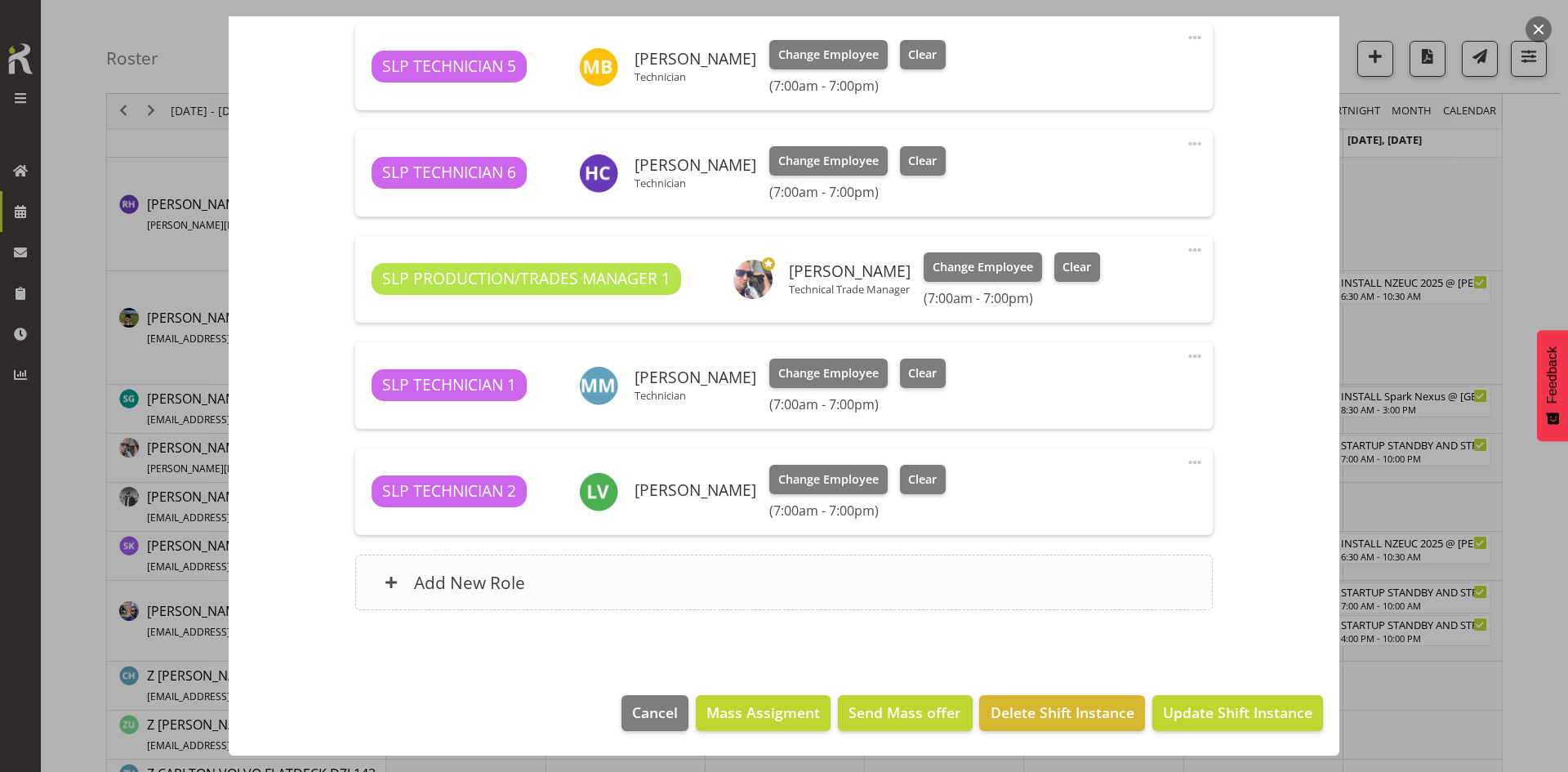
click at [676, 571] on div "Add New Role" at bounding box center [783, 582] width 856 height 56
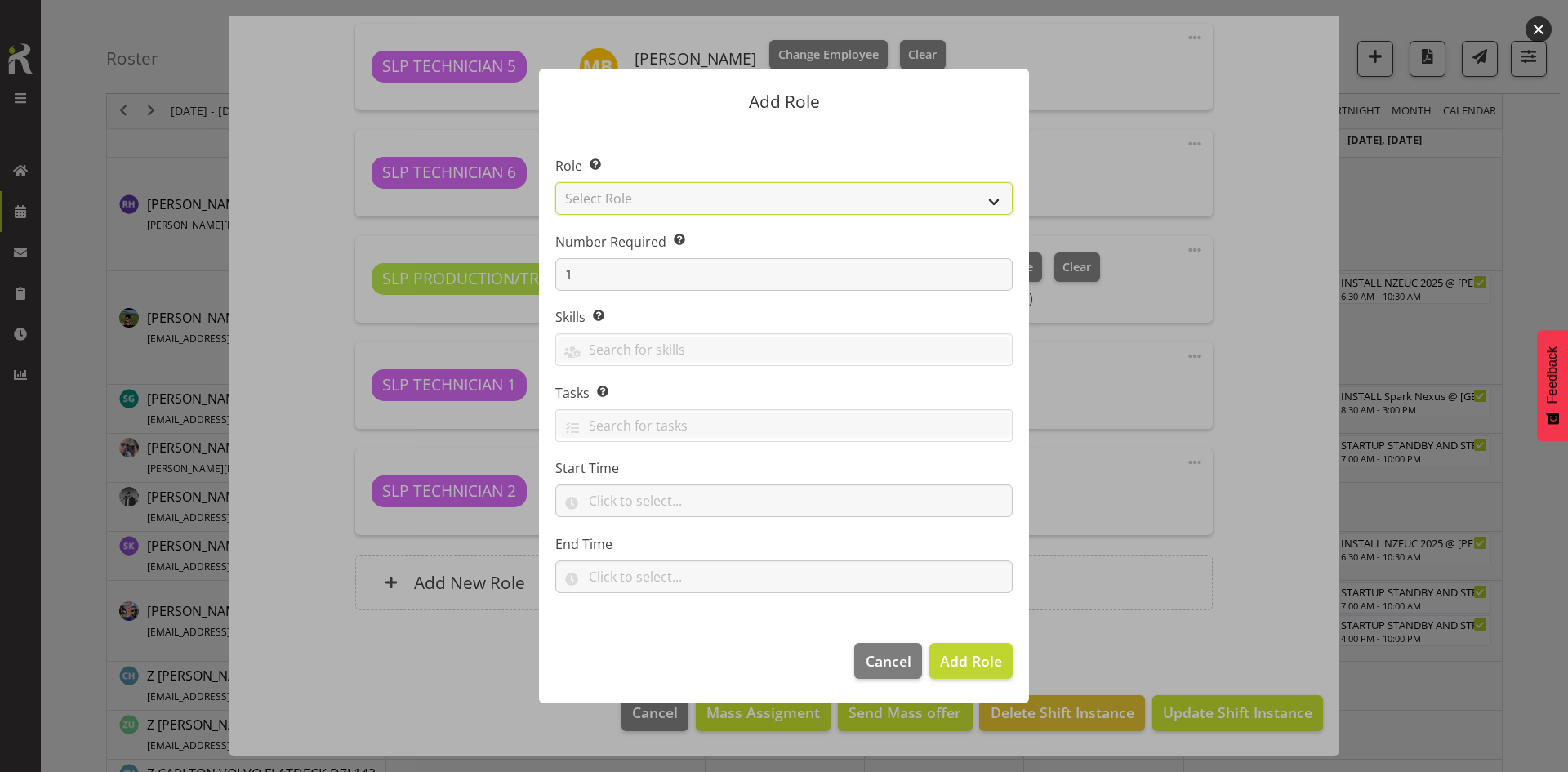
click at [937, 202] on select "Select Role ACCOUNT MANAGER ACCOUNT MANAGER DW ACCOUNTS [PERSON_NAME] VEHICLES …" at bounding box center [784, 199] width 458 height 33
select select "123"
click at [556, 182] on select "Select Role ACCOUNT MANAGER ACCOUNT MANAGER DW ACCOUNTS [PERSON_NAME] VEHICLES …" at bounding box center [784, 199] width 458 height 33
click at [966, 656] on span "Add Role" at bounding box center [971, 660] width 62 height 19
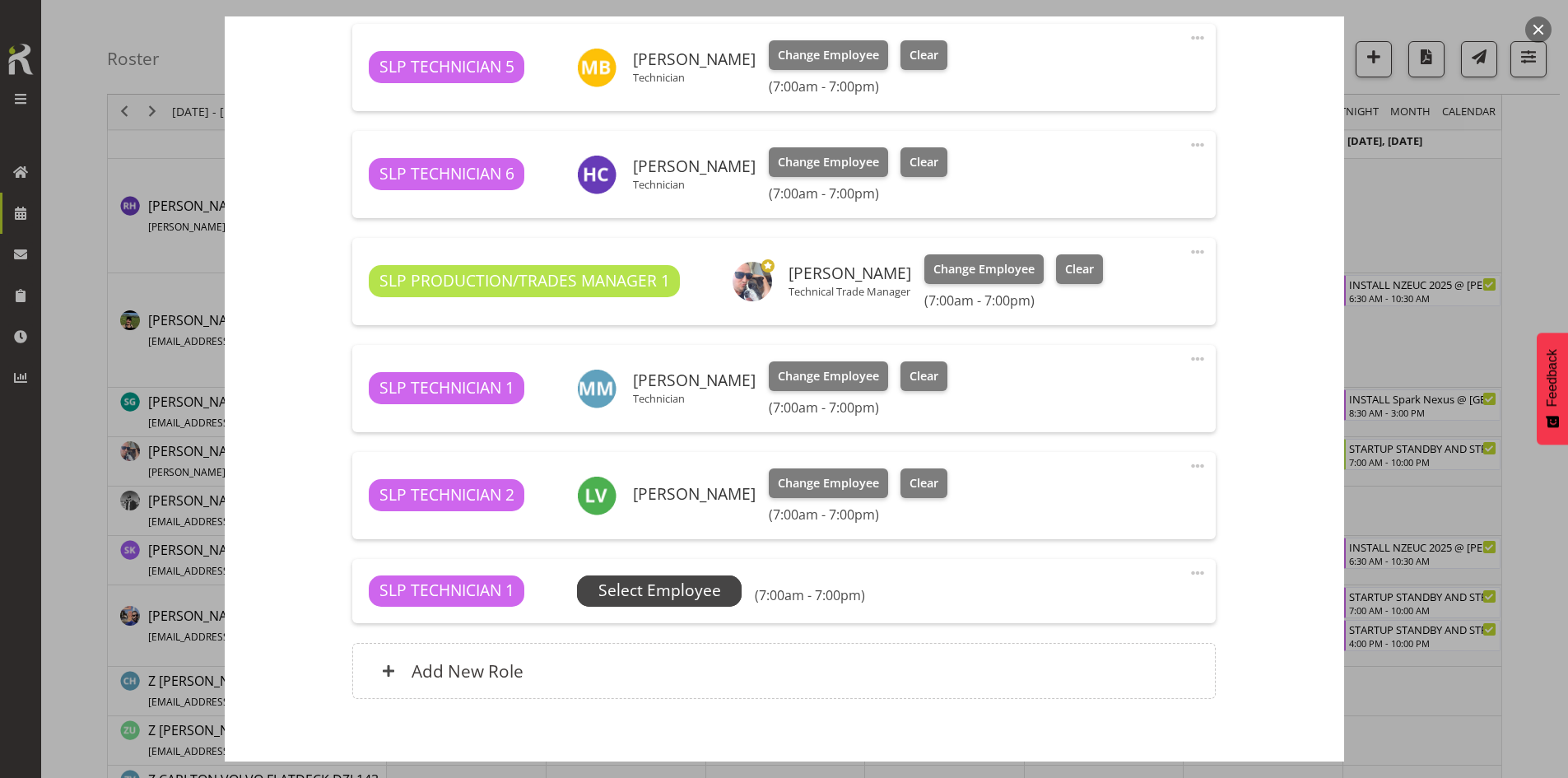
click at [695, 590] on span "Select Employee" at bounding box center [660, 590] width 123 height 24
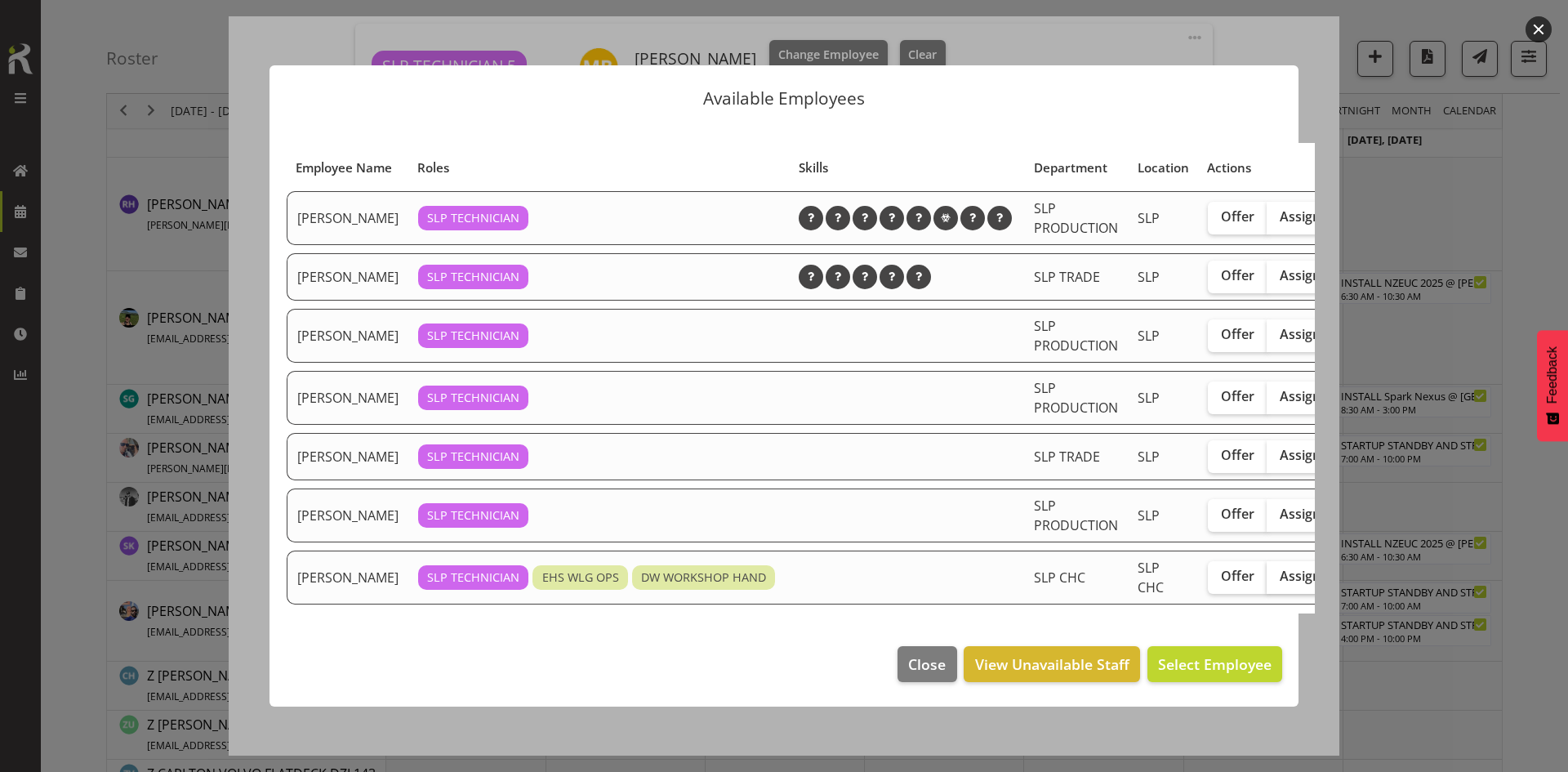
click at [1280, 584] on span "Assign" at bounding box center [1300, 576] width 41 height 17
click at [1266, 581] on input "Assign" at bounding box center [1272, 577] width 11 height 11
checkbox input "true"
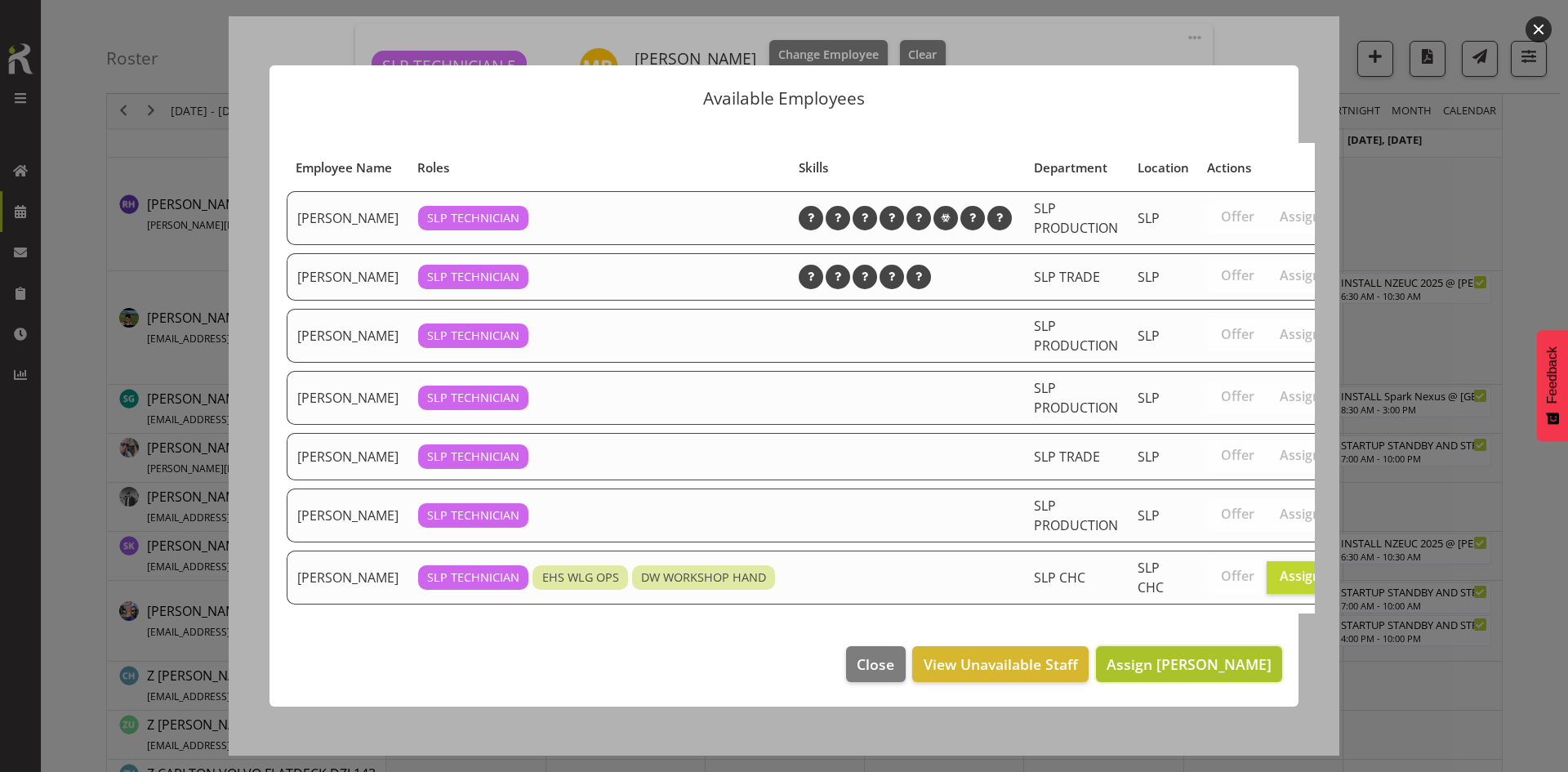
click at [1182, 674] on span "Assign [PERSON_NAME]" at bounding box center [1189, 663] width 165 height 19
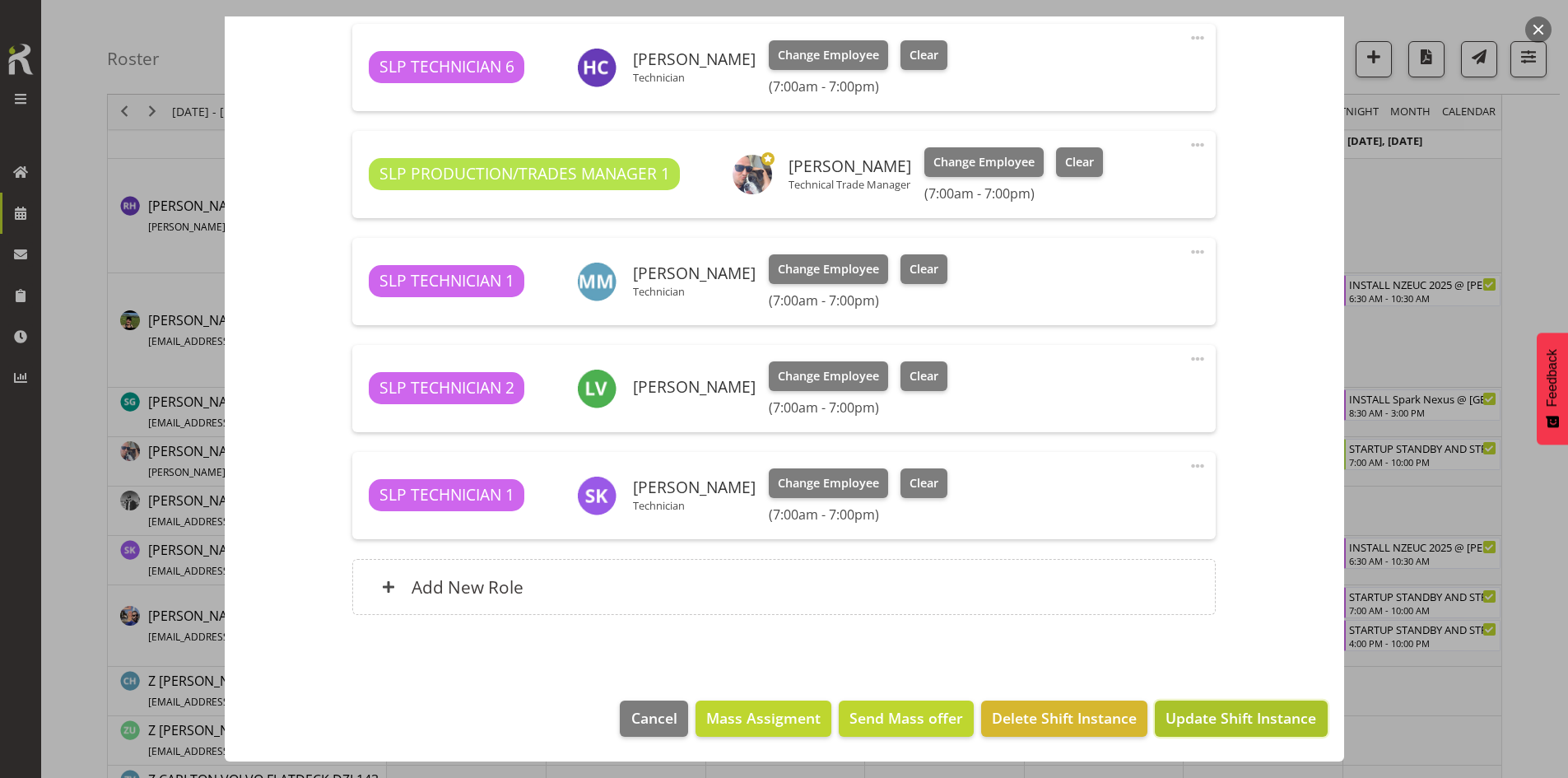
click at [1199, 709] on span "Update Shift Instance" at bounding box center [1240, 717] width 151 height 21
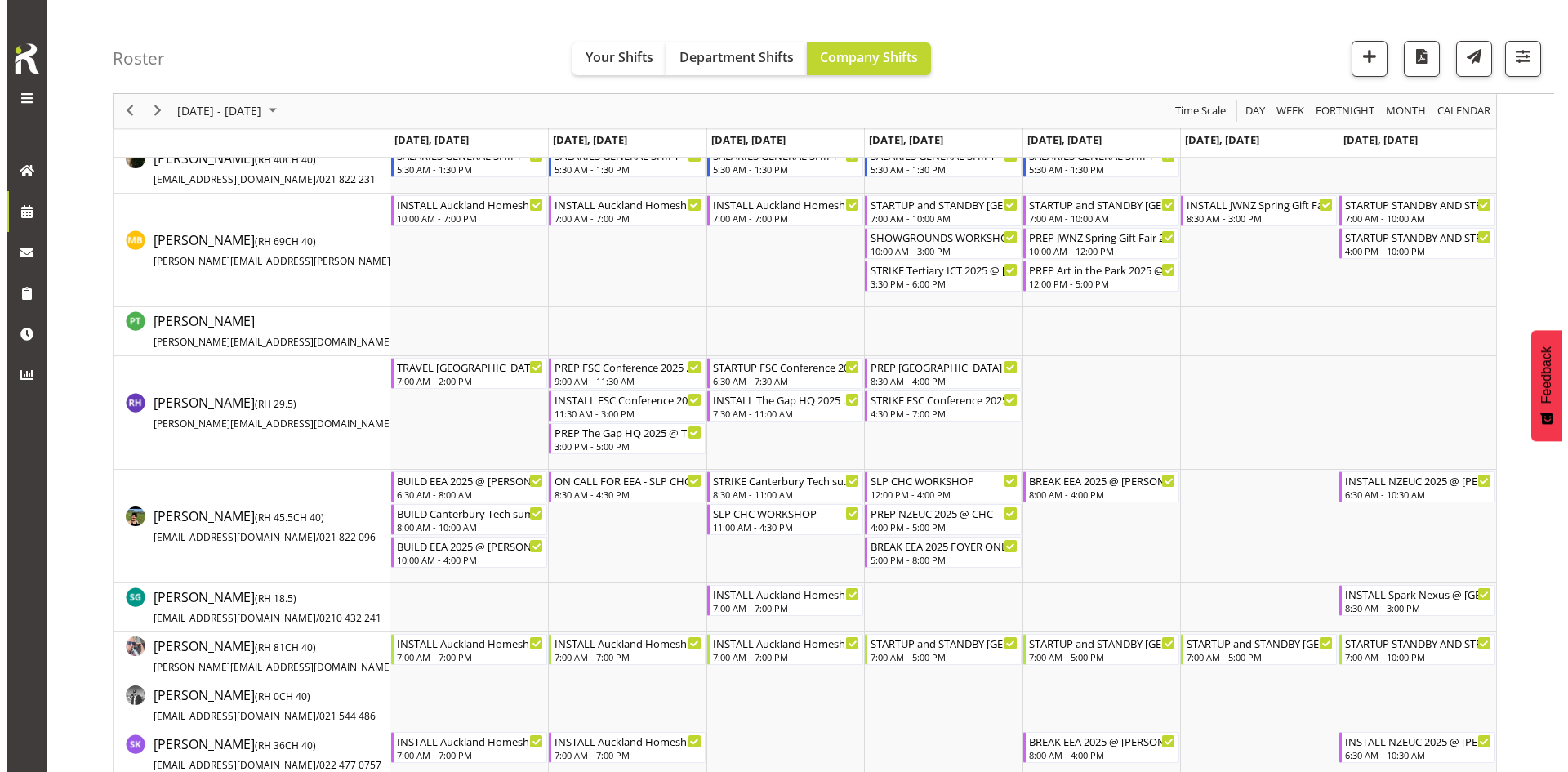
scroll to position [1715, 0]
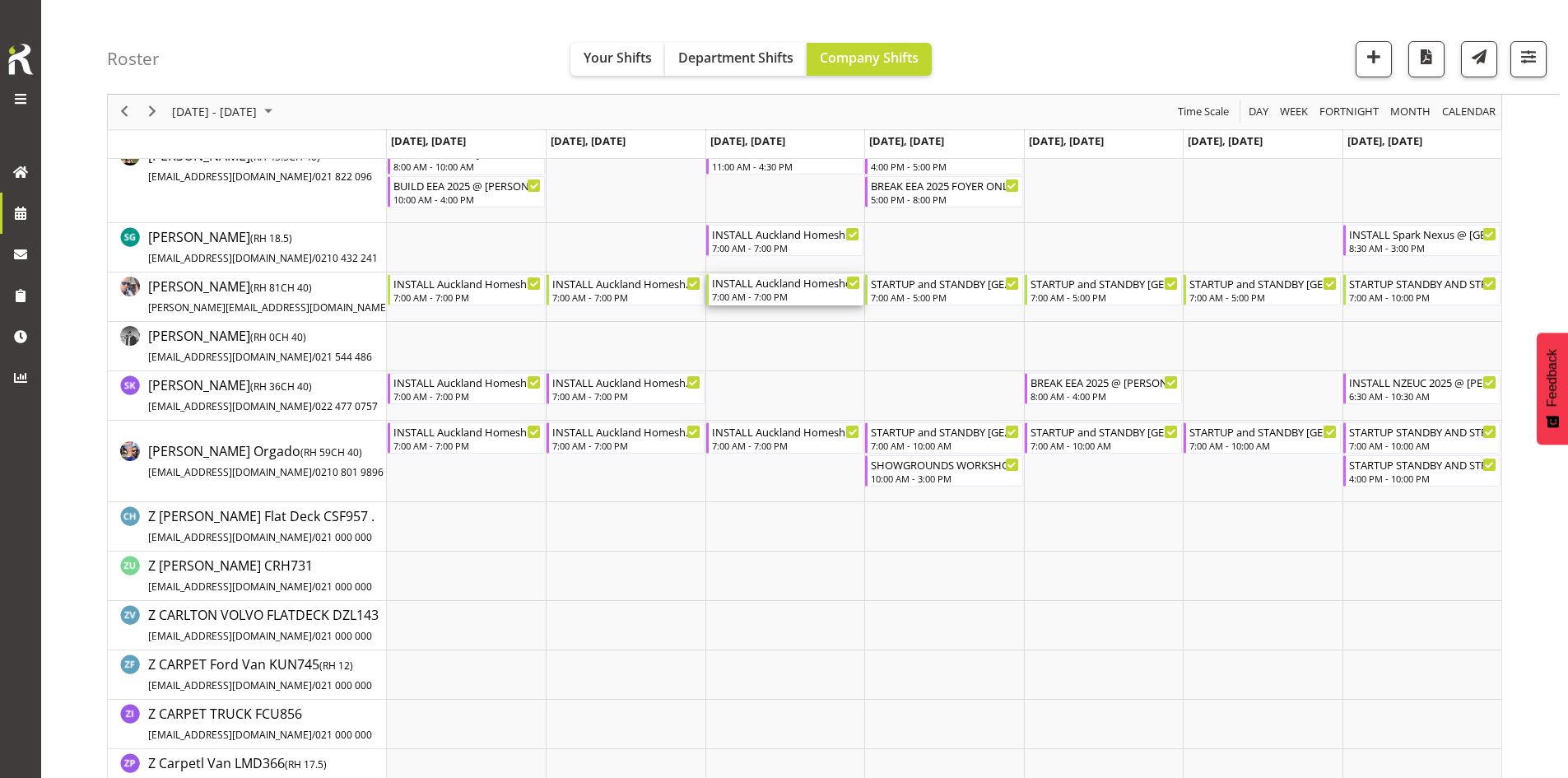
click at [820, 281] on div "INSTALL Auckland Homeshow 2025 @ [GEOGRAPHIC_DATA]" at bounding box center [785, 283] width 148 height 17
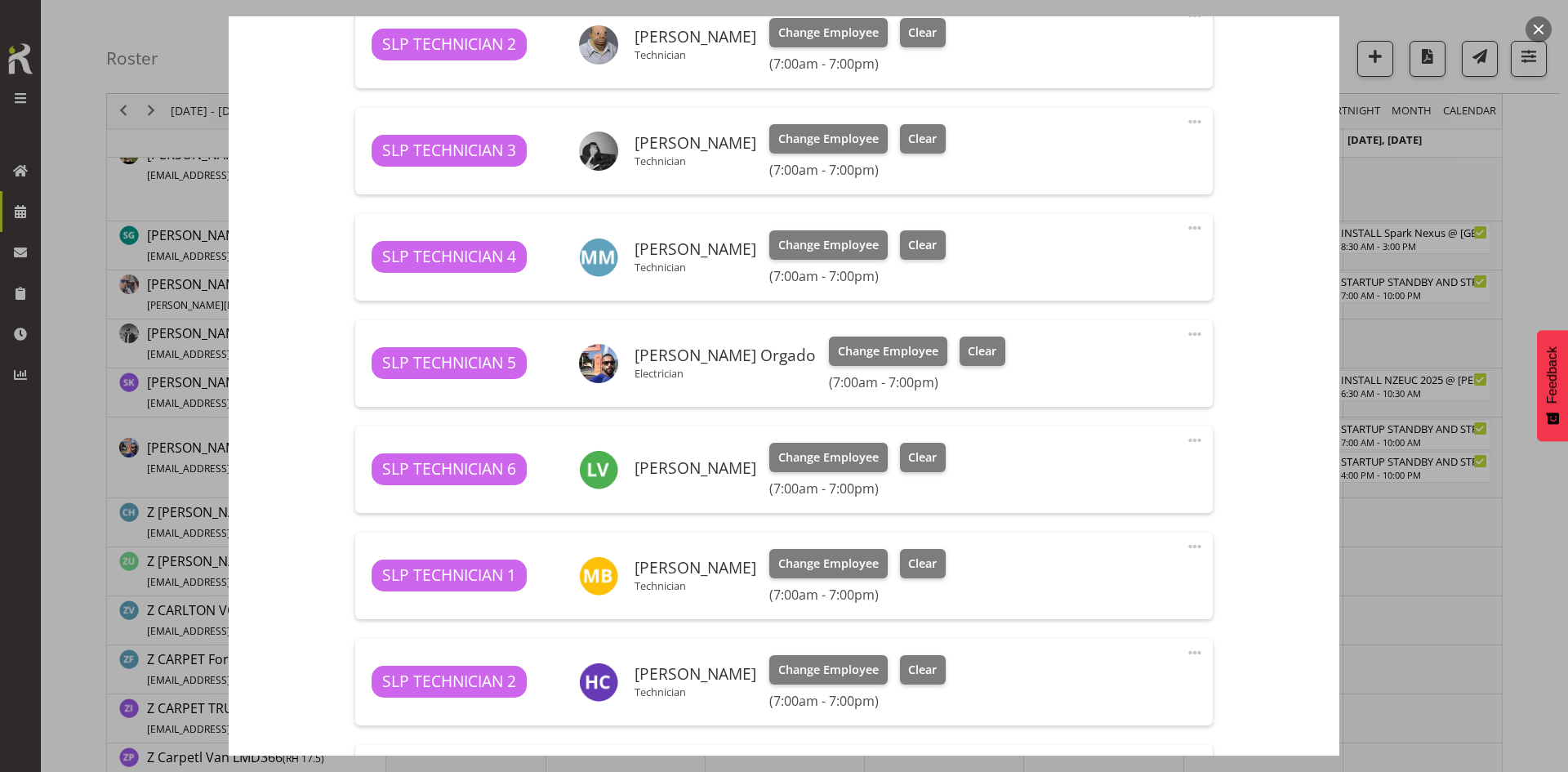
select select "9869"
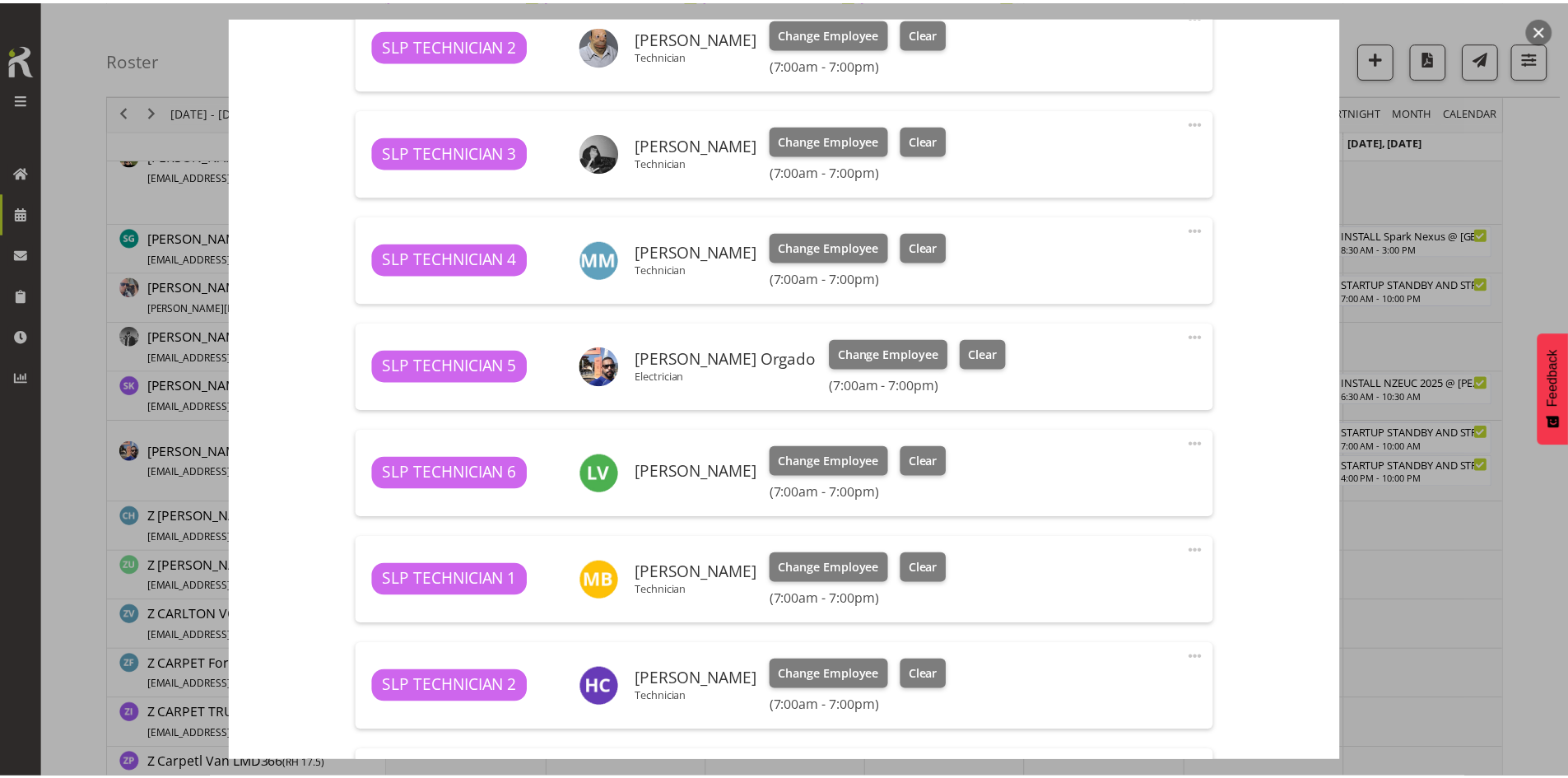
scroll to position [1070, 0]
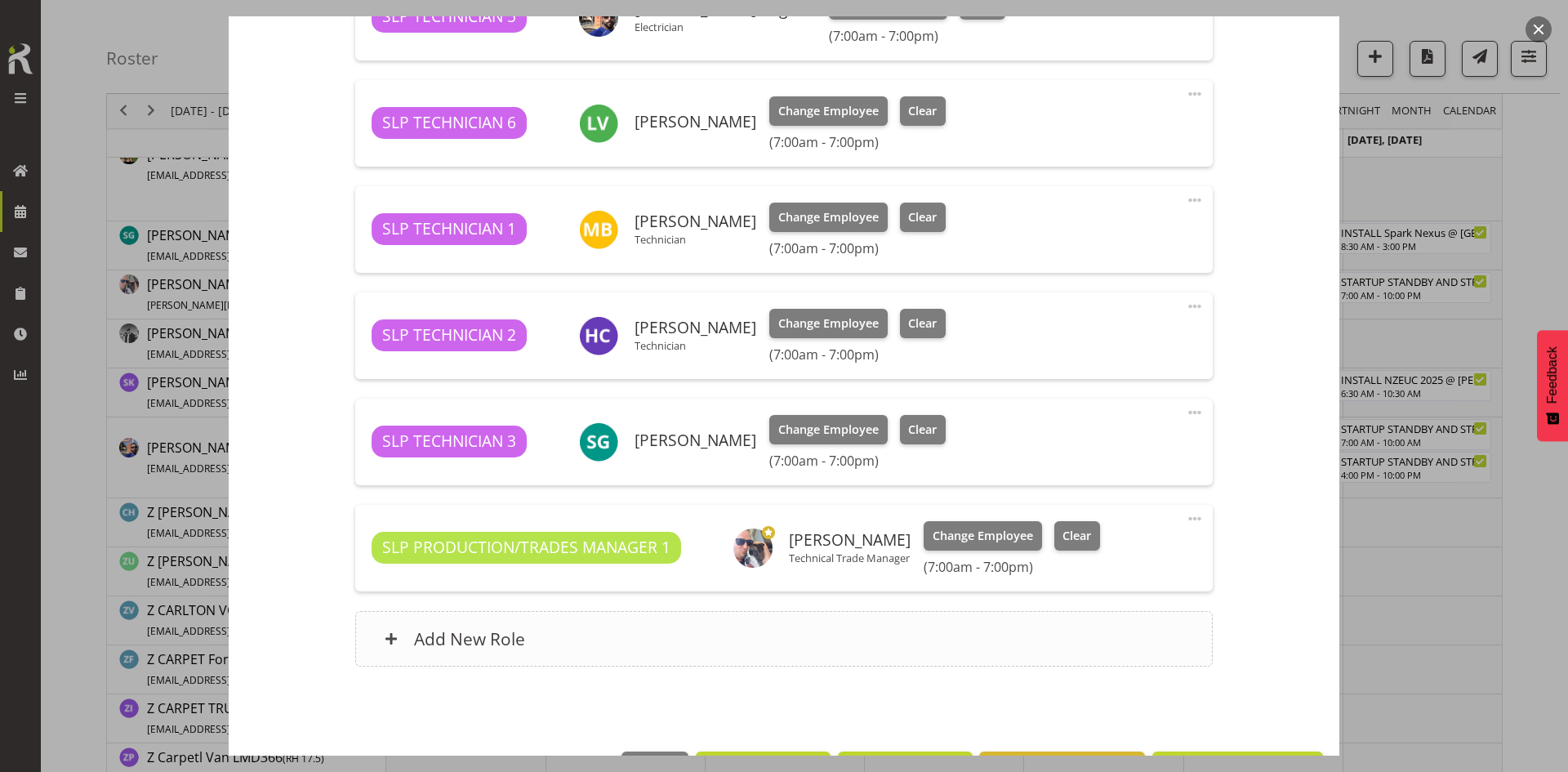
click at [665, 633] on div "Add New Role" at bounding box center [783, 638] width 856 height 56
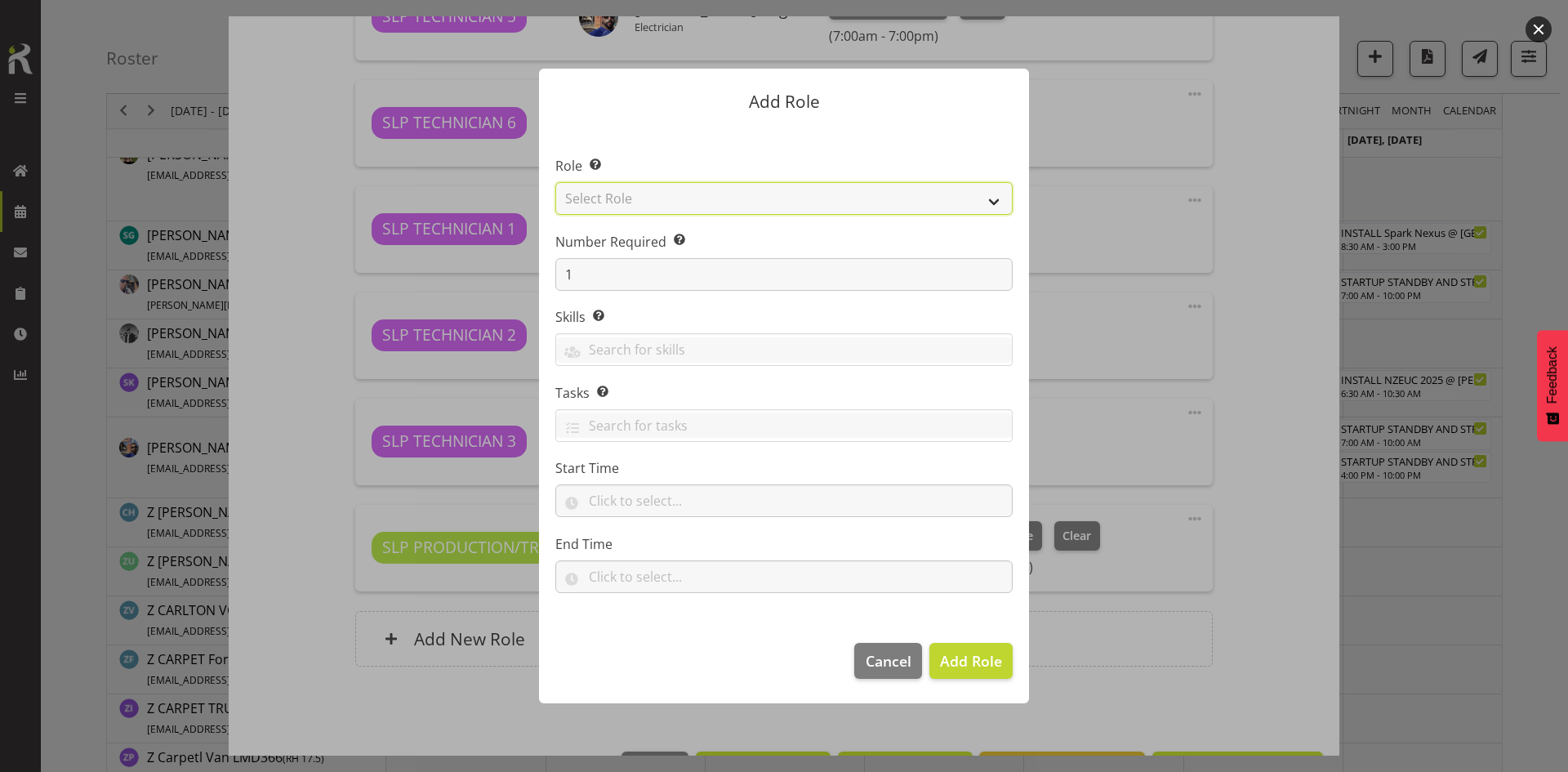
click at [930, 197] on select "Select Role ACCOUNT MANAGER ACCOUNT MANAGER DW ACCOUNTS [PERSON_NAME] VEHICLES …" at bounding box center [784, 199] width 458 height 33
select select "123"
click at [556, 182] on select "Select Role ACCOUNT MANAGER ACCOUNT MANAGER DW ACCOUNTS [PERSON_NAME] VEHICLES …" at bounding box center [784, 199] width 458 height 33
click at [973, 660] on span "Add Role" at bounding box center [971, 660] width 62 height 19
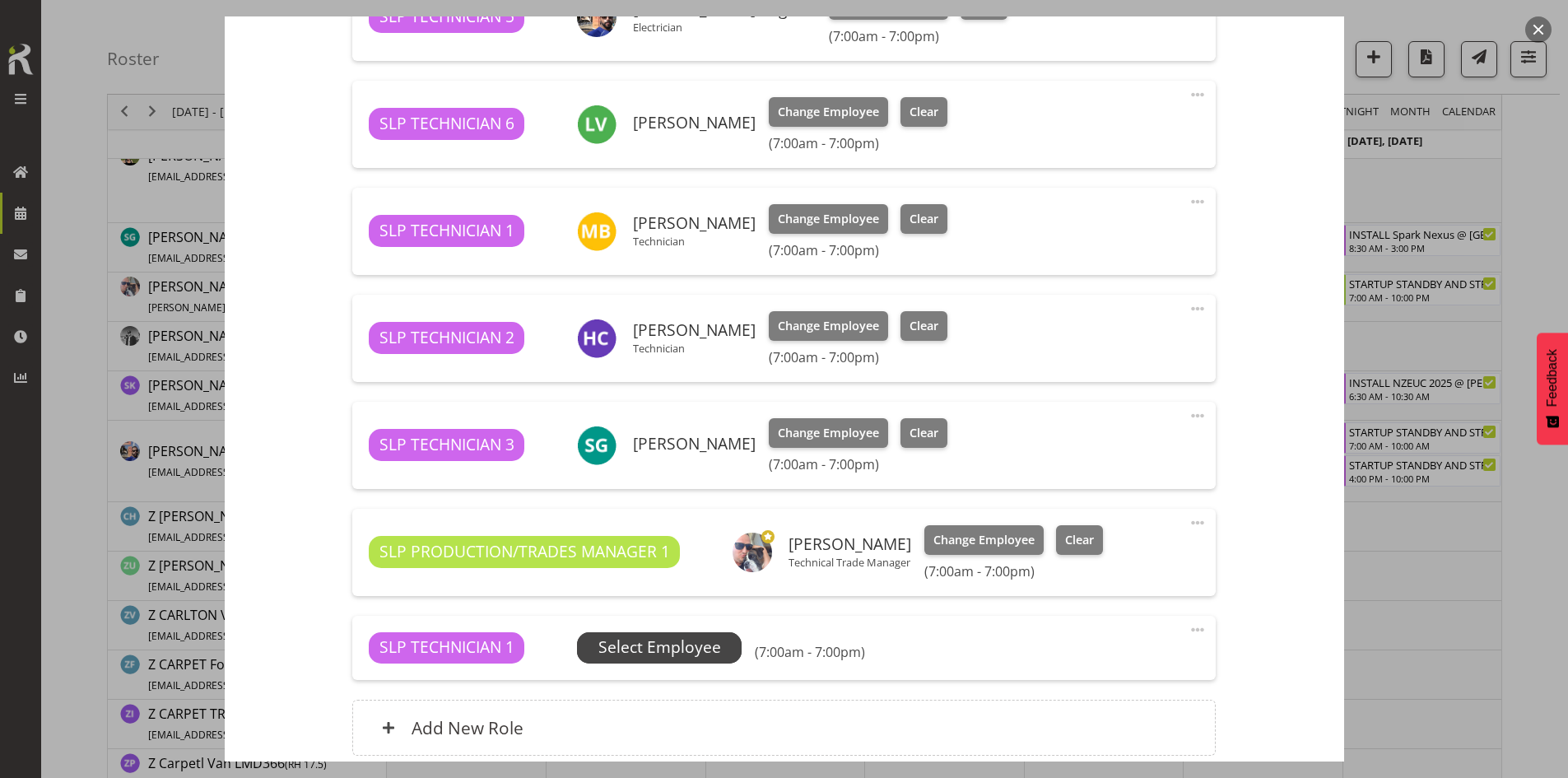
click at [668, 660] on span "Select Employee" at bounding box center [659, 648] width 164 height 31
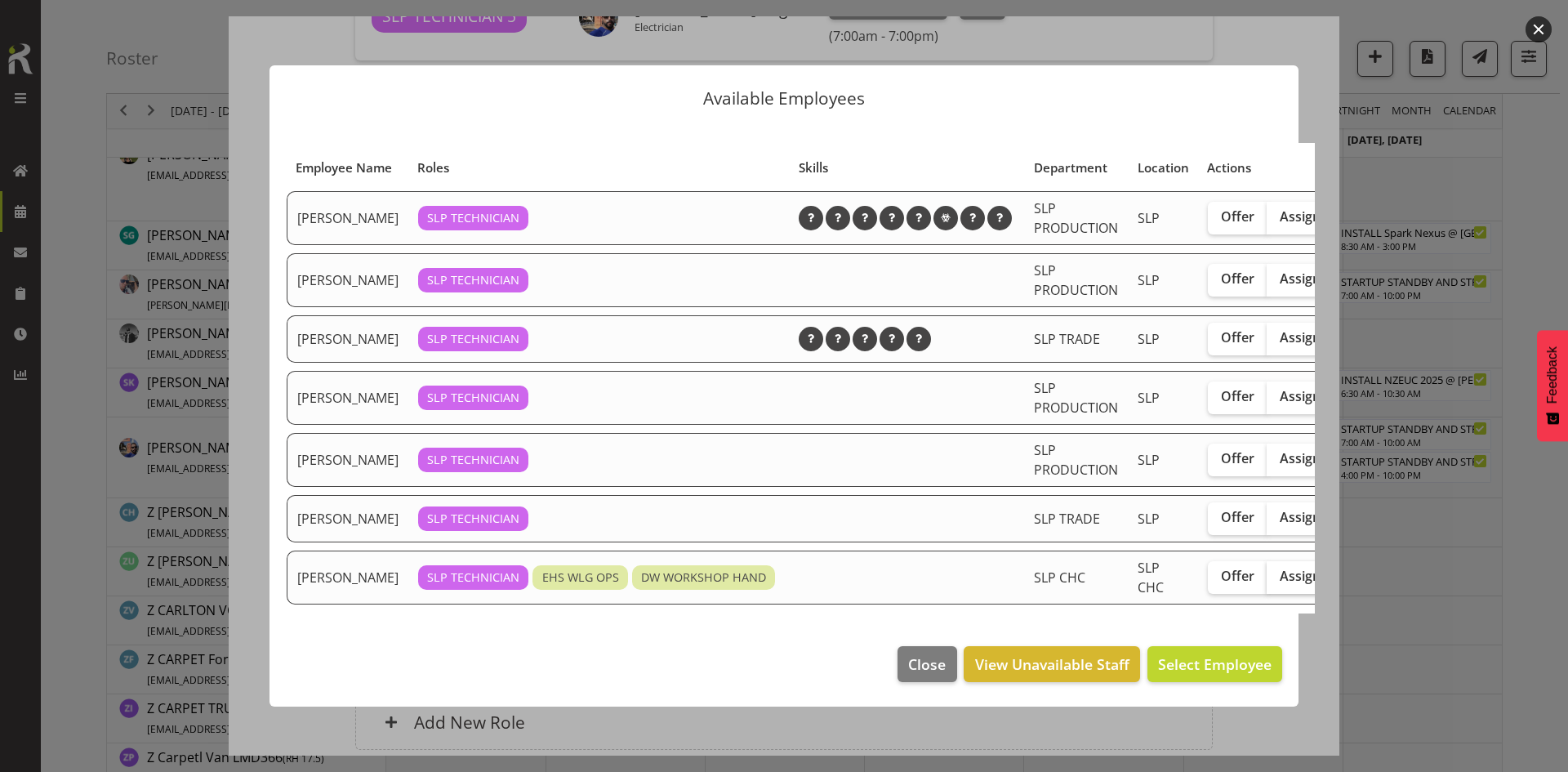
click at [1280, 584] on span "Assign" at bounding box center [1300, 576] width 41 height 17
click at [1266, 581] on input "Assign" at bounding box center [1272, 577] width 11 height 11
checkbox input "true"
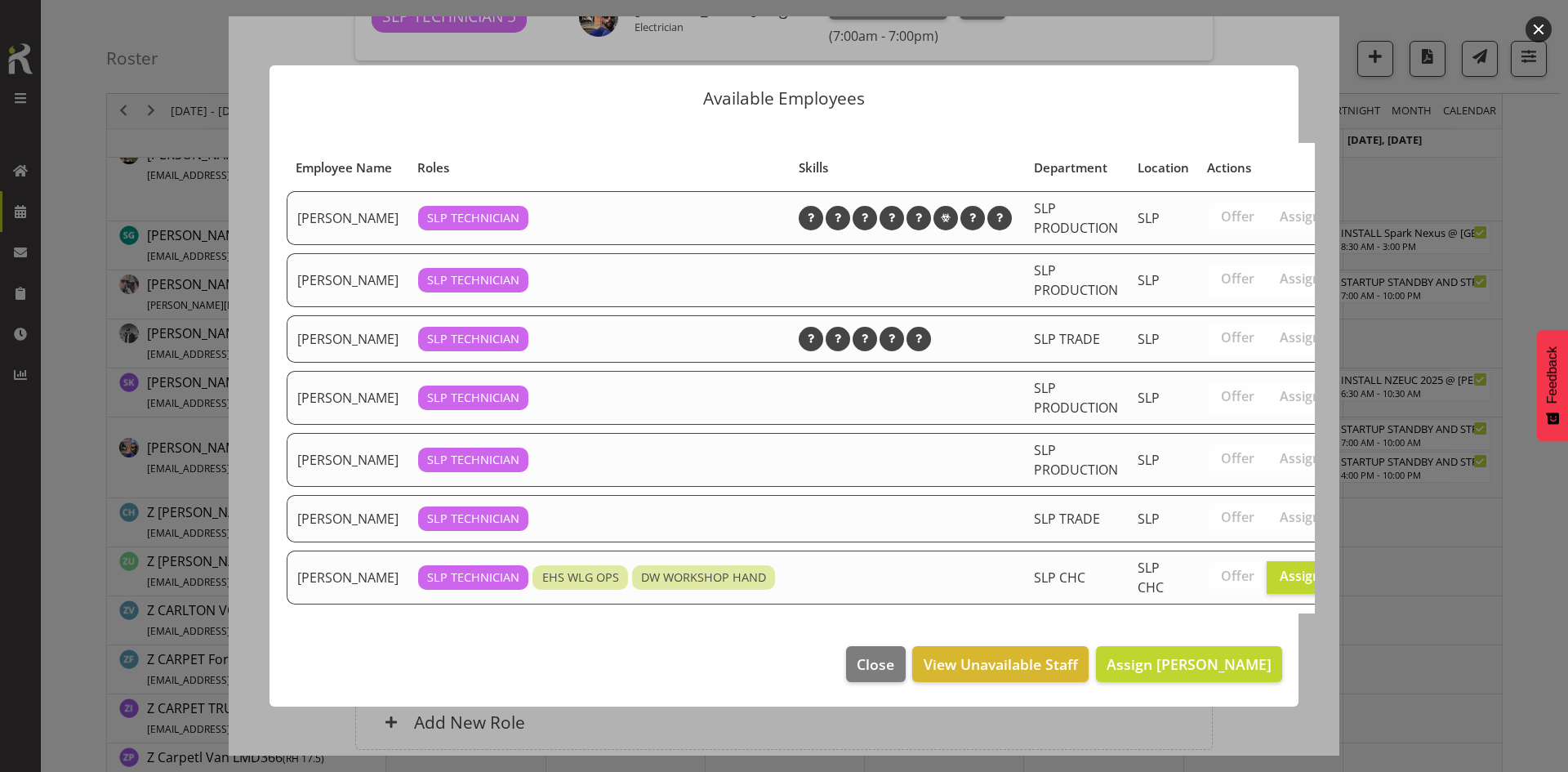
click at [1169, 706] on footer "Close View Unavailable Staff Assign [PERSON_NAME]" at bounding box center [784, 668] width 1029 height 77
click at [1167, 675] on span "Assign [PERSON_NAME]" at bounding box center [1189, 664] width 165 height 21
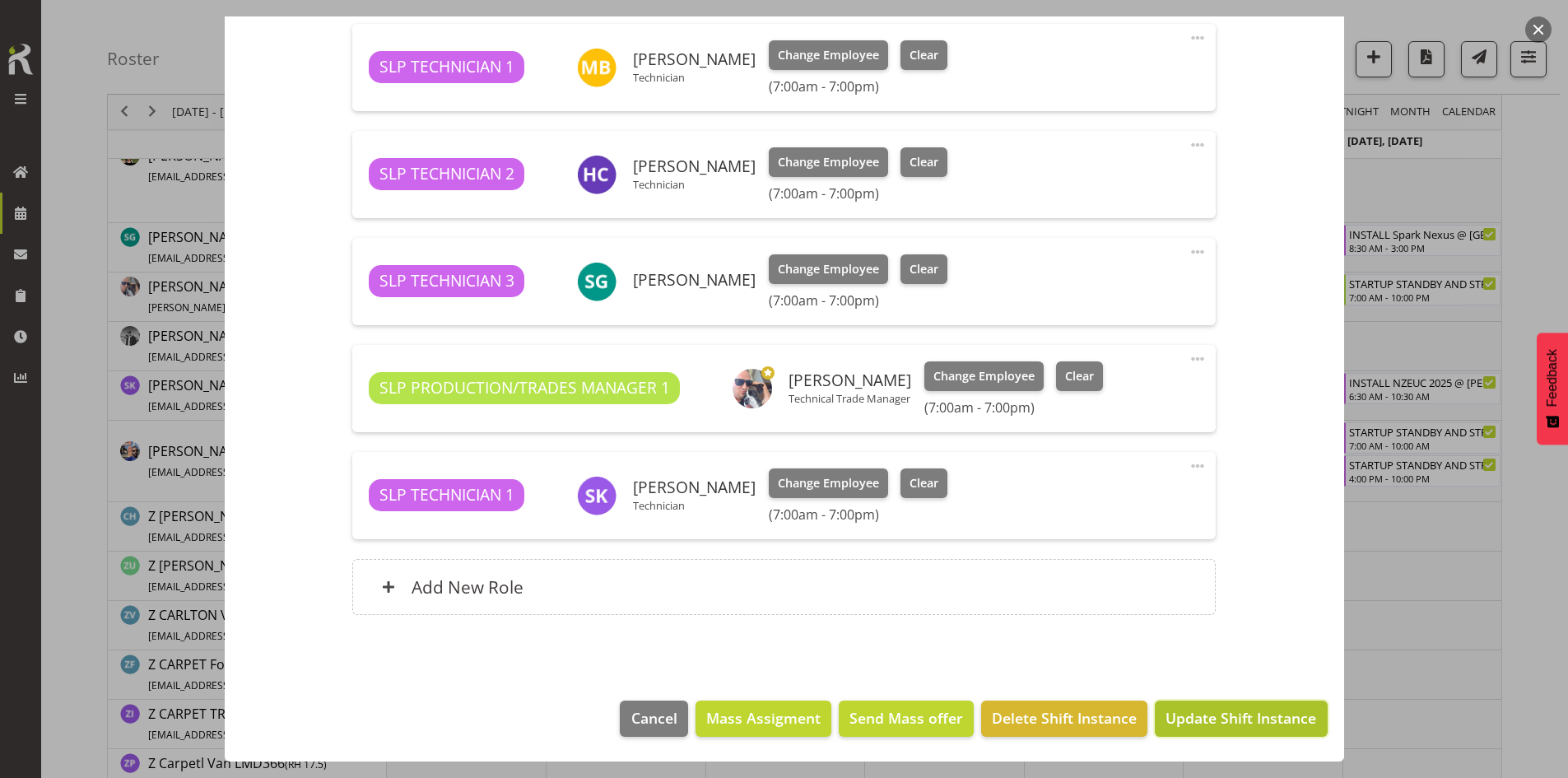
click at [1248, 733] on button "Update Shift Instance" at bounding box center [1241, 718] width 172 height 36
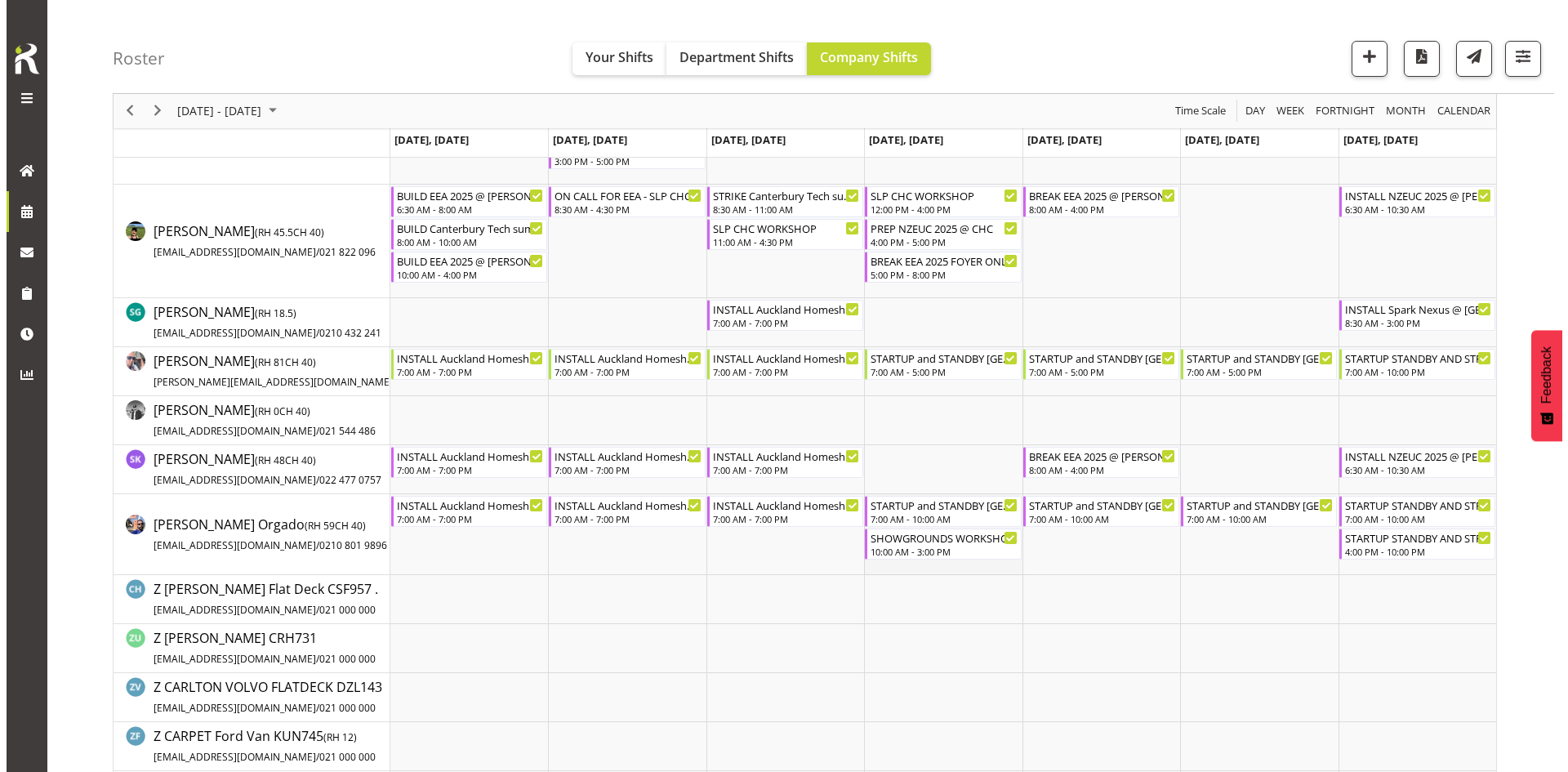
scroll to position [1633, 0]
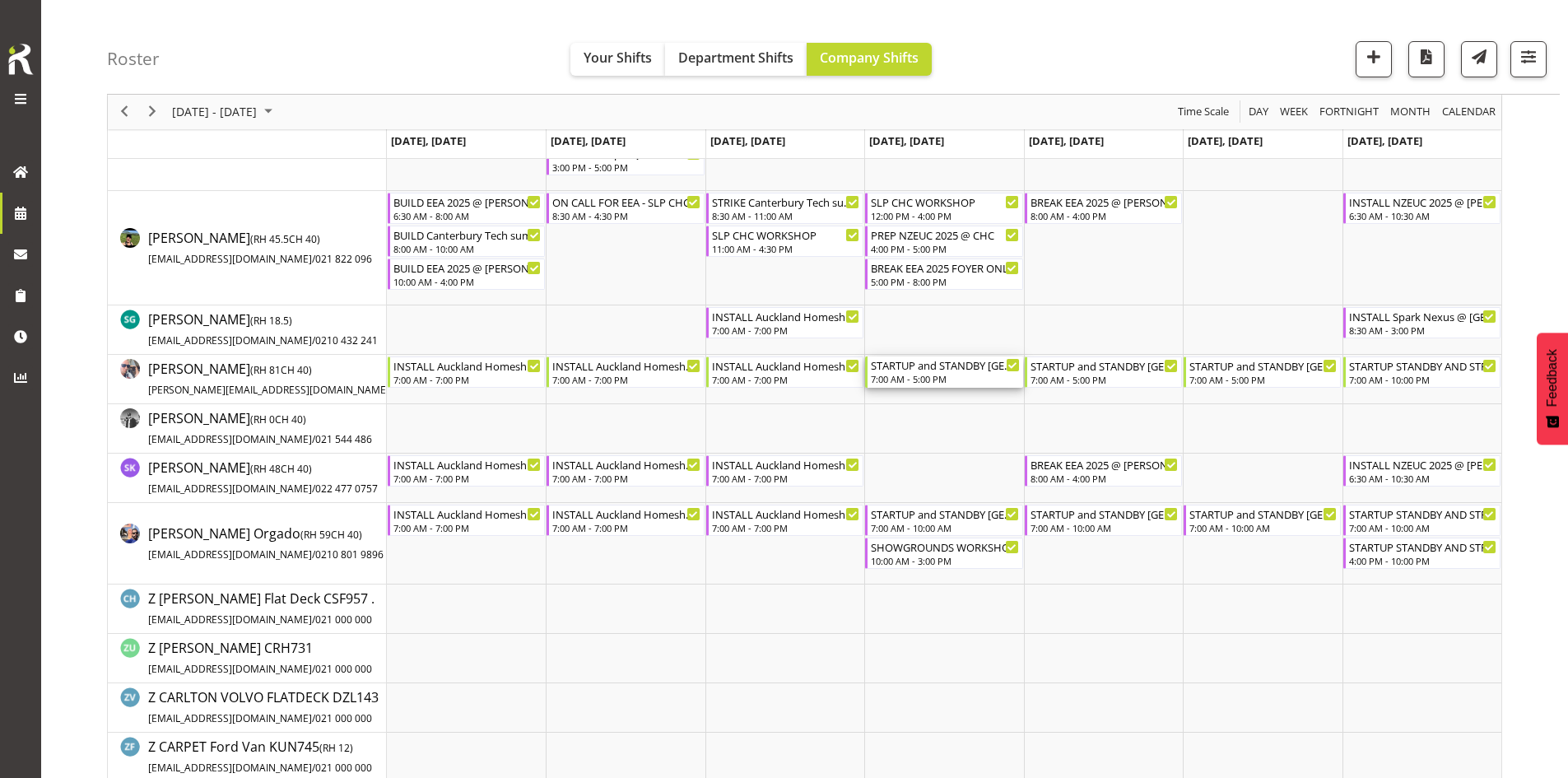
click at [960, 380] on div "7:00 AM - 5:00 PM" at bounding box center [944, 379] width 148 height 13
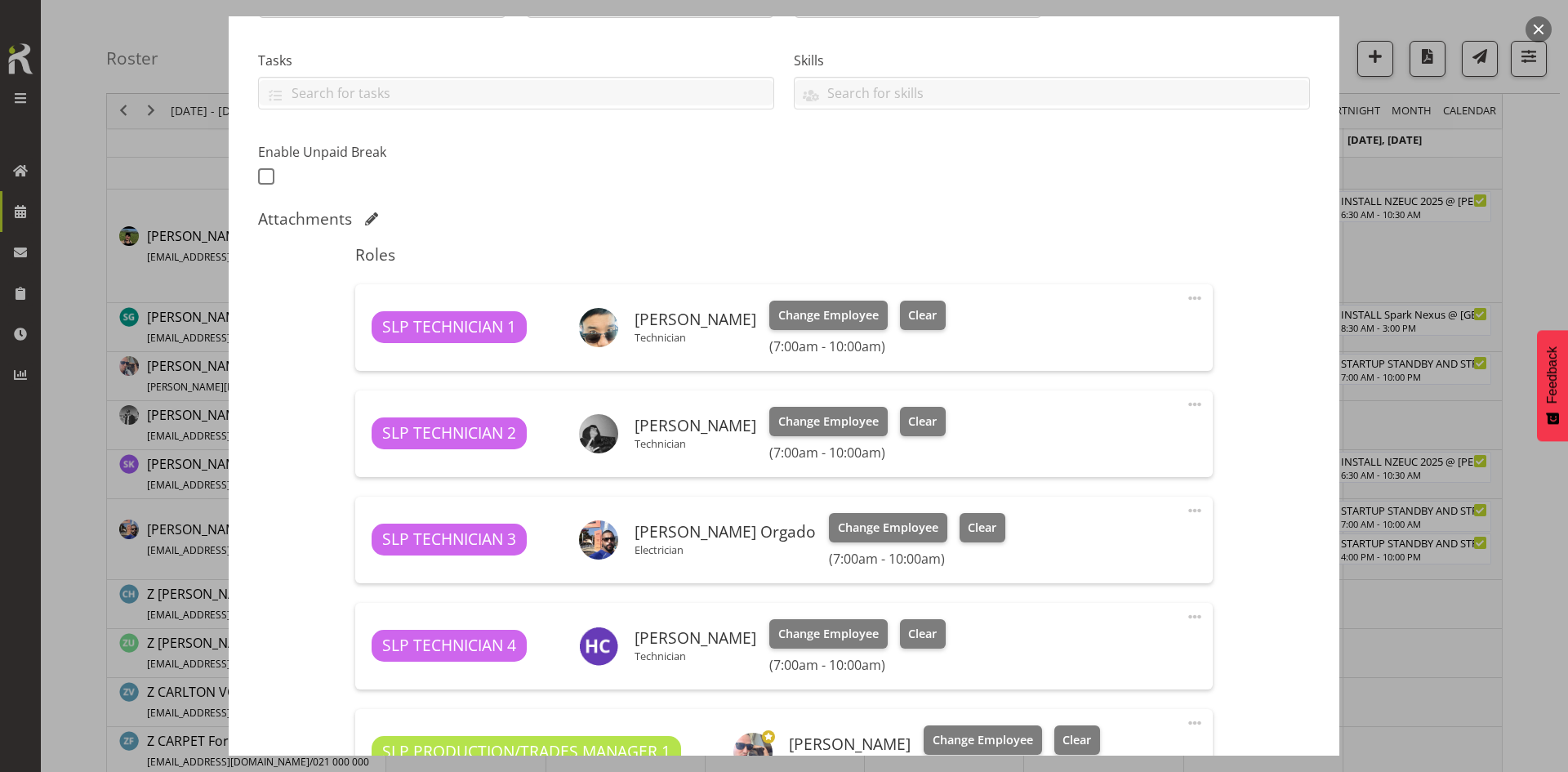
select select "9869"
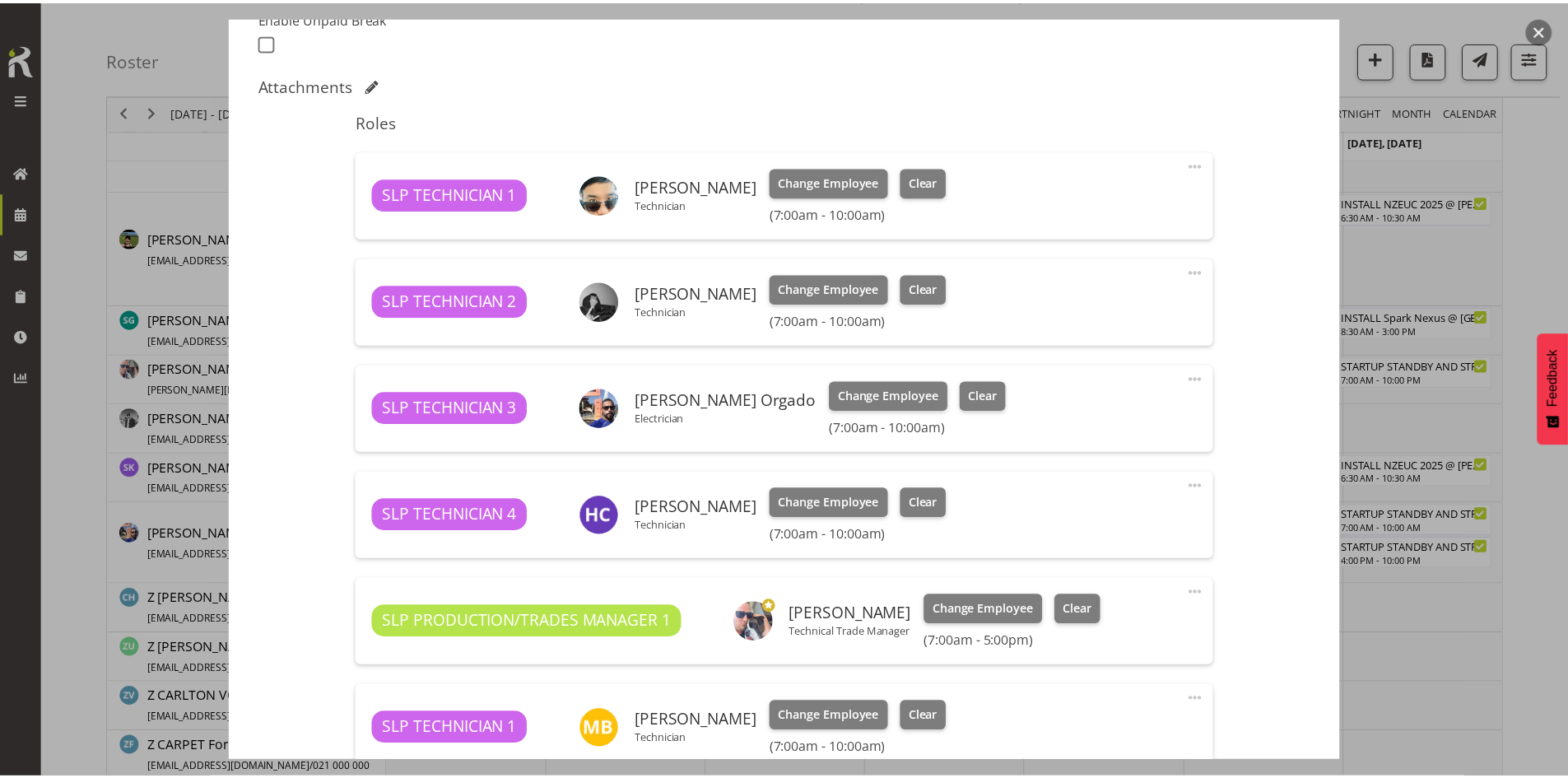
scroll to position [699, 0]
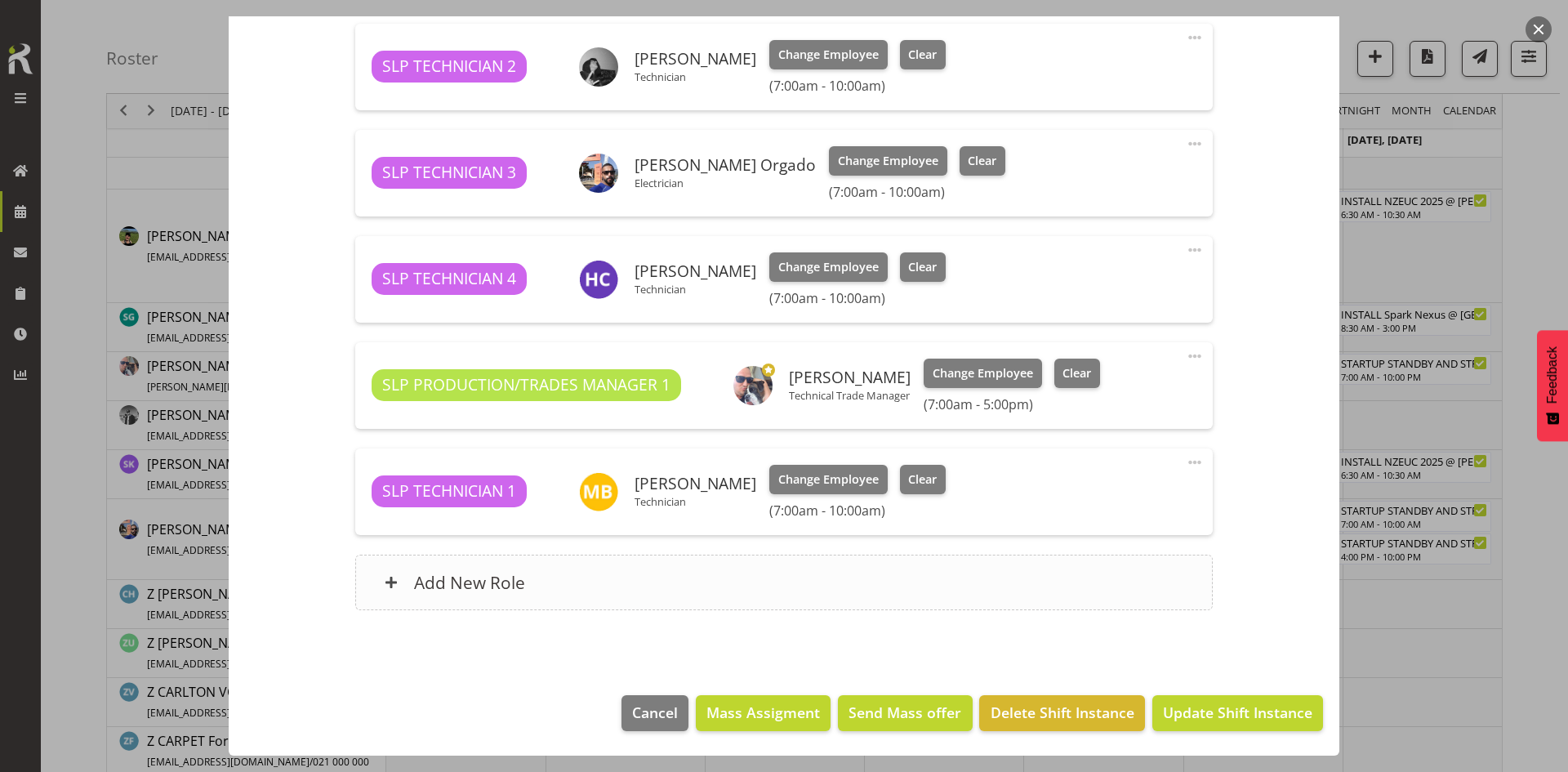
click at [799, 568] on div "Add New Role" at bounding box center [783, 582] width 856 height 56
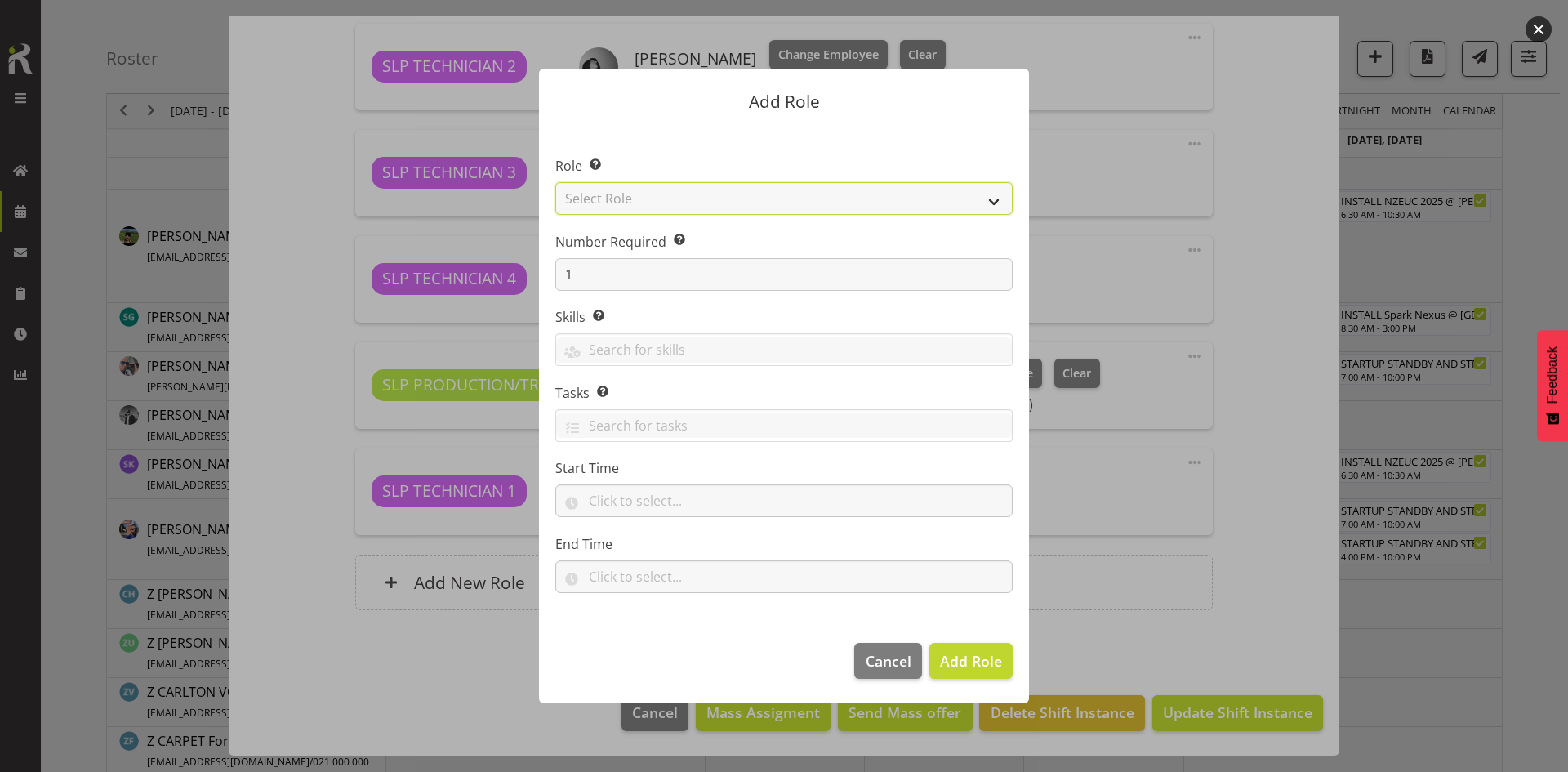
drag, startPoint x: 740, startPoint y: 198, endPoint x: 742, endPoint y: 212, distance: 14.1
click at [740, 198] on select "Select Role ACCOUNT MANAGER ACCOUNT MANAGER DW ACCOUNTS [PERSON_NAME] VEHICLES …" at bounding box center [784, 199] width 458 height 33
select select "123"
click at [556, 182] on select "Select Role ACCOUNT MANAGER ACCOUNT MANAGER DW ACCOUNTS [PERSON_NAME] VEHICLES …" at bounding box center [784, 199] width 458 height 33
click at [934, 654] on button "Add Role" at bounding box center [971, 660] width 83 height 36
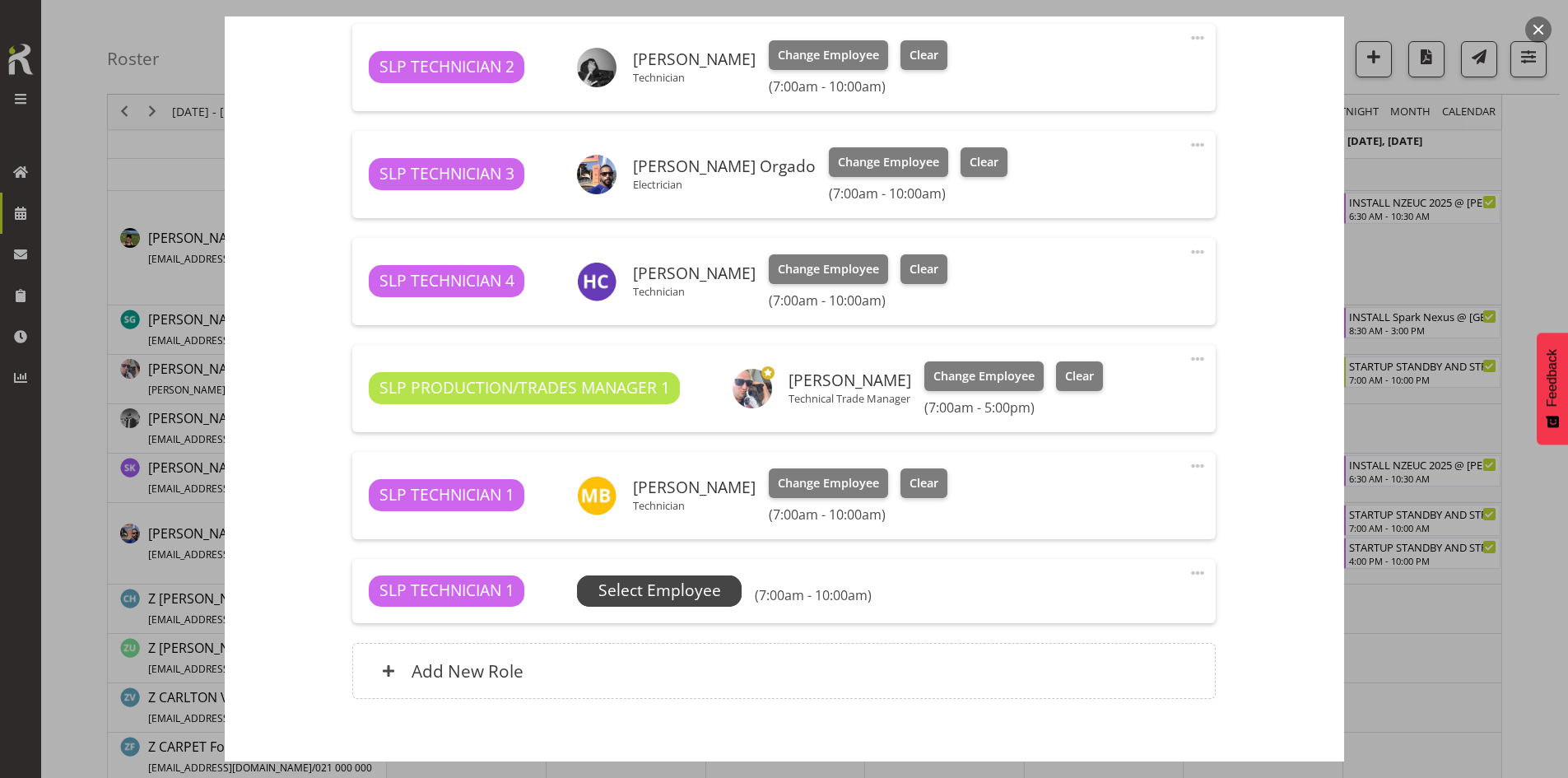
click at [726, 585] on span "Select Employee" at bounding box center [659, 591] width 164 height 31
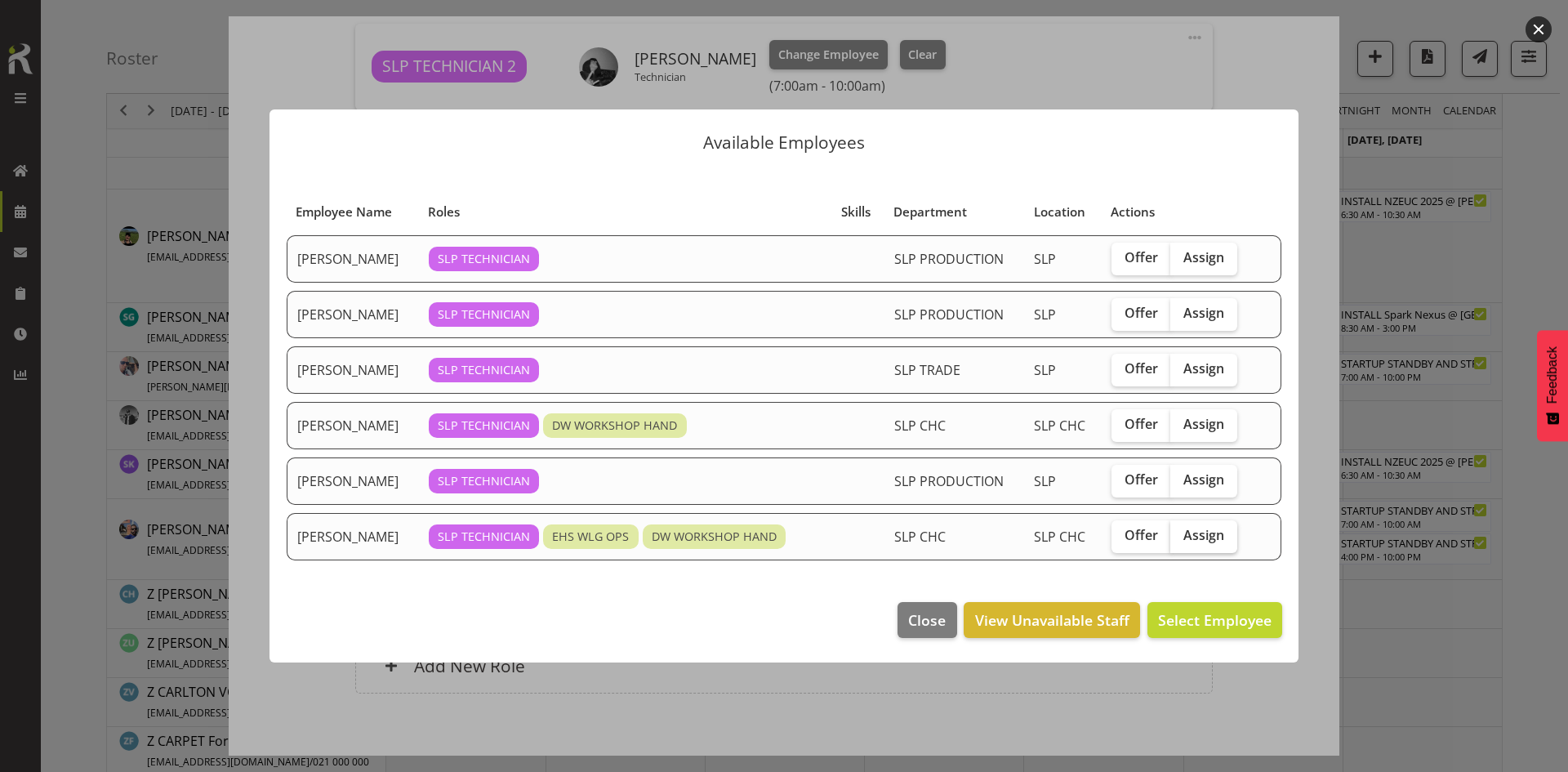
click at [1198, 535] on span "Assign" at bounding box center [1204, 535] width 41 height 17
click at [1181, 535] on input "Assign" at bounding box center [1176, 535] width 11 height 11
checkbox input "true"
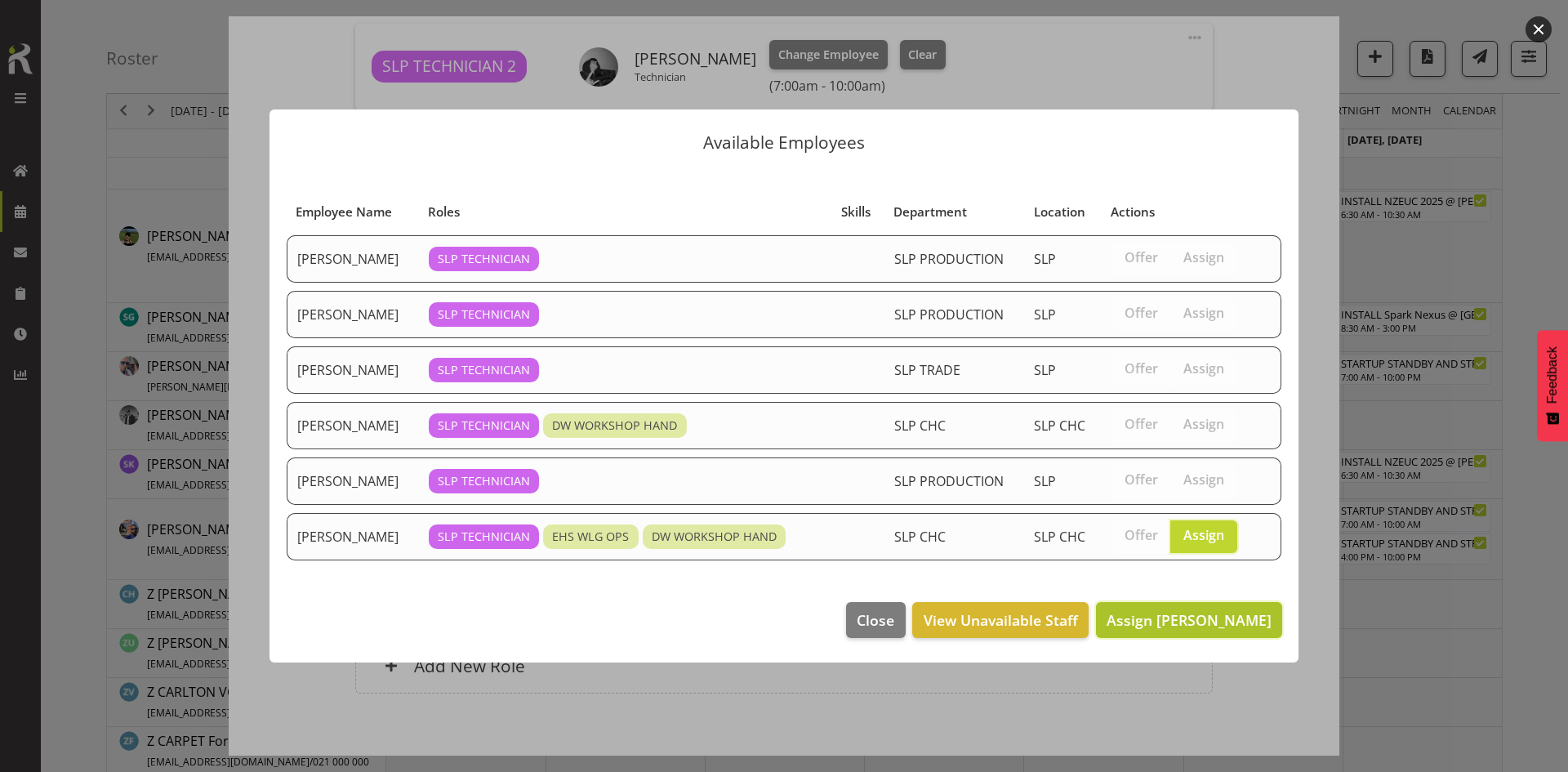
click at [1193, 613] on span "Assign [PERSON_NAME]" at bounding box center [1189, 619] width 165 height 19
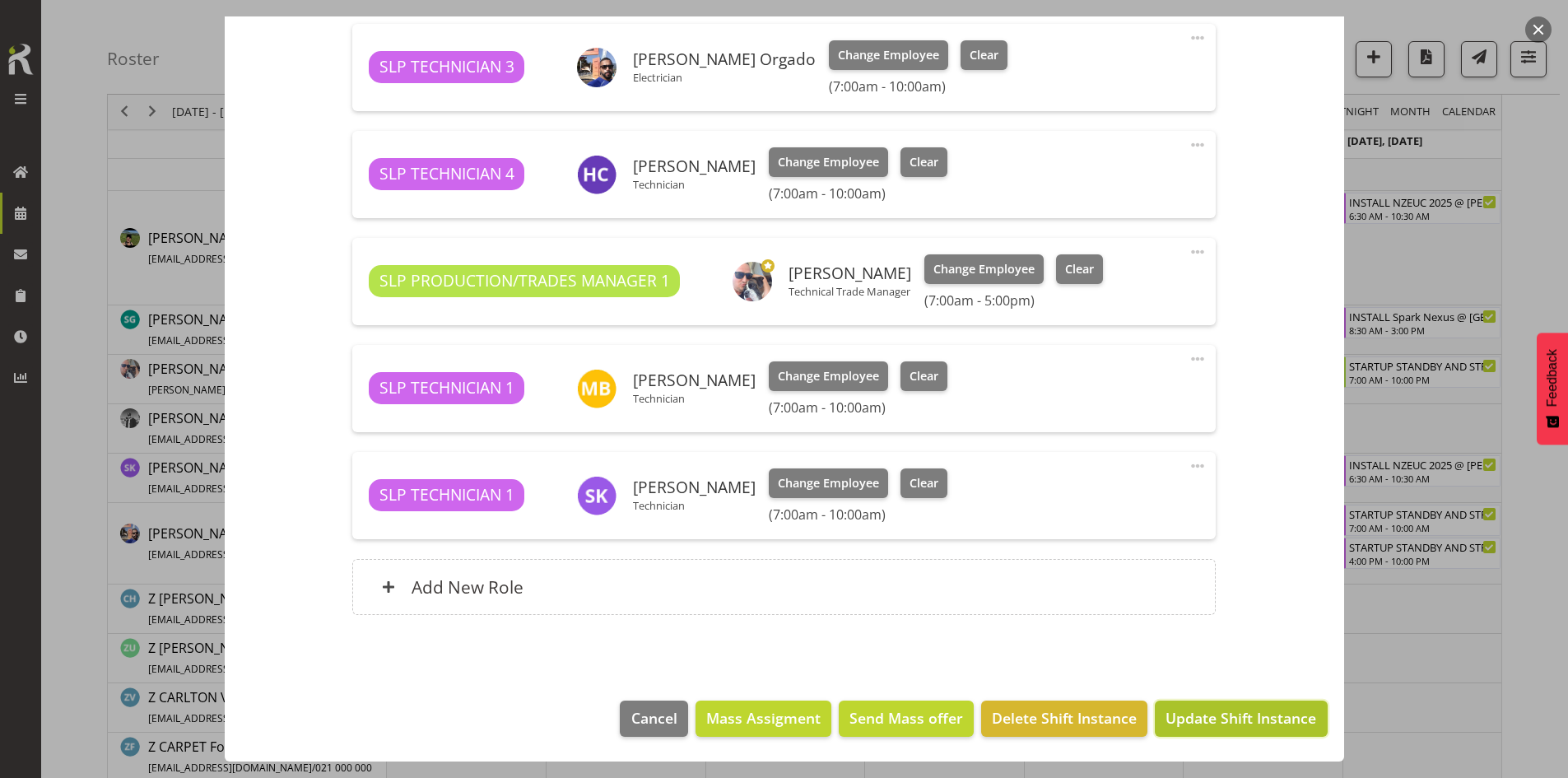
click at [1206, 711] on span "Update Shift Instance" at bounding box center [1240, 717] width 151 height 21
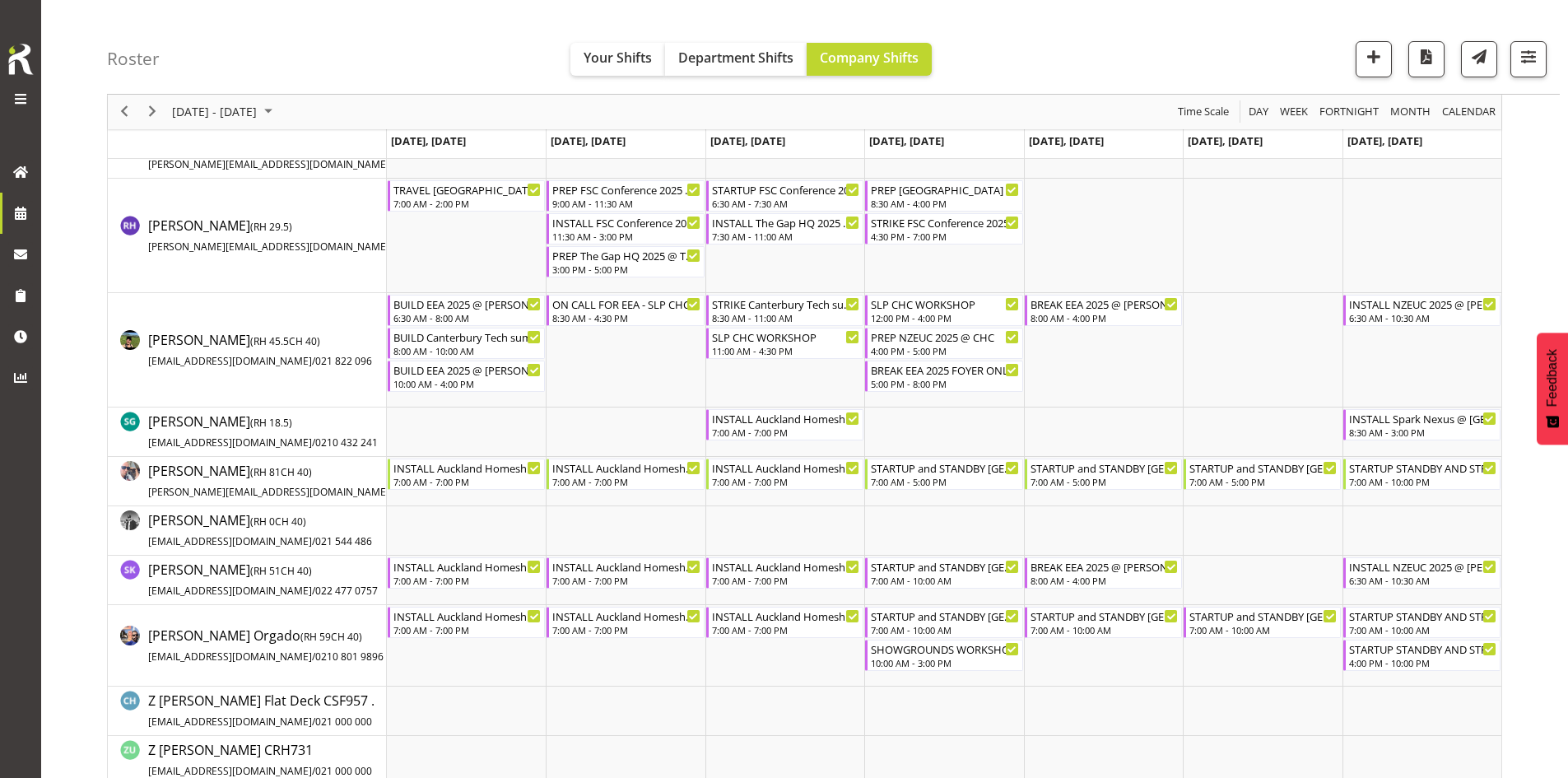
scroll to position [1563, 0]
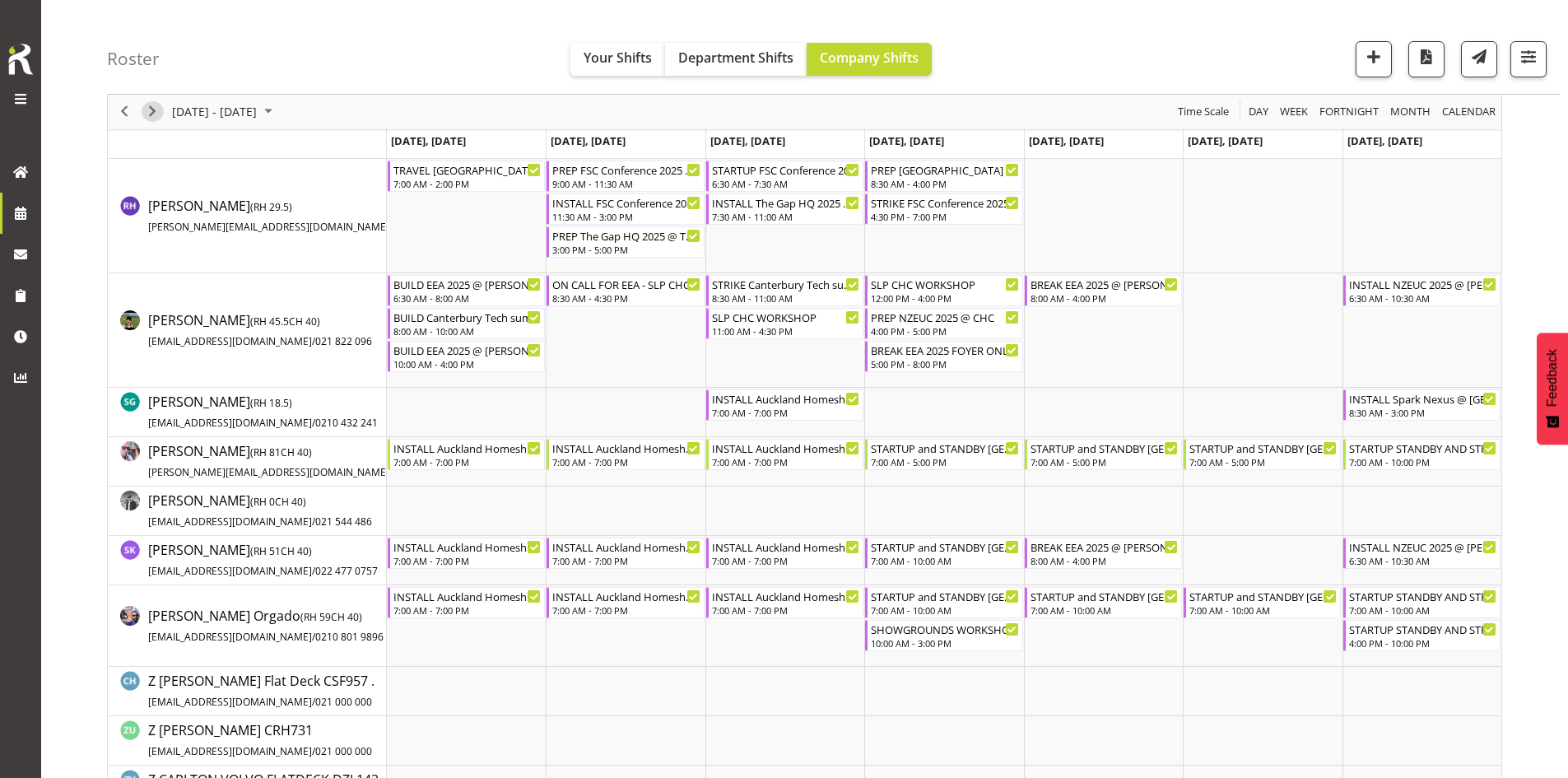
click at [161, 107] on span "Next" at bounding box center [152, 112] width 19 height 20
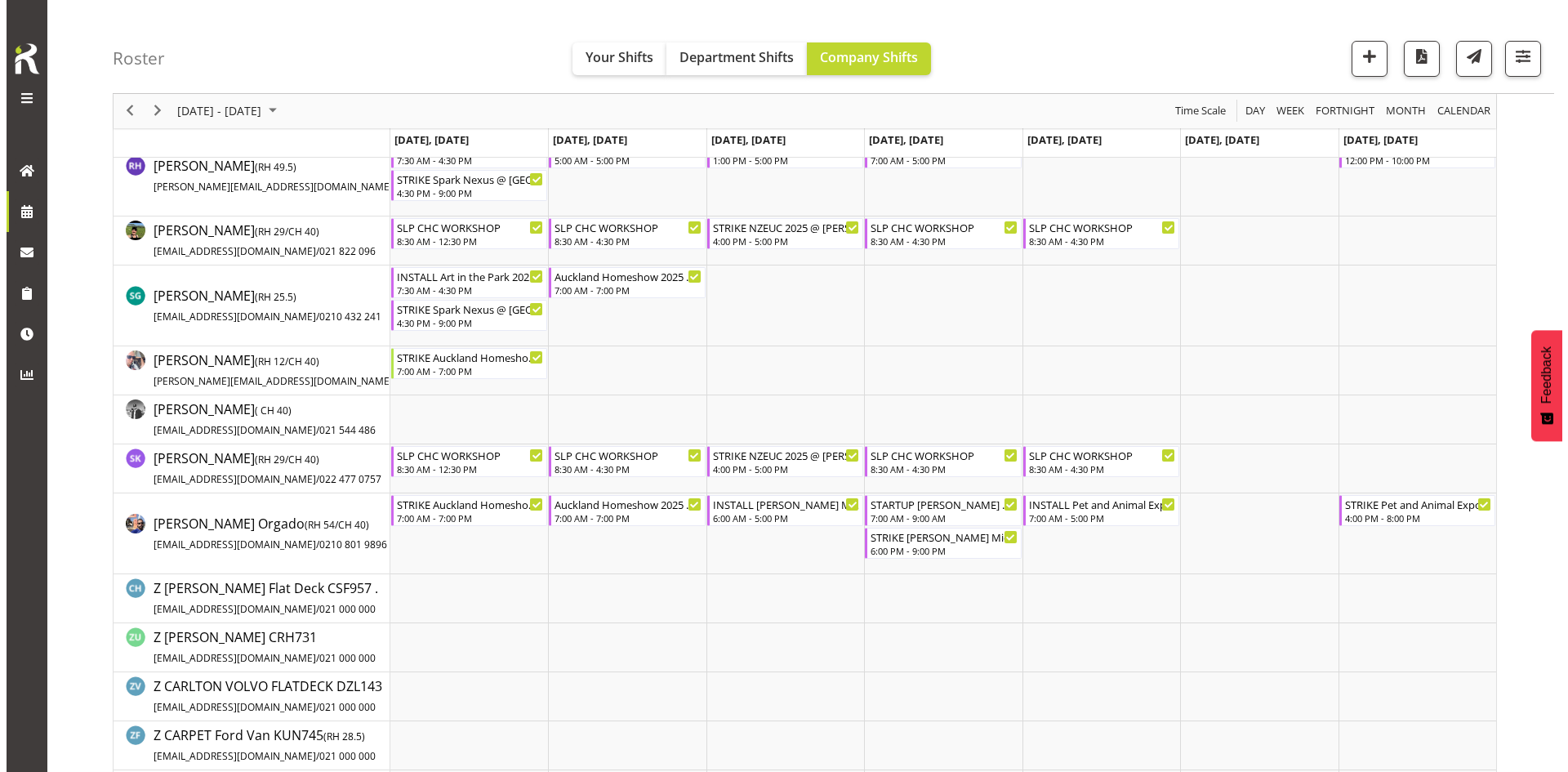
scroll to position [1551, 0]
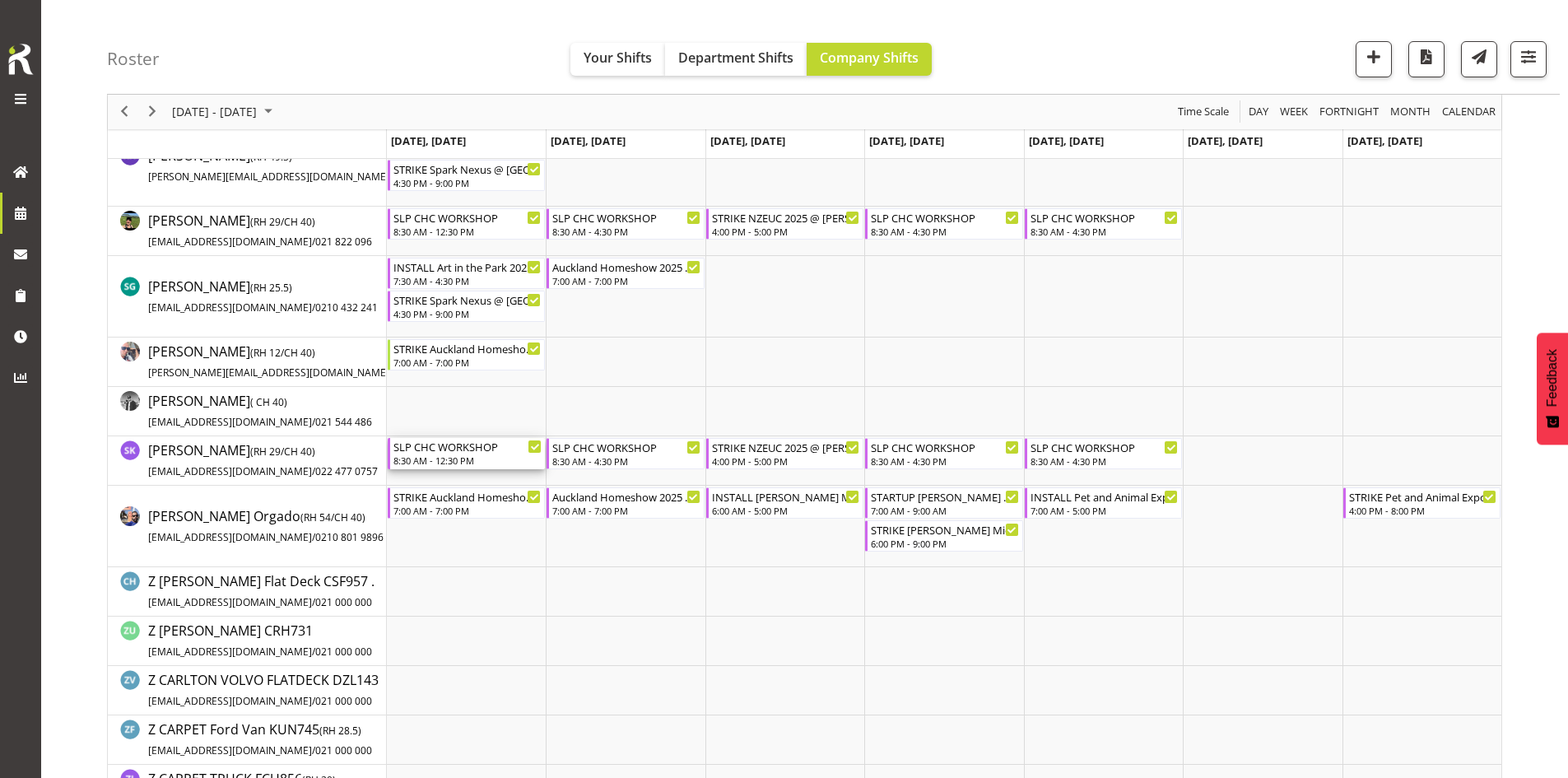
click at [454, 459] on div "8:30 AM - 12:30 PM" at bounding box center [468, 460] width 148 height 13
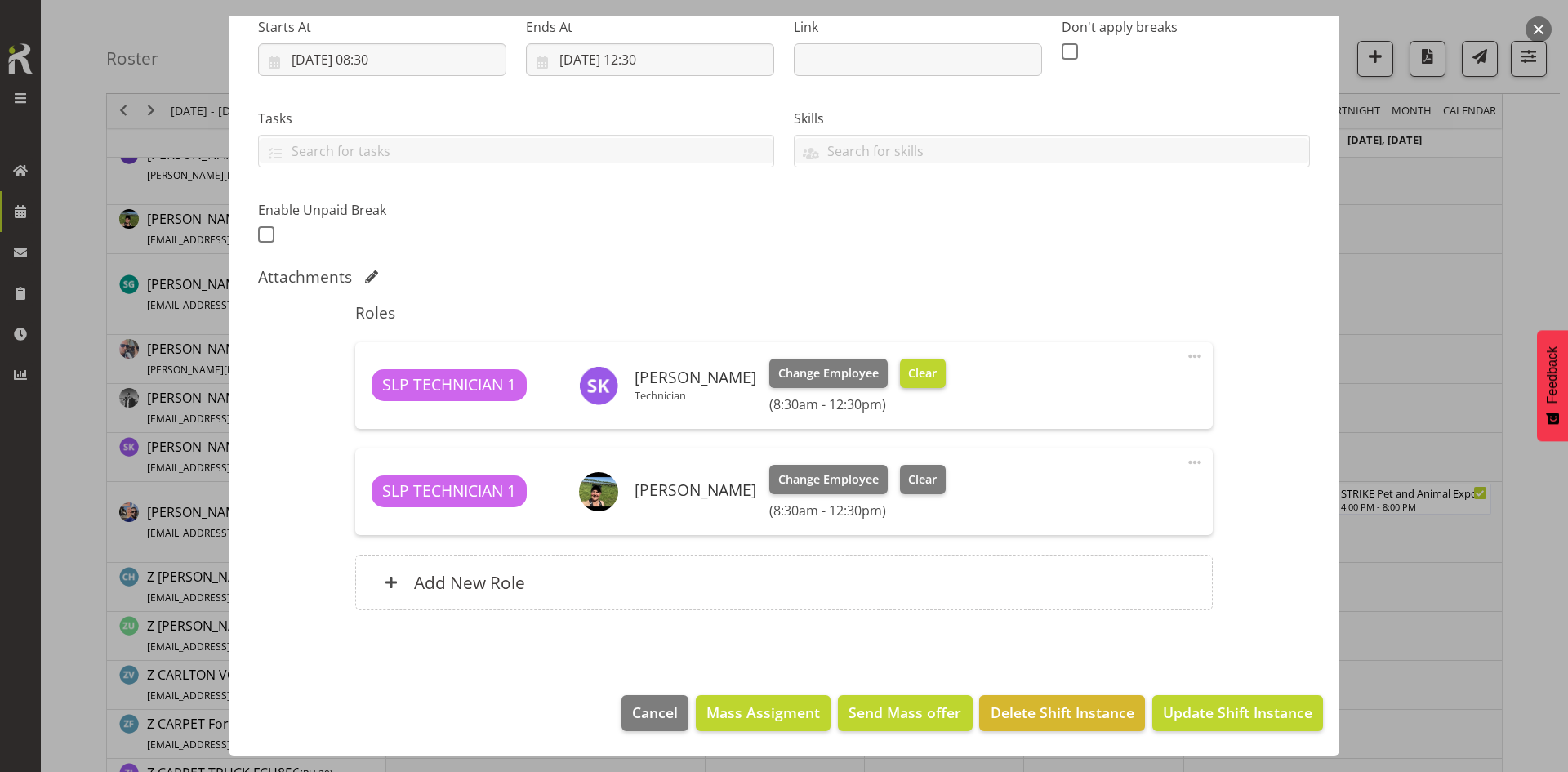
select select "45"
click at [900, 376] on button "Clear" at bounding box center [923, 373] width 47 height 29
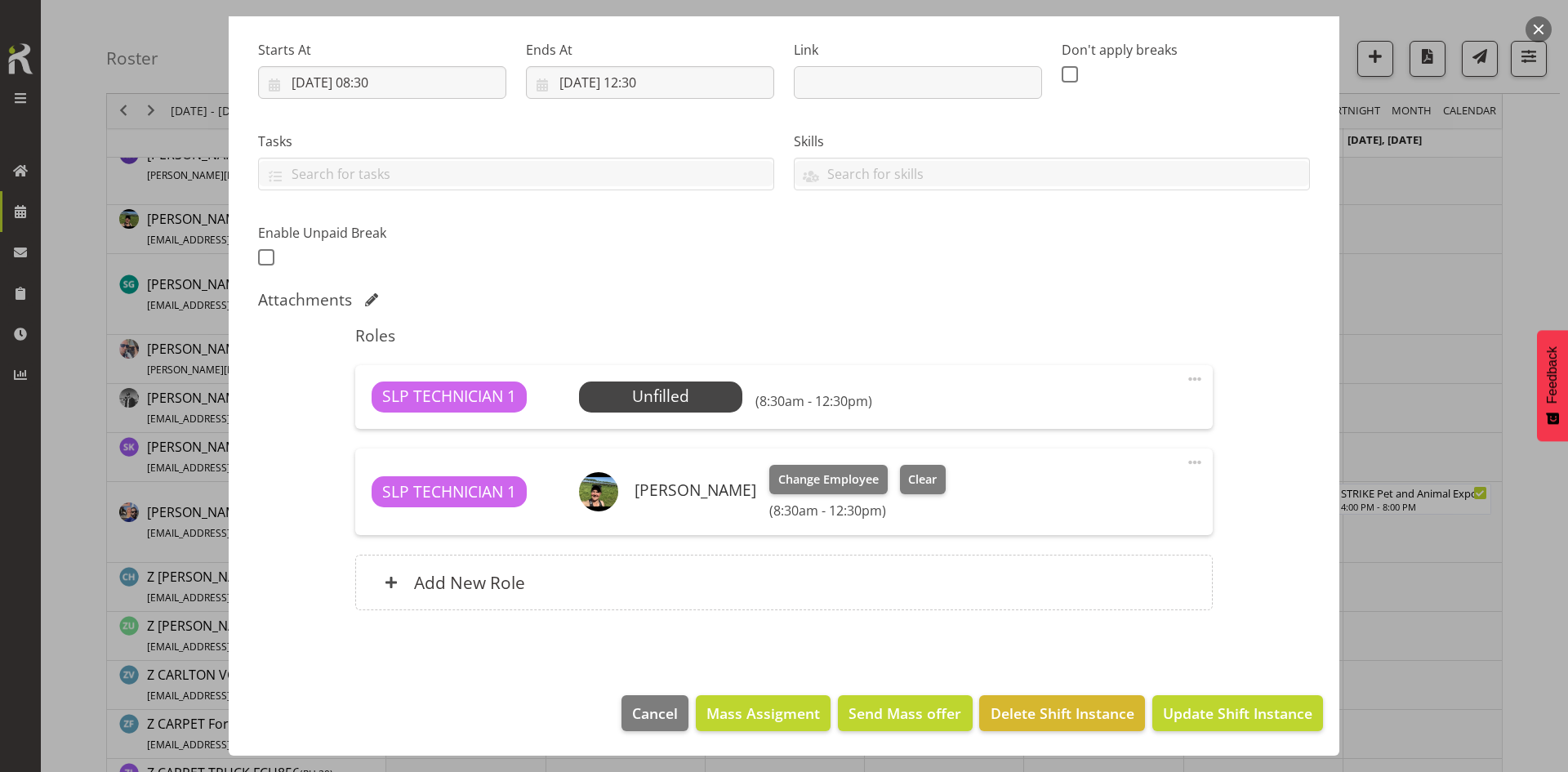
click at [1195, 369] on div "SLP TECHNICIAN 1 Unfilled Select Employee (8:30am - 12:30pm) Edit Cover Role De…" at bounding box center [783, 396] width 856 height 63
click at [1186, 372] on span at bounding box center [1194, 379] width 19 height 19
click at [1096, 482] on link "Delete" at bounding box center [1126, 474] width 157 height 29
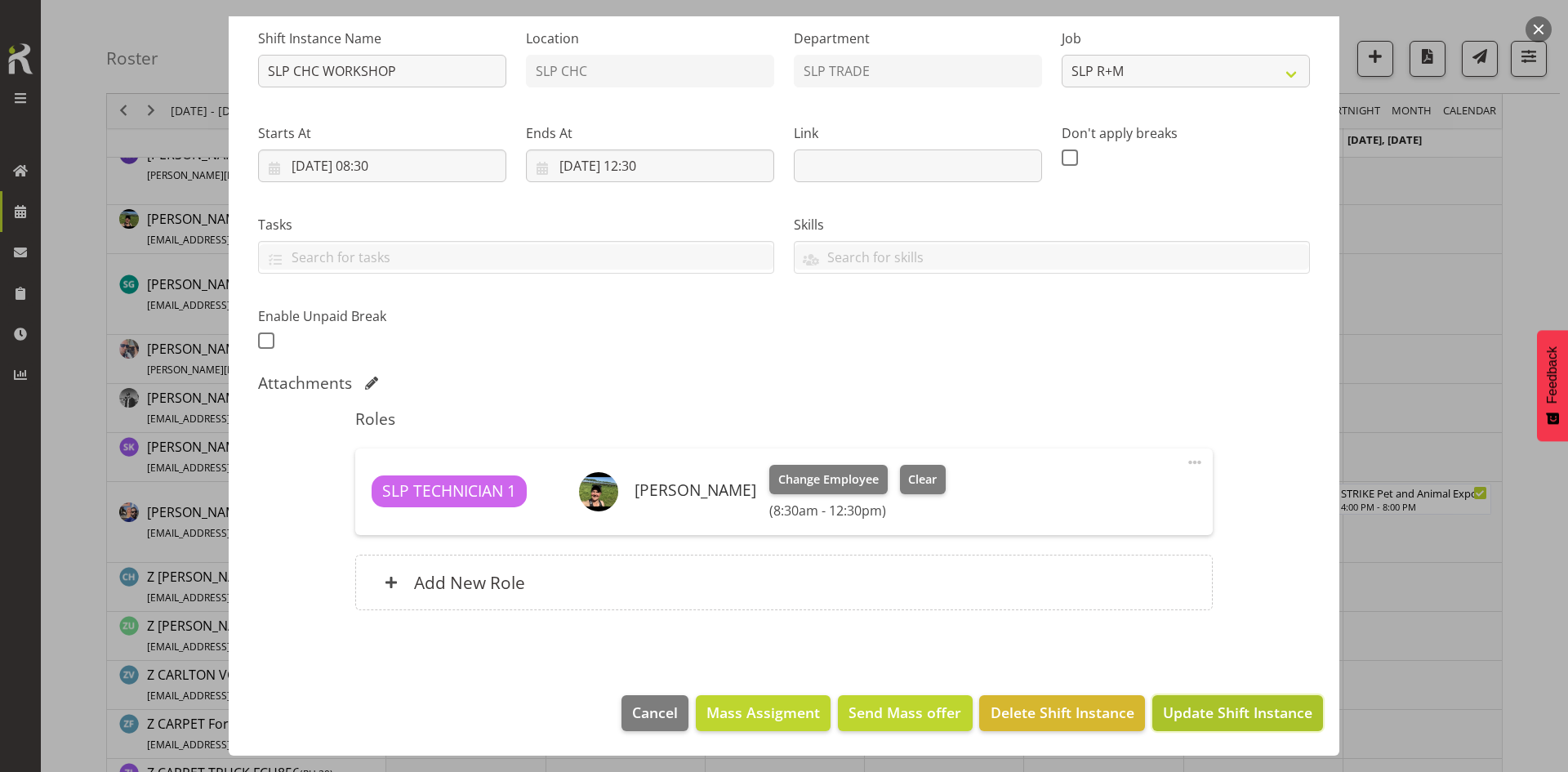
click at [1184, 713] on span "Update Shift Instance" at bounding box center [1237, 711] width 149 height 21
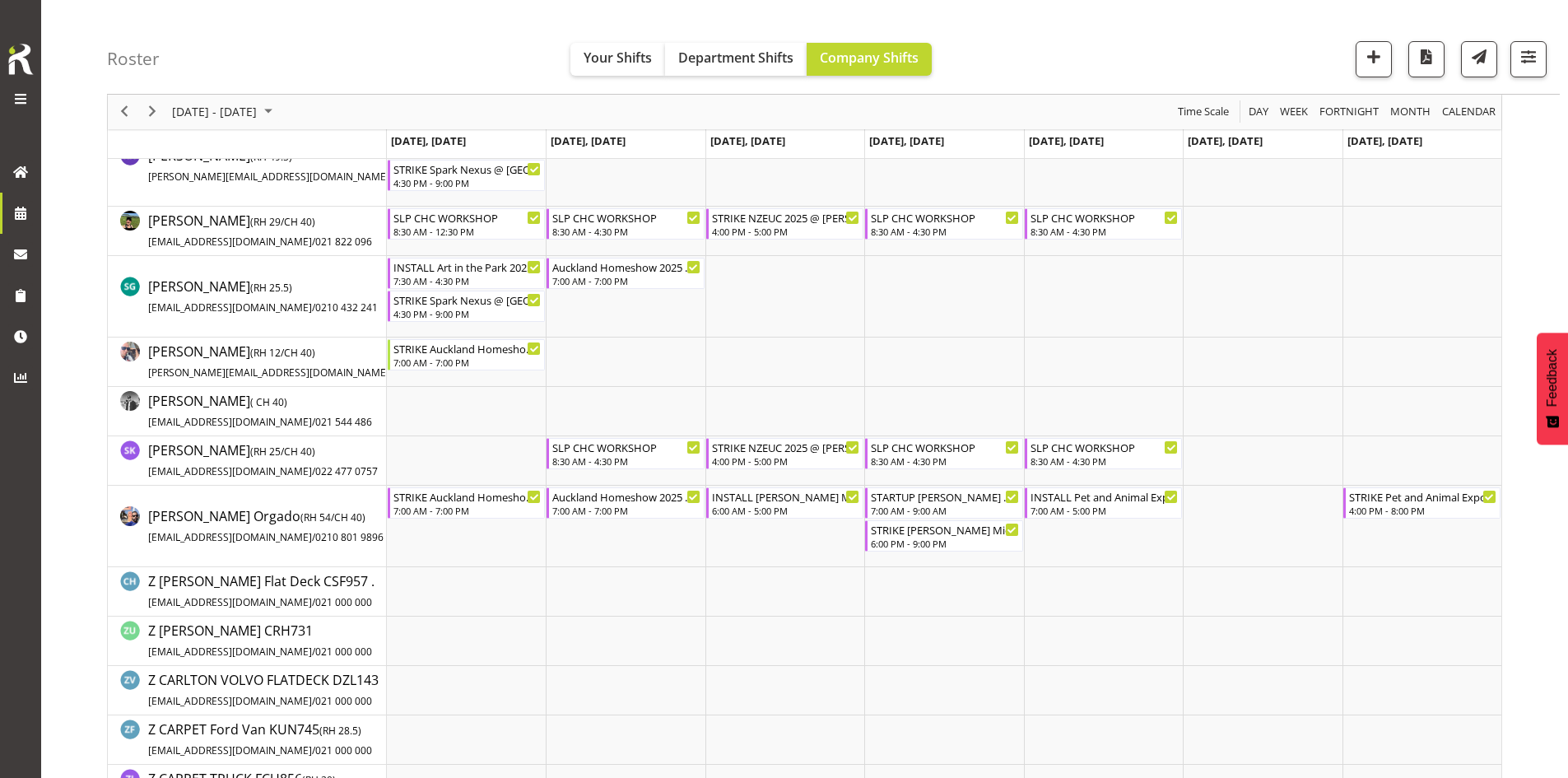
scroll to position [0, 0]
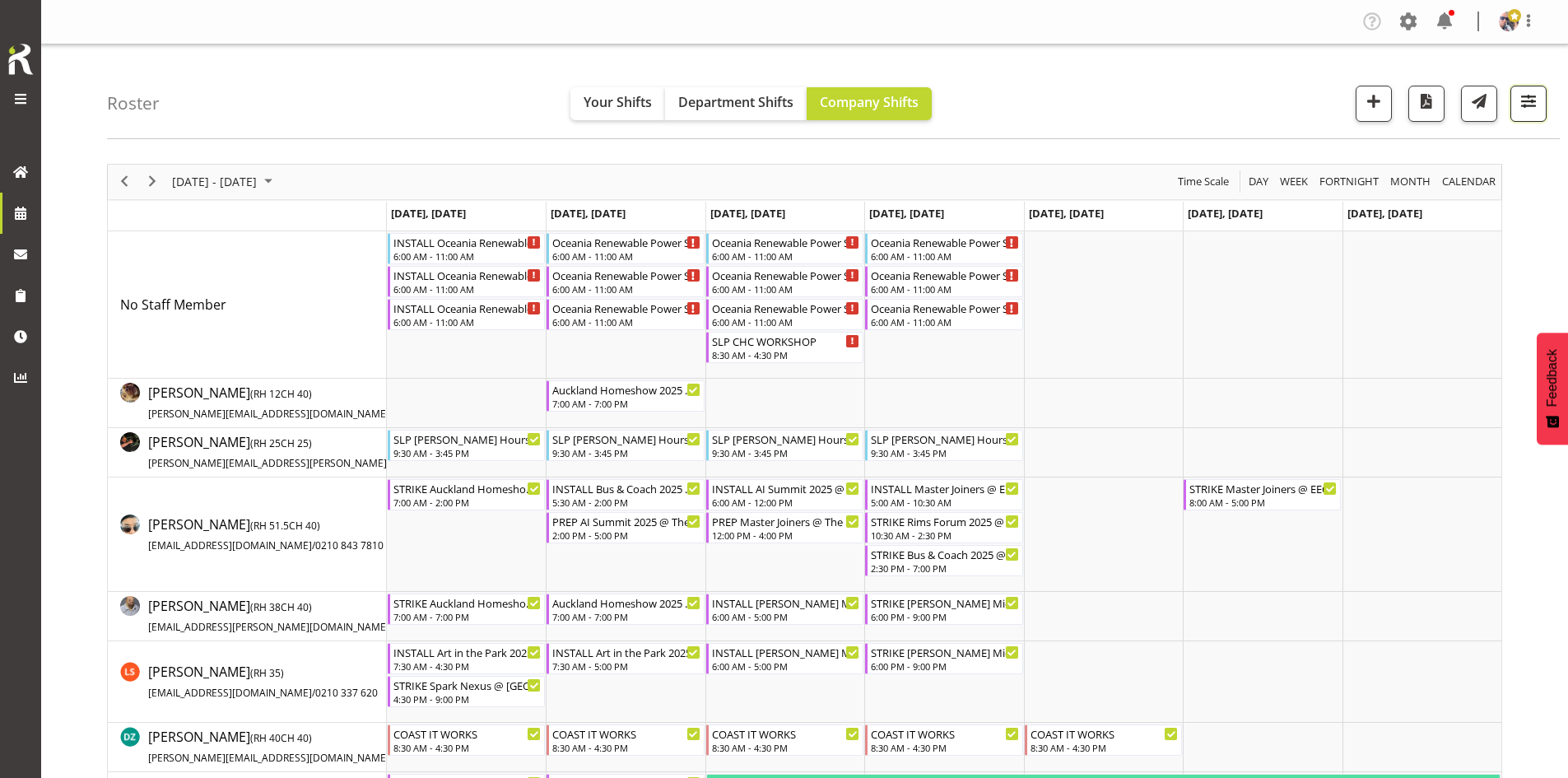
drag, startPoint x: 1533, startPoint y: 105, endPoint x: 1521, endPoint y: 115, distance: 15.6
click at [1532, 105] on span "button" at bounding box center [1527, 101] width 21 height 21
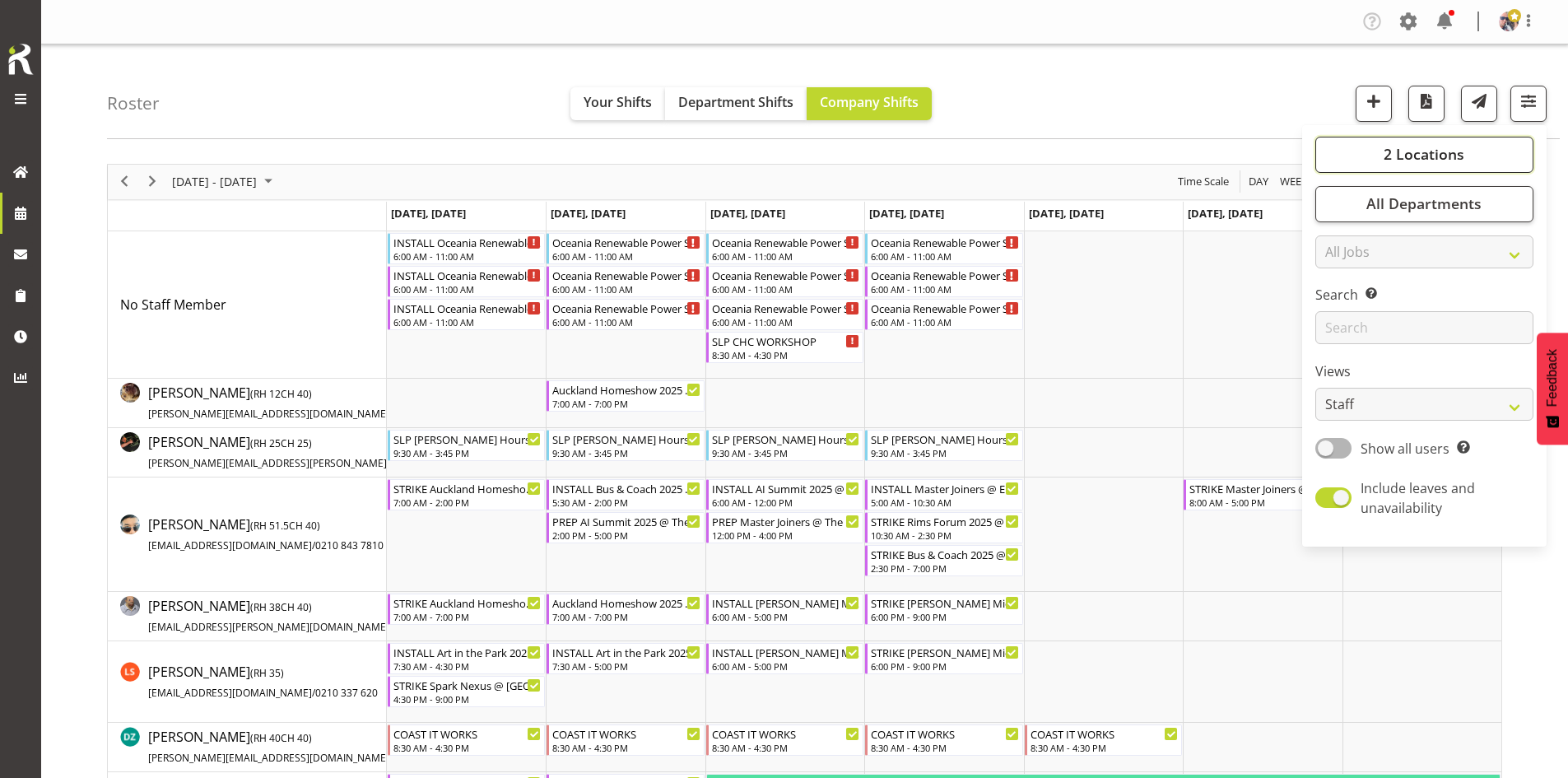
click at [1462, 141] on button "2 Locations" at bounding box center [1424, 154] width 218 height 36
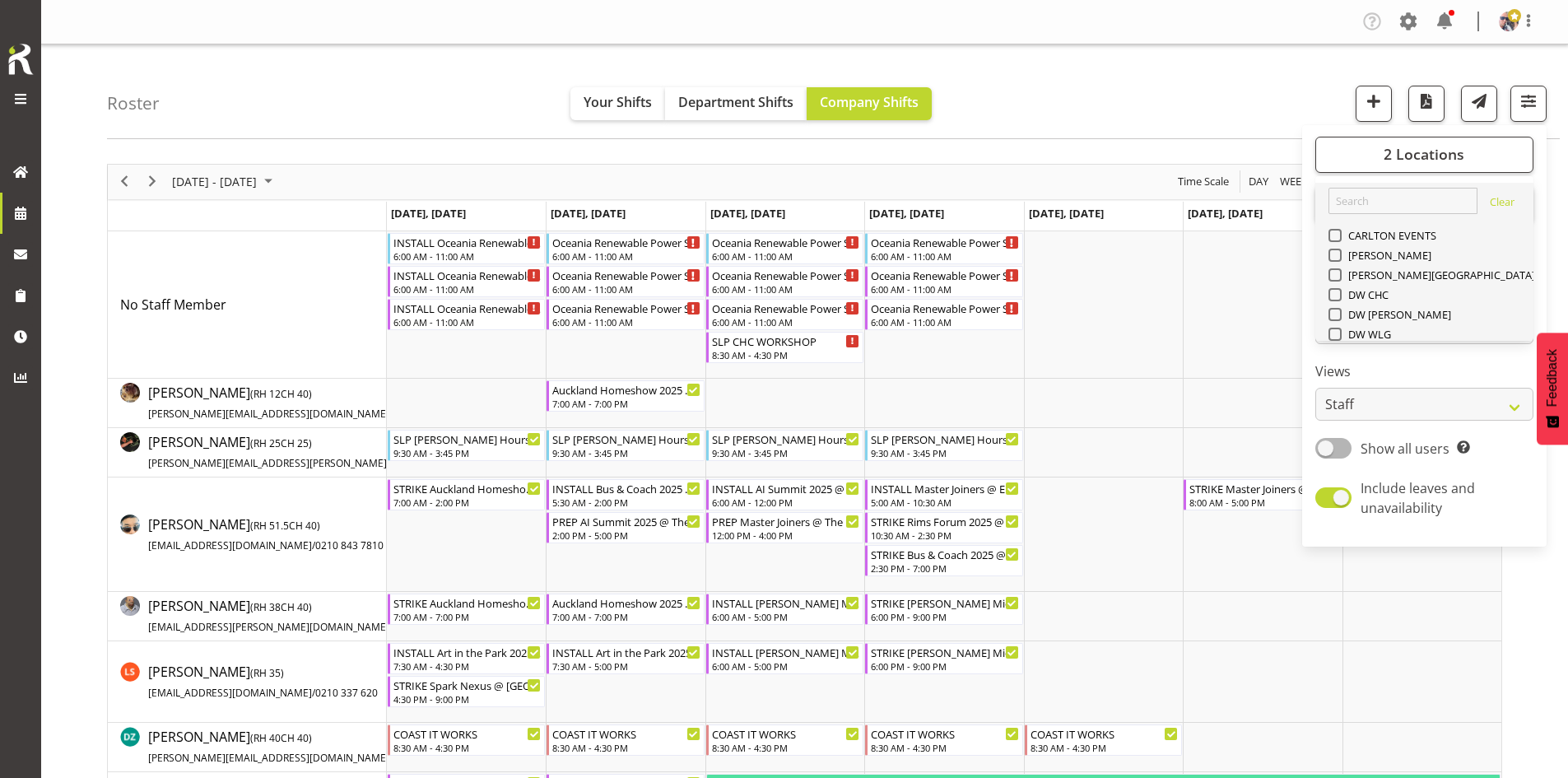
click at [1352, 446] on span "SLP" at bounding box center [1355, 453] width 26 height 13
click at [1339, 447] on input "SLP" at bounding box center [1334, 453] width 11 height 11
checkbox input "false"
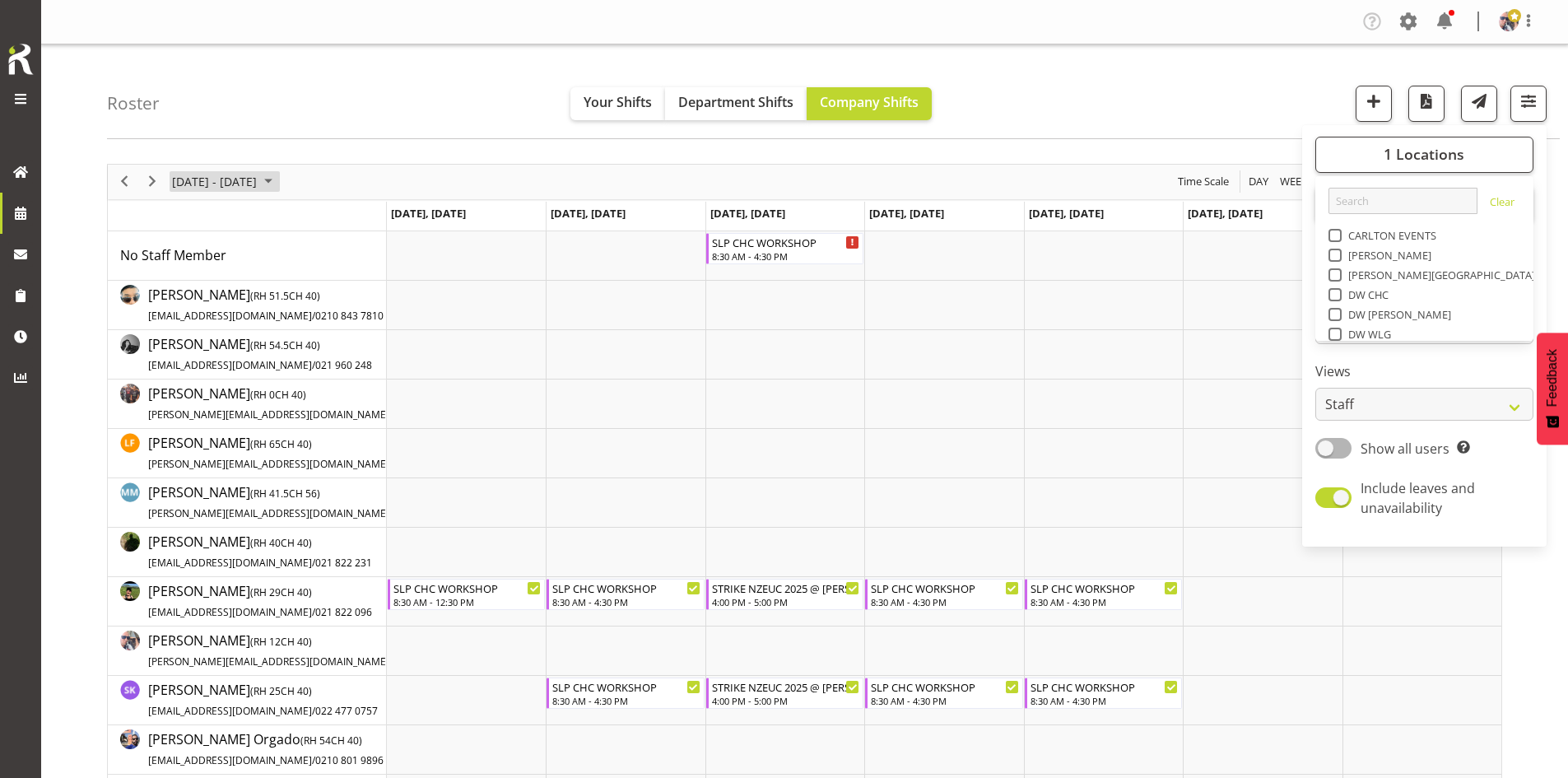
click at [278, 186] on span "September 2025" at bounding box center [268, 181] width 19 height 20
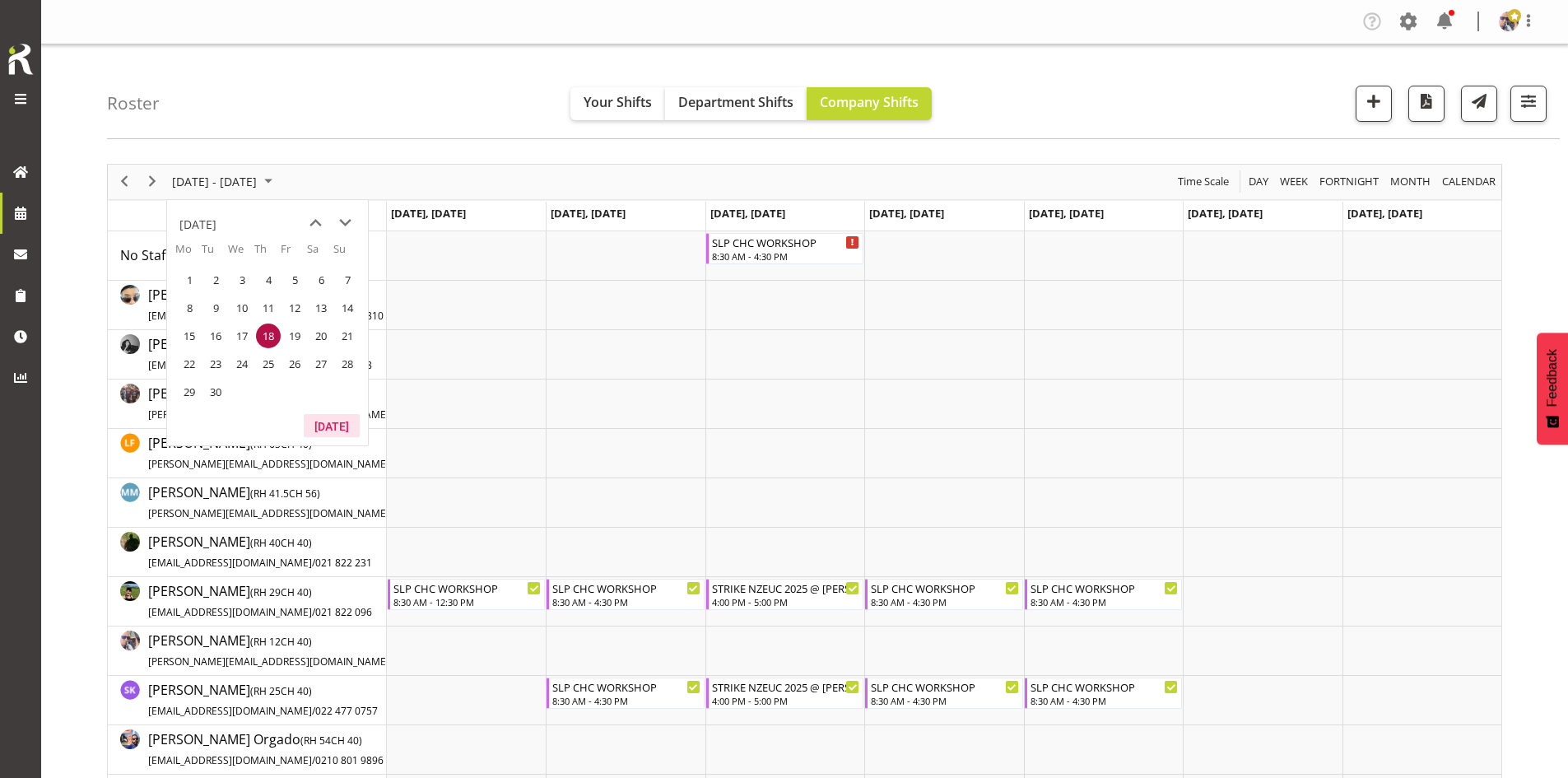
click at [340, 425] on button "[DATE]" at bounding box center [332, 425] width 56 height 23
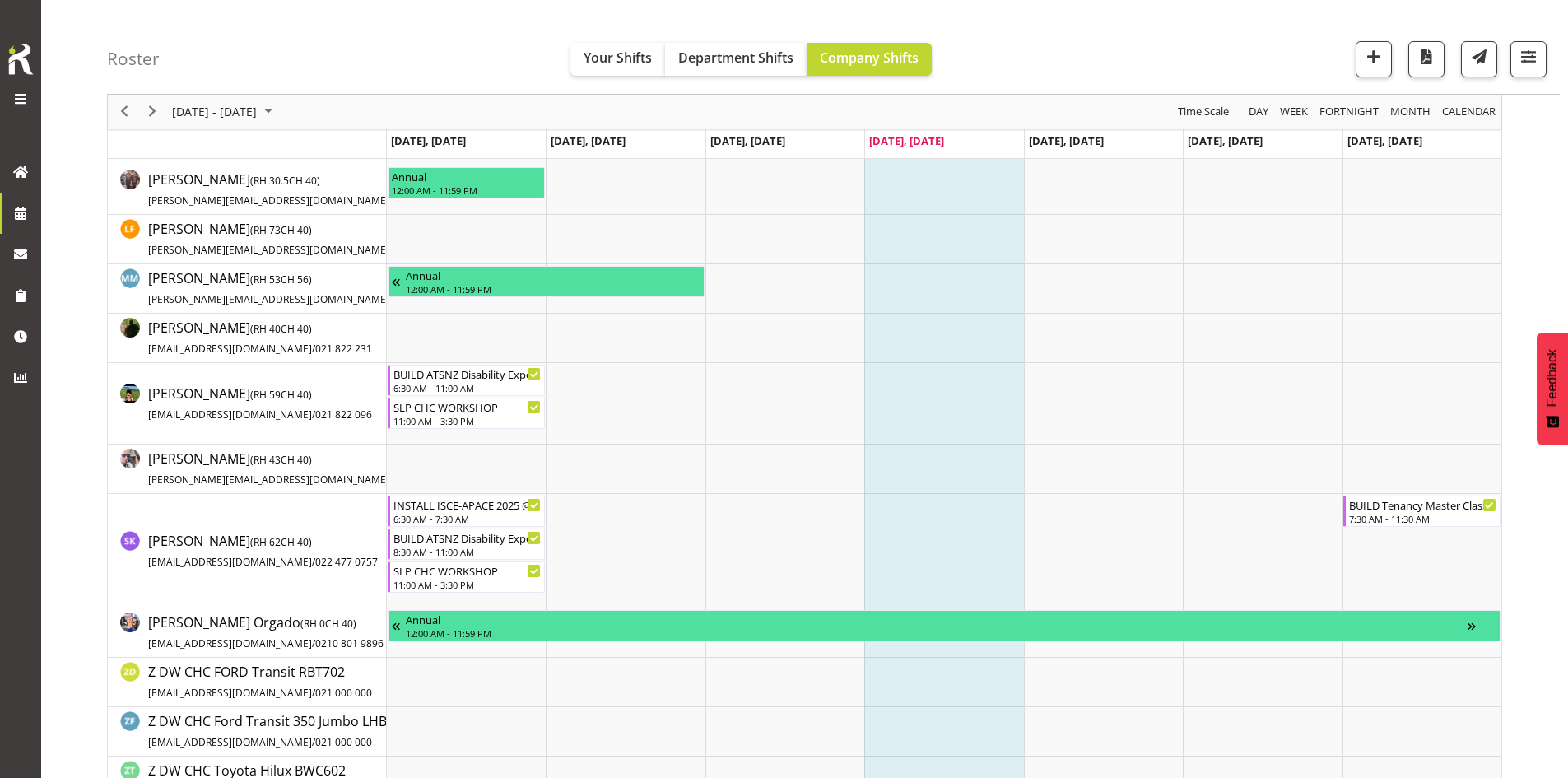
scroll to position [493, 0]
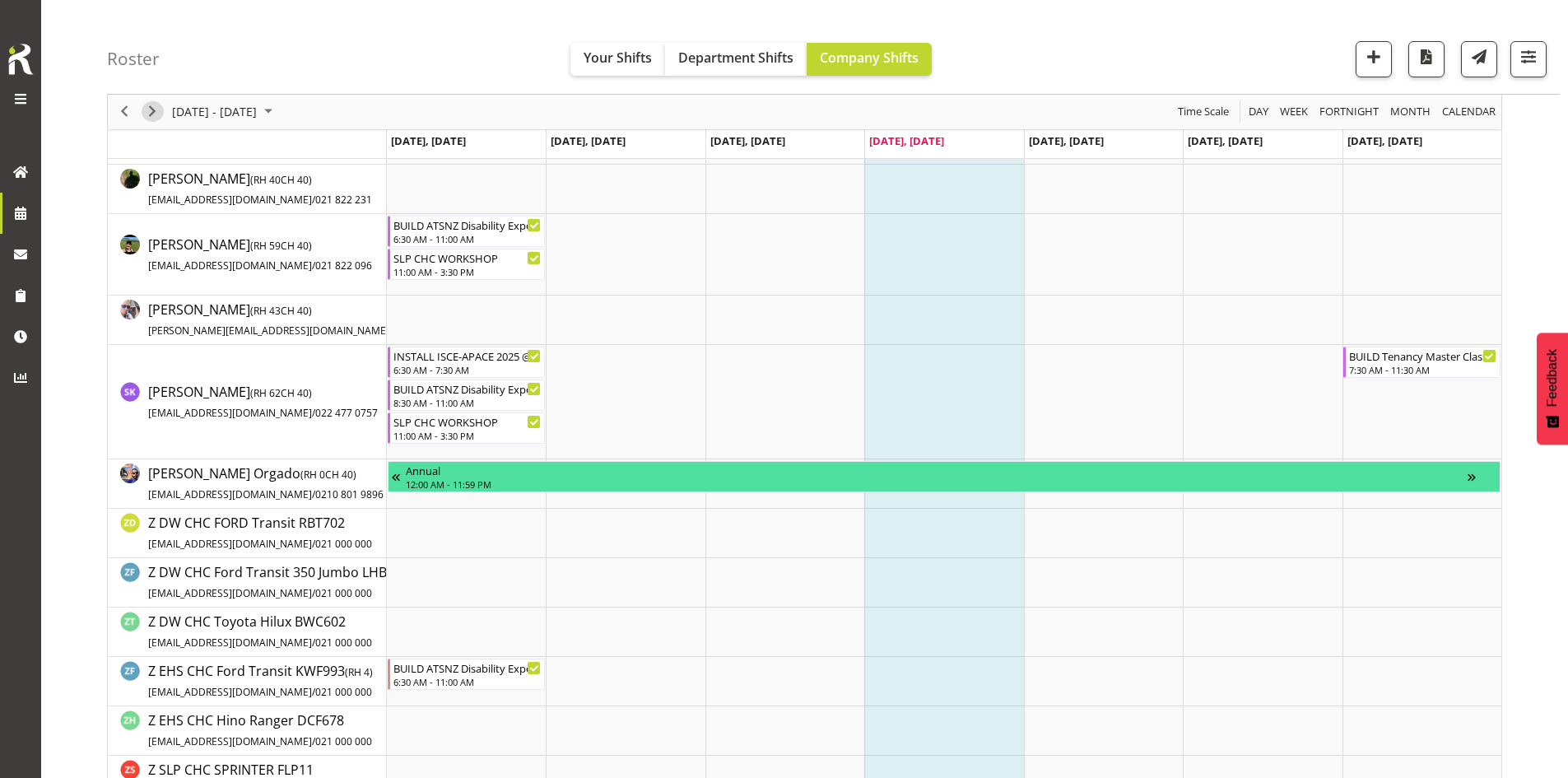
click at [153, 111] on span "Next" at bounding box center [152, 112] width 19 height 20
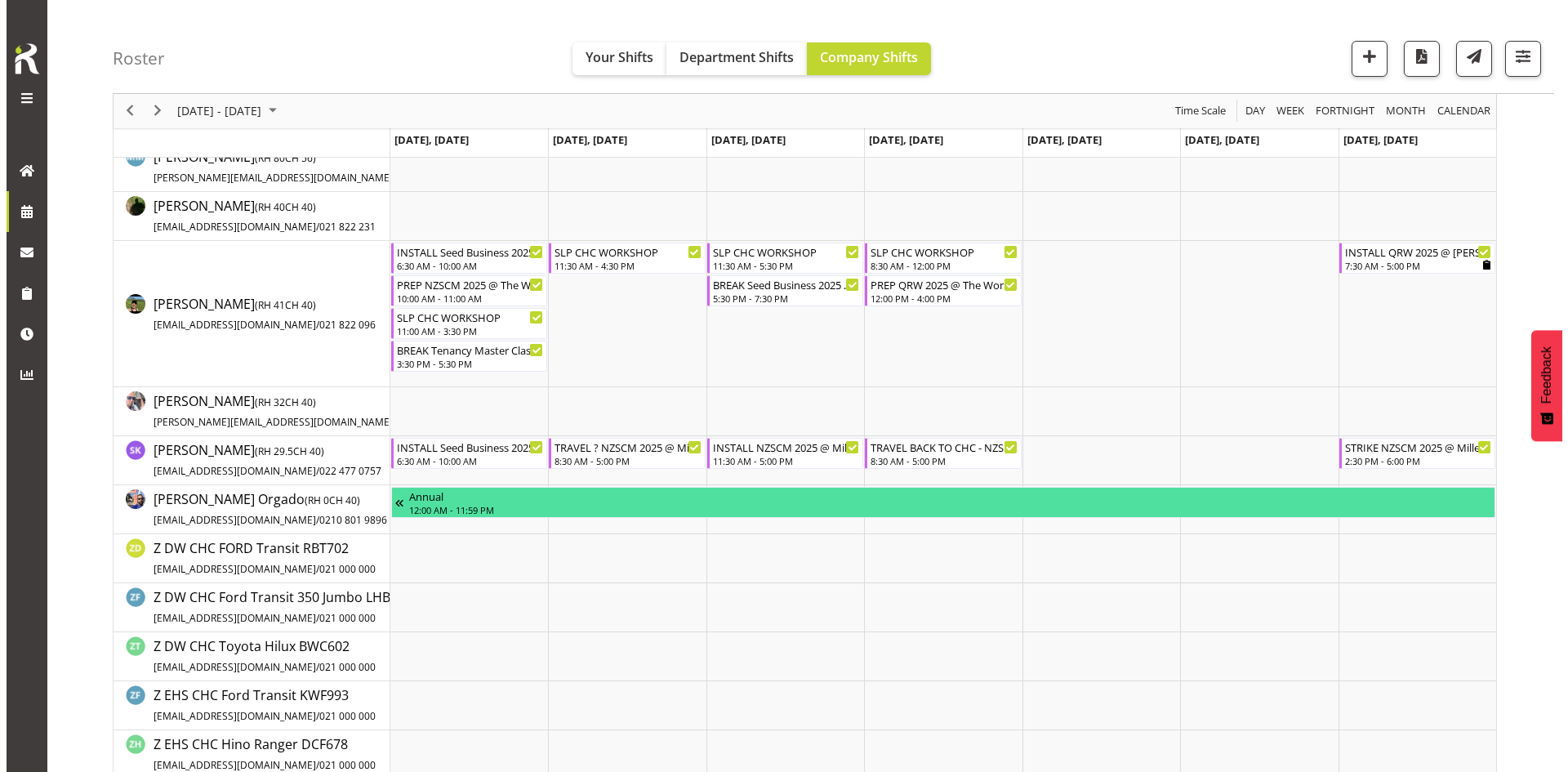
scroll to position [408, 0]
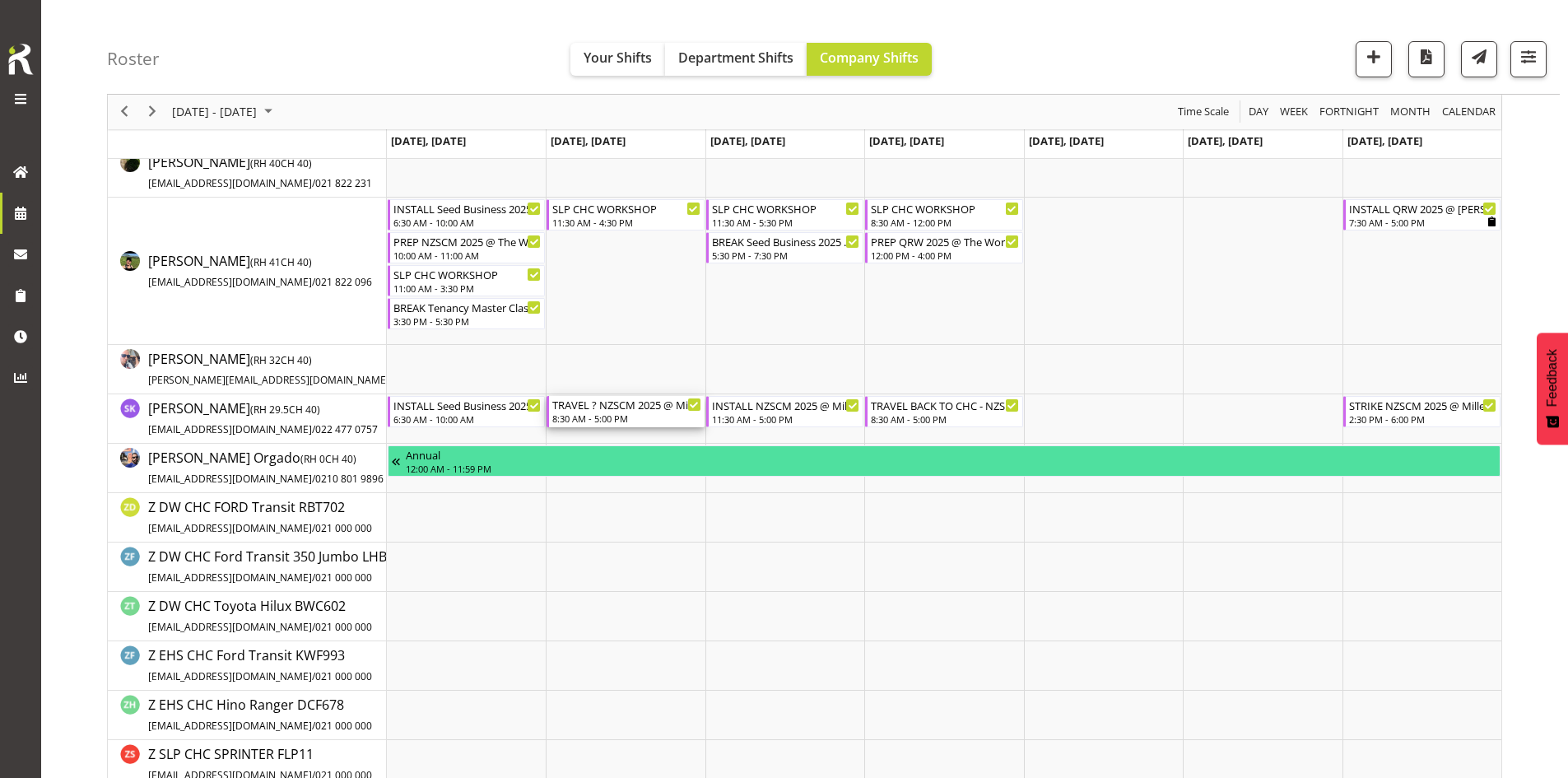
click at [637, 414] on div "8:30 AM - 5:00 PM" at bounding box center [626, 418] width 148 height 13
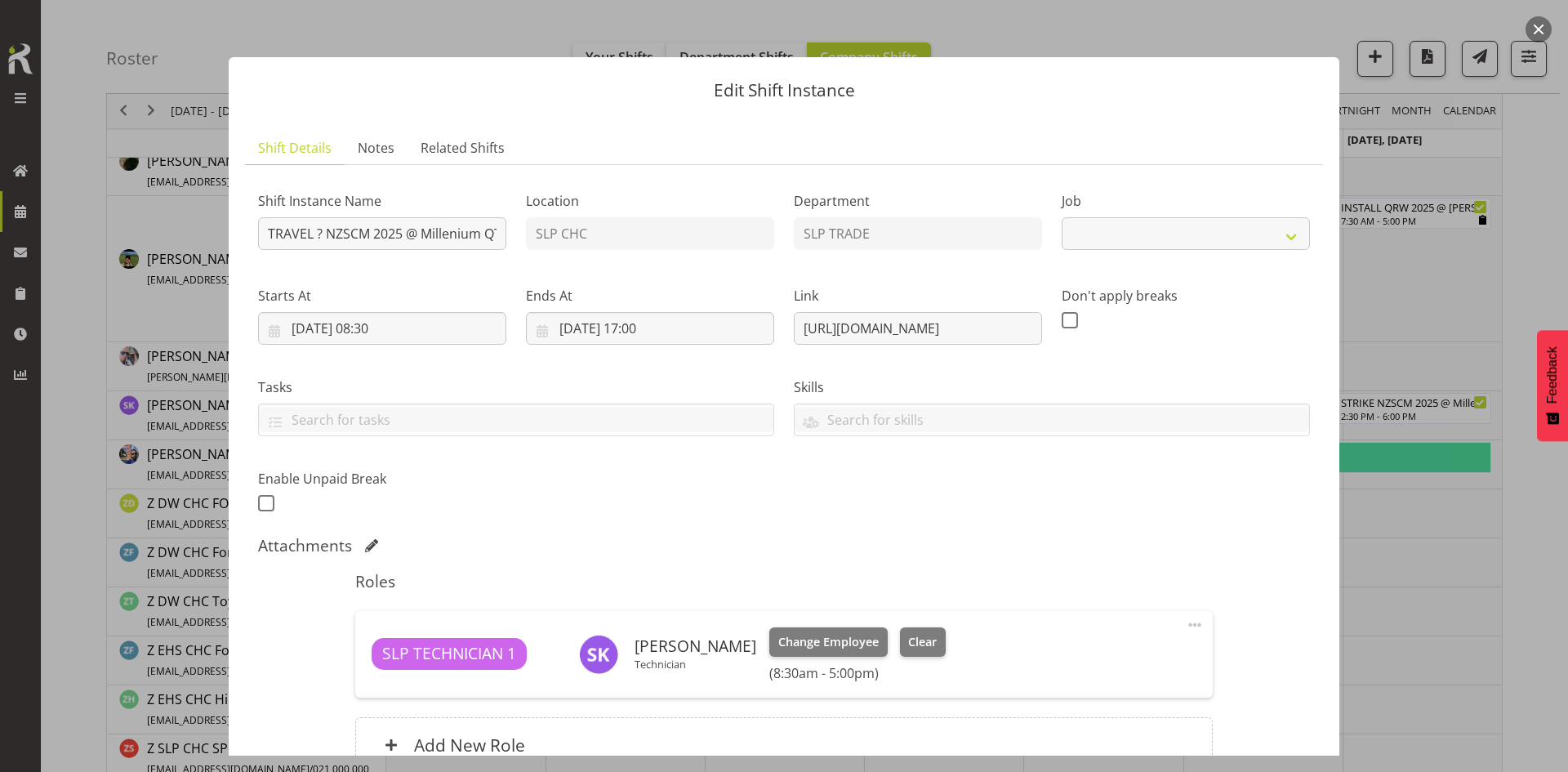
select select "9580"
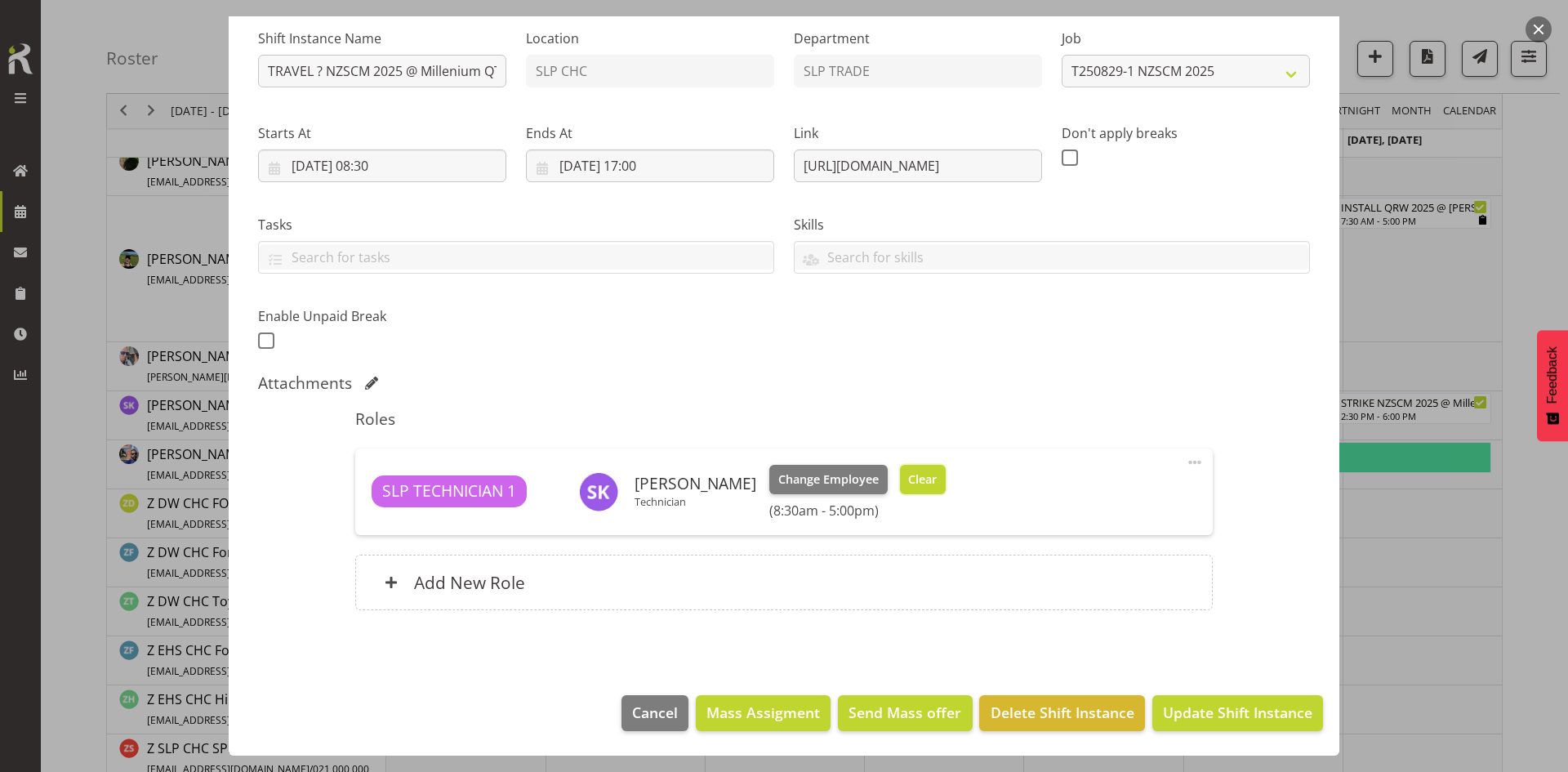
click at [920, 473] on span "Clear" at bounding box center [922, 480] width 28 height 18
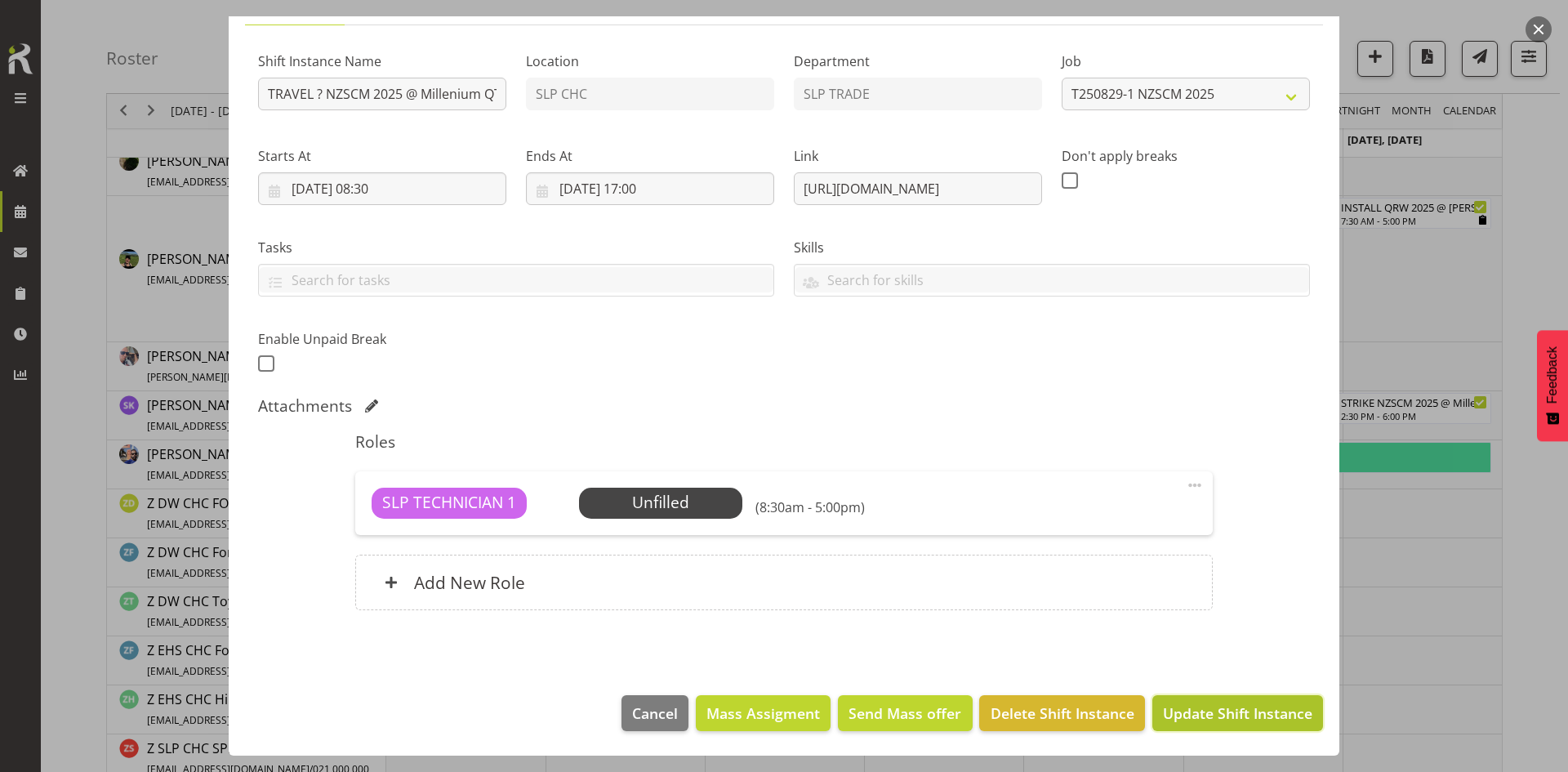
click at [1230, 709] on span "Update Shift Instance" at bounding box center [1237, 712] width 149 height 21
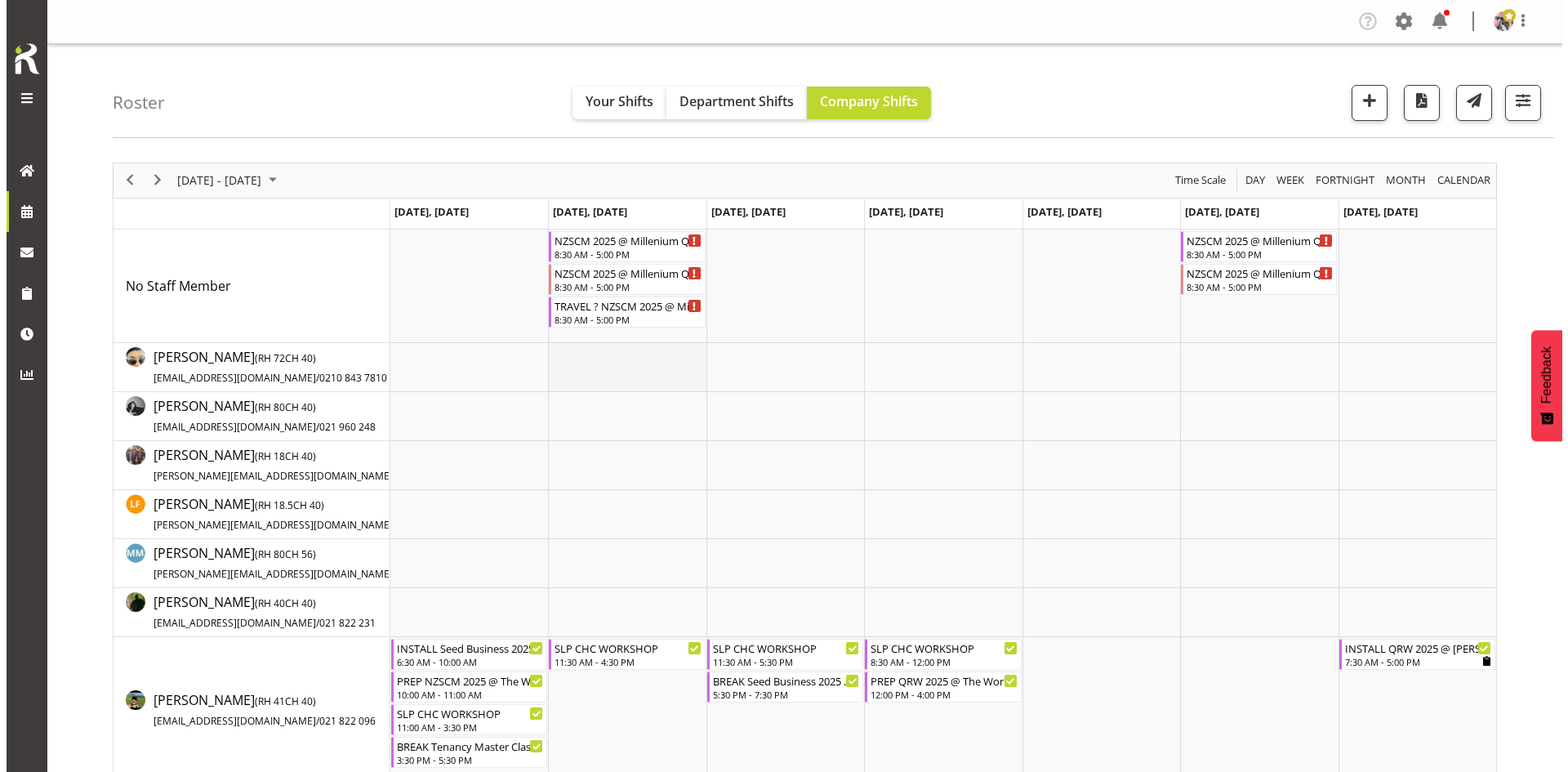
scroll to position [326, 0]
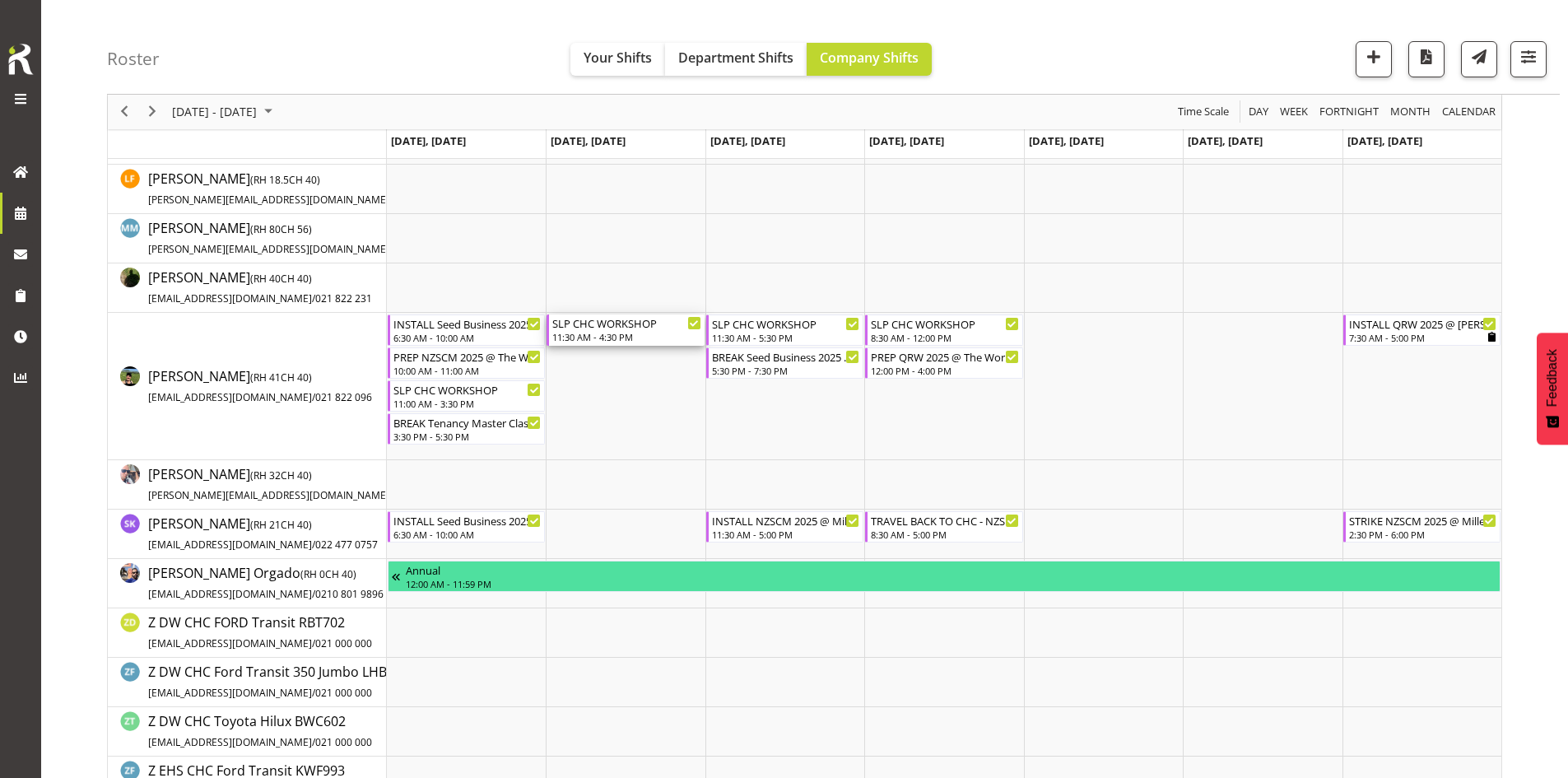
click at [617, 326] on div "SLP CHC WORKSHOP" at bounding box center [626, 322] width 148 height 17
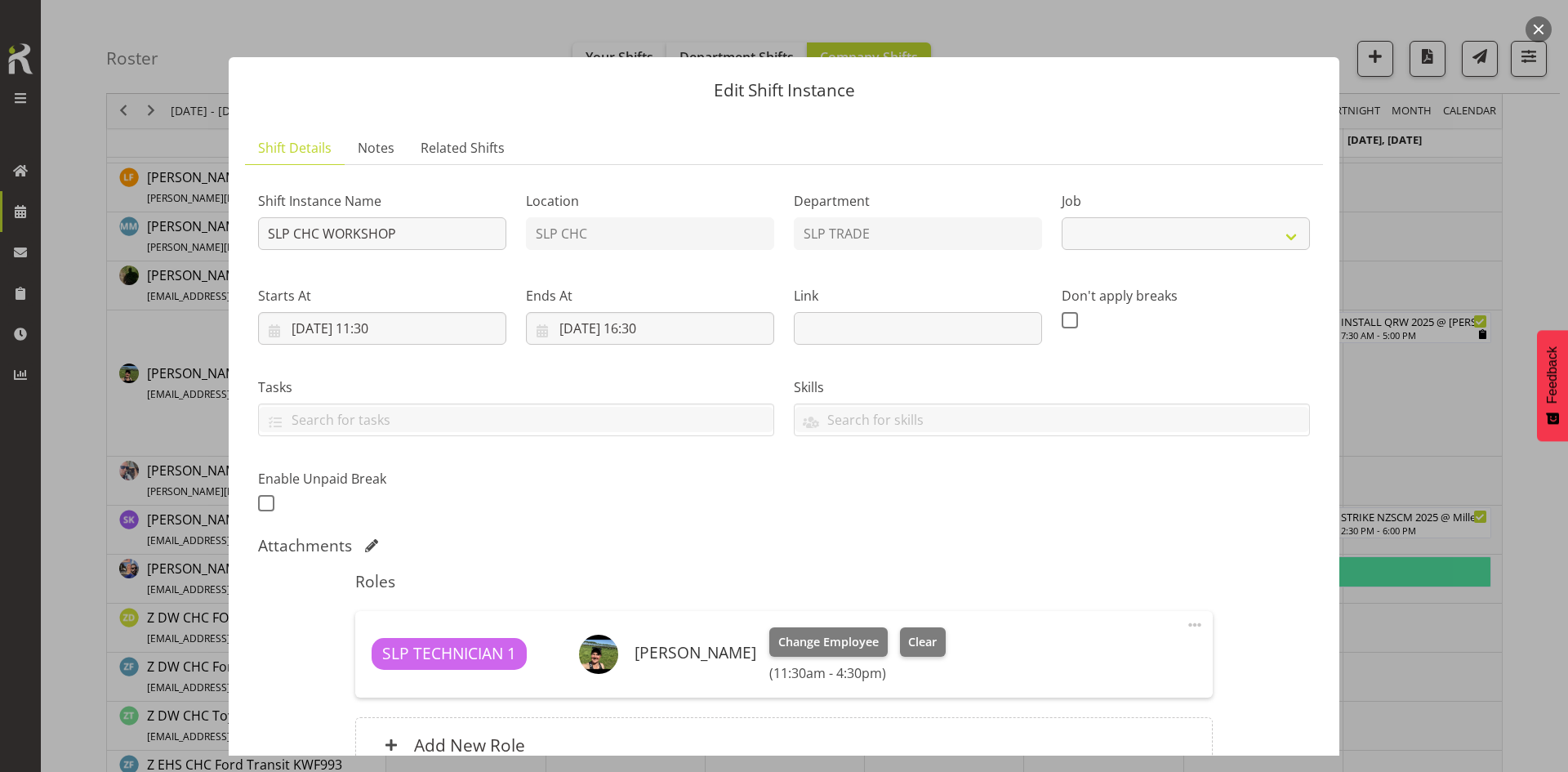
select select "45"
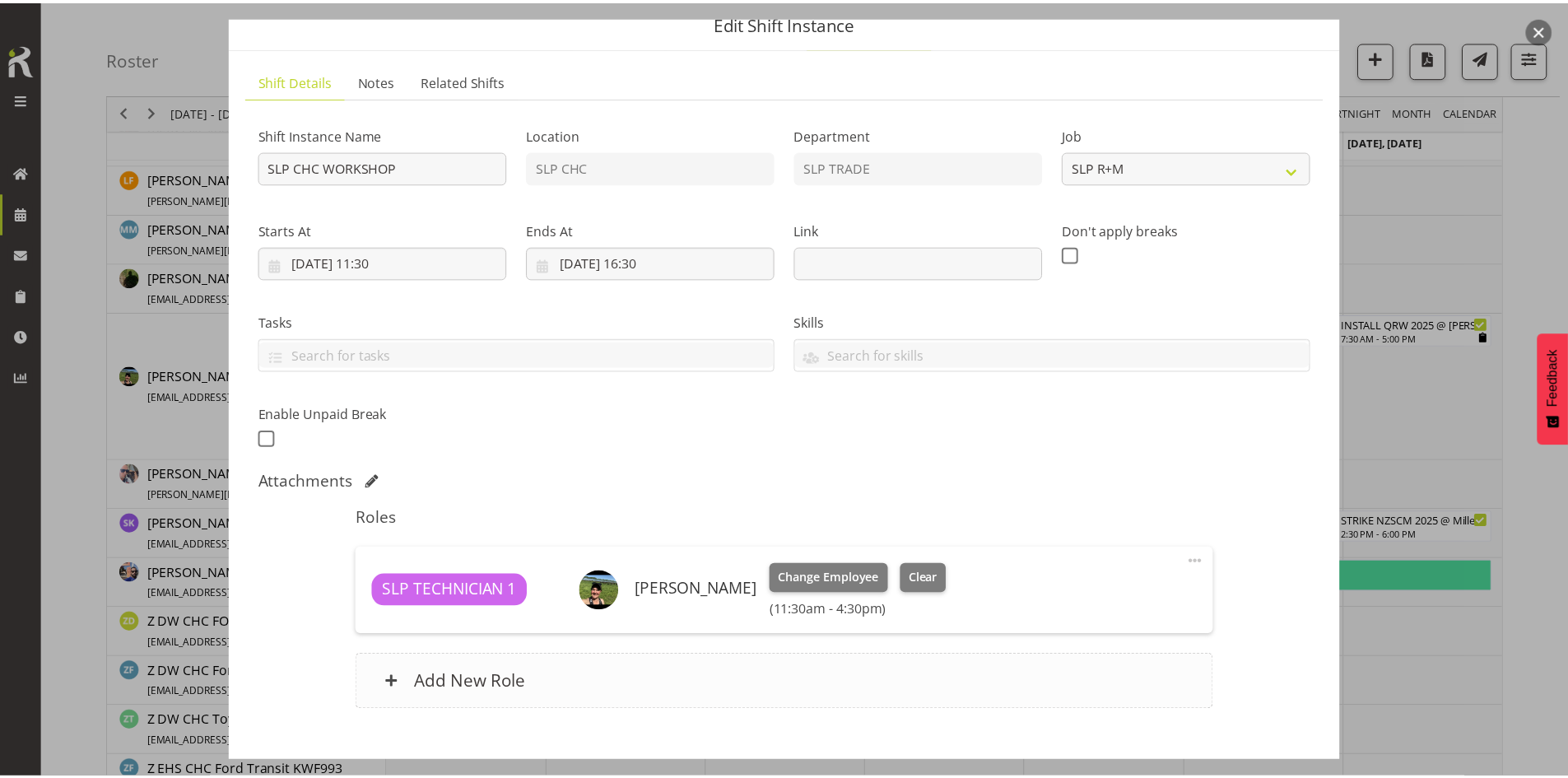
scroll to position [164, 0]
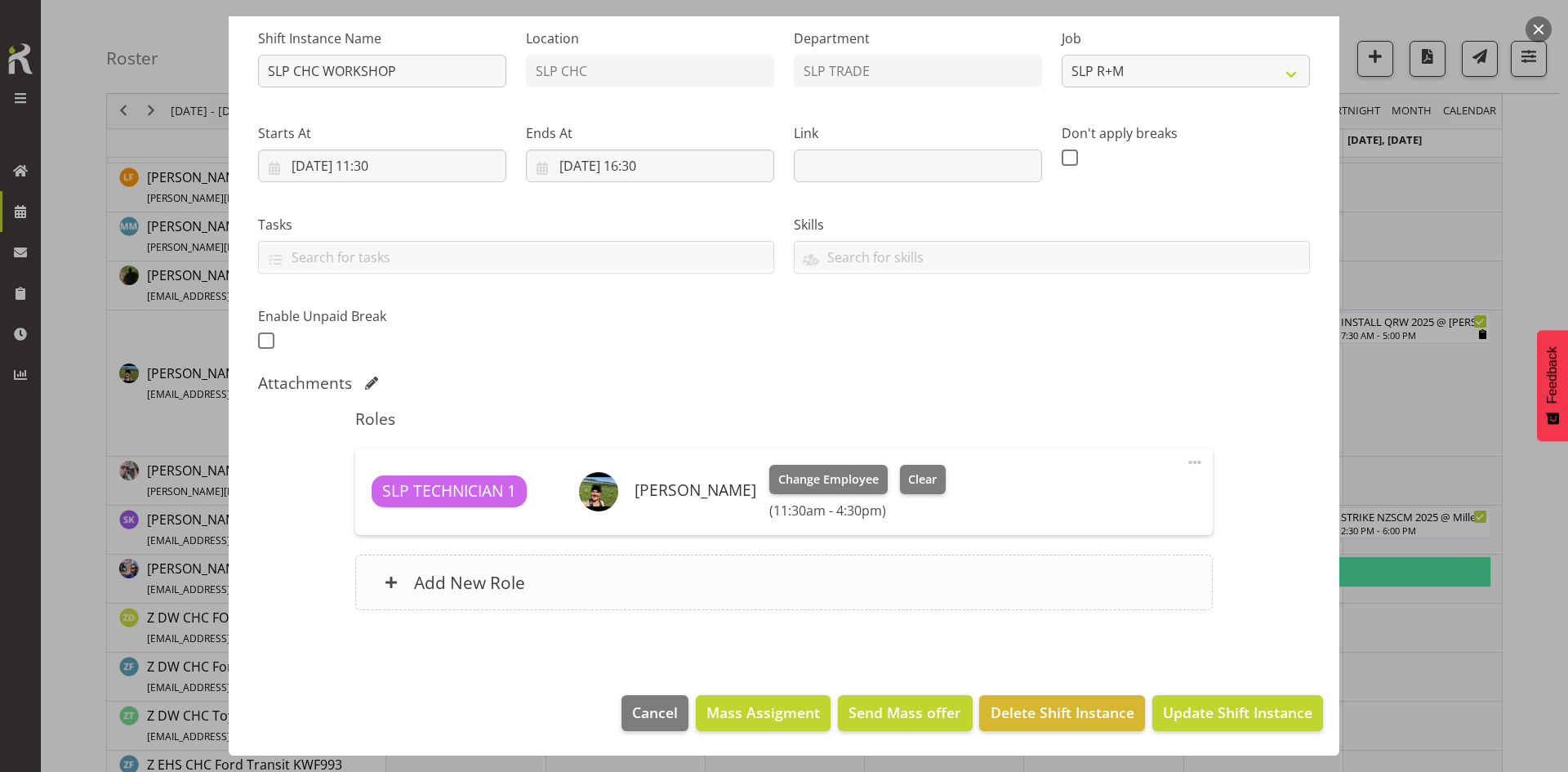
click at [681, 585] on div "Add New Role" at bounding box center [783, 582] width 856 height 56
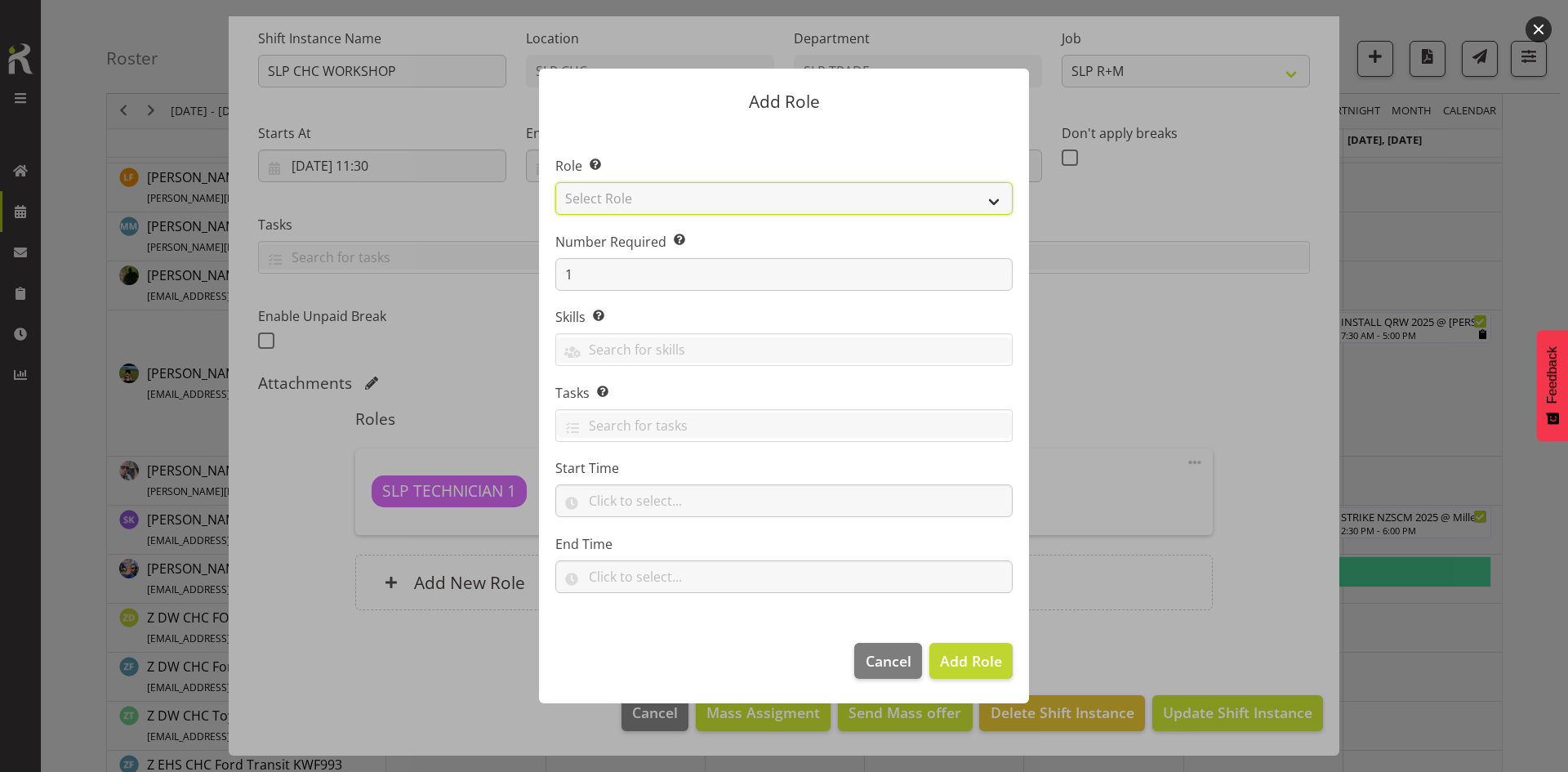
click at [727, 210] on select "Select Role ACCOUNT MANAGER ACCOUNT MANAGER DW ACCOUNTS [PERSON_NAME] VEHICLES …" at bounding box center [784, 199] width 458 height 33
select select "123"
click at [556, 182] on select "Select Role ACCOUNT MANAGER ACCOUNT MANAGER DW ACCOUNTS [PERSON_NAME] VEHICLES …" at bounding box center [784, 199] width 458 height 33
click at [943, 660] on span "Add Role" at bounding box center [971, 660] width 62 height 19
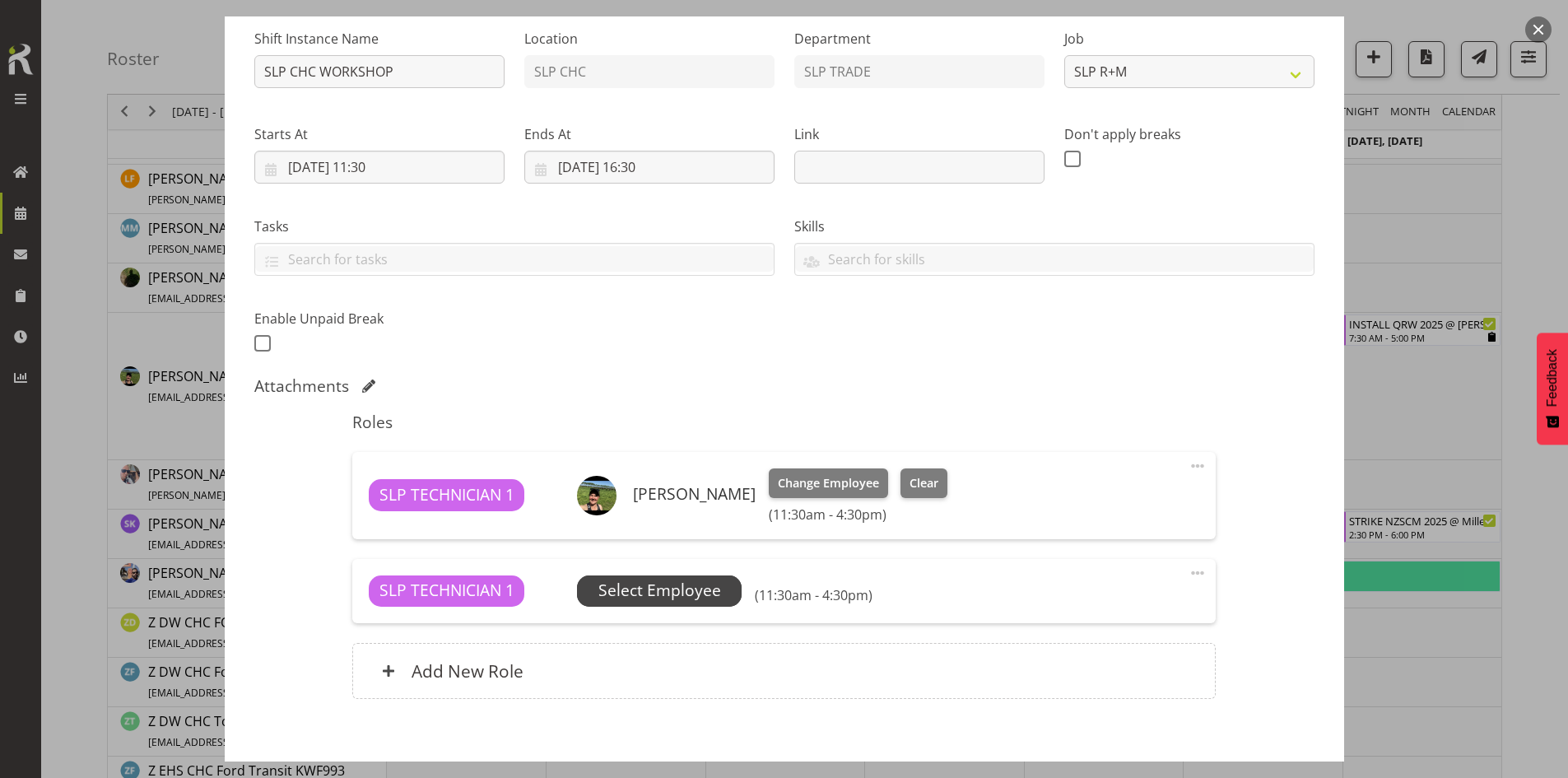
click at [702, 591] on span "Select Employee" at bounding box center [660, 590] width 123 height 24
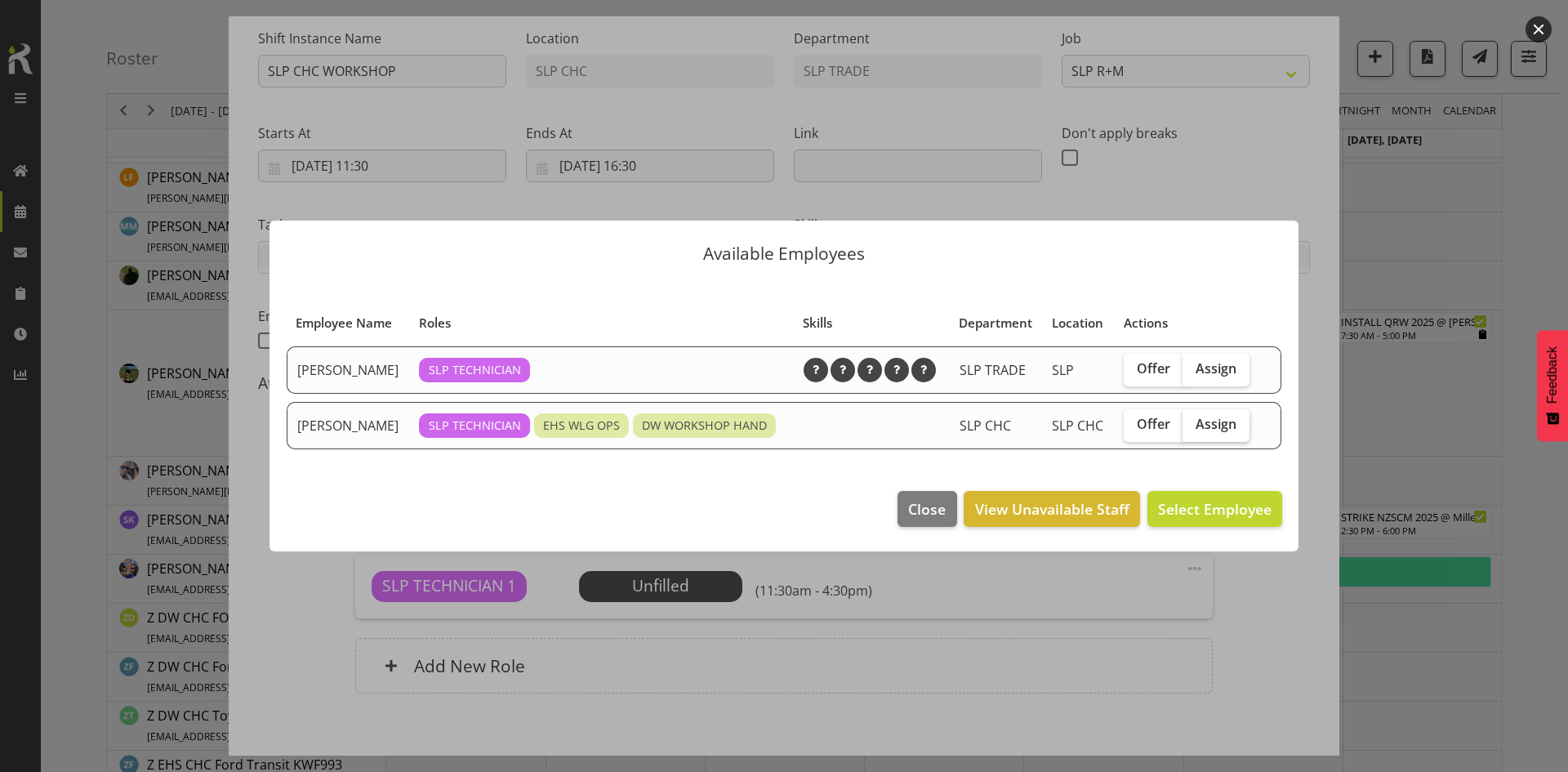
click at [1200, 431] on span "Assign" at bounding box center [1216, 424] width 41 height 17
click at [1193, 429] on input "Assign" at bounding box center [1188, 425] width 11 height 11
checkbox input "true"
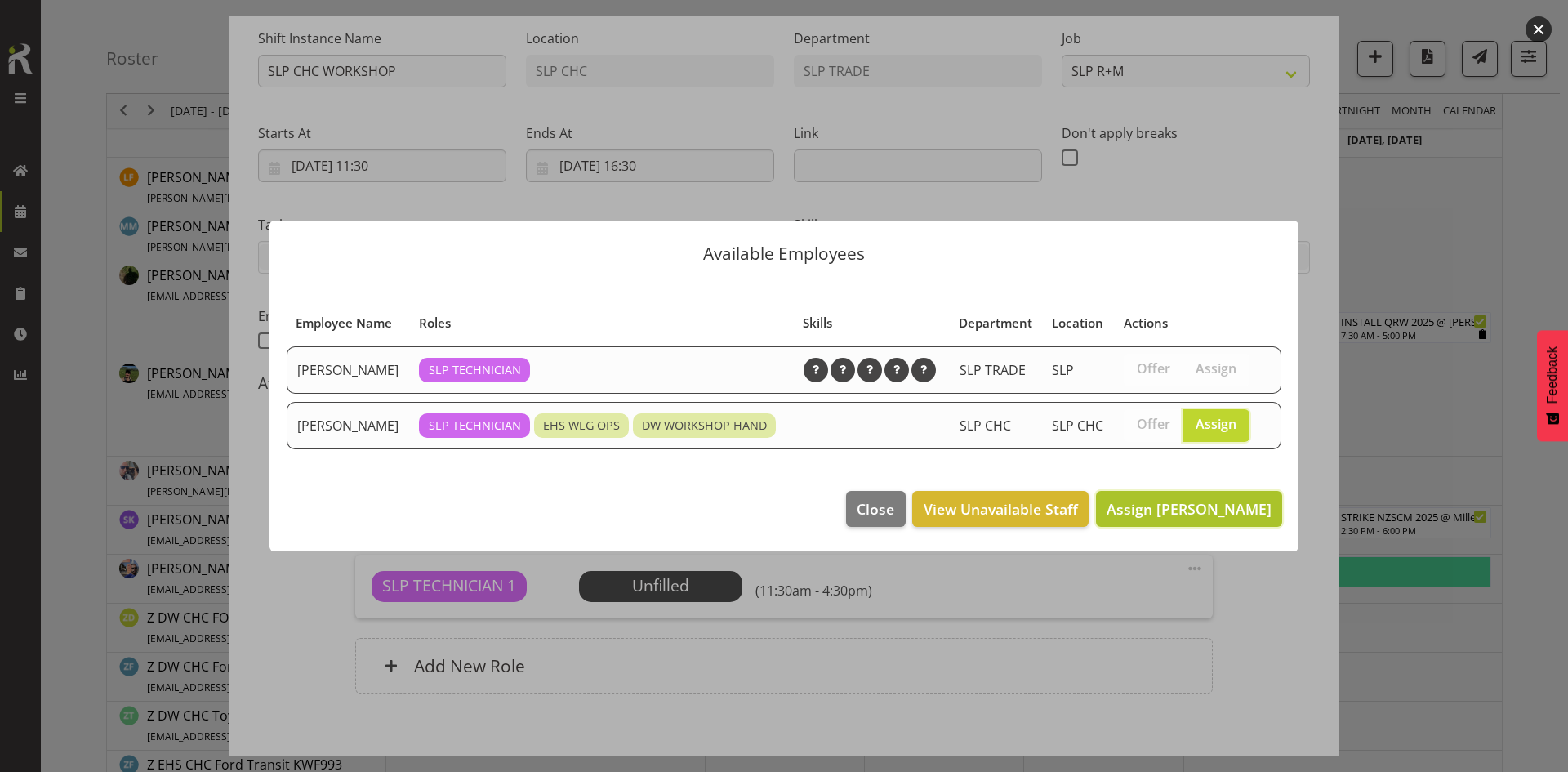
click at [1178, 511] on span "Assign [PERSON_NAME]" at bounding box center [1189, 508] width 165 height 19
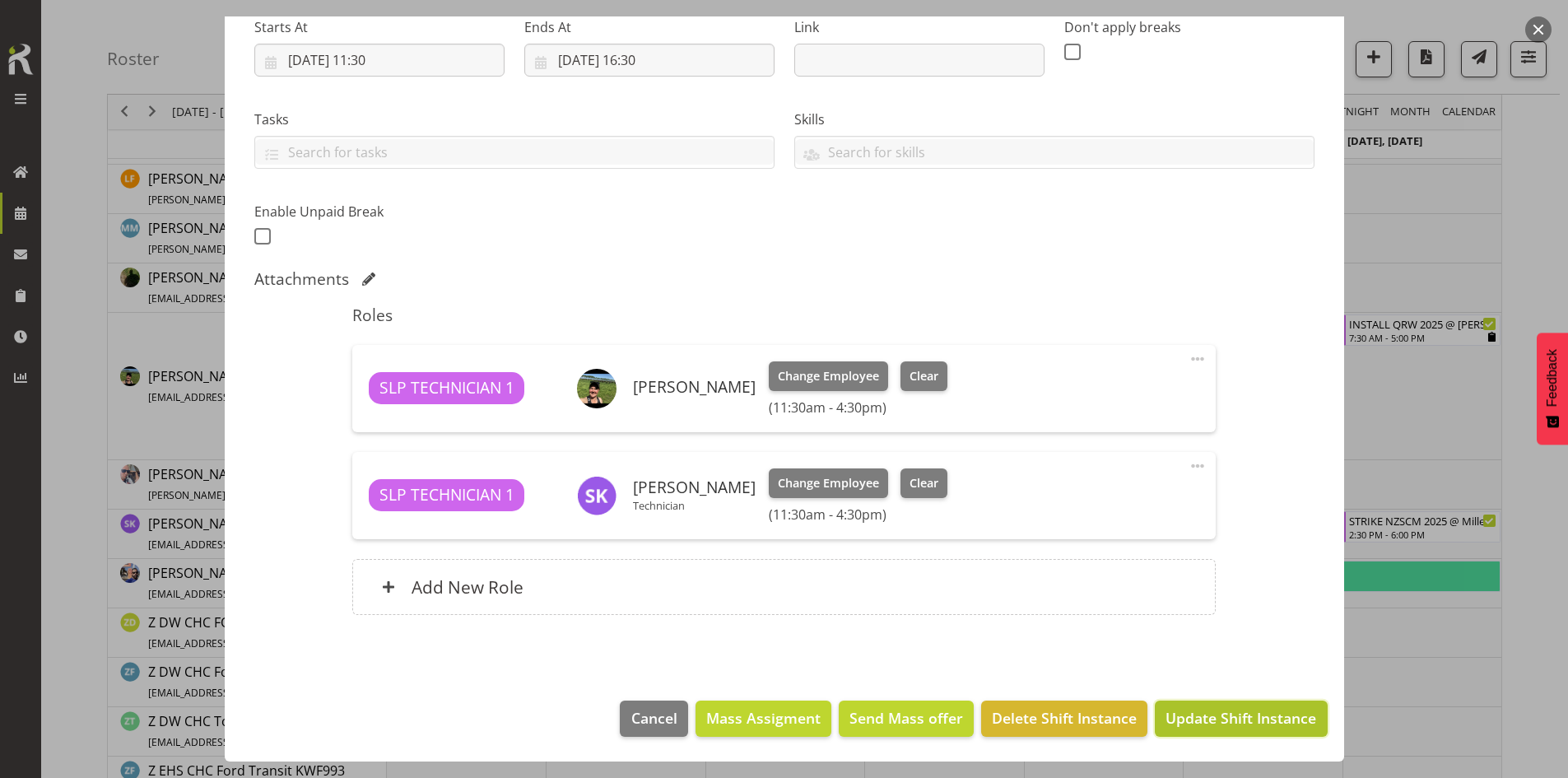
click at [1208, 708] on span "Update Shift Instance" at bounding box center [1240, 717] width 151 height 21
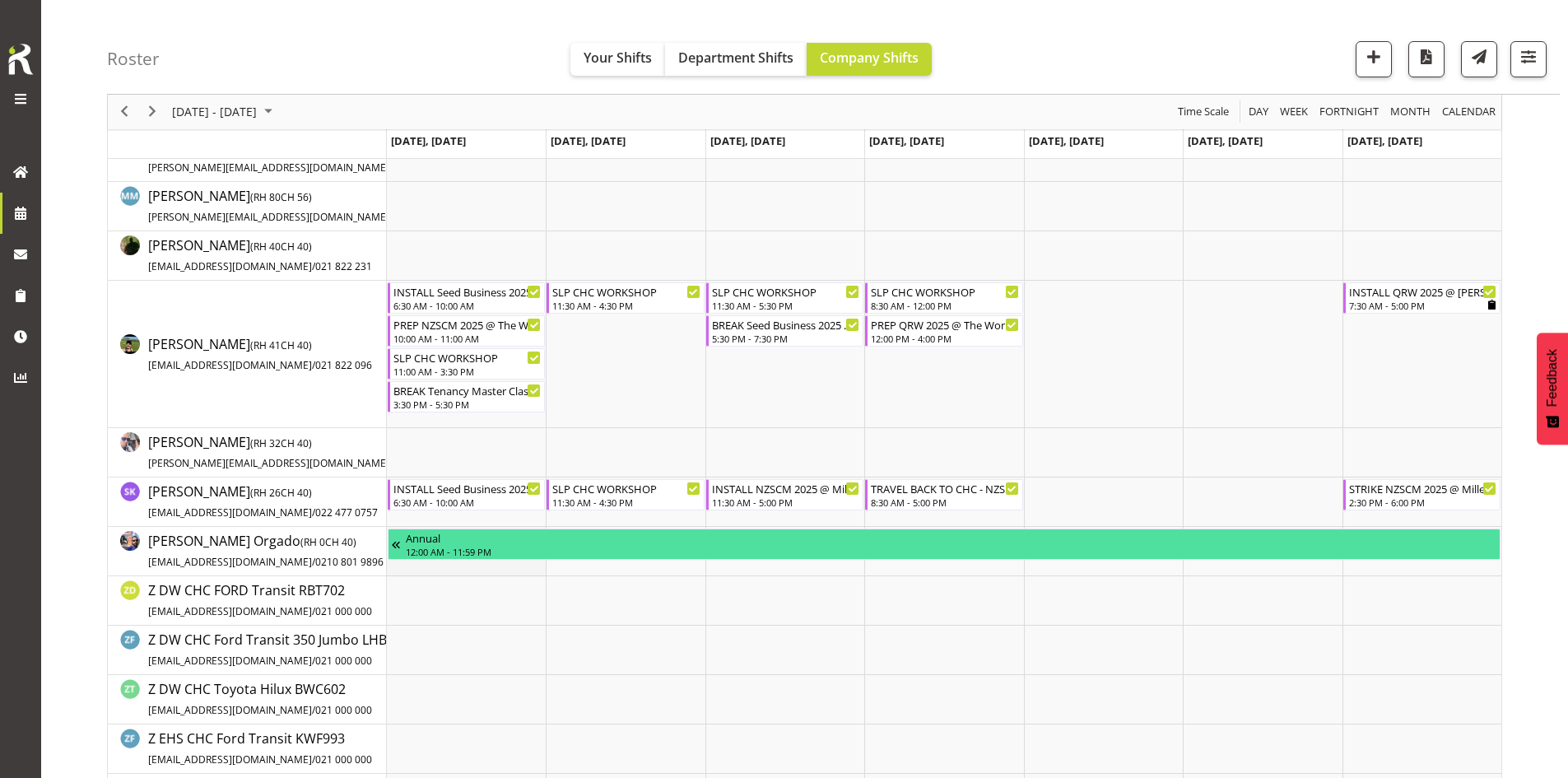
scroll to position [329, 0]
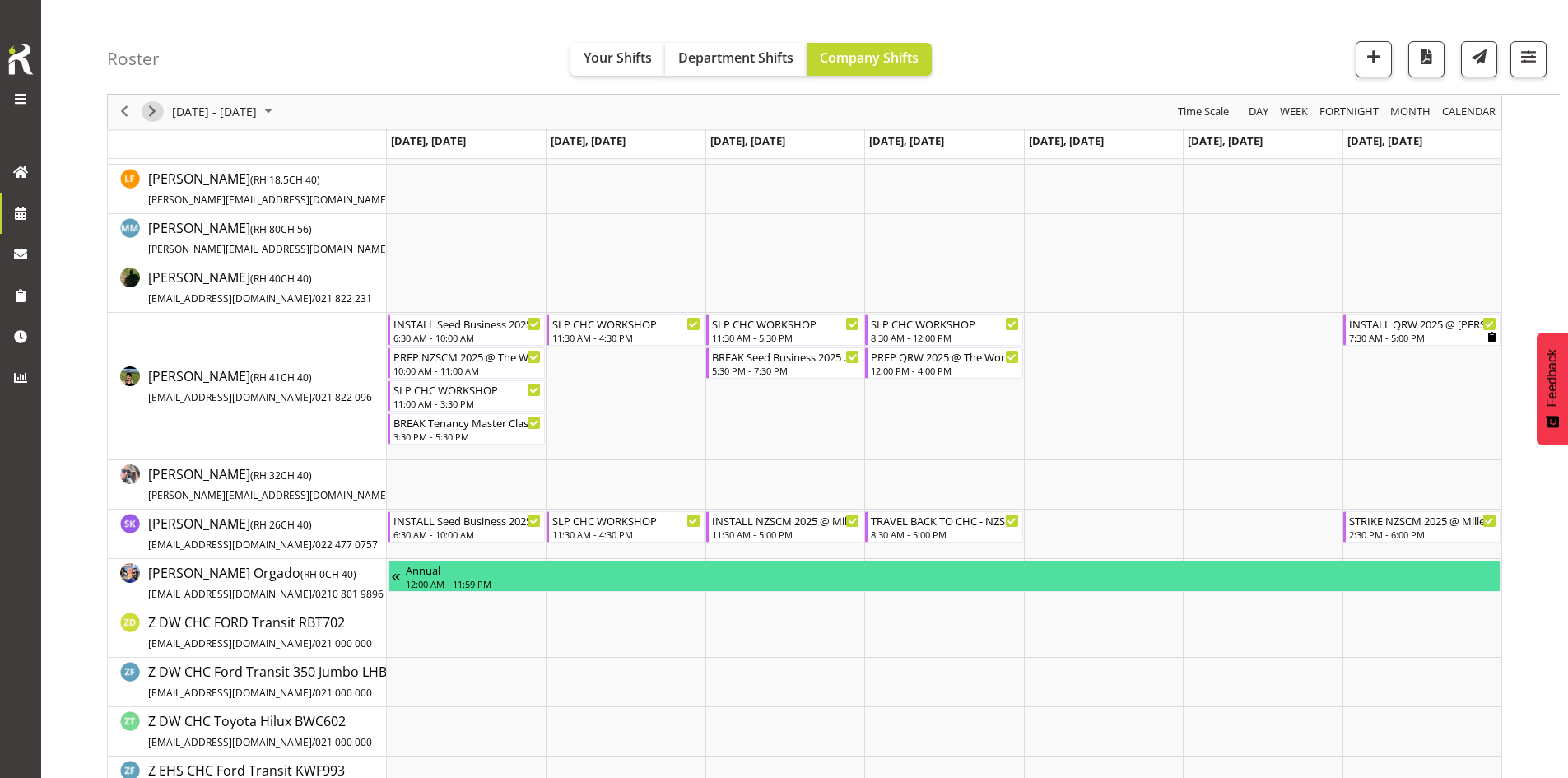
click at [153, 117] on span "Next" at bounding box center [152, 112] width 19 height 20
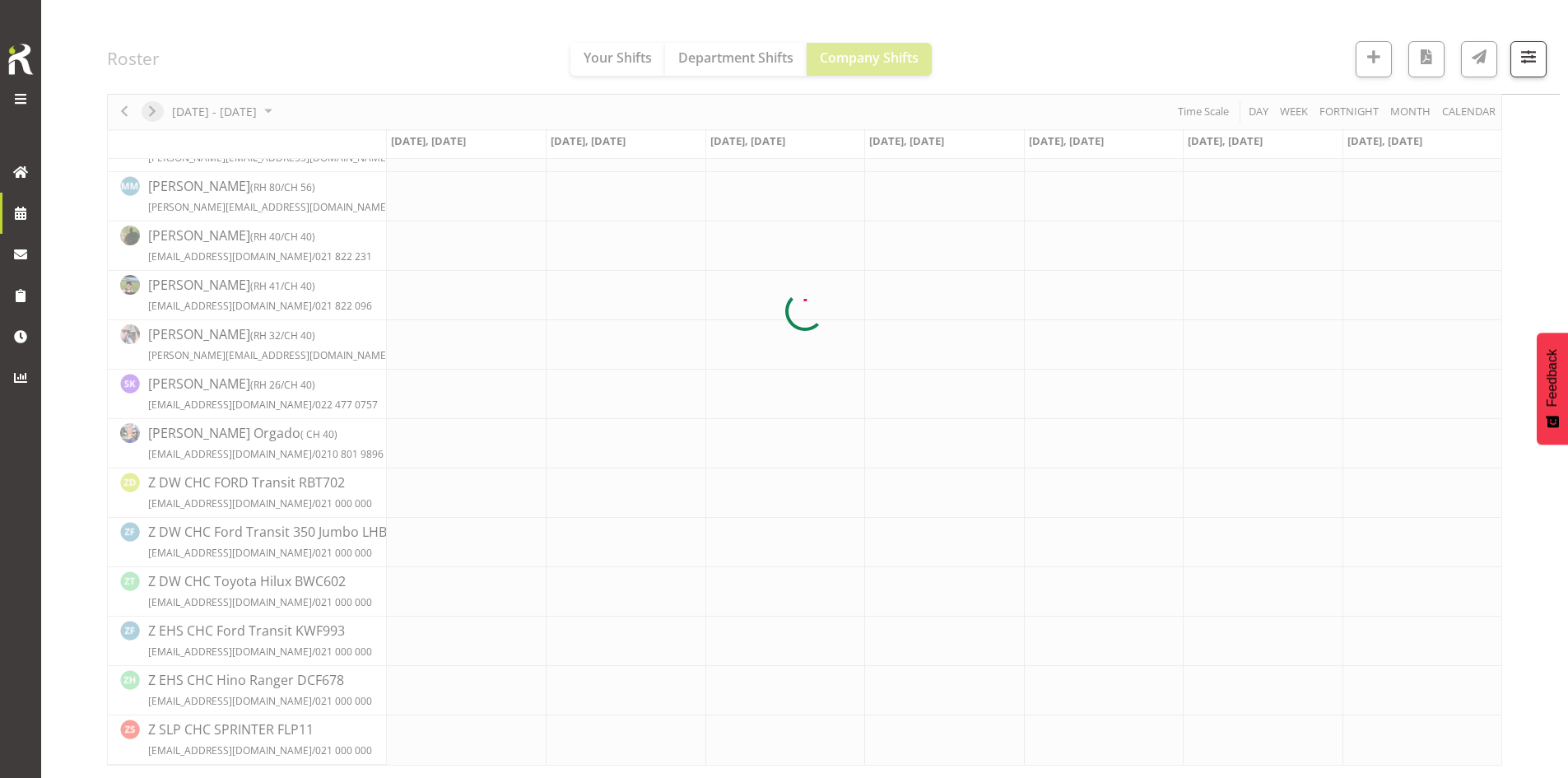
scroll to position [306, 0]
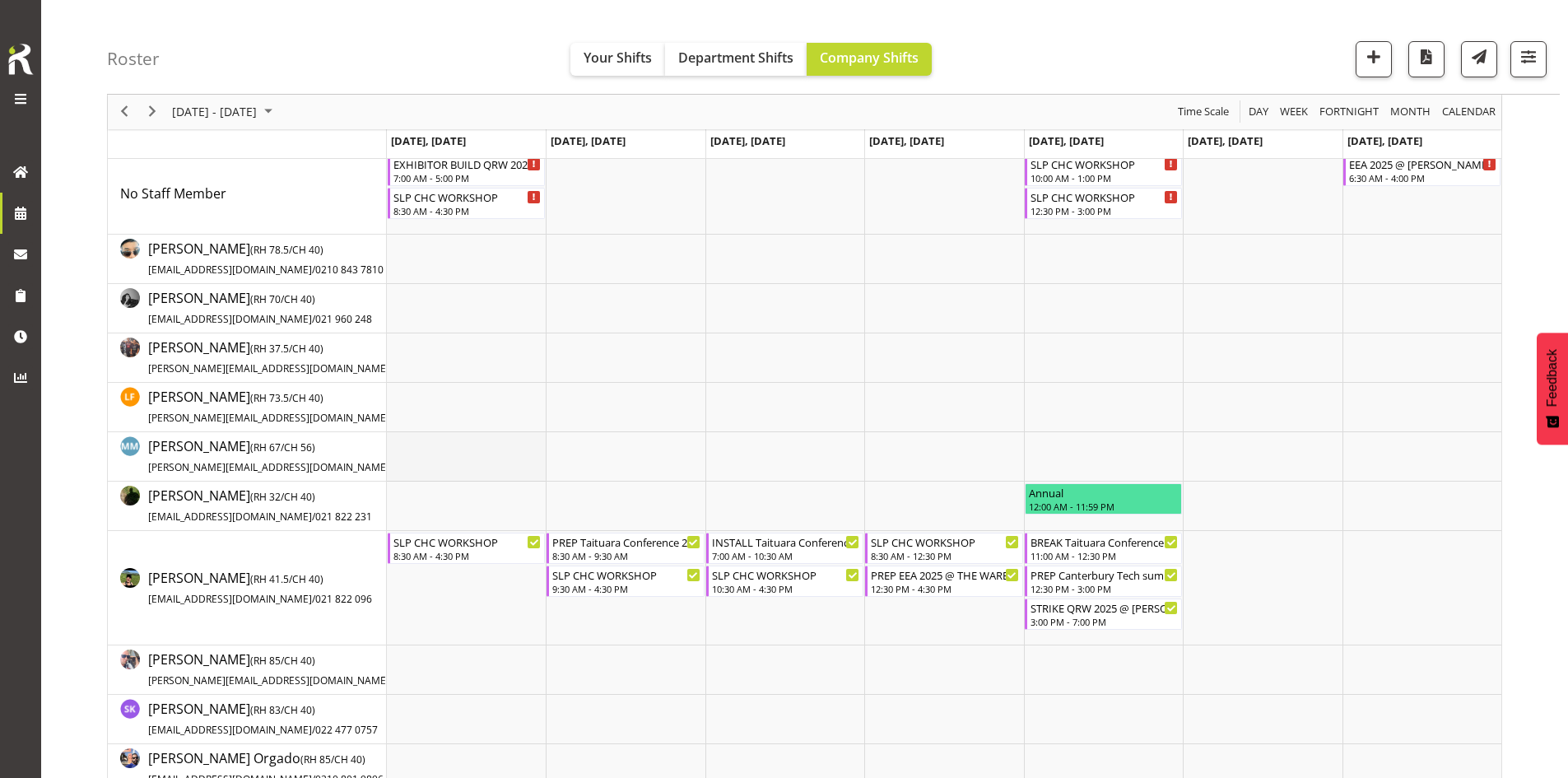
scroll to position [247, 0]
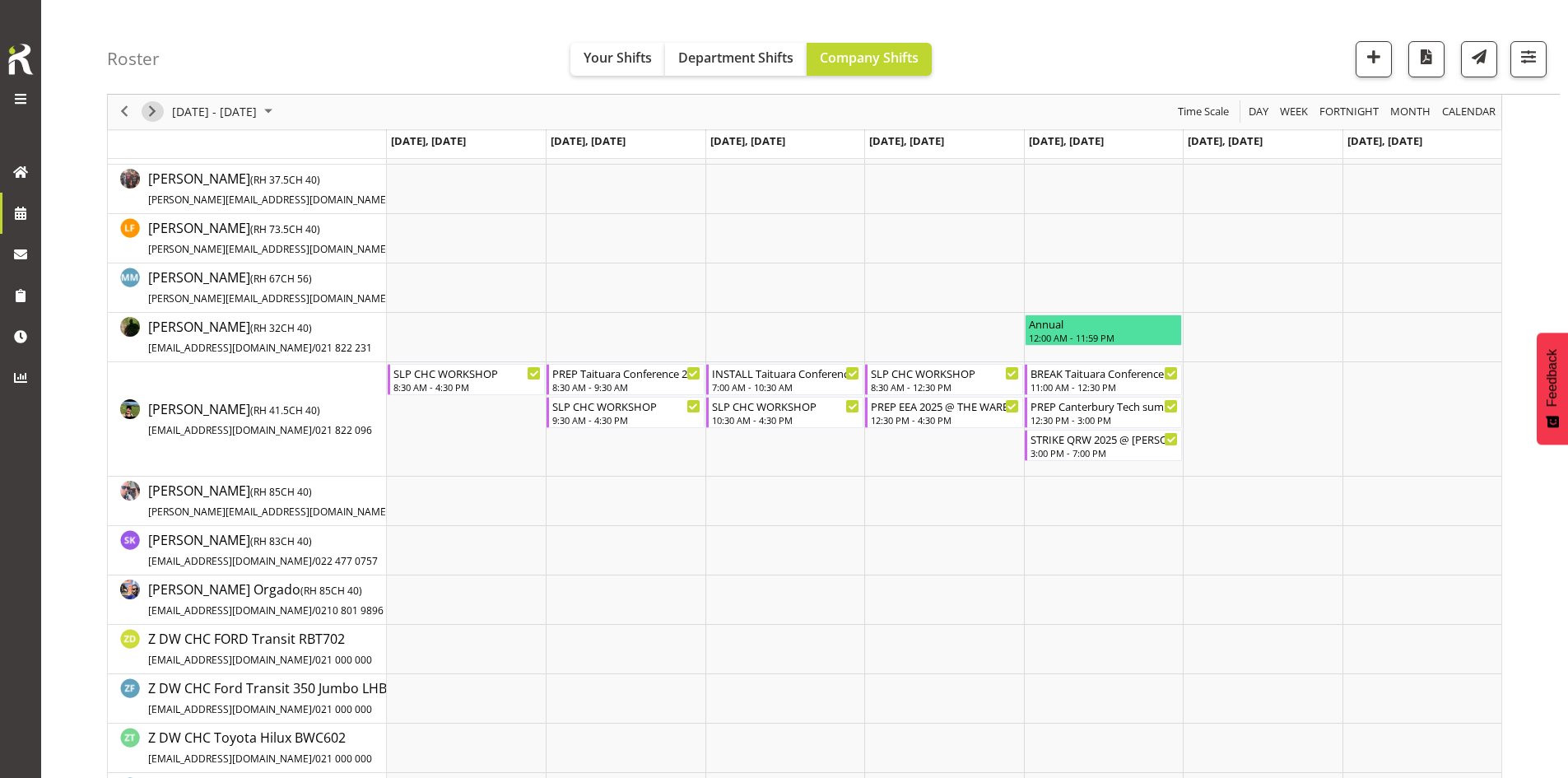
click at [152, 109] on span "Next" at bounding box center [152, 112] width 19 height 20
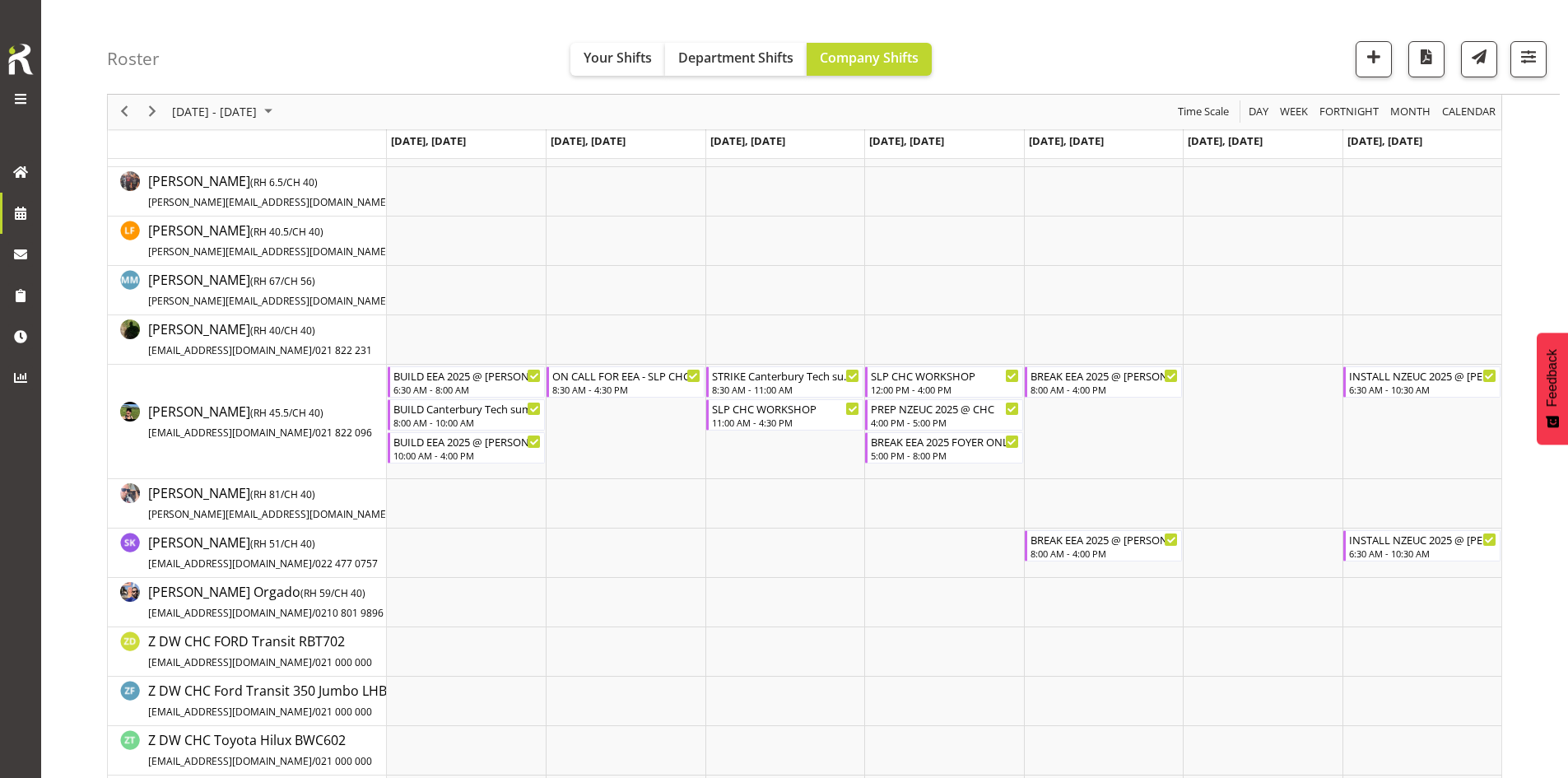
scroll to position [247, 0]
click at [128, 116] on span "Previous" at bounding box center [124, 112] width 19 height 20
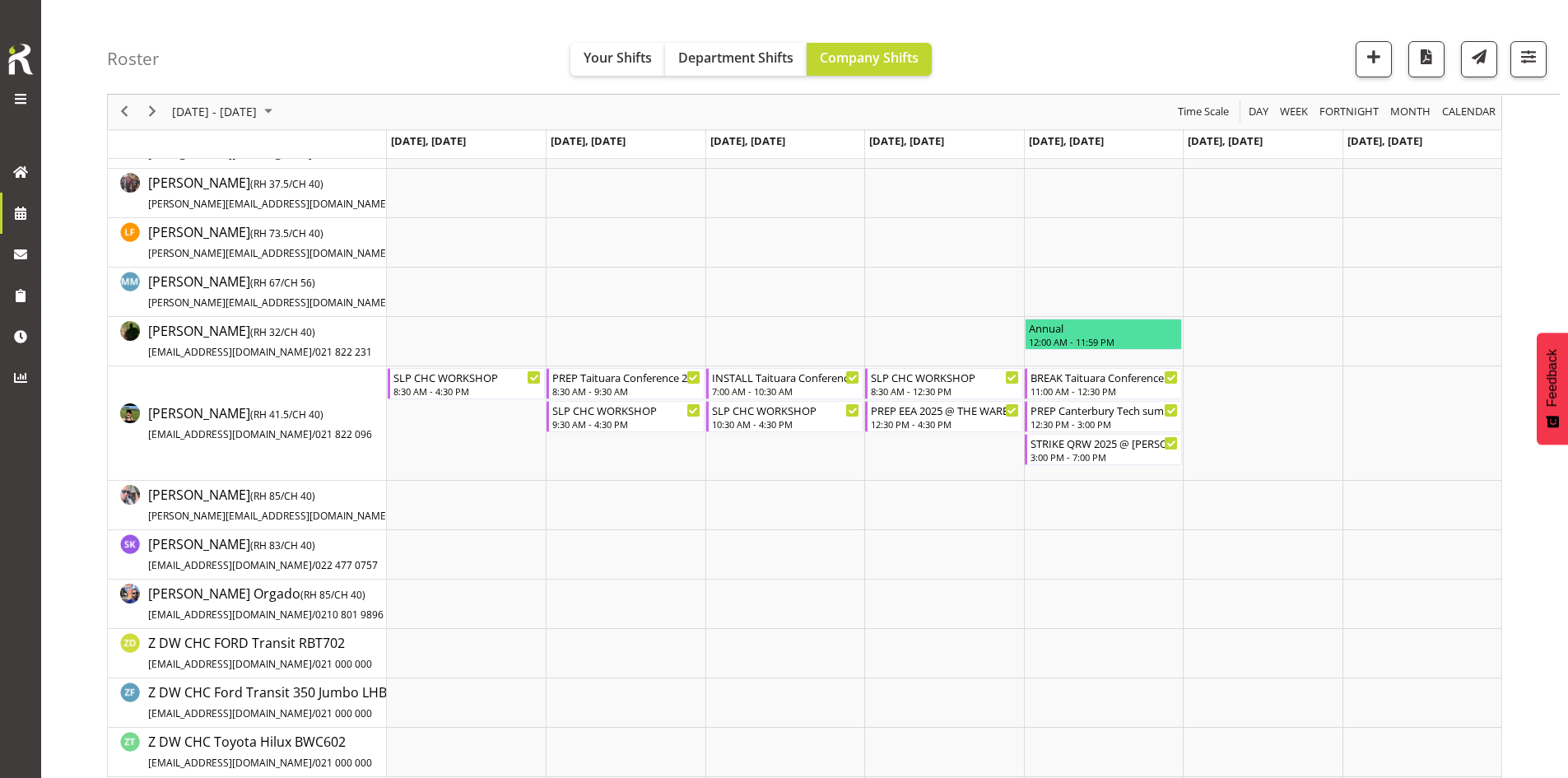
scroll to position [247, 0]
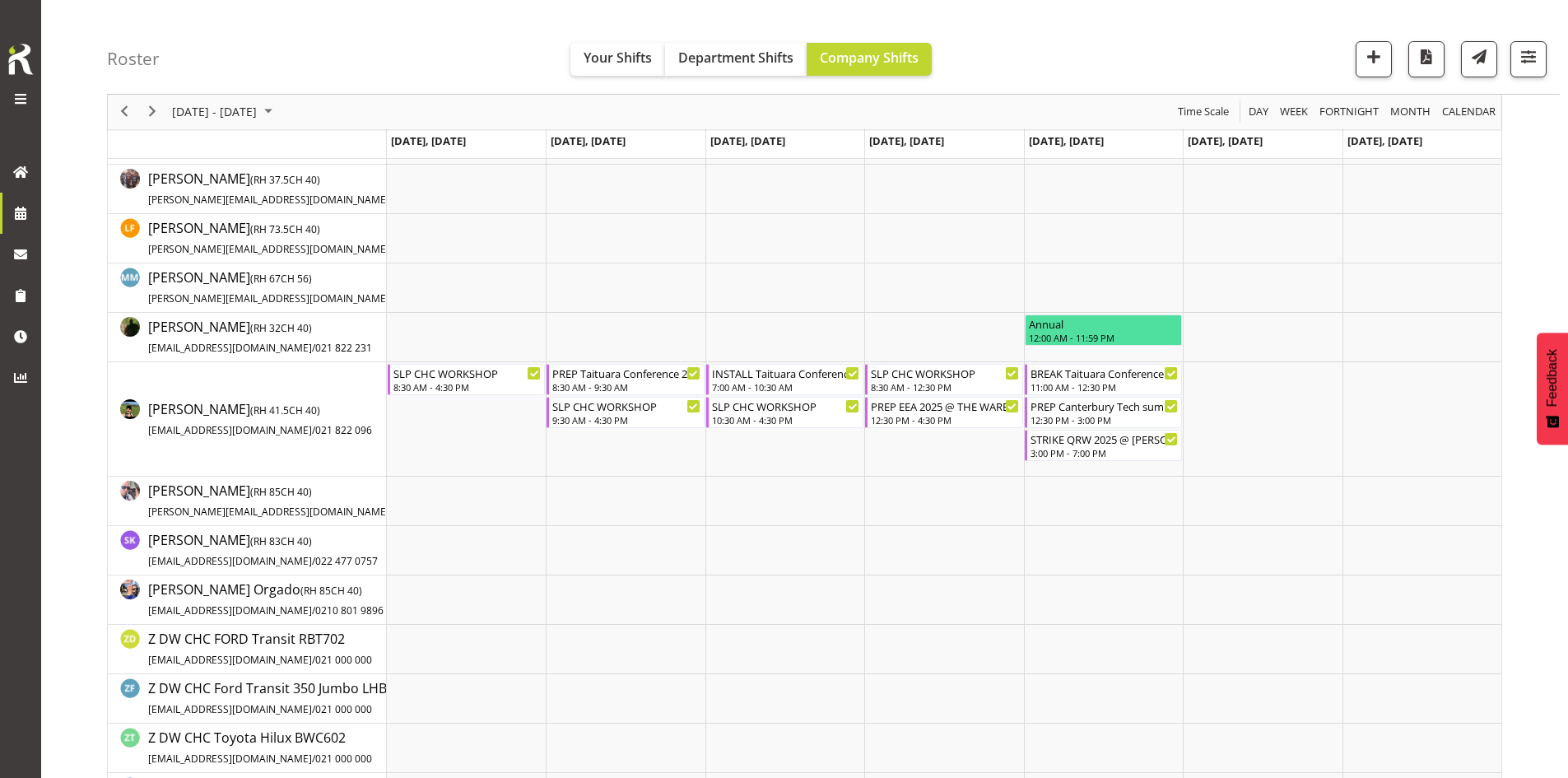
click at [175, 87] on div "Roster Your Shifts Department Shifts Company Shifts 1 Locations Clear CARLTON E…" at bounding box center [833, 47] width 1453 height 94
click at [160, 97] on div "next period" at bounding box center [152, 111] width 28 height 34
